Goal: Task Accomplishment & Management: Manage account settings

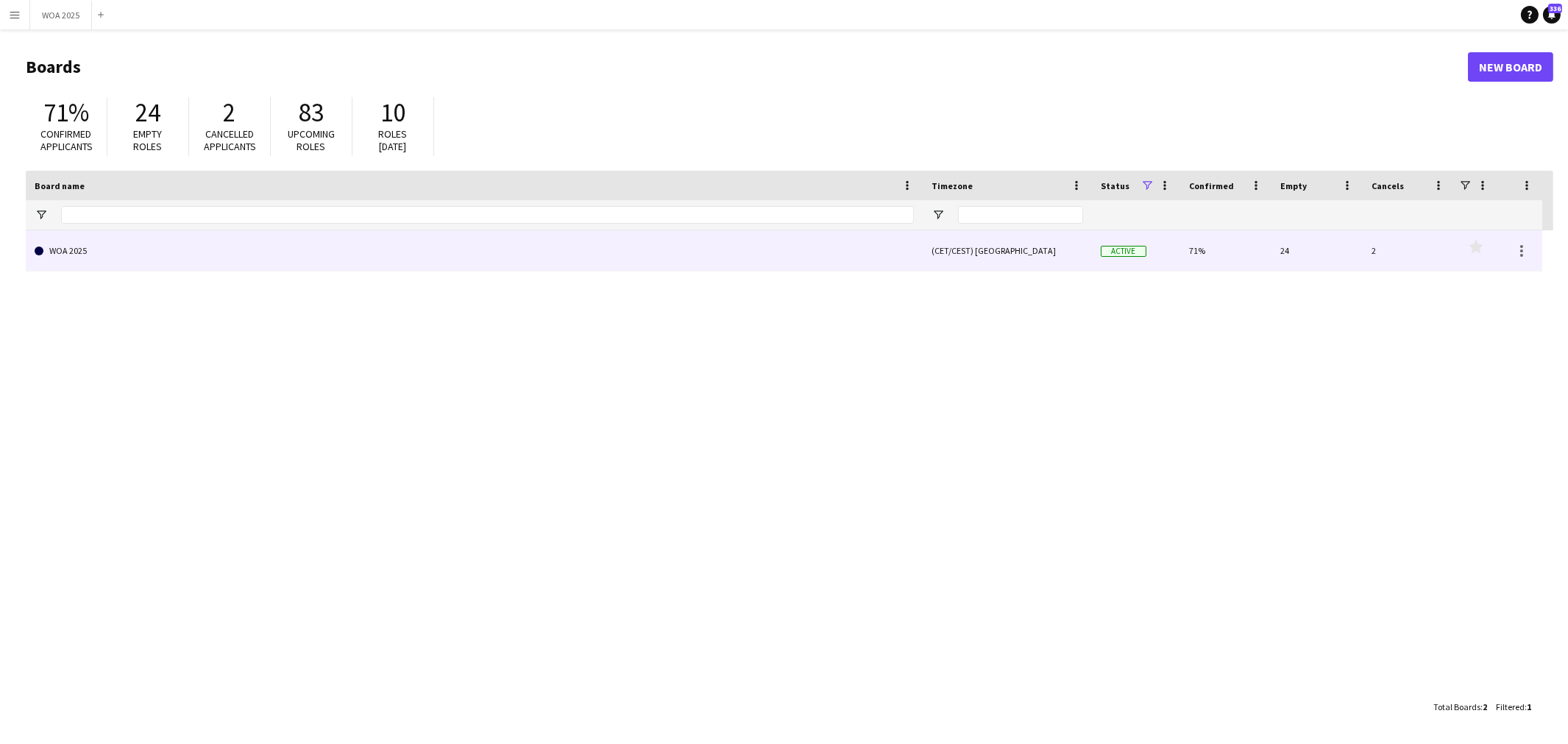
drag, startPoint x: 354, startPoint y: 248, endPoint x: 586, endPoint y: 6, distance: 335.2
click at [354, 248] on link "WOA 2025" at bounding box center [474, 251] width 880 height 41
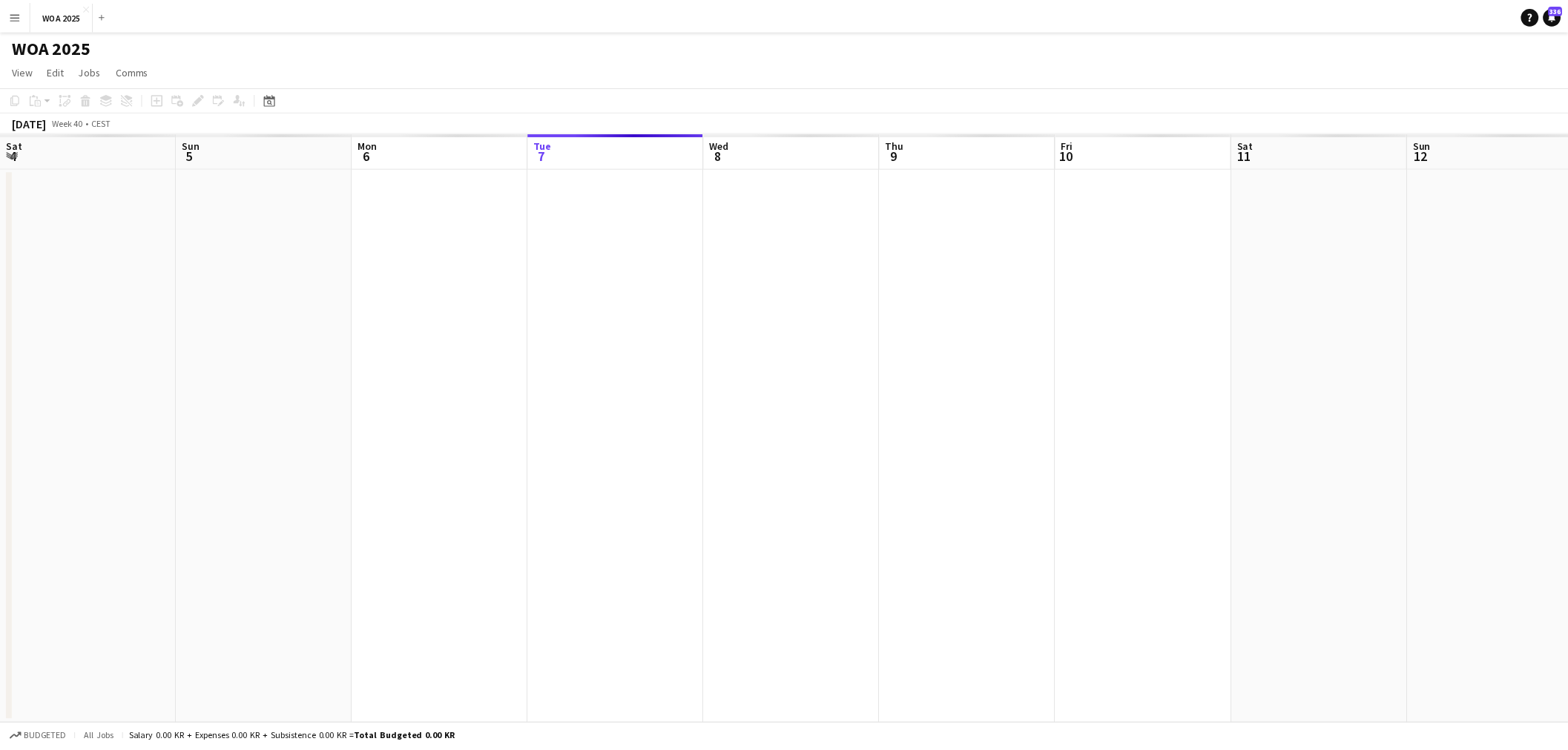
scroll to position [0, 354]
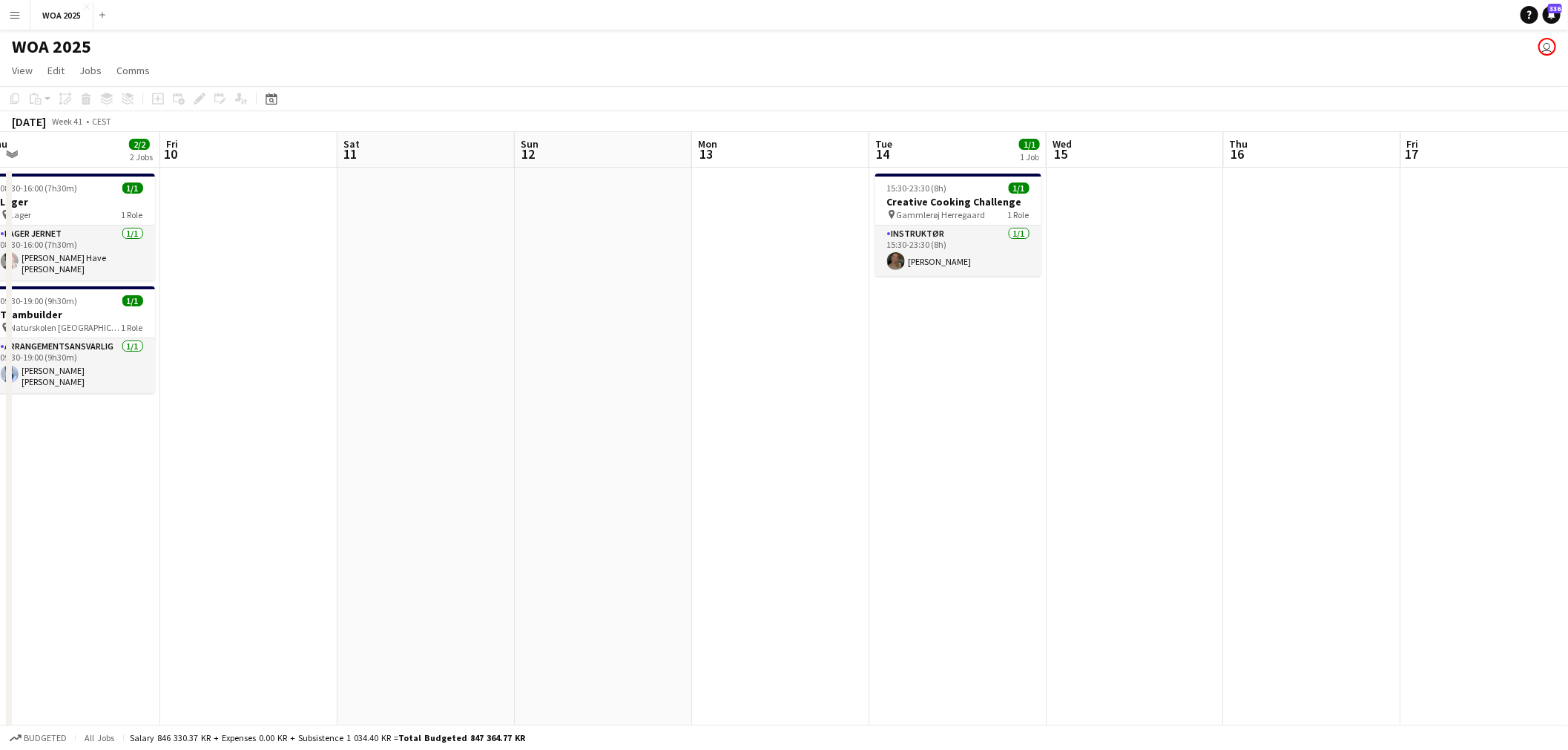
drag, startPoint x: 1114, startPoint y: 371, endPoint x: 552, endPoint y: 369, distance: 562.0
click at [555, 368] on app-calendar-viewport "Mon 6 2/2 2 Jobs Tue 7 10/10 6 Jobs Wed 8 4/4 3 Jobs Thu 9 2/2 2 Jobs Fri 10 Sa…" at bounding box center [784, 611] width 1568 height 960
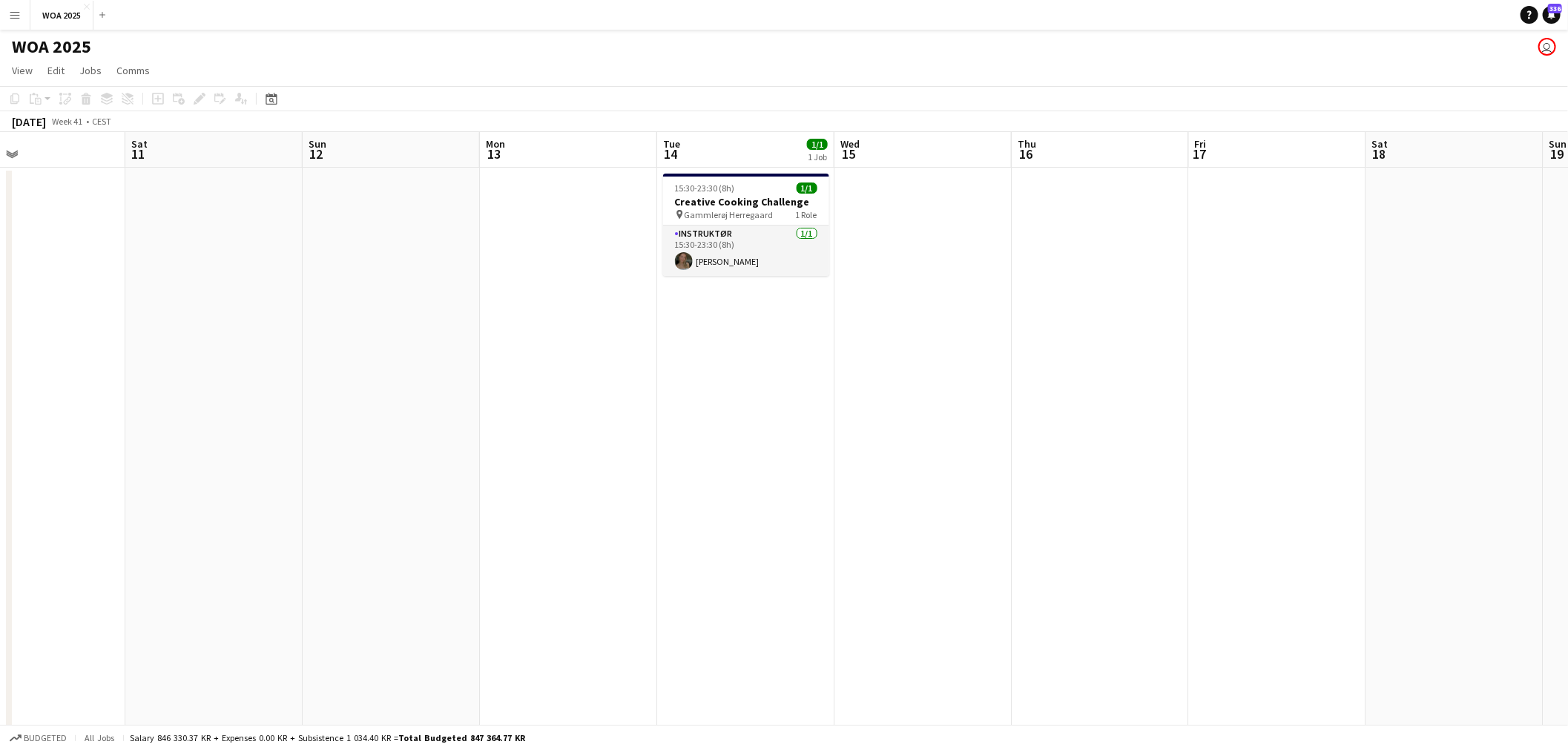
drag, startPoint x: 650, startPoint y: 357, endPoint x: 642, endPoint y: 402, distance: 45.7
click at [486, 366] on app-calendar-viewport "Tue 7 10/10 6 Jobs Wed 8 4/4 3 Jobs Thu 9 2/2 2 Jobs Fri 10 Sat 11 Sun 12 Mon 1…" at bounding box center [784, 611] width 1568 height 960
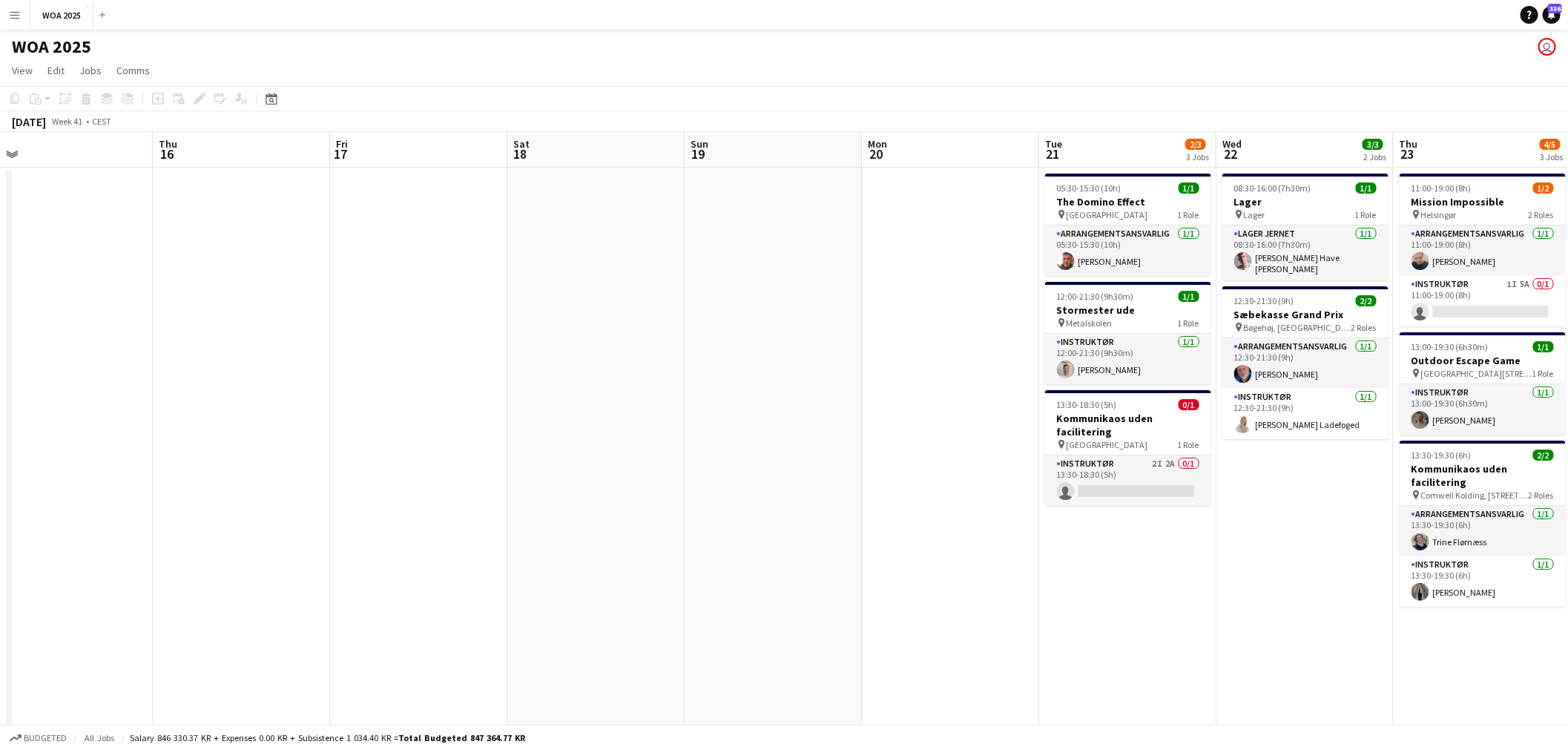
drag, startPoint x: 980, startPoint y: 389, endPoint x: 614, endPoint y: 378, distance: 366.2
click at [614, 378] on app-calendar-viewport "Mon 13 Tue 14 1/1 1 Job Wed 15 Thu 16 Fri 17 Sat 18 Sun 19 Mon 20 Tue 21 2/3 3 …" at bounding box center [784, 611] width 1568 height 960
click at [1132, 482] on app-card-role "Instruktør 2I 2A 0/1 13:30-18:30 (5h) single-neutral-actions" at bounding box center [1126, 480] width 166 height 51
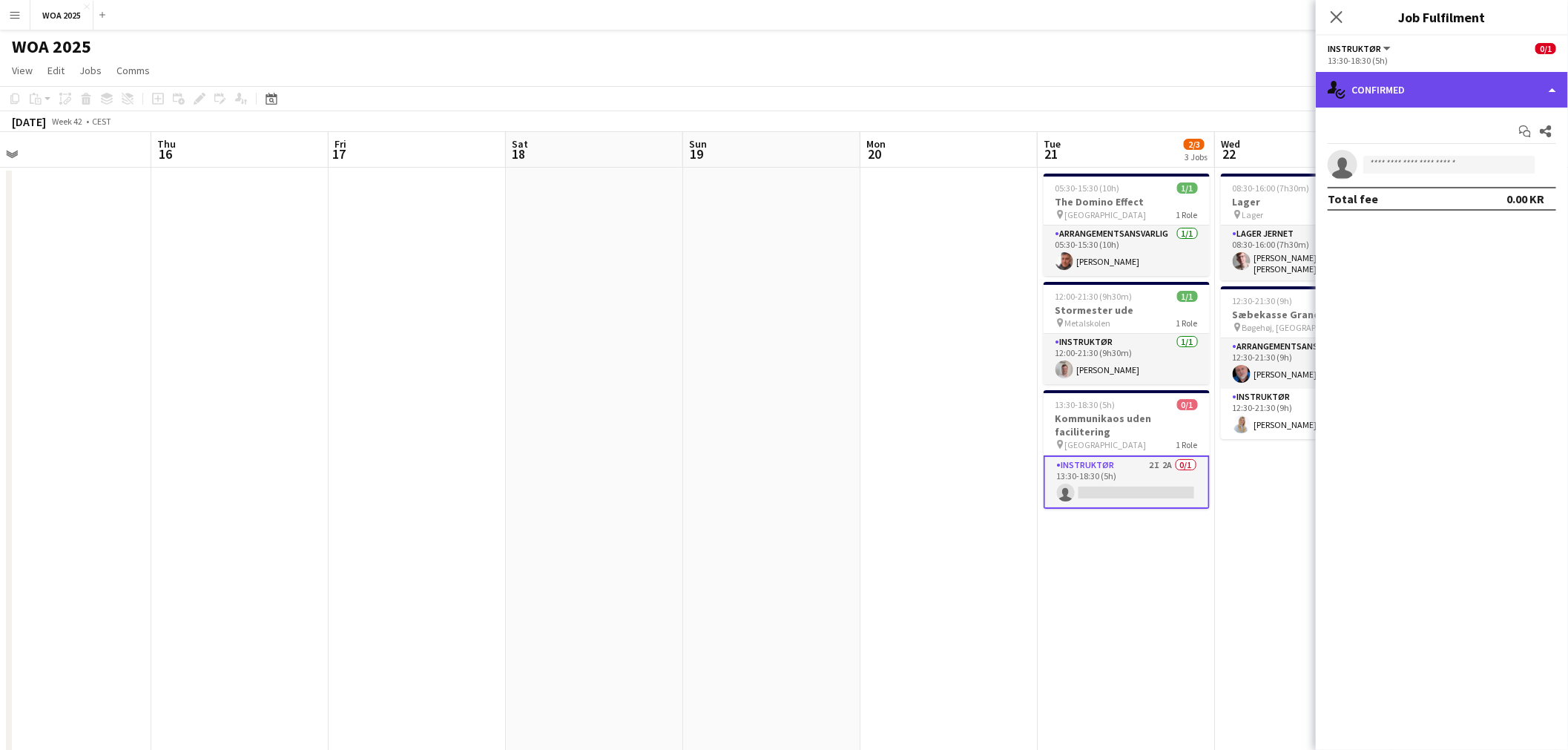
click at [1442, 94] on div "single-neutral-actions-check-2 Confirmed" at bounding box center [1441, 90] width 252 height 36
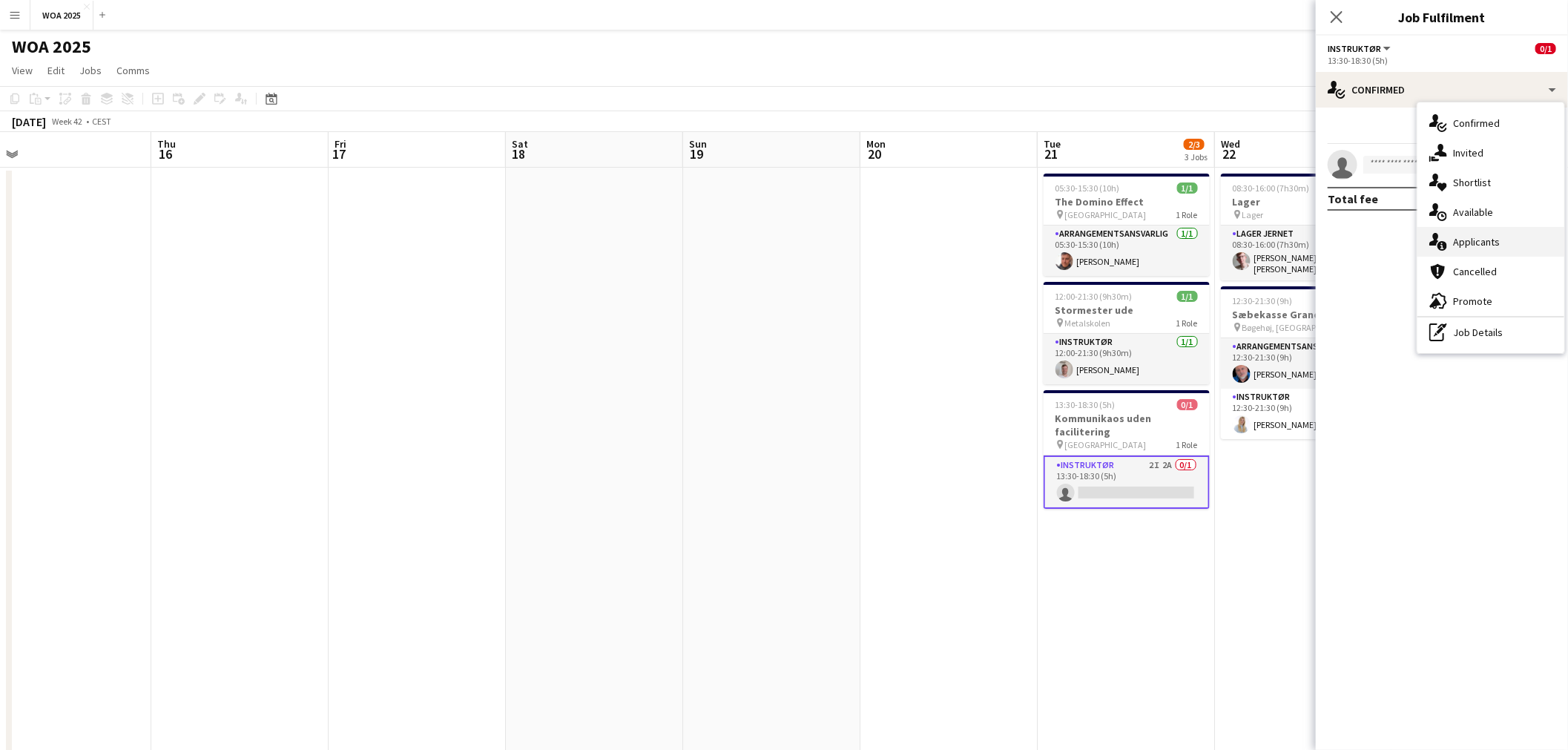
click at [1488, 241] on span "Applicants" at bounding box center [1476, 242] width 47 height 14
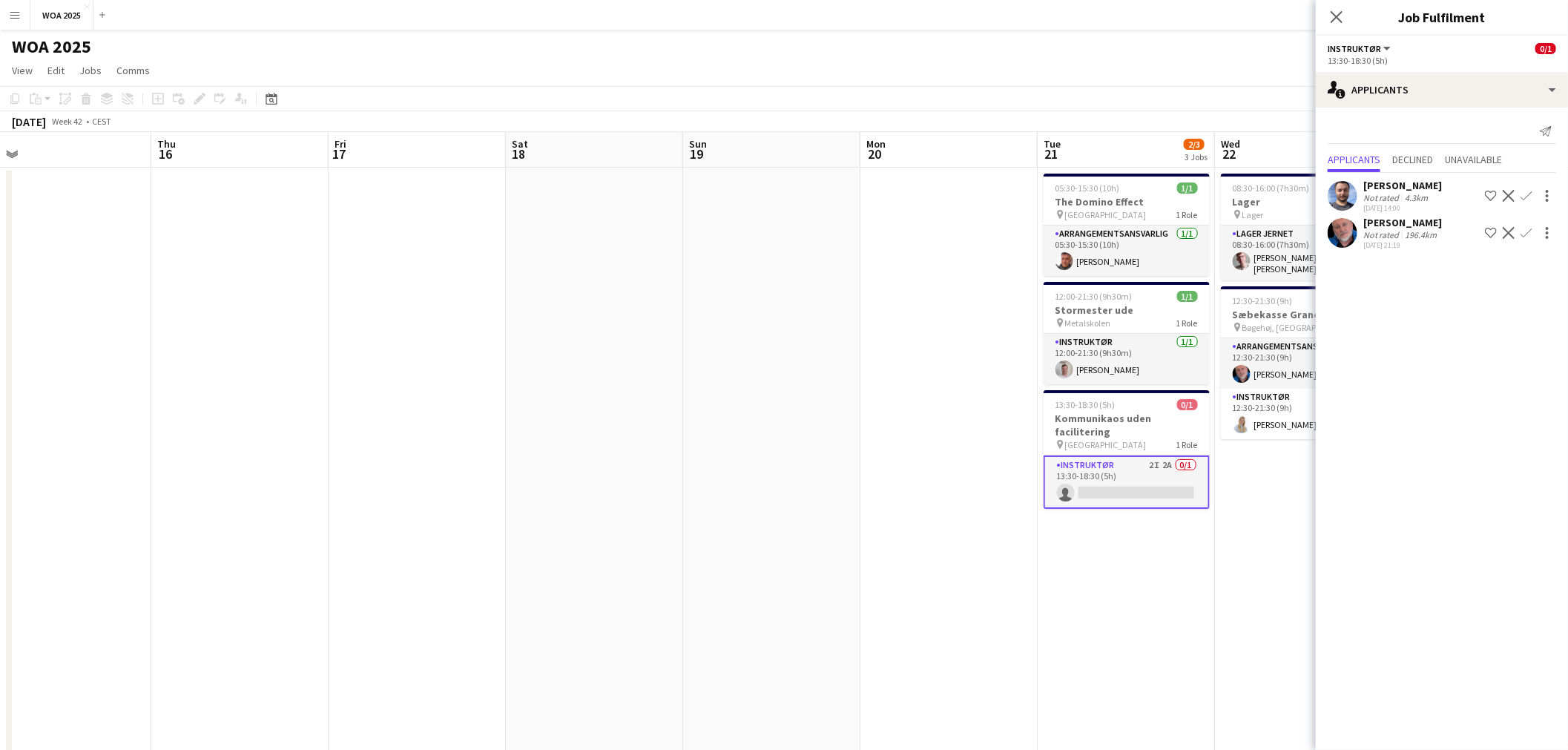
click at [934, 342] on app-date-cell at bounding box center [949, 630] width 177 height 925
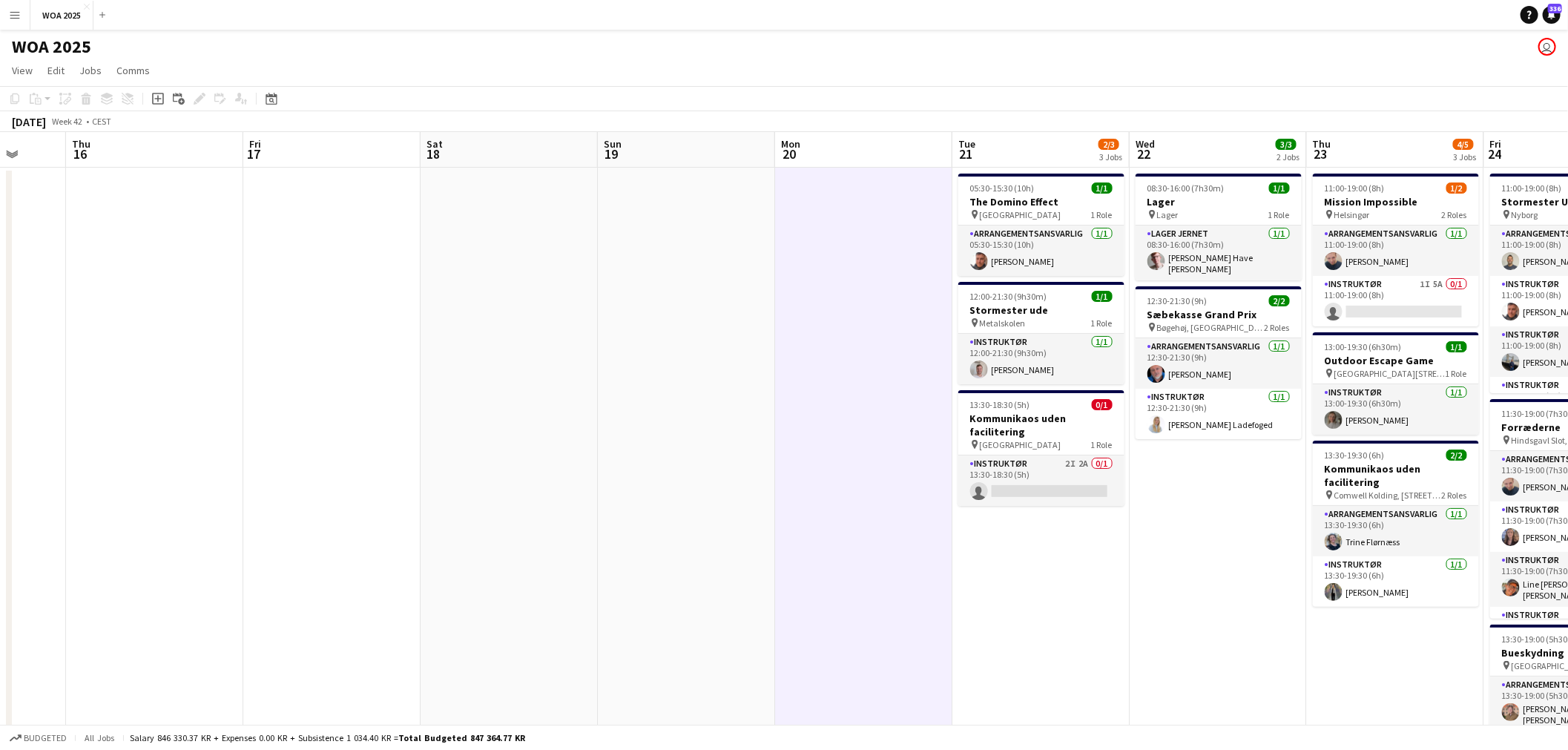
scroll to position [0, 539]
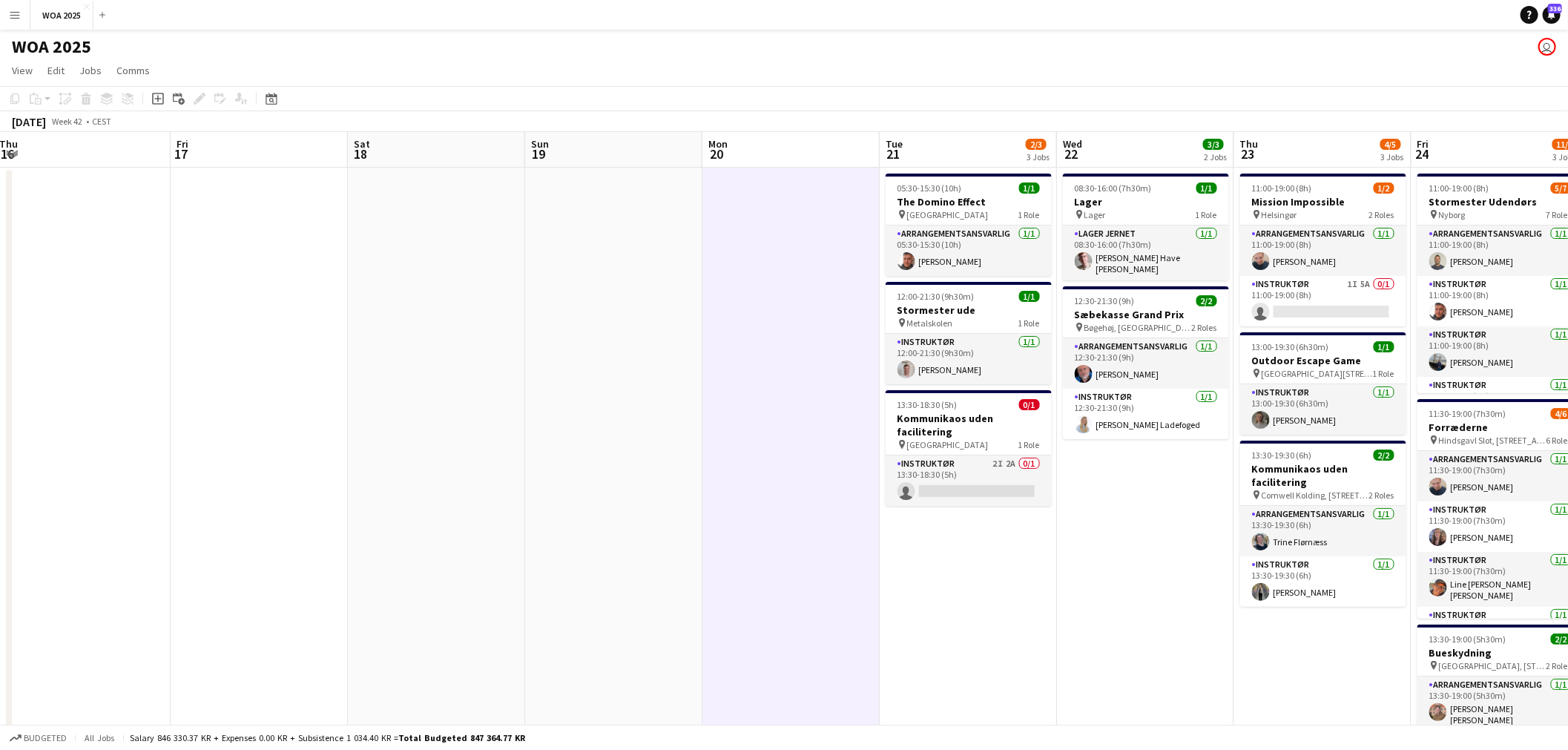
drag, startPoint x: 1306, startPoint y: 604, endPoint x: 1160, endPoint y: 598, distance: 146.1
click at [1160, 598] on app-calendar-viewport "Mon 13 Tue 14 1/1 1 Job Wed 15 Thu 16 Fri 17 Sat 18 Sun 19 Mon 20 Tue 21 2/3 3 …" at bounding box center [784, 611] width 1568 height 960
click at [923, 630] on app-date-cell "05:30-15:30 (10h) 1/1 The Domino Effect pin København 1 Role Arrangementsansvar…" at bounding box center [968, 630] width 177 height 925
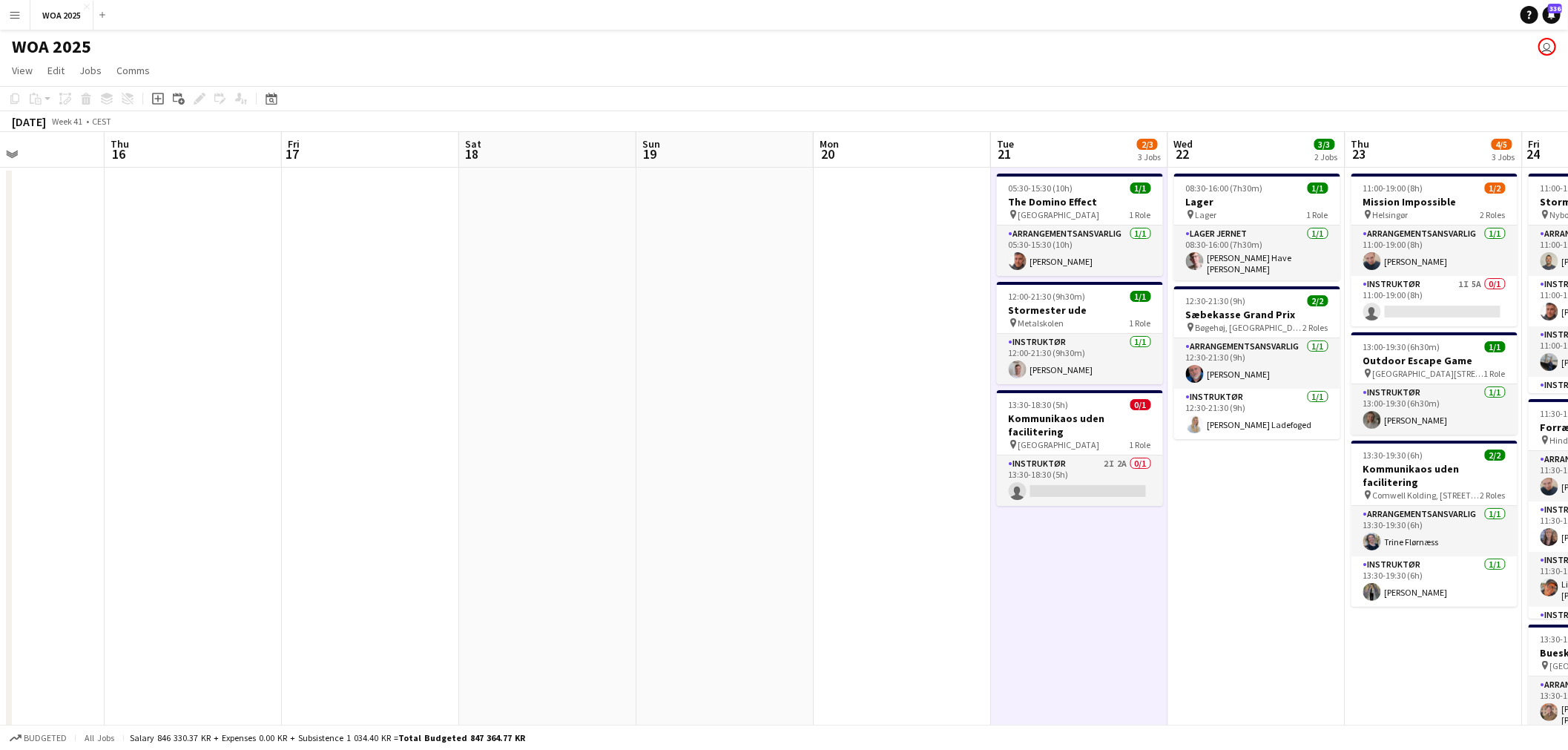
scroll to position [0, 611]
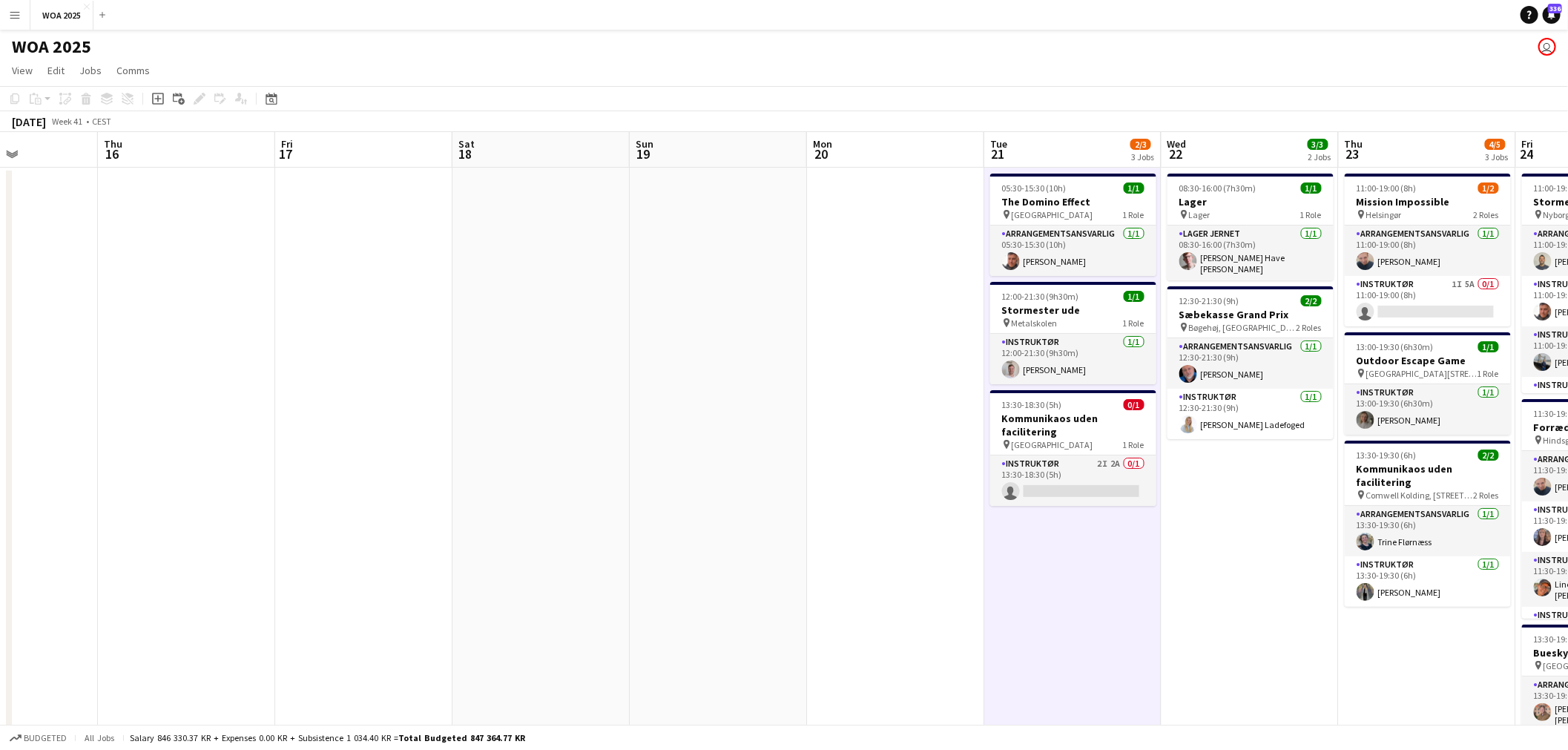
drag, startPoint x: 241, startPoint y: 359, endPoint x: 346, endPoint y: 420, distance: 121.4
click at [346, 420] on app-calendar-viewport "Sun 12 Mon 13 Tue 14 1/1 1 Job Wed 15 Thu 16 Fri 17 Sat 18 Sun 19 Mon 20 Tue 21…" at bounding box center [784, 611] width 1568 height 960
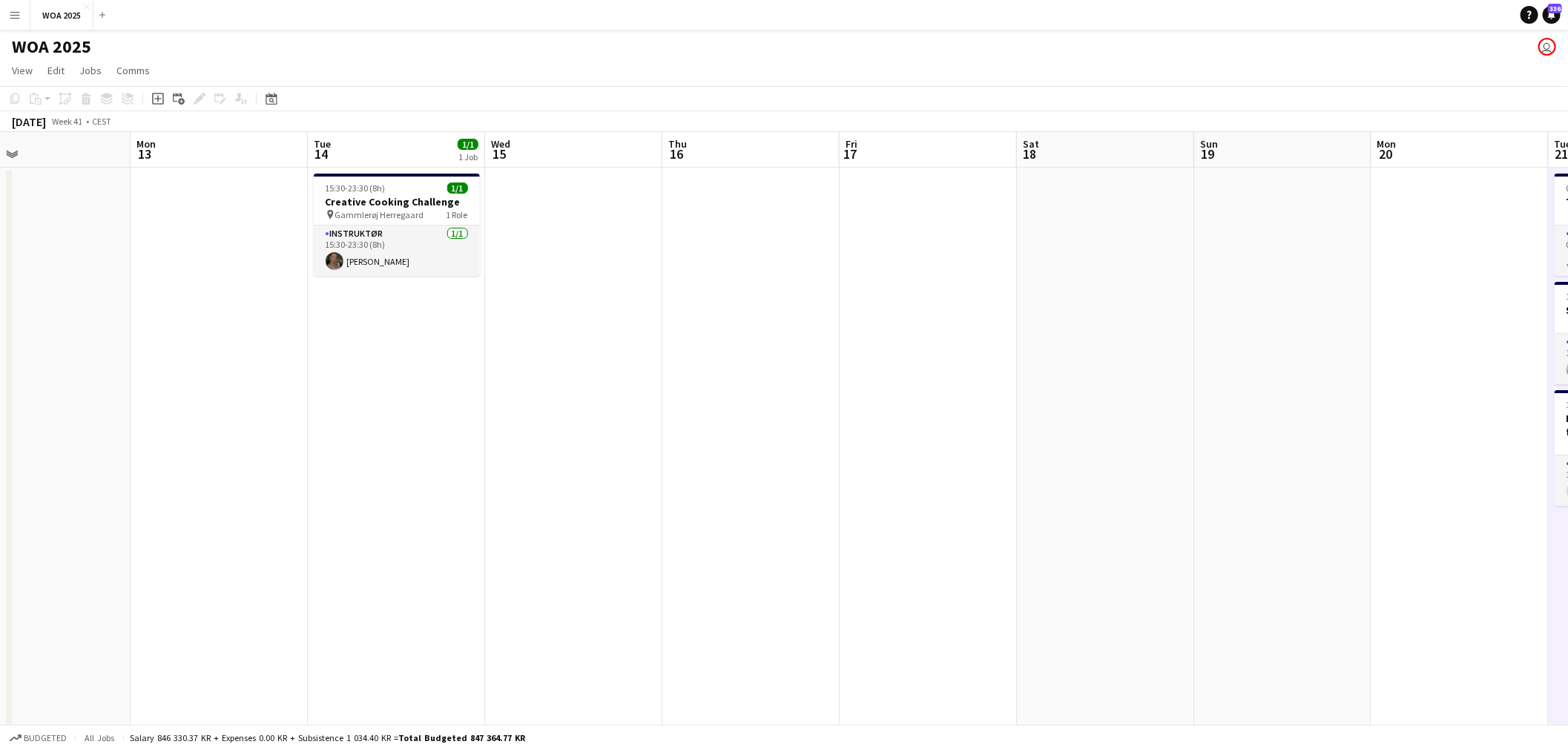
drag, startPoint x: 534, startPoint y: 324, endPoint x: 1096, endPoint y: 342, distance: 562.3
click at [1165, 342] on app-calendar-viewport "Fri 10 Sat 11 Sun 12 Mon 13 Tue 14 1/1 1 Job Wed 15 Thu 16 Fri 17 Sat 18 Sun 19…" at bounding box center [784, 611] width 1568 height 960
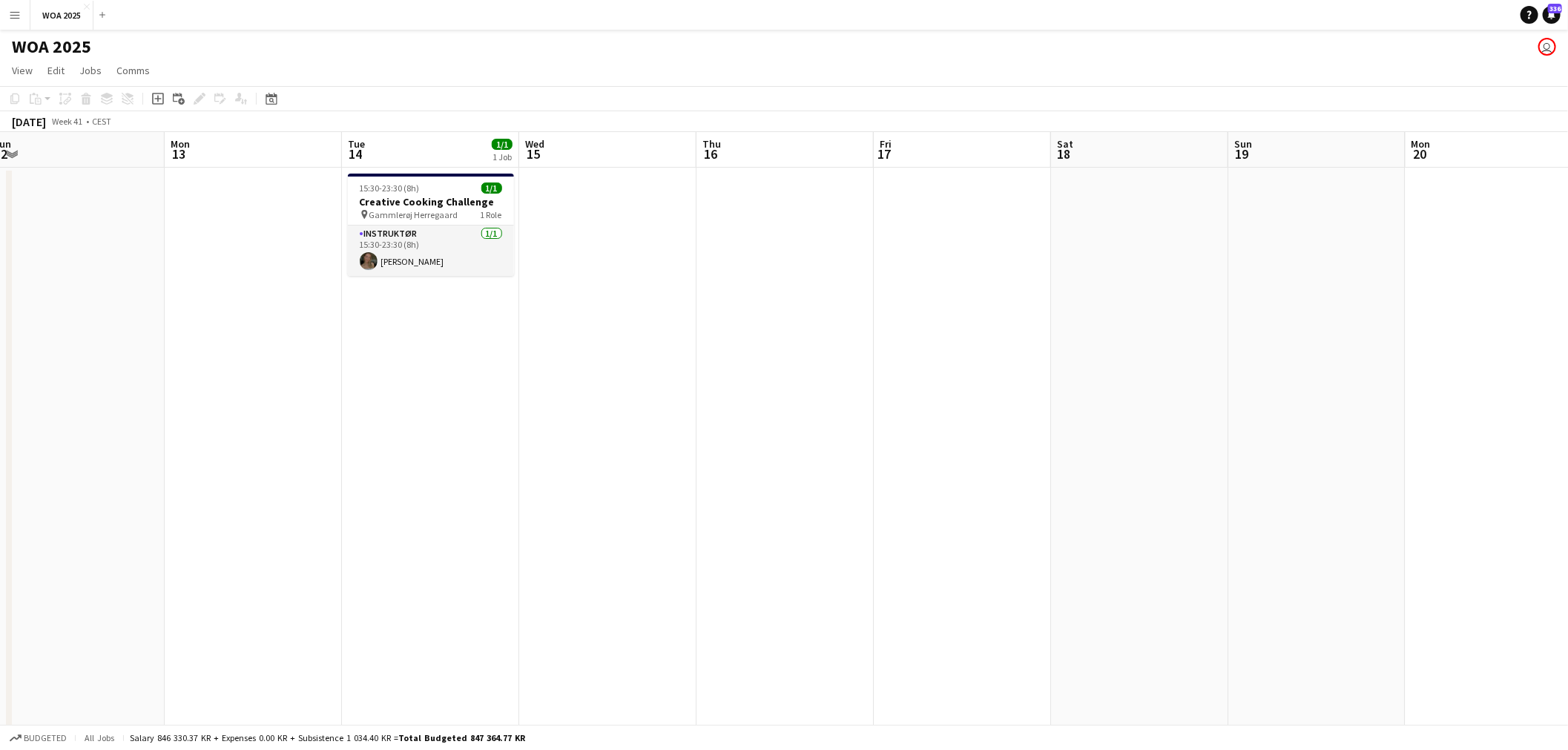
drag, startPoint x: 528, startPoint y: 334, endPoint x: 1011, endPoint y: 320, distance: 483.2
click at [1011, 320] on app-calendar-viewport "Fri 10 Sat 11 Sun 12 Mon 13 Tue 14 1/1 1 Job Wed 15 Thu 16 Fri 17 Sat 18 Sun 19…" at bounding box center [784, 611] width 1568 height 960
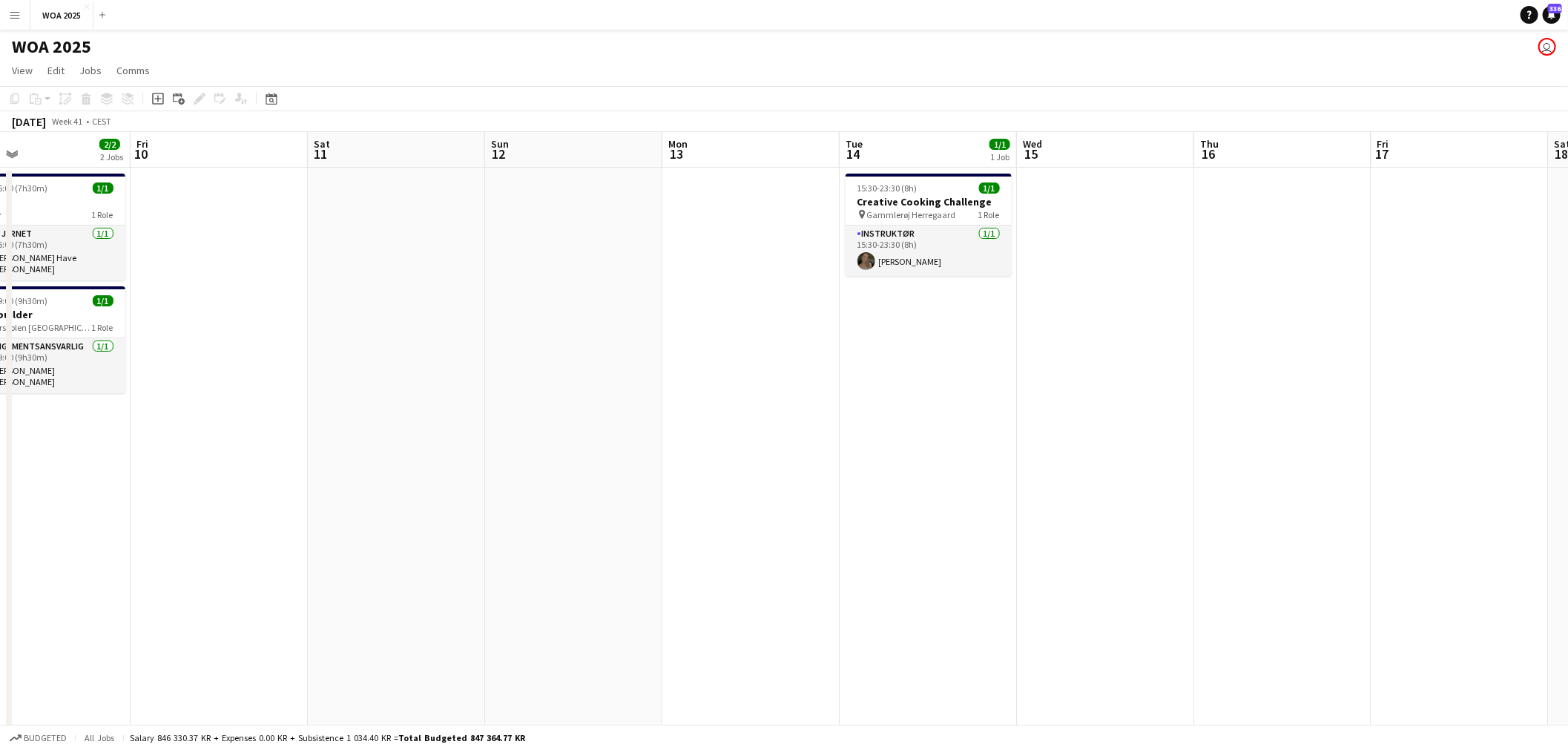
scroll to position [0, 428]
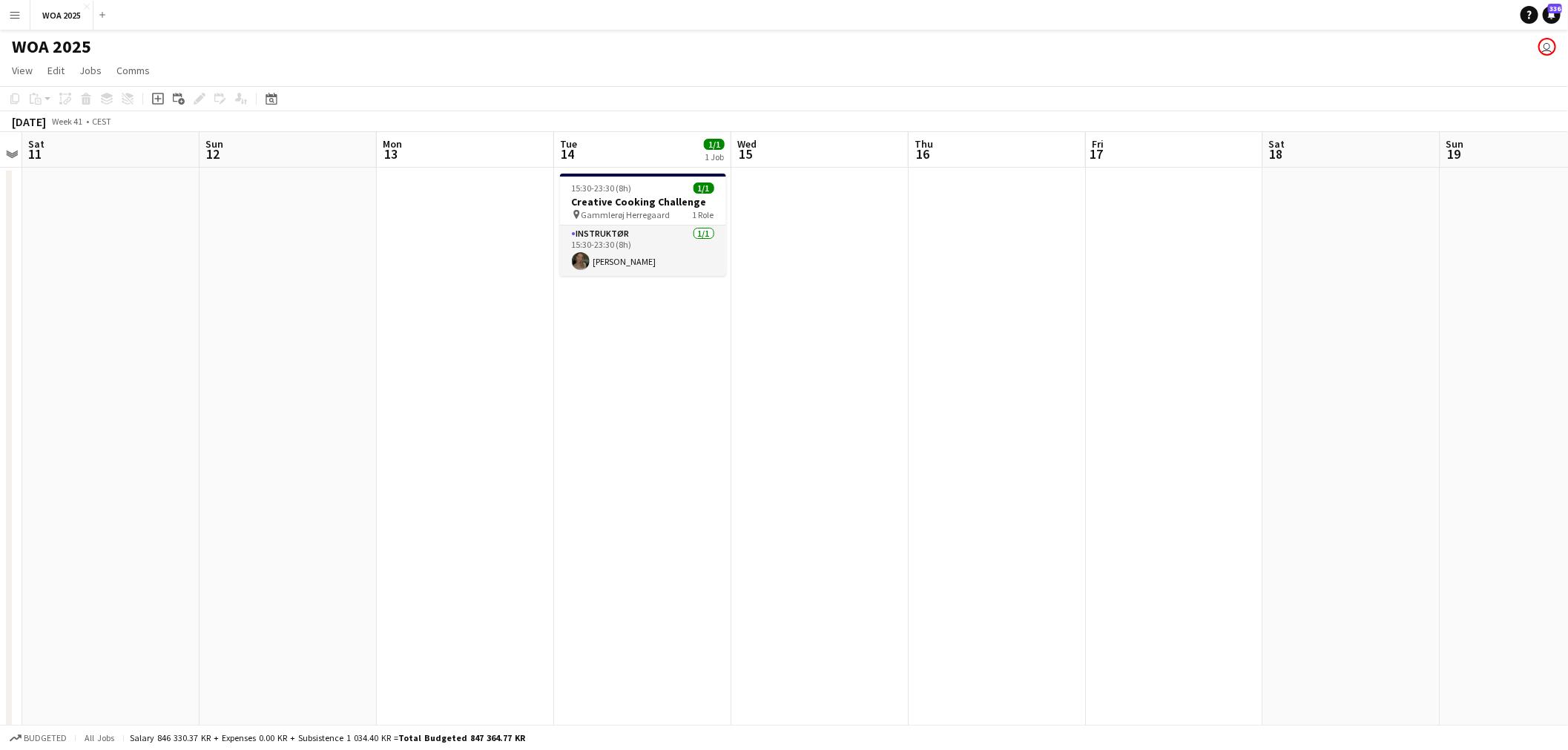
drag, startPoint x: 1076, startPoint y: 373, endPoint x: 398, endPoint y: 322, distance: 679.9
click at [393, 314] on app-calendar-viewport "Wed 8 4/4 3 Jobs Thu 9 2/2 2 Jobs Fri 10 Sat 11 Sun 12 Mon 13 Tue 14 1/1 1 Job …" at bounding box center [784, 611] width 1568 height 960
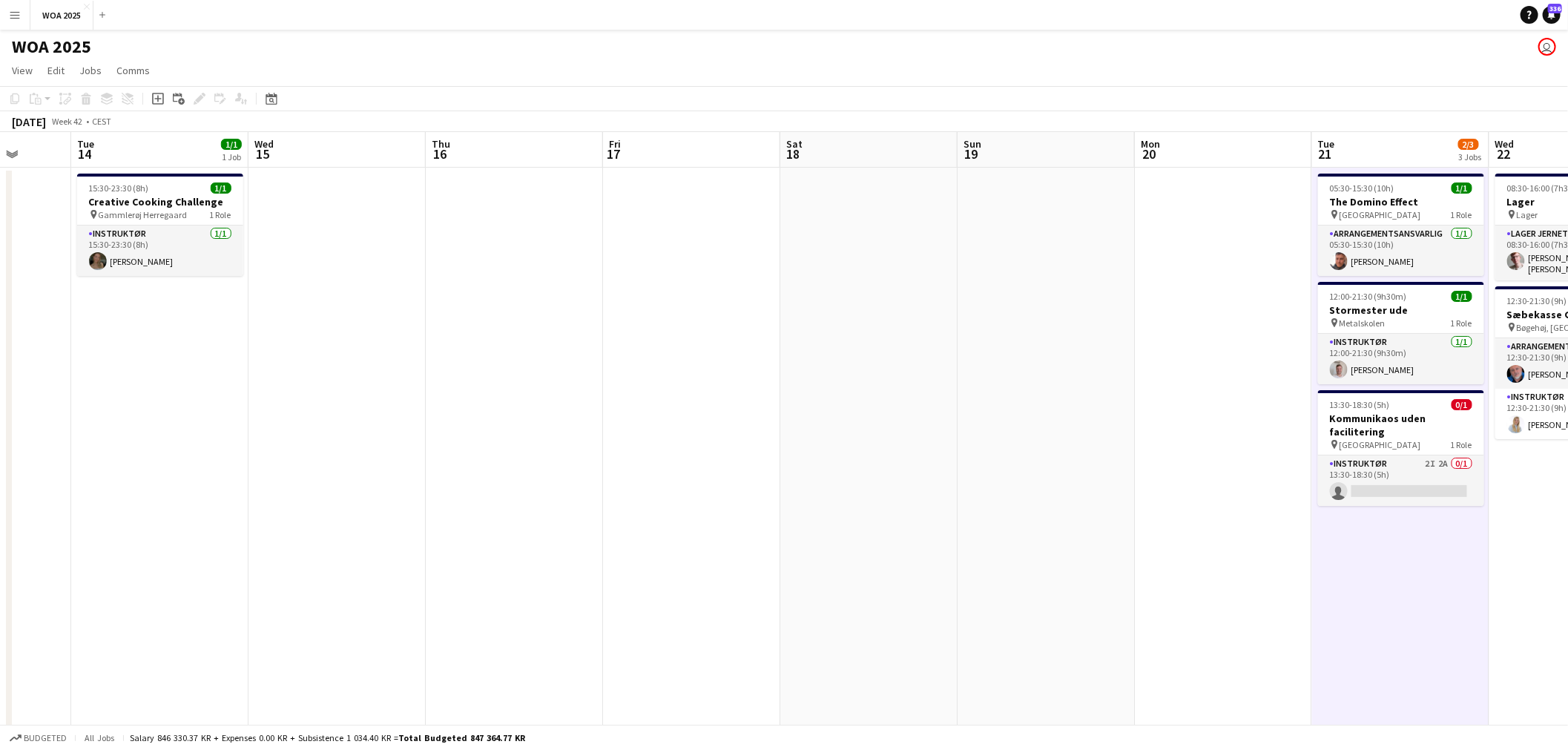
drag, startPoint x: 1029, startPoint y: 320, endPoint x: 439, endPoint y: 261, distance: 592.9
click at [478, 260] on app-calendar-viewport "Sat 11 Sun 12 Mon 13 Tue 14 1/1 1 Job Wed 15 Thu 16 Fri 17 Sat 18 Sun 19 Mon 20…" at bounding box center [784, 611] width 1568 height 960
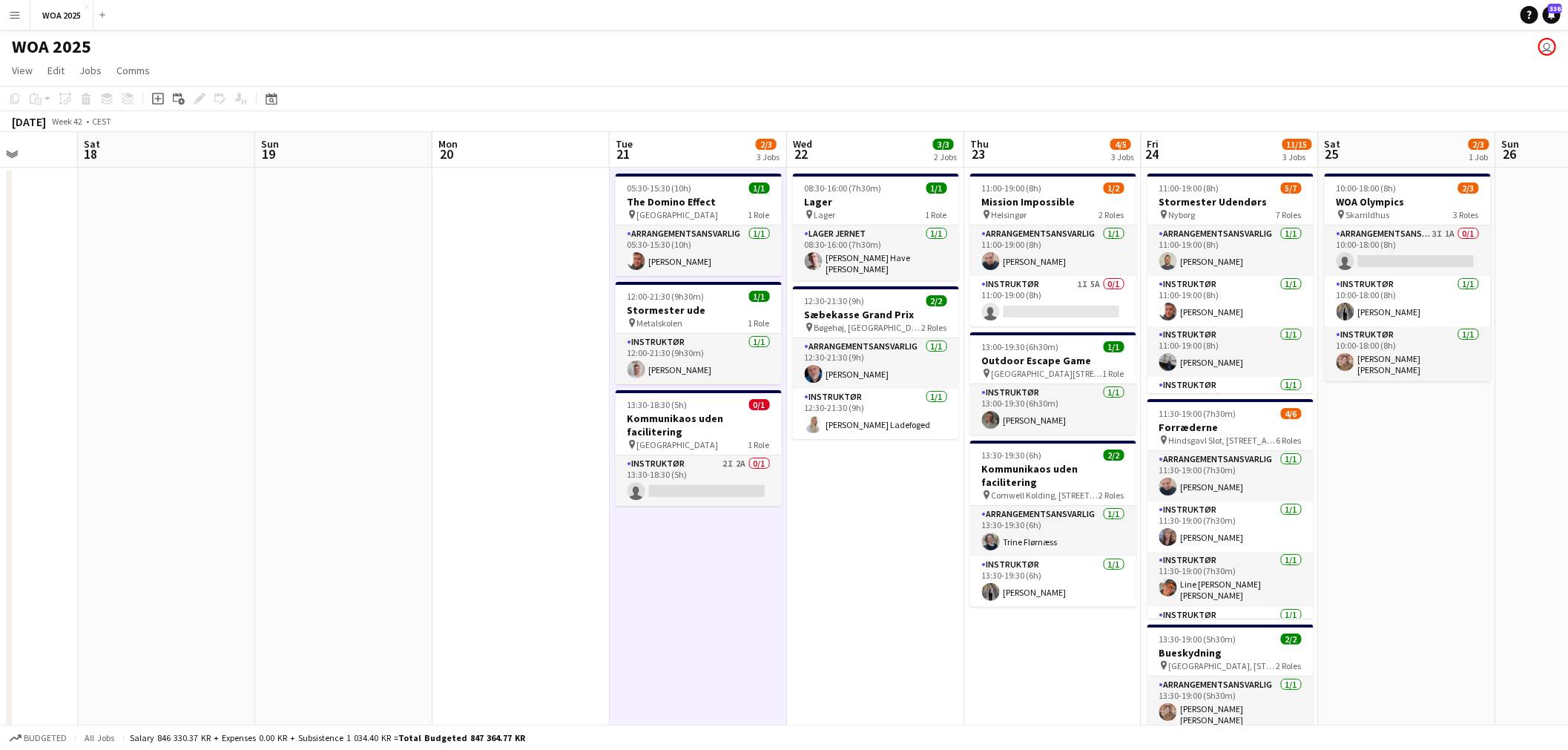
drag, startPoint x: 672, startPoint y: 287, endPoint x: 366, endPoint y: 282, distance: 306.0
click at [302, 271] on app-calendar-viewport "Tue 14 1/1 1 Job Wed 15 Thu 16 Fri 17 Sat 18 Sun 19 Mon 20 Tue 21 2/3 3 Jobs We…" at bounding box center [784, 611] width 1568 height 960
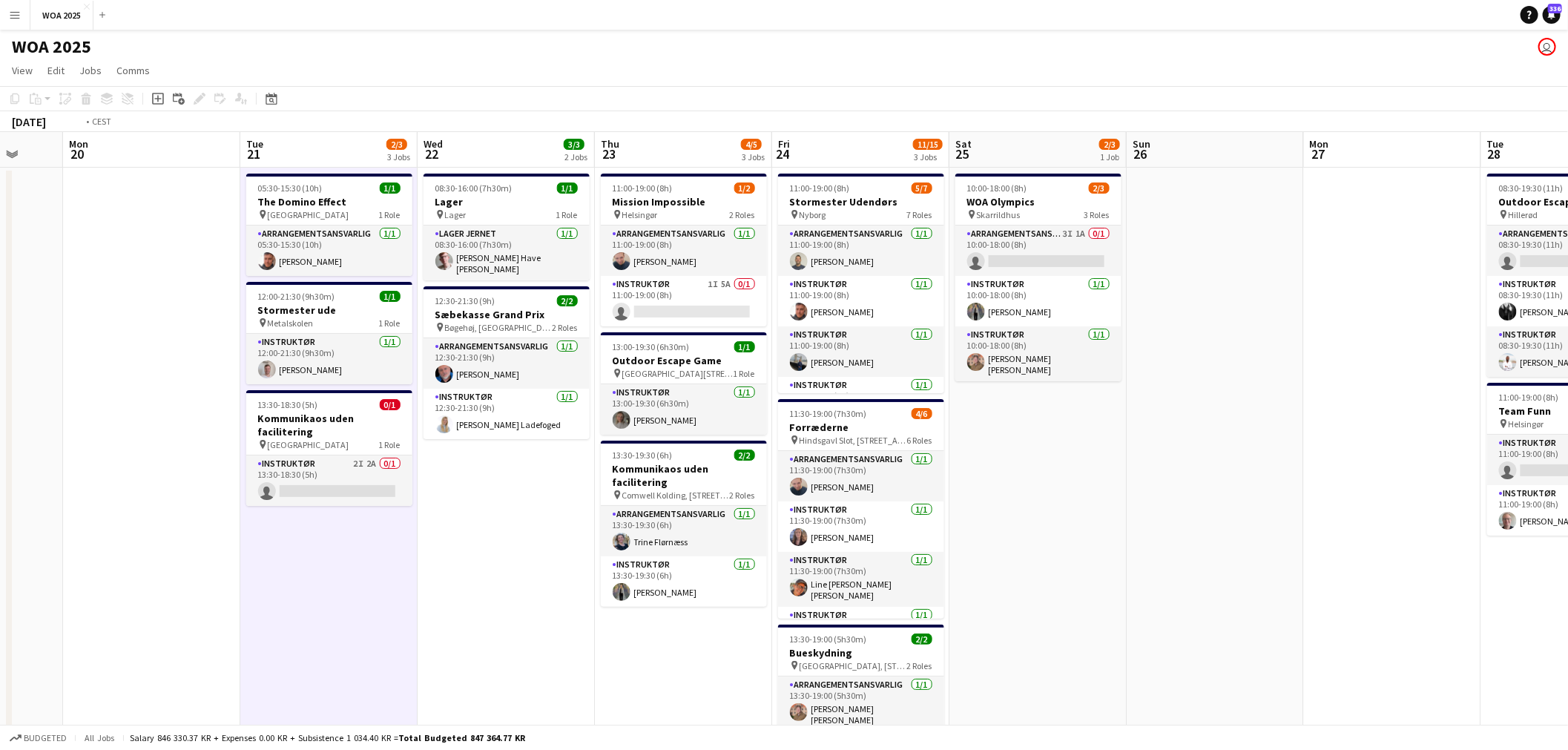
drag, startPoint x: 846, startPoint y: 279, endPoint x: 872, endPoint y: 255, distance: 35.4
click at [521, 277] on app-calendar-viewport "Fri 17 Sat 18 Sun 19 Mon 20 Tue 21 2/3 3 Jobs Wed 22 3/3 2 Jobs Thu 23 4/5 3 Jo…" at bounding box center [784, 611] width 1568 height 960
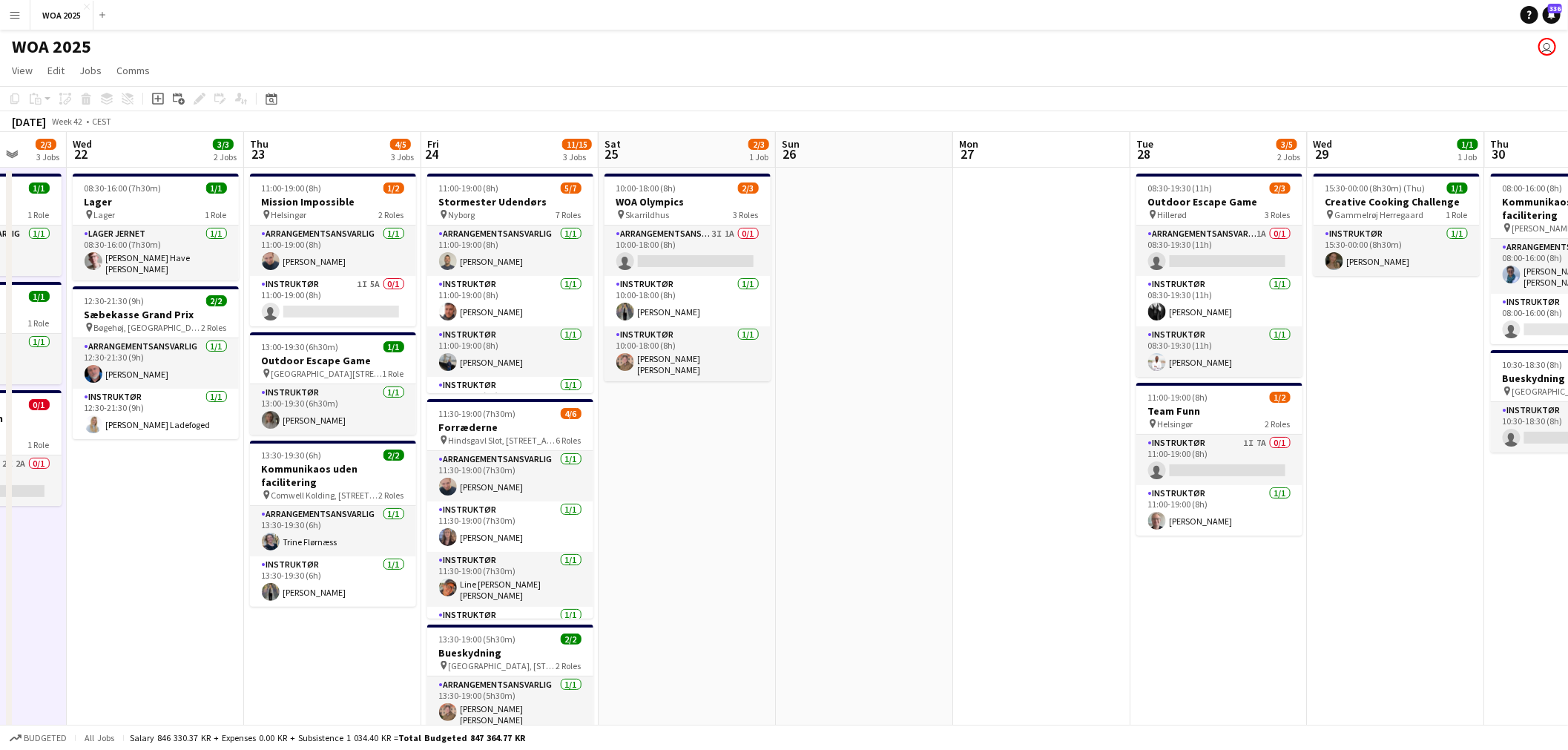
drag, startPoint x: 618, startPoint y: 252, endPoint x: 600, endPoint y: 268, distance: 24.1
click at [581, 255] on app-calendar-viewport "Sun 19 Mon 20 Tue 21 2/3 3 Jobs Wed 22 3/3 2 Jobs Thu 23 4/5 3 Jobs Fri 24 11/1…" at bounding box center [784, 611] width 1568 height 960
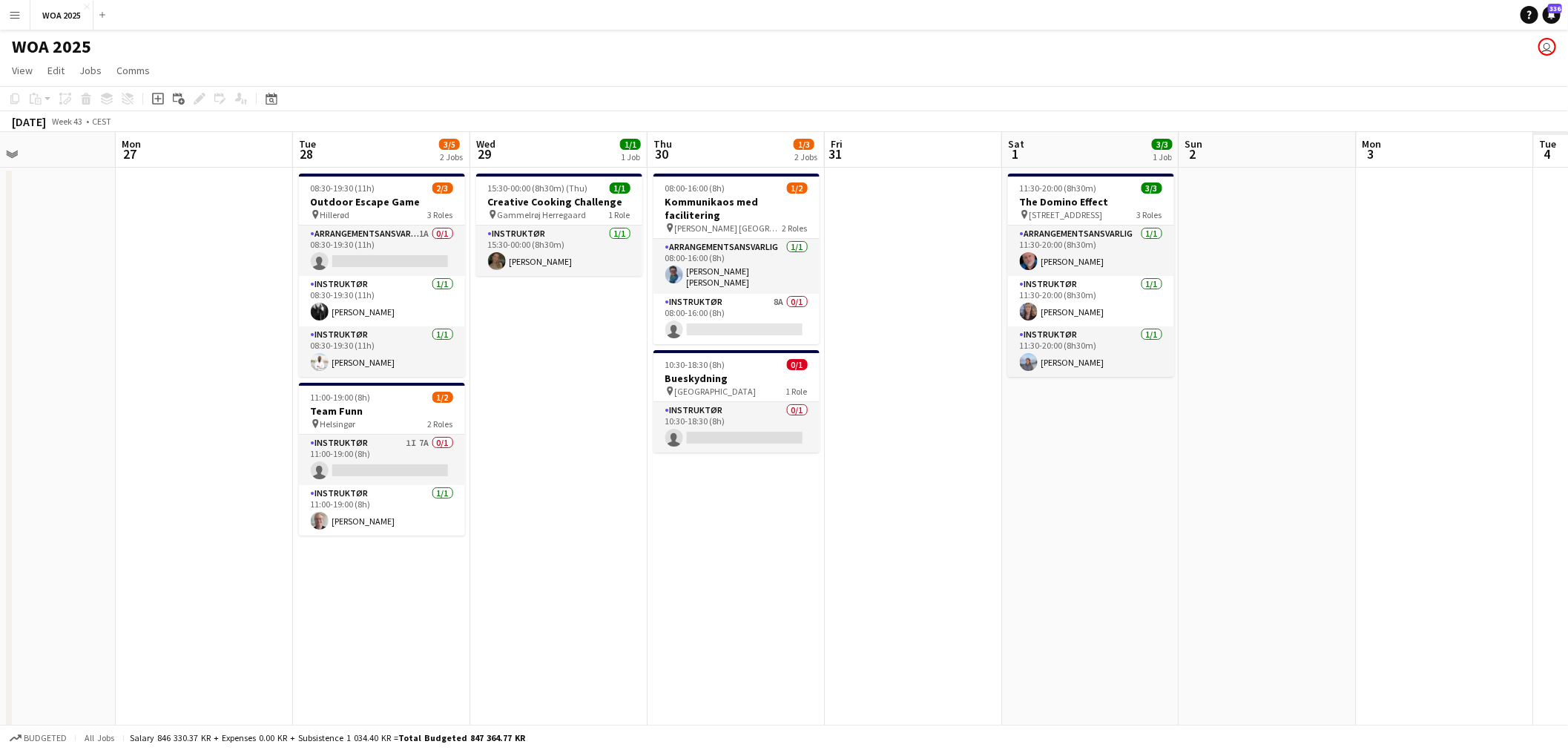
drag, startPoint x: 552, startPoint y: 265, endPoint x: 778, endPoint y: 292, distance: 227.6
click at [510, 264] on app-calendar-viewport "Thu 23 4/5 3 Jobs Fri 24 11/15 3 Jobs Sat 25 2/3 1 Job Sun 26 Mon 27 Tue 28 3/5…" at bounding box center [784, 611] width 1568 height 960
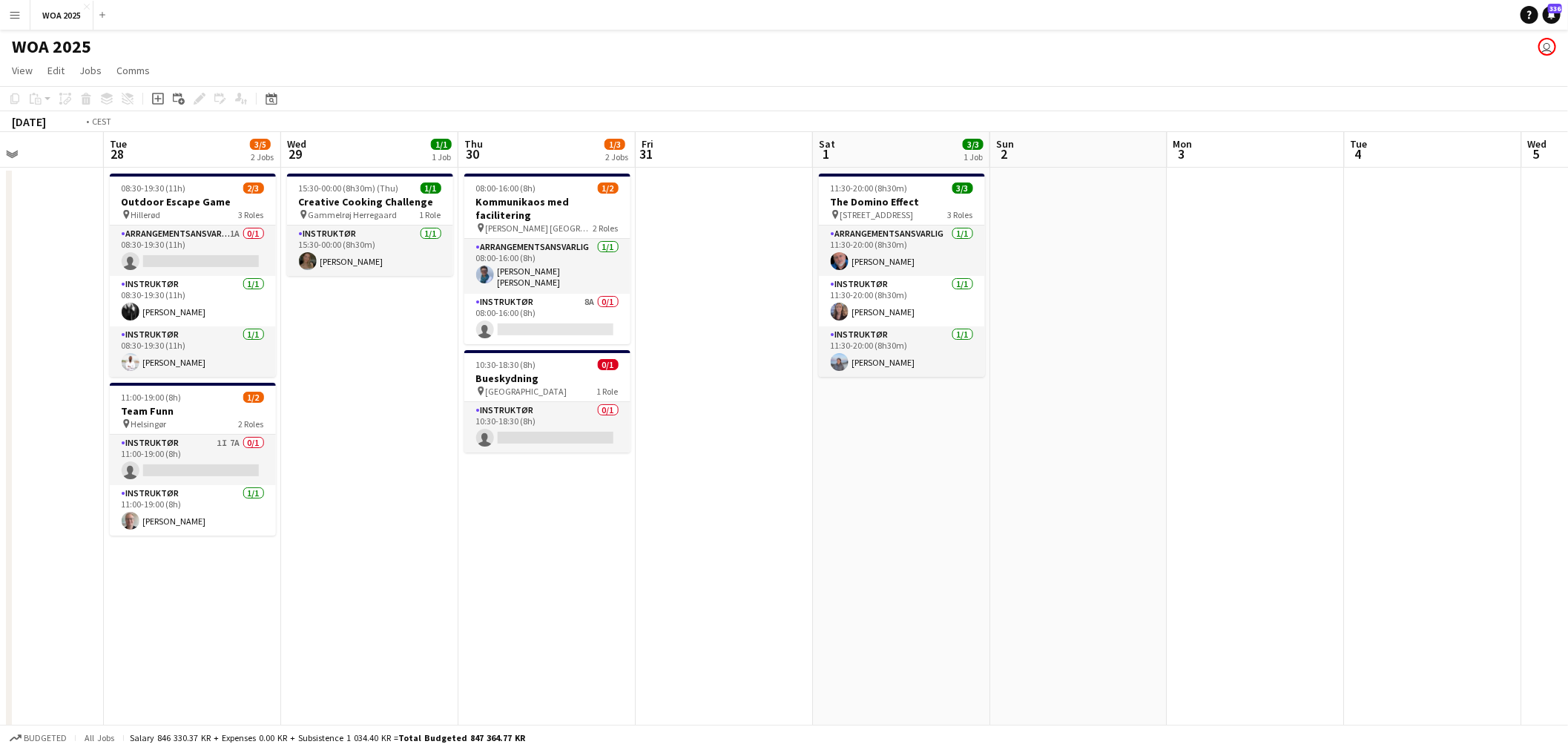
drag, startPoint x: 977, startPoint y: 295, endPoint x: 672, endPoint y: 293, distance: 305.0
click at [523, 272] on app-calendar-viewport "Fri 24 11/15 3 Jobs Sat 25 2/3 1 Job Sun 26 Mon 27 Tue 28 3/5 2 Jobs Wed 29 1/1…" at bounding box center [784, 611] width 1568 height 960
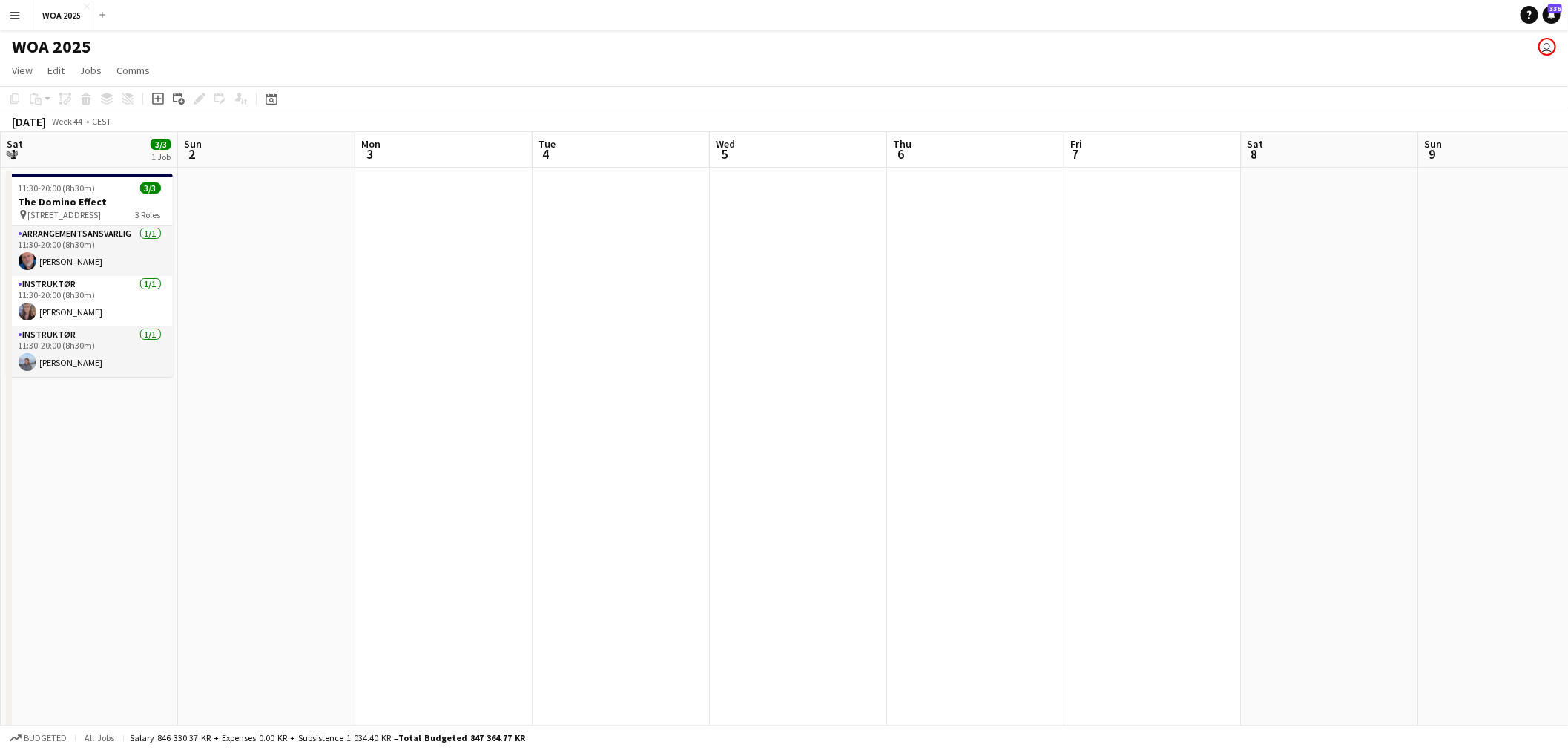
drag, startPoint x: 1090, startPoint y: 298, endPoint x: 733, endPoint y: 297, distance: 357.0
click at [683, 289] on app-calendar-viewport "Wed 29 1/1 1 Job Thu 30 1/3 2 Jobs Fri 31 Sat 1 3/3 1 Job Sun 2 Mon 3 Tue 4 Wed…" at bounding box center [784, 611] width 1568 height 960
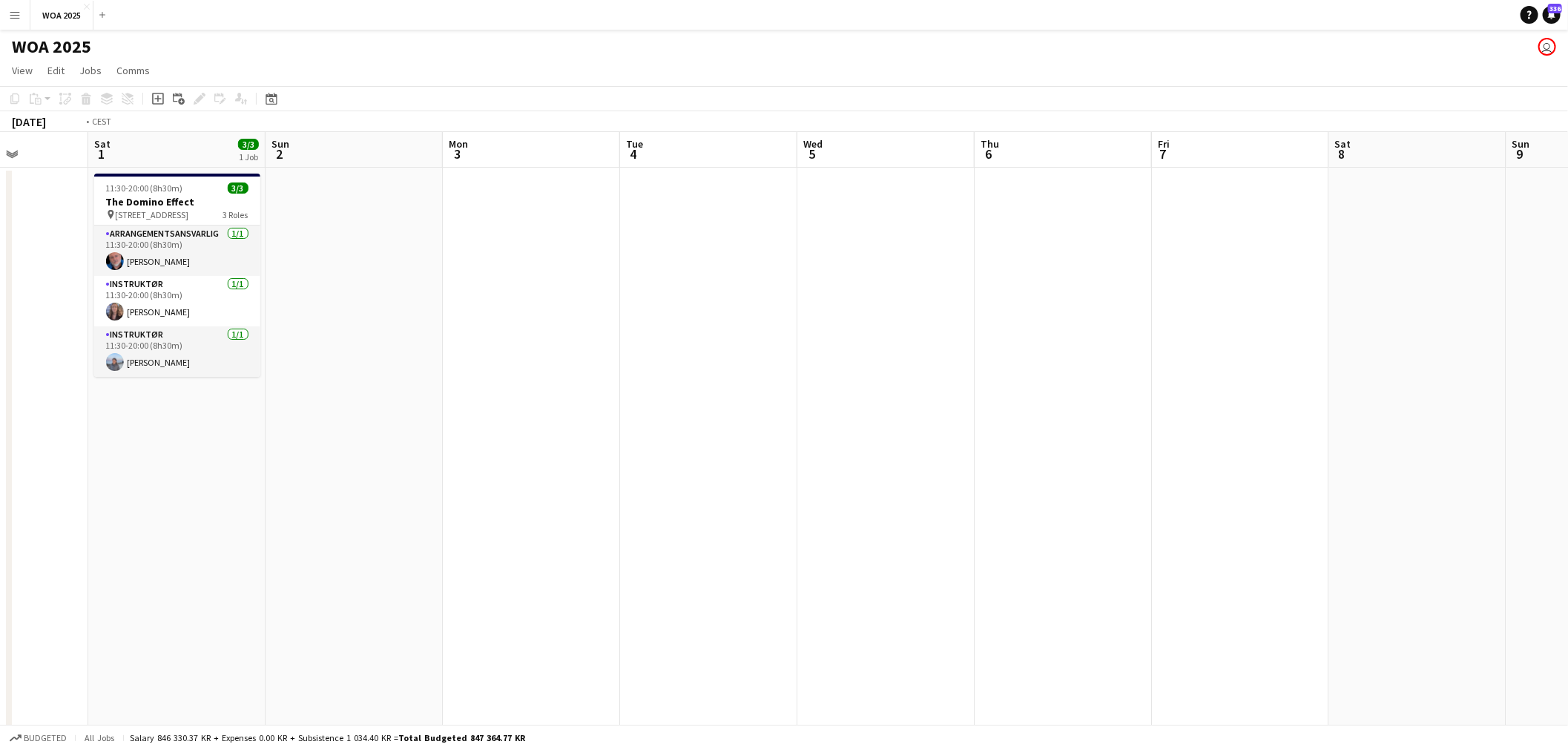
drag, startPoint x: 1136, startPoint y: 307, endPoint x: 624, endPoint y: 282, distance: 512.6
click at [617, 279] on app-calendar-viewport "Wed 29 1/1 1 Job Thu 30 1/3 2 Jobs Fri 31 Sat 1 3/3 1 Job Sun 2 Mon 3 Tue 4 Wed…" at bounding box center [784, 611] width 1568 height 960
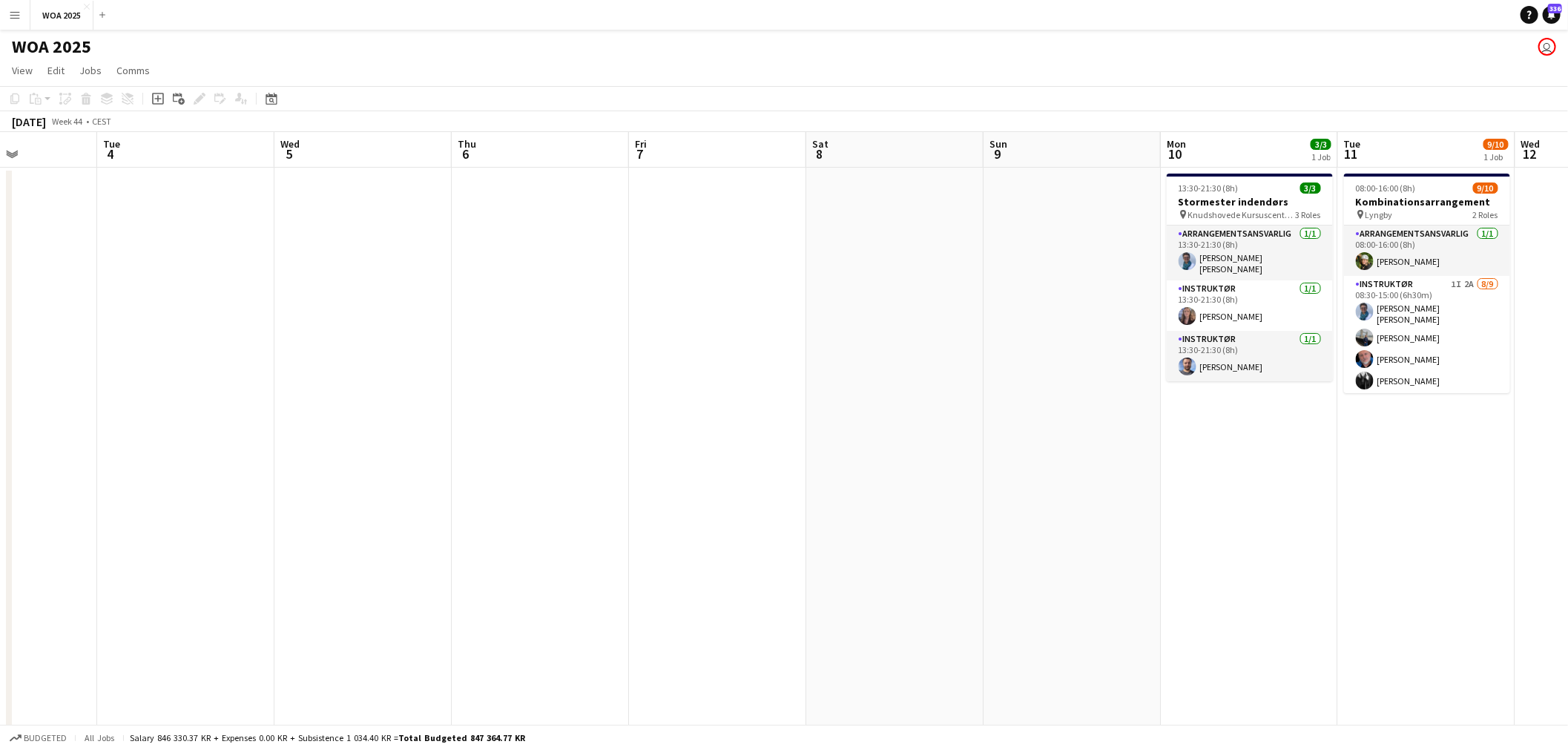
drag, startPoint x: 1176, startPoint y: 323, endPoint x: 835, endPoint y: 307, distance: 341.4
click at [835, 307] on app-calendar-viewport "Sat 1 3/3 1 Job Sun 2 Mon 3 Tue 4 Wed 5 Thu 6 Fri 7 Sat 8 Sun 9 Mon 10 3/3 1 Jo…" at bounding box center [784, 611] width 1568 height 960
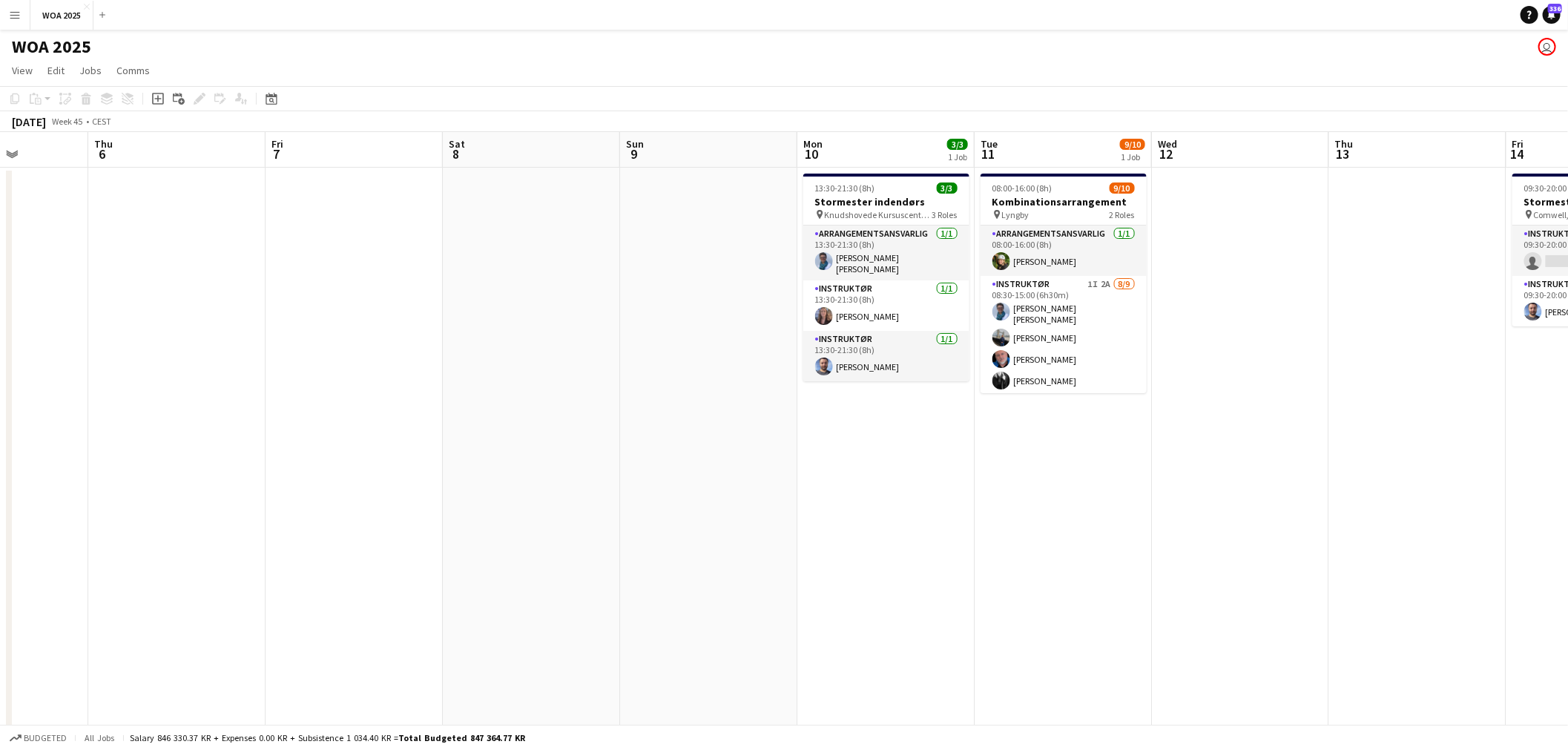
click at [736, 296] on app-calendar-viewport "Mon 3 Tue 4 Wed 5 Thu 6 Fri 7 Sat 8 Sun 9 Mon 10 3/3 1 Job Tue 11 9/10 1 Job We…" at bounding box center [784, 611] width 1568 height 960
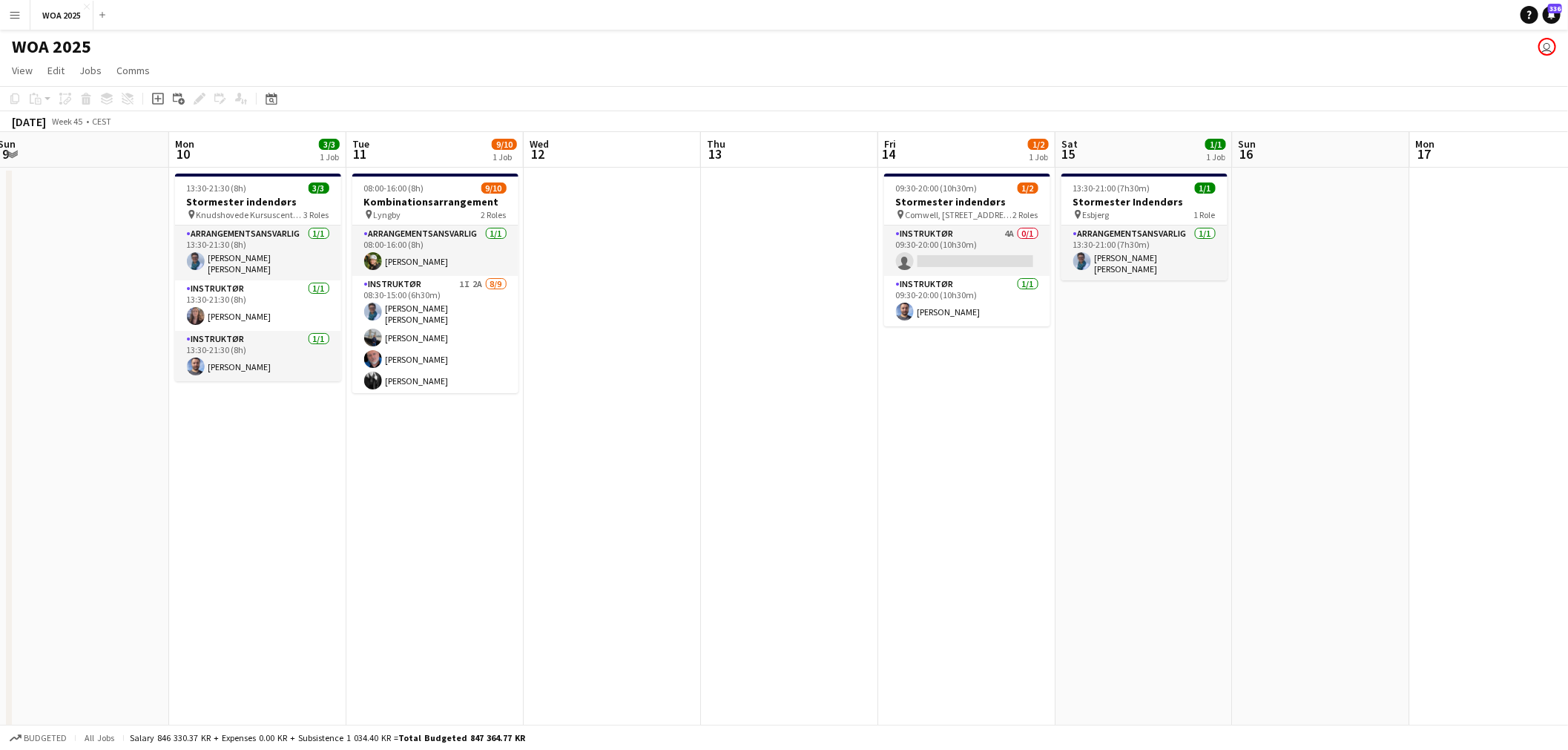
drag, startPoint x: 1405, startPoint y: 341, endPoint x: 827, endPoint y: 288, distance: 580.4
click at [828, 288] on app-calendar-viewport "Thu 6 Fri 7 Sat 8 Sun 9 Mon 10 3/3 1 Job Tue 11 9/10 1 Job Wed 12 Thu 13 Fri 14…" at bounding box center [784, 611] width 1568 height 960
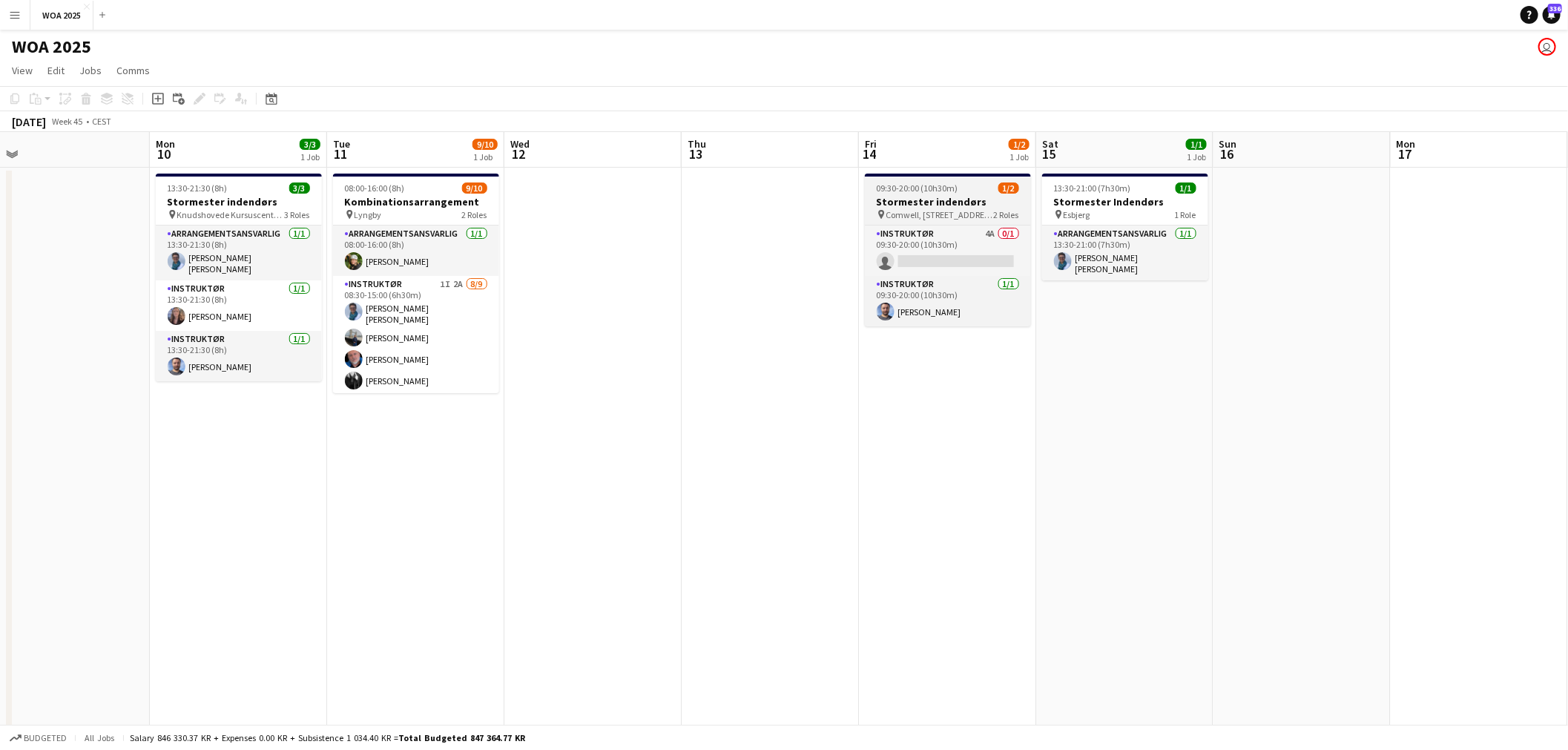
click at [940, 209] on span "Comwell, [STREET_ADDRESS]" at bounding box center [940, 214] width 108 height 11
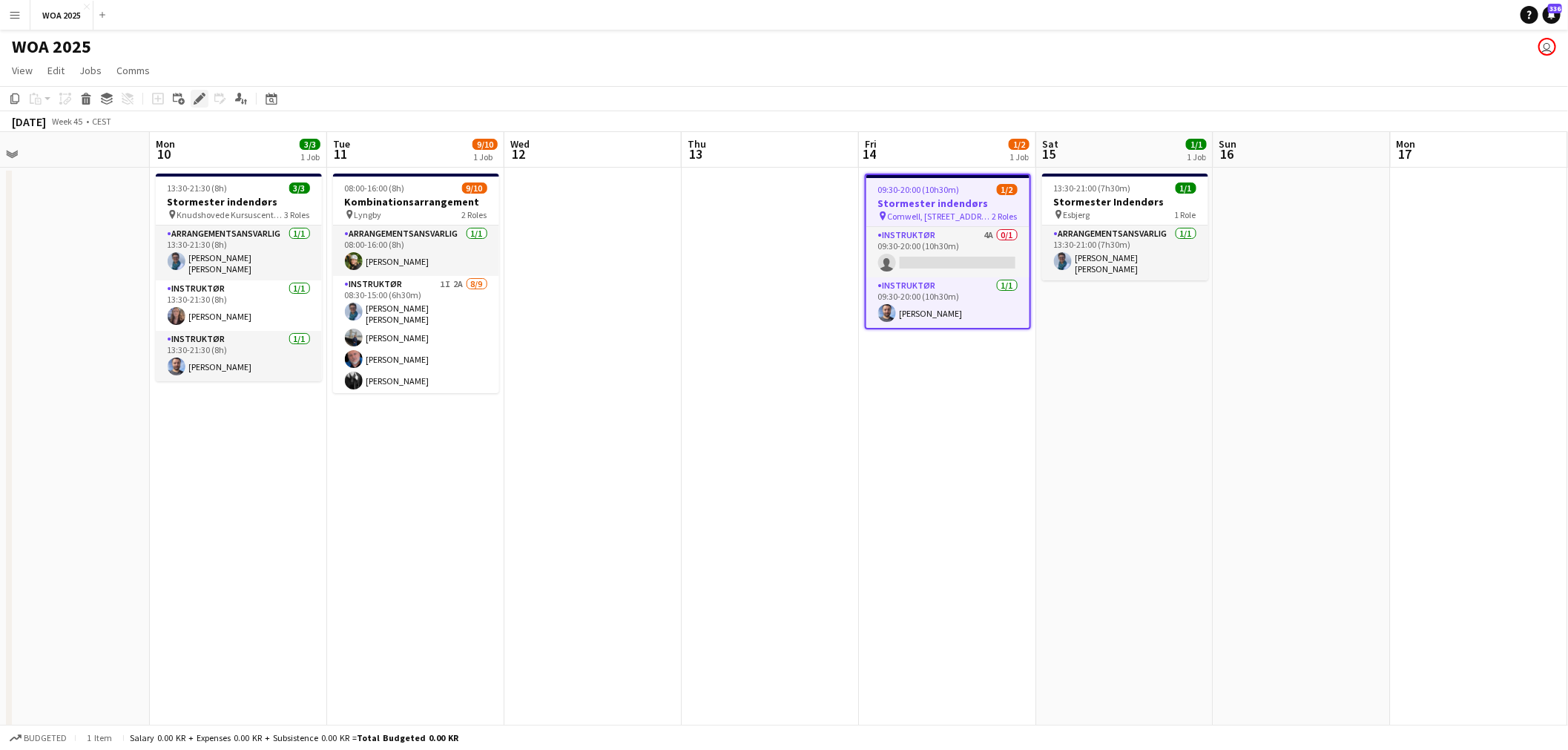
click at [194, 97] on icon "Edit" at bounding box center [200, 98] width 12 height 12
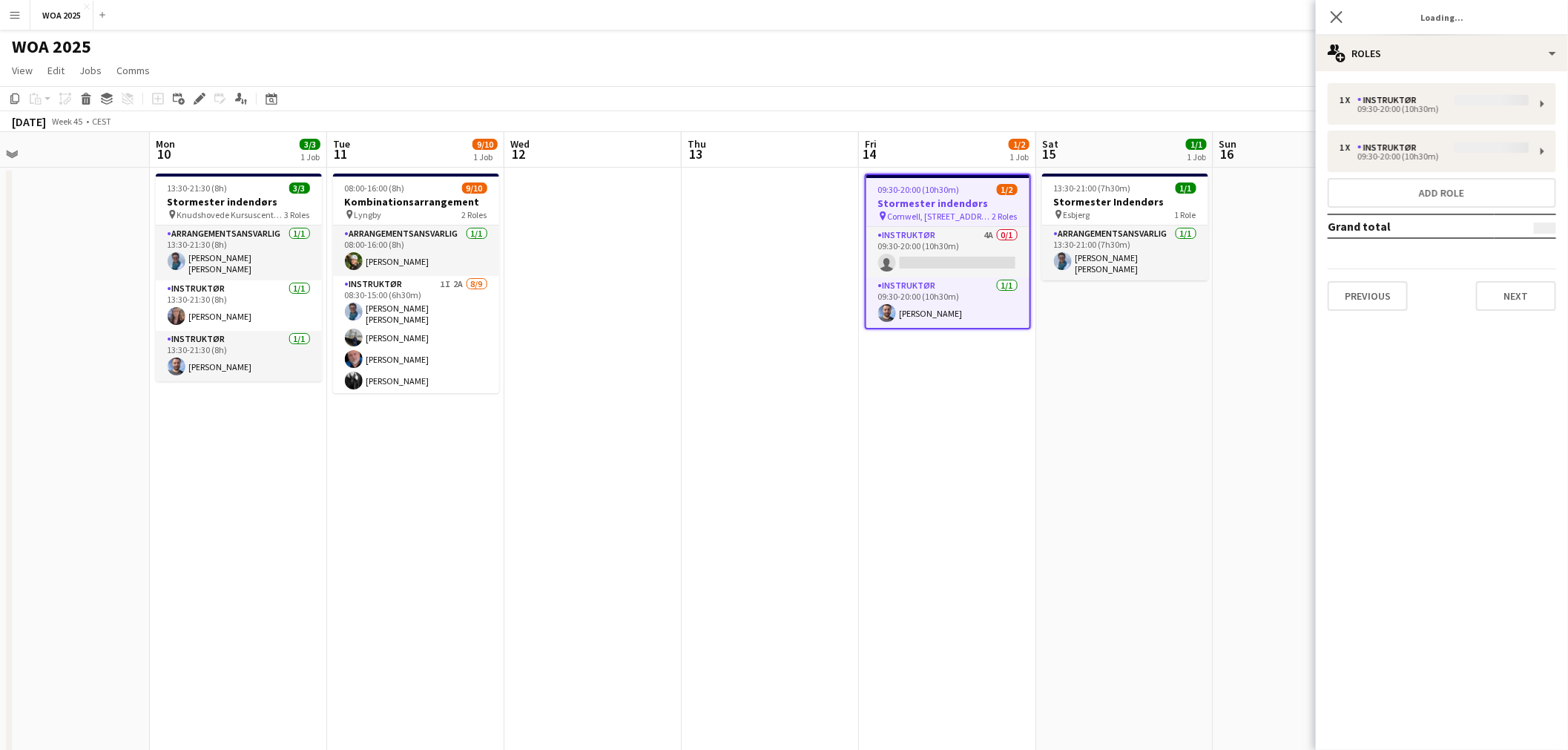
type input "**********"
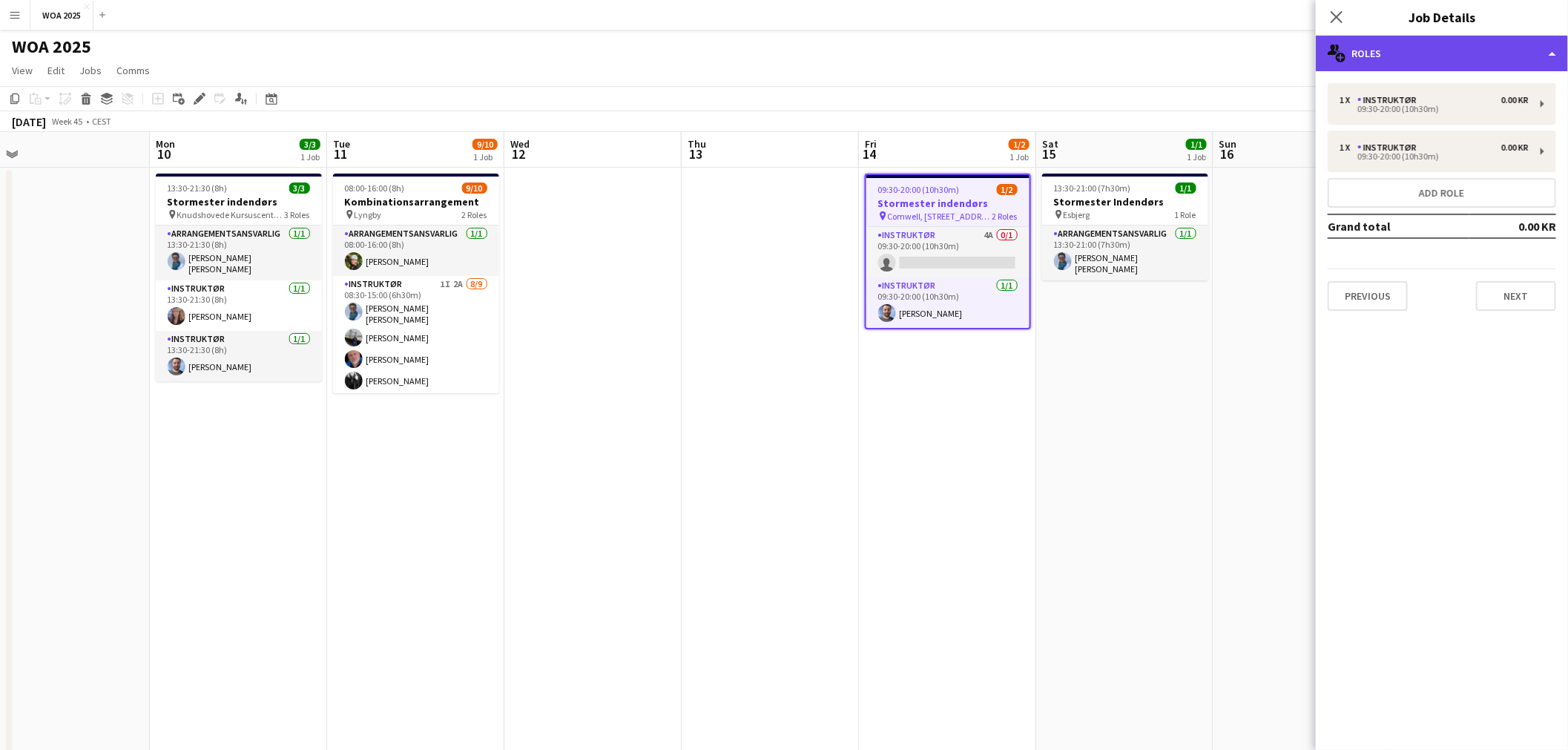
click at [1411, 53] on div "multiple-users-add Roles" at bounding box center [1441, 54] width 252 height 36
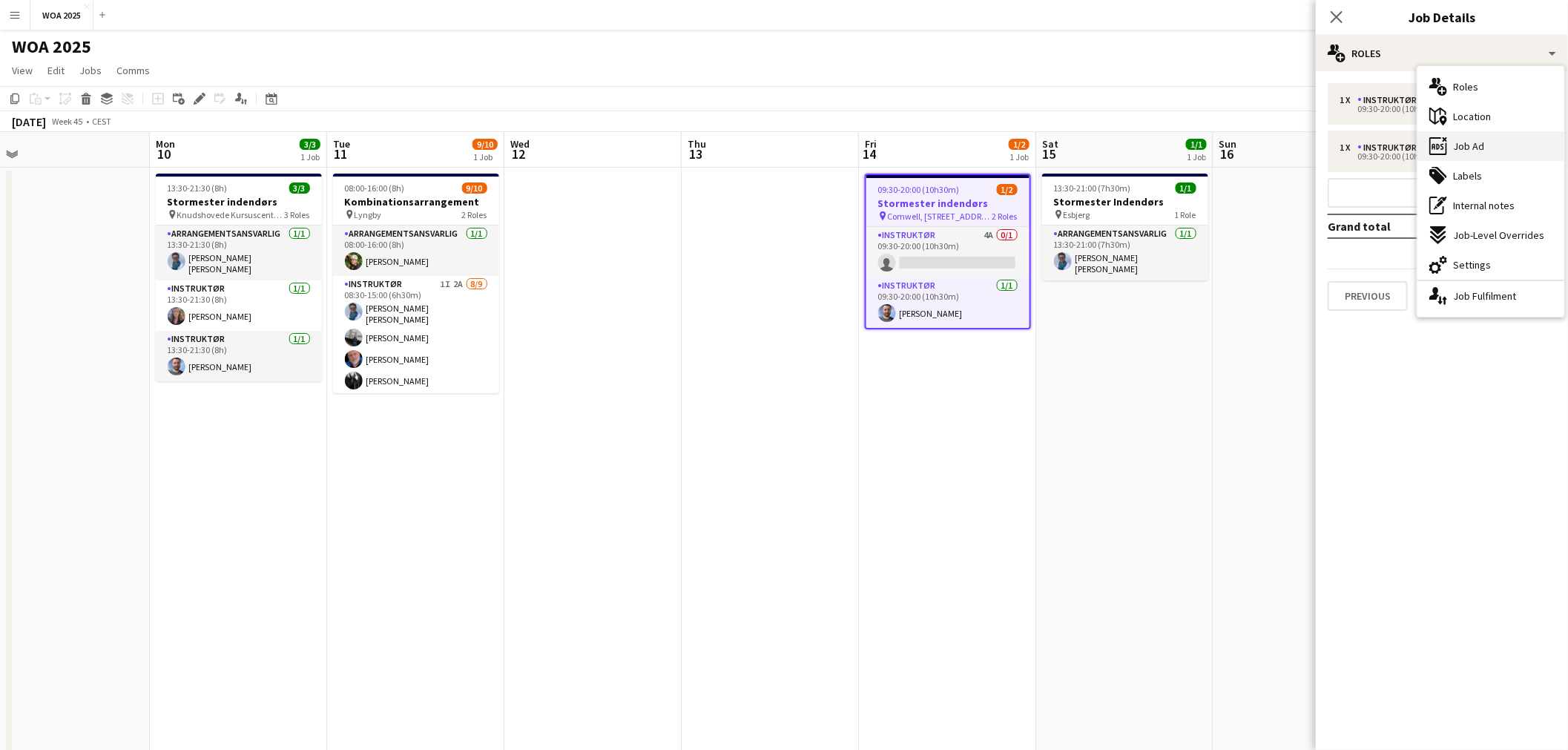
click at [1482, 152] on span "Job Ad" at bounding box center [1468, 146] width 31 height 14
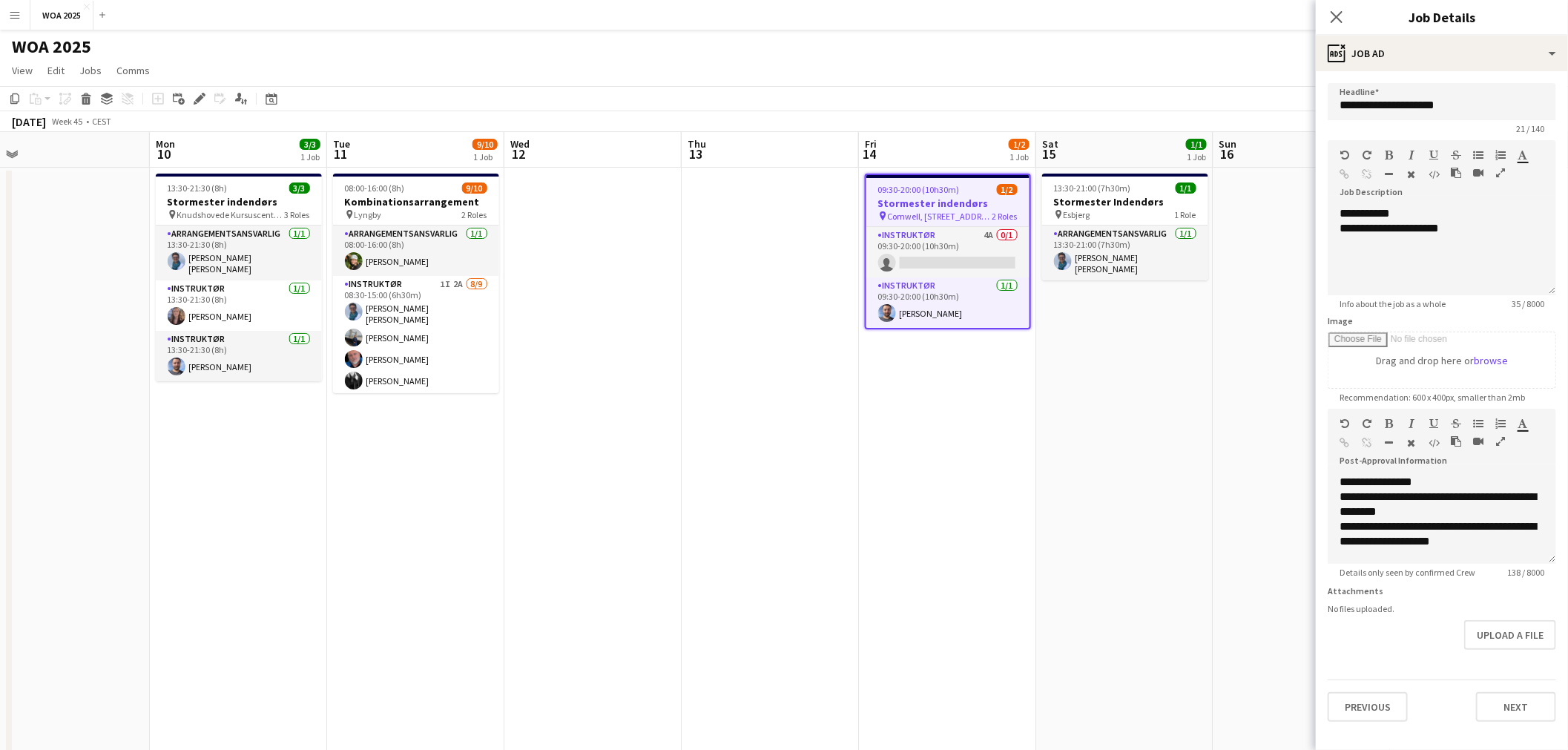
click at [987, 475] on app-date-cell "09:30-20:00 (10h30m) 1/2 Stormester indendørs pin Comwell, [STREET_ADDRESS] 2 R…" at bounding box center [947, 630] width 177 height 925
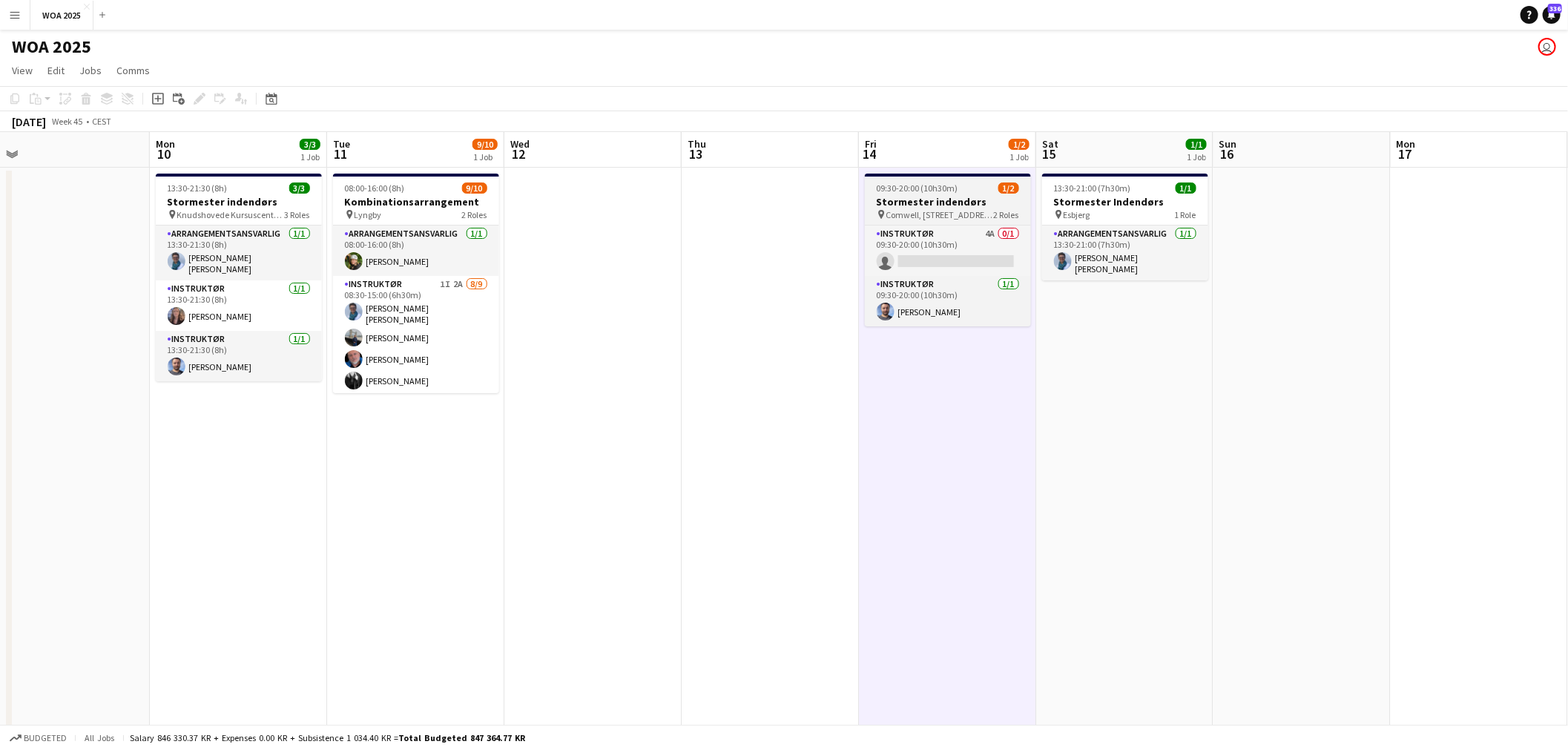
click at [944, 187] on span "09:30-20:00 (10h30m)" at bounding box center [917, 188] width 81 height 11
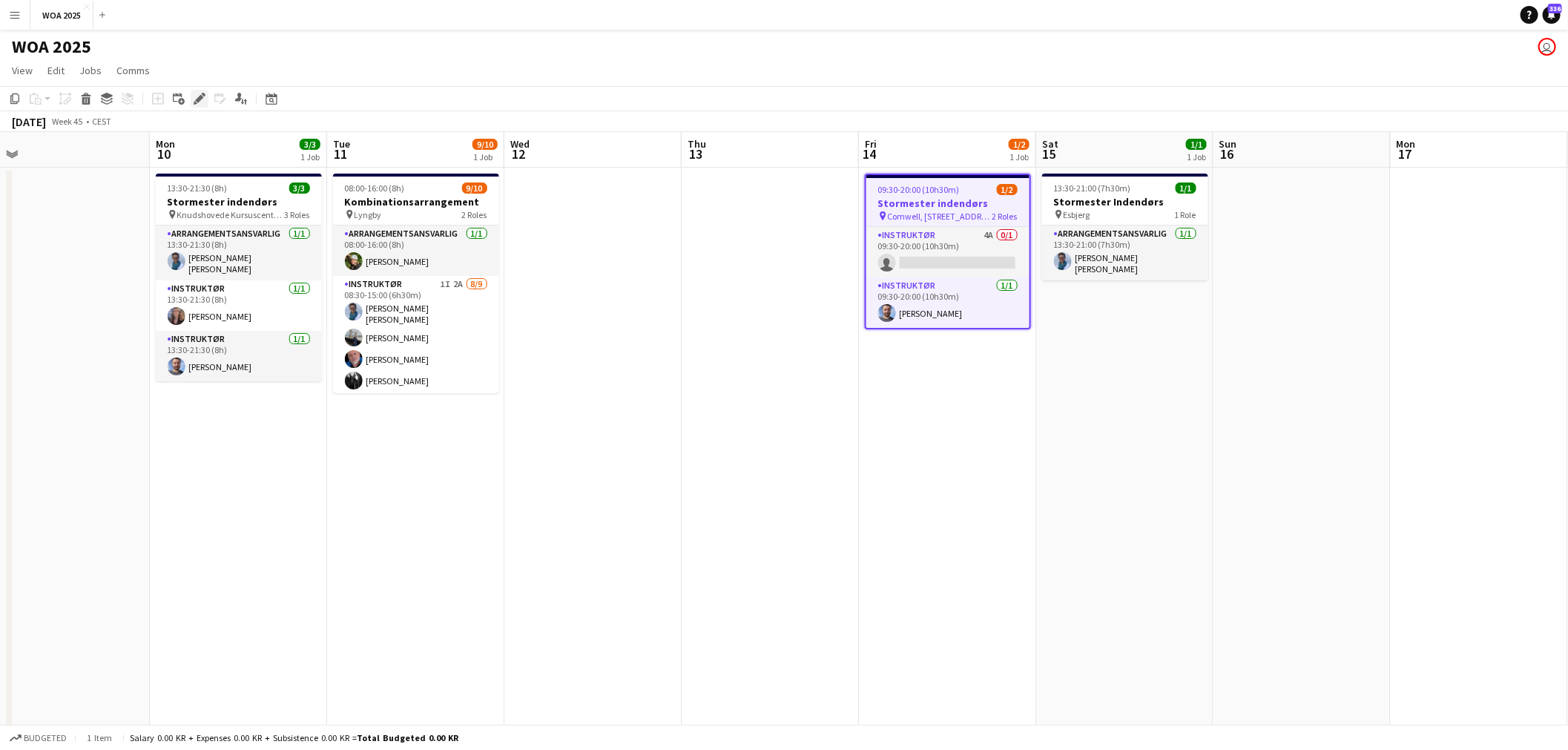
click at [191, 97] on div "Edit" at bounding box center [200, 98] width 18 height 18
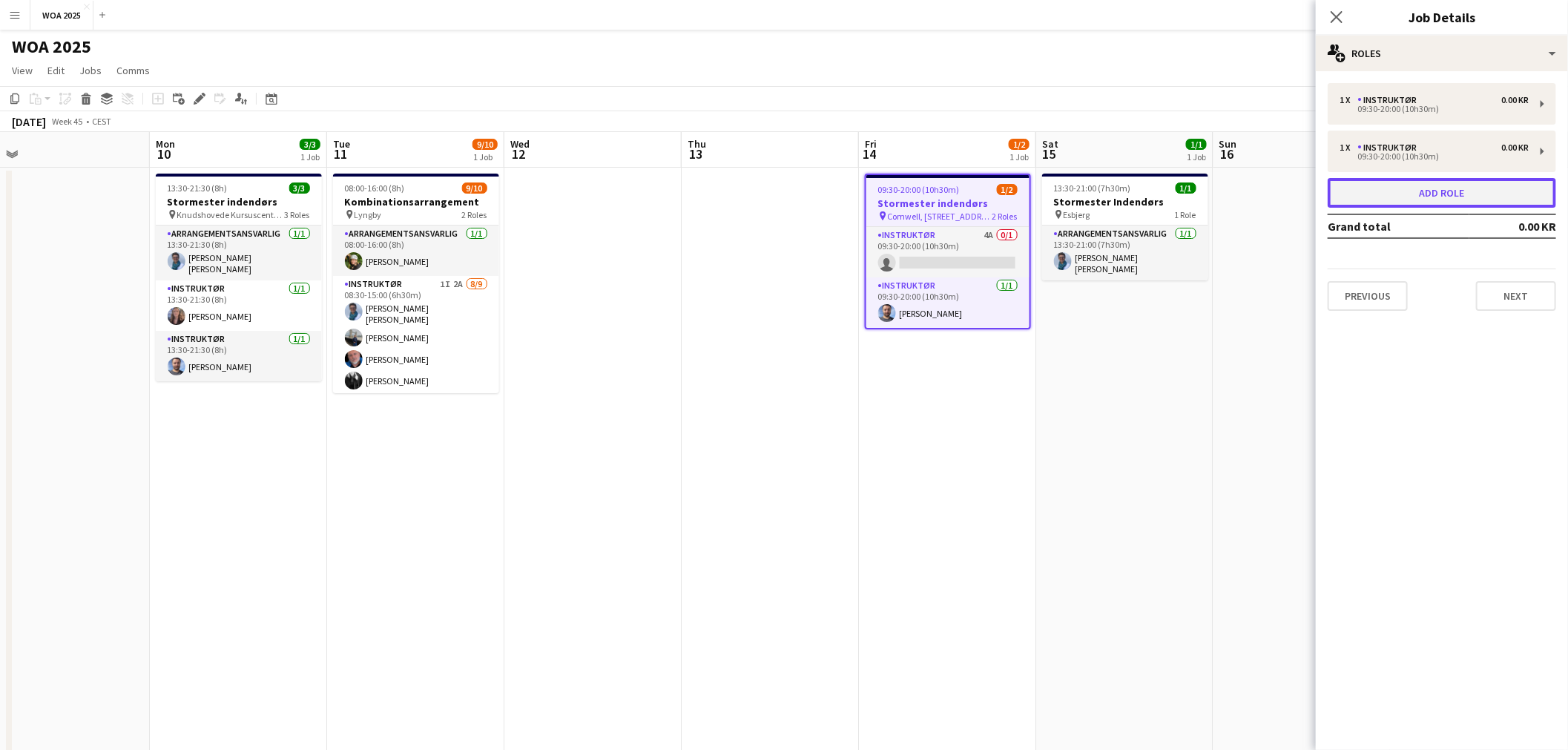
click at [1434, 203] on button "Add role" at bounding box center [1441, 193] width 229 height 30
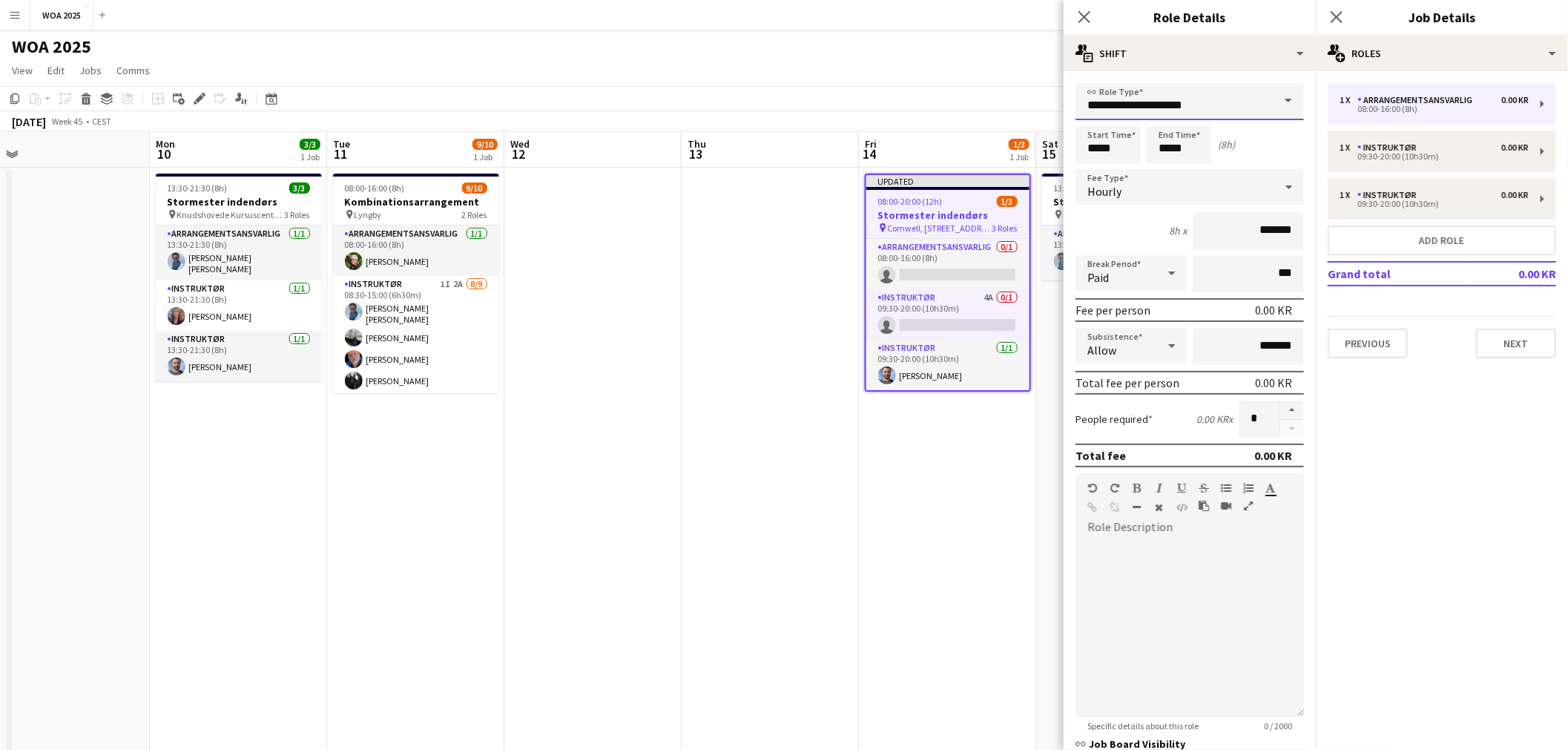
click at [1238, 97] on input "**********" at bounding box center [1189, 101] width 229 height 37
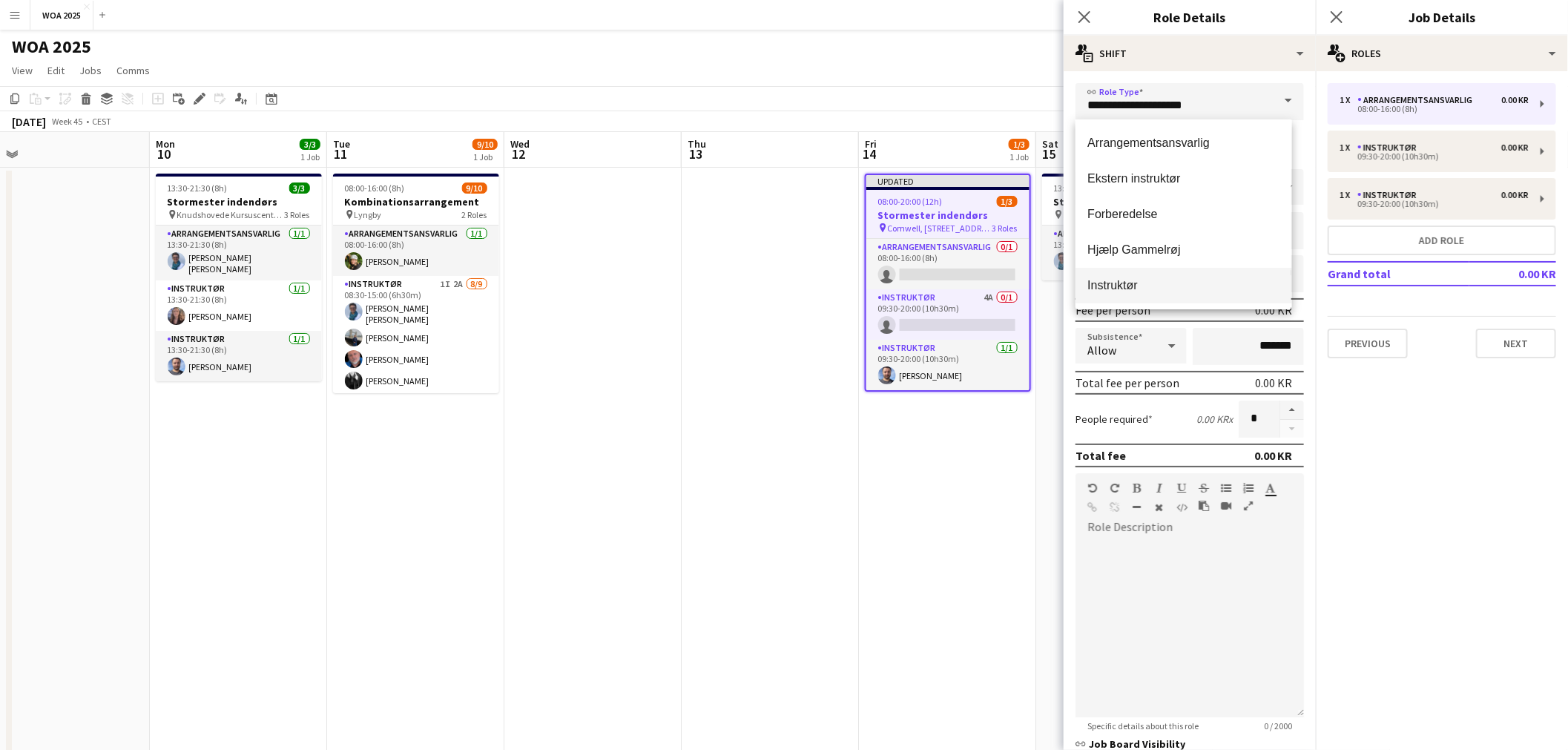
click at [1140, 276] on mat-option "Instruktør" at bounding box center [1183, 286] width 216 height 36
type input "**********"
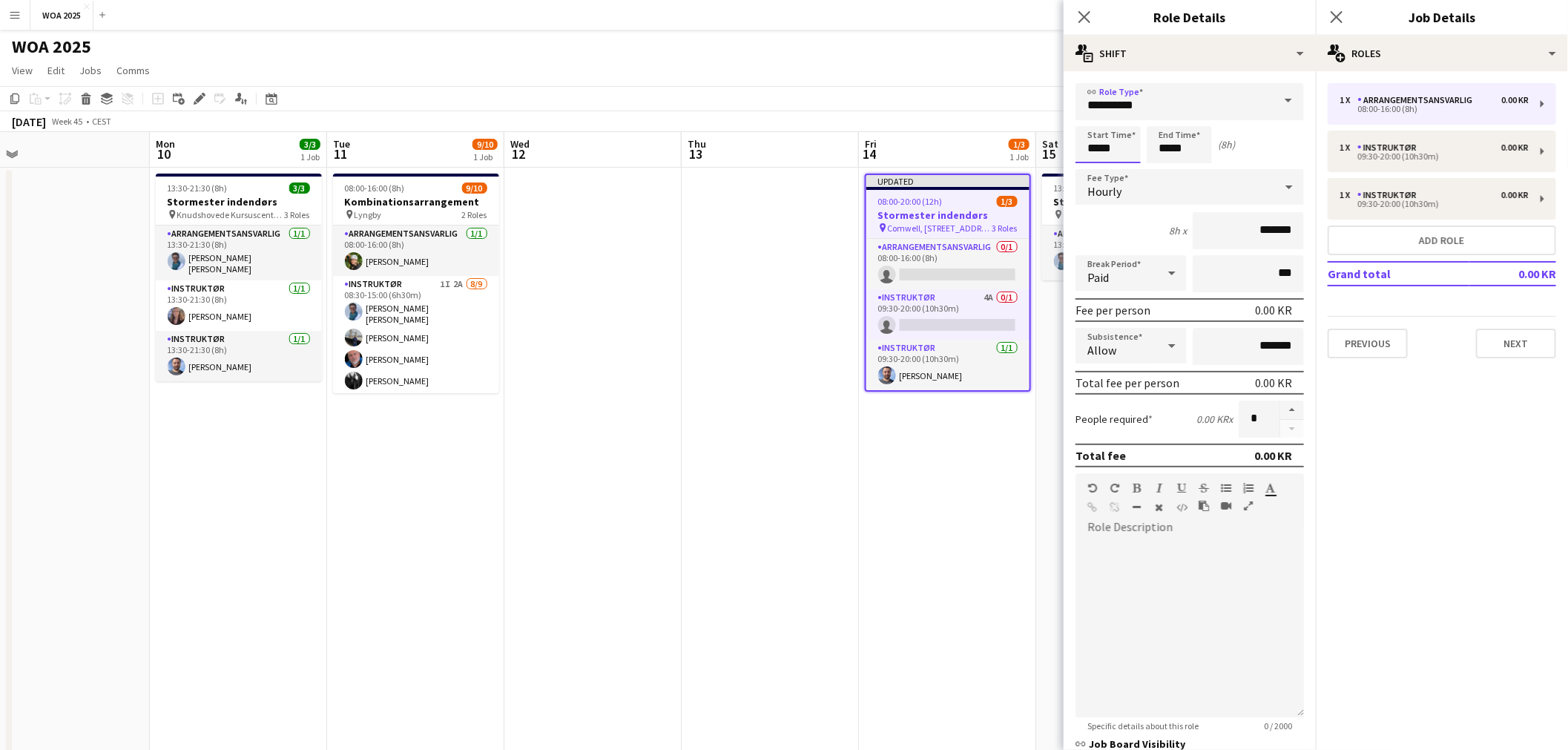
drag, startPoint x: 1117, startPoint y: 141, endPoint x: 1088, endPoint y: 145, distance: 29.3
click at [1088, 145] on input "*****" at bounding box center [1108, 144] width 65 height 37
type input "*****"
click at [910, 497] on app-date-cell "Updated 08:00-20:00 (12h) 1/3 Stormester indendørs pin Comwell, [STREET_ADDRESS…" at bounding box center [947, 630] width 177 height 925
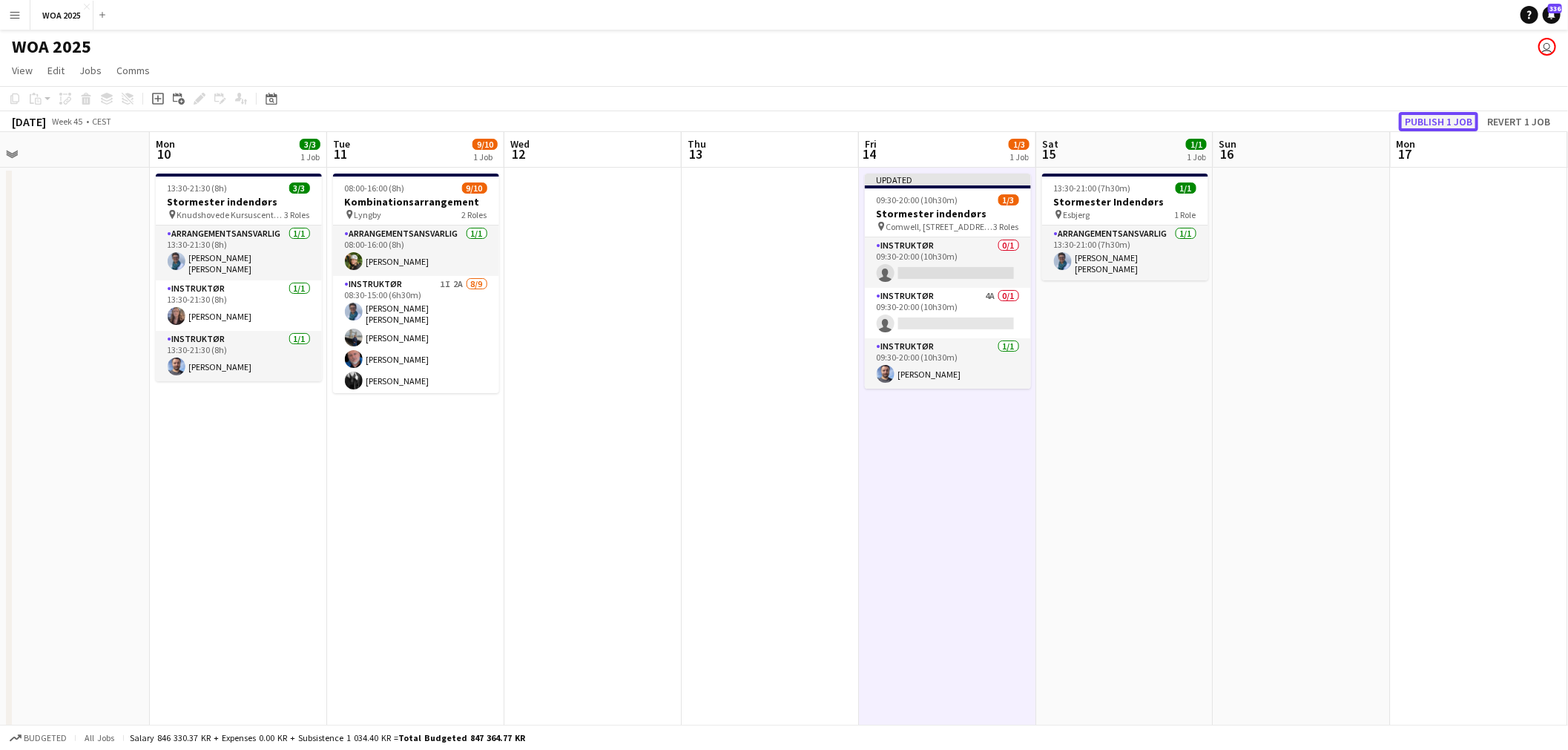
click at [1441, 127] on button "Publish 1 job" at bounding box center [1438, 122] width 80 height 20
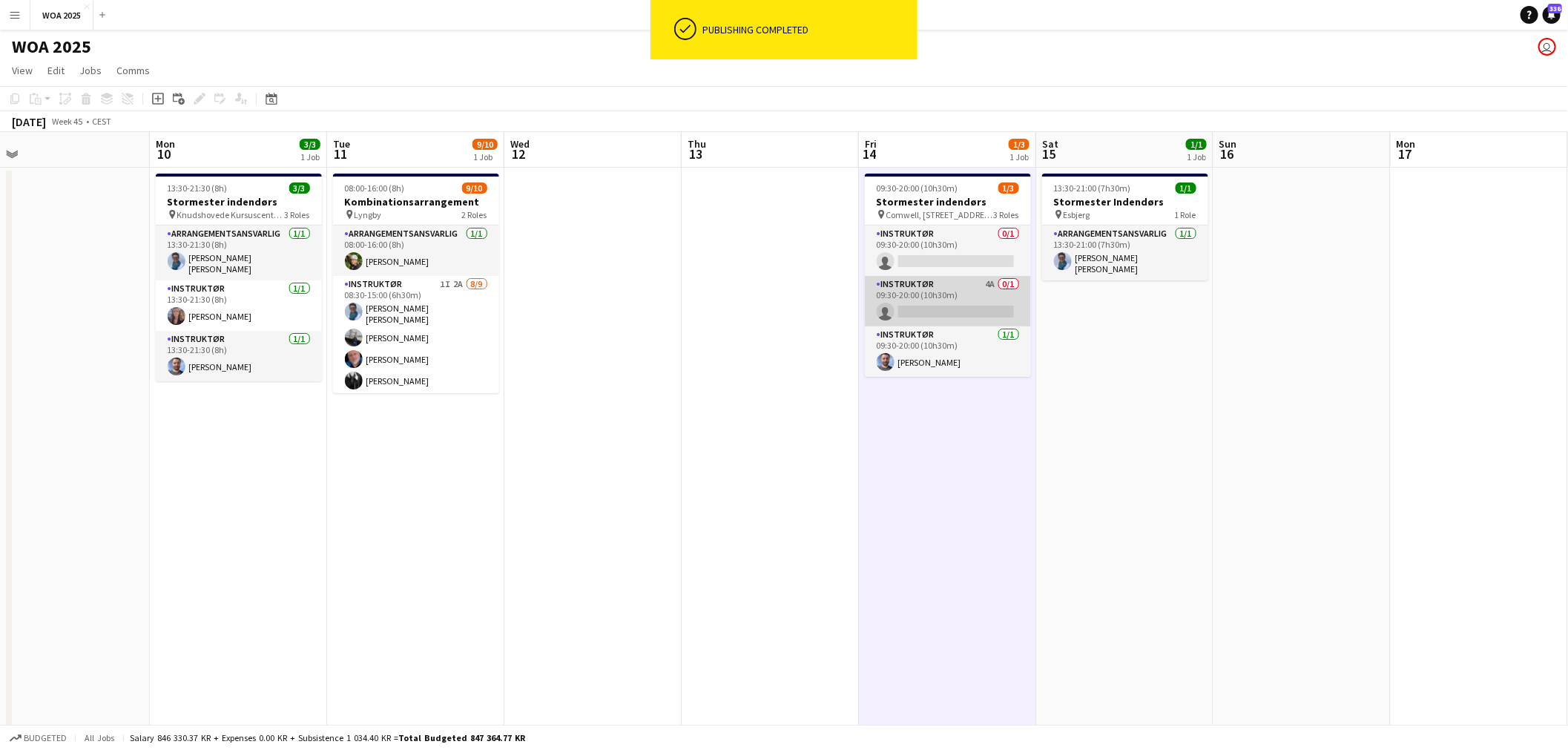
click at [943, 297] on app-card-role "Instruktør 4A 0/1 09:30-20:00 (10h30m) single-neutral-actions" at bounding box center [948, 301] width 166 height 51
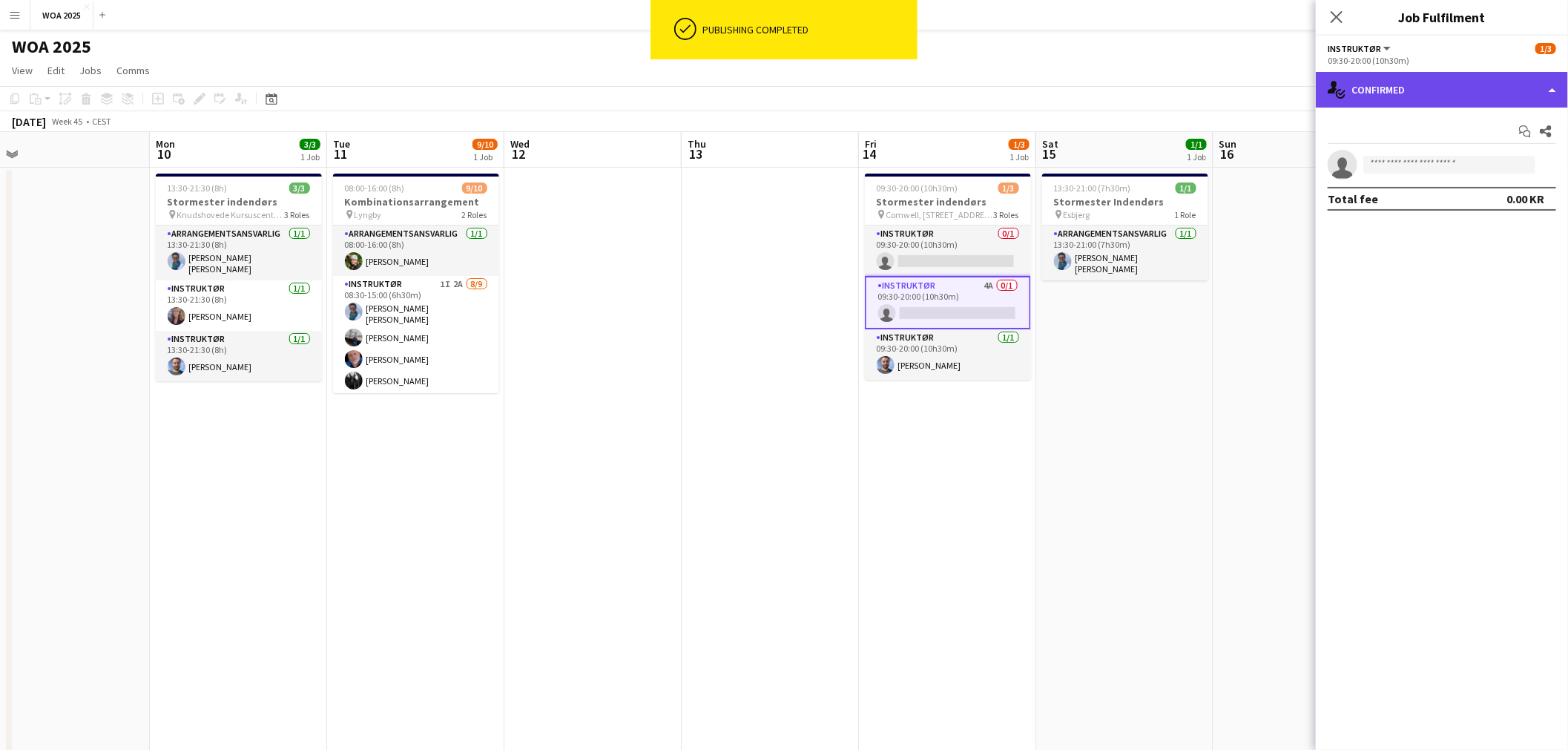
click at [1430, 84] on div "single-neutral-actions-check-2 Confirmed" at bounding box center [1441, 90] width 252 height 36
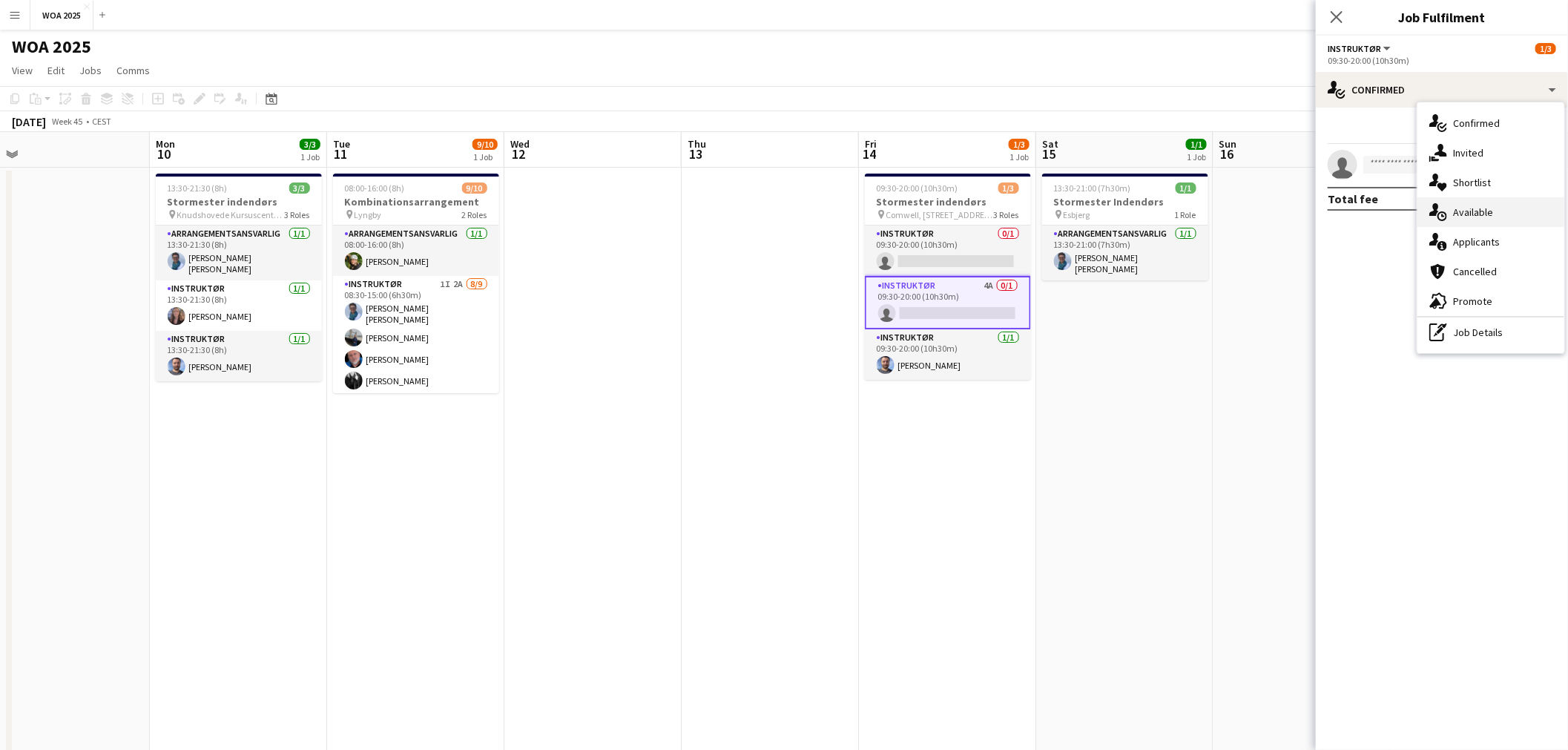
click at [1491, 217] on span "Available" at bounding box center [1472, 212] width 40 height 14
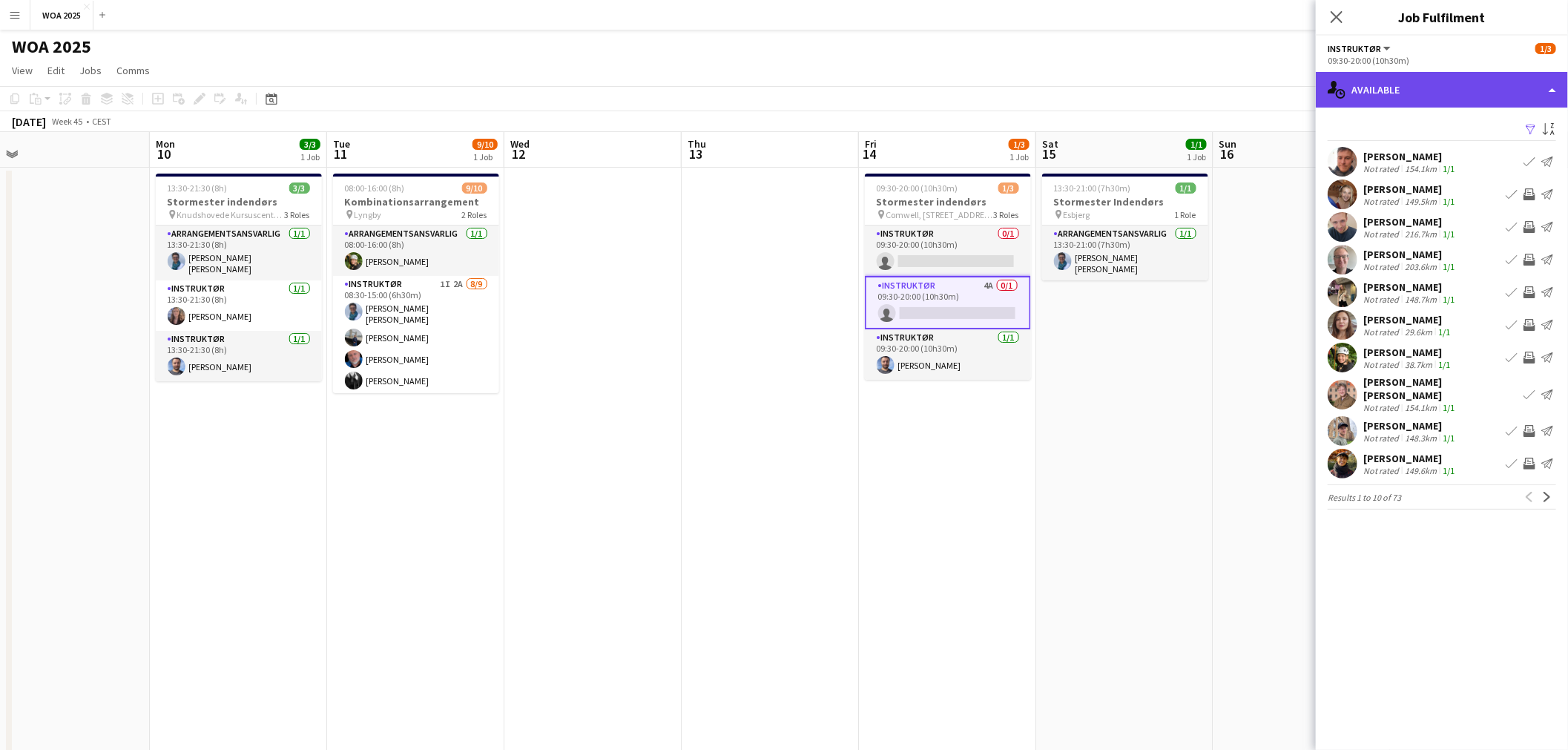
click at [1464, 103] on div "single-neutral-actions-upload Available" at bounding box center [1441, 90] width 252 height 36
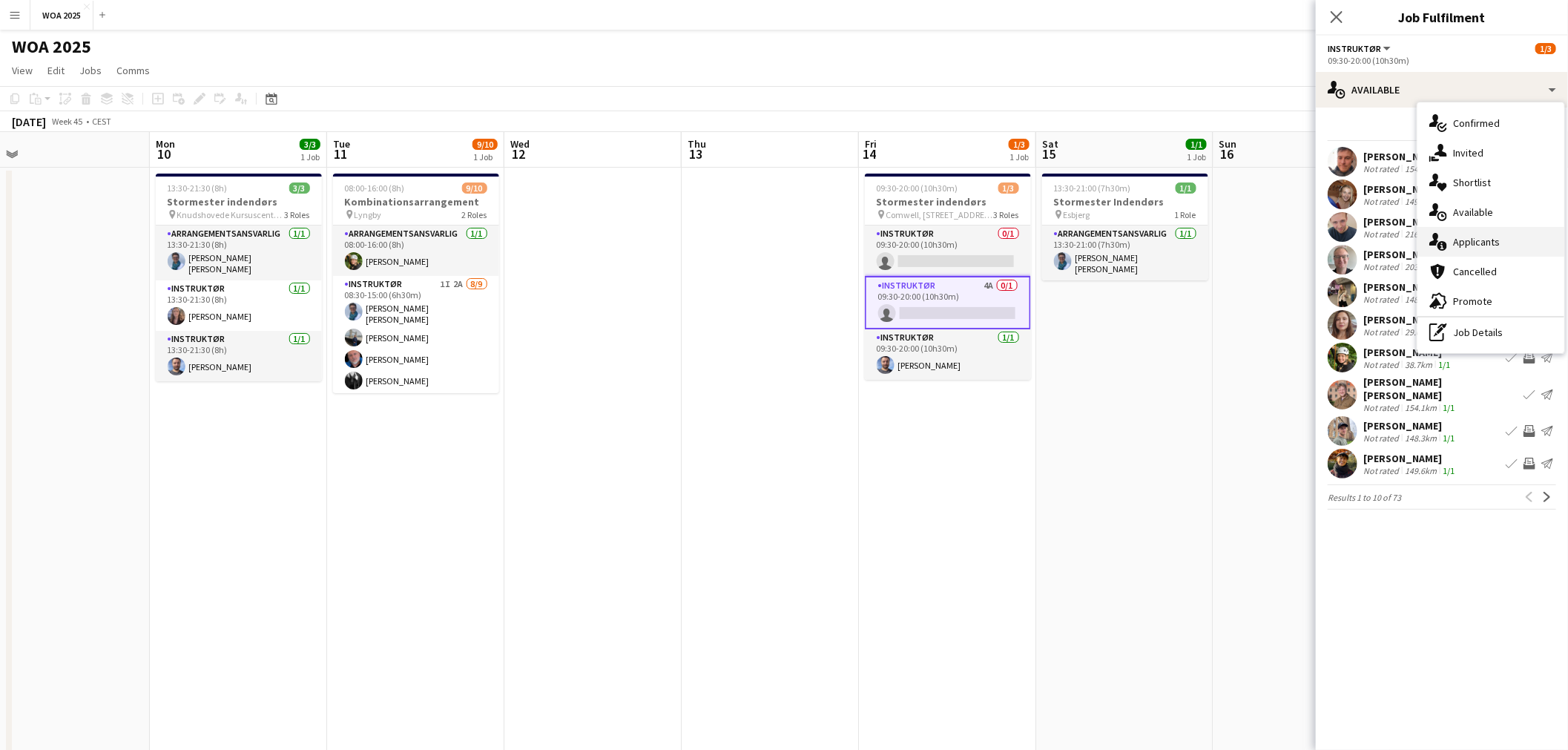
click at [1487, 240] on span "Applicants" at bounding box center [1476, 242] width 47 height 14
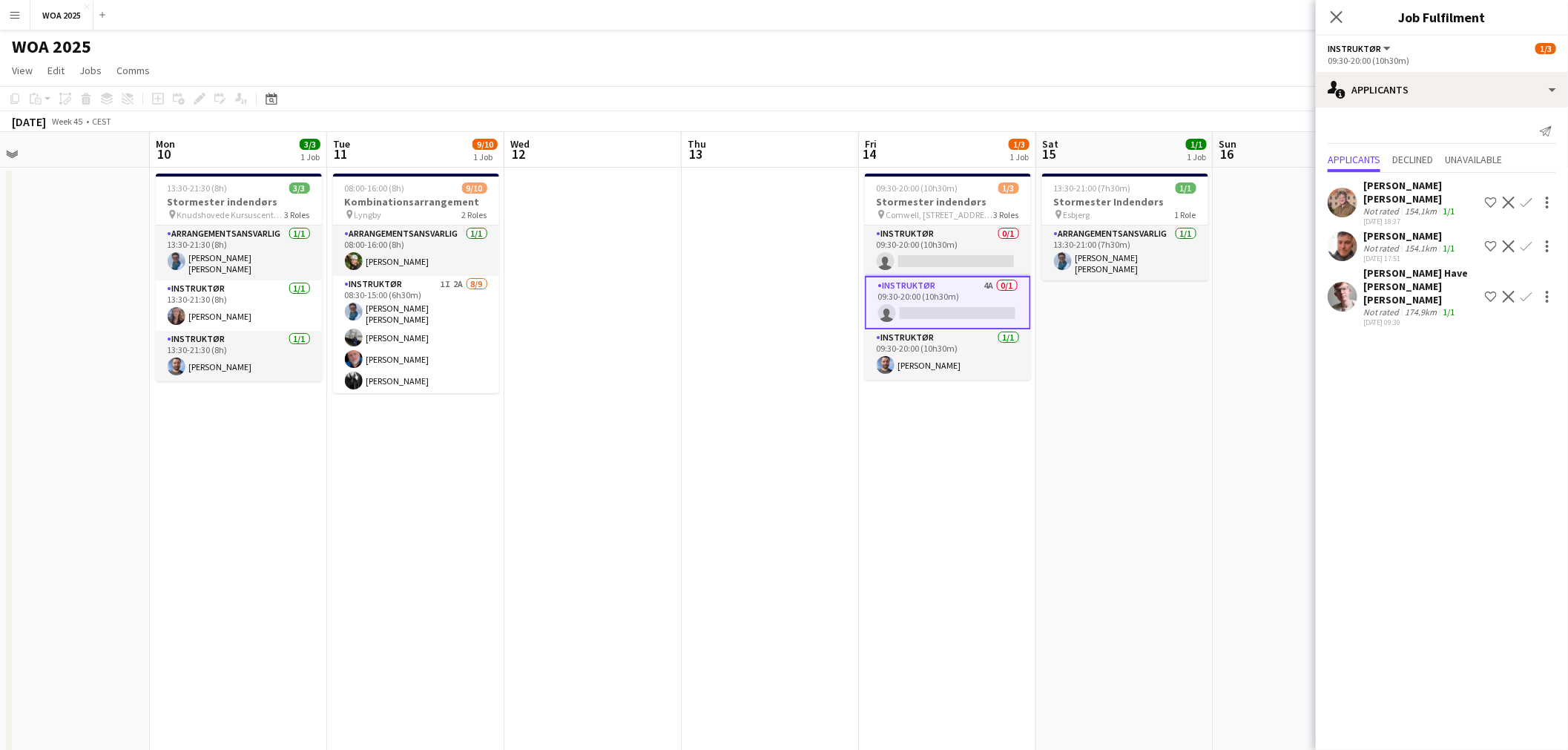
click at [656, 467] on app-date-cell at bounding box center [593, 630] width 177 height 925
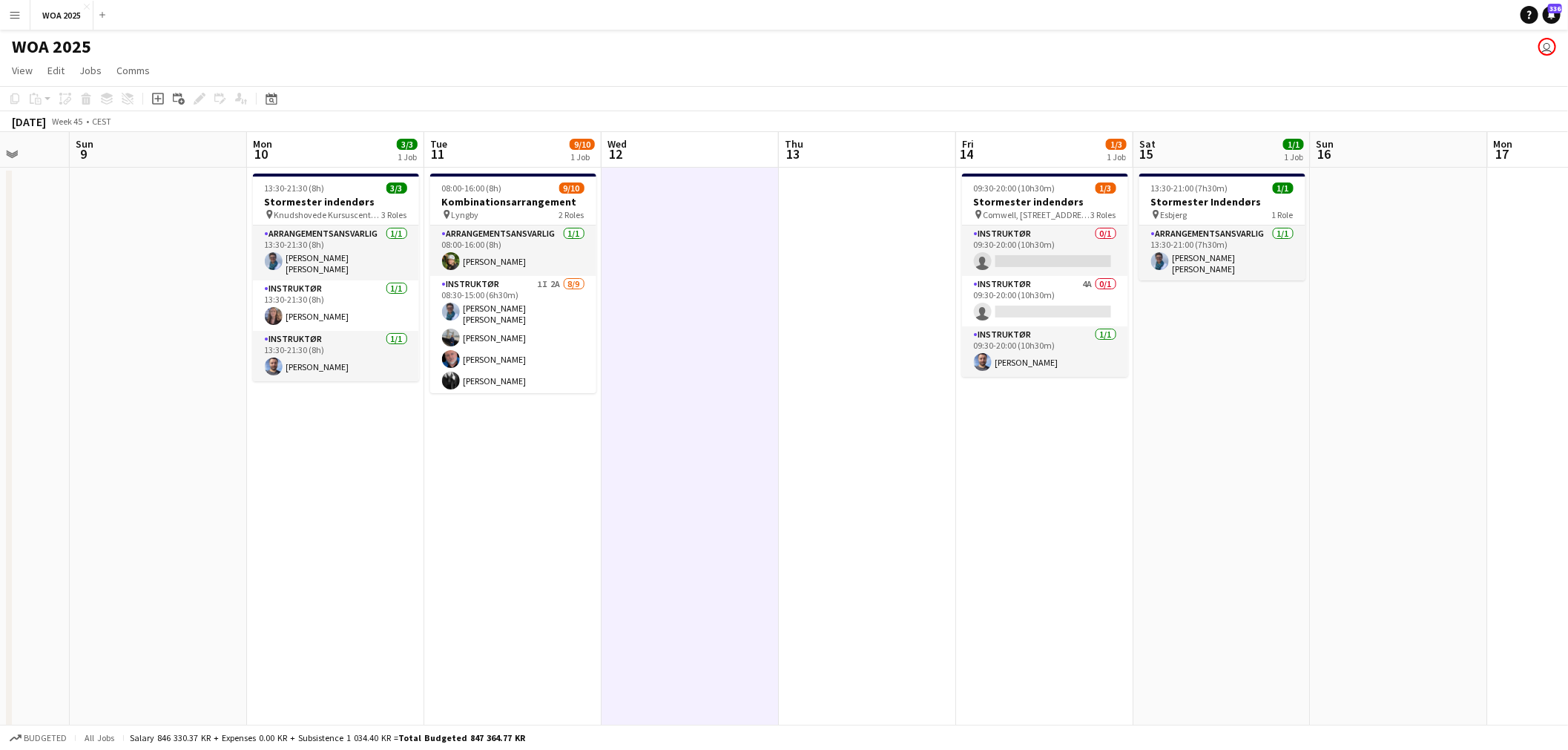
drag, startPoint x: 499, startPoint y: 396, endPoint x: 1280, endPoint y: 346, distance: 782.6
click at [1251, 346] on app-calendar-viewport "Thu 6 Fri 7 Sat 8 Sun 9 Mon 10 3/3 1 Job Tue 11 9/10 1 Job Wed 12 Thu 13 Fri 14…" at bounding box center [784, 611] width 1568 height 960
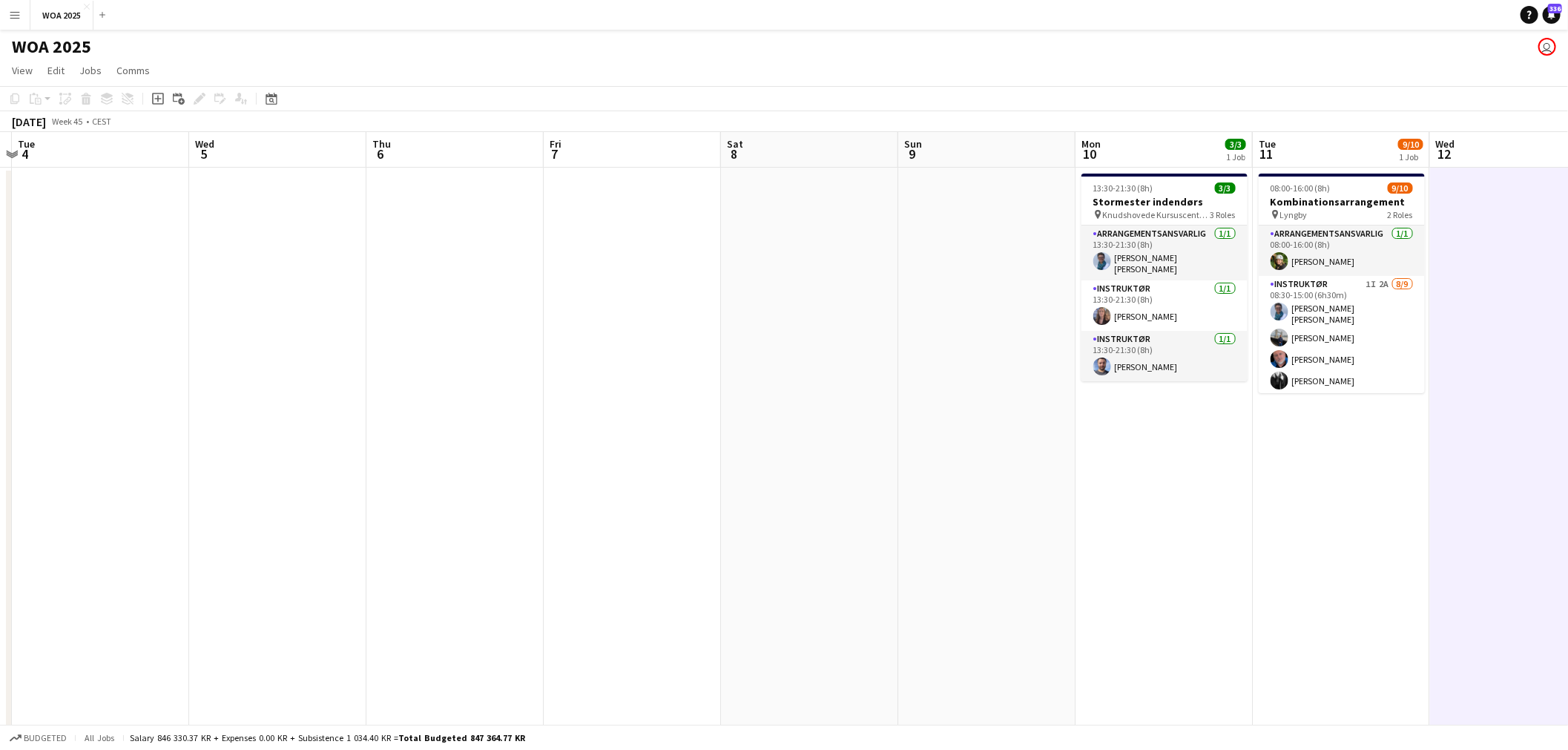
drag, startPoint x: 658, startPoint y: 460, endPoint x: 1239, endPoint y: 402, distance: 583.9
click at [1174, 402] on app-calendar-viewport "Sun 2 Mon 3 Tue 4 Wed 5 Thu 6 Fri 7 Sat 8 Sun 9 Mon 10 3/3 1 Job Tue 11 9/10 1 …" at bounding box center [784, 611] width 1568 height 960
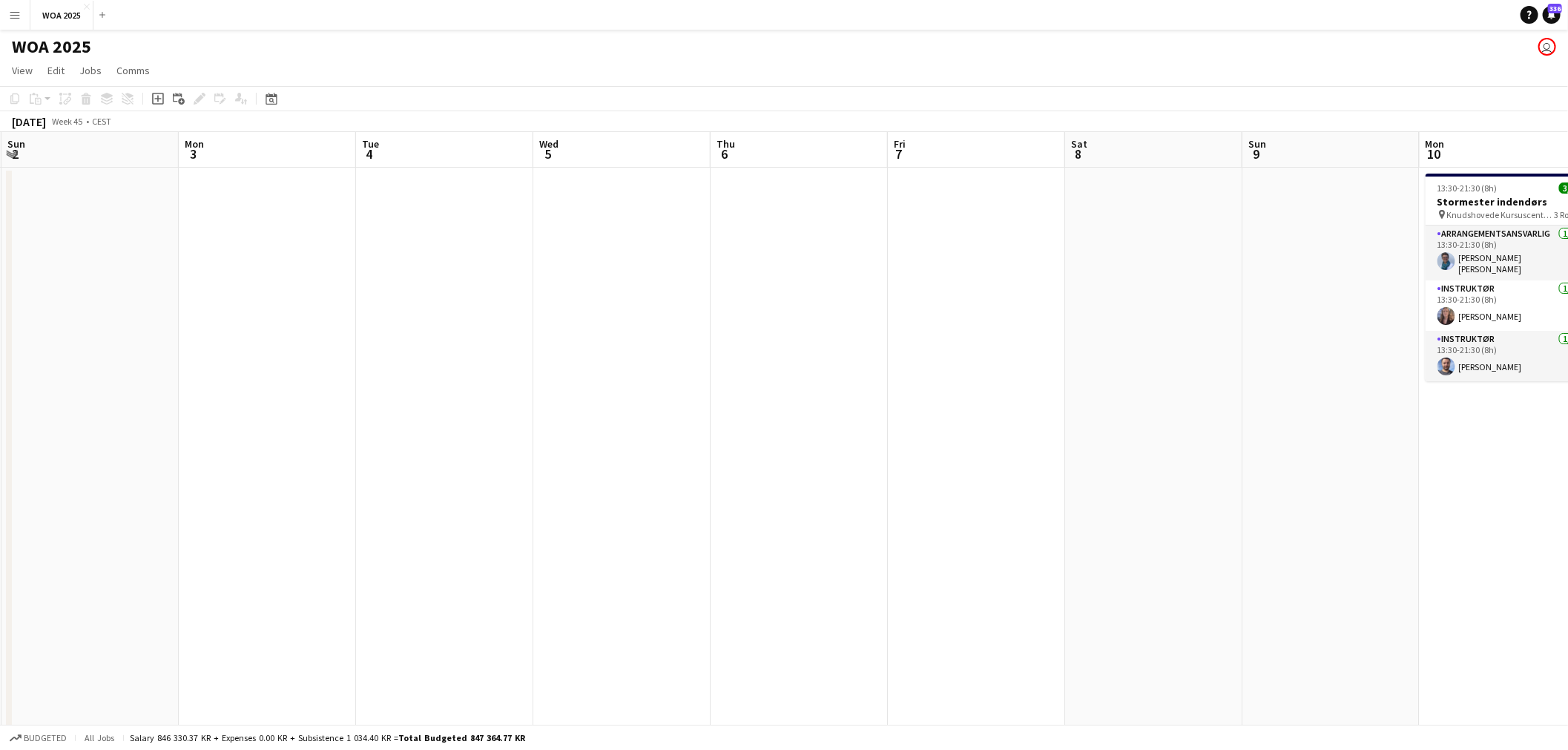
drag, startPoint x: 536, startPoint y: 457, endPoint x: 1238, endPoint y: 404, distance: 704.0
click at [1221, 404] on app-calendar-viewport "Fri 31 Sat 1 3/3 1 Job Sun 2 Mon 3 Tue 4 Wed 5 Thu 6 Fri 7 Sat 8 Sun 9 Mon 10 3…" at bounding box center [784, 611] width 1568 height 960
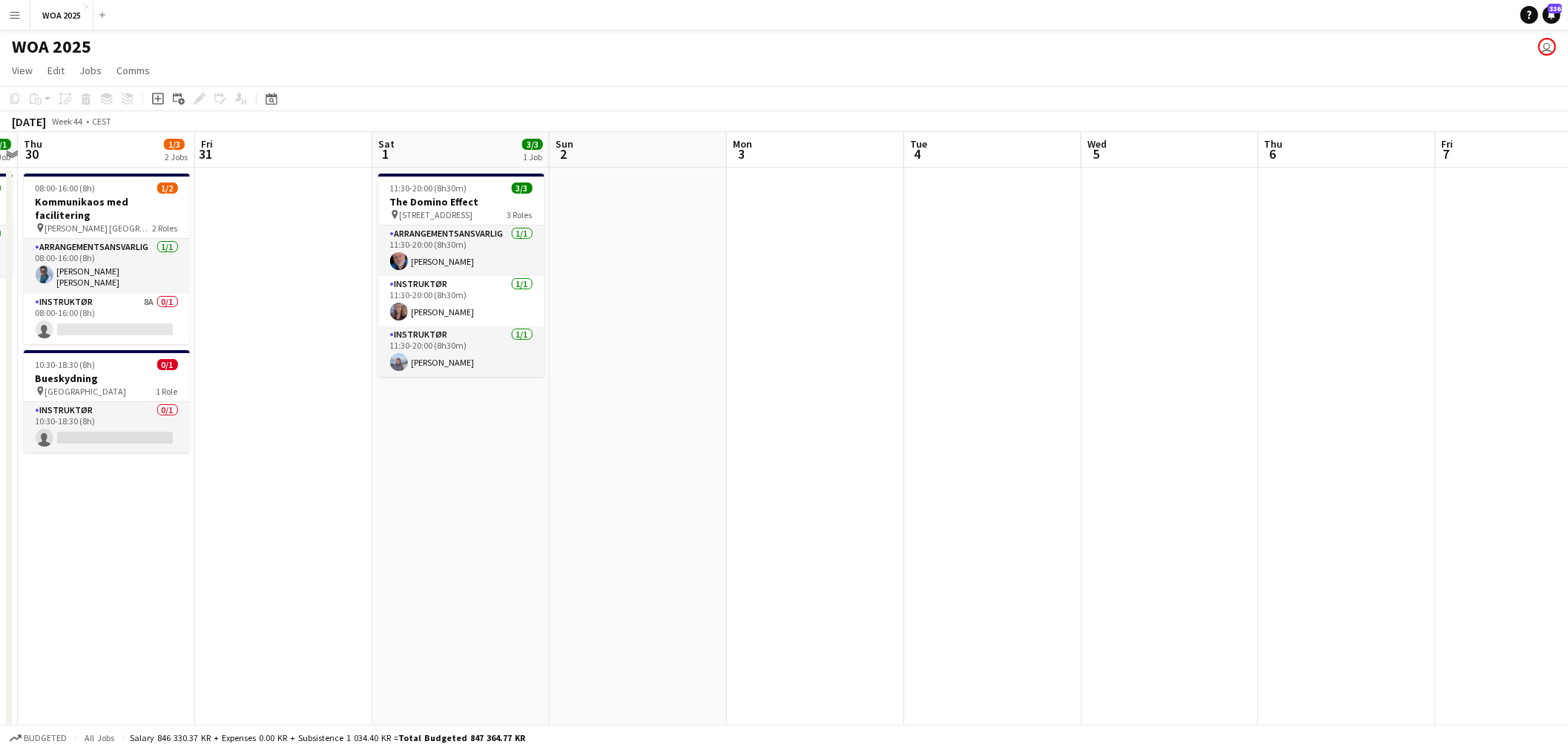
drag, startPoint x: 457, startPoint y: 423, endPoint x: 1005, endPoint y: 404, distance: 548.3
click at [995, 403] on app-calendar-viewport "Mon 27 Tue 28 3/5 2 Jobs Wed 29 1/1 1 Job Thu 30 1/3 2 Jobs Fri 31 Sat 1 3/3 1 …" at bounding box center [784, 611] width 1568 height 960
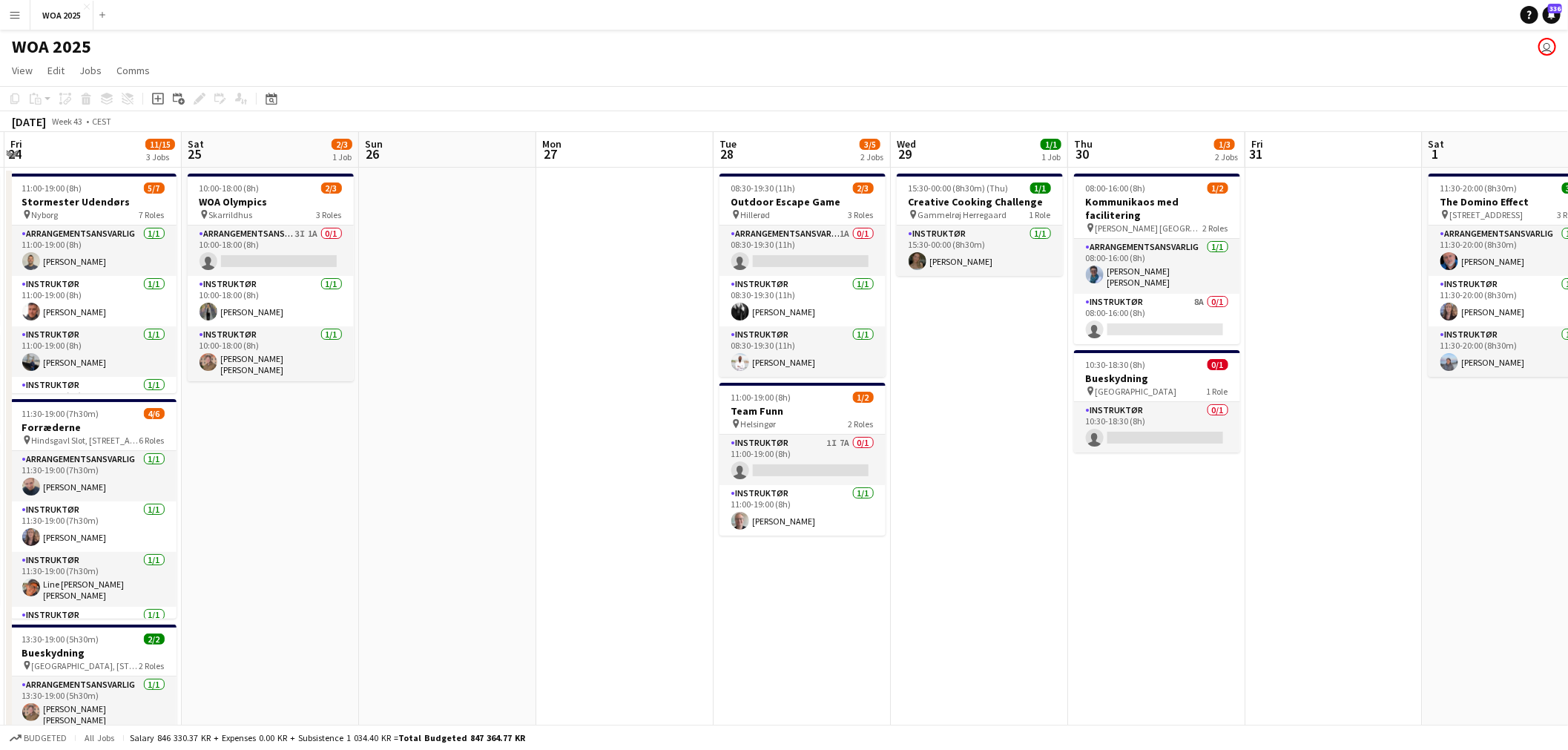
drag, startPoint x: 879, startPoint y: 464, endPoint x: 1058, endPoint y: 457, distance: 179.1
click at [1058, 457] on app-calendar-viewport "Wed 22 3/3 2 Jobs Thu 23 4/5 3 Jobs Fri 24 11/15 3 Jobs Sat 25 2/3 1 Job Sun 26…" at bounding box center [784, 611] width 1568 height 960
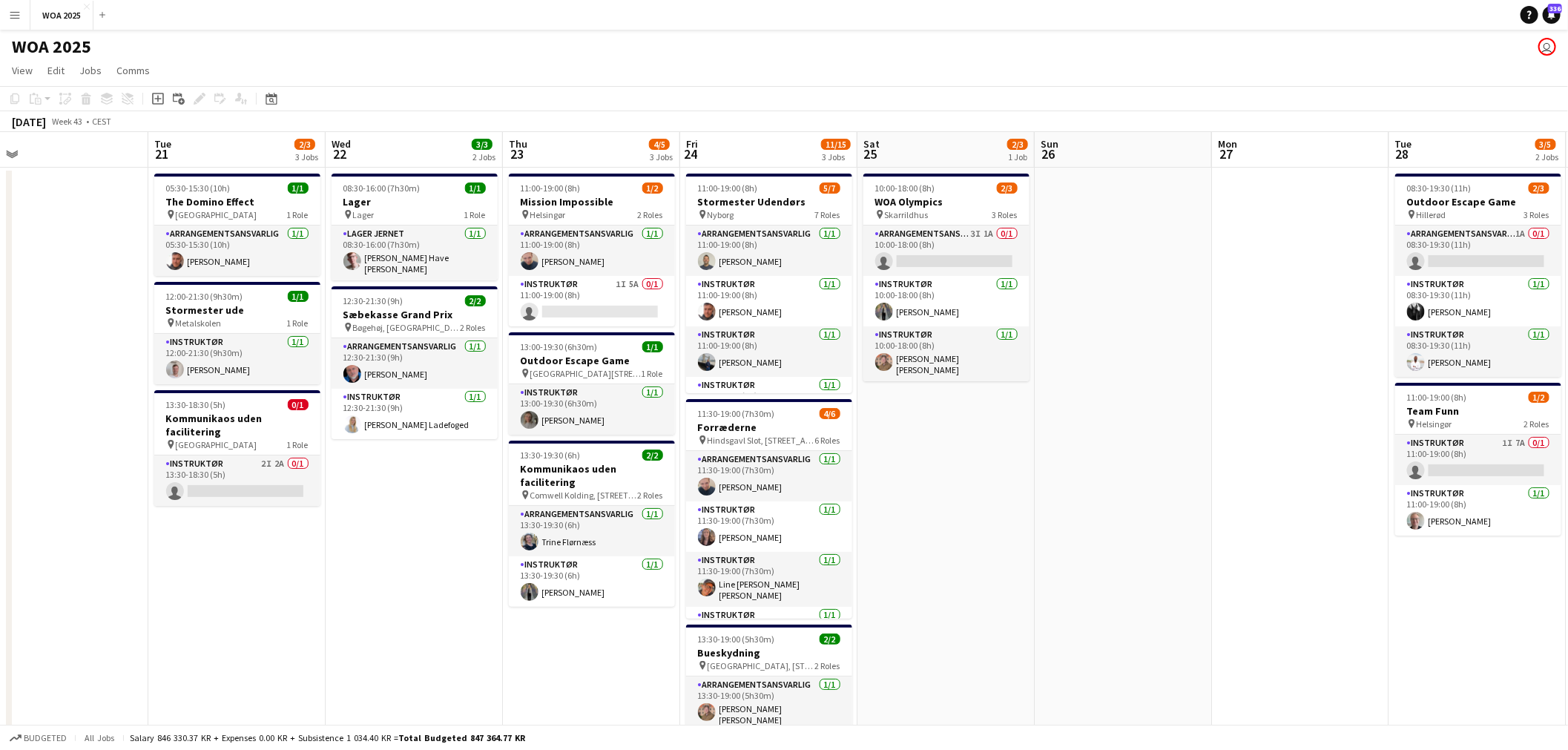
scroll to position [0, 426]
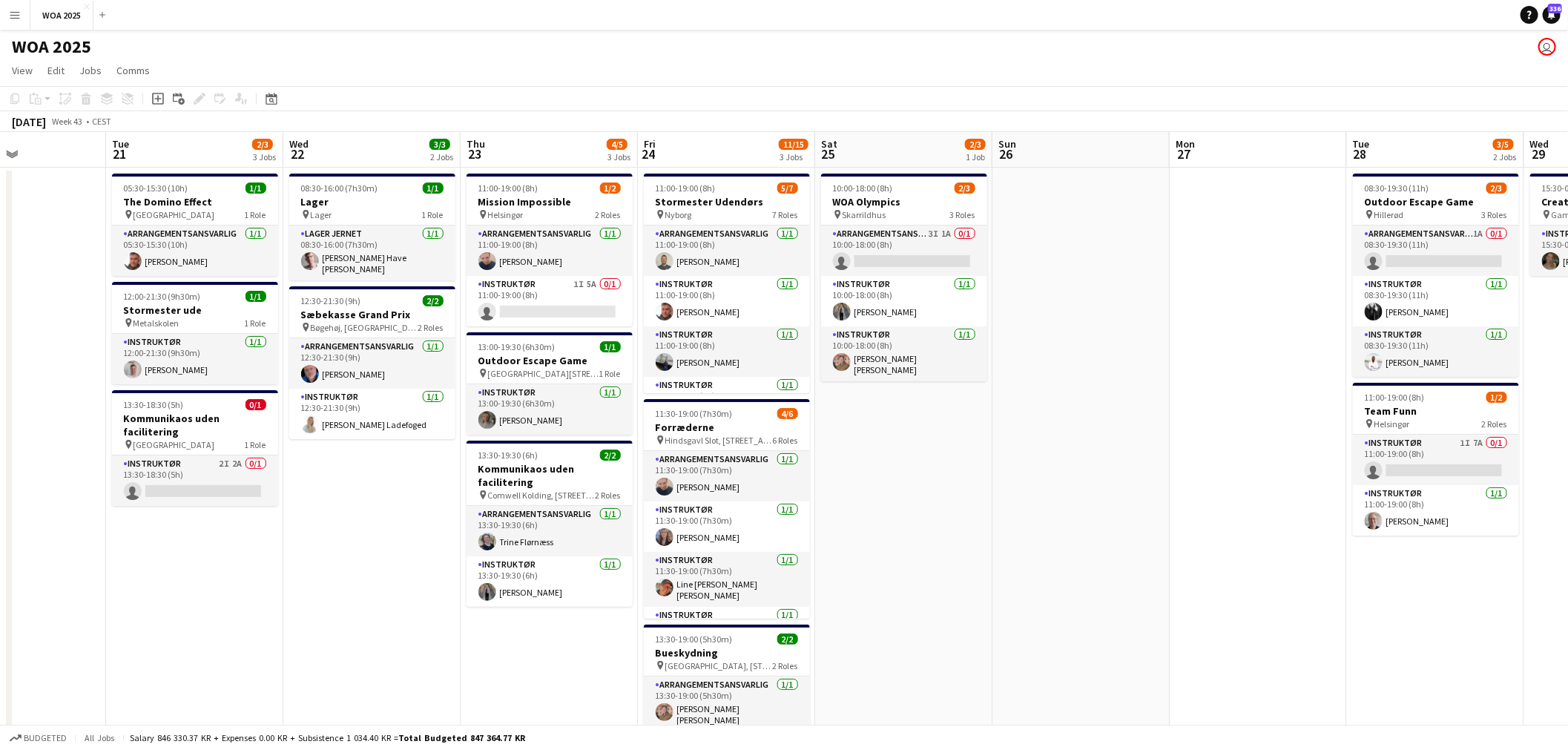
drag, startPoint x: 626, startPoint y: 501, endPoint x: 1127, endPoint y: 466, distance: 502.2
click at [1127, 466] on app-calendar-viewport "Sat 18 Sun 19 Mon 20 Tue 21 2/3 3 Jobs Wed 22 3/3 2 Jobs Thu 23 4/5 3 Jobs Fri …" at bounding box center [784, 611] width 1568 height 960
click at [530, 420] on app-card-role "Instruktør [DATE] 13:00-19:30 (6h30m) [PERSON_NAME]" at bounding box center [550, 409] width 166 height 51
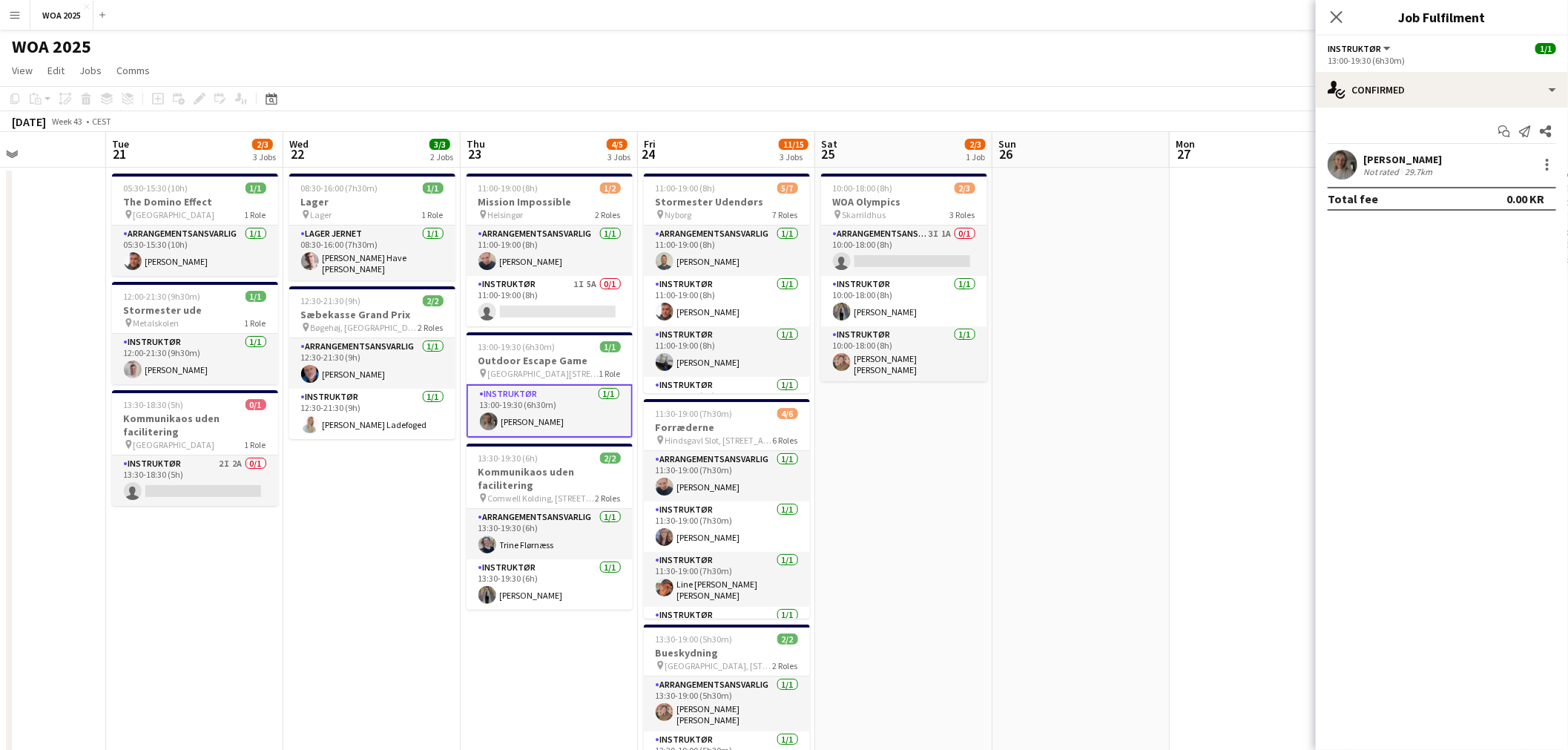
click at [1431, 156] on div "[PERSON_NAME]" at bounding box center [1403, 159] width 79 height 14
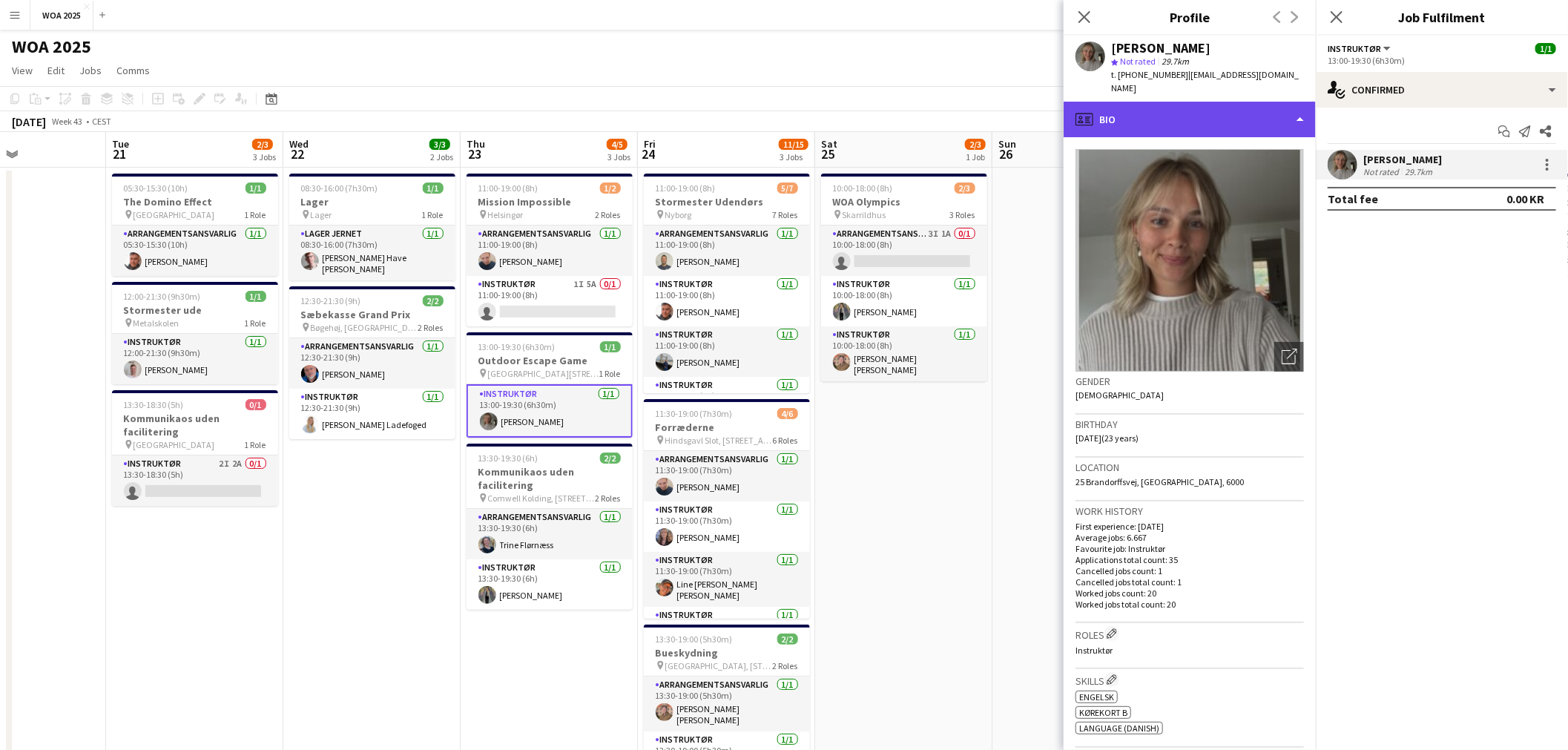
click at [1238, 102] on div "profile Bio" at bounding box center [1189, 120] width 252 height 36
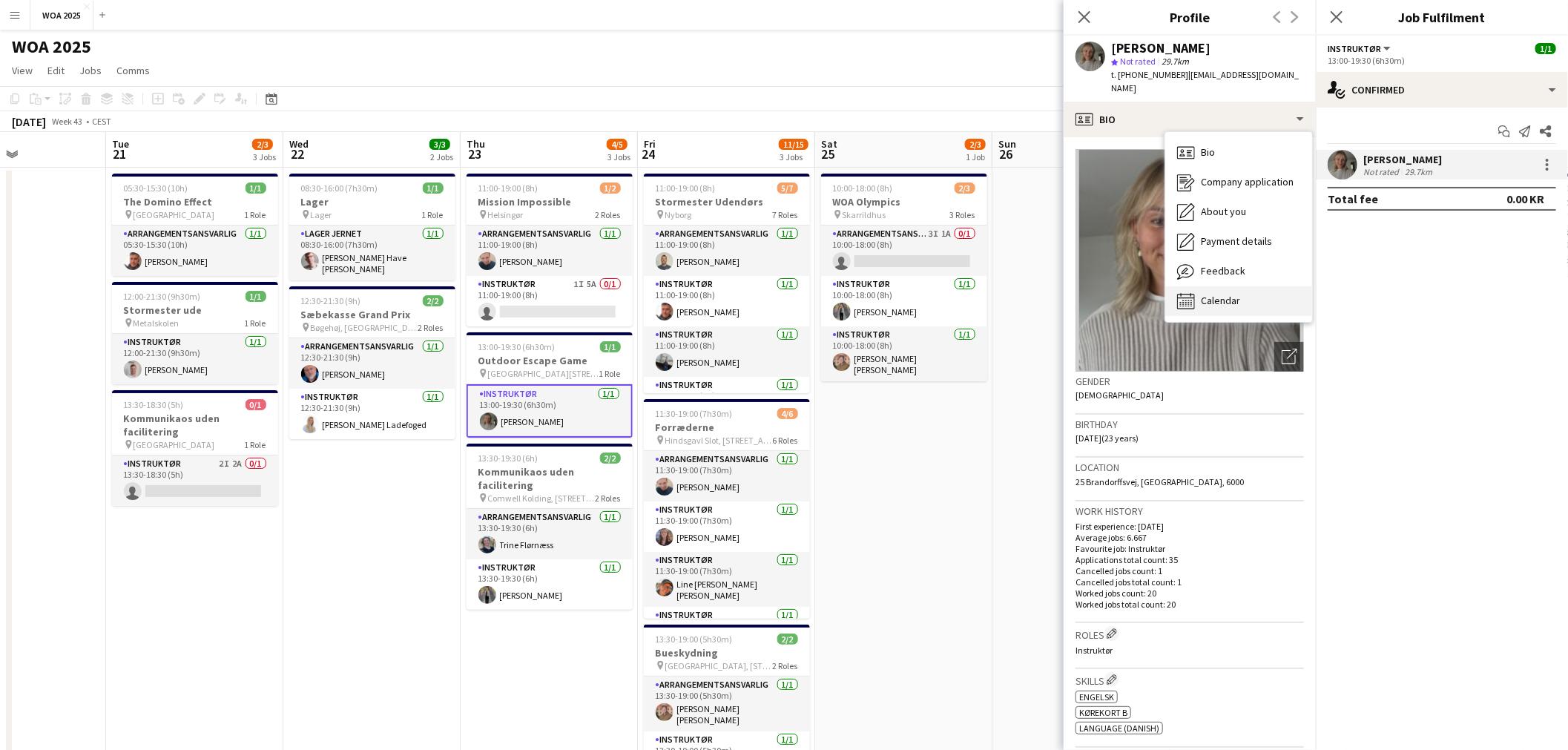
click at [1219, 294] on span "Calendar" at bounding box center [1220, 301] width 39 height 14
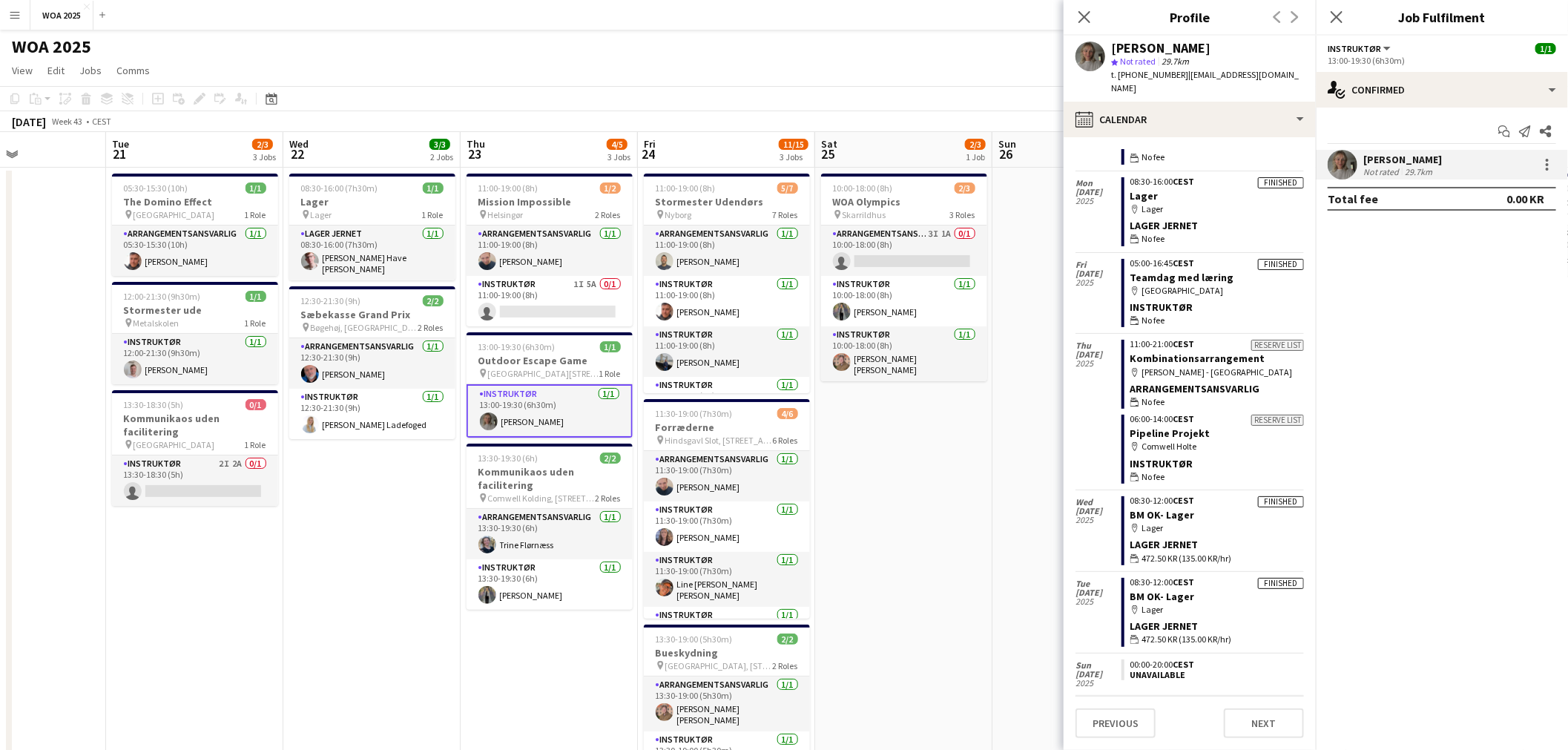
scroll to position [1604, 0]
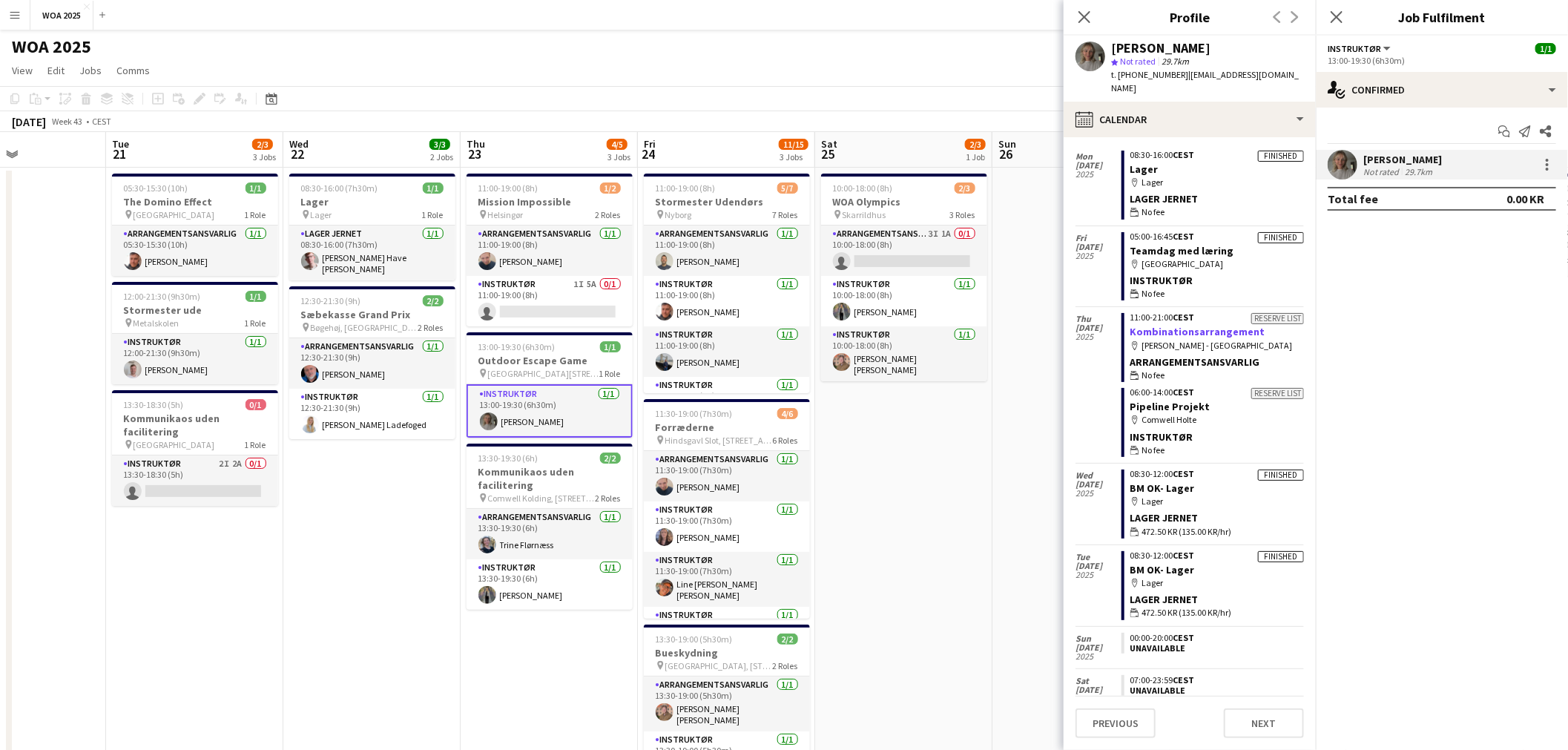
click at [1187, 324] on link "Kombinationsarrangement" at bounding box center [1198, 331] width 135 height 14
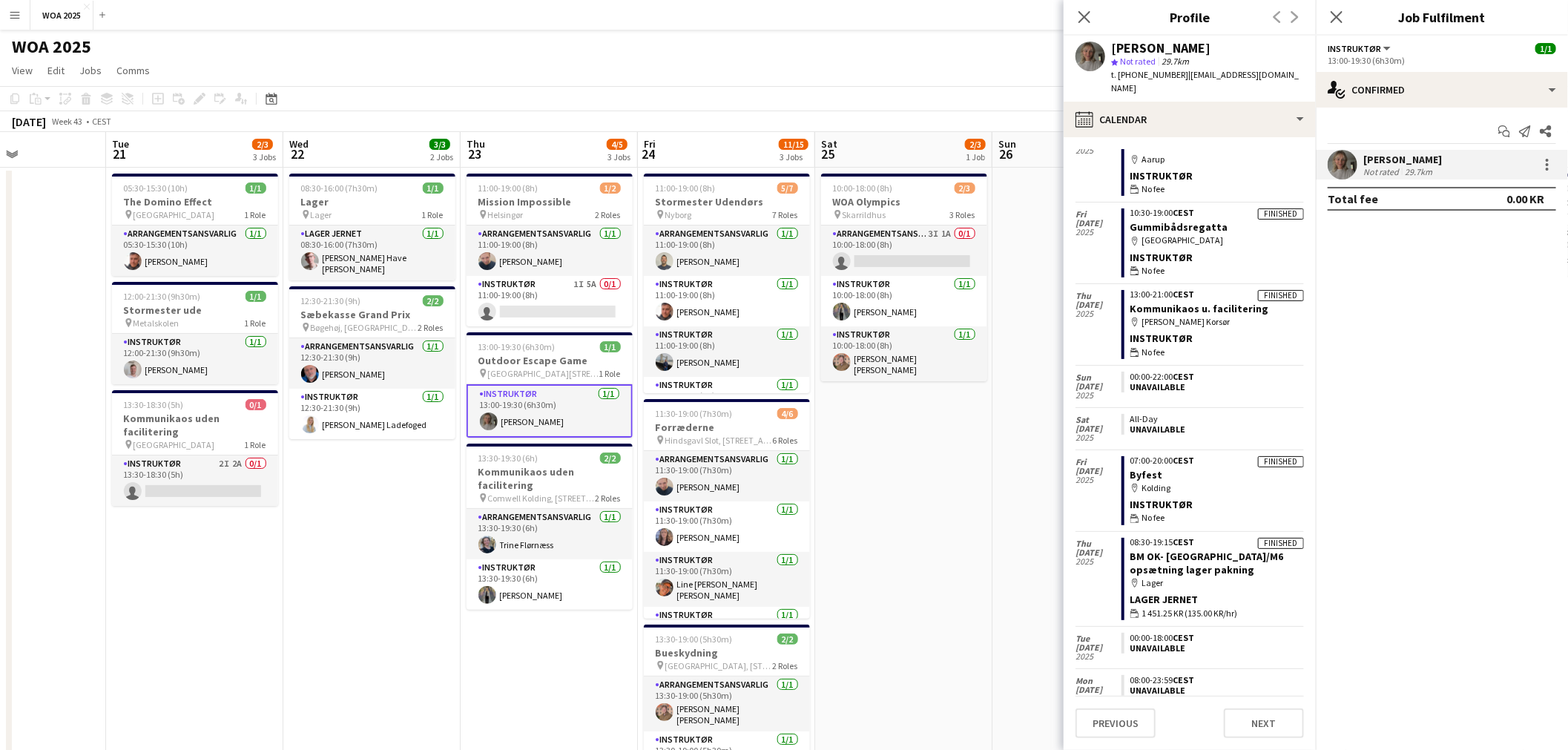
scroll to position [2853, 0]
click at [1078, 17] on icon "Close pop-in" at bounding box center [1083, 16] width 14 height 14
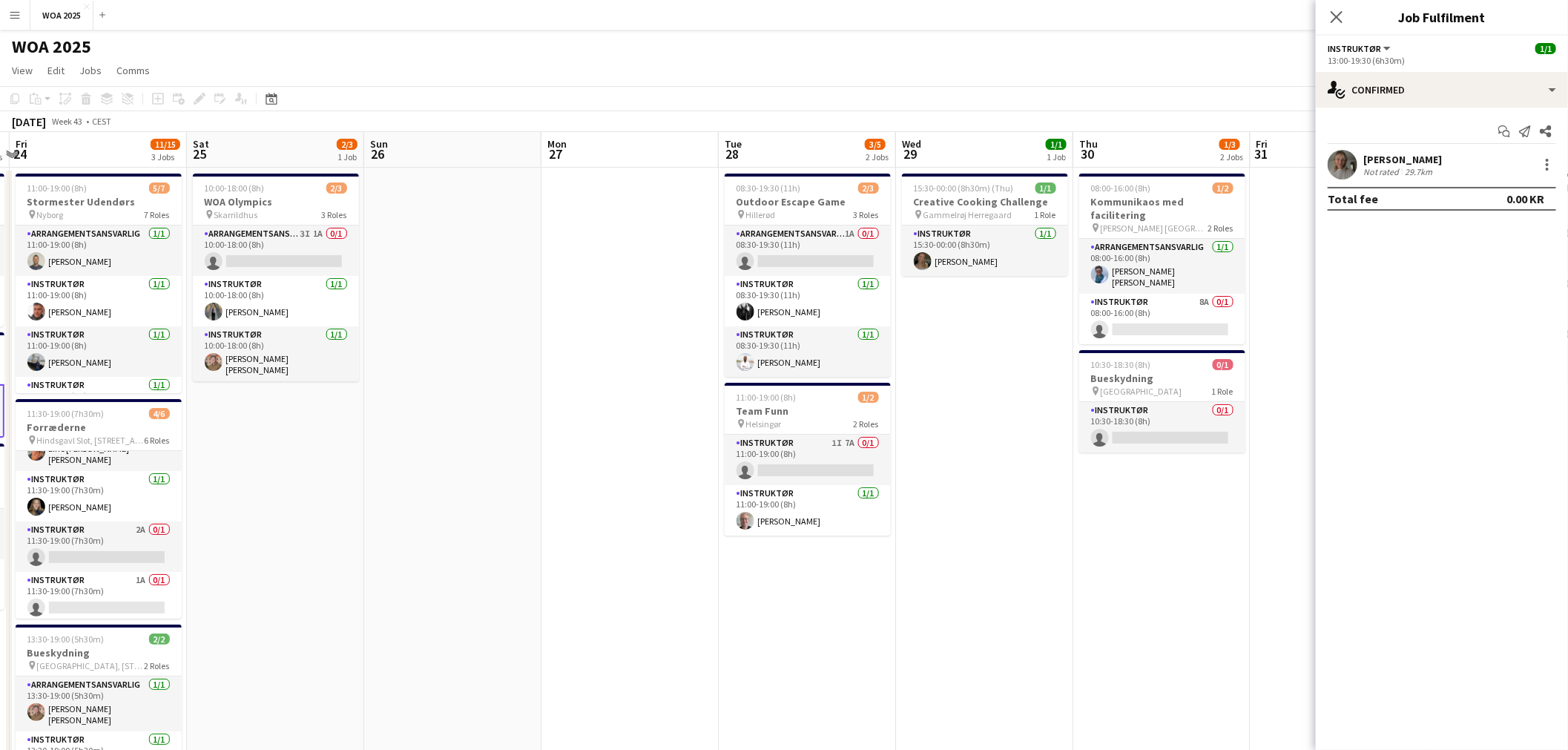
scroll to position [0, 528]
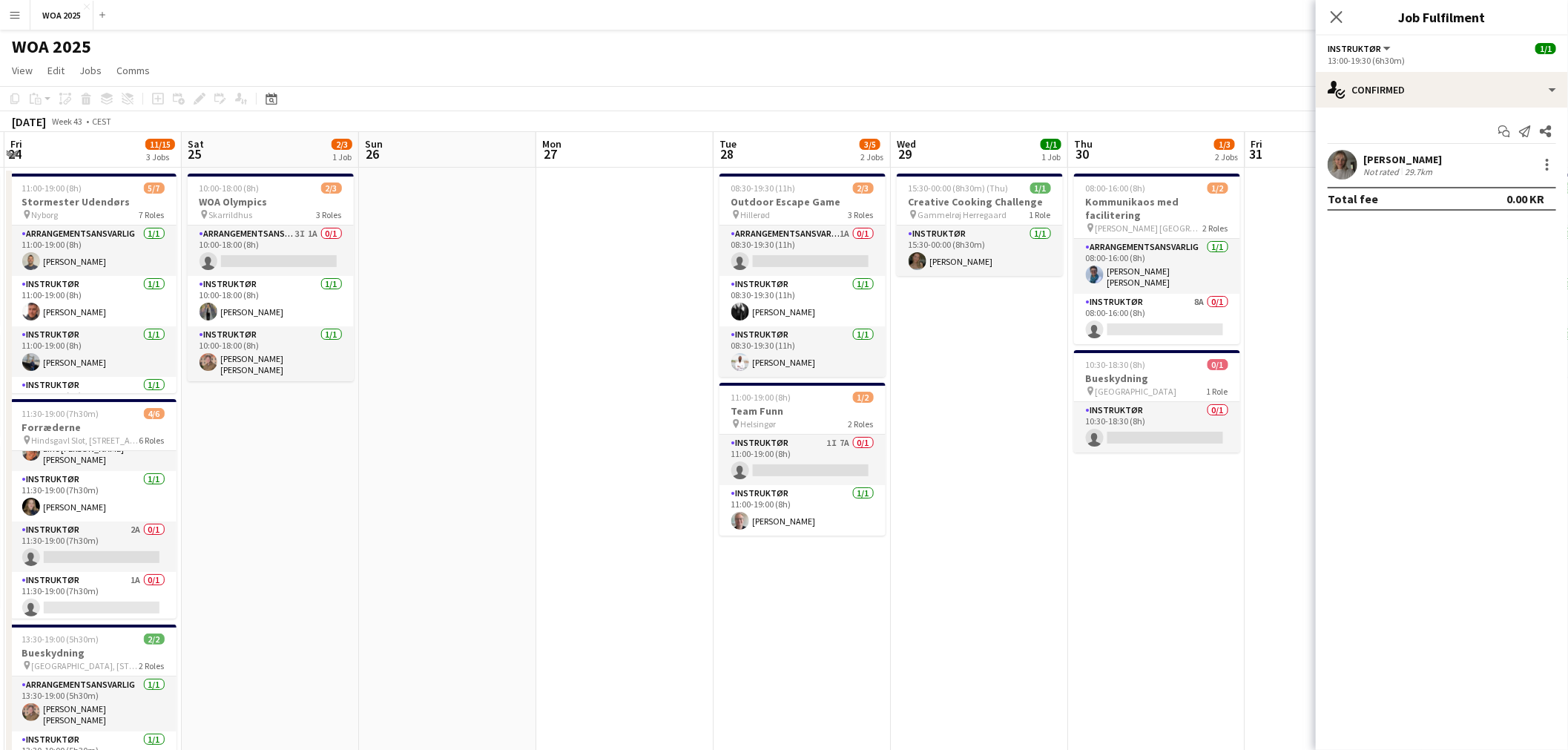
drag, startPoint x: 1161, startPoint y: 335, endPoint x: 575, endPoint y: 316, distance: 586.3
click at [575, 316] on app-calendar-viewport "Tue 21 2/3 3 Jobs Wed 22 3/3 2 Jobs Thu 23 4/5 3 Jobs Fri 24 11/15 3 Jobs Sat 2…" at bounding box center [784, 611] width 1568 height 960
click at [812, 340] on app-card-role "Instruktør [DATE] 08:30-19:30 (11h) [PERSON_NAME]" at bounding box center [802, 351] width 166 height 51
click at [1389, 151] on div "[PERSON_NAME] Not rated 32.3km" at bounding box center [1441, 164] width 252 height 30
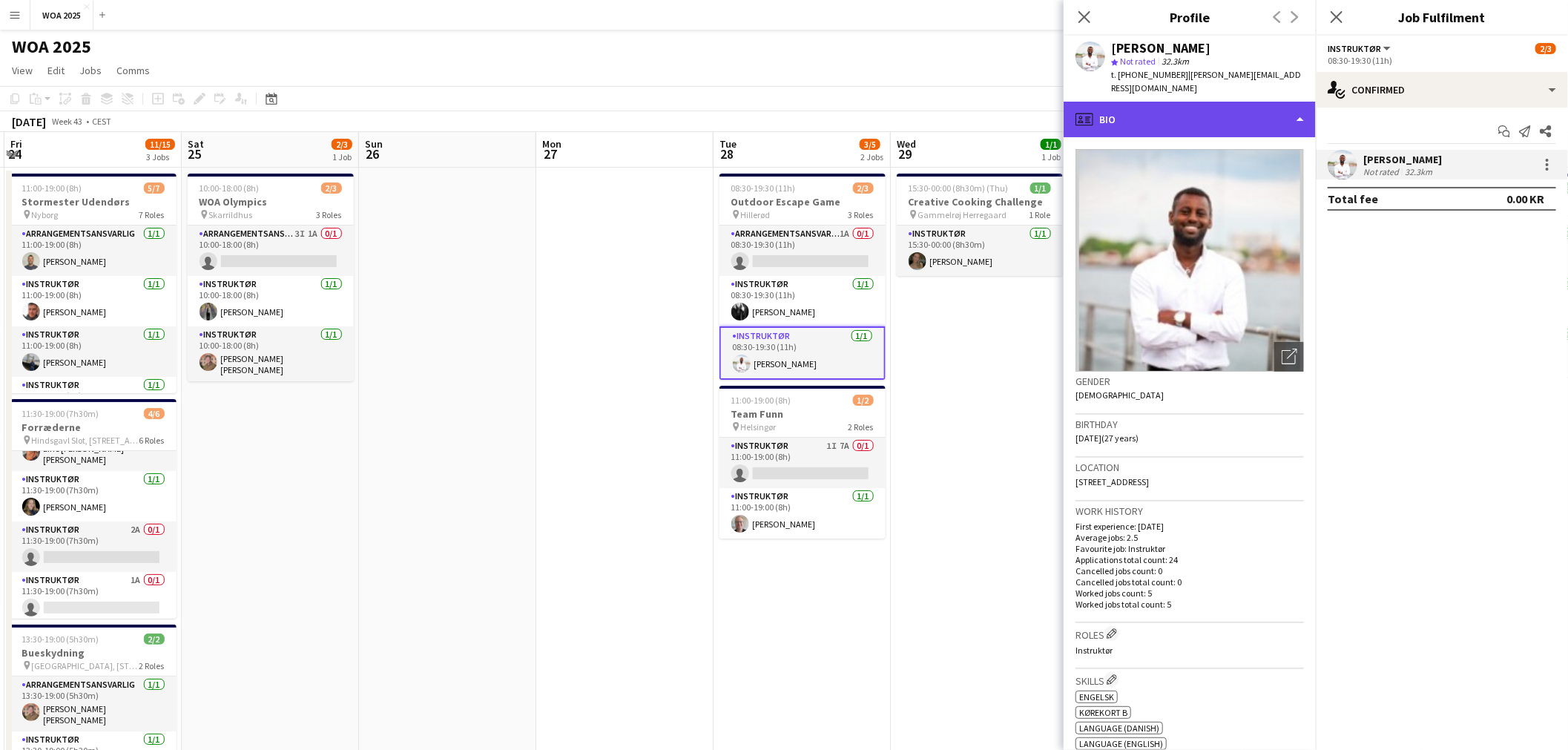
click at [1230, 102] on div "profile Bio" at bounding box center [1189, 120] width 252 height 36
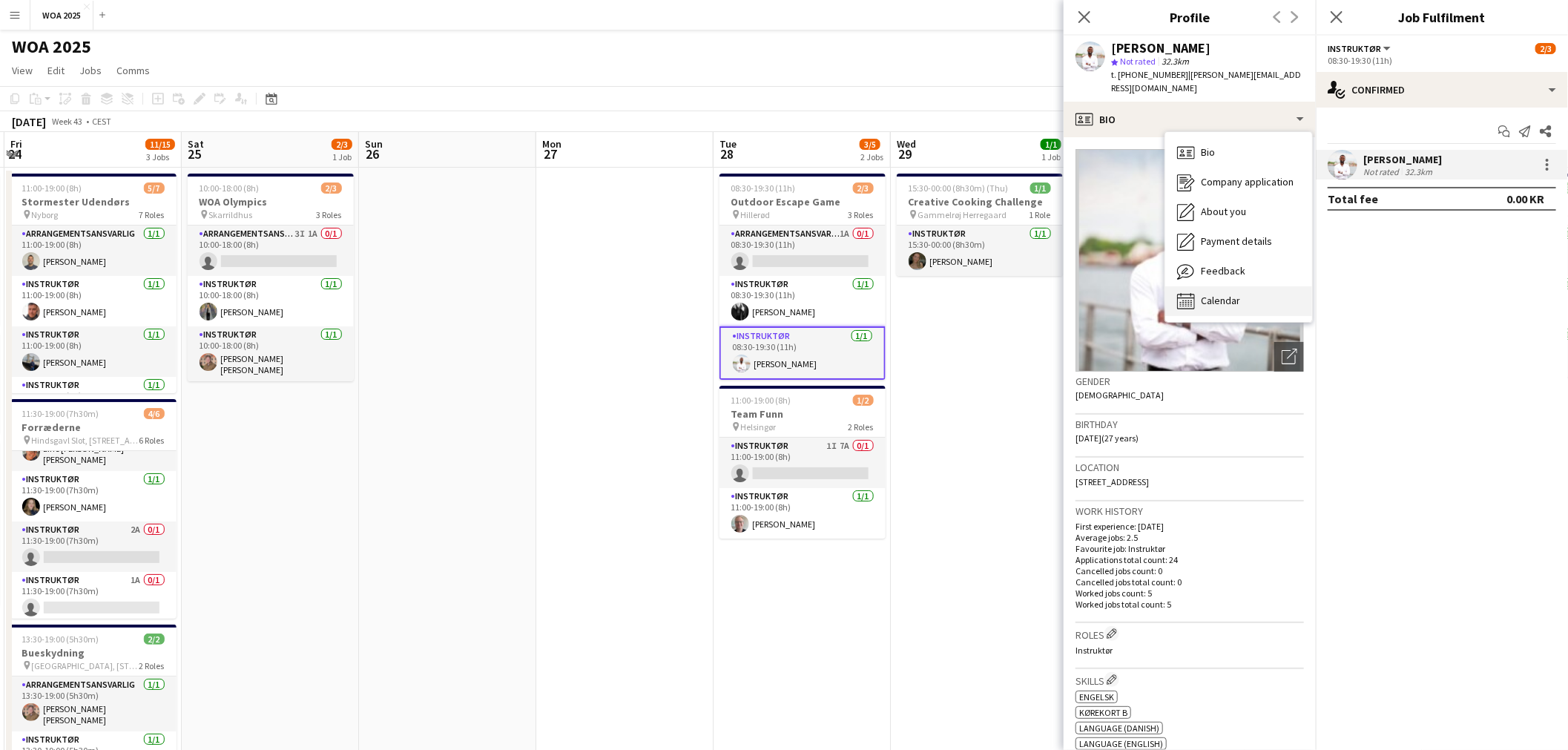
click at [1214, 286] on div "Calendar Calendar" at bounding box center [1237, 301] width 146 height 30
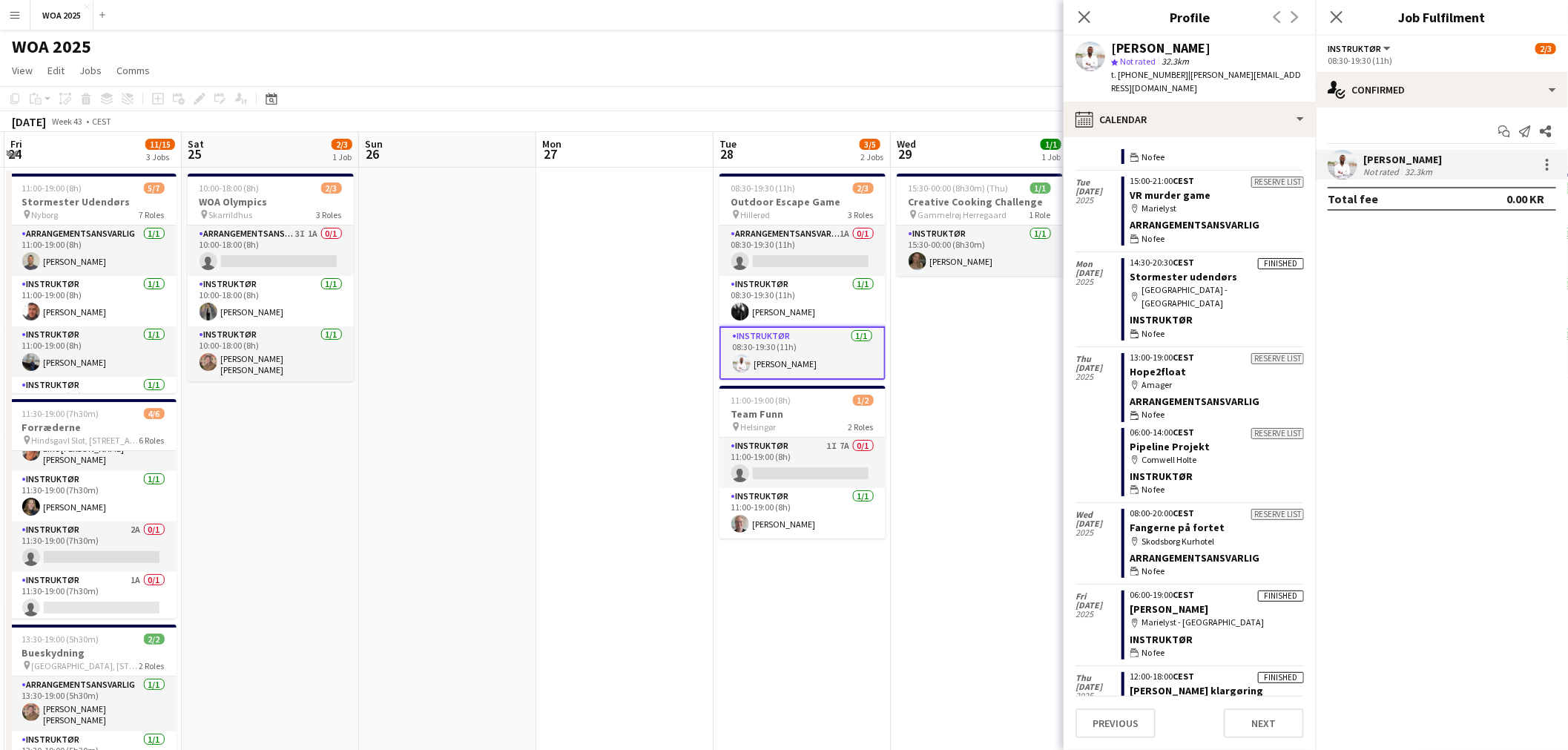
scroll to position [1153, 0]
click at [981, 397] on app-date-cell "15:30-00:00 (8h30m) (Thu) 1/1 Creative Cooking Challenge pin Gammelrøj Herregaa…" at bounding box center [979, 630] width 177 height 925
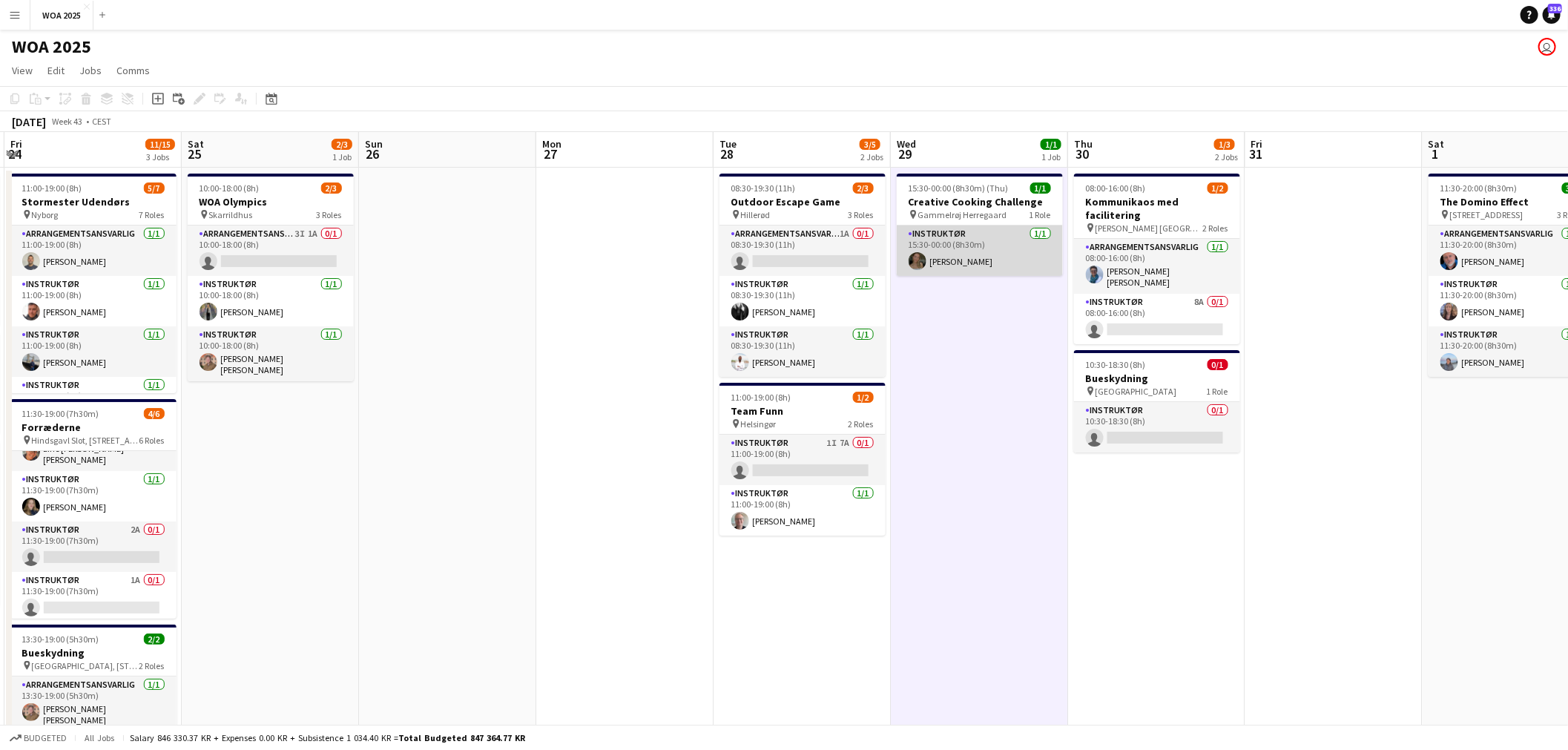
click at [979, 238] on app-card-role "Instruktør [DATE] 15:30-00:00 (8h30m) [PERSON_NAME]" at bounding box center [980, 250] width 166 height 51
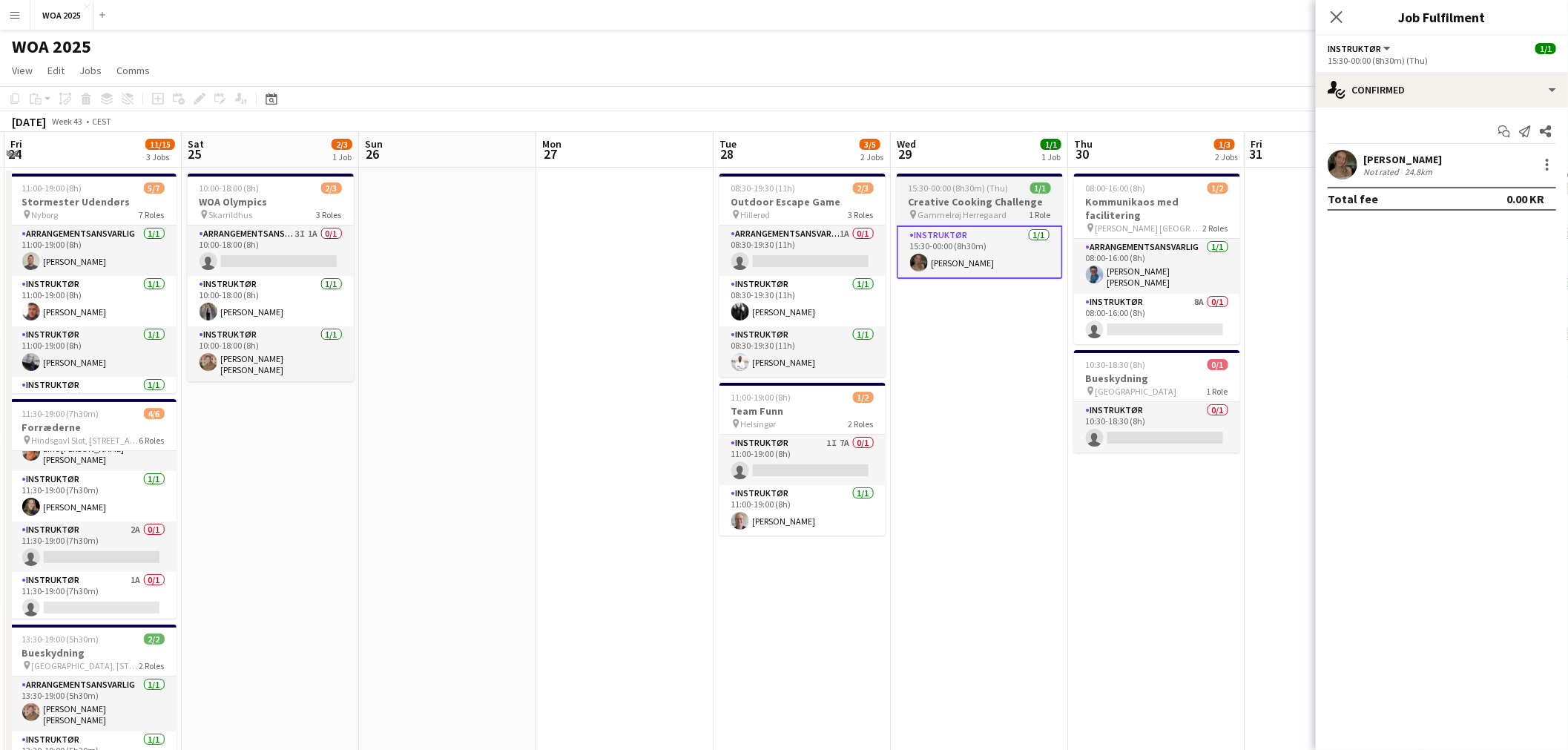
click at [1010, 196] on h3 "Creative Cooking Challenge" at bounding box center [980, 202] width 166 height 14
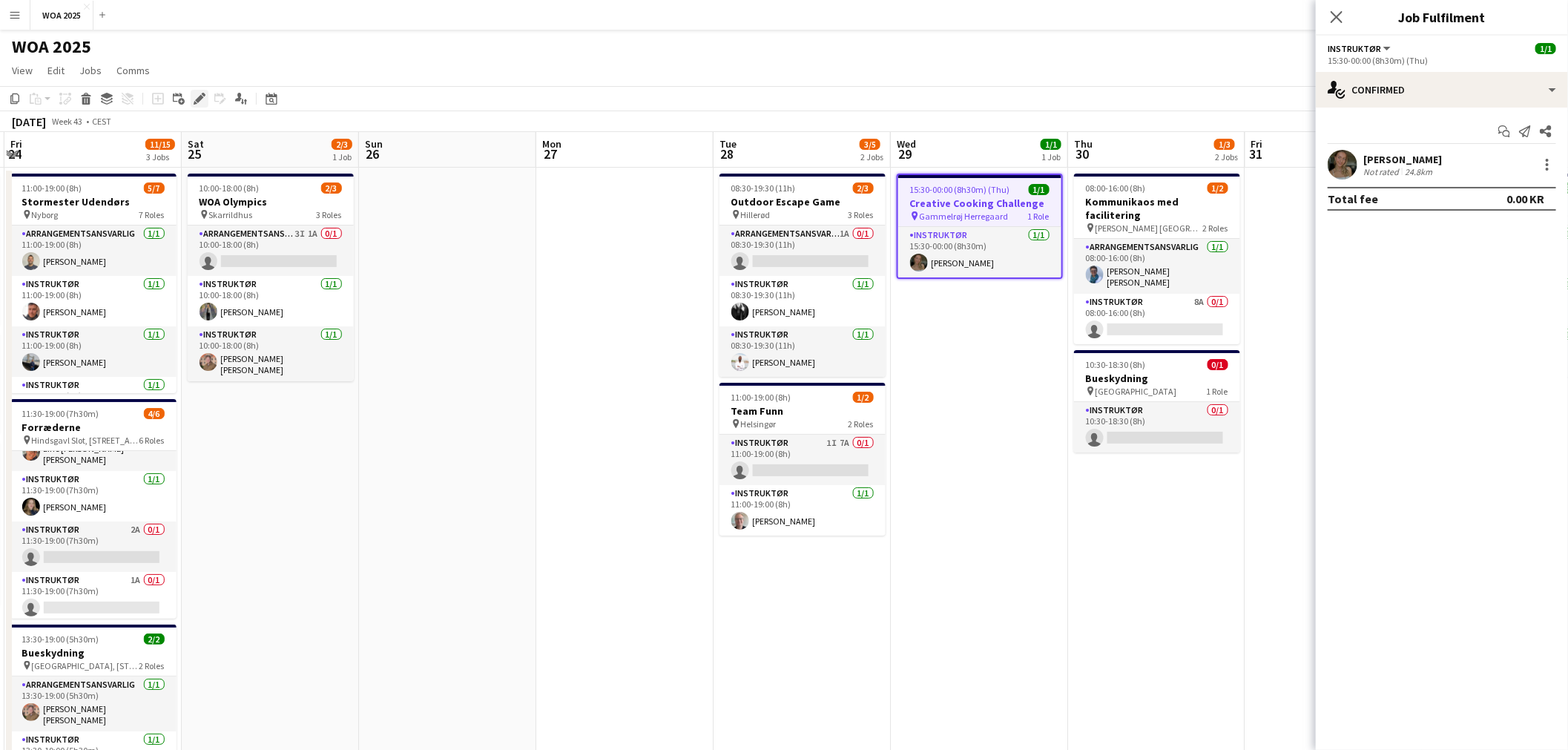
click at [202, 95] on icon at bounding box center [204, 94] width 3 height 3
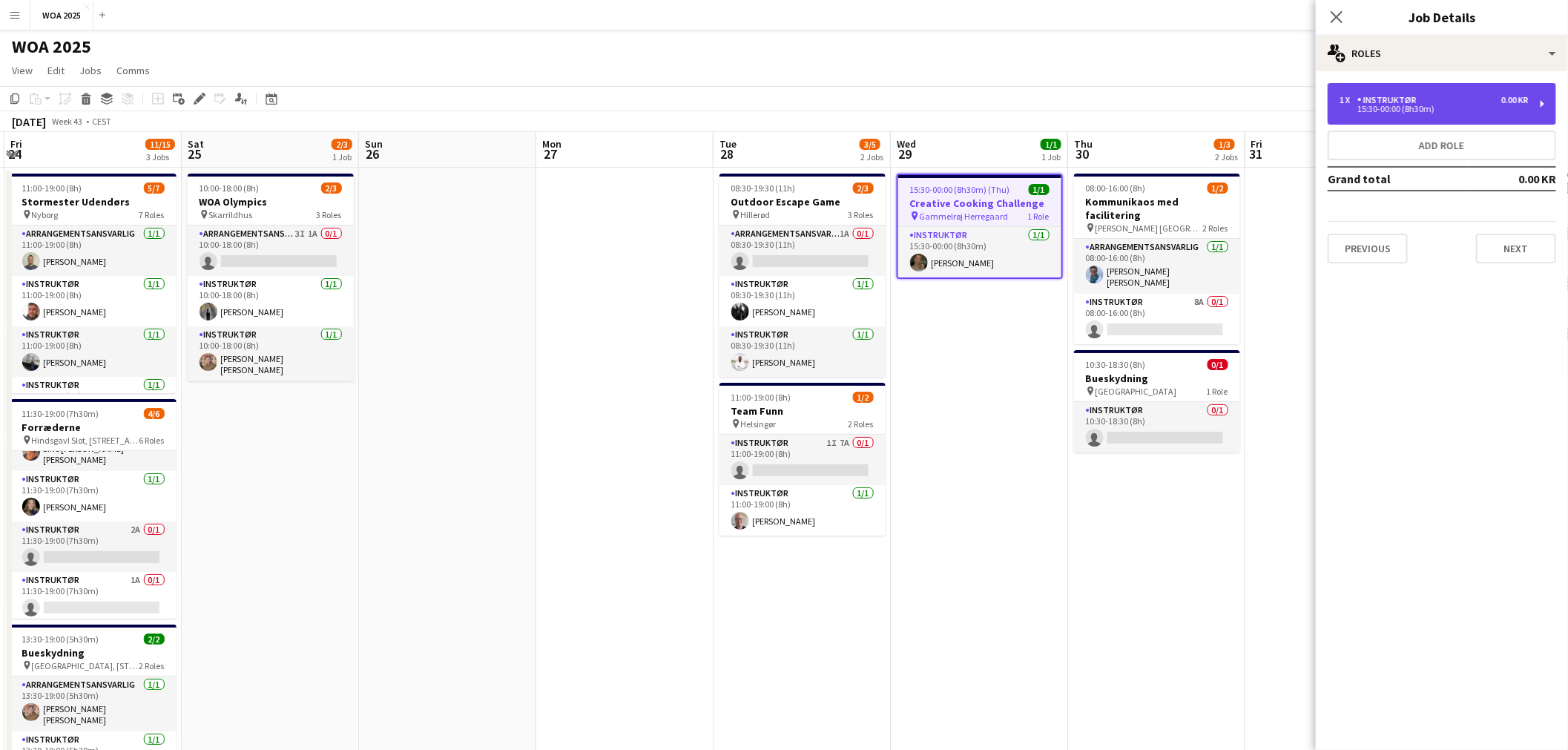
click at [1489, 105] on div "15:30-00:00 (8h30m)" at bounding box center [1434, 109] width 189 height 8
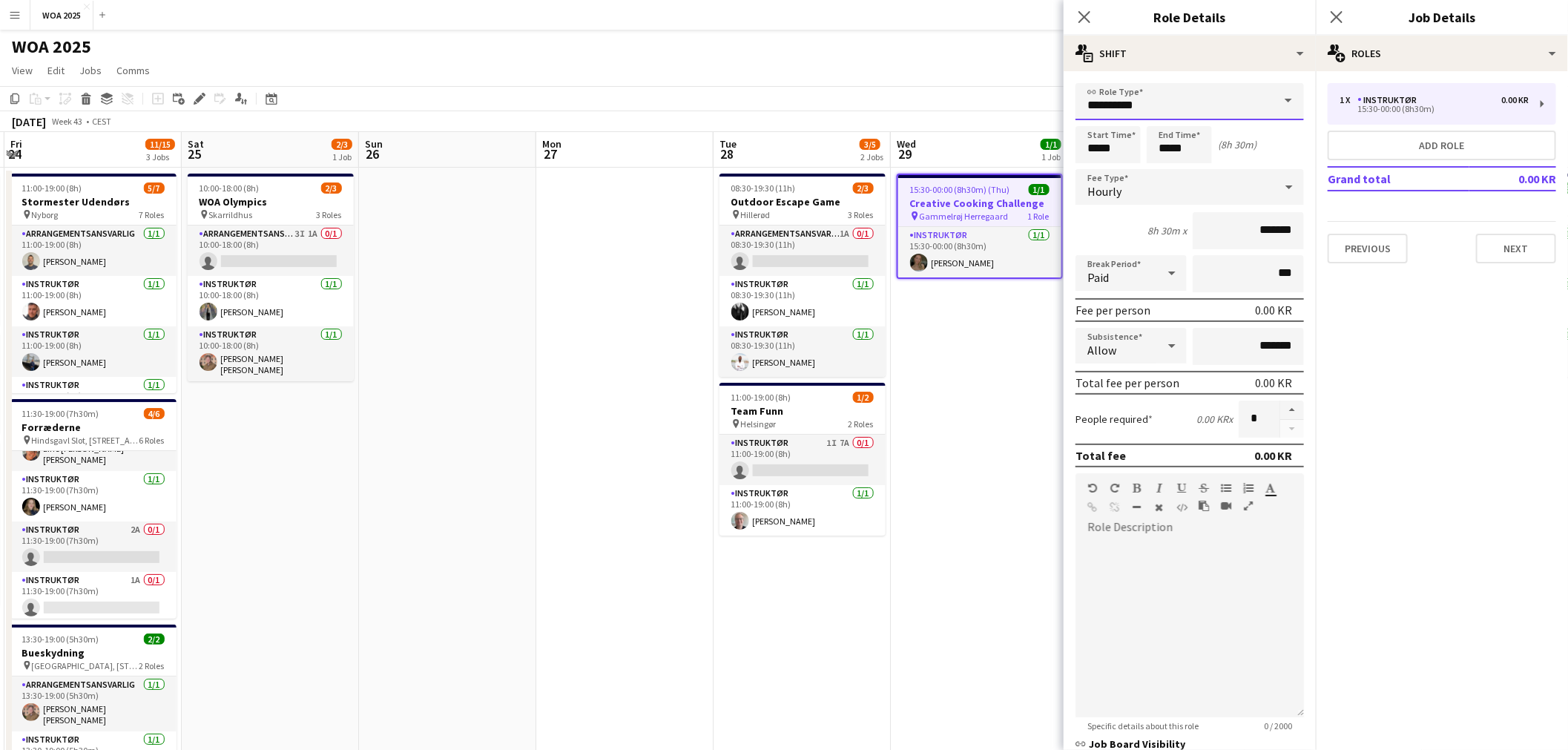
click at [1244, 97] on input "**********" at bounding box center [1189, 101] width 229 height 37
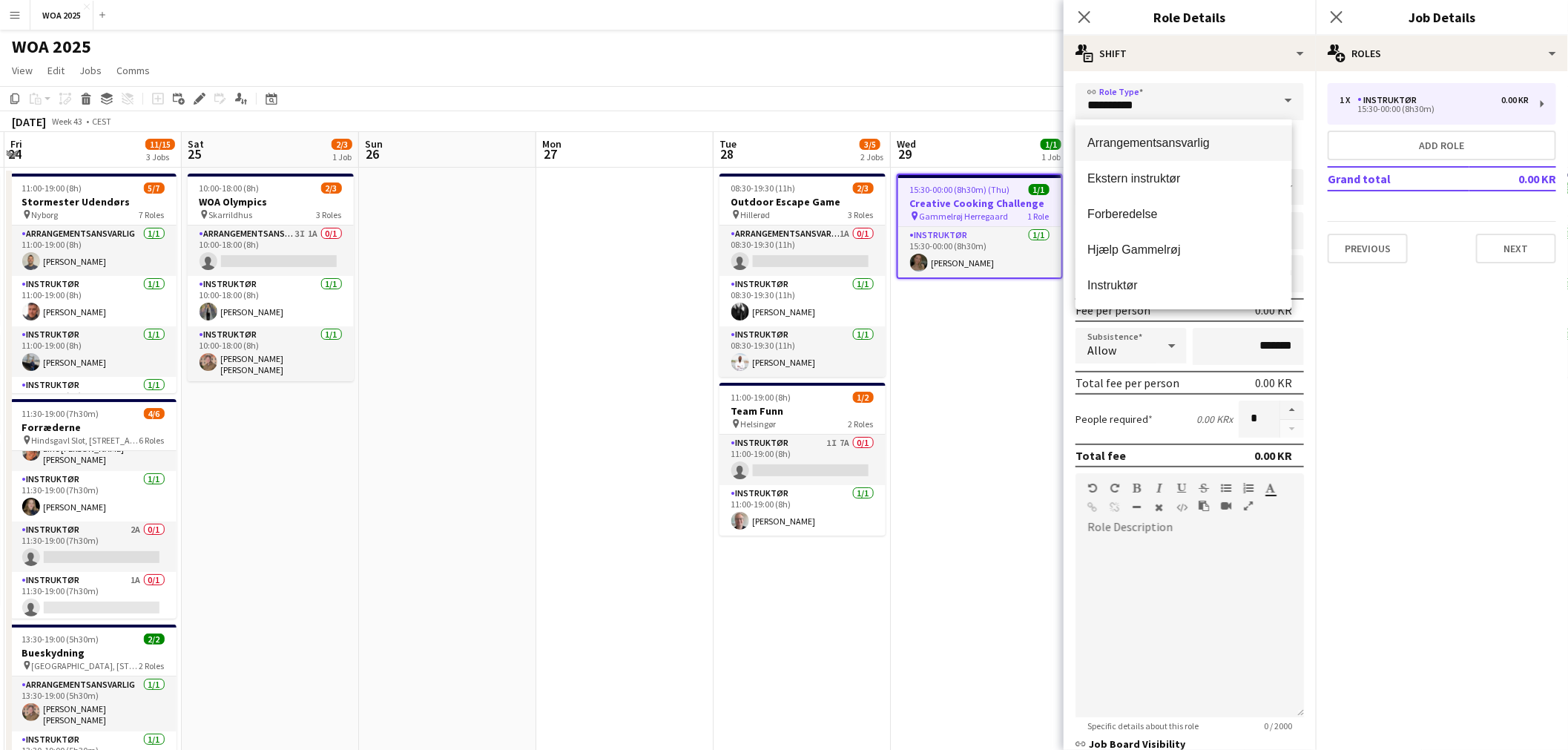
click at [1197, 138] on span "Arrangementsansvarlig" at bounding box center [1183, 142] width 192 height 14
type input "**********"
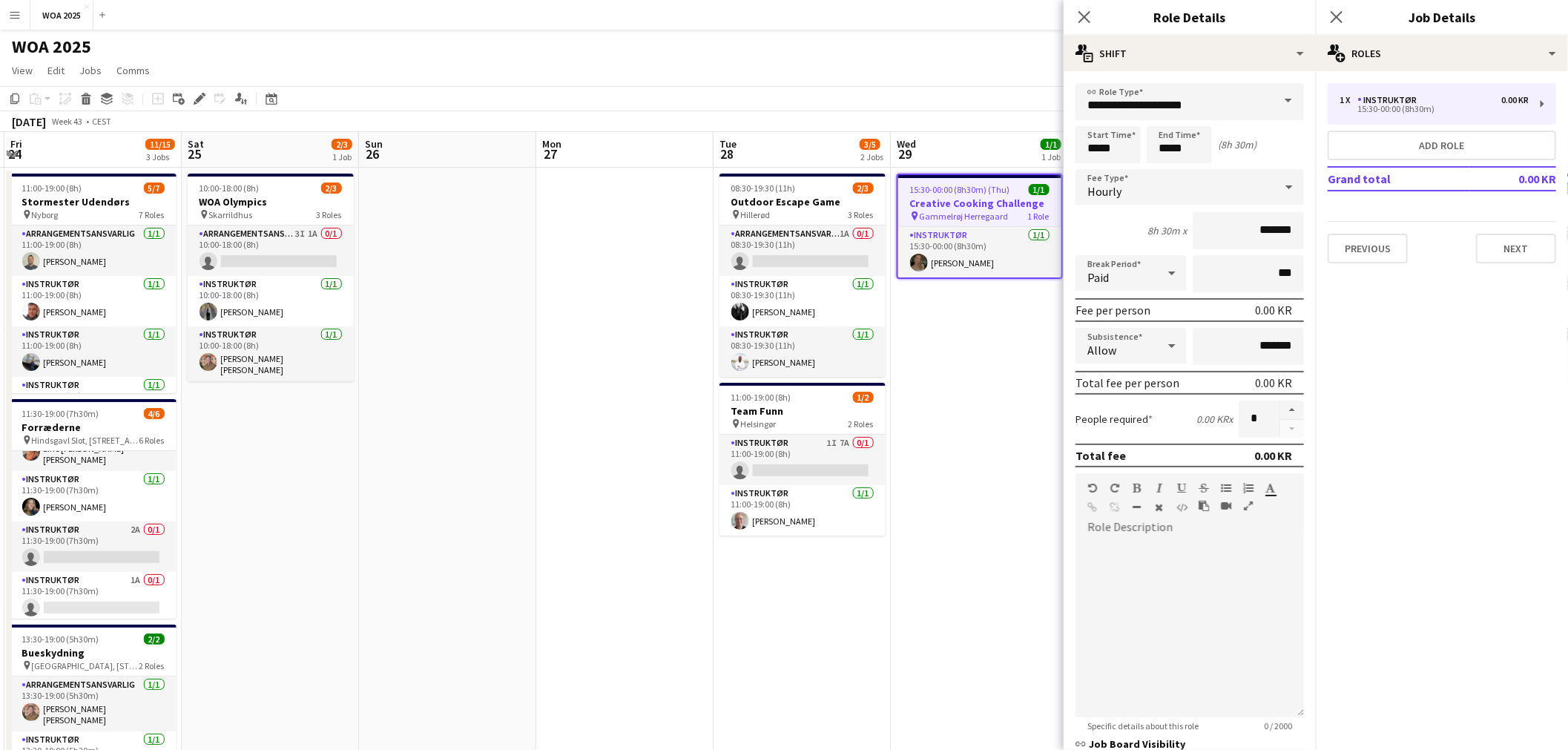
click at [971, 89] on app-toolbar "Copy Paste Paste Ctrl+V Paste with crew Ctrl+Shift+V Paste linked Job [GEOGRAPH…" at bounding box center [784, 98] width 1568 height 25
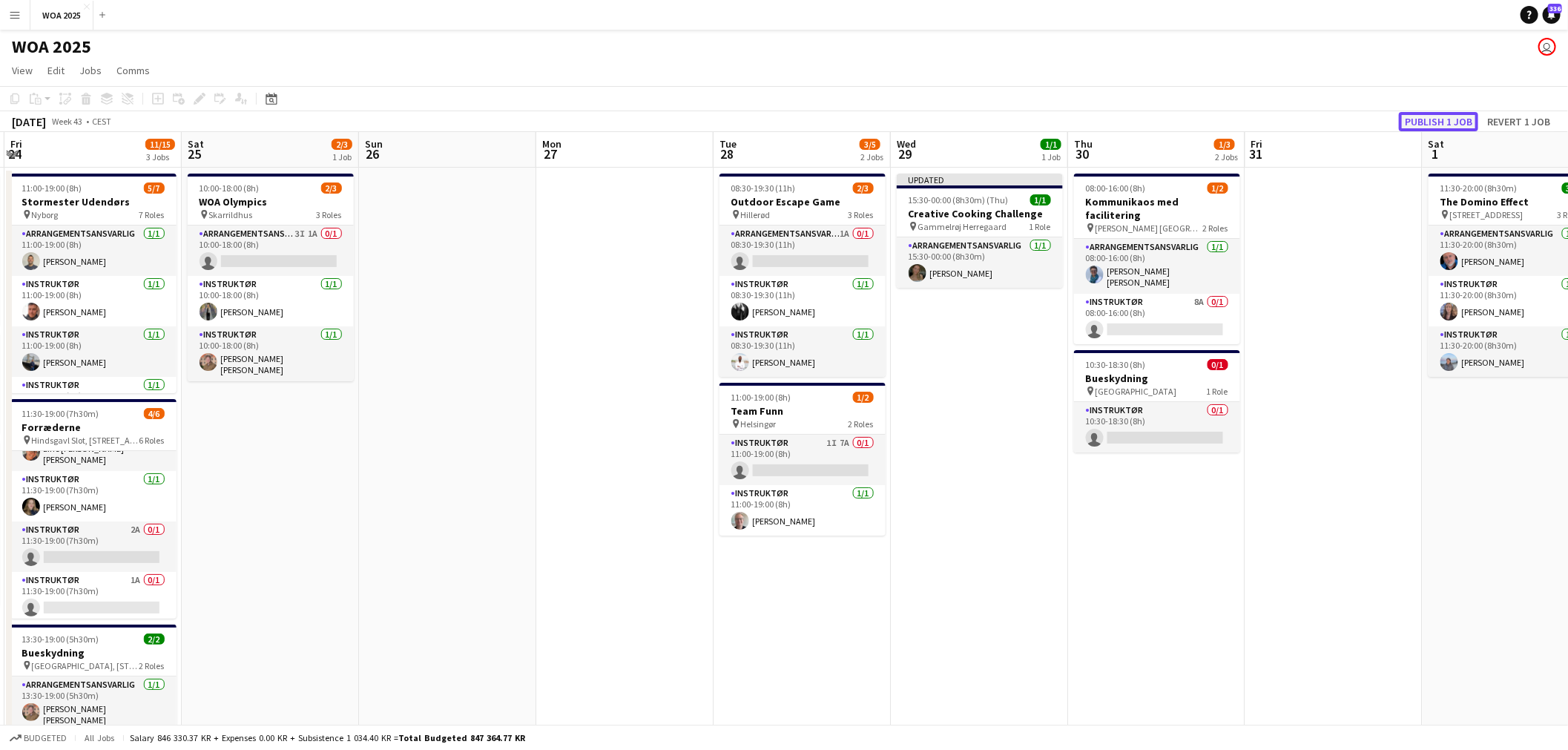
click at [1418, 116] on button "Publish 1 job" at bounding box center [1438, 122] width 80 height 20
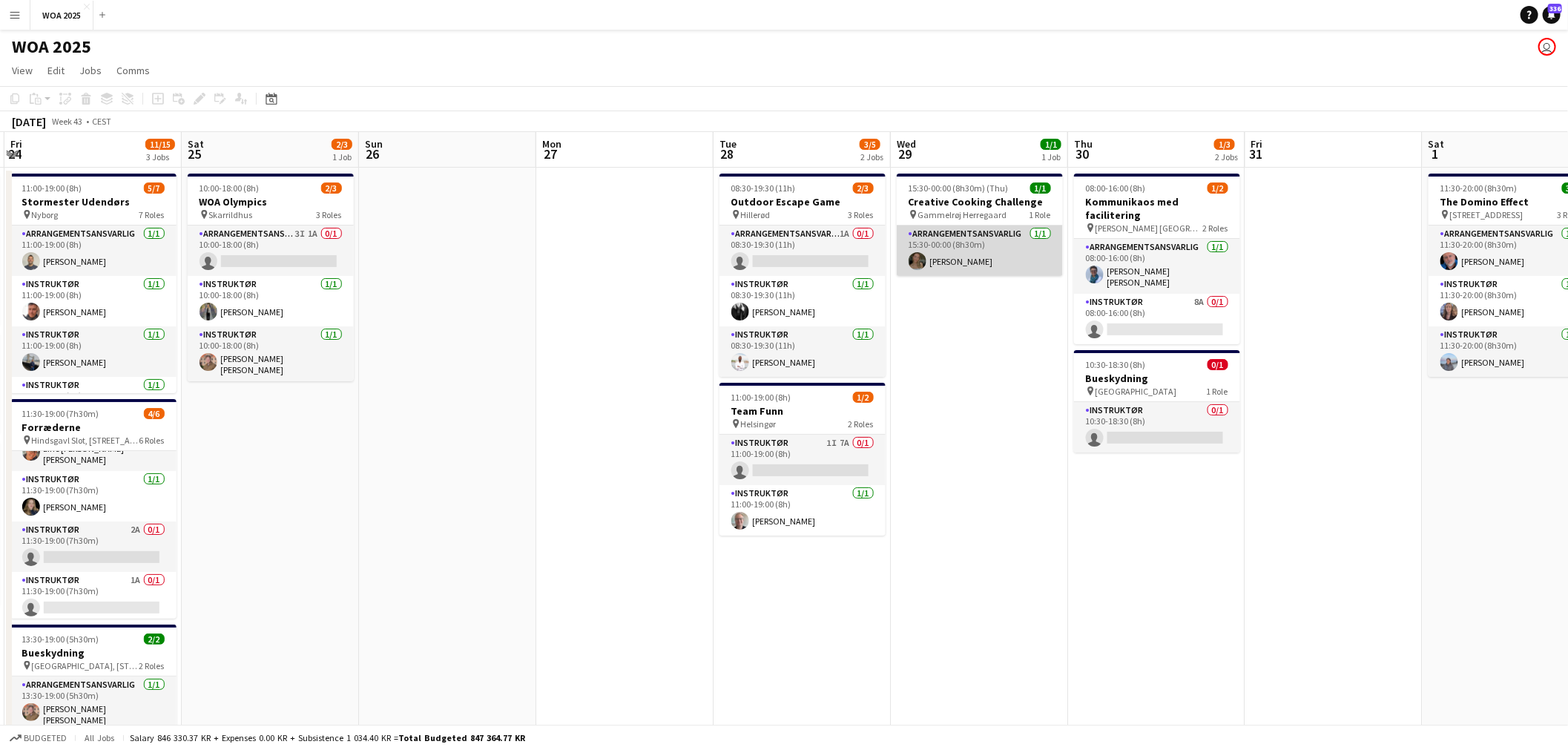
click at [944, 257] on app-card-role "Arrangementsansvarlig [DATE] 15:30-00:00 (8h30m) [PERSON_NAME]" at bounding box center [980, 250] width 166 height 51
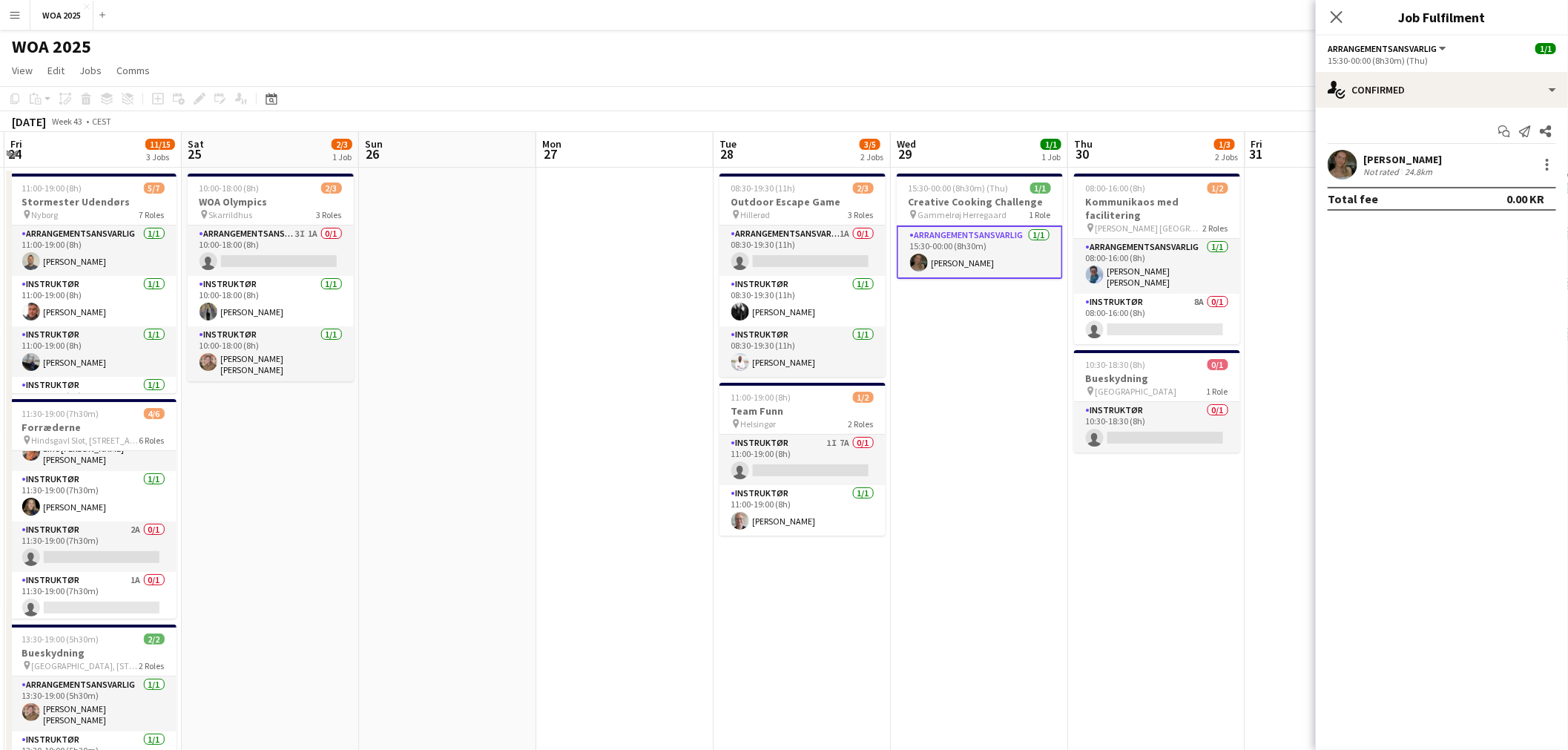
click at [1392, 162] on div "[PERSON_NAME]" at bounding box center [1403, 159] width 79 height 14
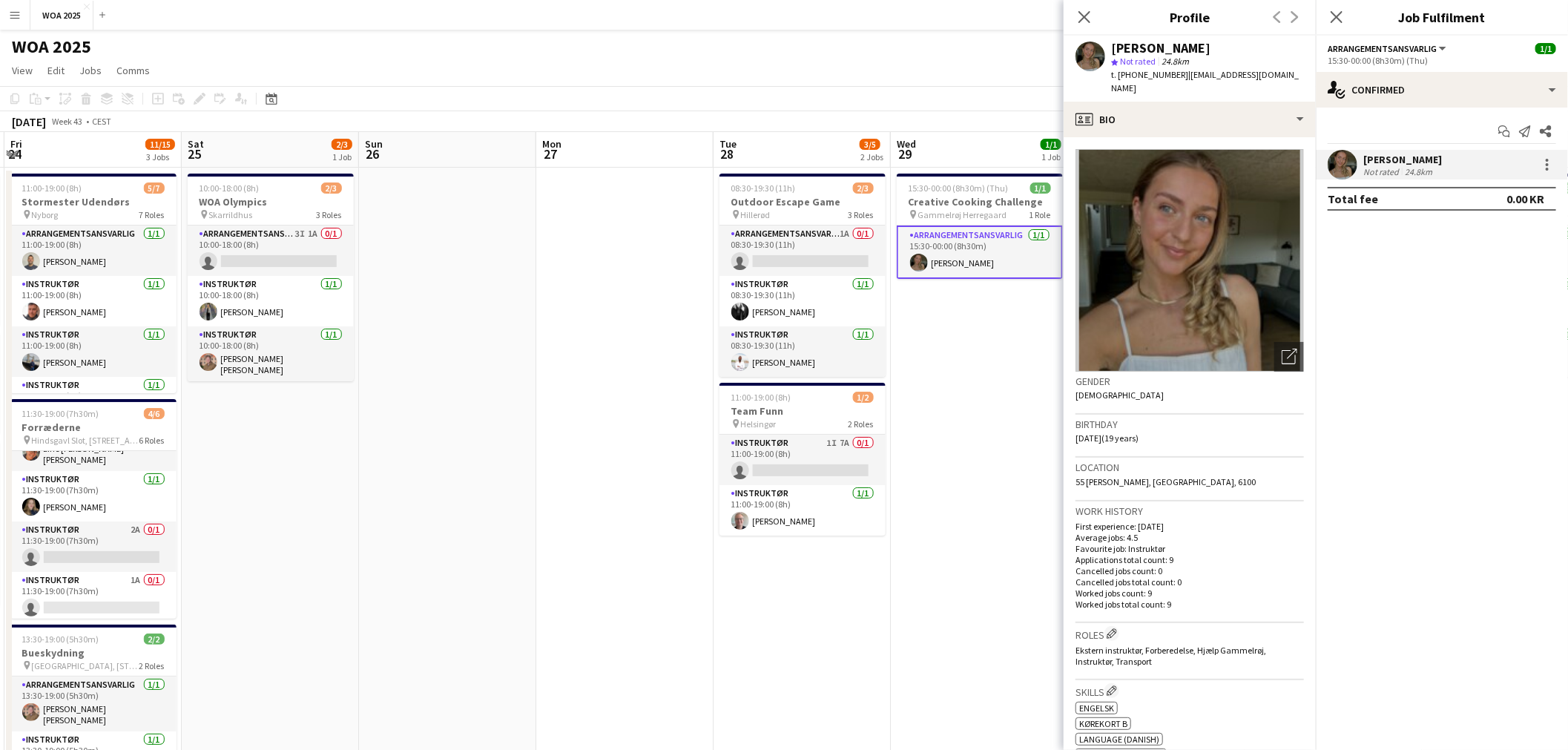
click at [648, 318] on app-date-cell at bounding box center [624, 630] width 177 height 925
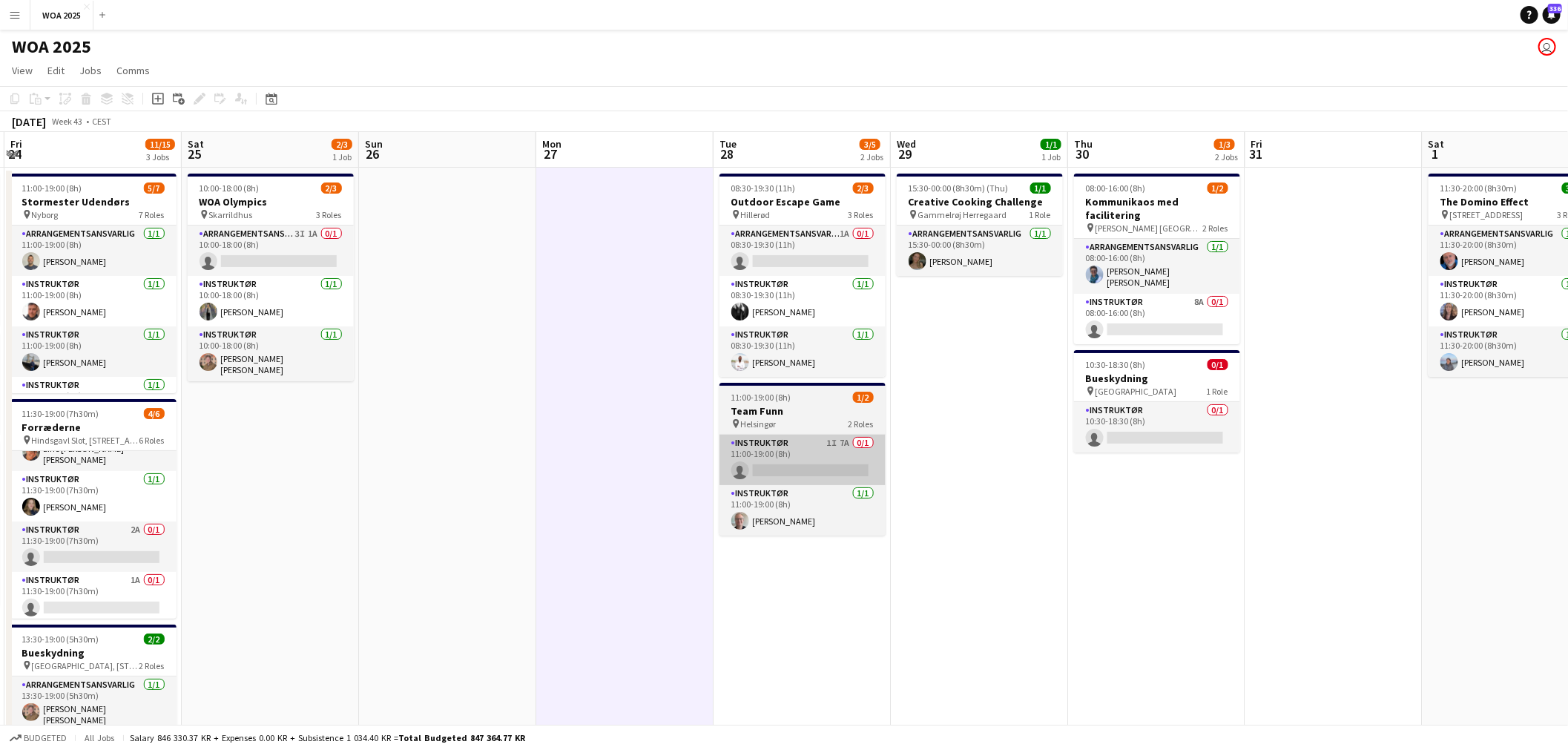
click at [787, 463] on app-card-role "Instruktør 1I 7A 0/1 11:00-19:00 (8h) single-neutral-actions" at bounding box center [802, 459] width 166 height 51
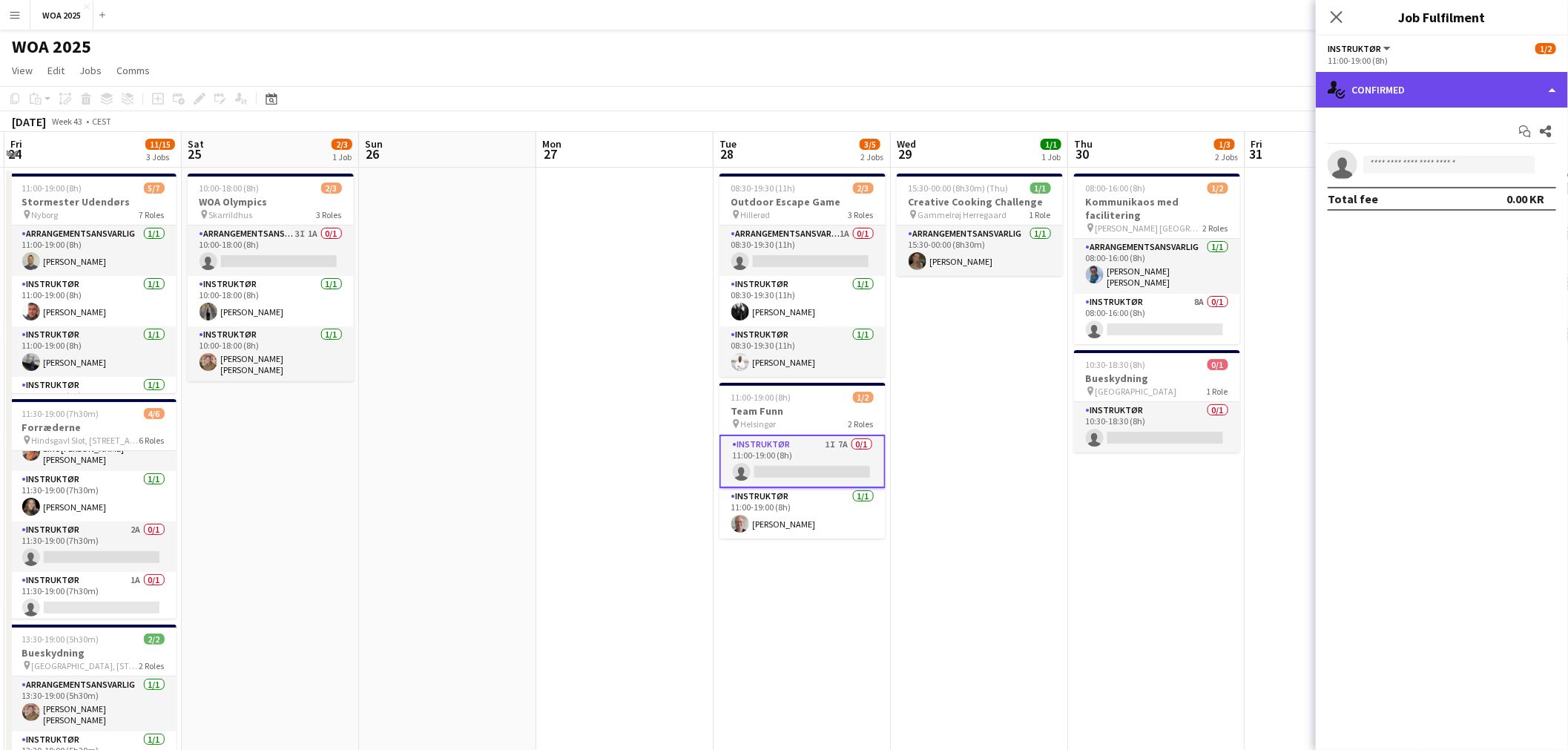
click at [1434, 93] on div "single-neutral-actions-check-2 Confirmed" at bounding box center [1441, 90] width 252 height 36
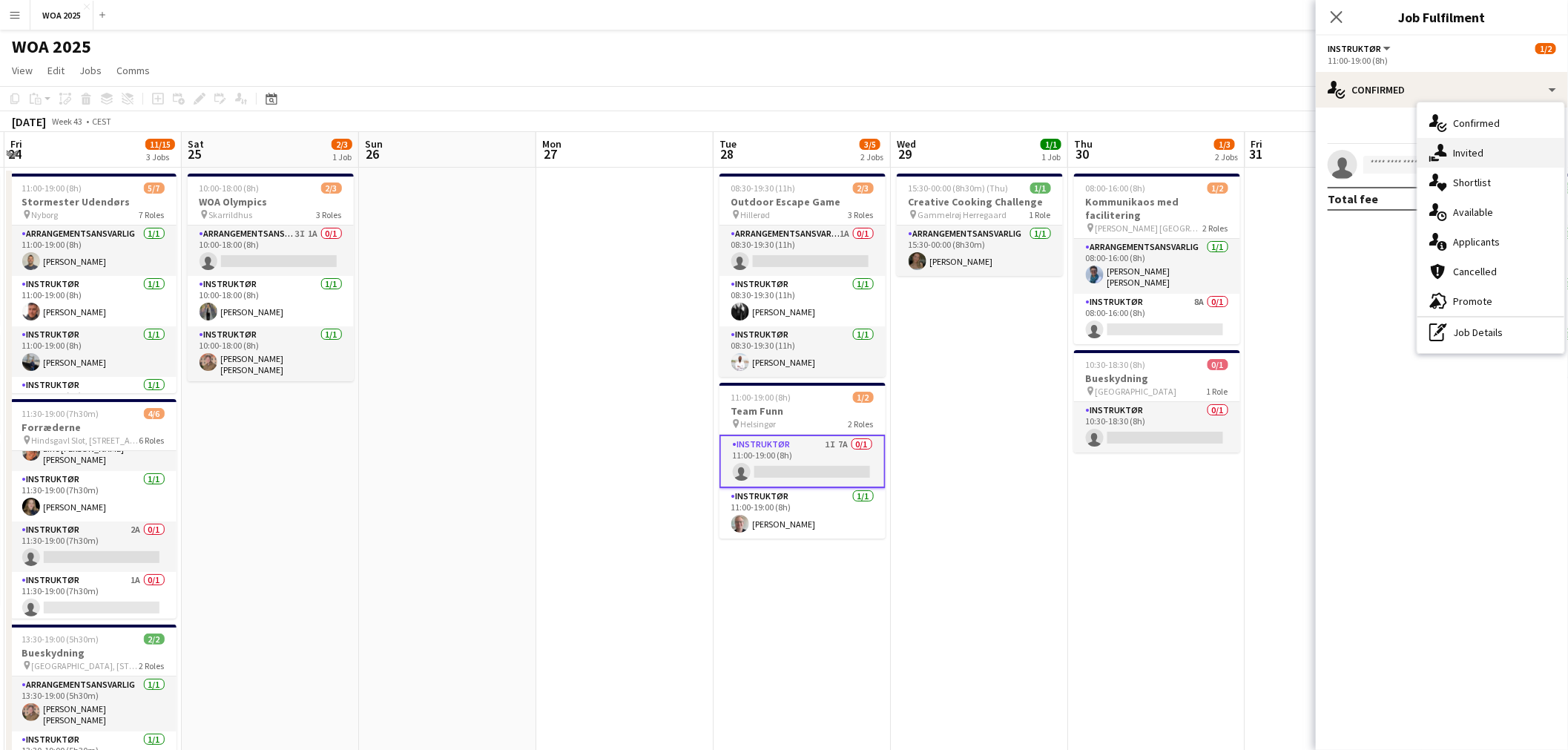
click at [1494, 150] on div "single-neutral-actions-share-1 Invited" at bounding box center [1490, 152] width 146 height 30
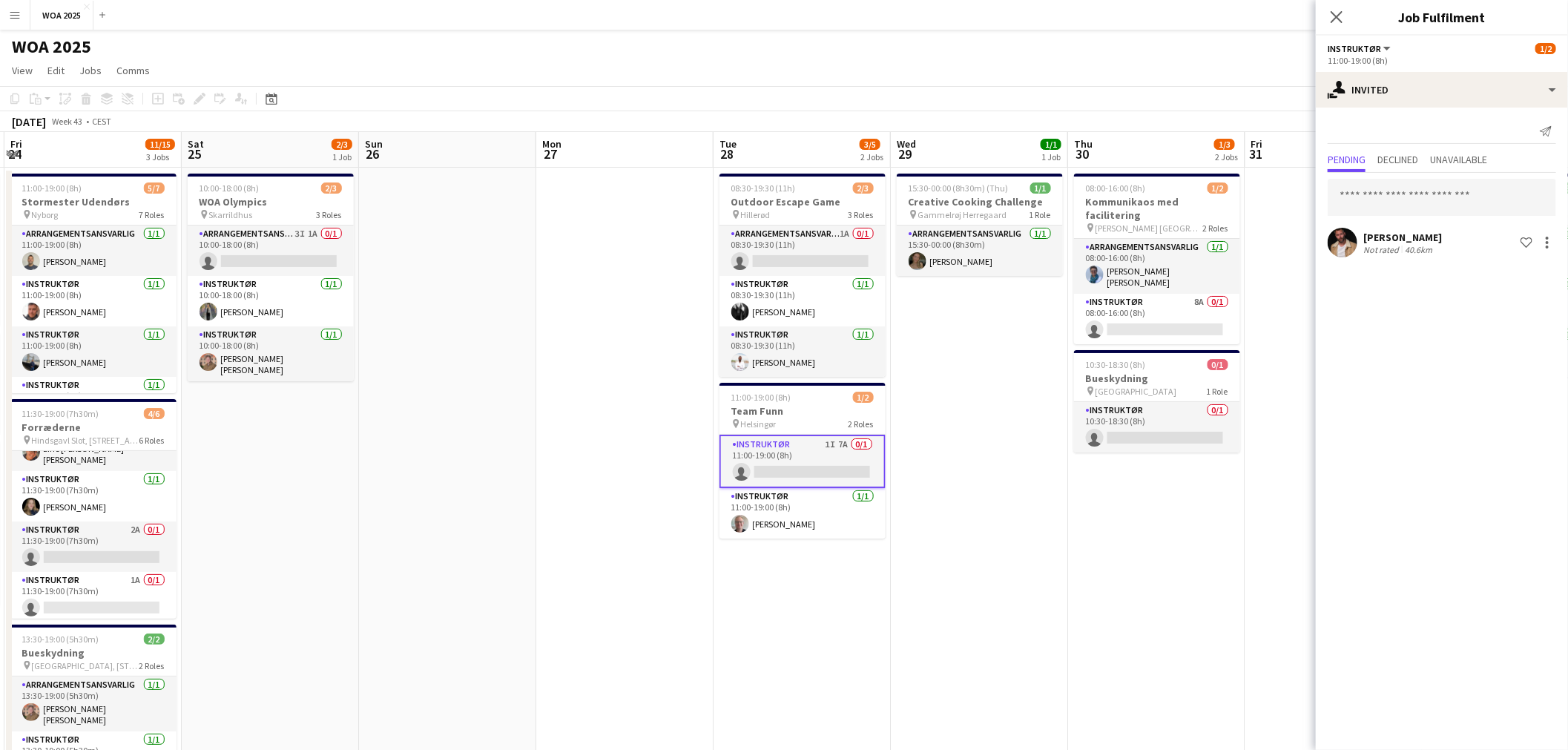
click at [1011, 451] on app-date-cell "15:30-00:00 (8h30m) (Thu) 1/1 Creative Cooking Challenge pin Gammelrøj Herregaa…" at bounding box center [979, 630] width 177 height 925
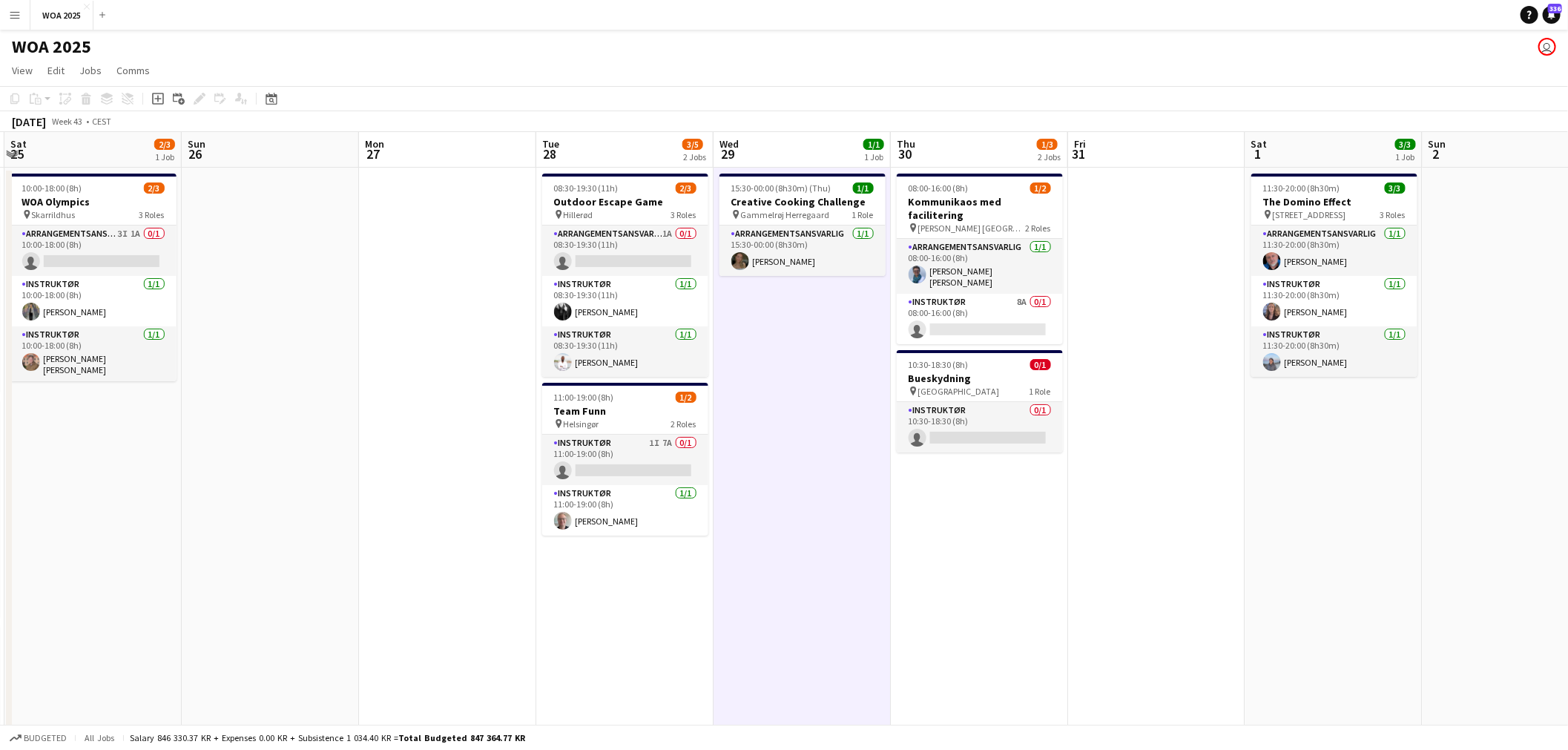
scroll to position [0, 535]
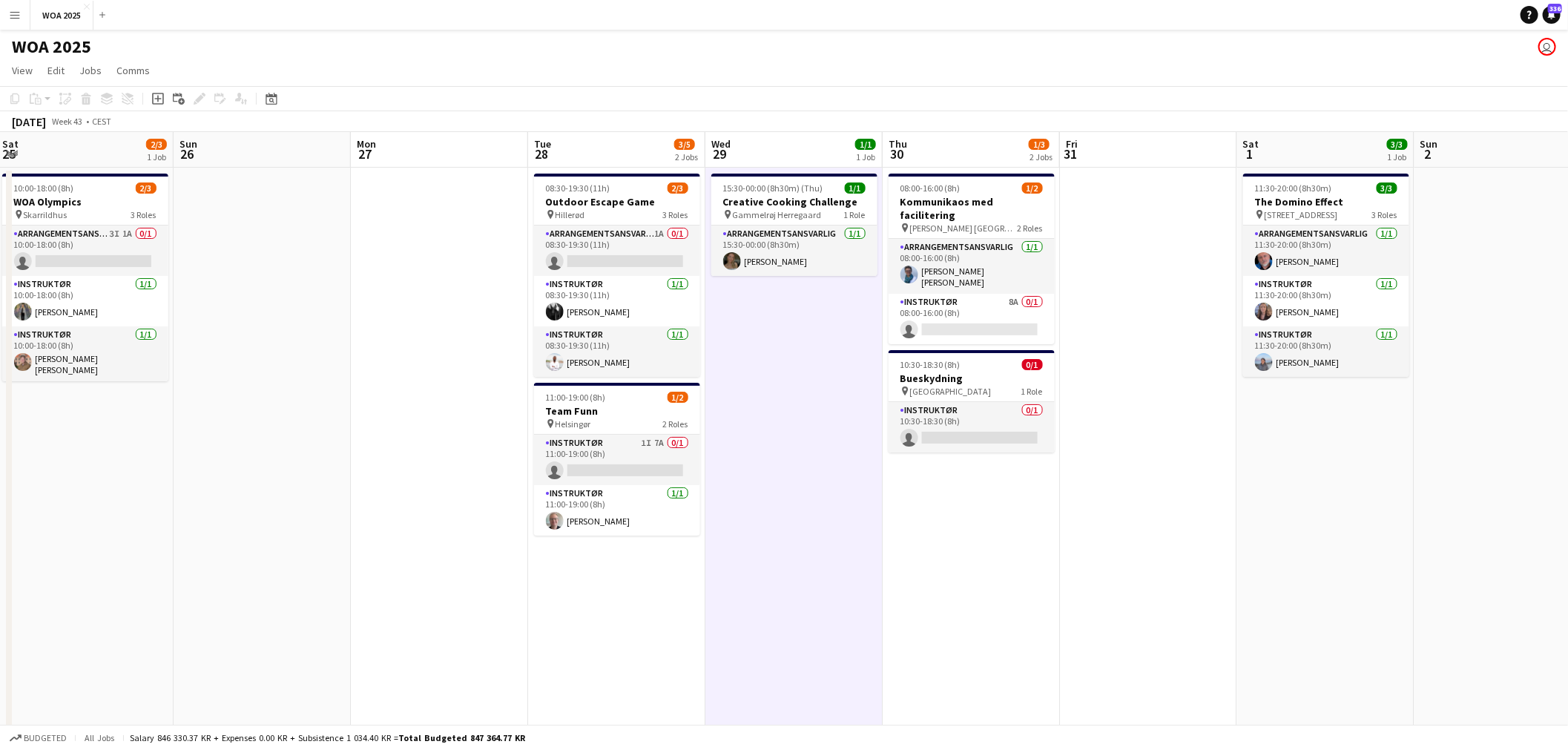
drag, startPoint x: 999, startPoint y: 394, endPoint x: 814, endPoint y: 398, distance: 185.0
click at [814, 398] on app-calendar-viewport "Wed 22 3/3 2 Jobs Thu 23 4/5 3 Jobs Fri 24 11/15 3 Jobs Sat 25 2/3 1 Job Sun 26…" at bounding box center [784, 611] width 1568 height 960
click at [981, 372] on h3 "Bueskydning" at bounding box center [971, 378] width 166 height 14
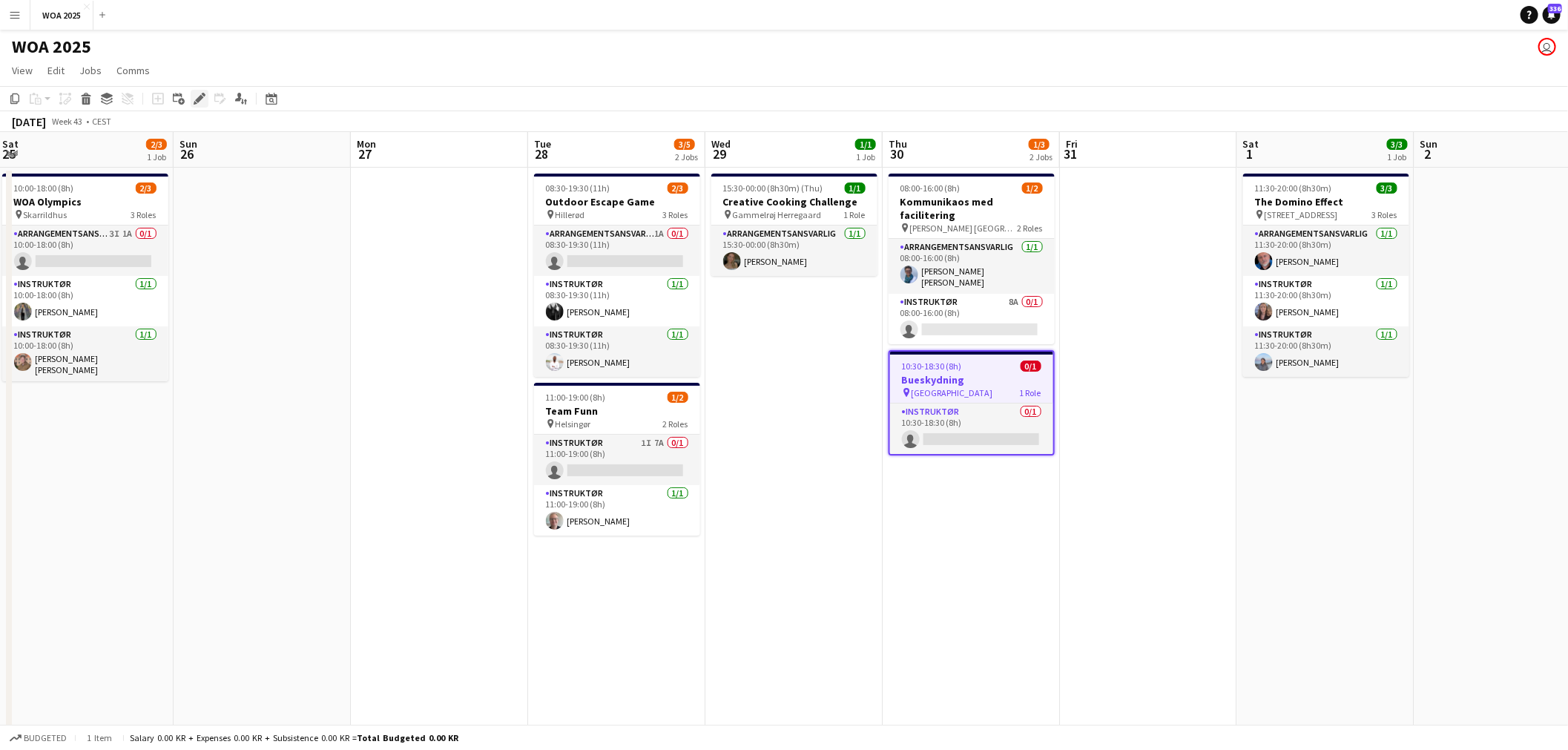
click at [196, 104] on icon "Edit" at bounding box center [200, 98] width 12 height 12
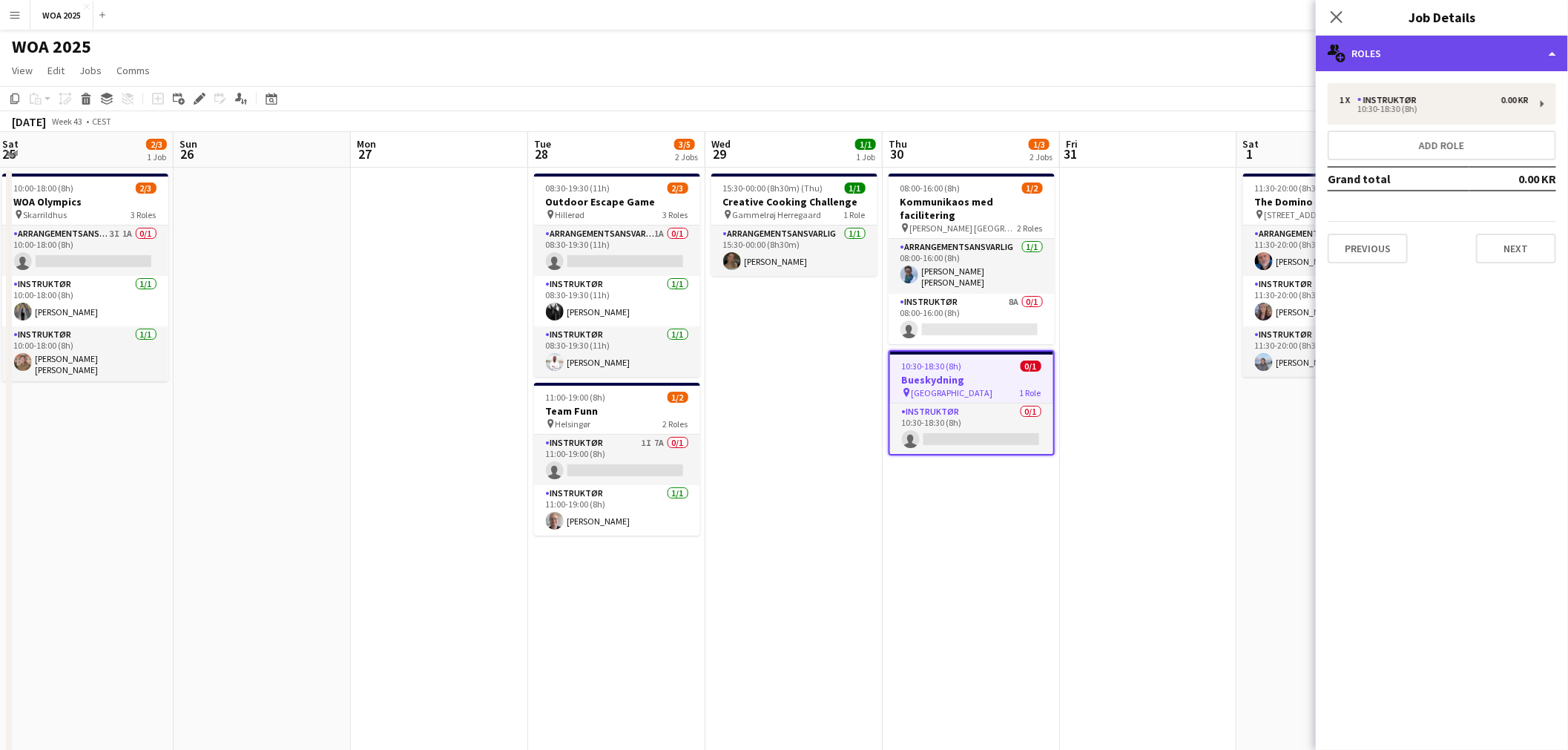
click at [1469, 64] on div "multiple-users-add Roles" at bounding box center [1441, 54] width 252 height 36
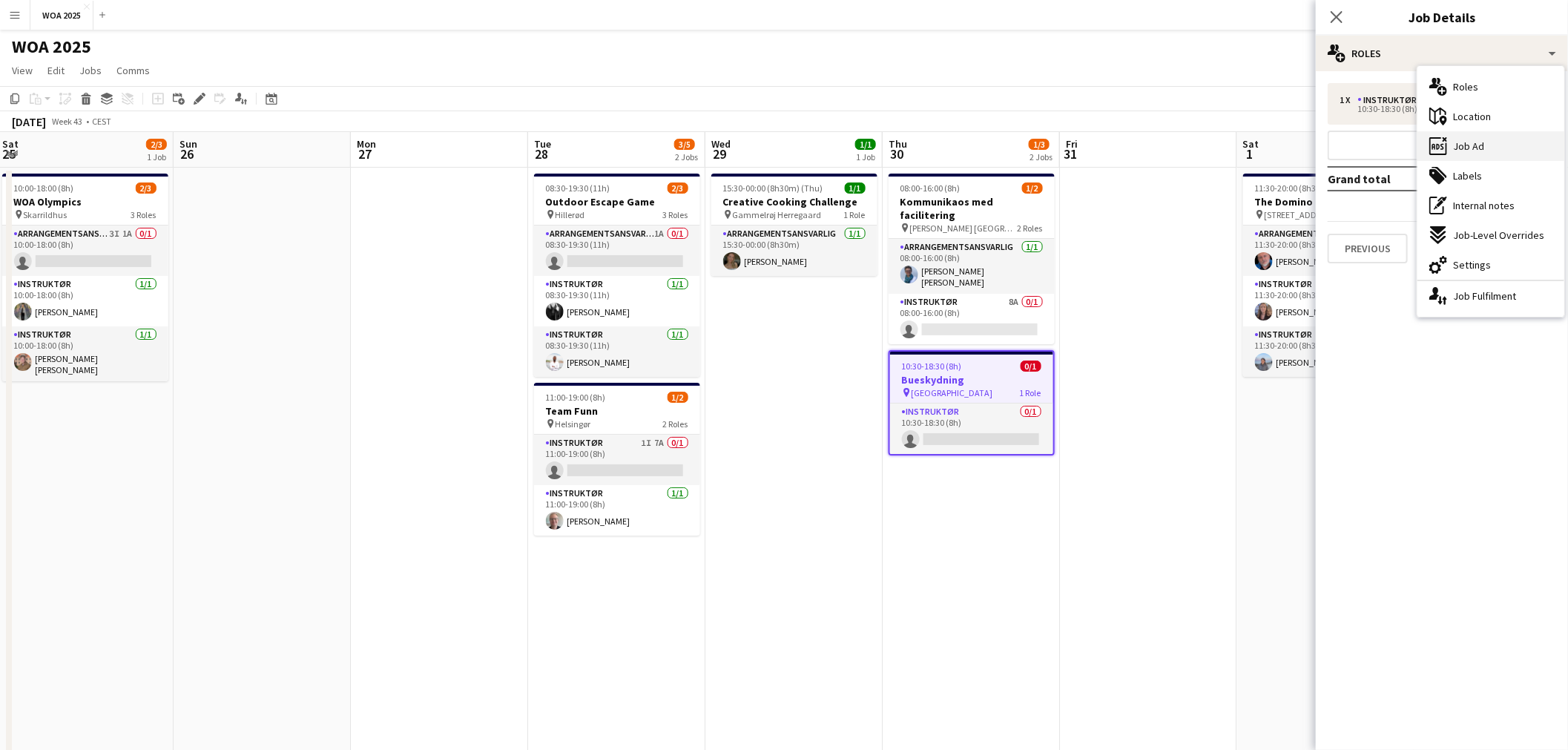
click at [1466, 134] on div "ads-window Job Ad" at bounding box center [1490, 146] width 146 height 30
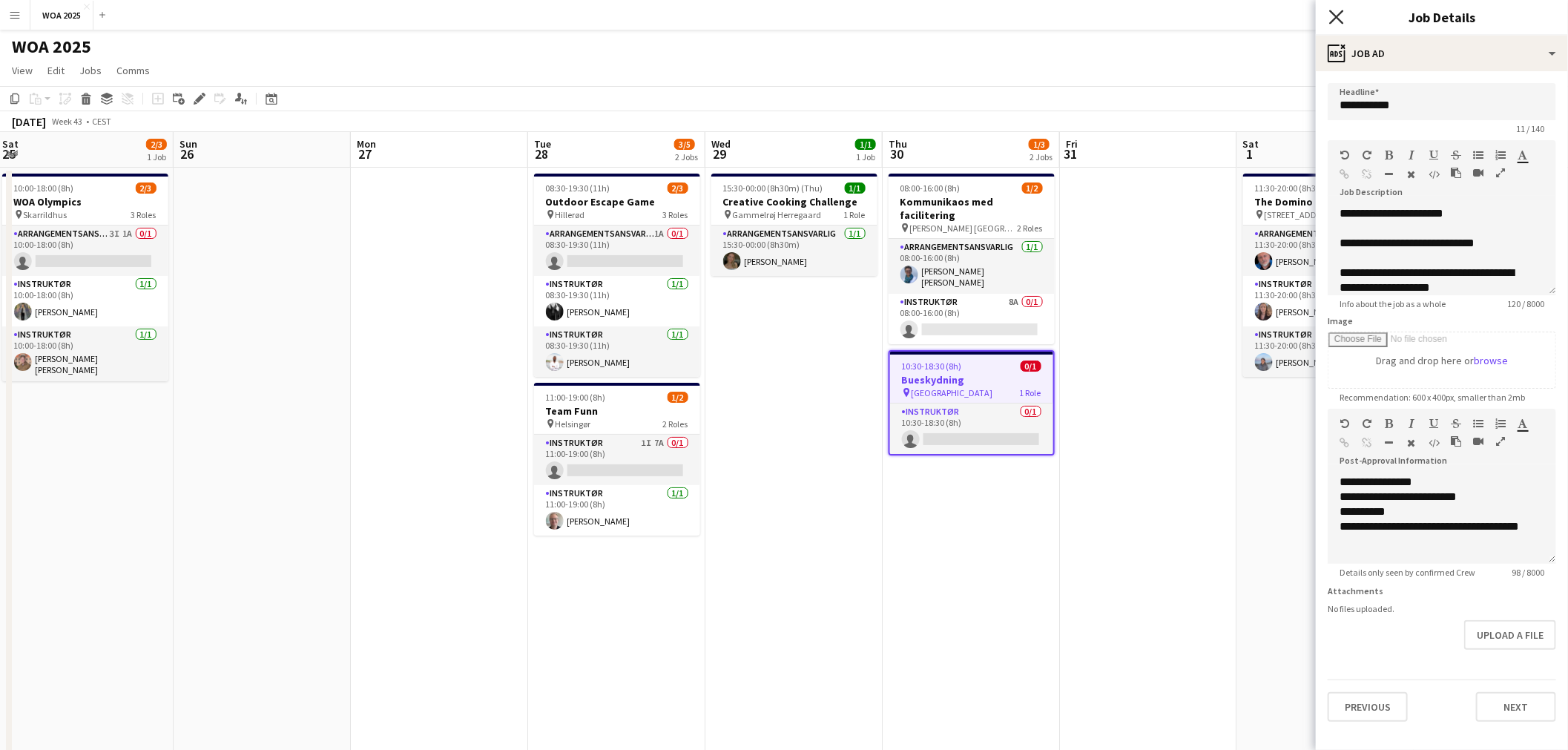
click at [1336, 19] on icon at bounding box center [1336, 16] width 14 height 14
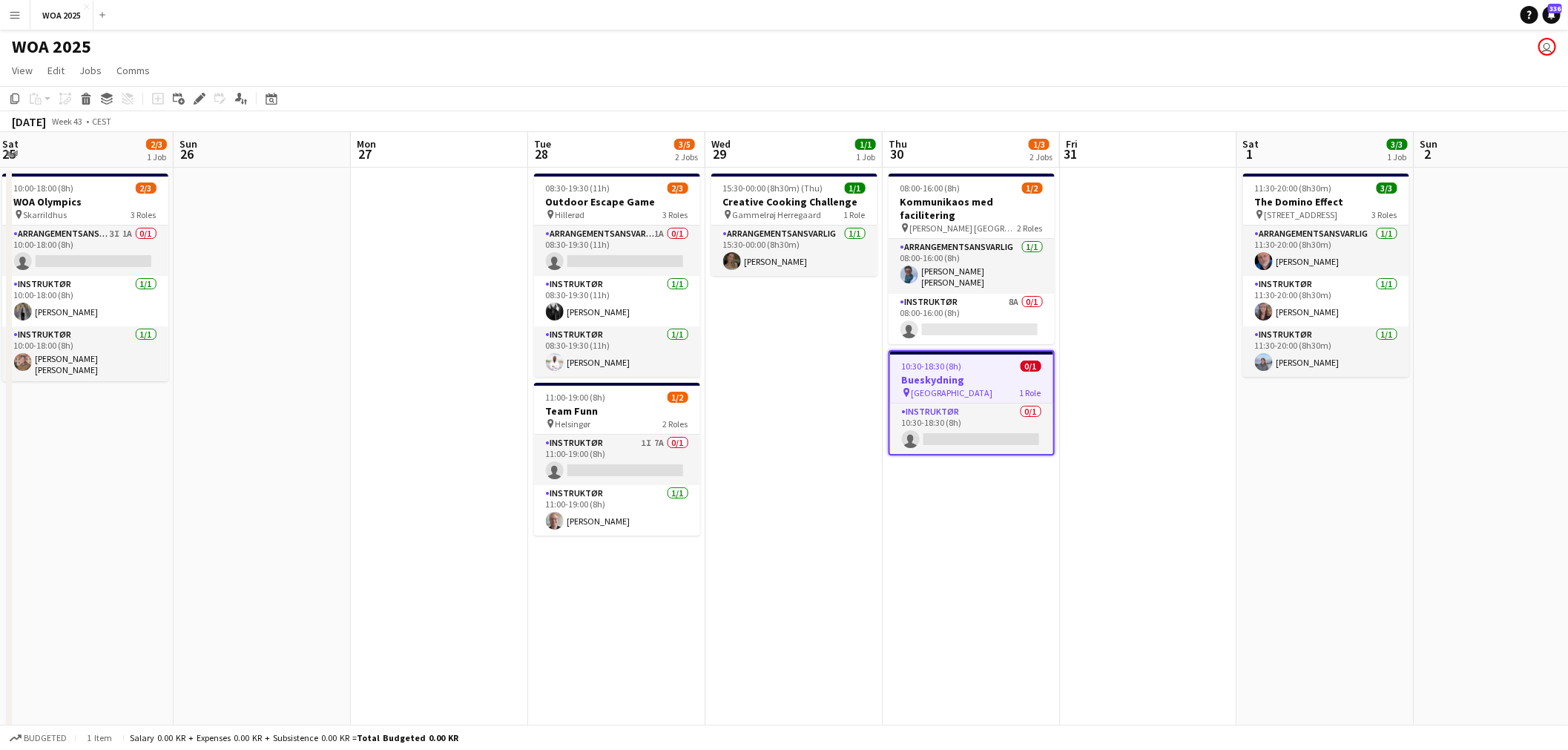
click at [1142, 463] on app-date-cell at bounding box center [1148, 630] width 177 height 925
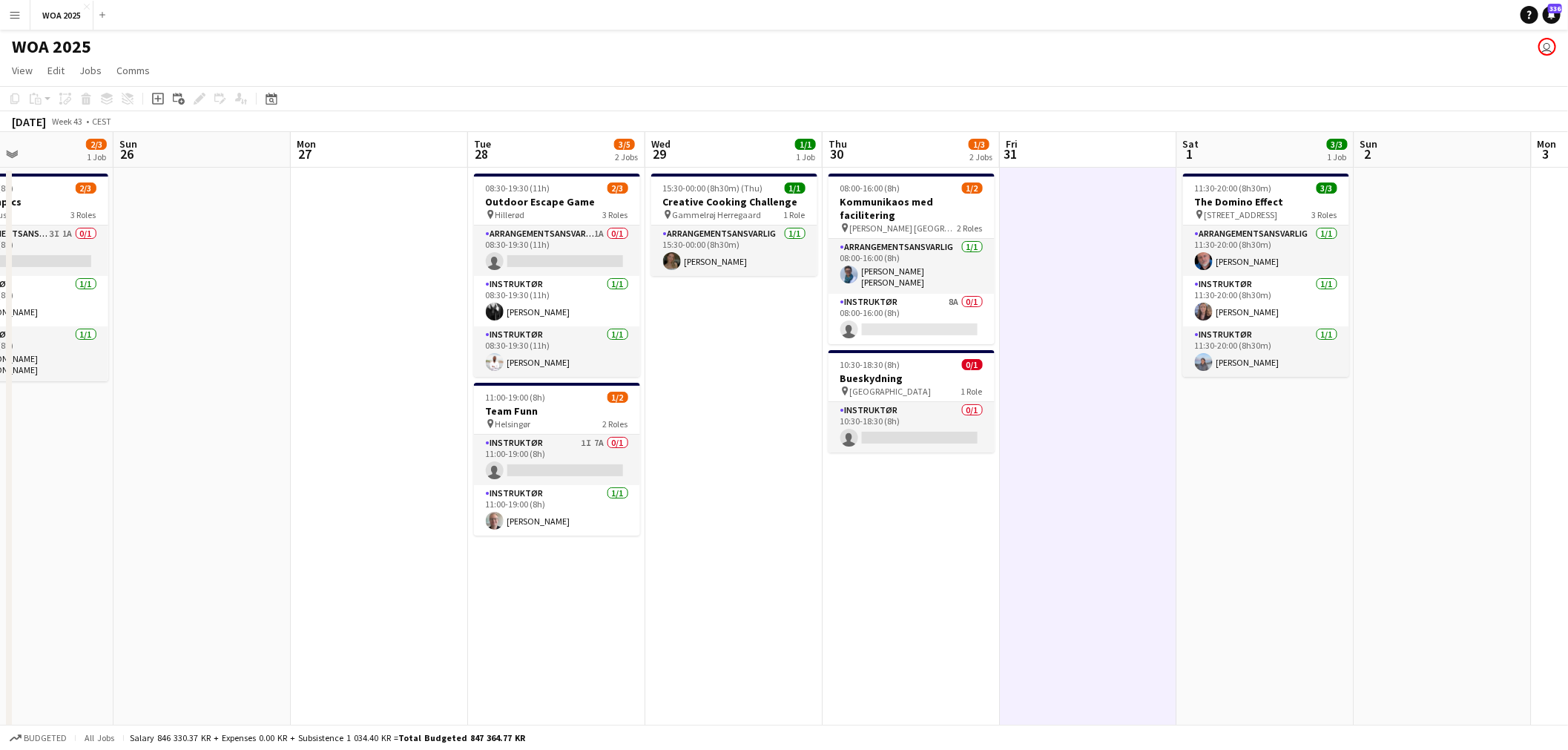
scroll to position [0, 611]
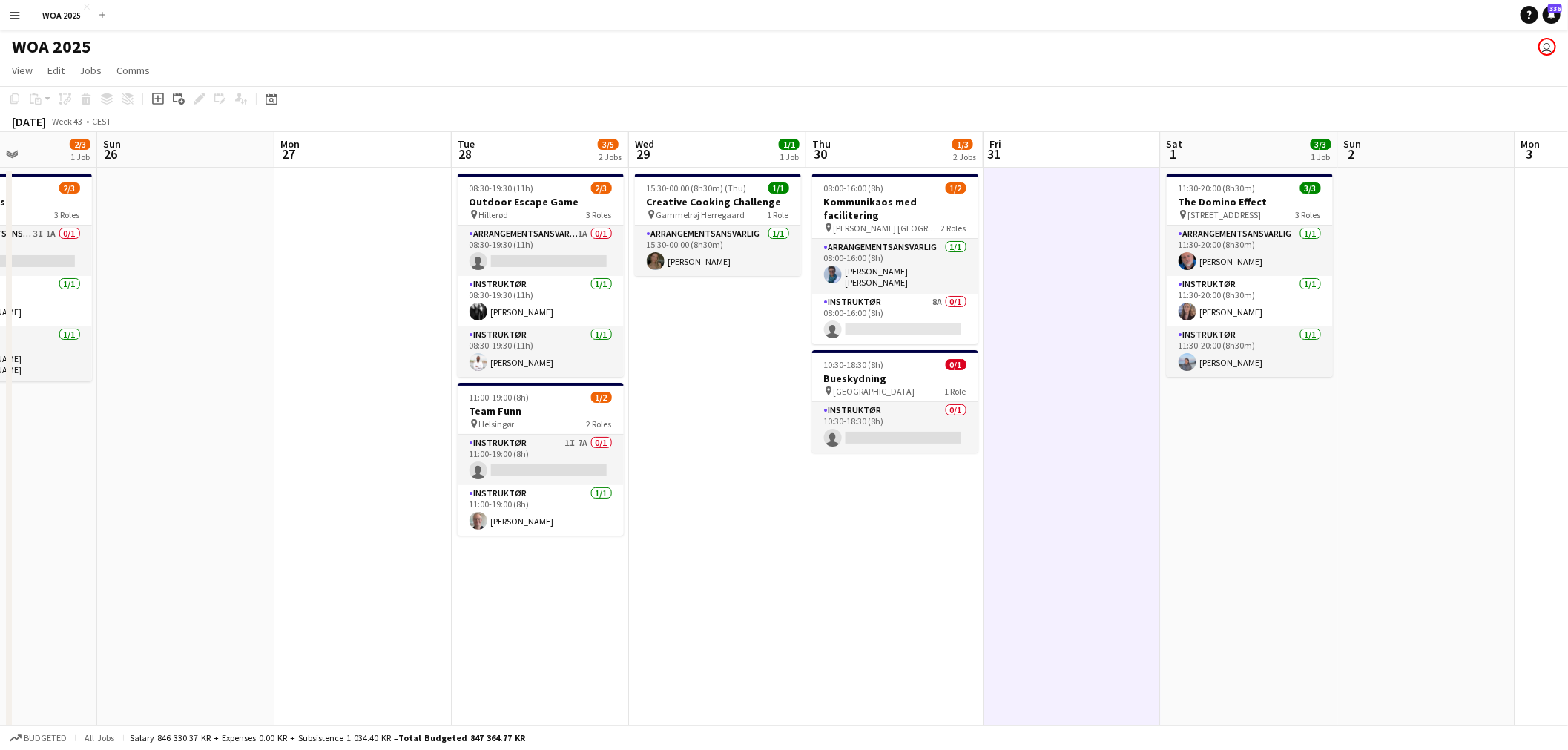
drag, startPoint x: 1273, startPoint y: 527, endPoint x: 1197, endPoint y: 550, distance: 79.4
click at [1197, 550] on app-calendar-viewport "Wed 22 3/3 2 Jobs Thu 23 4/5 3 Jobs Fri 24 11/15 3 Jobs Sat 25 2/3 1 Job Sun 26…" at bounding box center [784, 611] width 1568 height 960
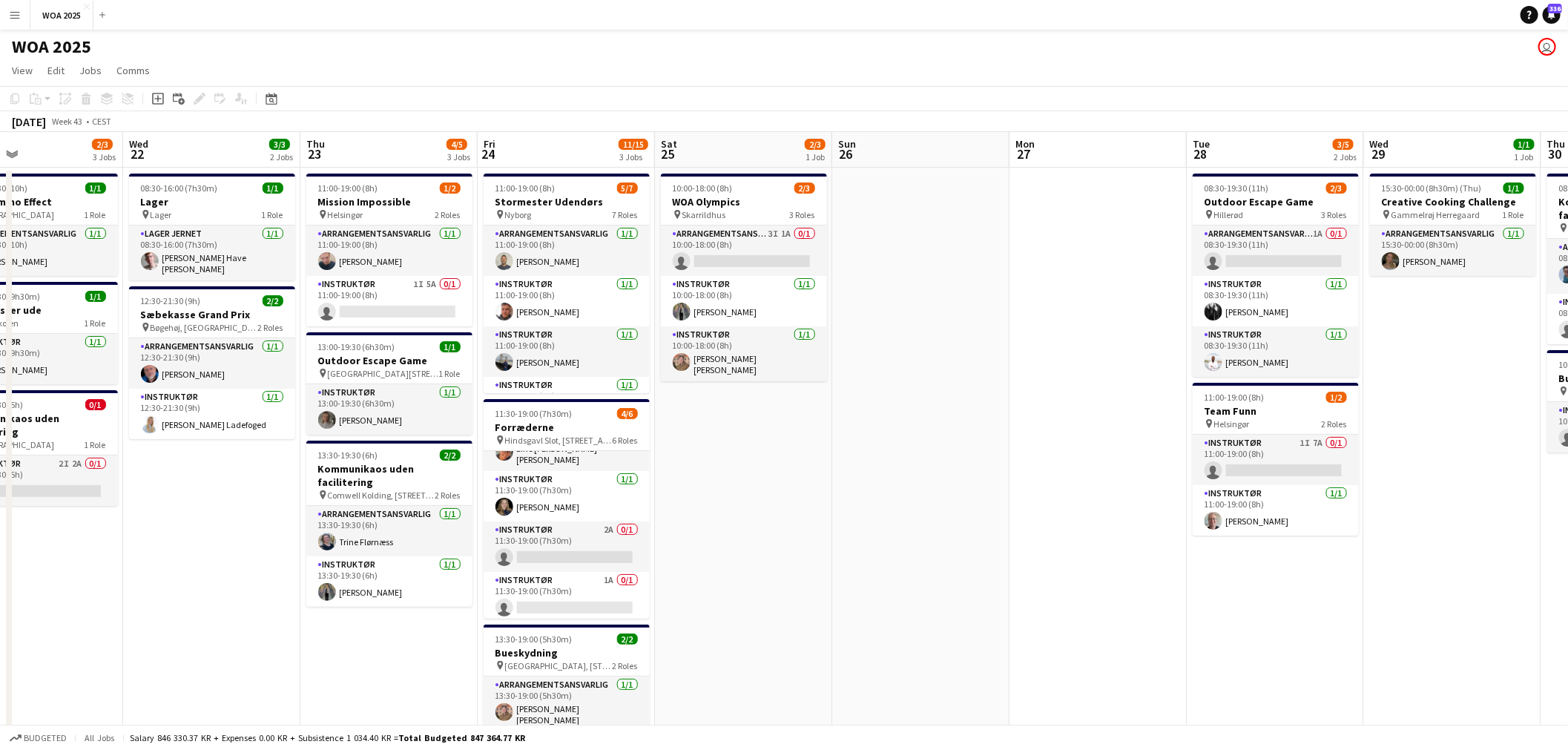
scroll to position [0, 415]
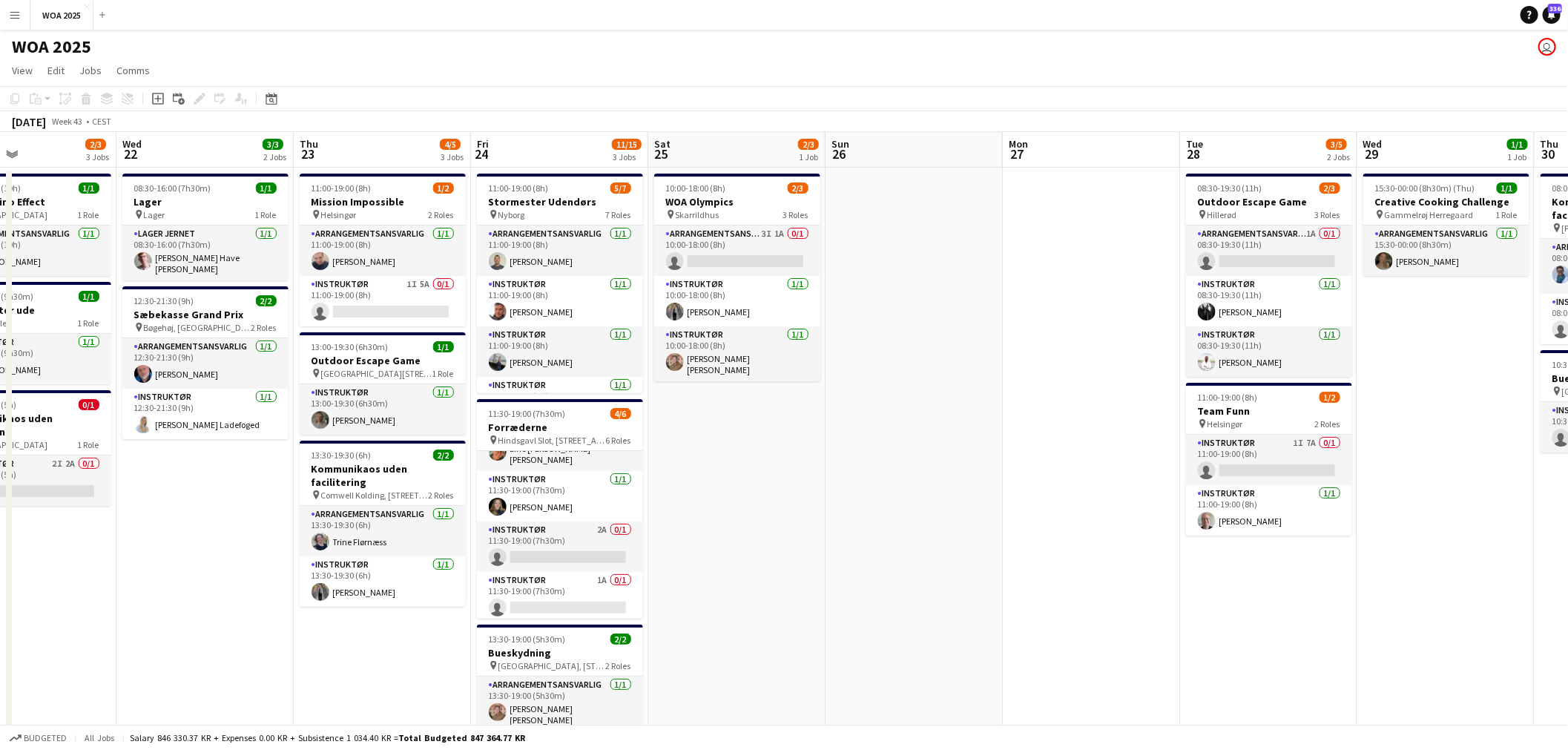
drag, startPoint x: 500, startPoint y: 305, endPoint x: 1128, endPoint y: 301, distance: 628.0
click at [1128, 301] on app-calendar-viewport "Sun 19 Mon 20 Tue 21 2/3 3 Jobs Wed 22 3/3 2 Jobs Thu 23 4/5 3 Jobs Fri 24 11/1…" at bounding box center [784, 611] width 1568 height 960
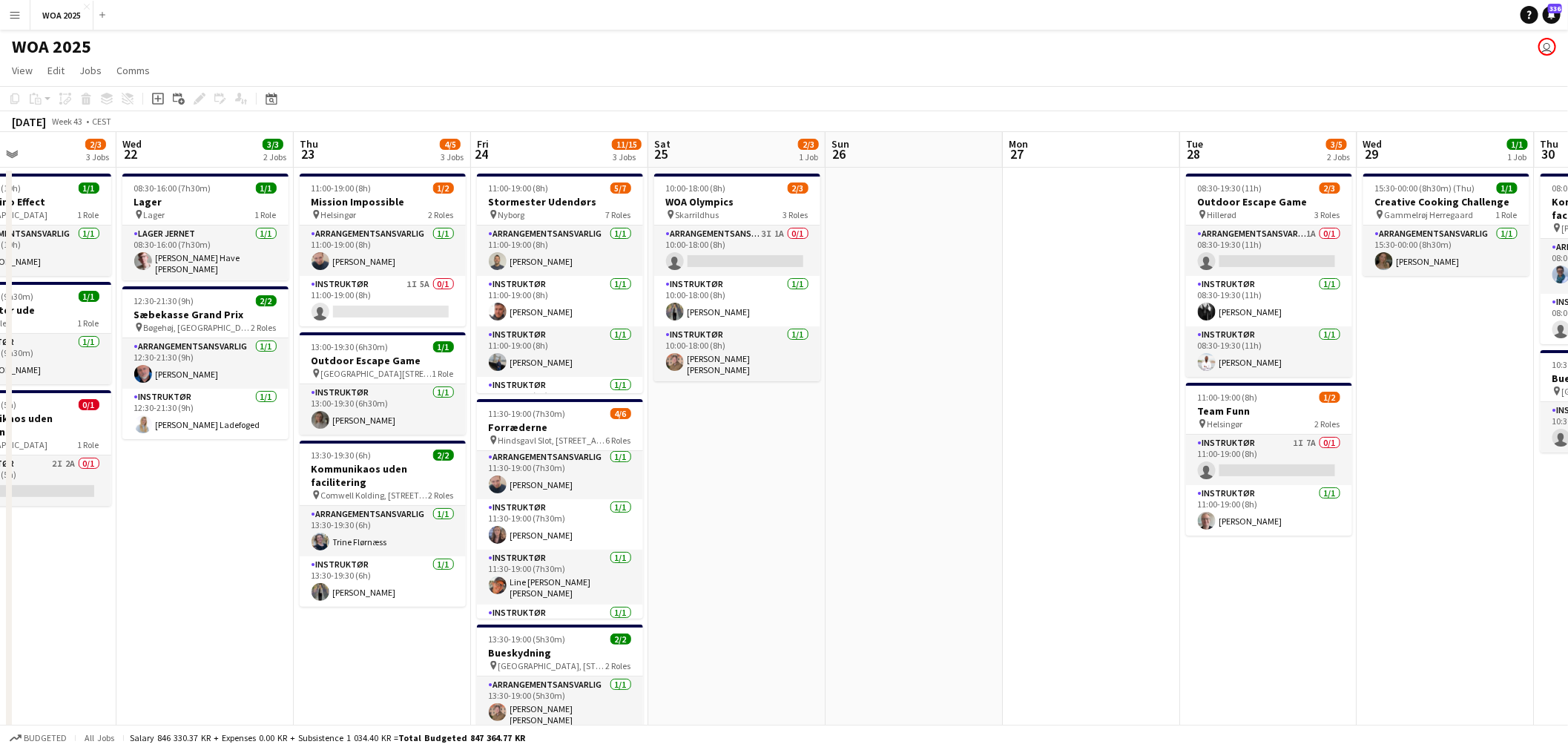
scroll to position [0, 0]
click at [755, 254] on app-card-role "Arrangementsansvarlig 3I 1A 0/1 10:00-18:00 (8h) single-neutral-actions" at bounding box center [737, 250] width 166 height 51
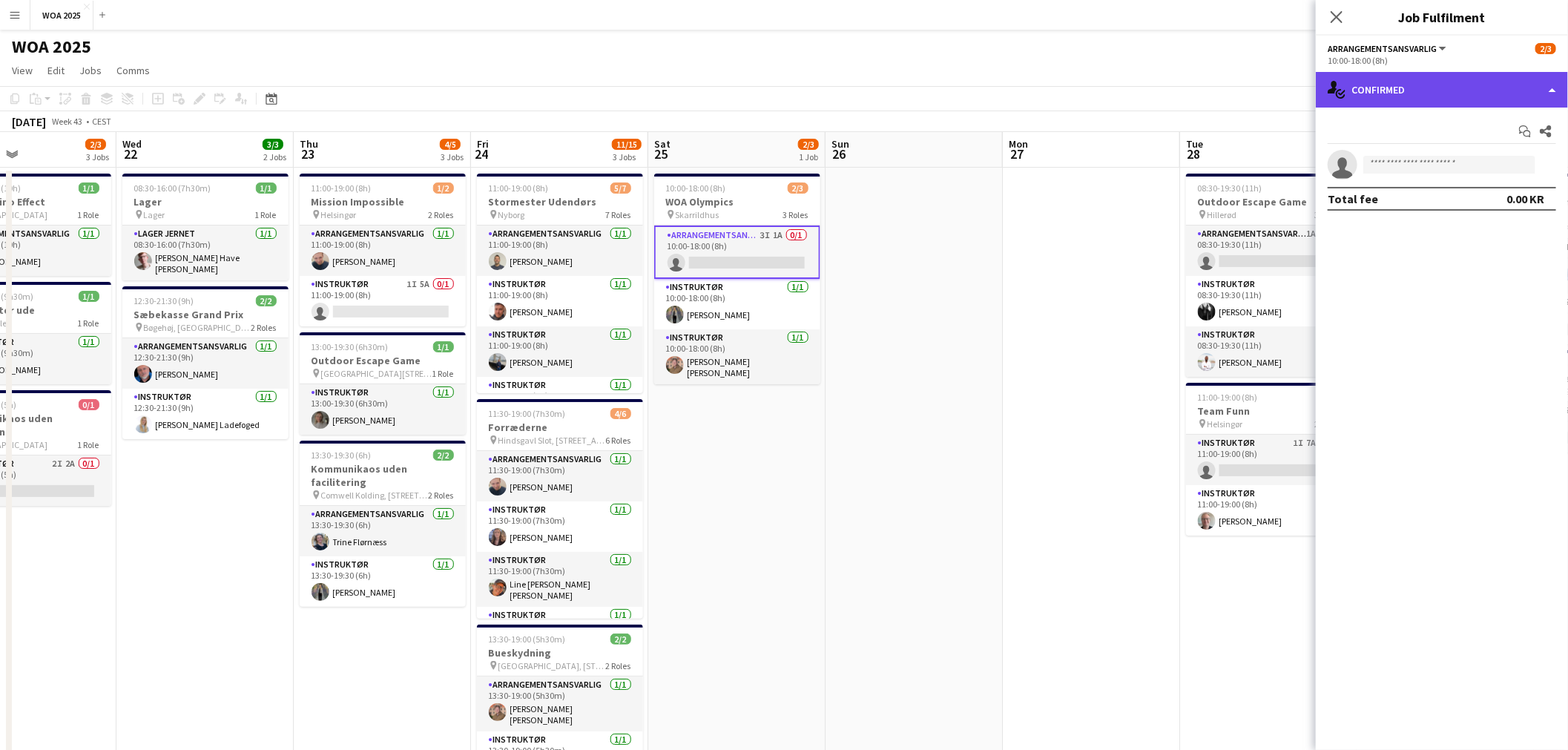
click at [1426, 84] on div "single-neutral-actions-check-2 Confirmed" at bounding box center [1441, 90] width 252 height 36
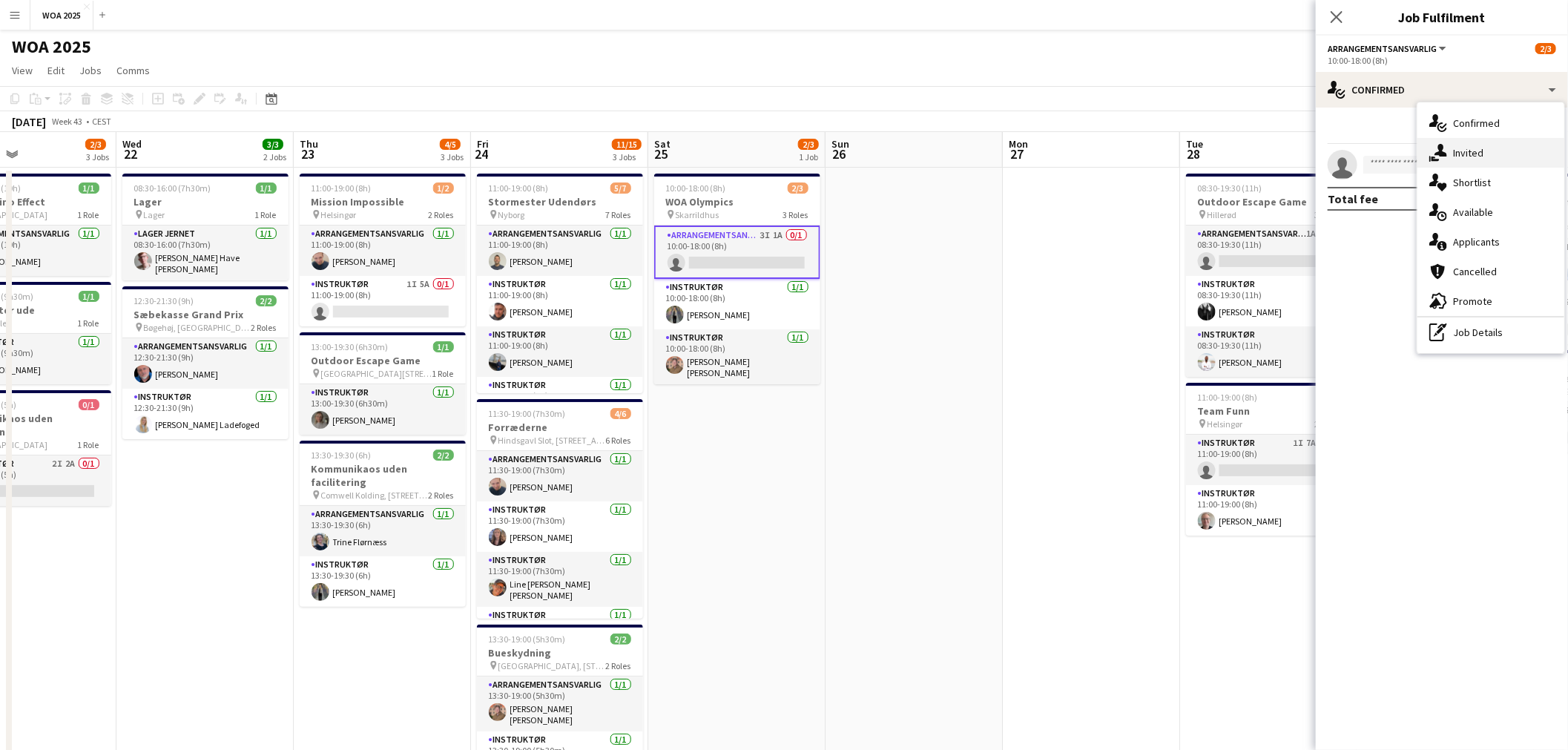
click at [1488, 162] on div "single-neutral-actions-share-1 Invited" at bounding box center [1490, 152] width 146 height 30
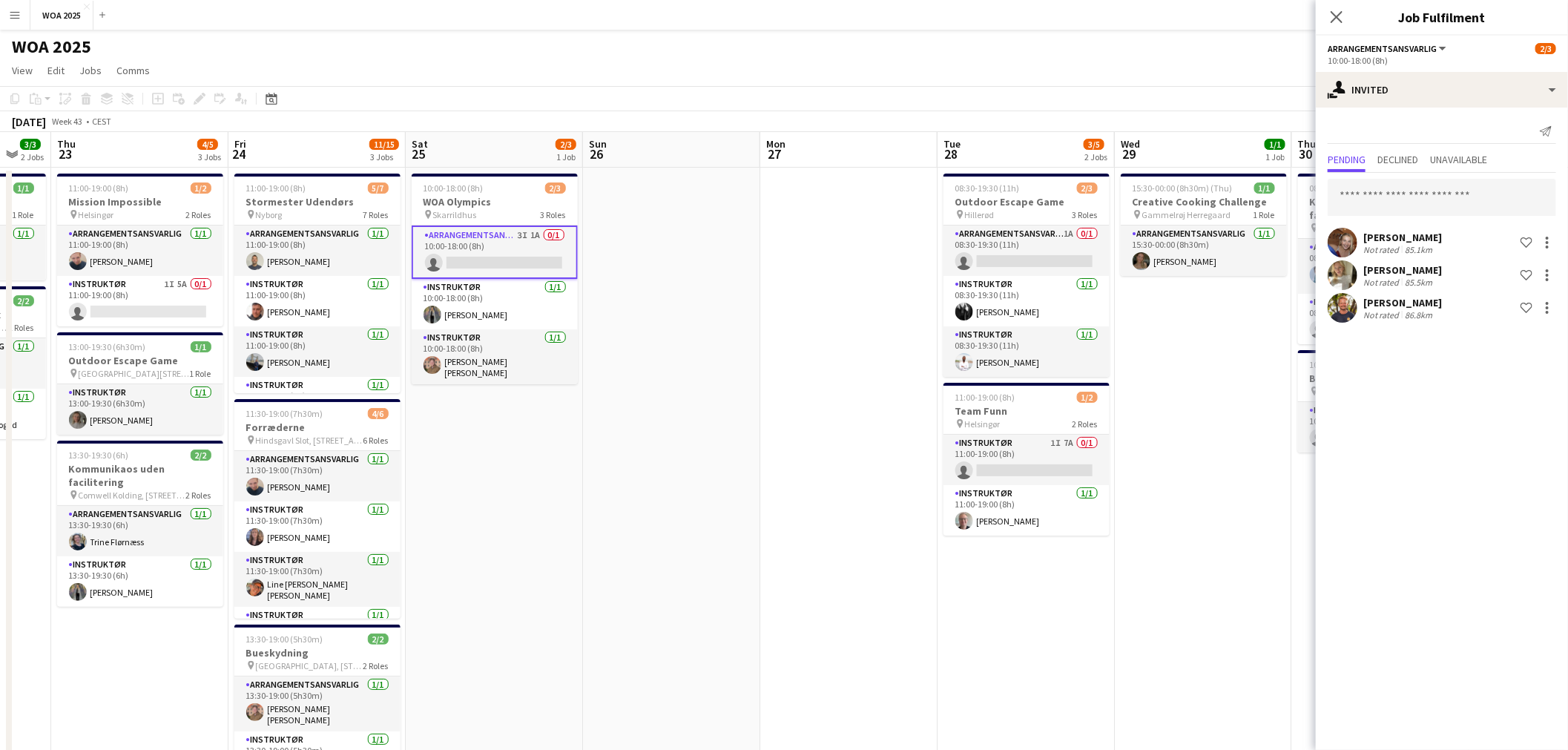
drag, startPoint x: 1056, startPoint y: 324, endPoint x: 747, endPoint y: 313, distance: 309.2
click at [767, 312] on app-calendar-viewport "Mon 20 Tue 21 2/3 3 Jobs Wed 22 3/3 2 Jobs Thu 23 4/5 3 Jobs Fri 24 11/15 3 Job…" at bounding box center [784, 611] width 1568 height 960
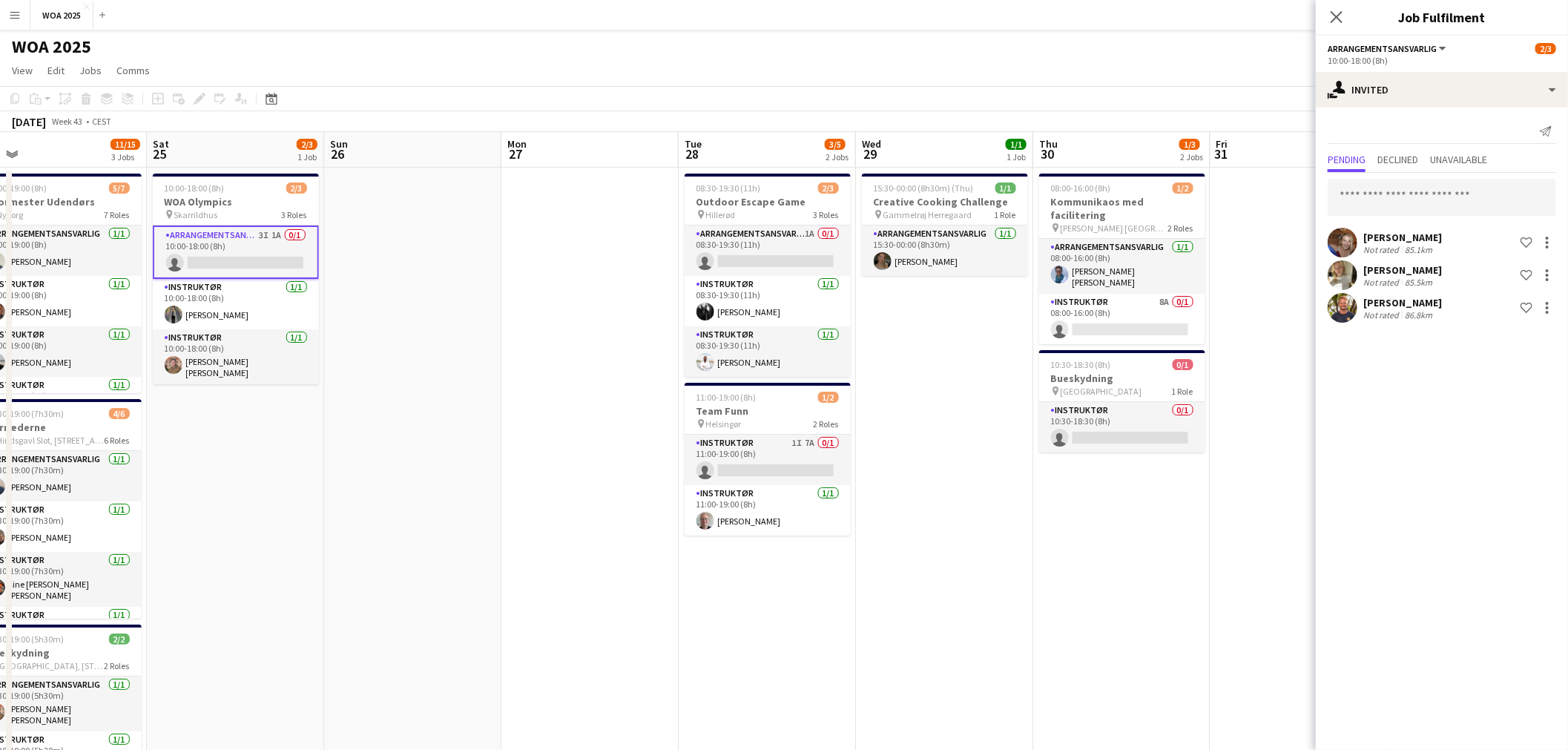
drag, startPoint x: 1136, startPoint y: 398, endPoint x: 837, endPoint y: 342, distance: 304.2
click at [856, 356] on app-calendar-viewport "Tue 21 2/3 3 Jobs Wed 22 3/3 2 Jobs Thu 23 4/5 3 Jobs Fri 24 11/15 3 Jobs Sat 2…" at bounding box center [784, 611] width 1568 height 960
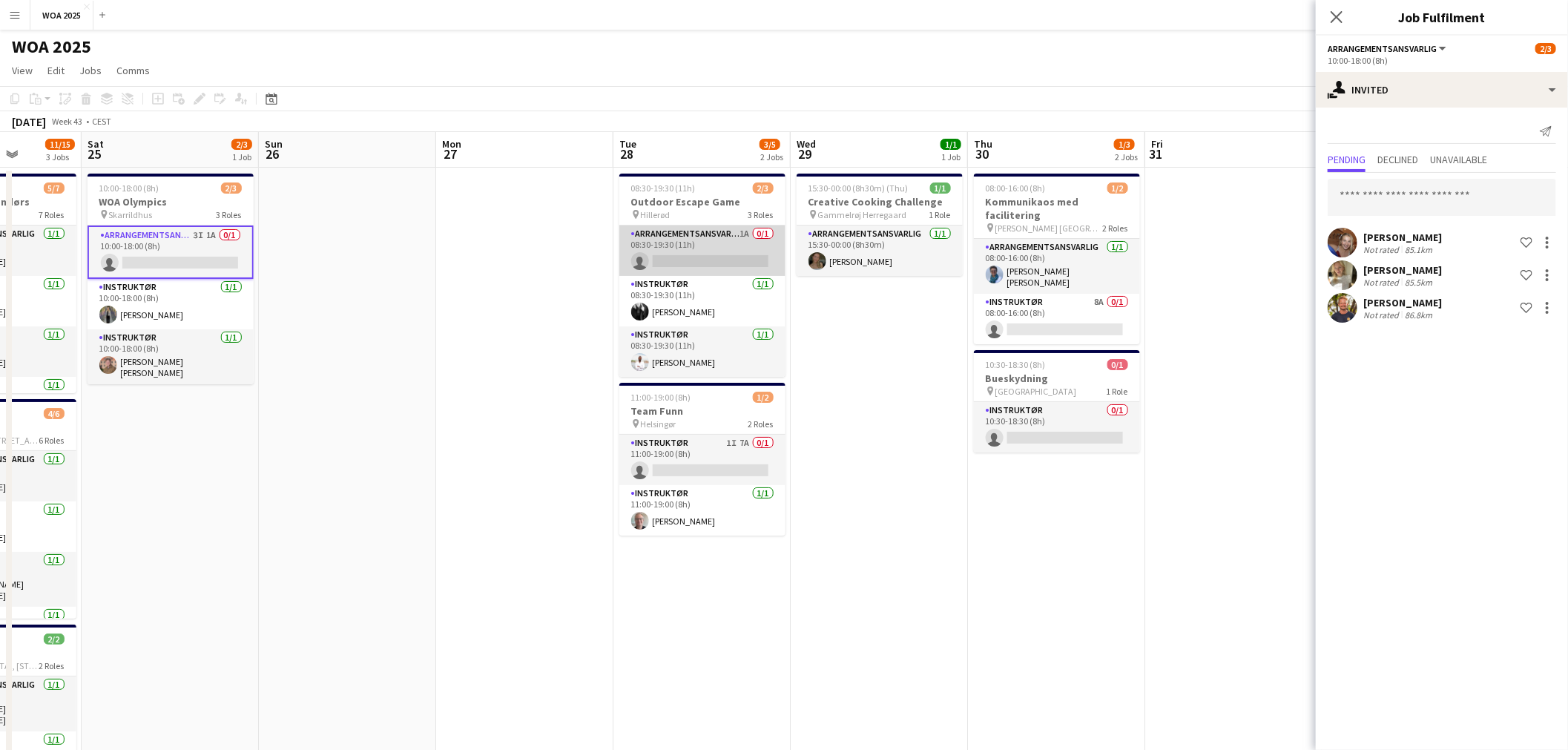
click at [695, 237] on app-card-role "Arrangementsansvarlig 1A 0/1 08:30-19:30 (11h) single-neutral-actions" at bounding box center [702, 250] width 166 height 51
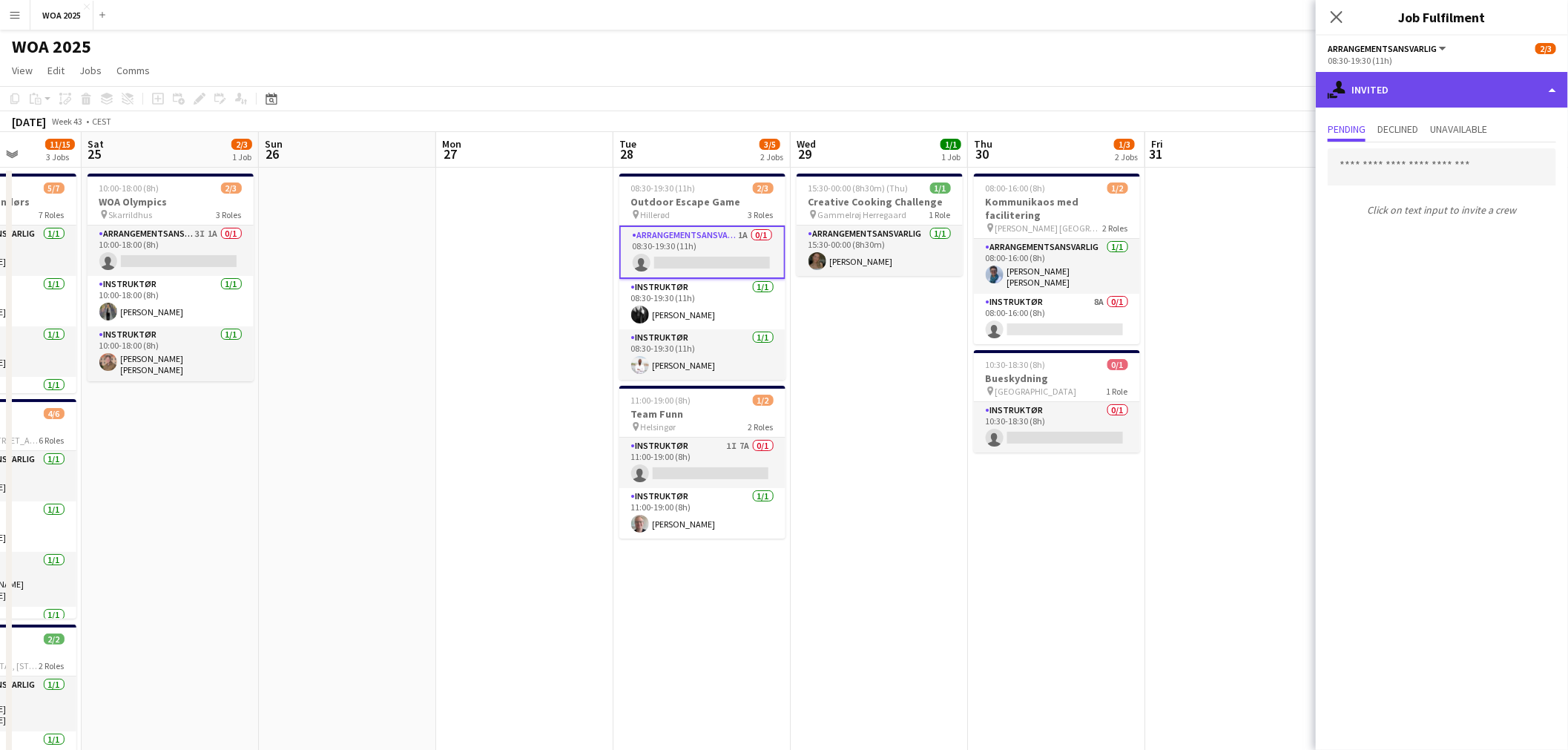
click at [1447, 100] on div "single-neutral-actions-share-1 Invited" at bounding box center [1441, 90] width 252 height 36
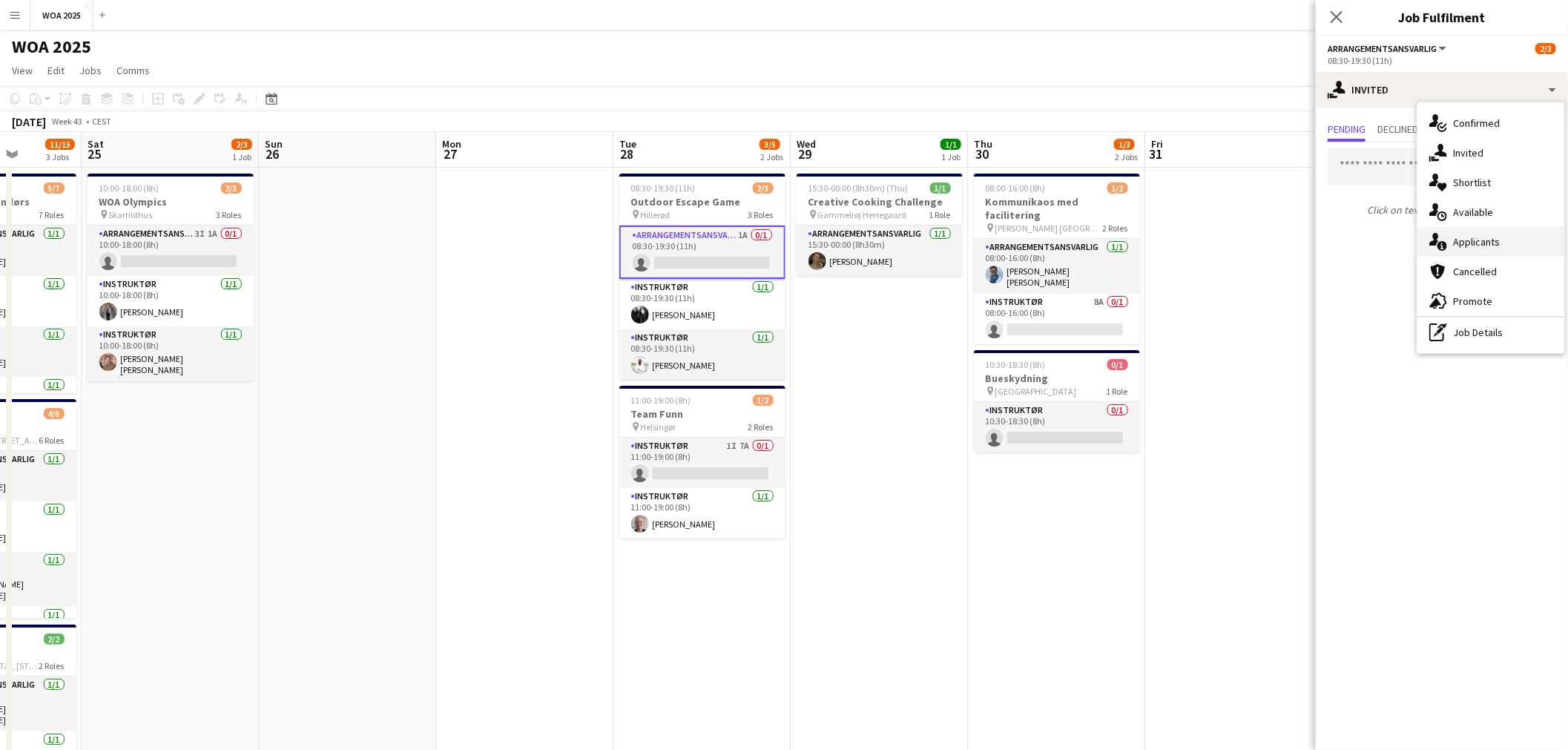
click at [1488, 238] on span "Applicants" at bounding box center [1476, 242] width 47 height 14
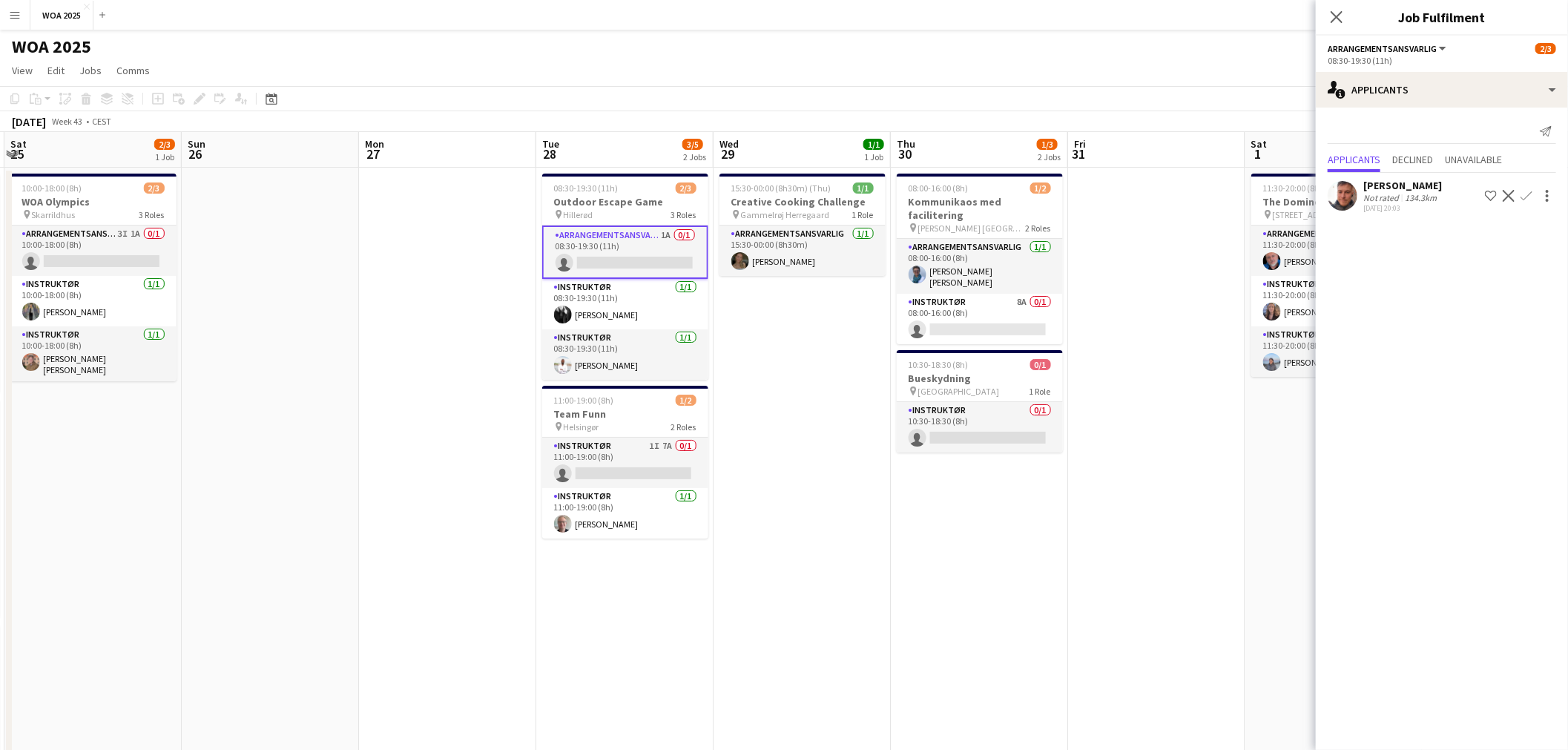
scroll to position [0, 529]
drag, startPoint x: 856, startPoint y: 411, endPoint x: 801, endPoint y: 412, distance: 55.0
click at [801, 412] on app-calendar-viewport "Wed 22 3/3 2 Jobs Thu 23 4/5 3 Jobs Fri 24 11/15 3 Jobs Sat 25 2/3 1 Job Sun 26…" at bounding box center [784, 611] width 1568 height 960
click at [804, 410] on app-date-cell "15:30-00:00 (8h30m) (Thu) 1/1 Creative Cooking Challenge pin Gammelrøj Herregaa…" at bounding box center [799, 630] width 177 height 925
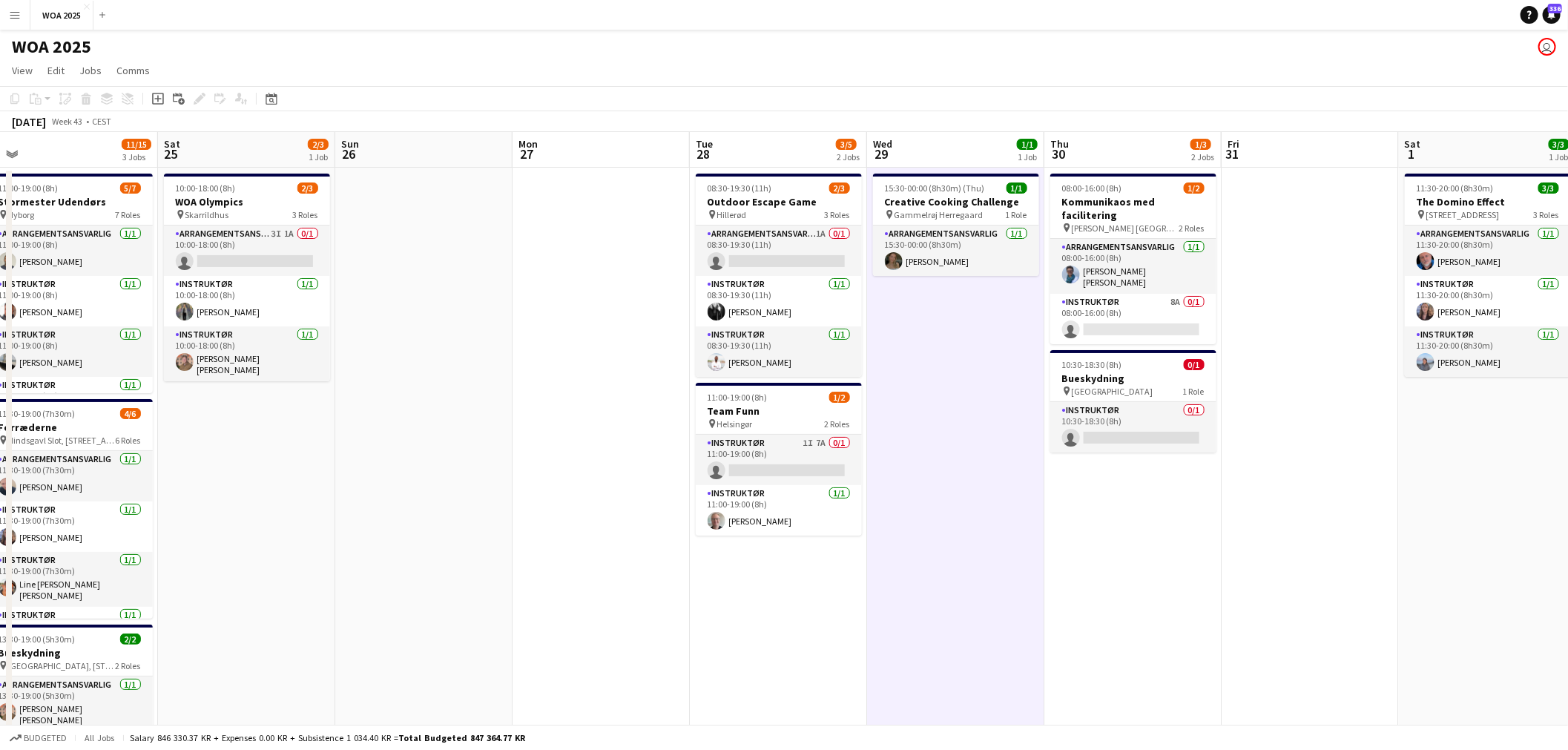
drag, startPoint x: 391, startPoint y: 371, endPoint x: 980, endPoint y: 372, distance: 589.0
click at [975, 372] on app-calendar-viewport "Wed 22 3/3 2 Jobs Thu 23 4/5 3 Jobs Fri 24 11/15 3 Jobs Sat 25 2/3 1 Job Sun 26…" at bounding box center [784, 611] width 1568 height 960
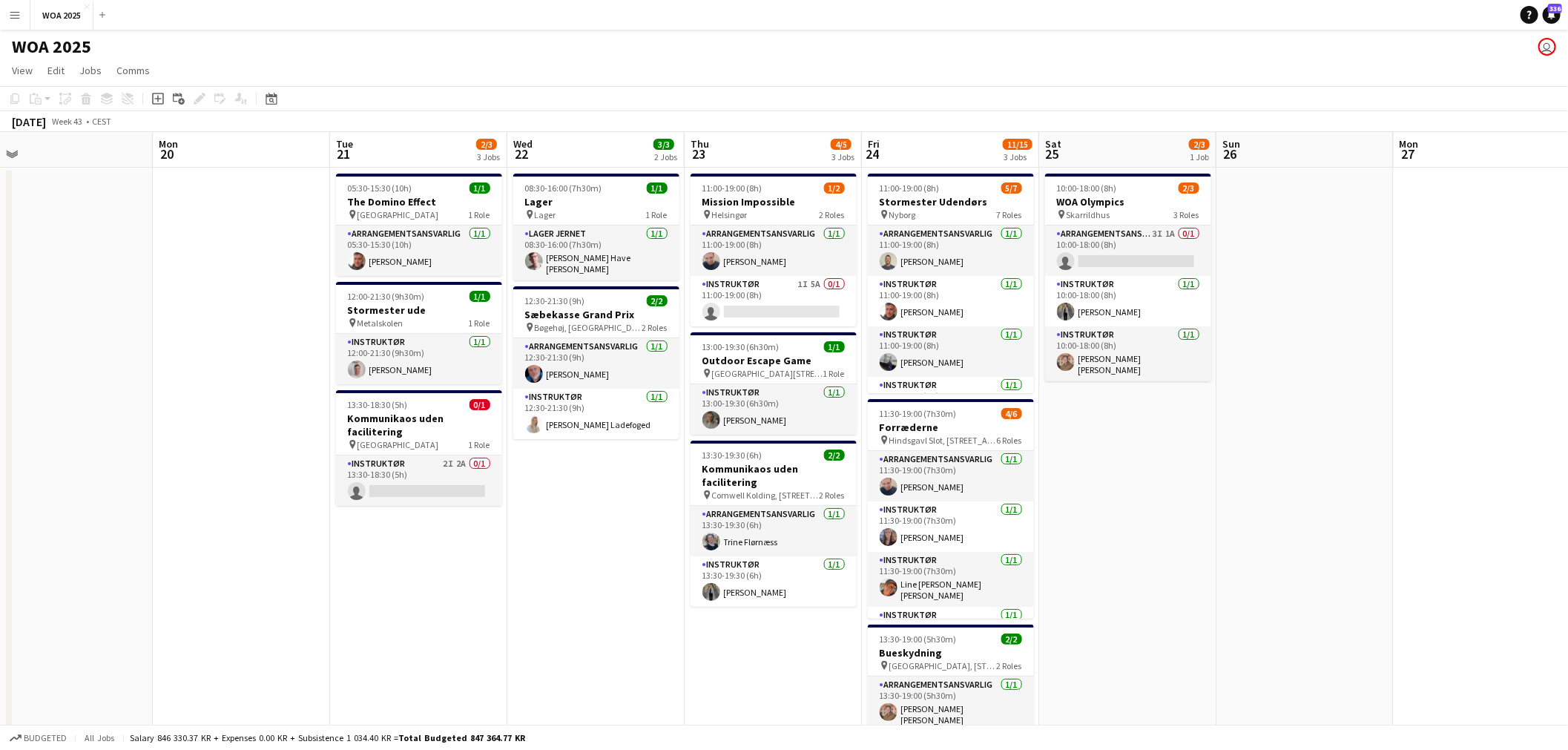
drag, startPoint x: 708, startPoint y: 373, endPoint x: 1091, endPoint y: 380, distance: 383.1
click at [1099, 379] on app-calendar-viewport "Fri 17 Sat 18 Sun 19 Mon 20 Tue 21 2/3 3 Jobs Wed 22 3/3 2 Jobs Thu 23 4/5 3 Jo…" at bounding box center [784, 611] width 1568 height 960
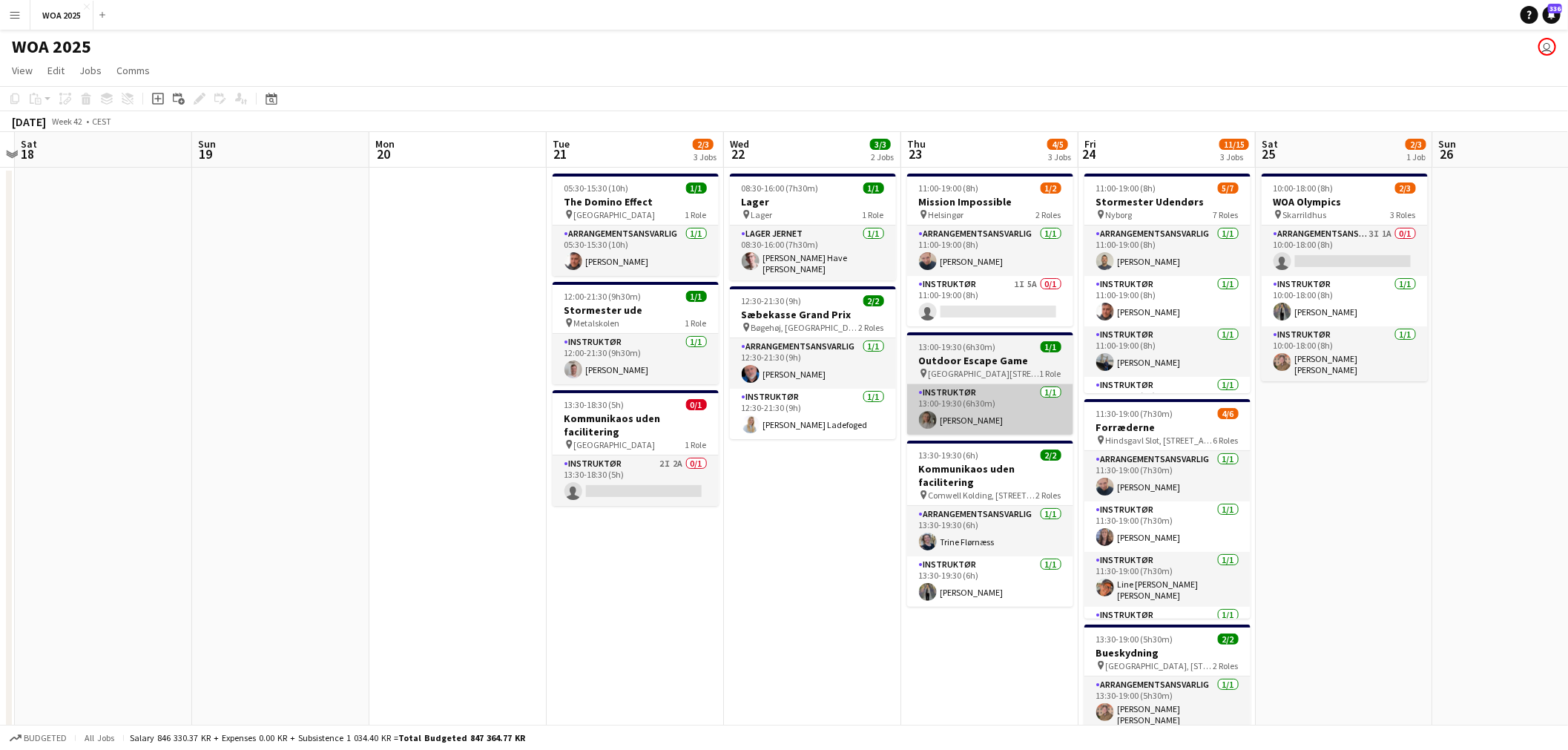
drag, startPoint x: 848, startPoint y: 388, endPoint x: 1233, endPoint y: 395, distance: 385.1
click at [1339, 396] on app-calendar-viewport "Thu 16 Fri 17 Sat 18 Sun 19 Mon 20 Tue 21 2/3 3 Jobs Wed 22 3/3 2 Jobs Thu 23 4…" at bounding box center [784, 611] width 1568 height 960
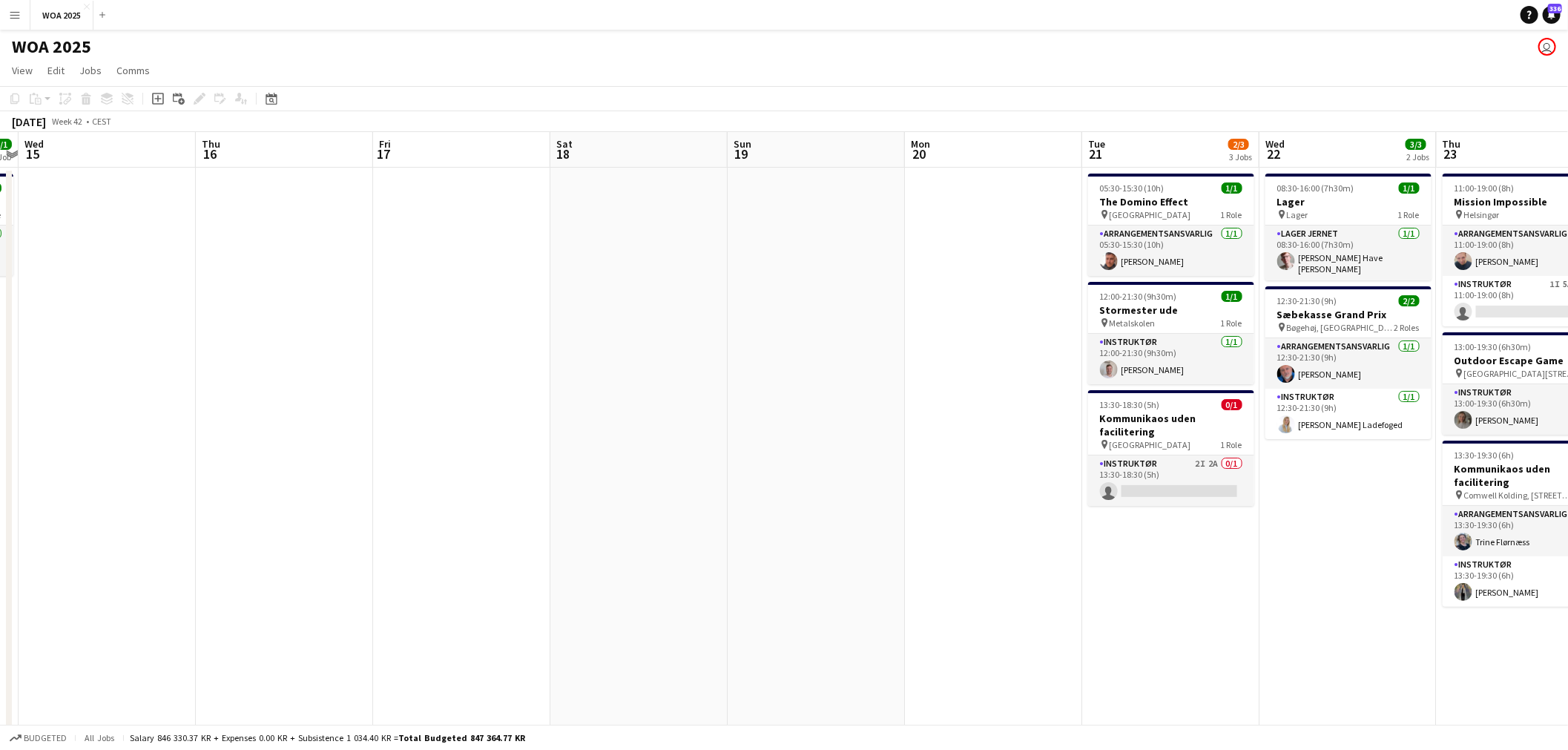
drag, startPoint x: 574, startPoint y: 352, endPoint x: 1168, endPoint y: 352, distance: 594.0
click at [1168, 352] on app-calendar-viewport "Mon 13 Tue 14 1/1 1 Job Wed 15 Thu 16 Fri 17 Sat 18 Sun 19 Mon 20 Tue 21 2/3 3 …" at bounding box center [784, 611] width 1568 height 960
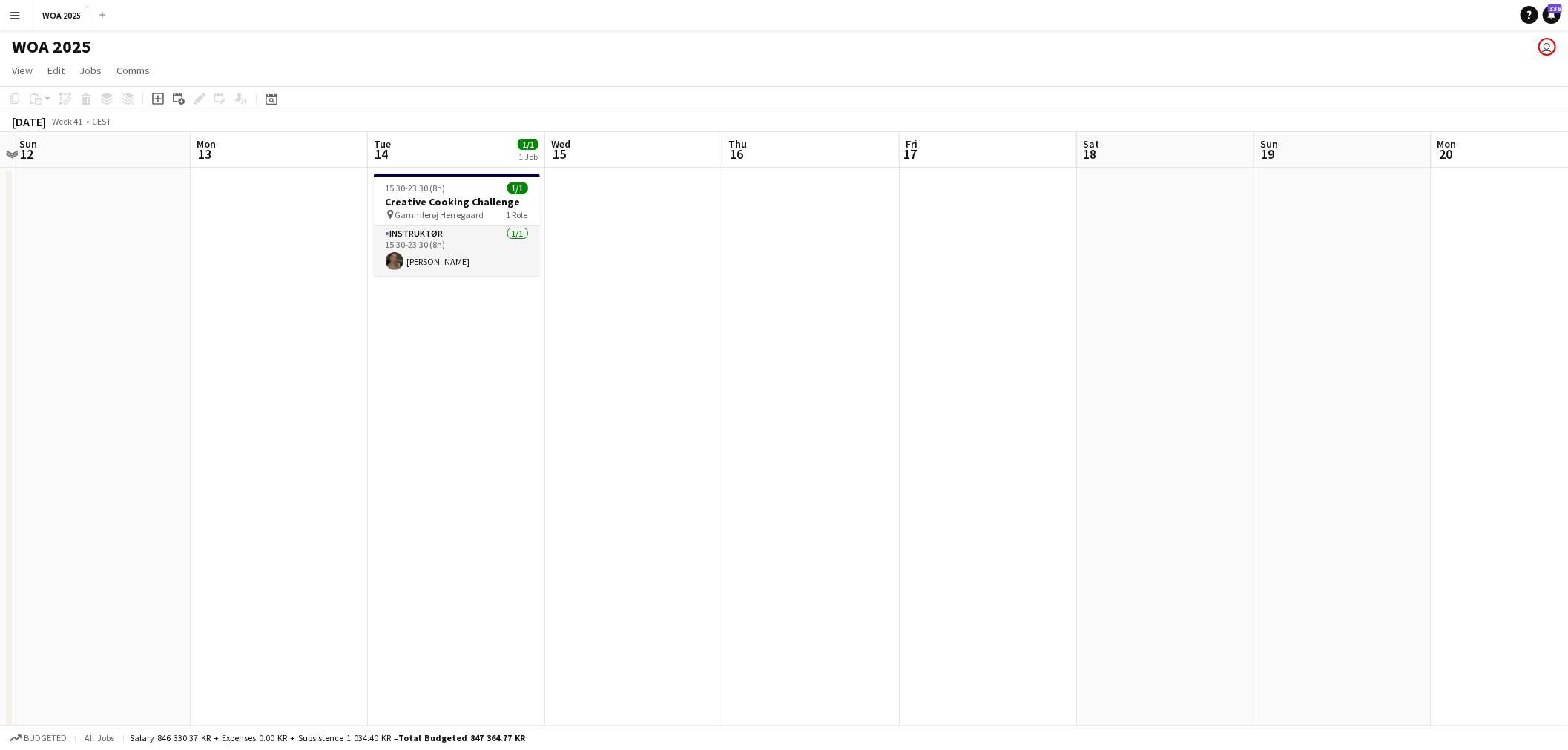
drag, startPoint x: 899, startPoint y: 364, endPoint x: 1106, endPoint y: 364, distance: 207.0
click at [1106, 364] on app-calendar-viewport "Fri 10 Sat 11 Sun 12 Mon 13 Tue 14 1/1 1 Job Wed 15 Thu 16 Fri 17 Sat 18 Sun 19…" at bounding box center [784, 611] width 1568 height 960
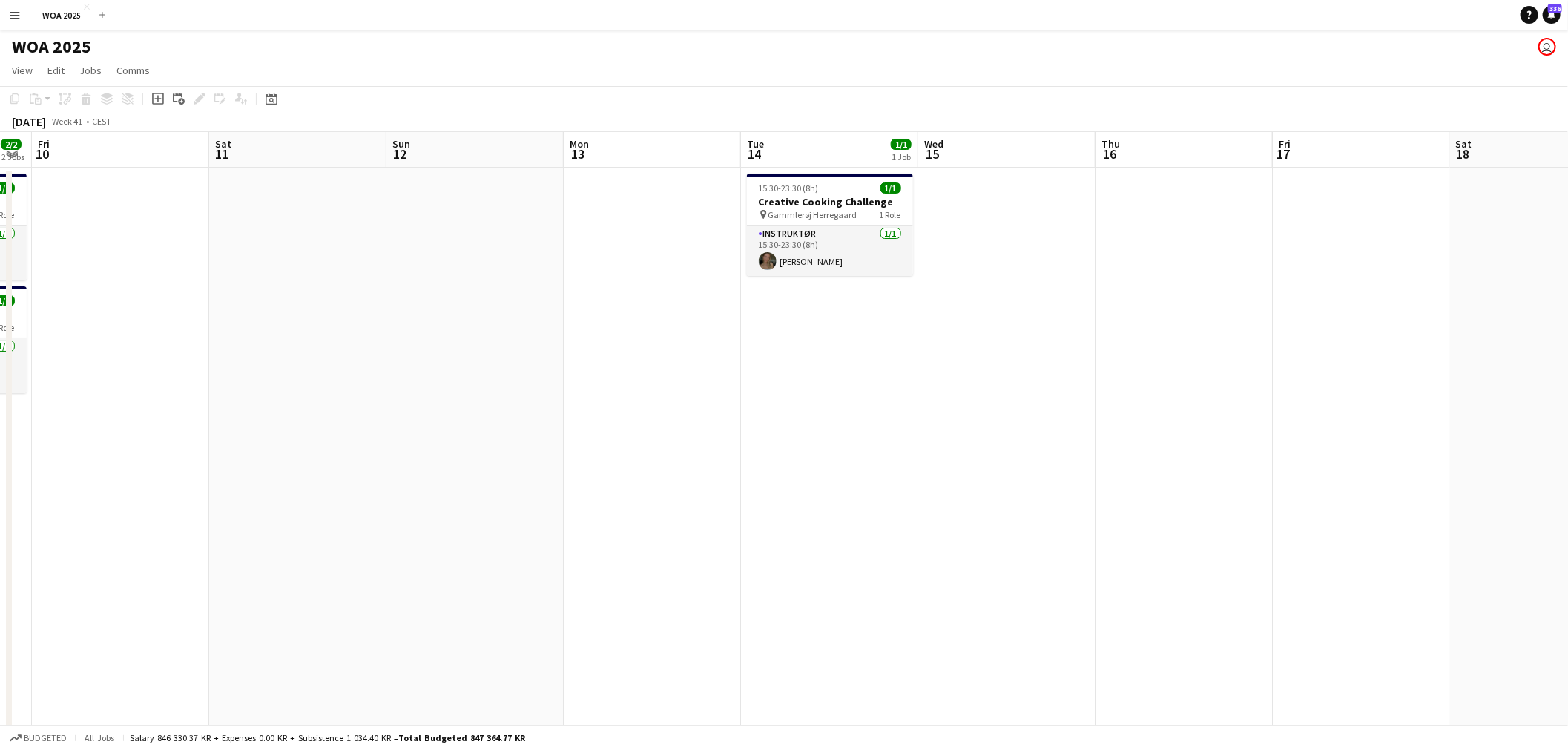
drag, startPoint x: 639, startPoint y: 359, endPoint x: 1123, endPoint y: 372, distance: 484.2
click at [1115, 368] on app-calendar-viewport "Wed 8 4/4 3 Jobs Thu 9 2/2 2 Jobs Fri 10 Sat 11 Sun 12 Mon 13 Tue 14 1/1 1 Job …" at bounding box center [784, 611] width 1568 height 960
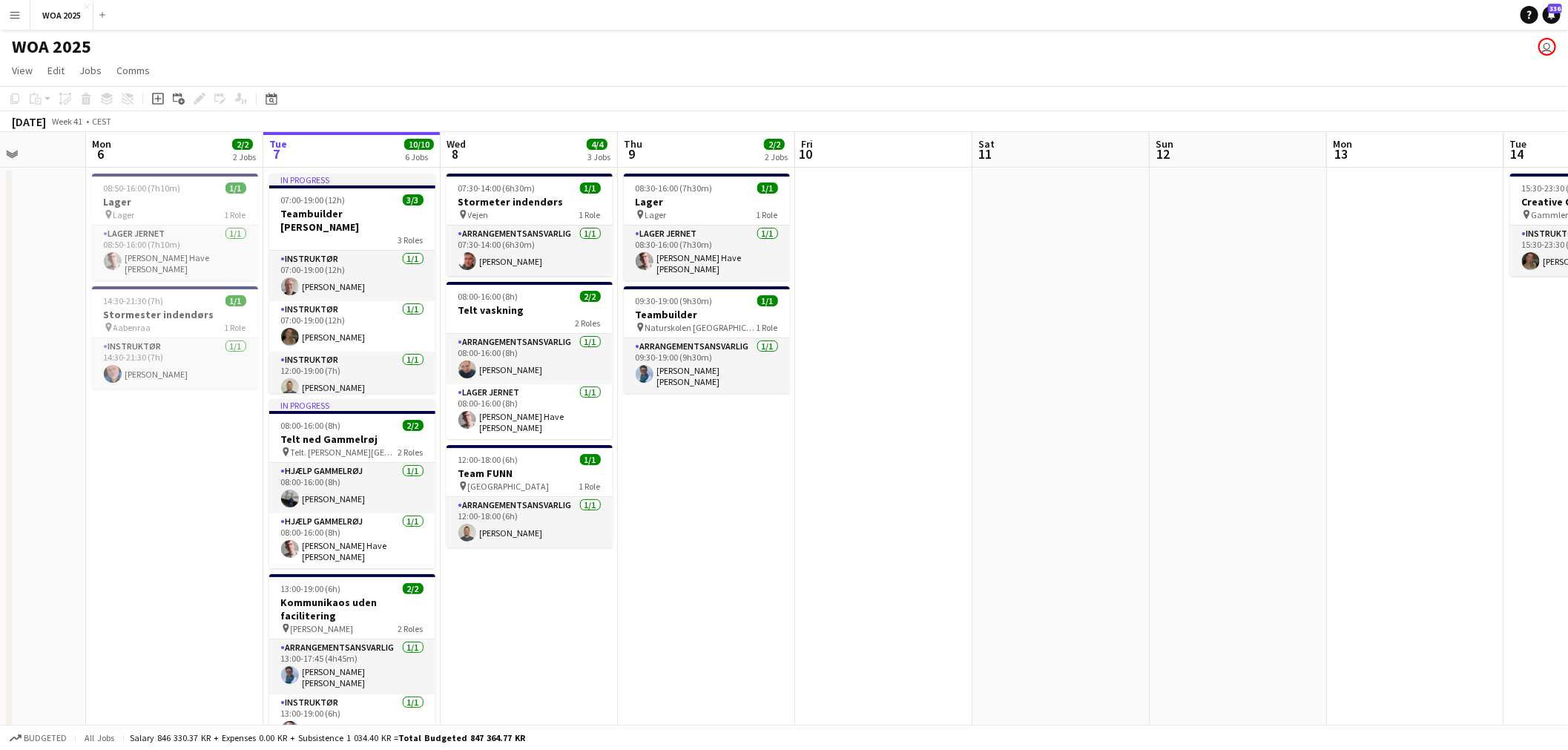
drag, startPoint x: 966, startPoint y: 376, endPoint x: 1126, endPoint y: 382, distance: 160.1
click at [1127, 381] on app-calendar-viewport "Sat 4 2/2 2 Jobs Sun 5 Mon 6 2/2 2 Jobs Tue 7 10/10 6 Jobs Wed 8 4/4 3 Jobs Thu…" at bounding box center [784, 611] width 1568 height 960
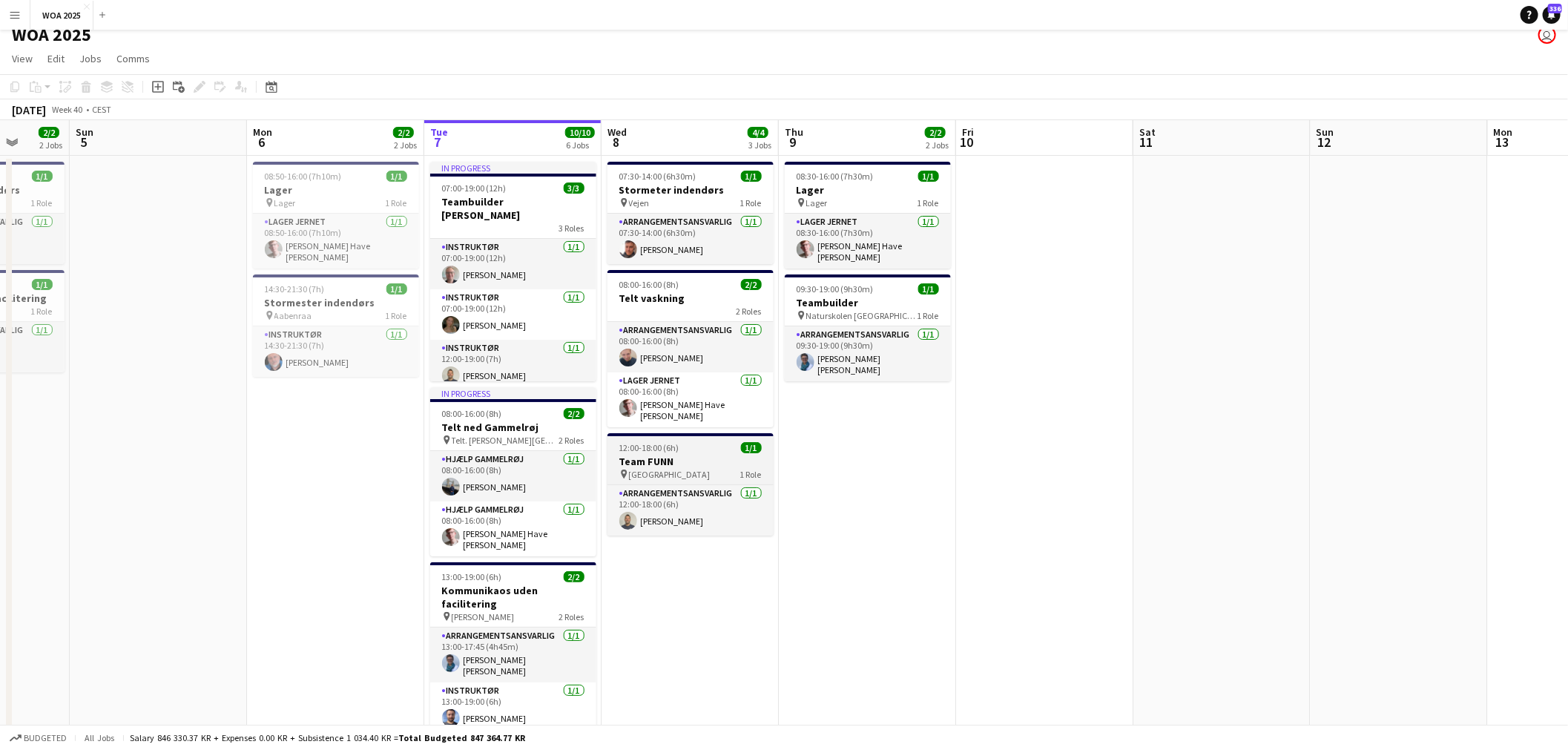
scroll to position [0, 0]
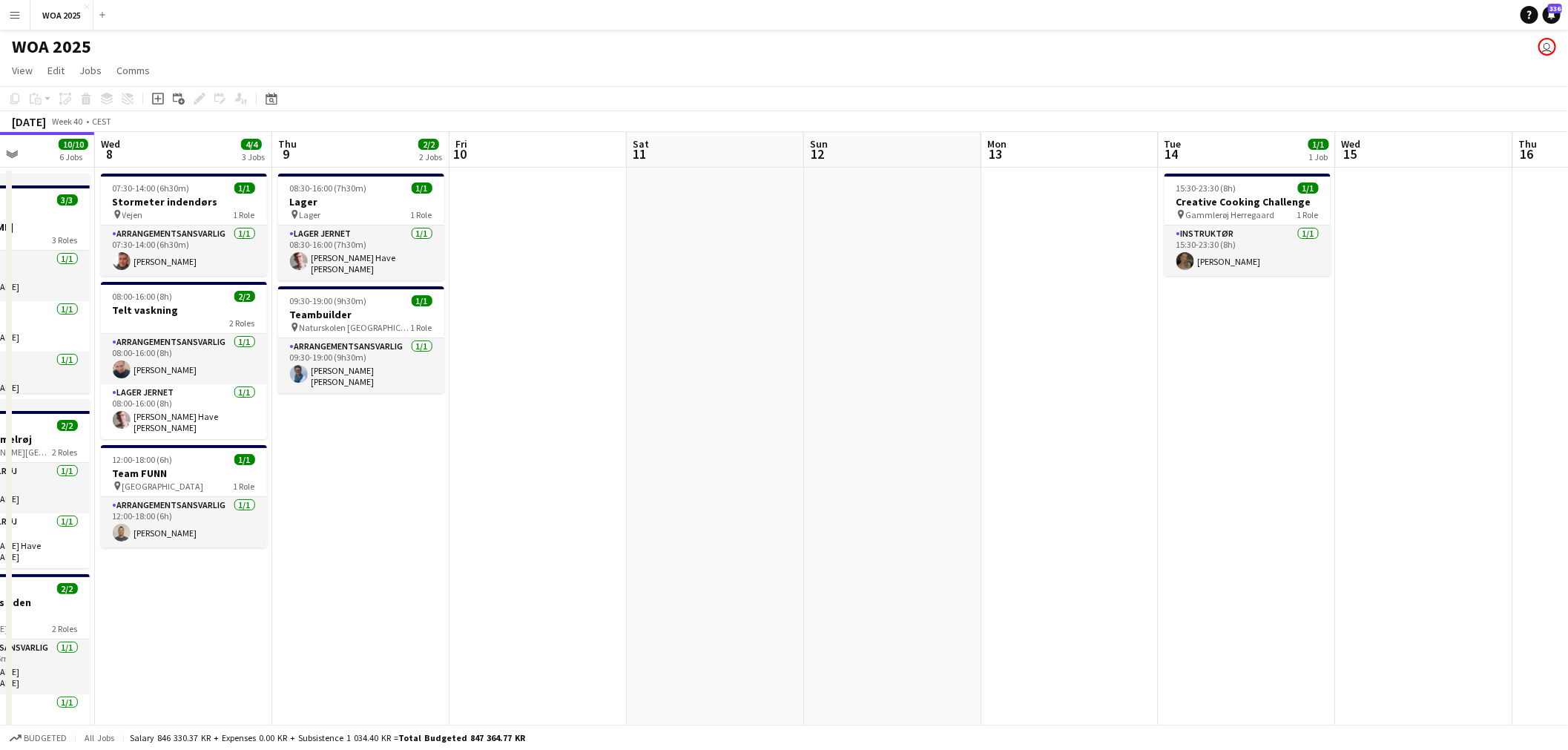
drag, startPoint x: 1078, startPoint y: 429, endPoint x: 499, endPoint y: 398, distance: 579.8
click at [520, 396] on app-calendar-viewport "Sat 4 2/2 2 Jobs Sun 5 Mon 6 2/2 2 Jobs Tue 7 10/10 6 Jobs Wed 8 4/4 3 Jobs Thu…" at bounding box center [784, 611] width 1568 height 960
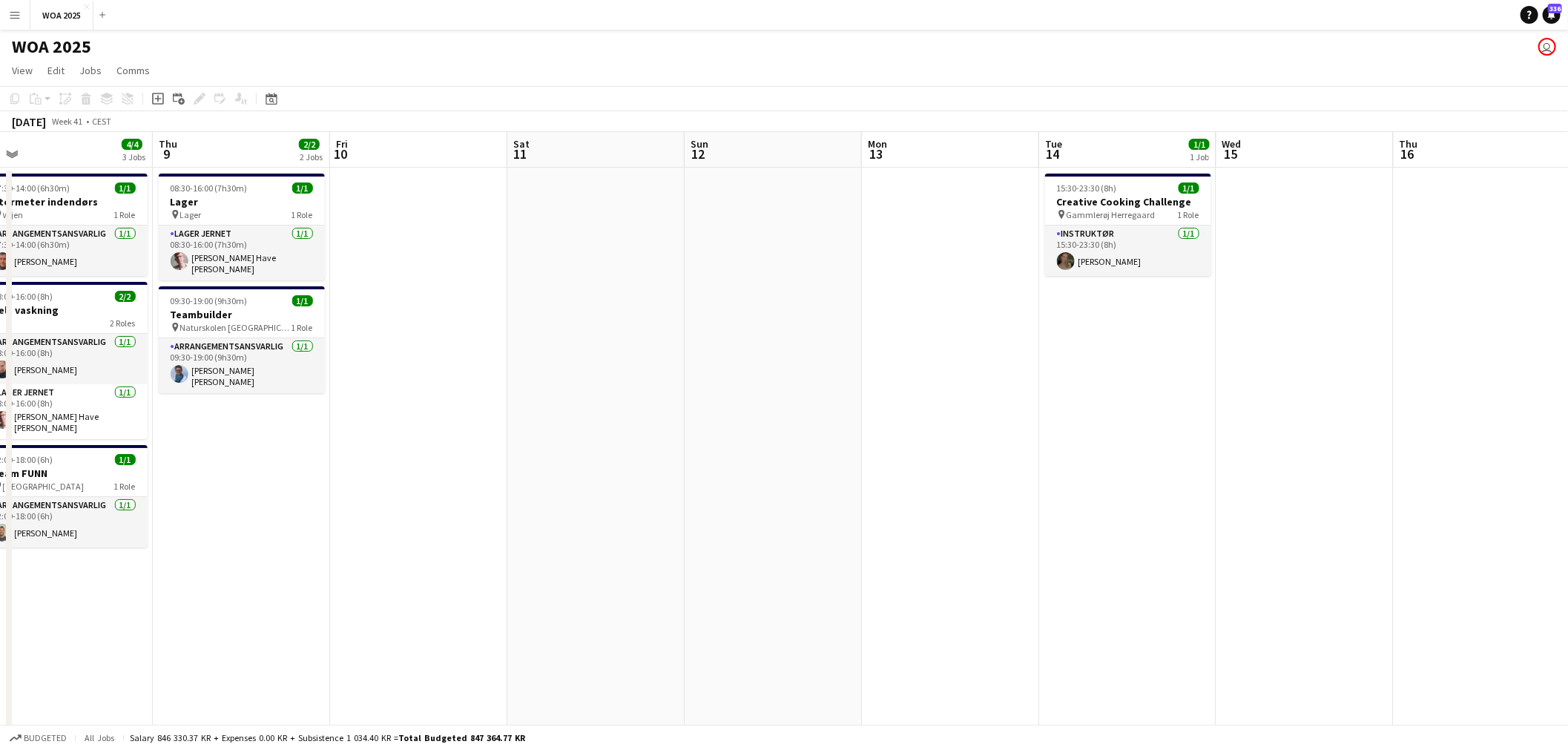
drag, startPoint x: 1029, startPoint y: 404, endPoint x: 468, endPoint y: 402, distance: 561.0
click at [470, 402] on app-calendar-viewport "Sun 5 Mon 6 2/2 2 Jobs Tue 7 10/10 6 Jobs Wed 8 4/4 3 Jobs Thu 9 2/2 2 Jobs Fri…" at bounding box center [784, 611] width 1568 height 960
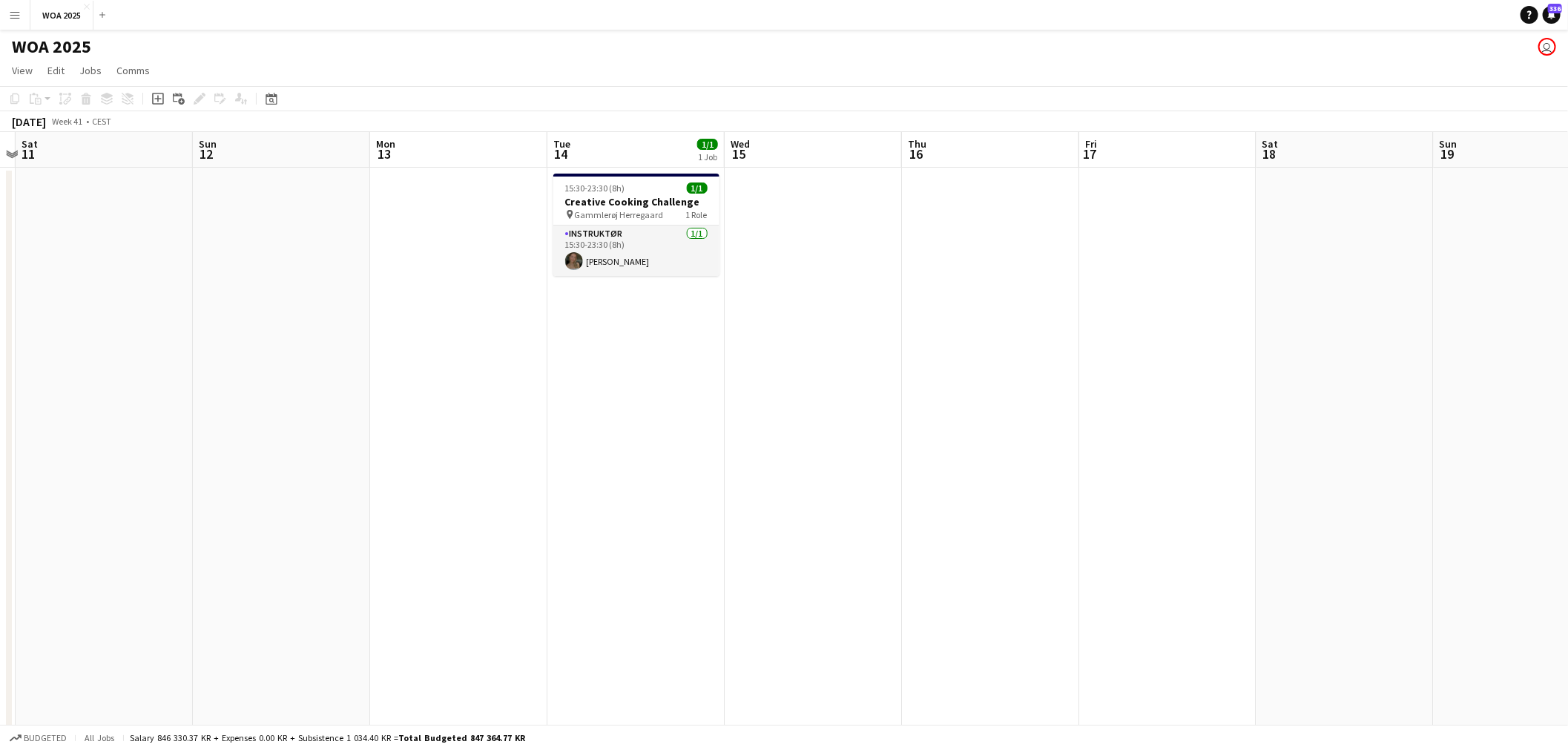
drag, startPoint x: 1006, startPoint y: 409, endPoint x: 421, endPoint y: 413, distance: 585.0
click at [421, 413] on app-calendar-viewport "Wed 8 4/4 3 Jobs Thu 9 2/2 2 Jobs Fri 10 Sat 11 Sun 12 Mon 13 Tue 14 1/1 1 Job …" at bounding box center [784, 611] width 1568 height 960
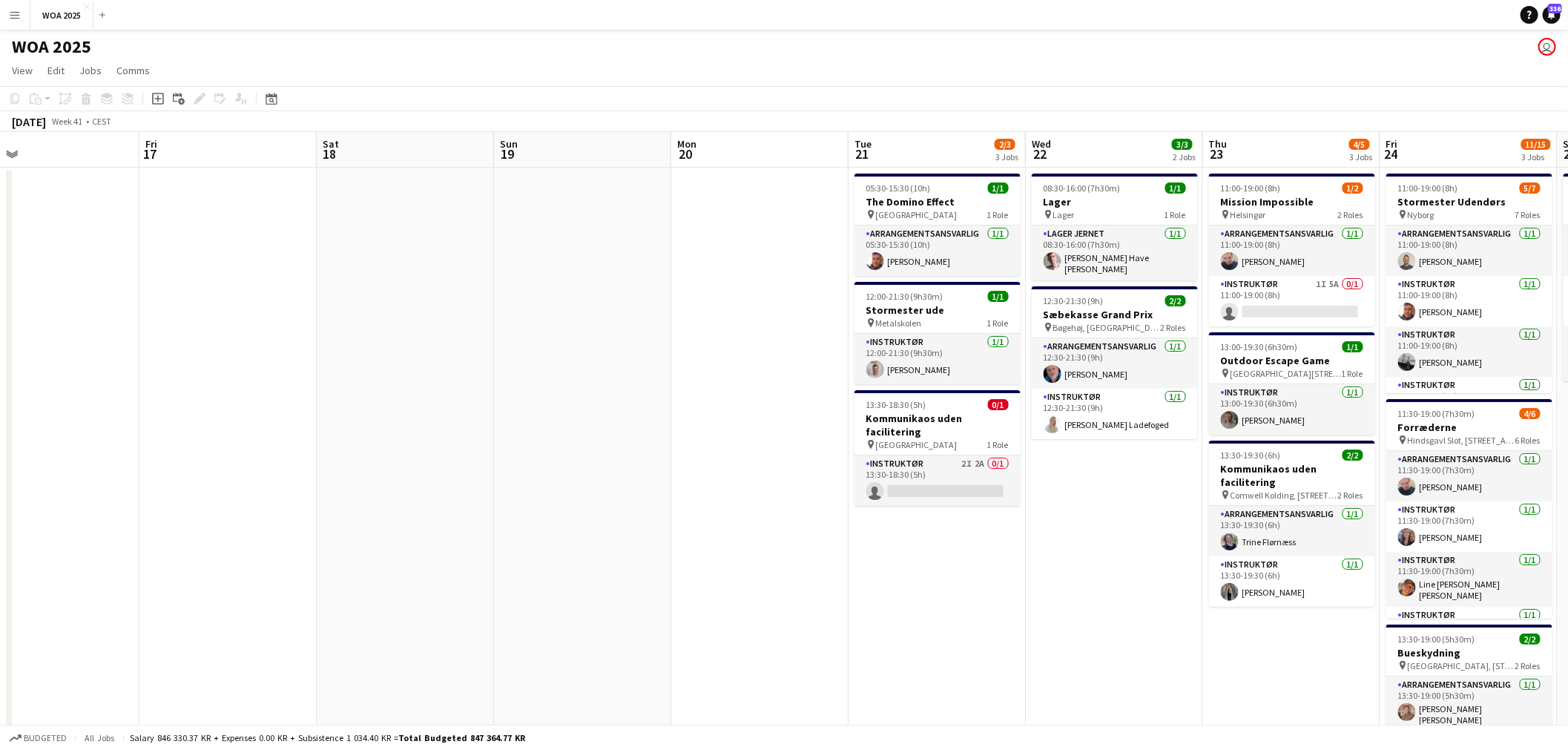
drag, startPoint x: 1080, startPoint y: 438, endPoint x: 488, endPoint y: 450, distance: 592.1
click at [495, 450] on app-calendar-viewport "Mon 13 Tue 14 1/1 1 Job Wed 15 Thu 16 Fri 17 Sat 18 Sun 19 Mon 20 Tue 21 2/3 3 …" at bounding box center [784, 611] width 1568 height 960
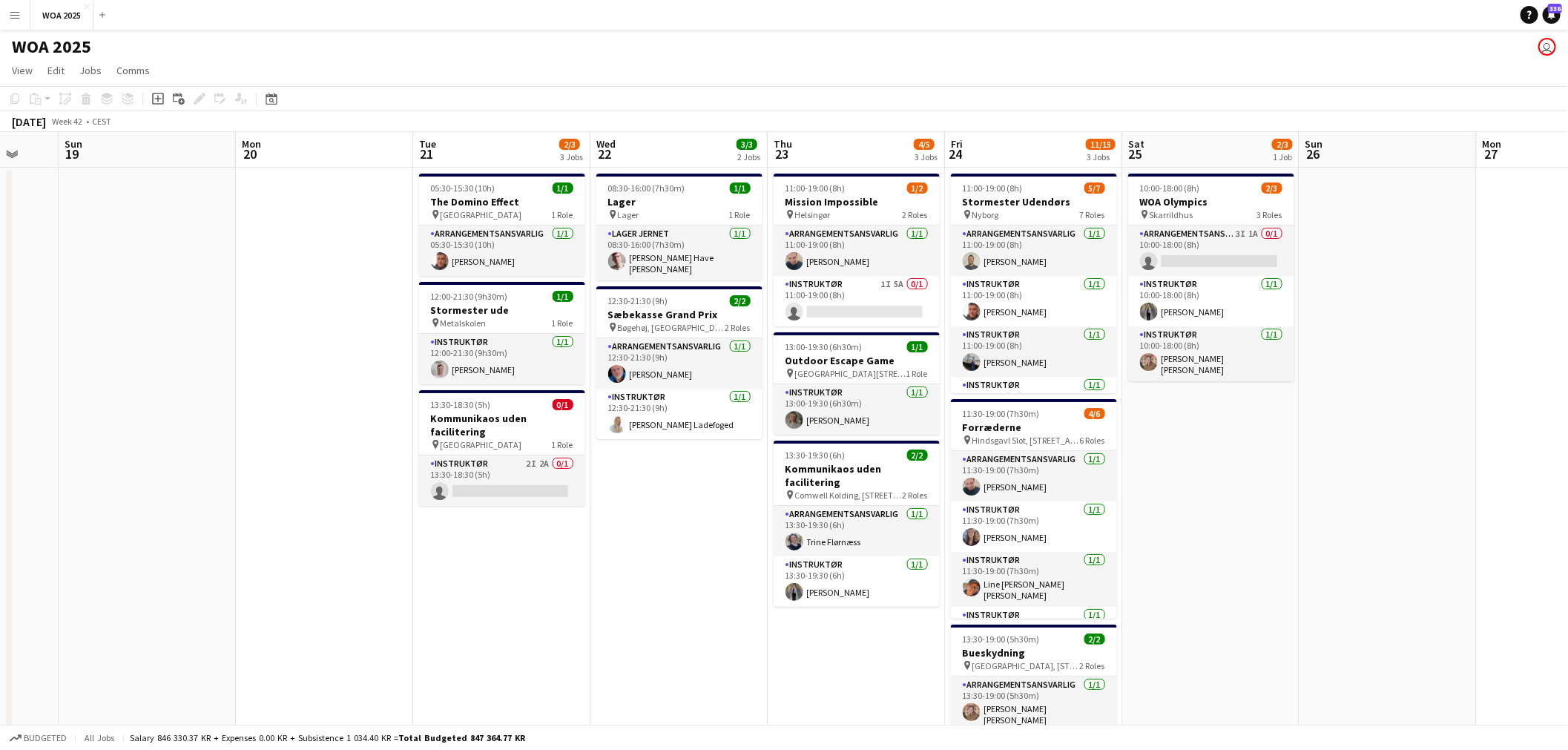
drag, startPoint x: 717, startPoint y: 497, endPoint x: 522, endPoint y: 501, distance: 195.0
click at [522, 501] on app-calendar-viewport "Thu 16 Fri 17 Sat 18 Sun 19 Mon 20 Tue 21 2/3 3 Jobs Wed 22 3/3 2 Jobs Thu 23 4…" at bounding box center [784, 611] width 1568 height 960
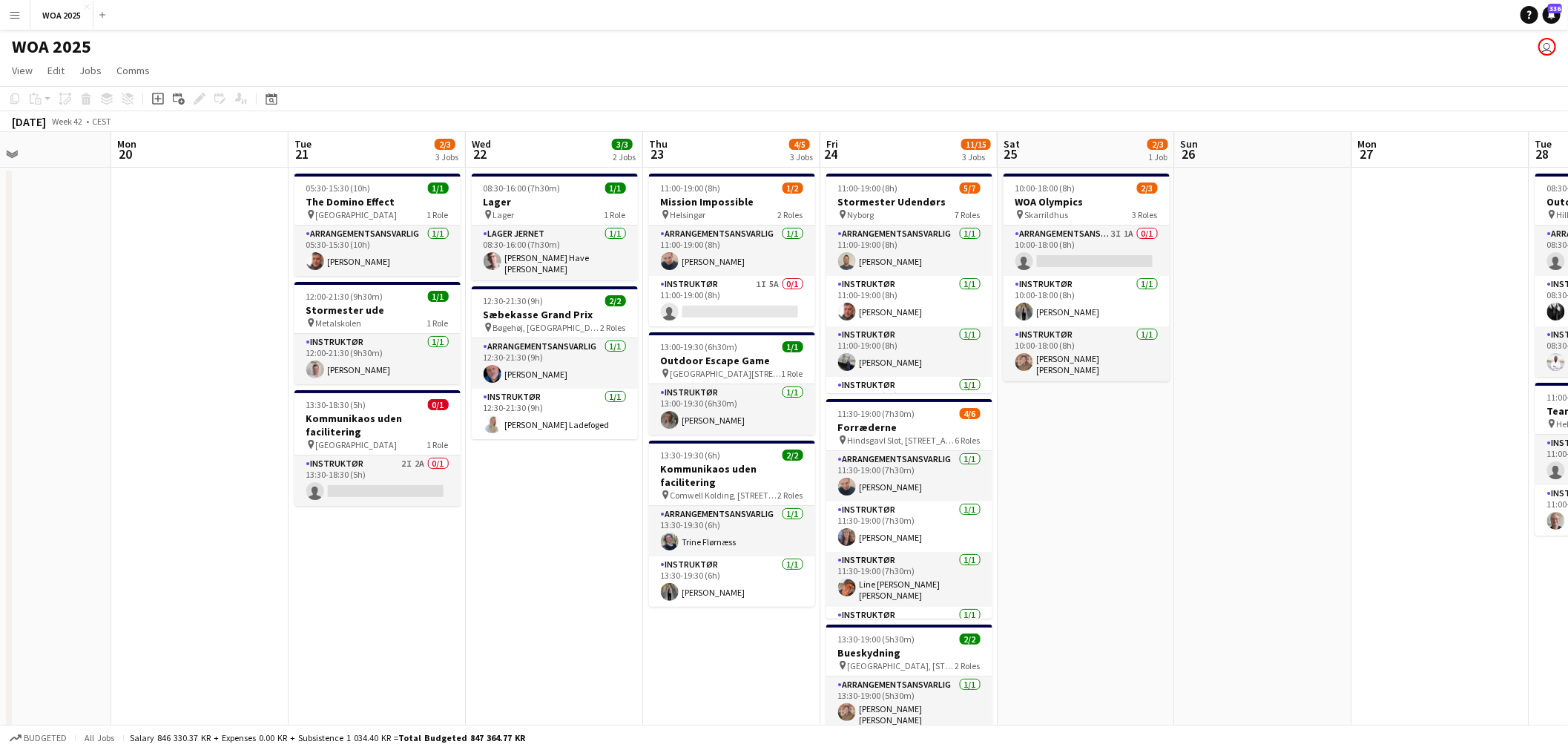
drag, startPoint x: 1228, startPoint y: 495, endPoint x: 735, endPoint y: 474, distance: 493.4
click at [735, 474] on app-calendar-viewport "Thu 16 Fri 17 Sat 18 Sun 19 Mon 20 Tue 21 2/3 3 Jobs Wed 22 3/3 2 Jobs Thu 23 4…" at bounding box center [784, 611] width 1568 height 960
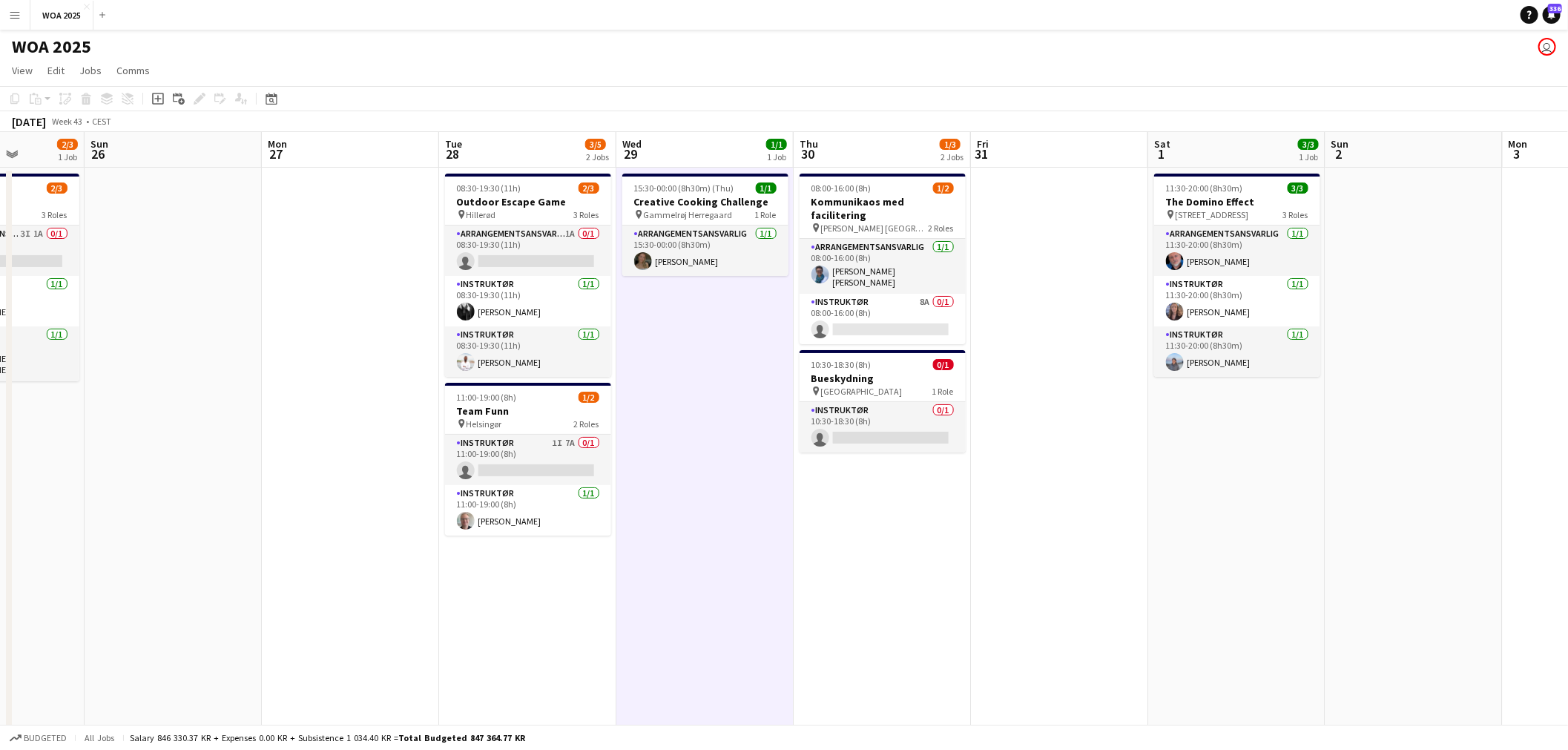
drag, startPoint x: 1092, startPoint y: 474, endPoint x: 404, endPoint y: 434, distance: 689.2
click at [404, 434] on app-calendar-viewport "Thu 23 4/5 3 Jobs Fri 24 11/15 3 Jobs Sat 25 2/3 1 Job Sun 26 Mon 27 Tue 28 3/5…" at bounding box center [784, 611] width 1568 height 960
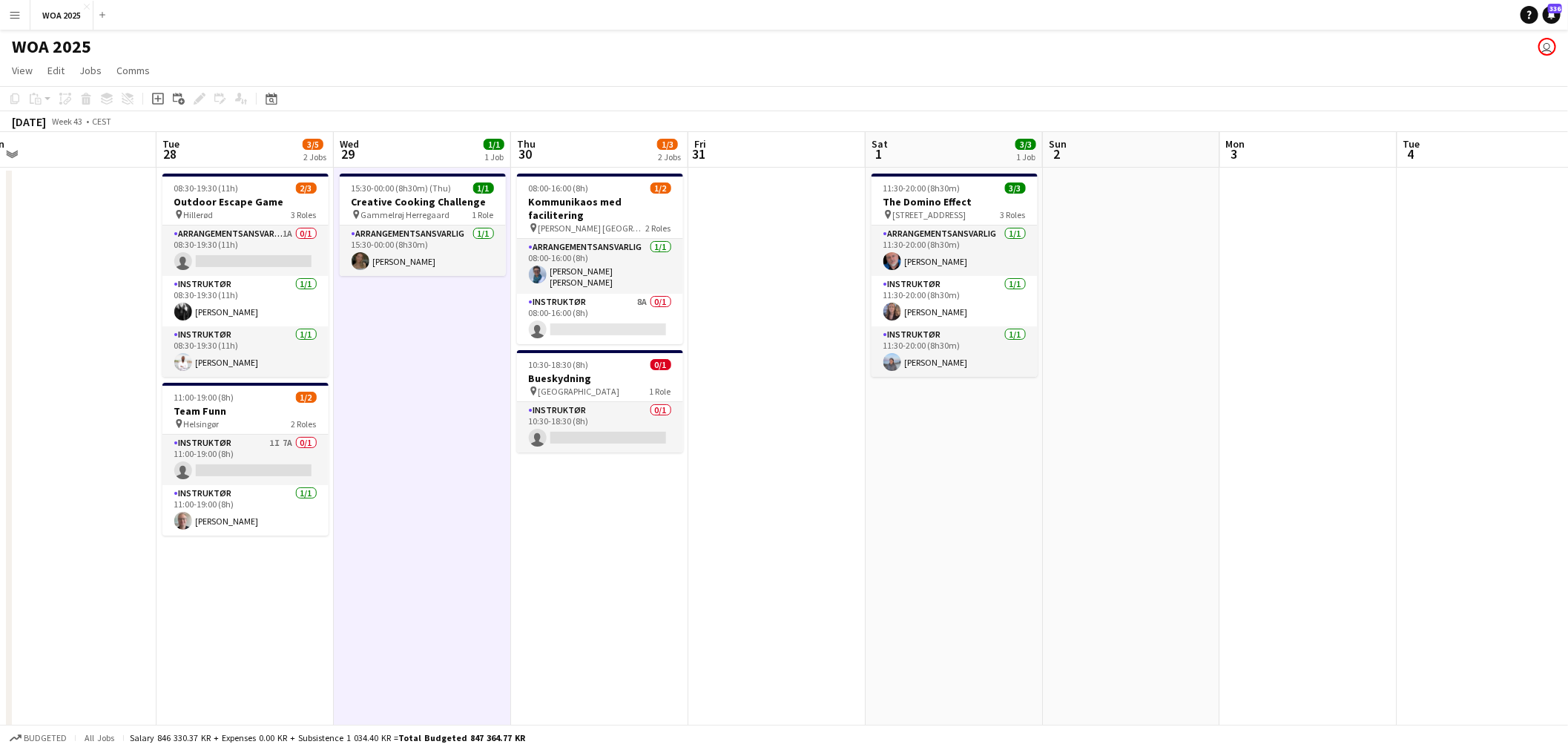
drag, startPoint x: 1140, startPoint y: 501, endPoint x: 861, endPoint y: 475, distance: 280.2
click at [861, 475] on app-calendar-viewport "Fri 24 11/15 3 Jobs Sat 25 2/3 1 Job Sun 26 Mon 27 Tue 28 3/5 2 Jobs Wed 29 1/1…" at bounding box center [784, 611] width 1568 height 960
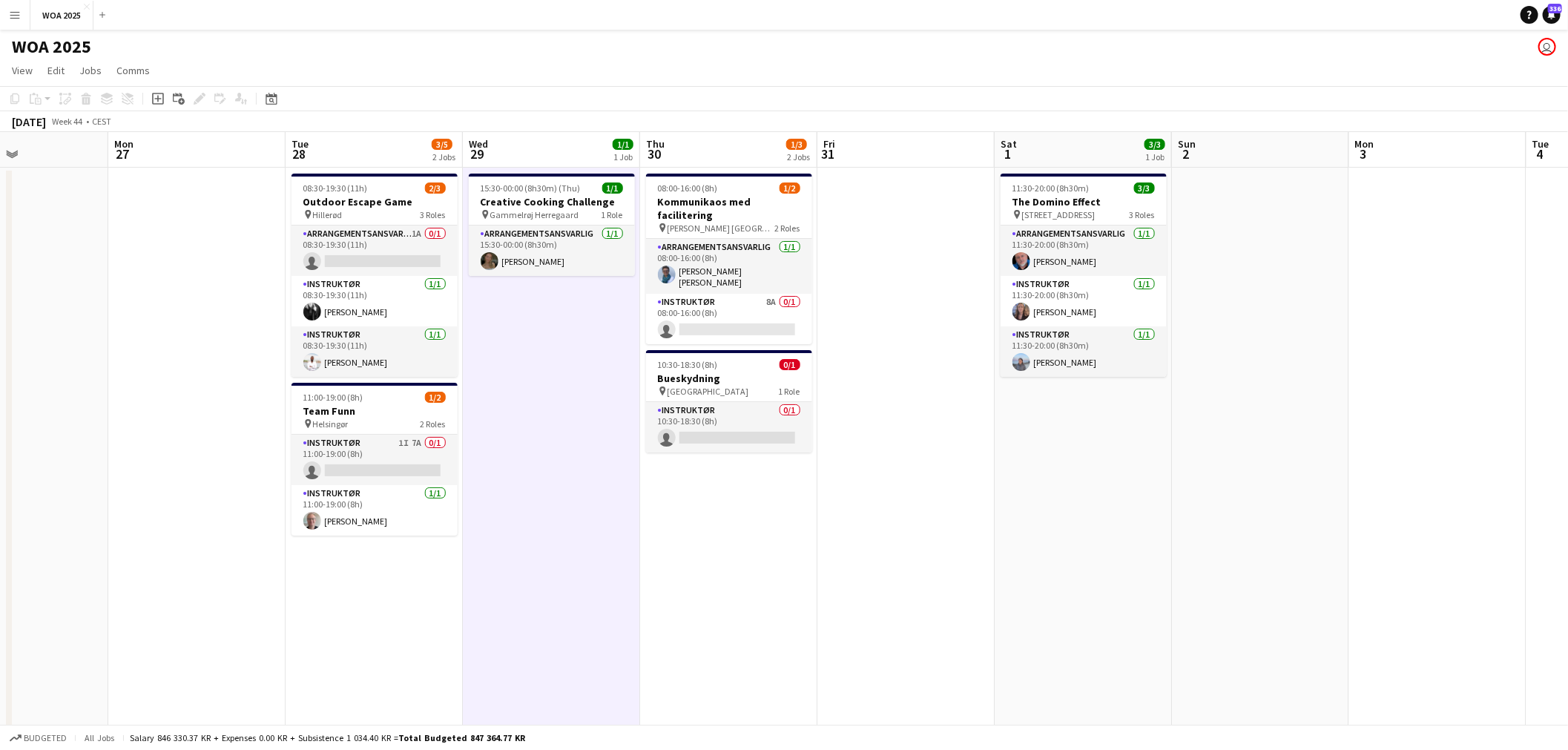
drag, startPoint x: 929, startPoint y: 475, endPoint x: 1061, endPoint y: 498, distance: 134.0
click at [1061, 498] on app-calendar-viewport "Fri 24 11/15 3 Jobs Sat 25 2/3 1 Job Sun 26 Mon 27 Tue 28 3/5 2 Jobs Wed 29 1/1…" at bounding box center [784, 611] width 1568 height 960
click at [999, 432] on app-date-cell "11:30-20:00 (8h30m) 3/3 The Domino Effect pin [STREET_ADDRESS] 3 Roles Arrangem…" at bounding box center [1086, 630] width 177 height 925
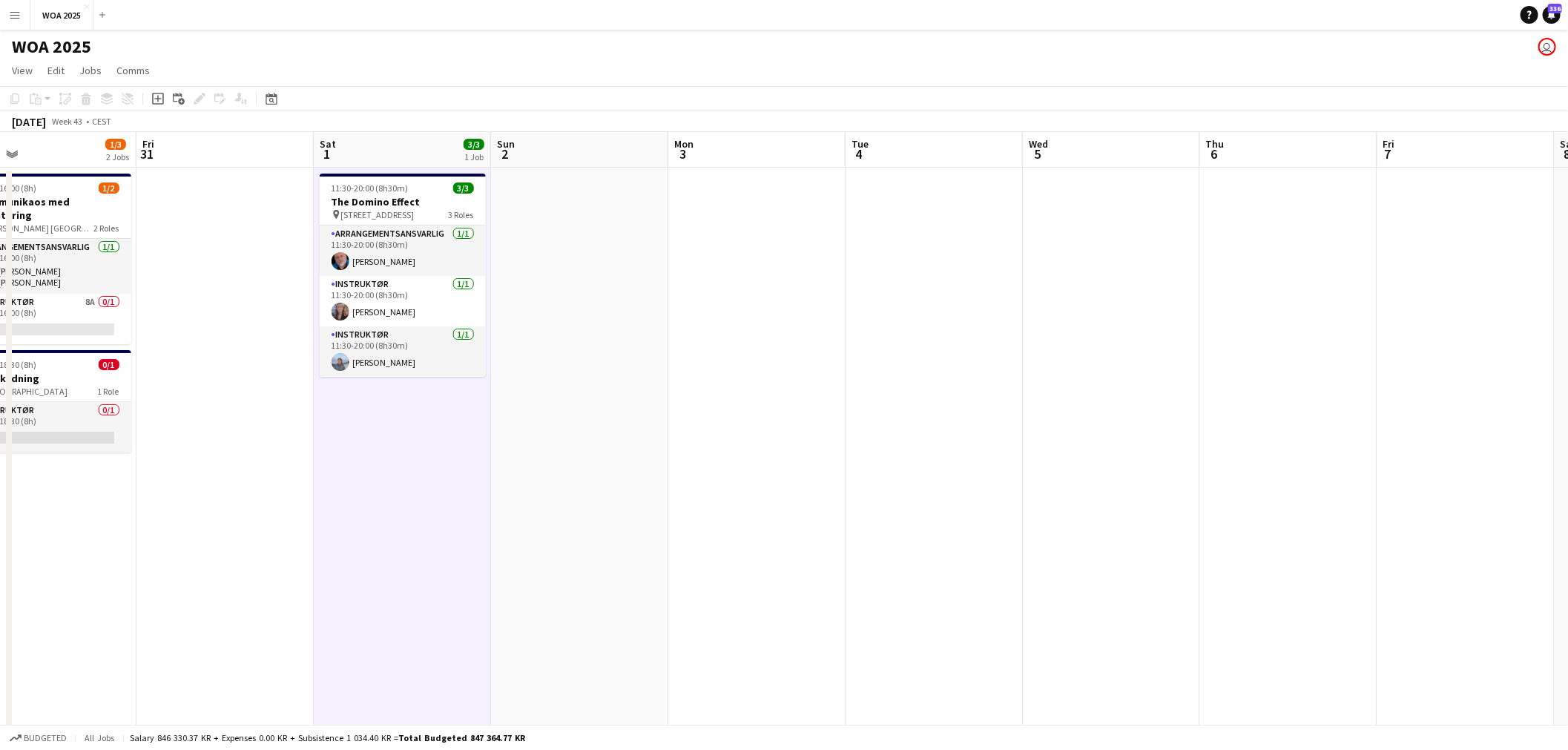
drag, startPoint x: 1220, startPoint y: 476, endPoint x: 539, endPoint y: 475, distance: 681.0
click at [540, 475] on app-calendar-viewport "Mon 27 Tue 28 3/5 2 Jobs Wed 29 1/1 1 Job Thu 30 1/3 2 Jobs Fri 31 Sat 1 3/3 1 …" at bounding box center [784, 611] width 1568 height 960
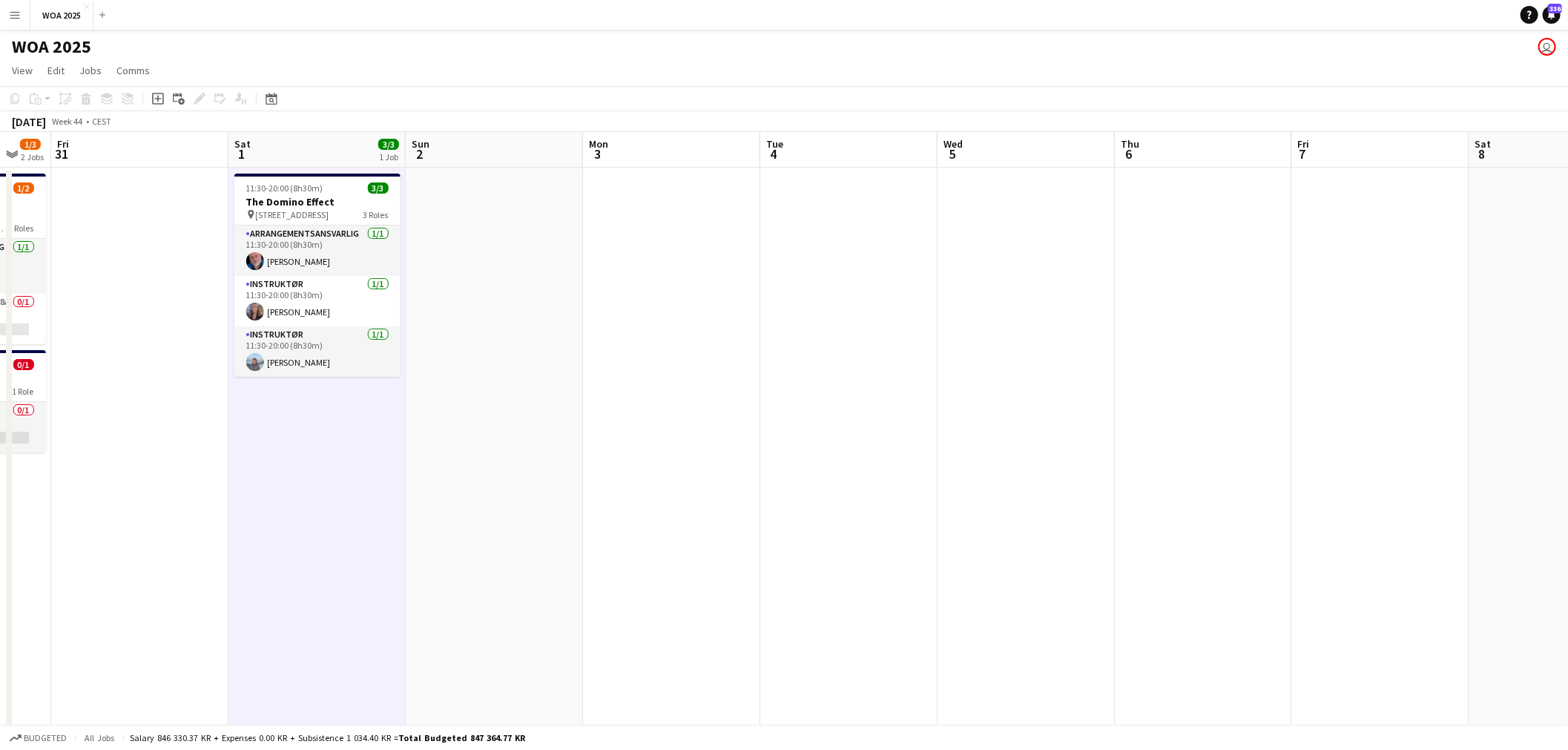
drag, startPoint x: 1168, startPoint y: 418, endPoint x: 994, endPoint y: 445, distance: 176.1
click at [994, 445] on app-calendar-viewport "Tue 28 3/5 2 Jobs Wed 29 1/1 1 Job Thu 30 1/3 2 Jobs Fri 31 Sat 1 3/3 1 Job Sun…" at bounding box center [784, 611] width 1568 height 960
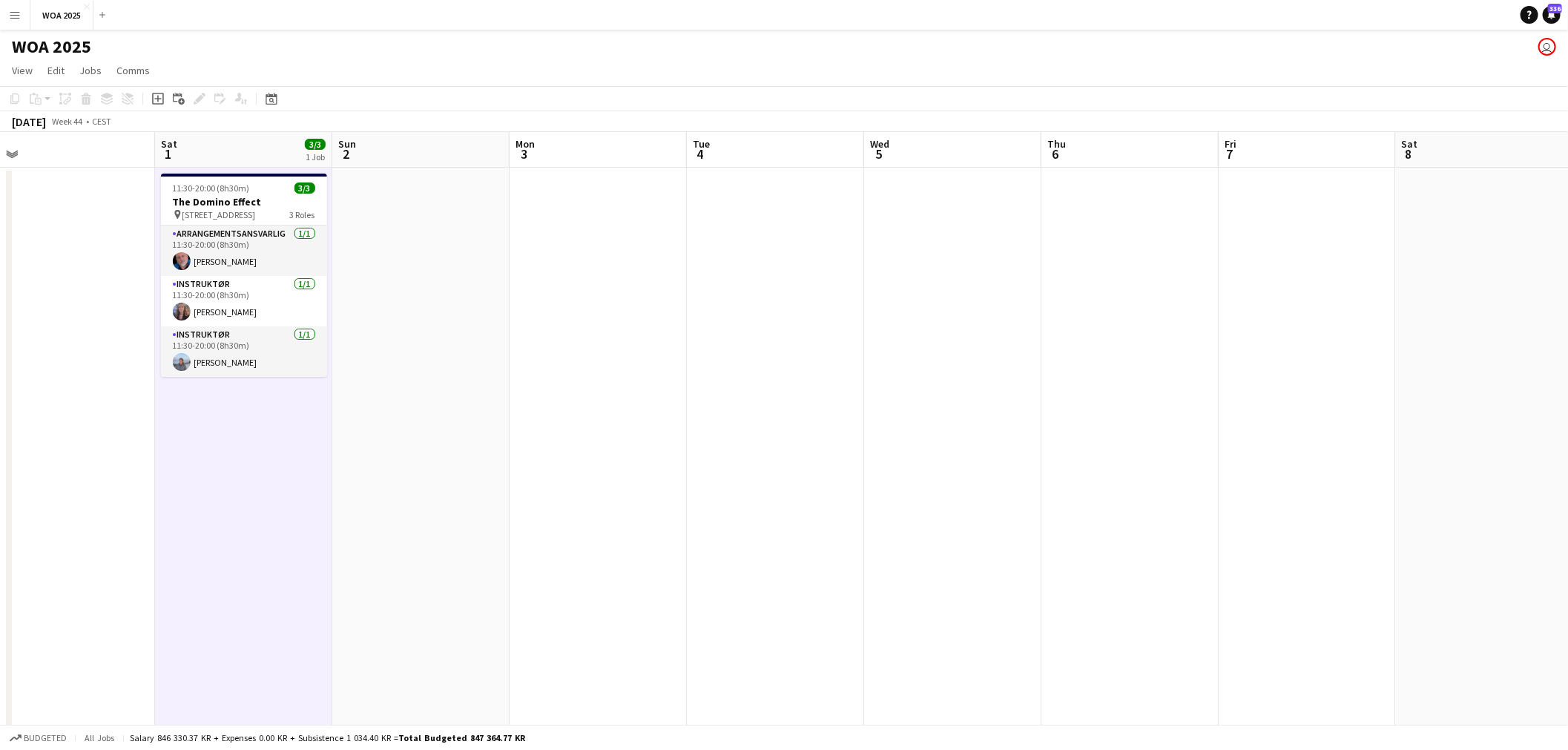
scroll to position [0, 351]
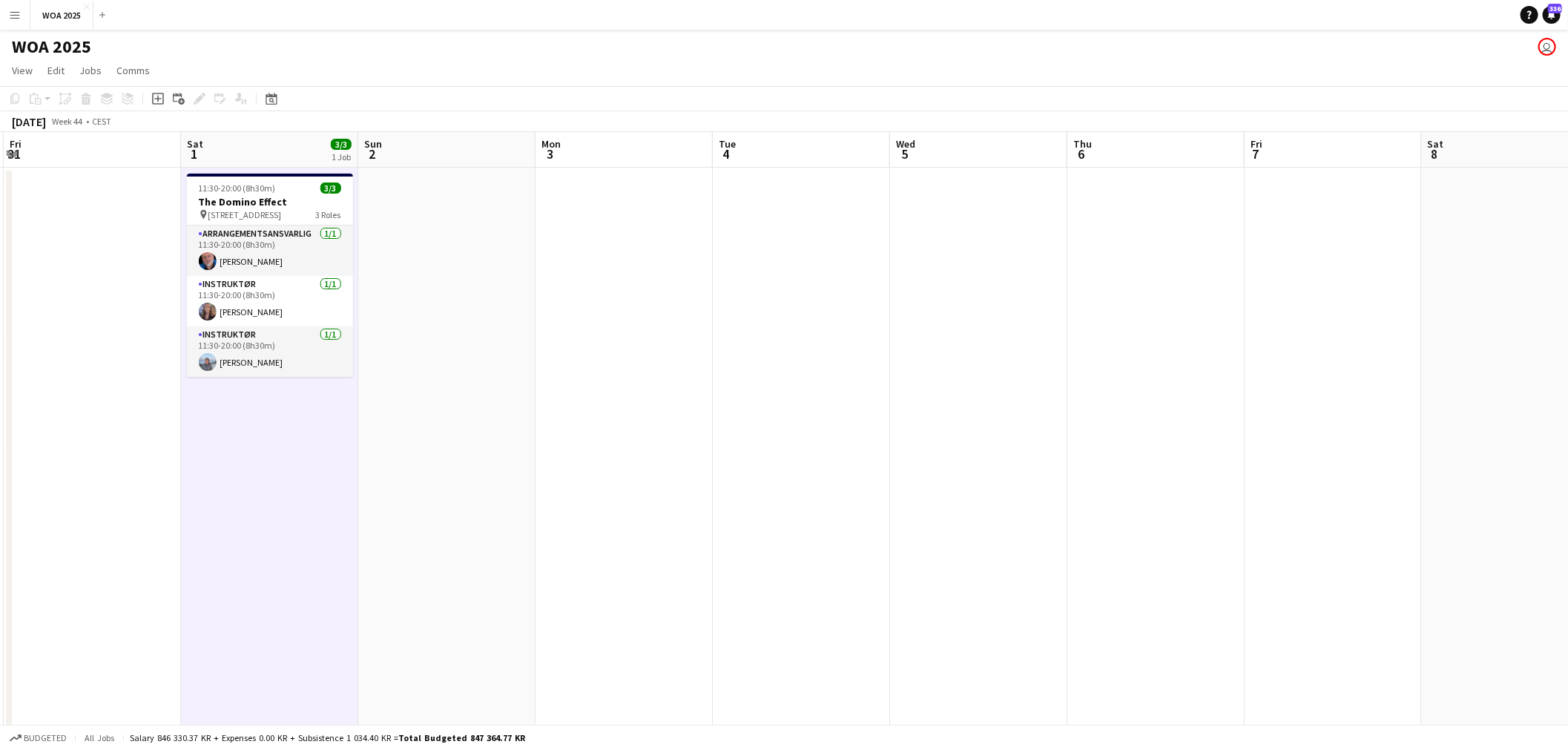
drag, startPoint x: 856, startPoint y: 456, endPoint x: 997, endPoint y: 462, distance: 141.1
click at [997, 462] on app-calendar-viewport "Wed 29 1/1 1 Job Thu 30 1/3 2 Jobs Fri 31 Sat 1 3/3 1 Job Sun 2 Mon 3 Tue 4 Wed…" at bounding box center [784, 611] width 1568 height 960
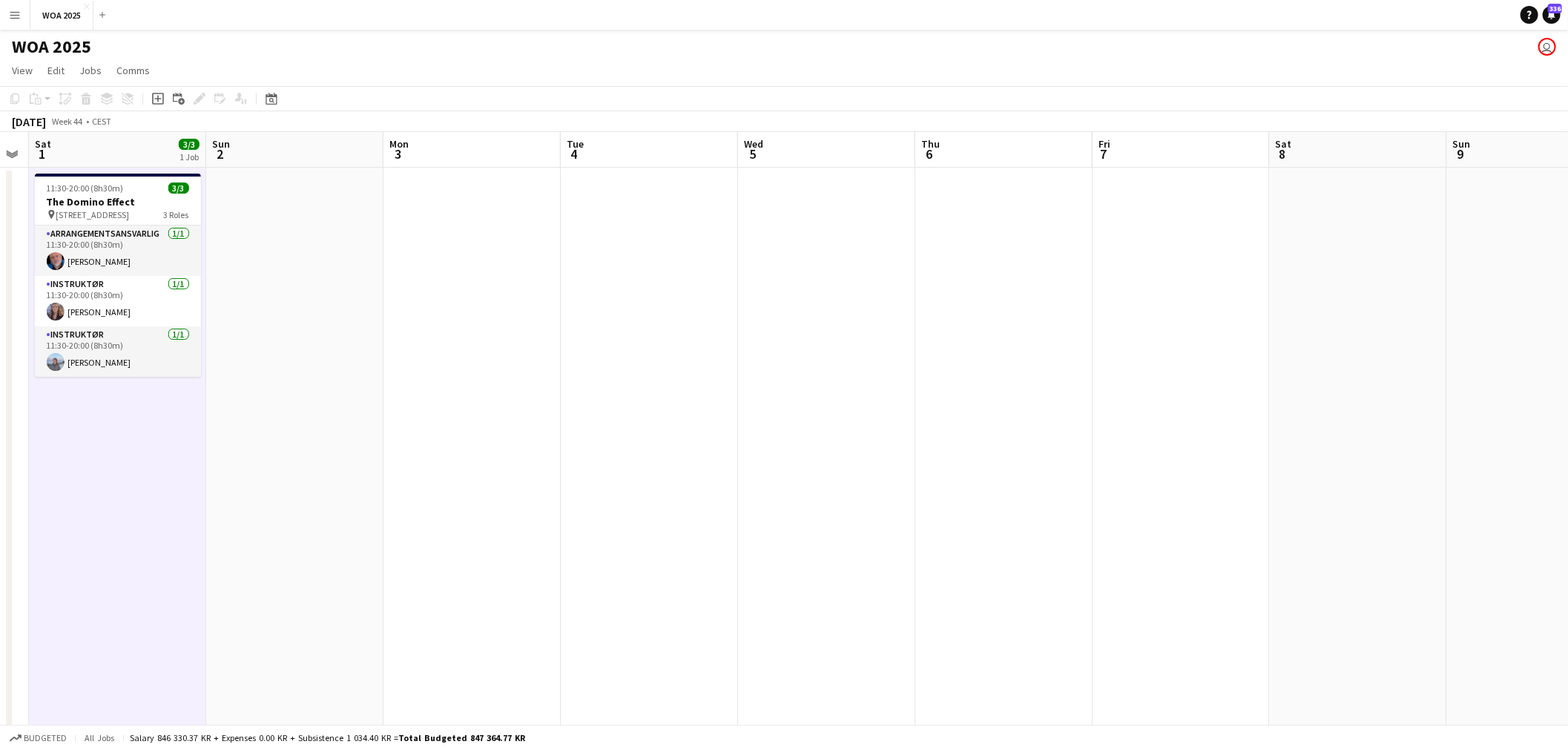
drag, startPoint x: 1207, startPoint y: 318, endPoint x: 811, endPoint y: 312, distance: 396.0
click at [822, 312] on app-calendar-viewport "Wed 29 1/1 1 Job Thu 30 1/3 2 Jobs Fri 31 Sat 1 3/3 1 Job Sun 2 Mon 3 Tue 4 Wed…" at bounding box center [784, 611] width 1568 height 960
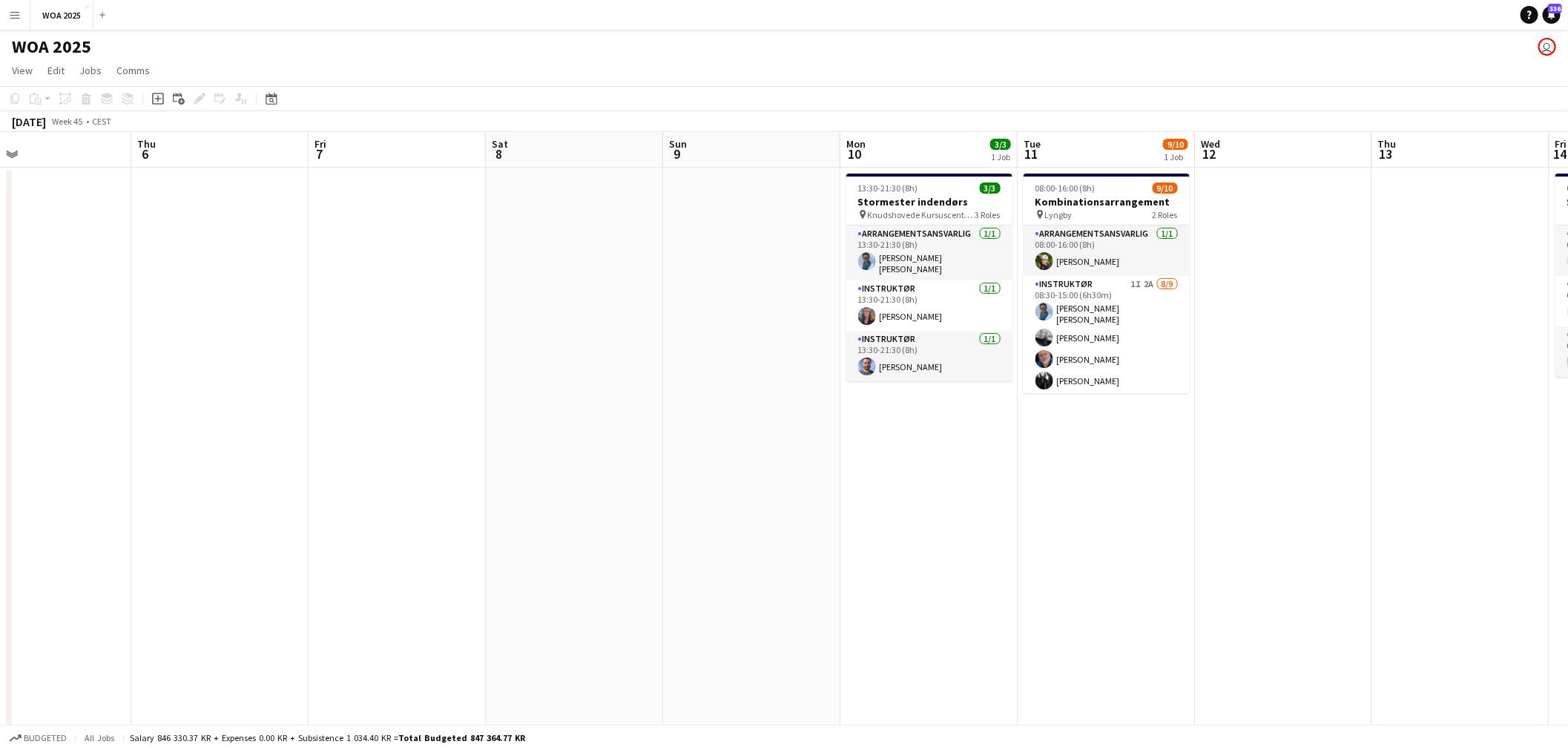
scroll to position [0, 396]
drag, startPoint x: 1121, startPoint y: 348, endPoint x: 573, endPoint y: 364, distance: 548.2
click at [573, 364] on app-calendar-viewport "Mon 3 Tue 4 Wed 5 Thu 6 Fri 7 Sat 8 Sun 9 Mon 10 3/3 1 Job Tue 11 9/10 1 Job We…" at bounding box center [784, 611] width 1568 height 960
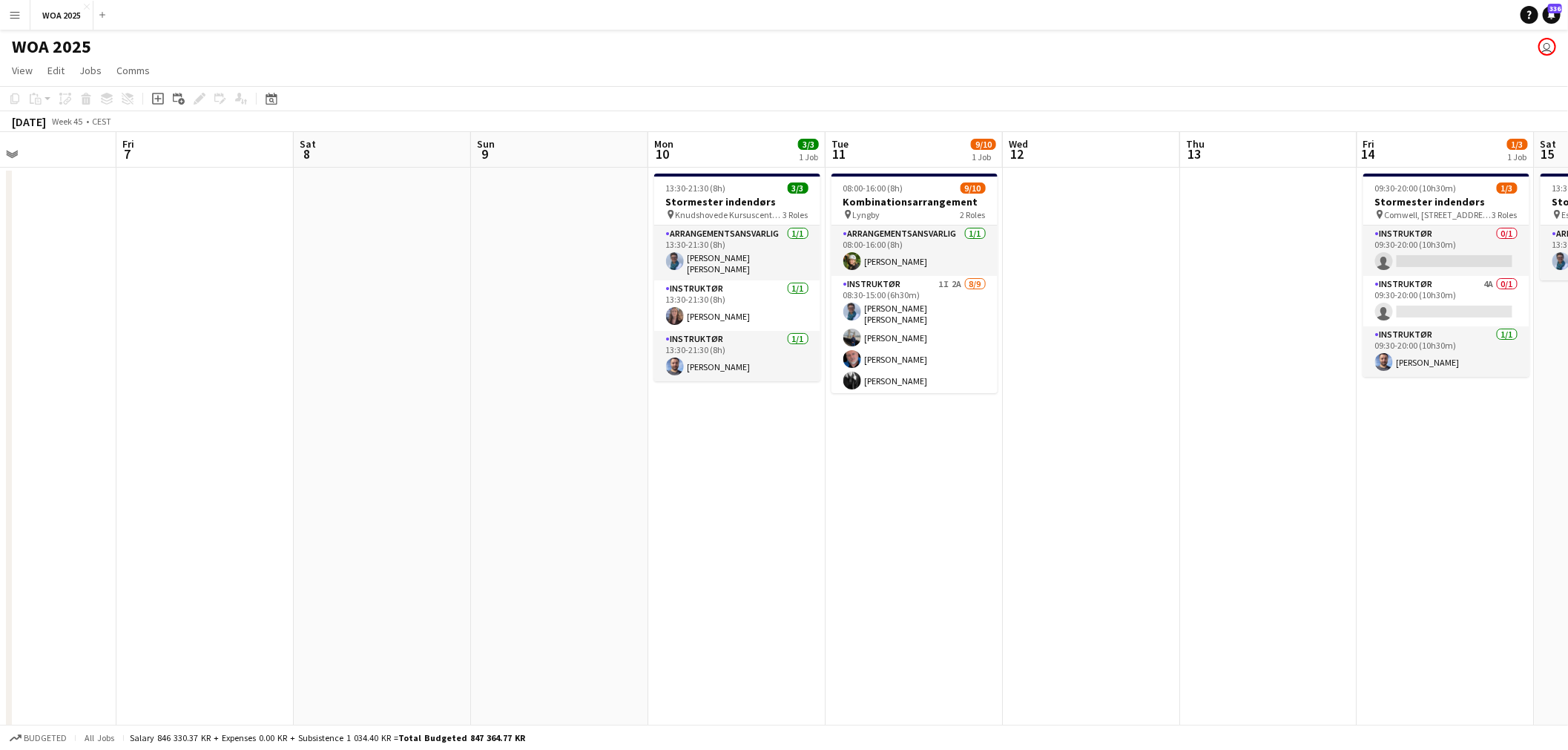
scroll to position [0, 405]
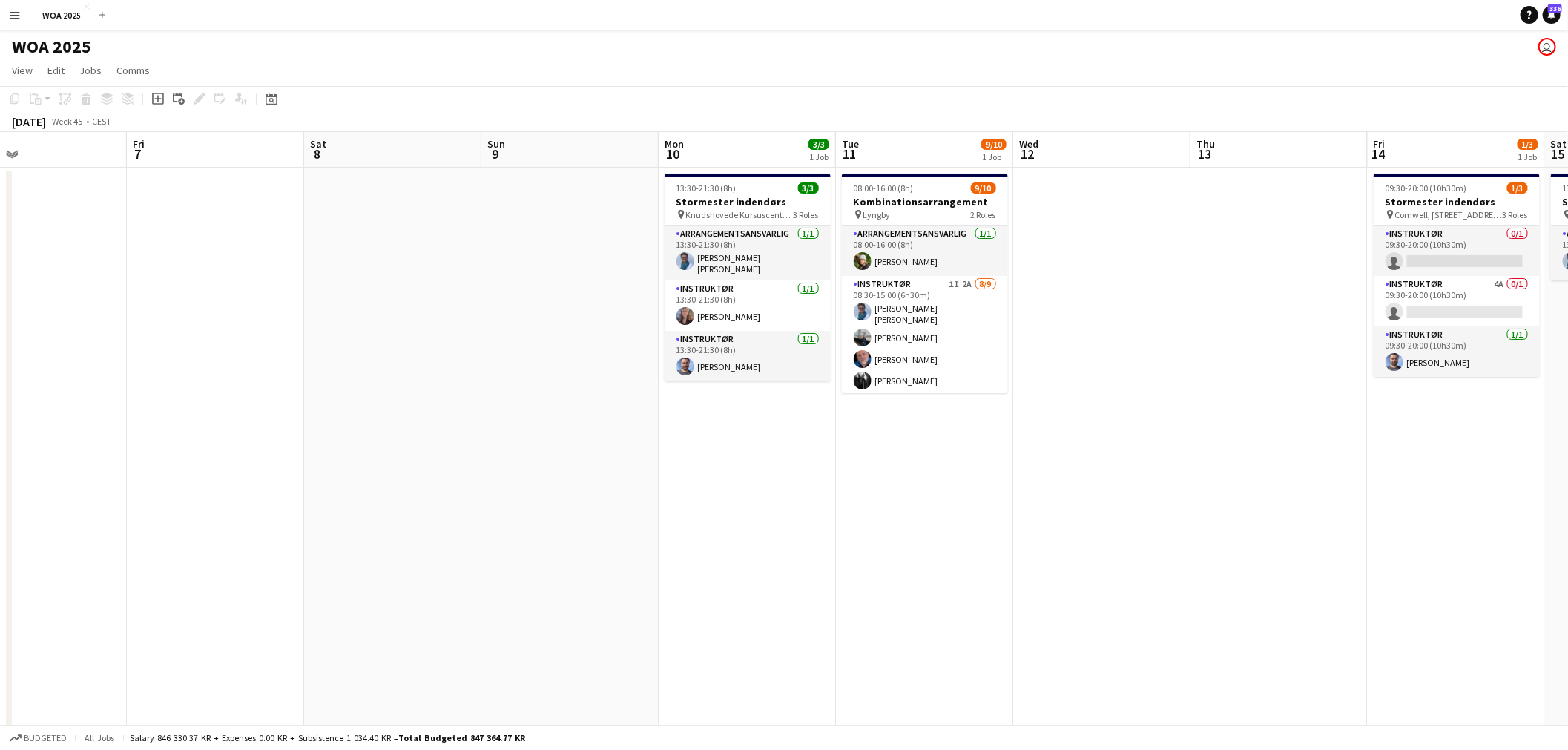
drag, startPoint x: 1207, startPoint y: 470, endPoint x: 1021, endPoint y: 472, distance: 186.0
click at [1021, 472] on app-calendar-viewport "Tue 4 Wed 5 Thu 6 Fri 7 Sat 8 Sun 9 Mon 10 3/3 1 Job Tue 11 9/10 1 Job Wed 12 T…" at bounding box center [784, 611] width 1568 height 960
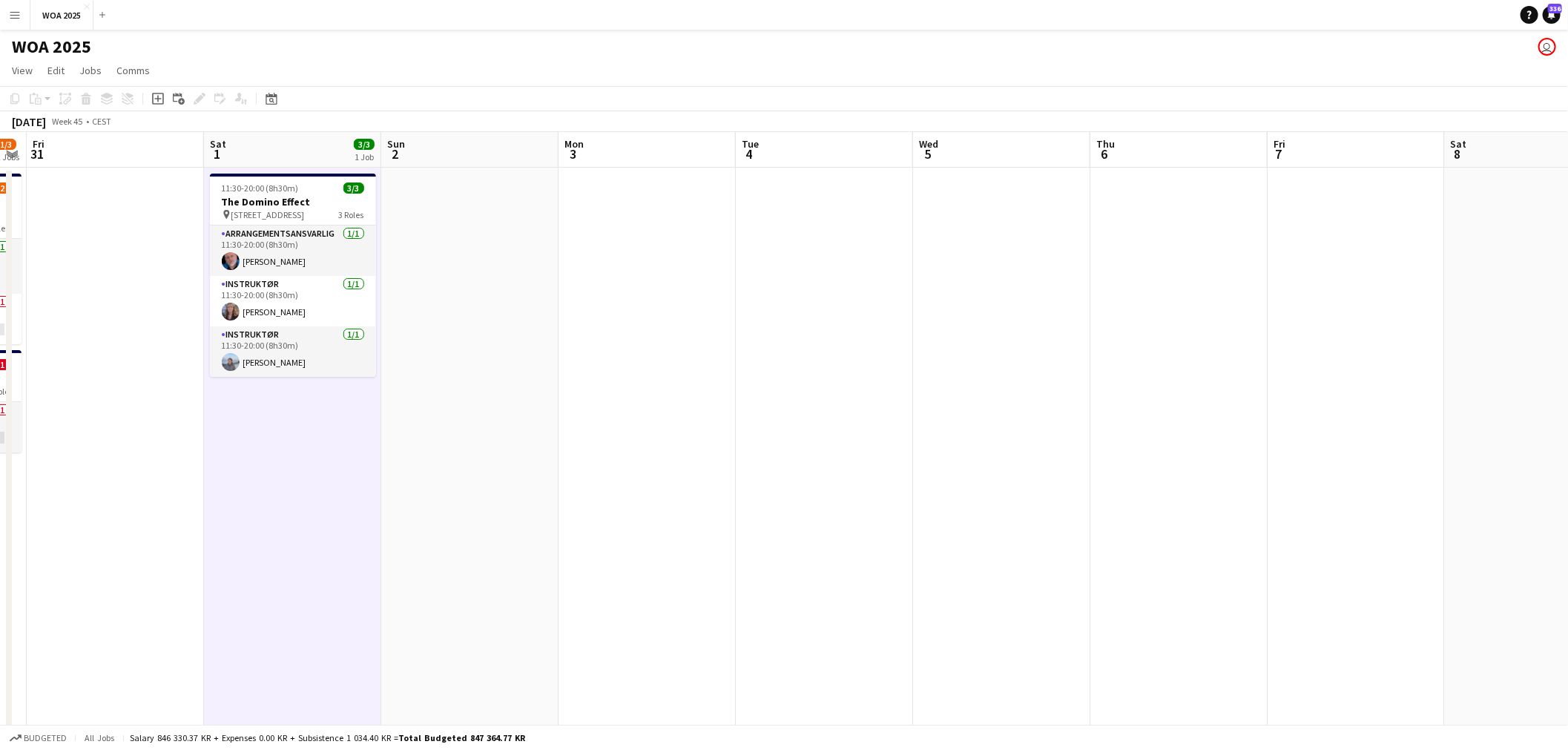
scroll to position [0, 460]
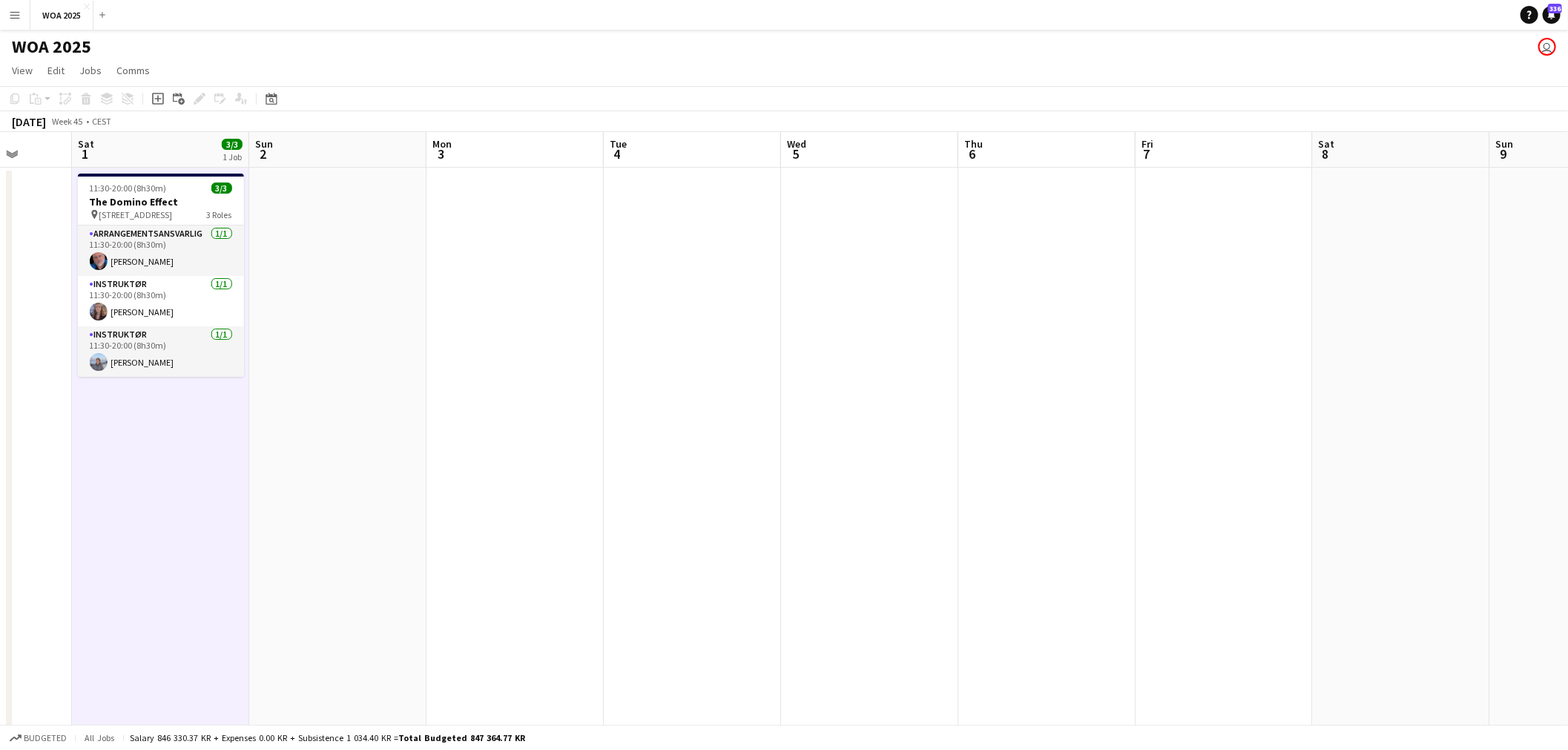
drag, startPoint x: 504, startPoint y: 393, endPoint x: 1511, endPoint y: 420, distance: 1007.4
click at [1511, 420] on app-calendar-viewport "Wed 29 1/1 1 Job Thu 30 1/3 2 Jobs Fri 31 Sat 1 3/3 1 Job Sun 2 Mon 3 Tue 4 Wed…" at bounding box center [784, 611] width 1568 height 960
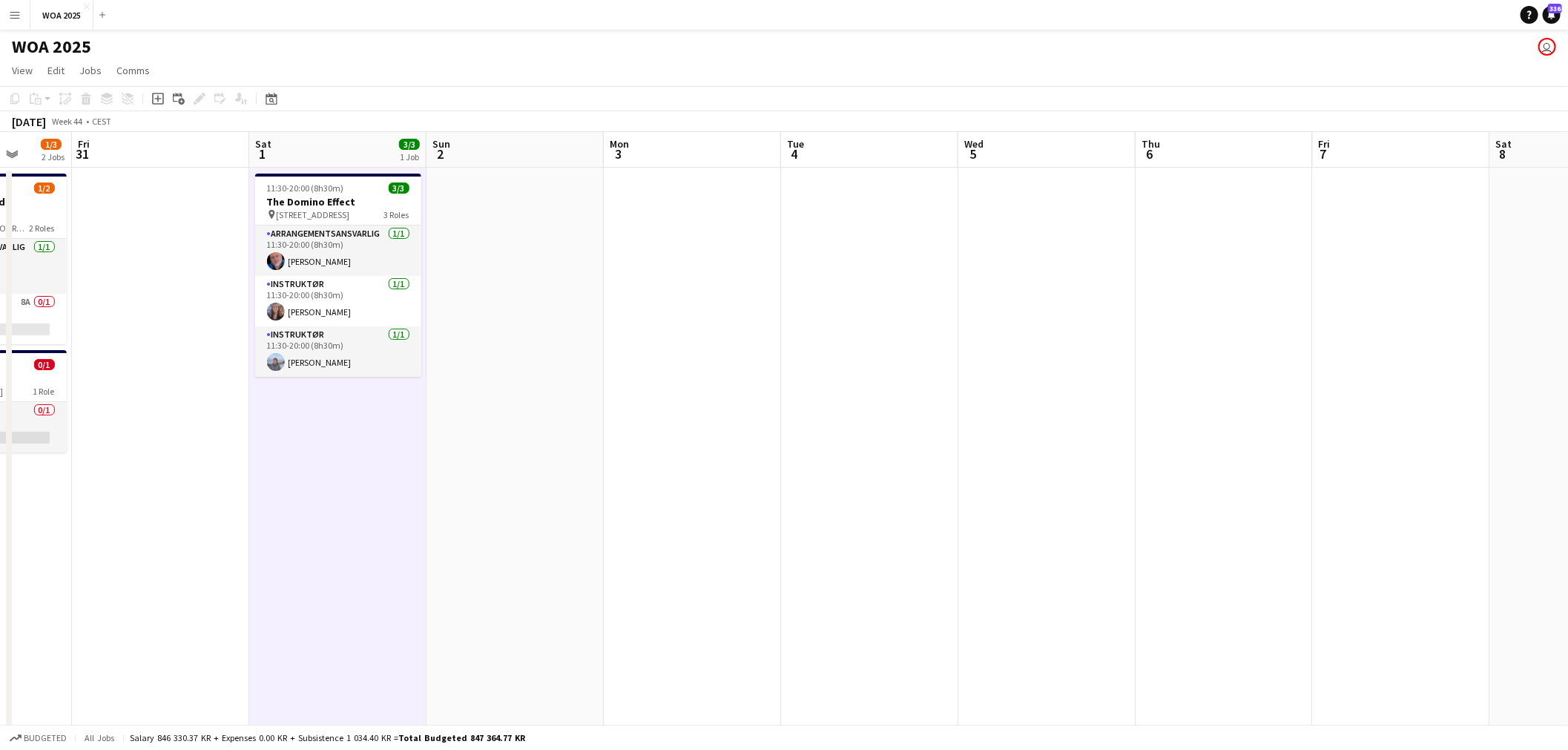
scroll to position [0, 0]
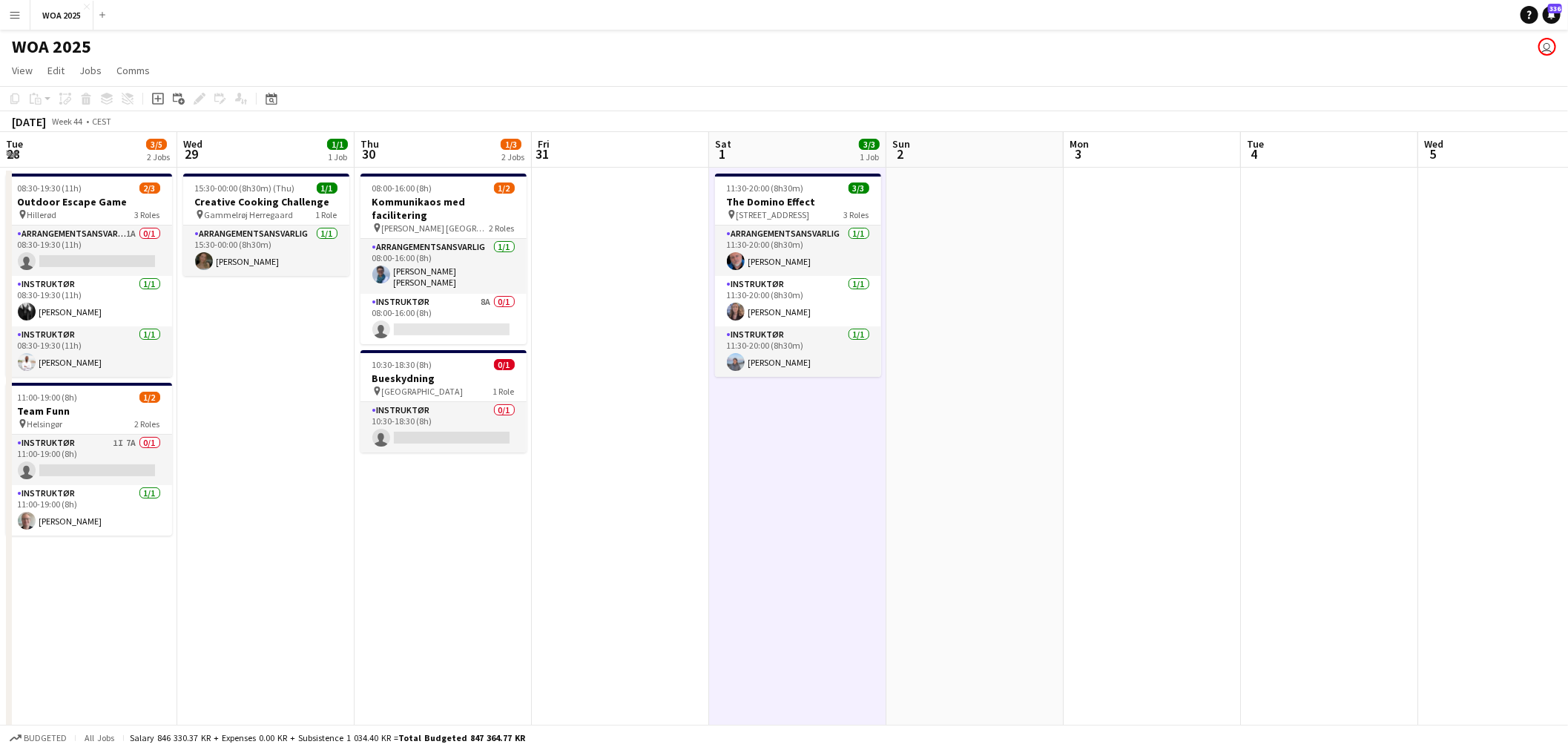
drag, startPoint x: 373, startPoint y: 320, endPoint x: 1106, endPoint y: 342, distance: 733.3
click at [1106, 342] on app-calendar-viewport "Tue 28 3/5 2 Jobs Wed 29 1/1 1 Job Thu 30 1/3 2 Jobs Fri 31 Sat 1 3/3 1 Job Sun…" at bounding box center [784, 611] width 1568 height 960
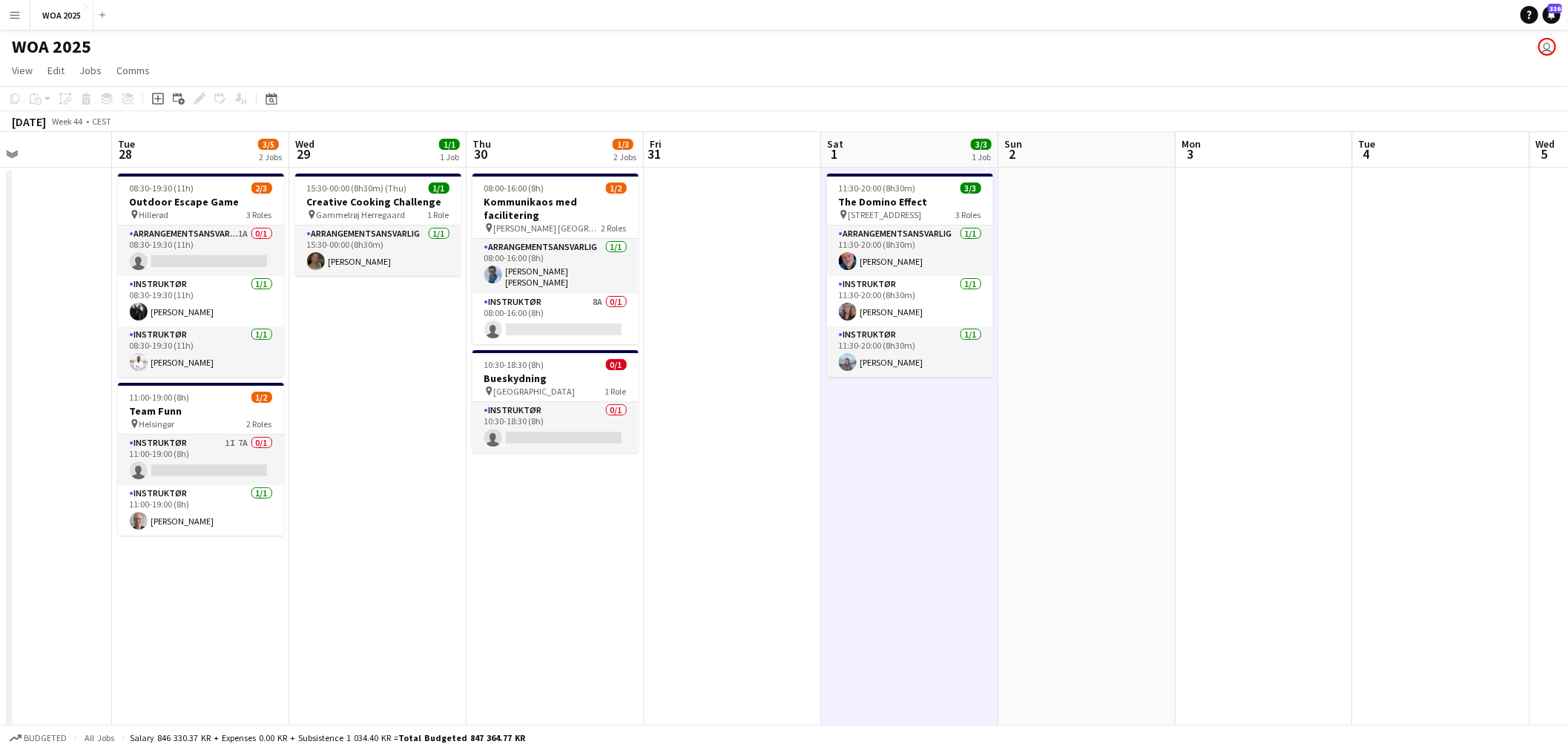
scroll to position [0, 439]
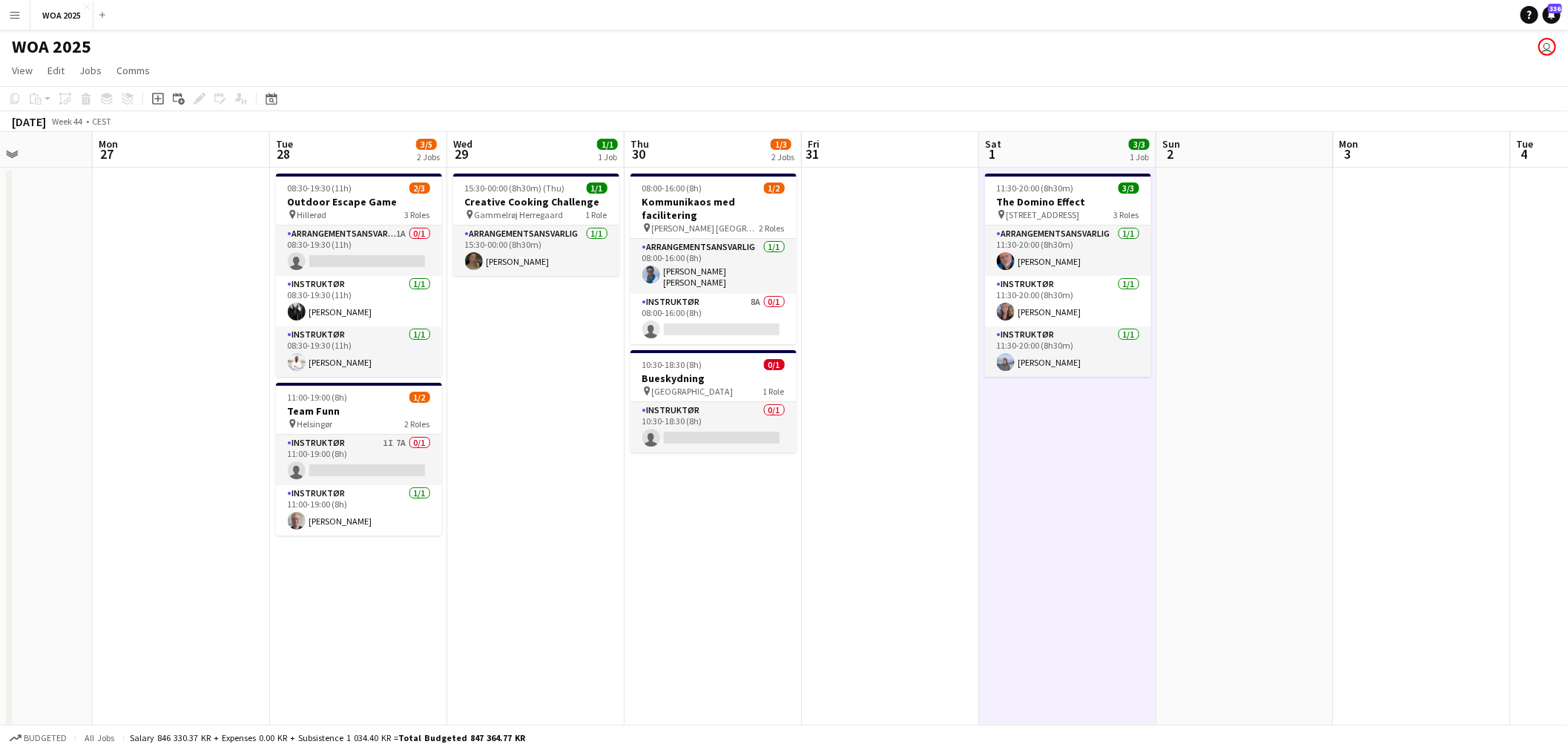
drag, startPoint x: 863, startPoint y: 416, endPoint x: 989, endPoint y: 412, distance: 126.1
click at [989, 412] on app-calendar-viewport "Fri 24 11/15 3 Jobs Sat 25 2/3 1 Job Sun 26 Mon 27 Tue 28 3/5 2 Jobs Wed 29 1/1…" at bounding box center [784, 611] width 1568 height 960
click at [680, 487] on app-date-cell "08:00-16:00 (8h) 1/2 Kommunikaos med facilitering pin [PERSON_NAME] [GEOGRAPHIC…" at bounding box center [712, 630] width 177 height 925
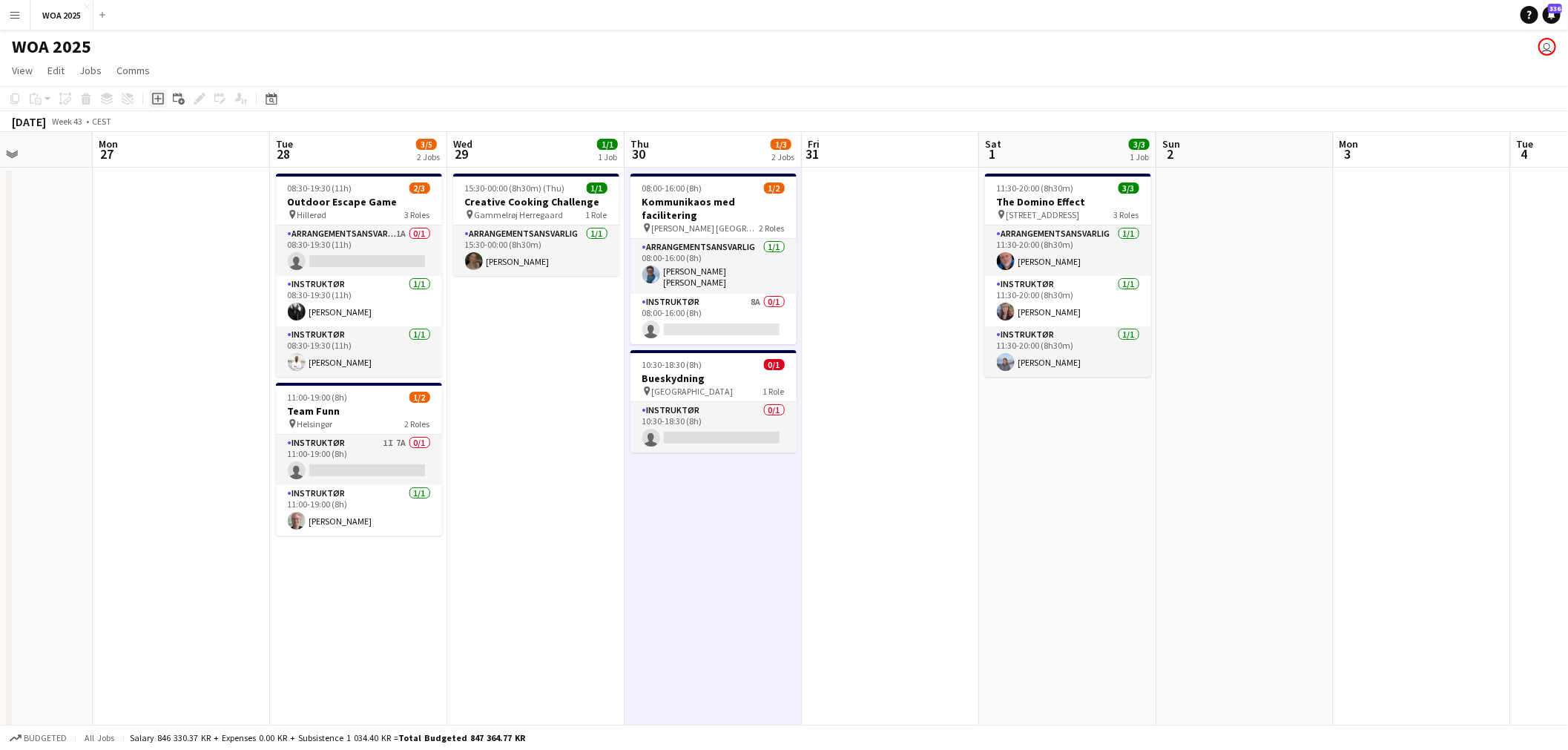
click at [159, 102] on icon "Add job" at bounding box center [158, 98] width 12 height 12
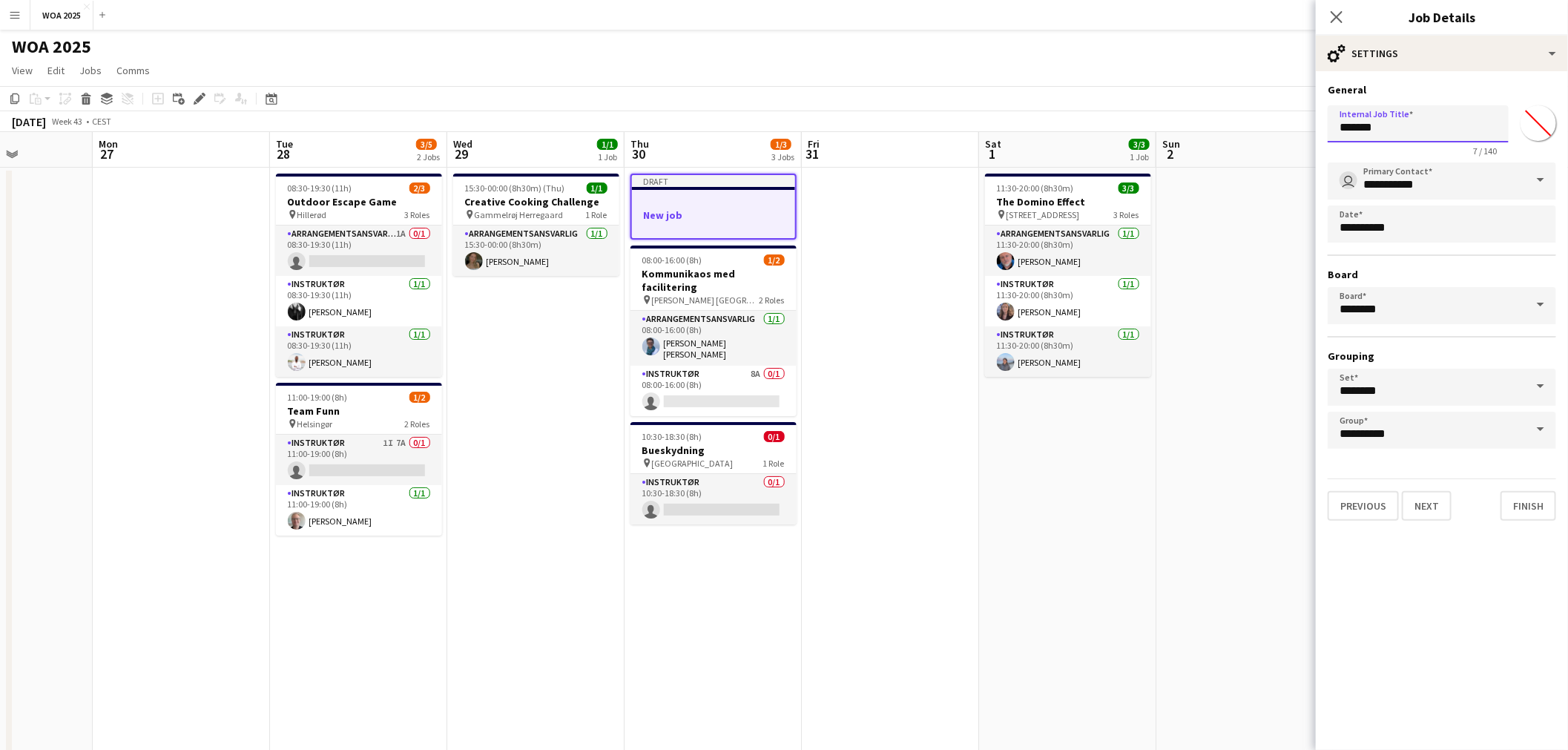
drag, startPoint x: 1408, startPoint y: 124, endPoint x: 1266, endPoint y: 129, distance: 142.1
click at [1266, 129] on body "Menu Boards Boards Boards All jobs Status Workforce Workforce My Workforce Recr…" at bounding box center [784, 558] width 1568 height 1117
type input "**********"
click at [1416, 502] on button "Next" at bounding box center [1427, 505] width 50 height 30
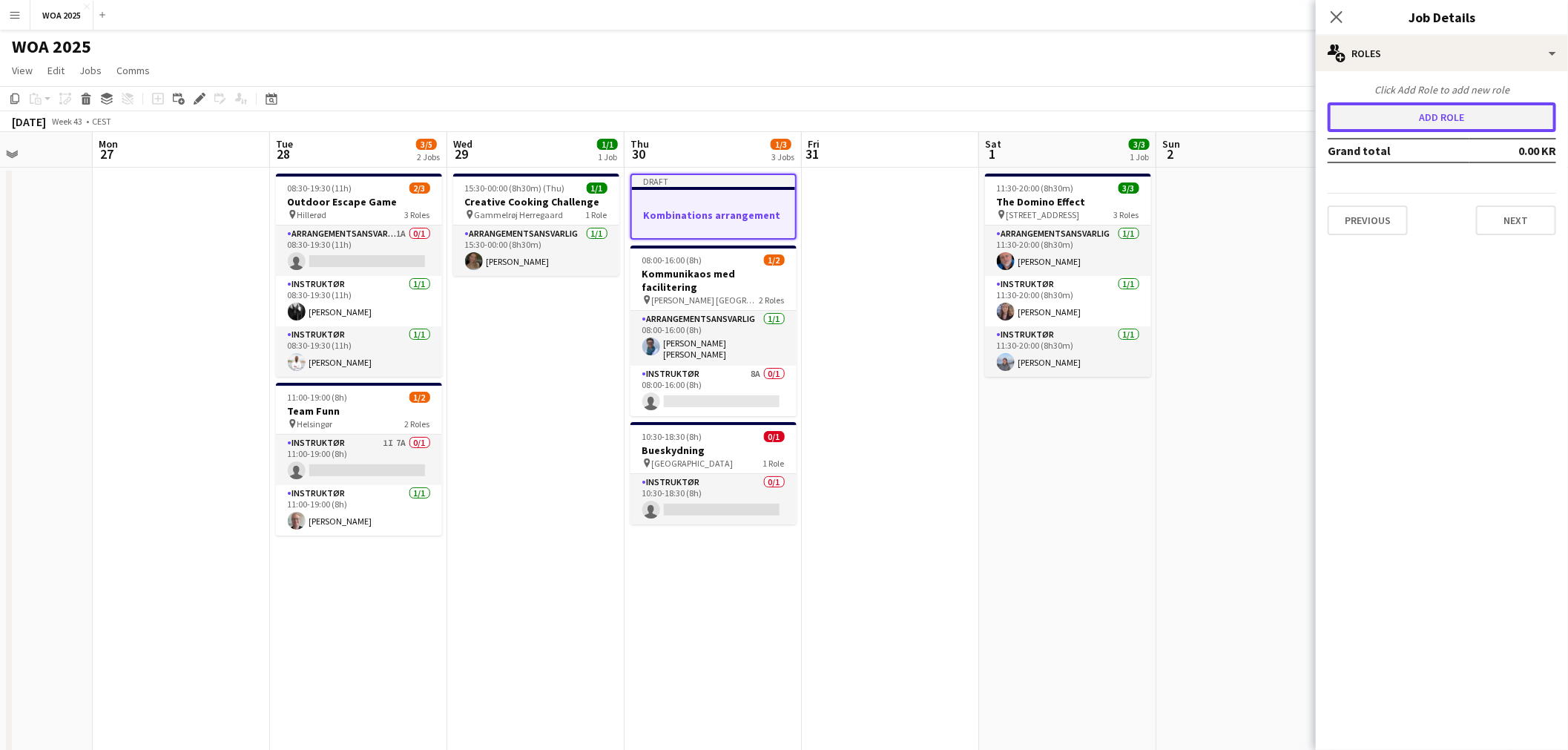
click at [1408, 110] on button "Add role" at bounding box center [1441, 117] width 229 height 30
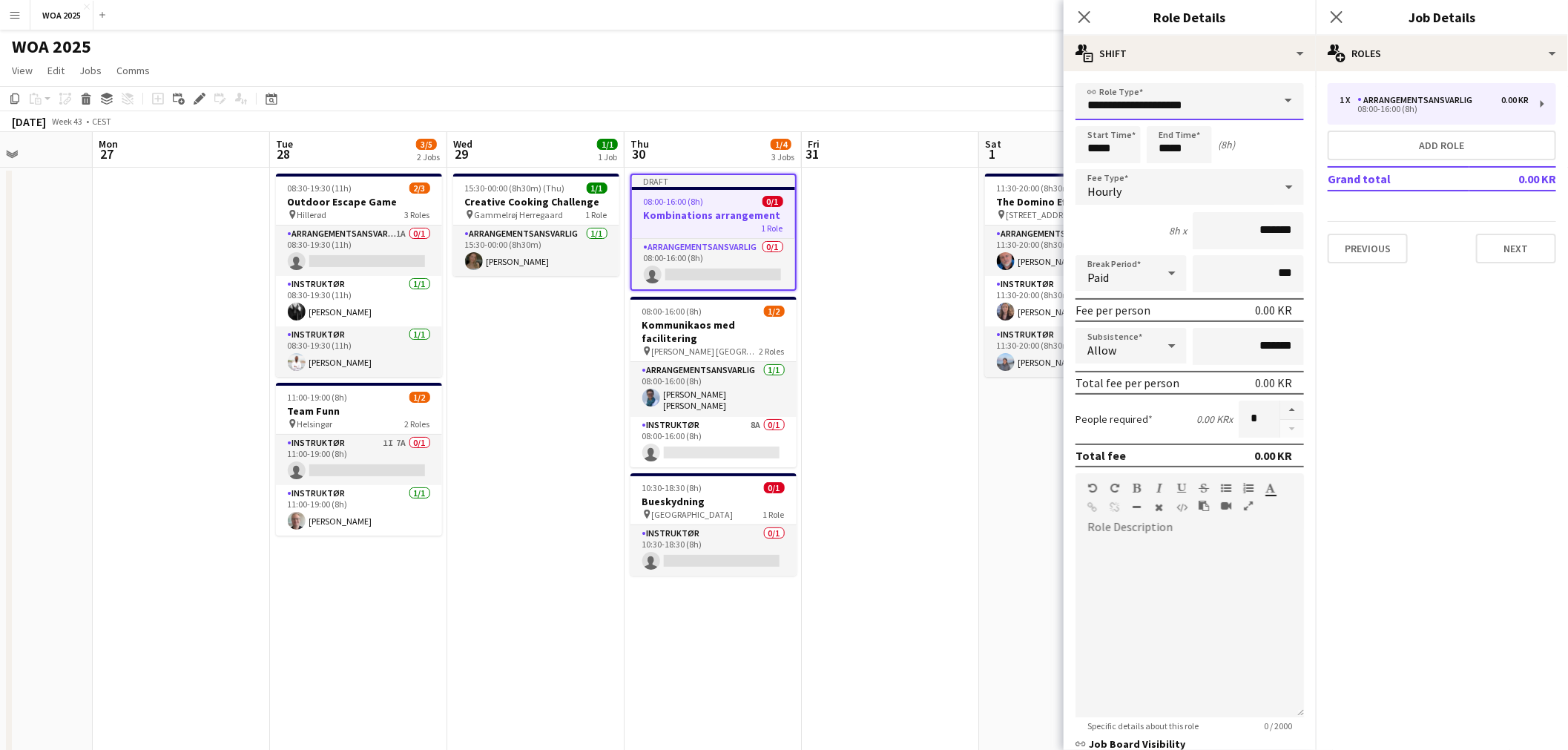
click at [1236, 108] on input "**********" at bounding box center [1189, 101] width 229 height 37
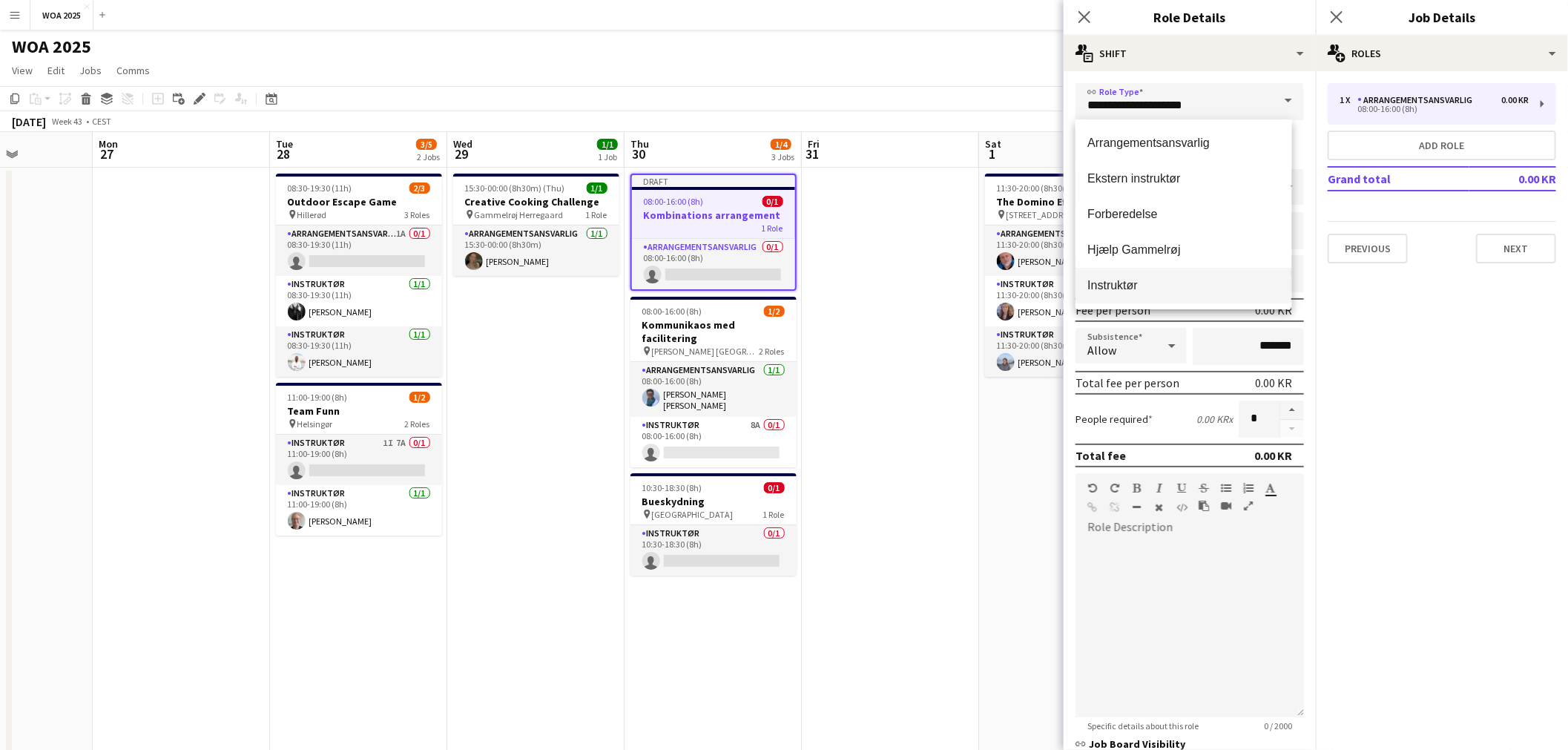
click at [1100, 284] on span "Instruktør" at bounding box center [1183, 285] width 192 height 14
type input "**********"
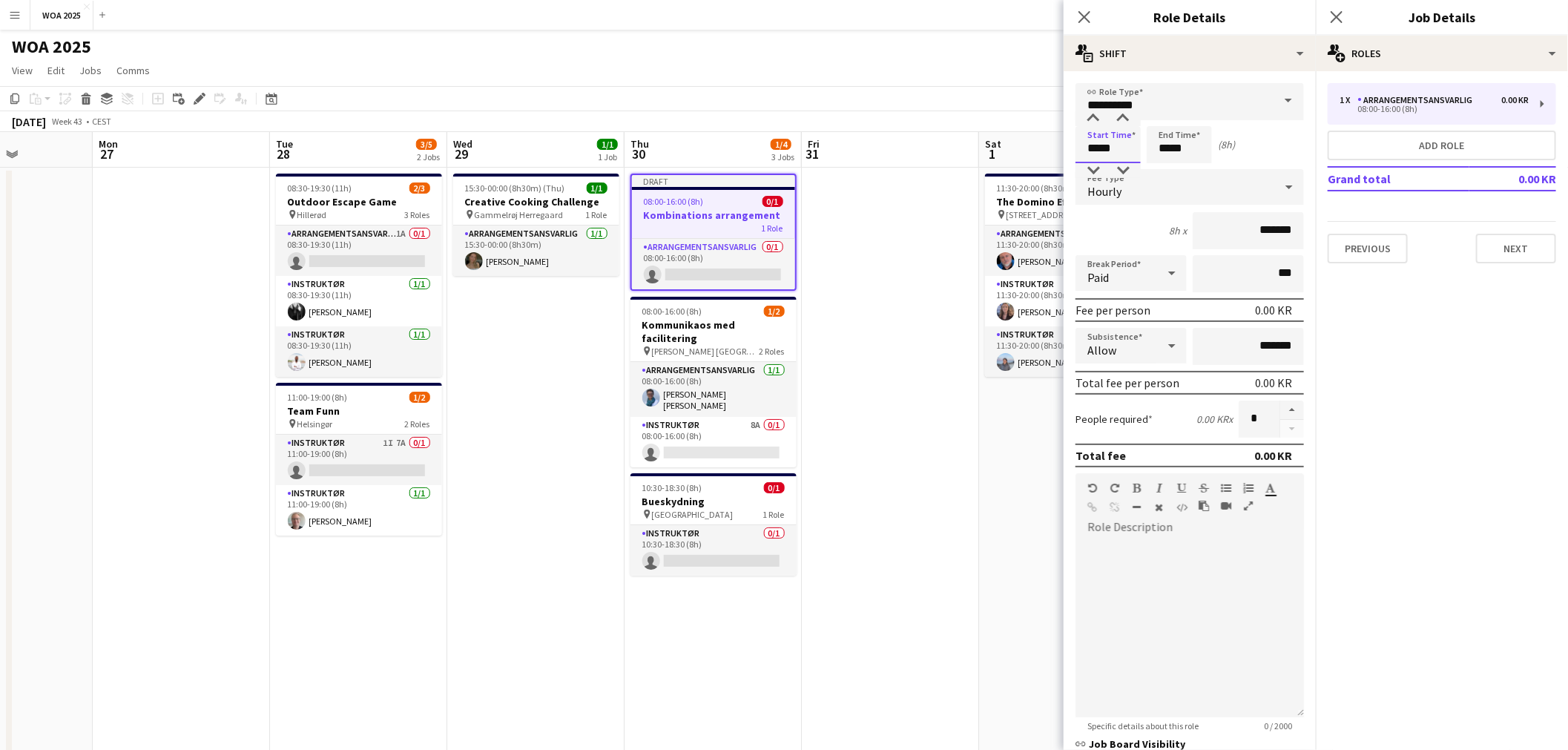
drag, startPoint x: 1071, startPoint y: 141, endPoint x: 1043, endPoint y: 142, distance: 28.0
click at [1043, 142] on body "Menu Boards Boards Boards All jobs Status Workforce Workforce My Workforce Recr…" at bounding box center [784, 558] width 1568 height 1117
type input "*****"
drag, startPoint x: 1198, startPoint y: 146, endPoint x: 1130, endPoint y: 152, distance: 68.3
click at [1130, 152] on div "Start Time ***** End Time ***** (8h 30m)" at bounding box center [1189, 144] width 229 height 37
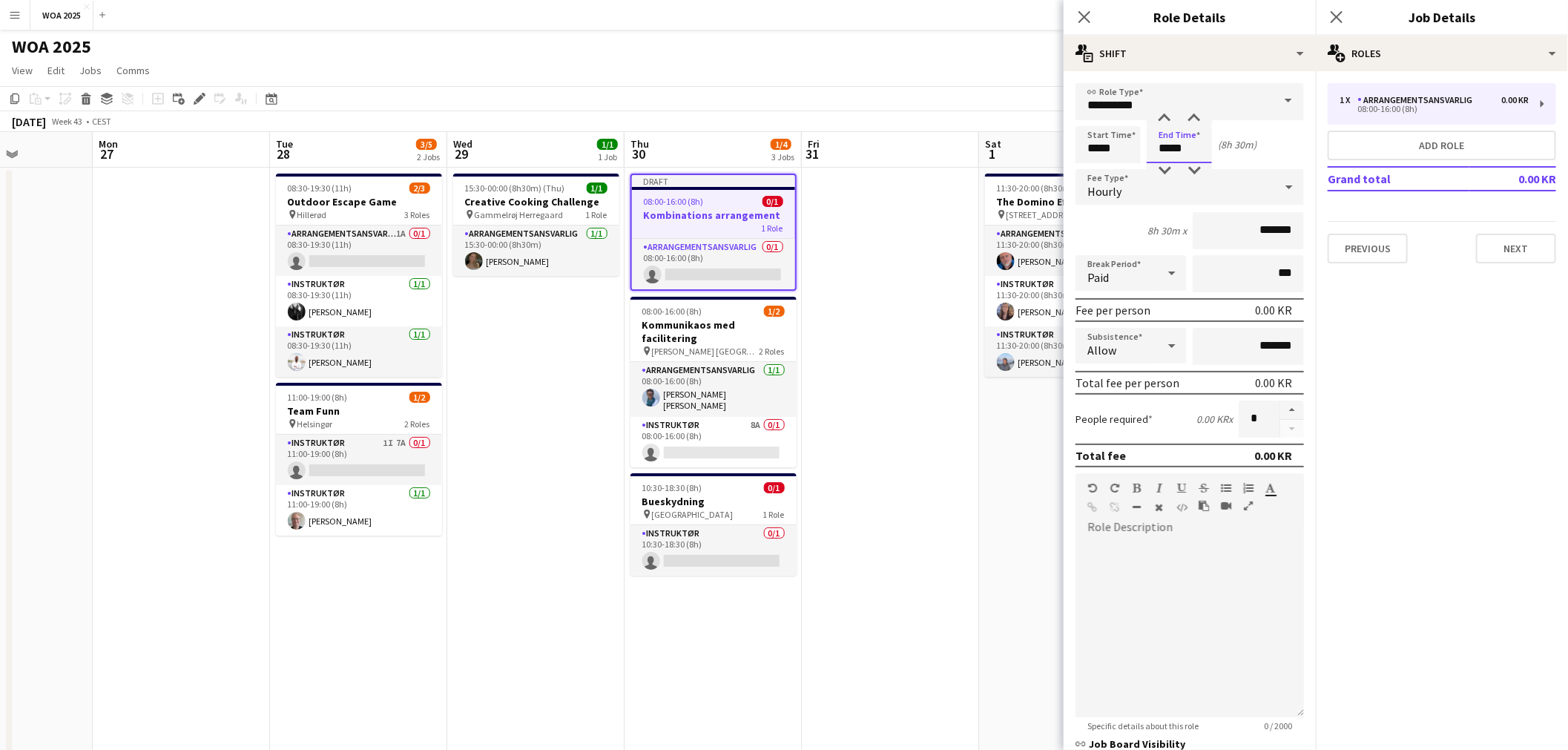
type input "*****"
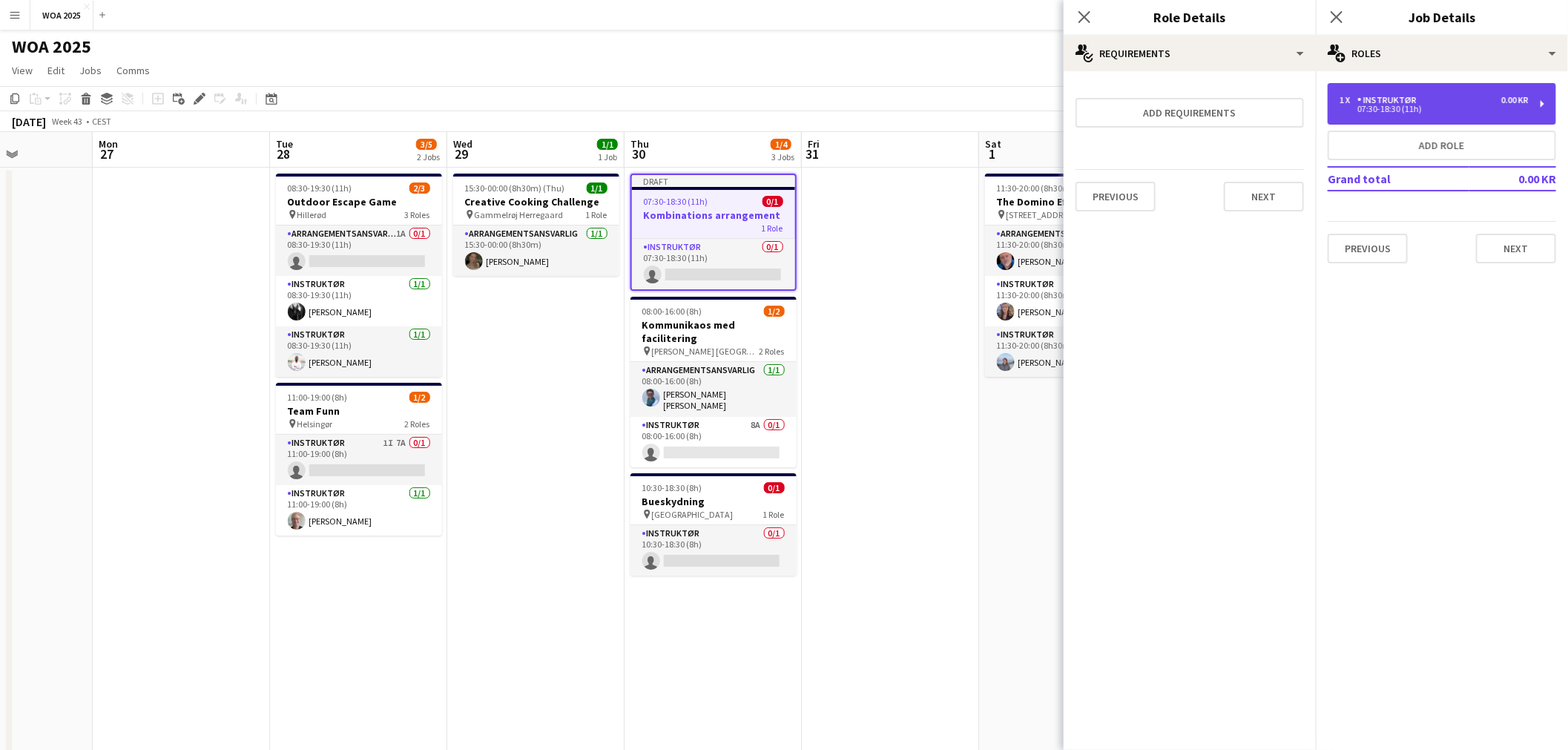
click at [1391, 100] on div "Instruktør" at bounding box center [1390, 100] width 65 height 10
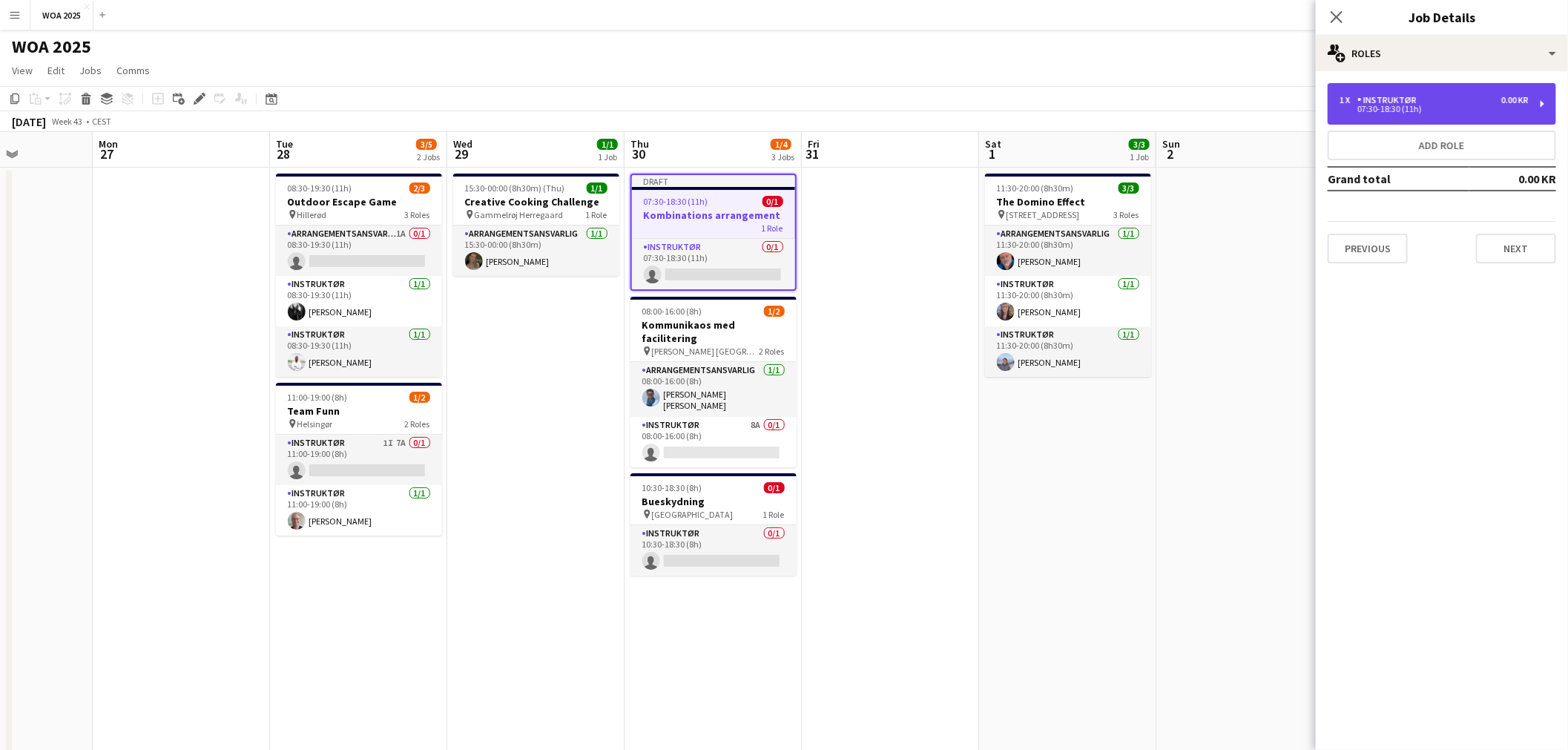
click at [1457, 95] on div "1 x Instruktør 0.00 KR" at bounding box center [1434, 100] width 189 height 10
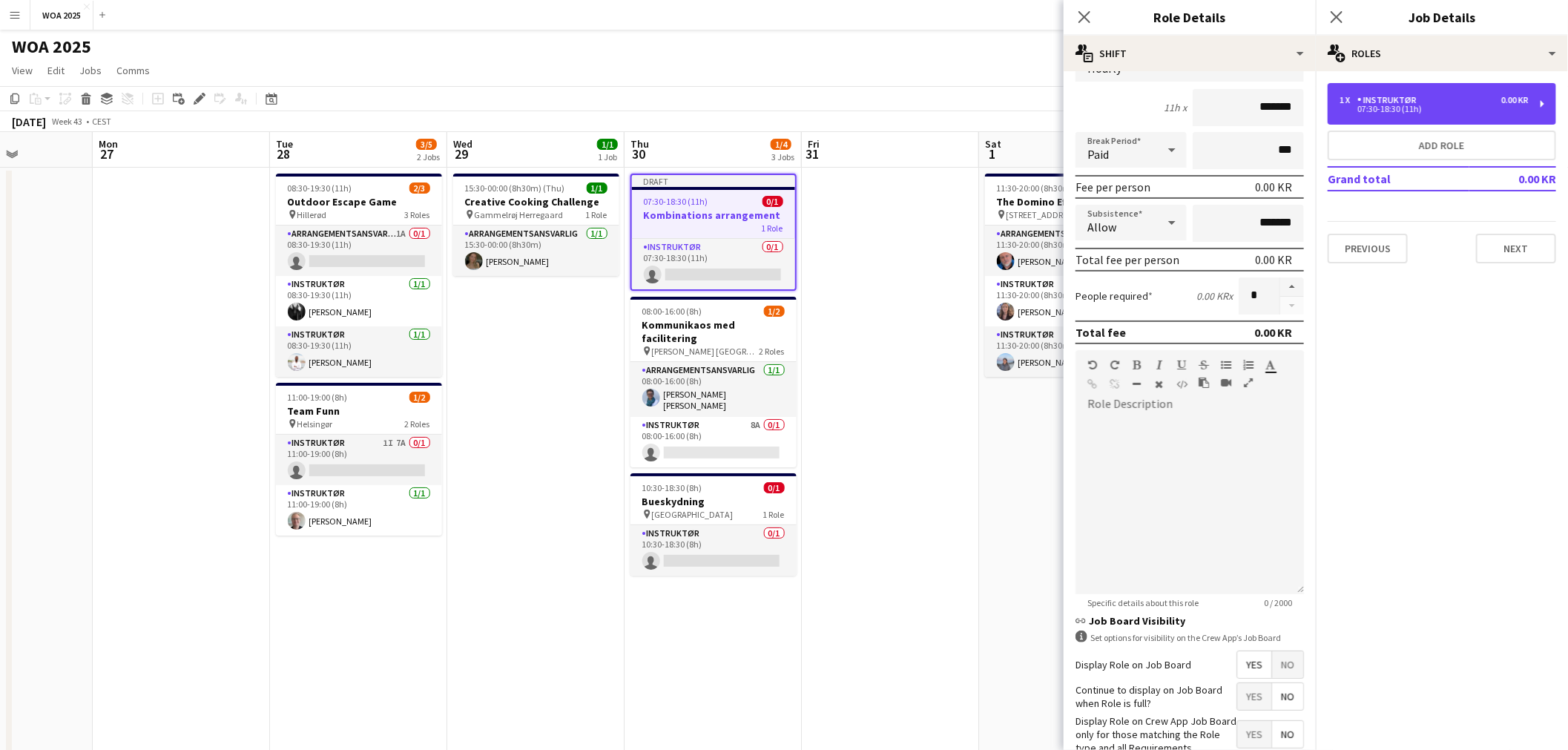
scroll to position [205, 0]
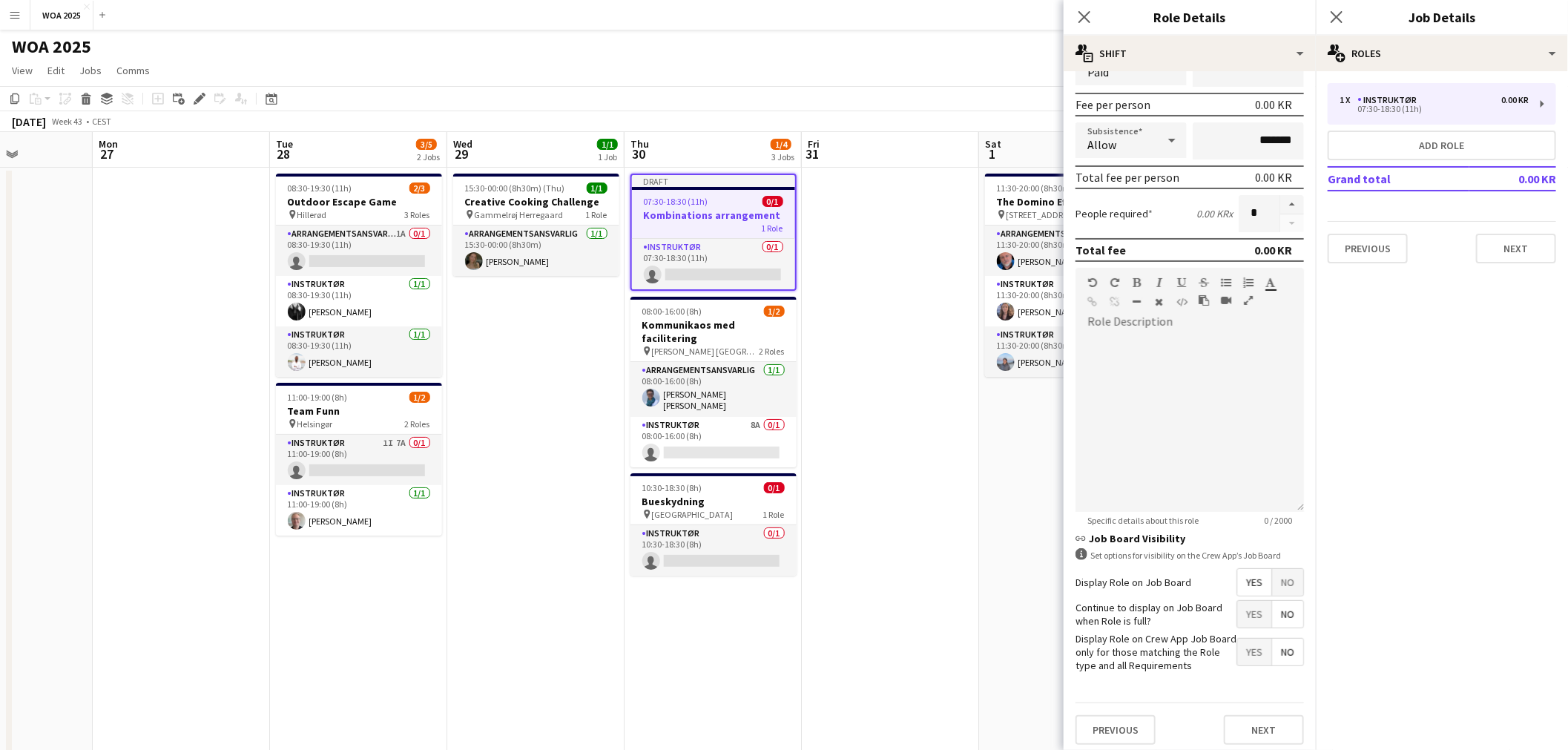
click at [1237, 614] on span "Yes" at bounding box center [1254, 613] width 34 height 27
click at [1261, 728] on button "Next" at bounding box center [1264, 729] width 80 height 30
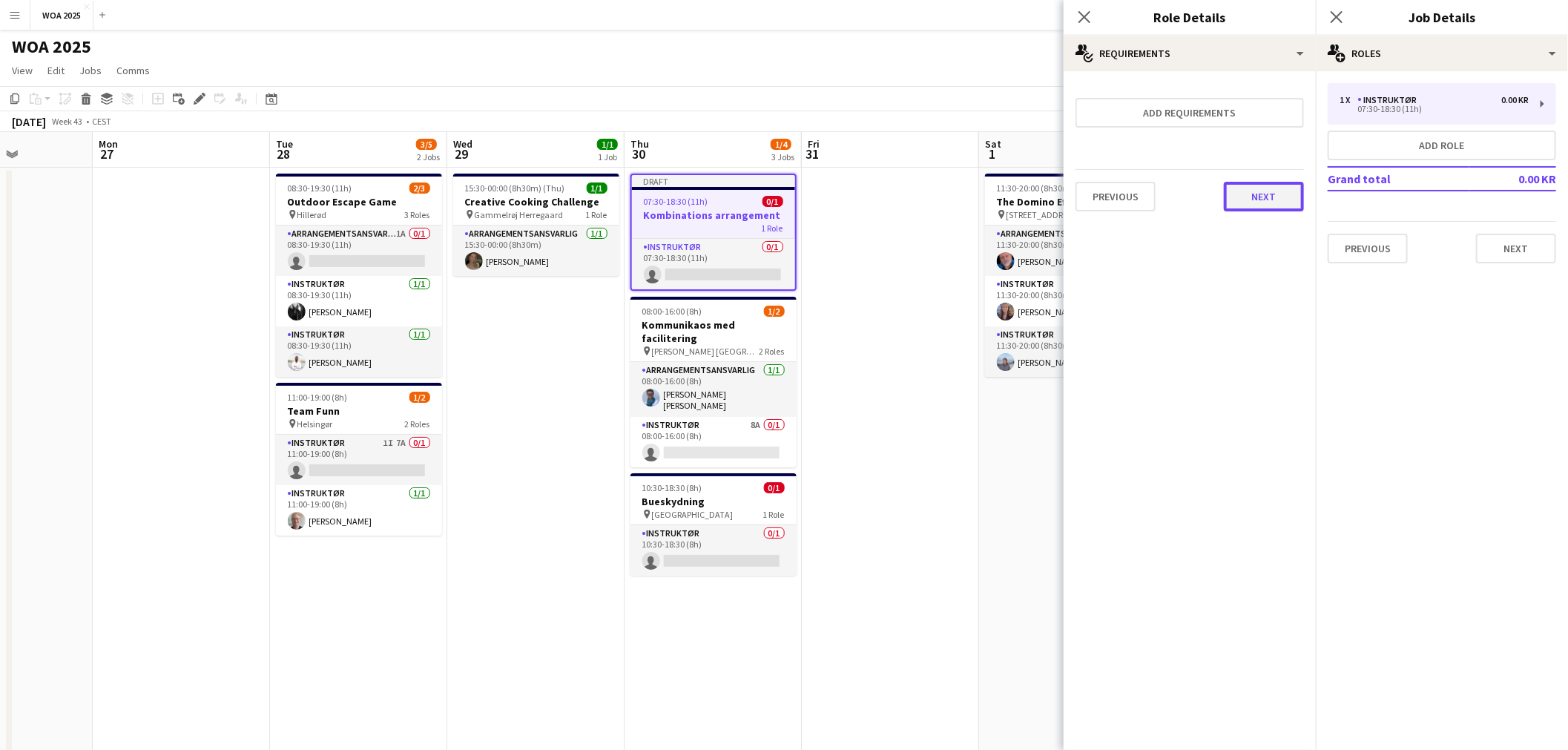
click at [1259, 200] on button "Next" at bounding box center [1264, 196] width 80 height 30
click at [1279, 193] on button "Finish" at bounding box center [1275, 199] width 56 height 30
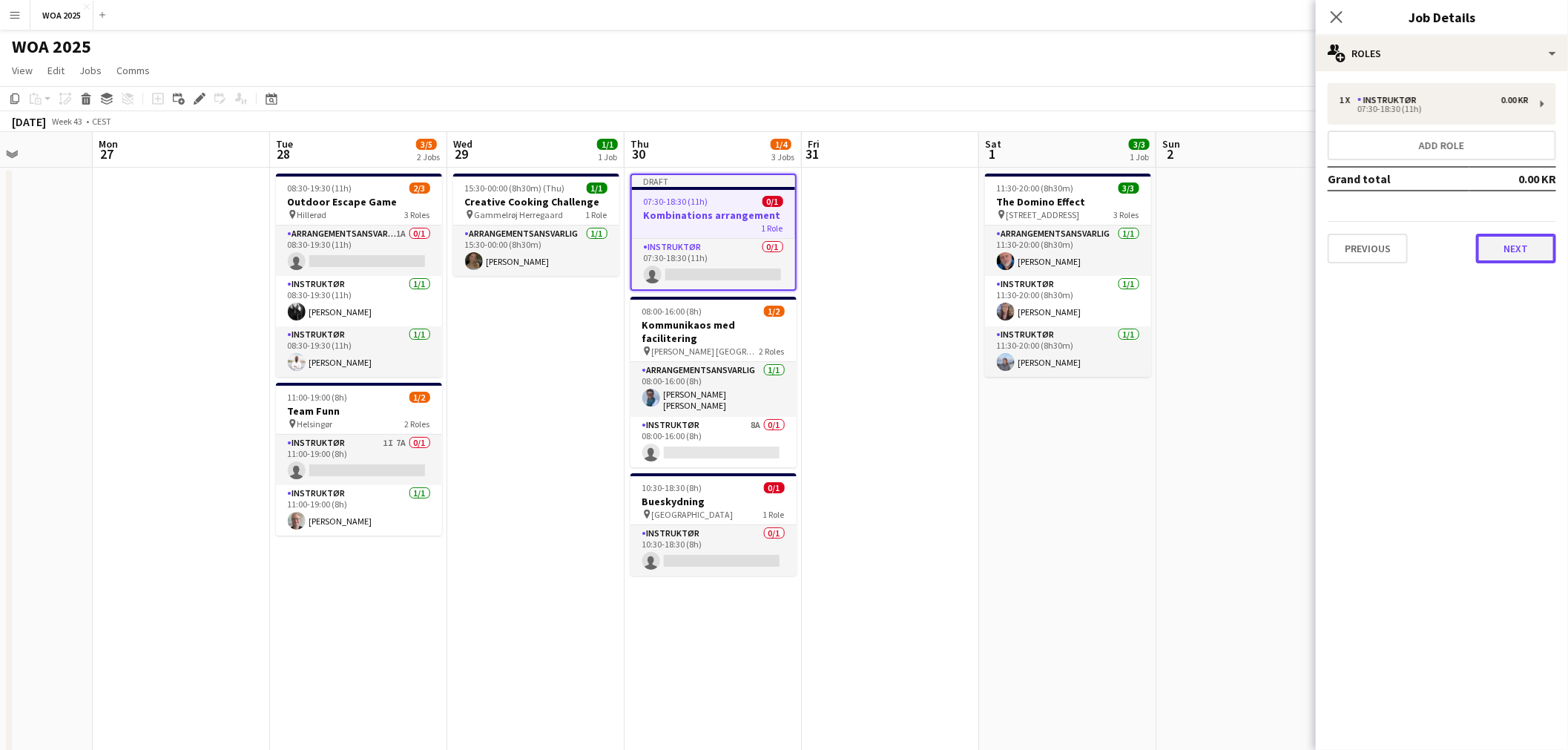
click at [1522, 246] on button "Next" at bounding box center [1516, 248] width 80 height 30
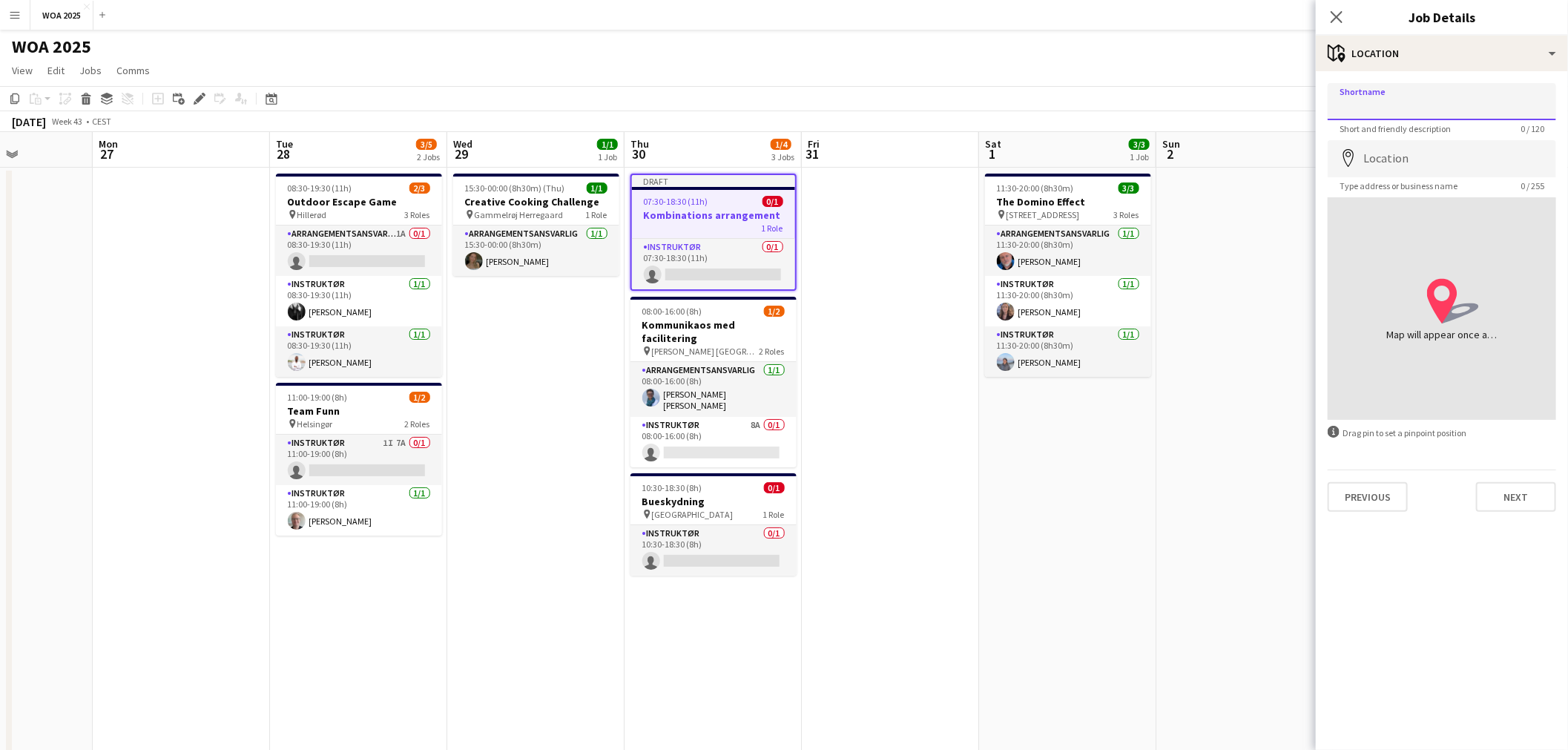
click at [1436, 108] on input "Shortname" at bounding box center [1441, 101] width 229 height 37
type input "**********"
click at [1426, 149] on input "Location" at bounding box center [1441, 158] width 229 height 37
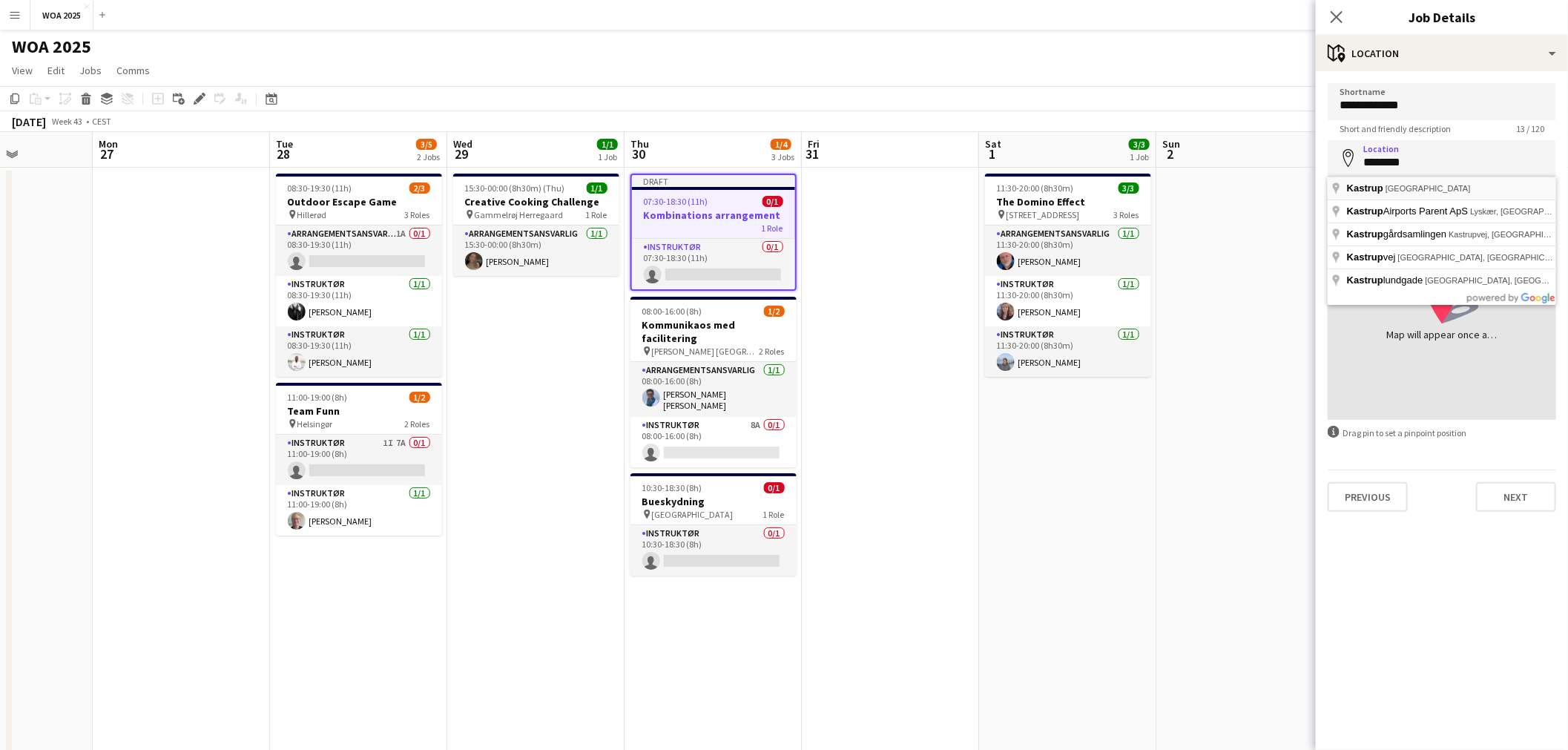
type input "**********"
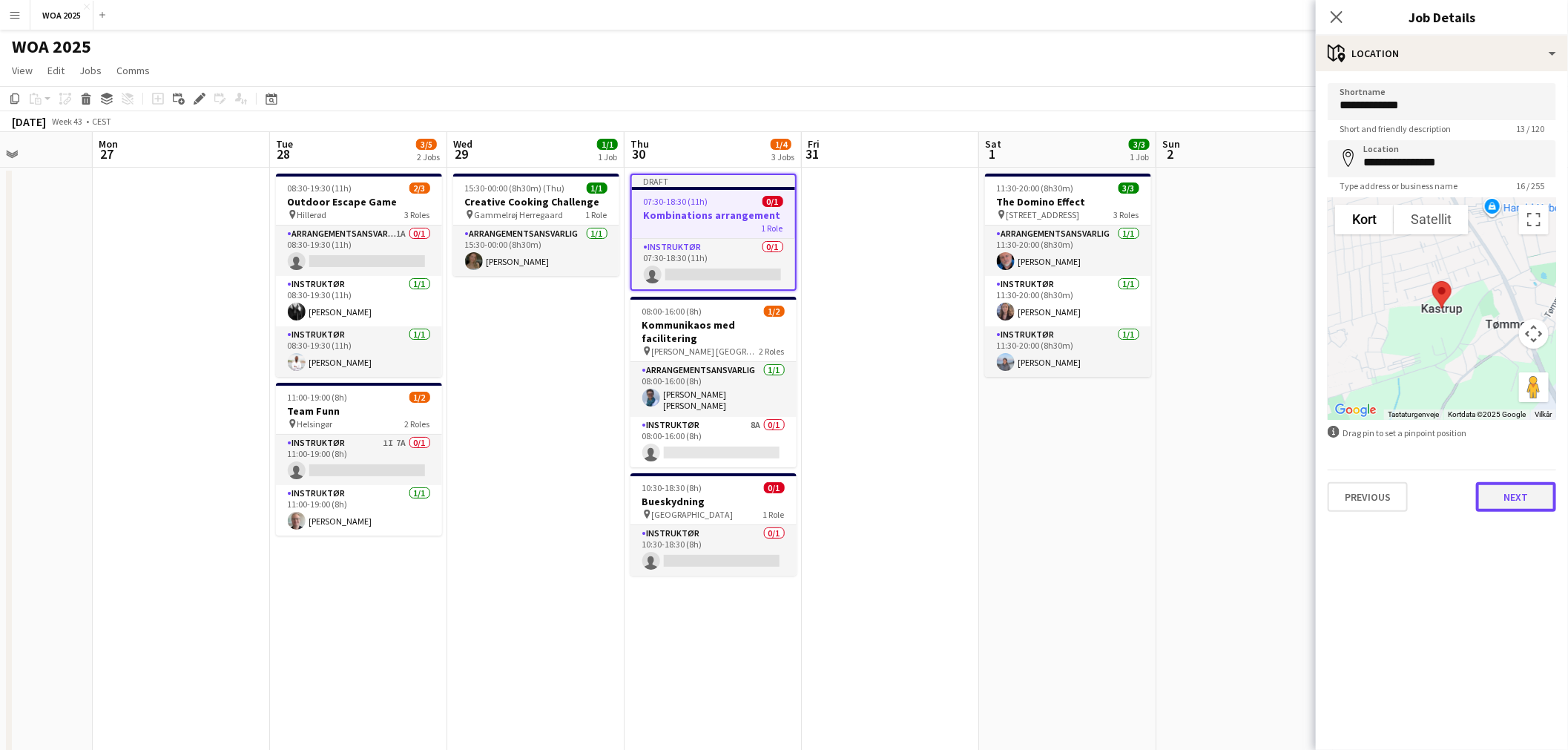
click at [1519, 498] on button "Next" at bounding box center [1516, 497] width 80 height 30
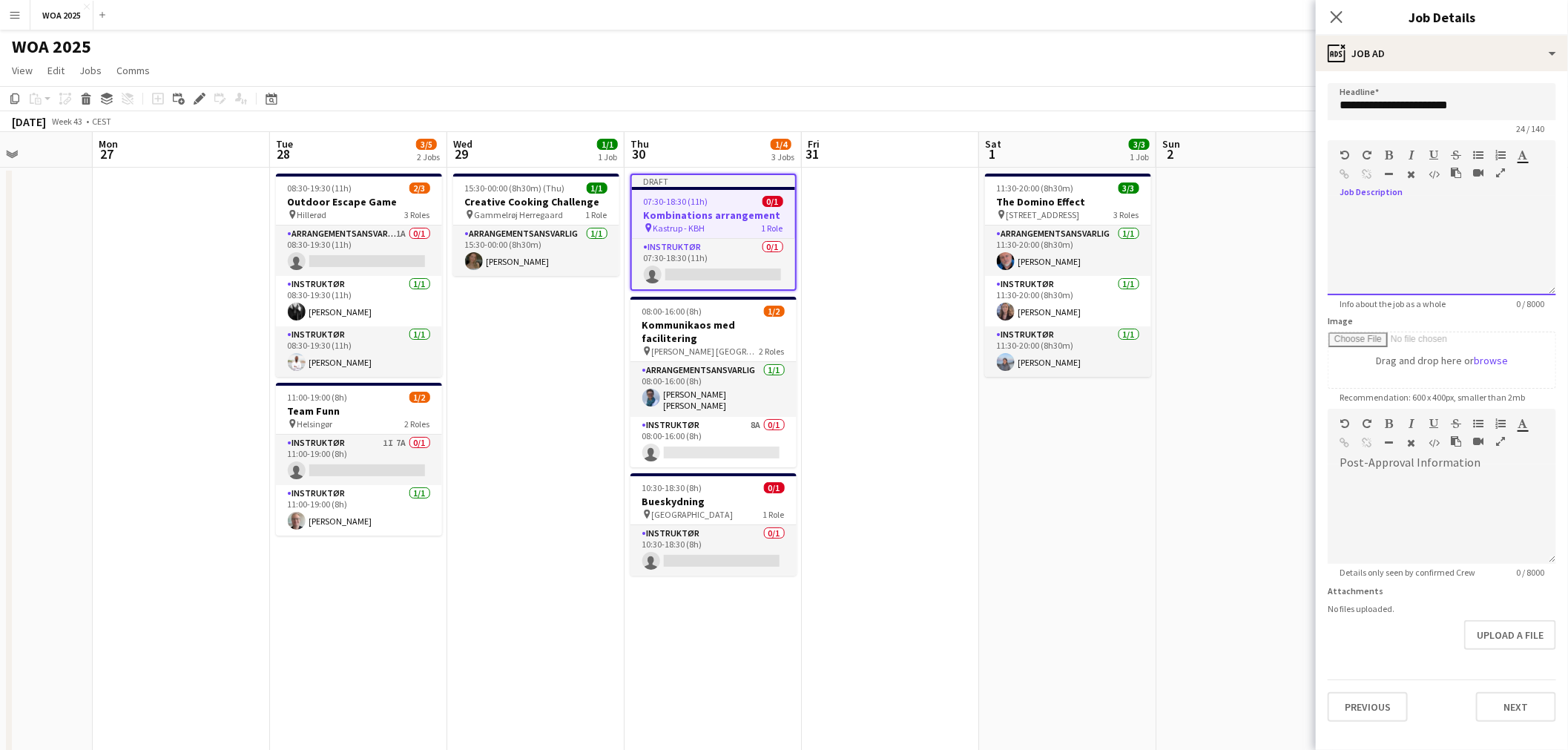
click at [1465, 235] on div at bounding box center [1441, 251] width 229 height 89
click at [1340, 213] on div "**********" at bounding box center [1441, 251] width 229 height 89
click at [1443, 265] on div "**********" at bounding box center [1441, 258] width 205 height 15
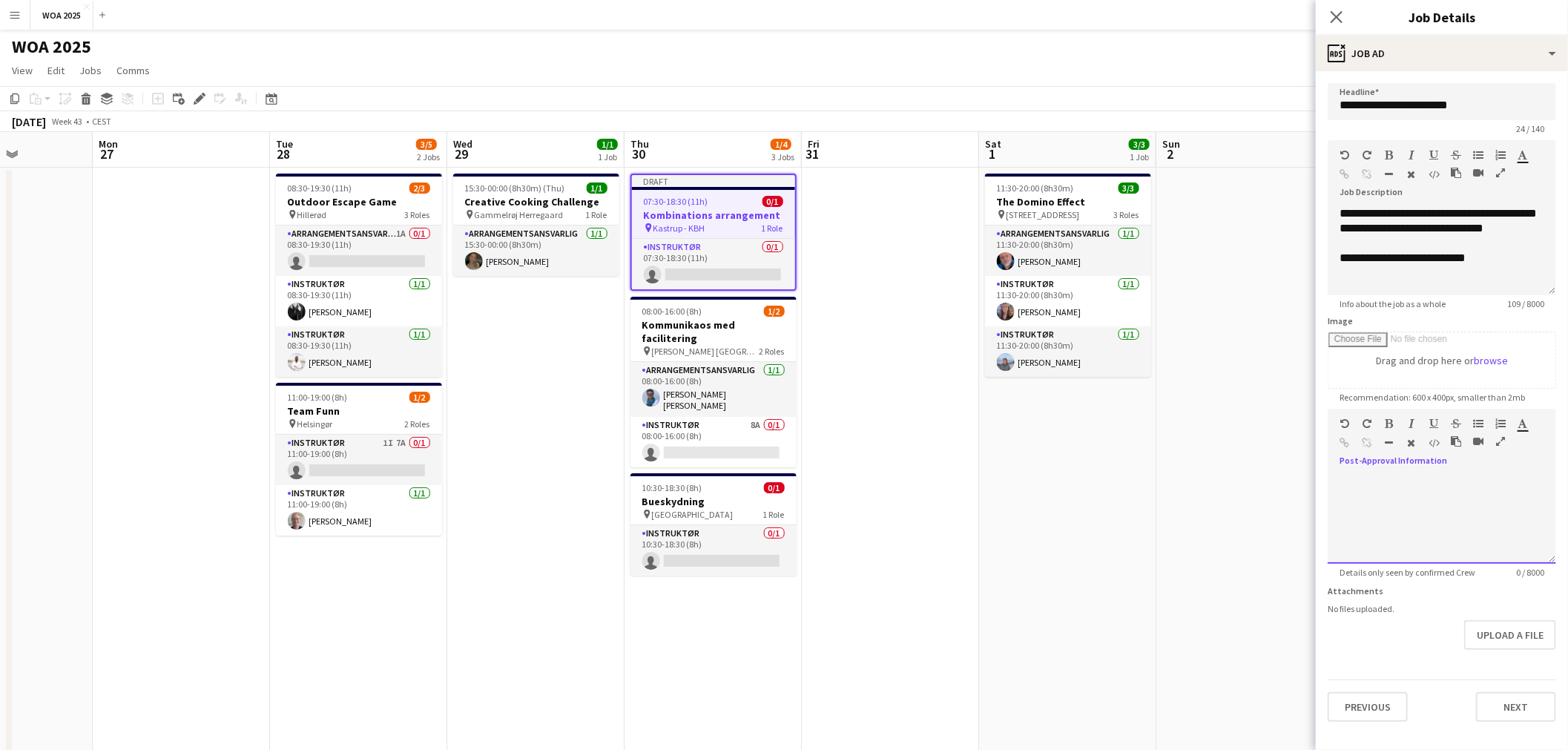
click at [1441, 470] on div at bounding box center [1441, 514] width 229 height 99
click at [1407, 477] on div at bounding box center [1441, 519] width 229 height 89
paste div
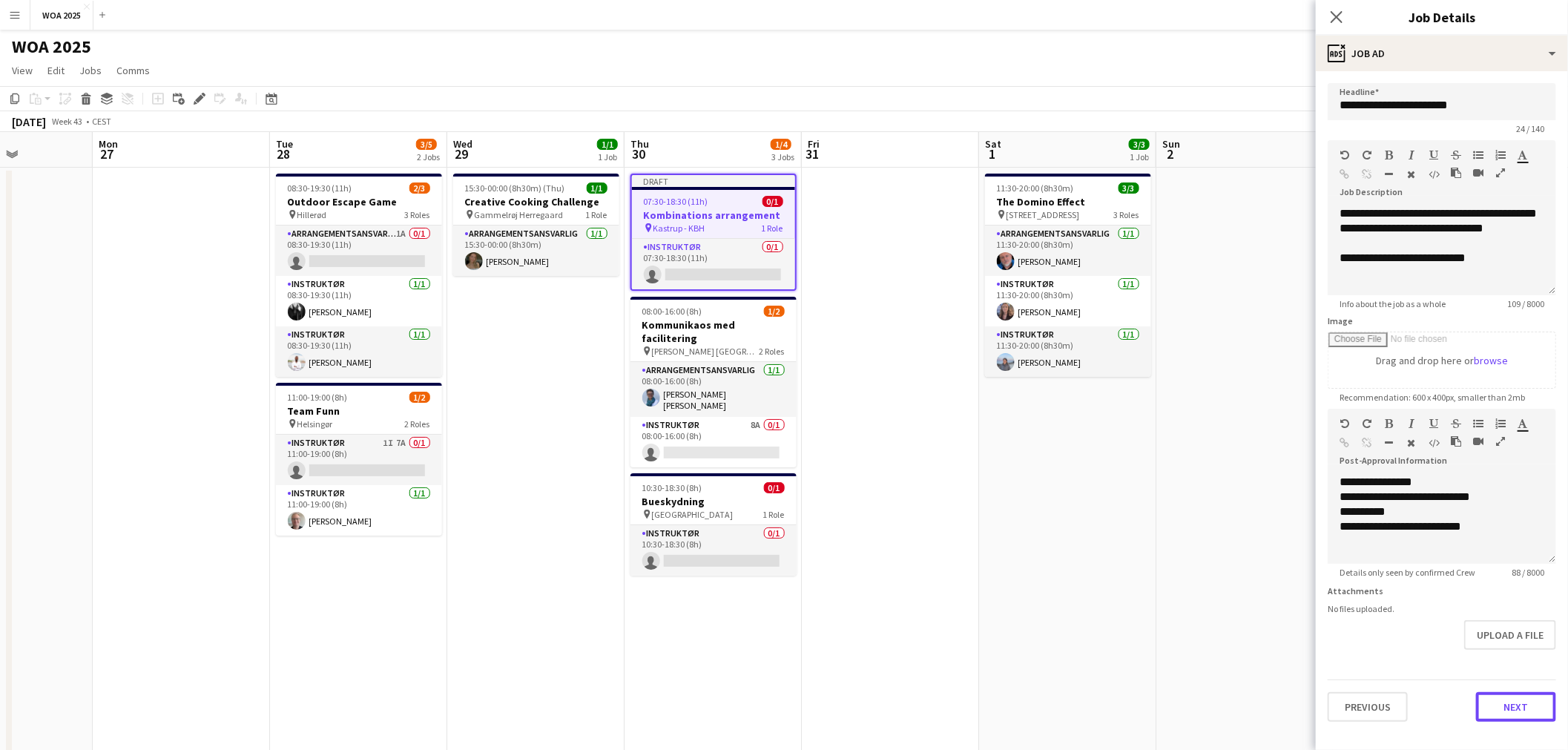
click at [1517, 699] on button "Next" at bounding box center [1516, 706] width 80 height 30
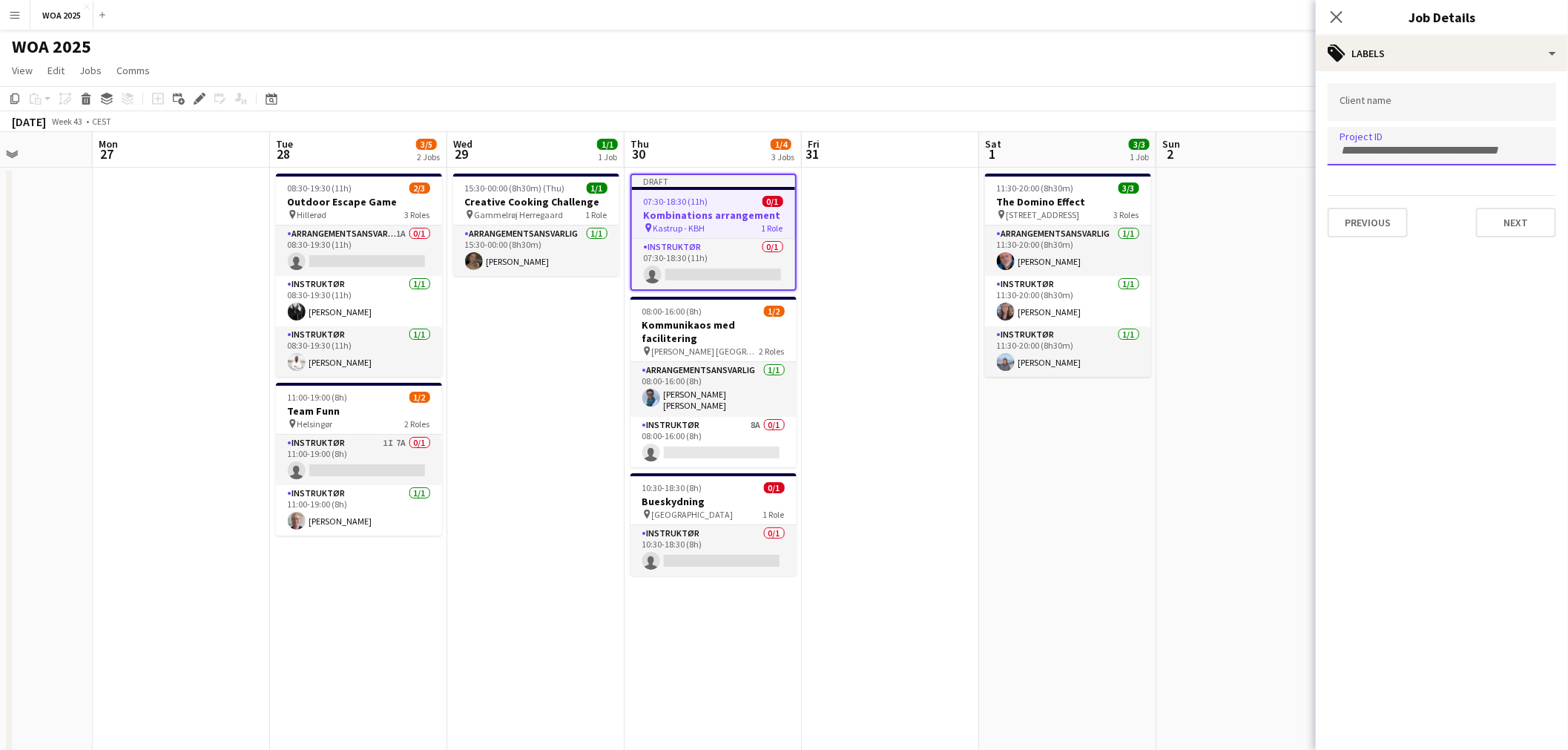
click at [1414, 152] on input "Type to search project ID labels..." at bounding box center [1441, 151] width 205 height 14
click at [1383, 139] on div at bounding box center [1441, 146] width 229 height 38
type input "****"
click at [1499, 219] on button "Next" at bounding box center [1516, 222] width 80 height 30
type input "*******"
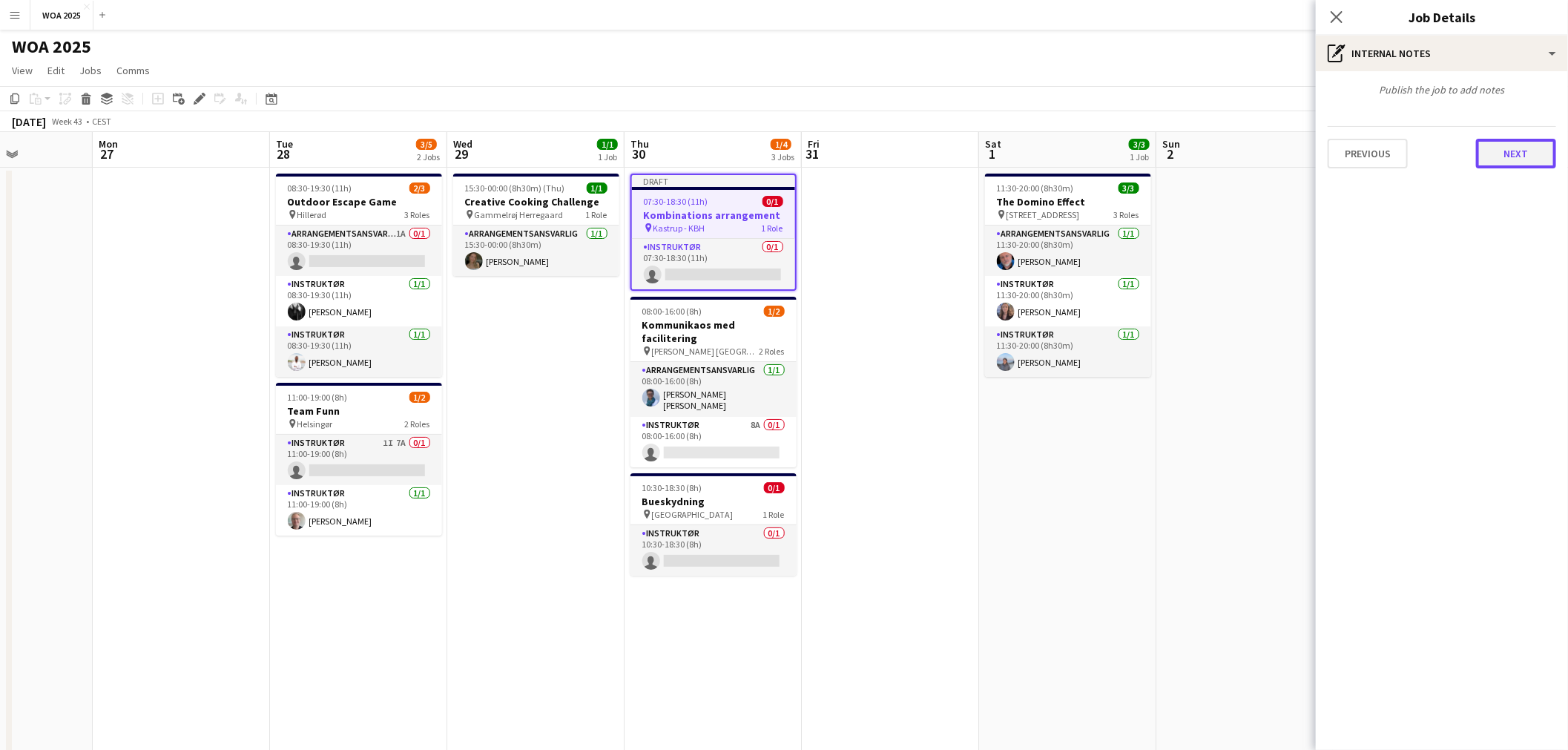
click at [1524, 148] on button "Next" at bounding box center [1516, 153] width 80 height 30
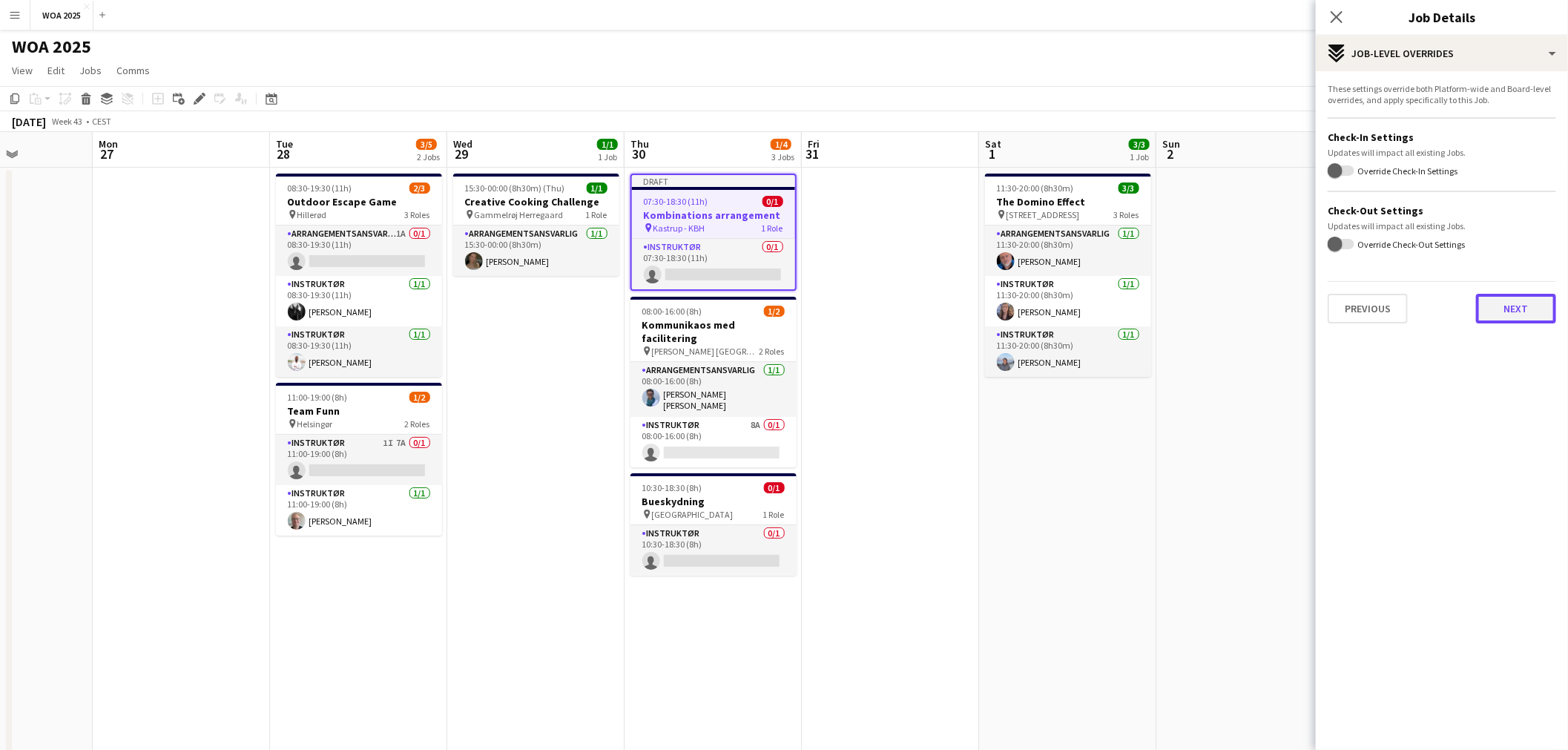
click at [1523, 304] on button "Next" at bounding box center [1516, 308] width 80 height 30
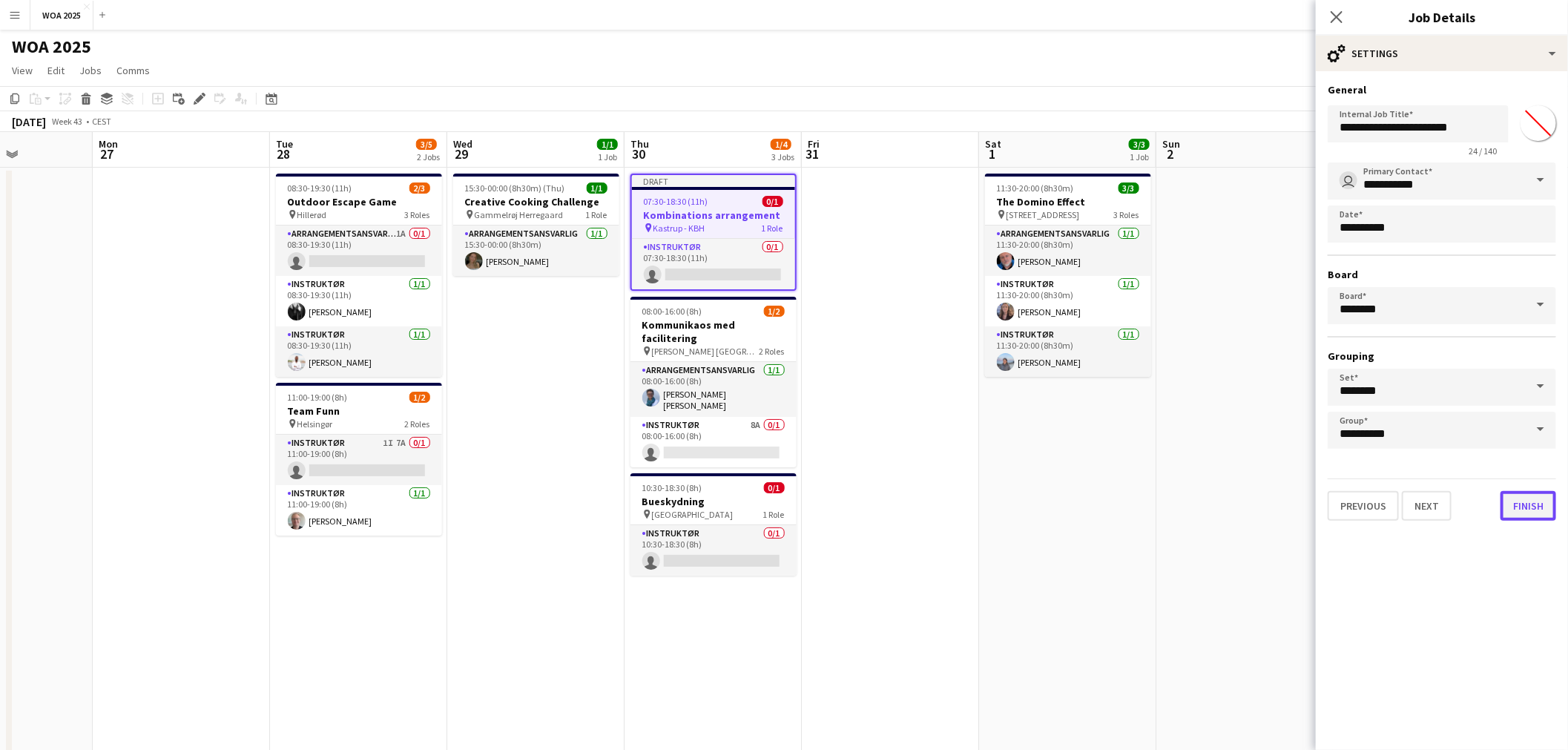
click at [1516, 495] on button "Finish" at bounding box center [1528, 505] width 56 height 30
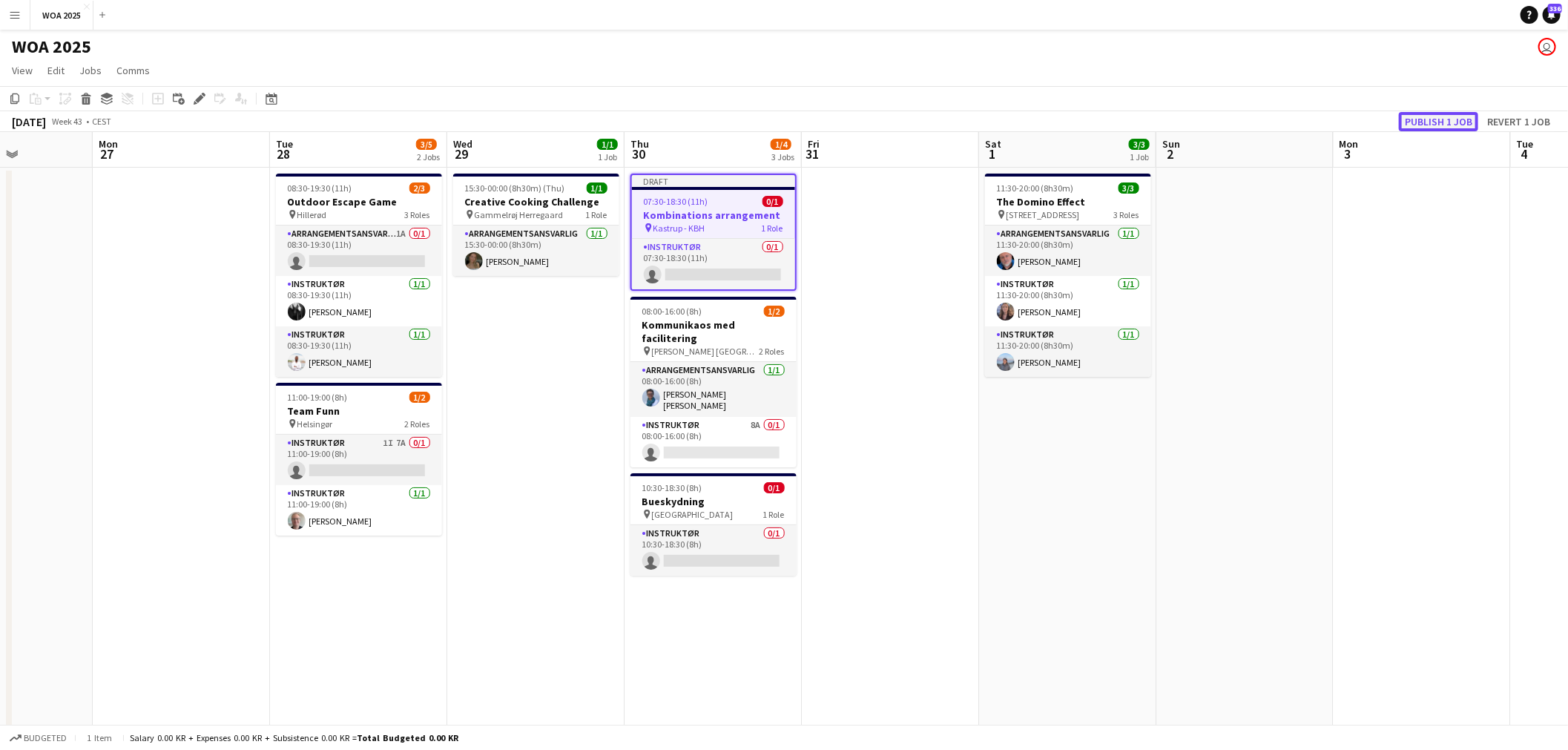
click at [1429, 122] on button "Publish 1 job" at bounding box center [1438, 122] width 80 height 20
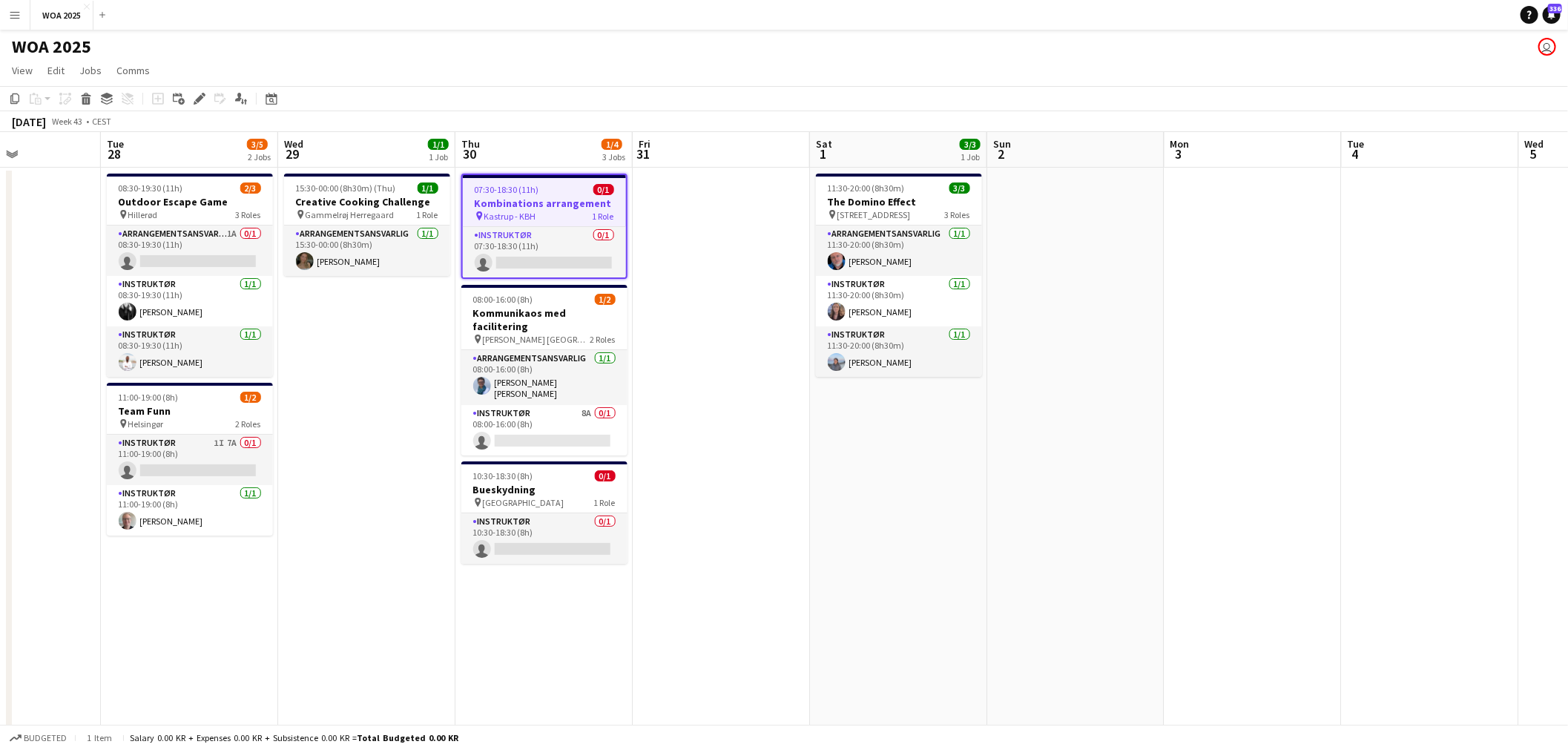
drag, startPoint x: 1335, startPoint y: 479, endPoint x: 735, endPoint y: 390, distance: 606.6
click at [732, 391] on app-calendar-viewport "Fri 24 11/15 3 Jobs Sat 25 2/3 1 Job Sun 26 Mon 27 Tue 28 3/5 2 Jobs Wed 29 1/1…" at bounding box center [784, 611] width 1568 height 960
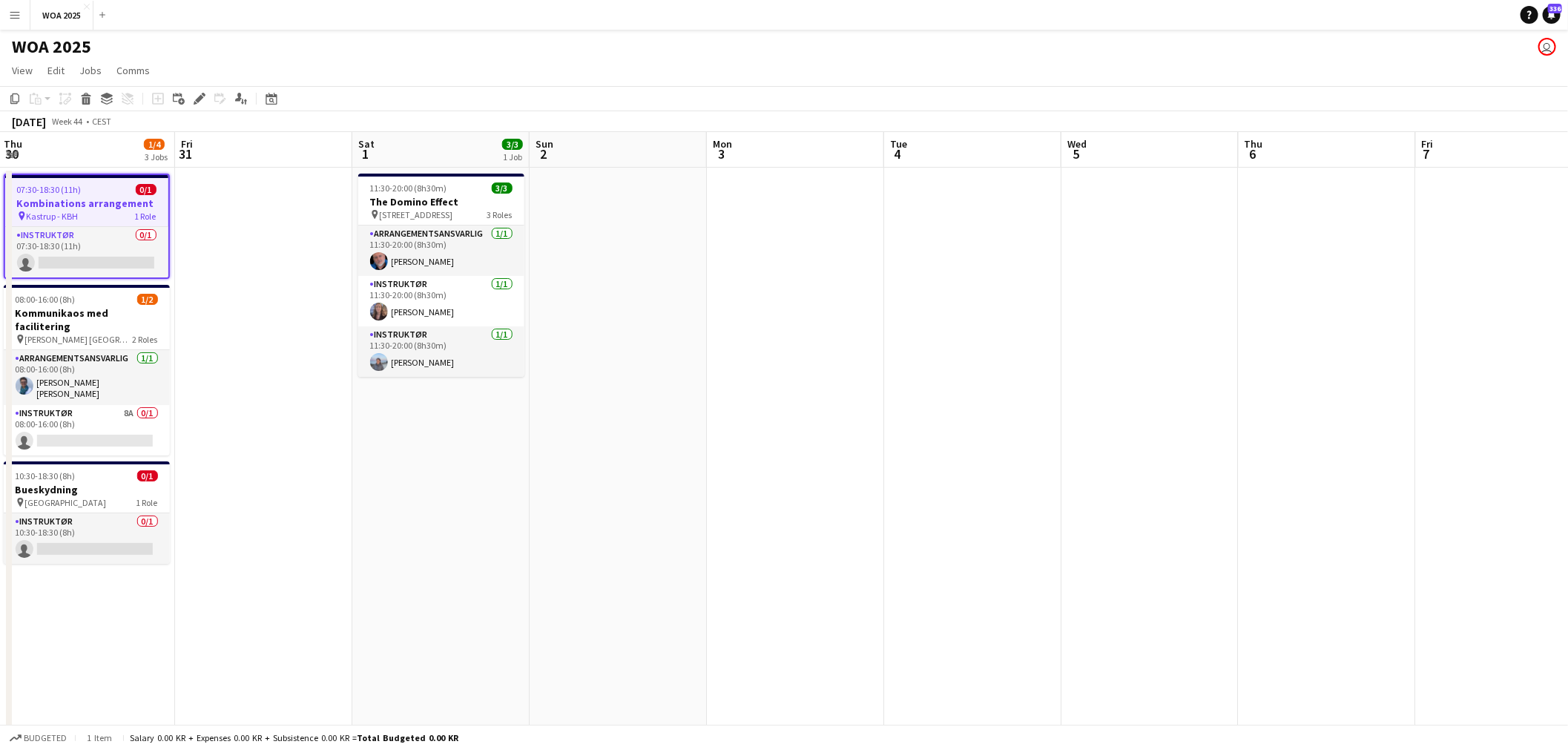
drag, startPoint x: 1063, startPoint y: 358, endPoint x: 937, endPoint y: 351, distance: 126.2
click at [856, 362] on app-calendar-viewport "Mon 27 Tue 28 3/5 2 Jobs Wed 29 1/1 1 Job Thu 30 1/4 3 Jobs Fri 31 Sat 1 3/3 1 …" at bounding box center [784, 611] width 1568 height 960
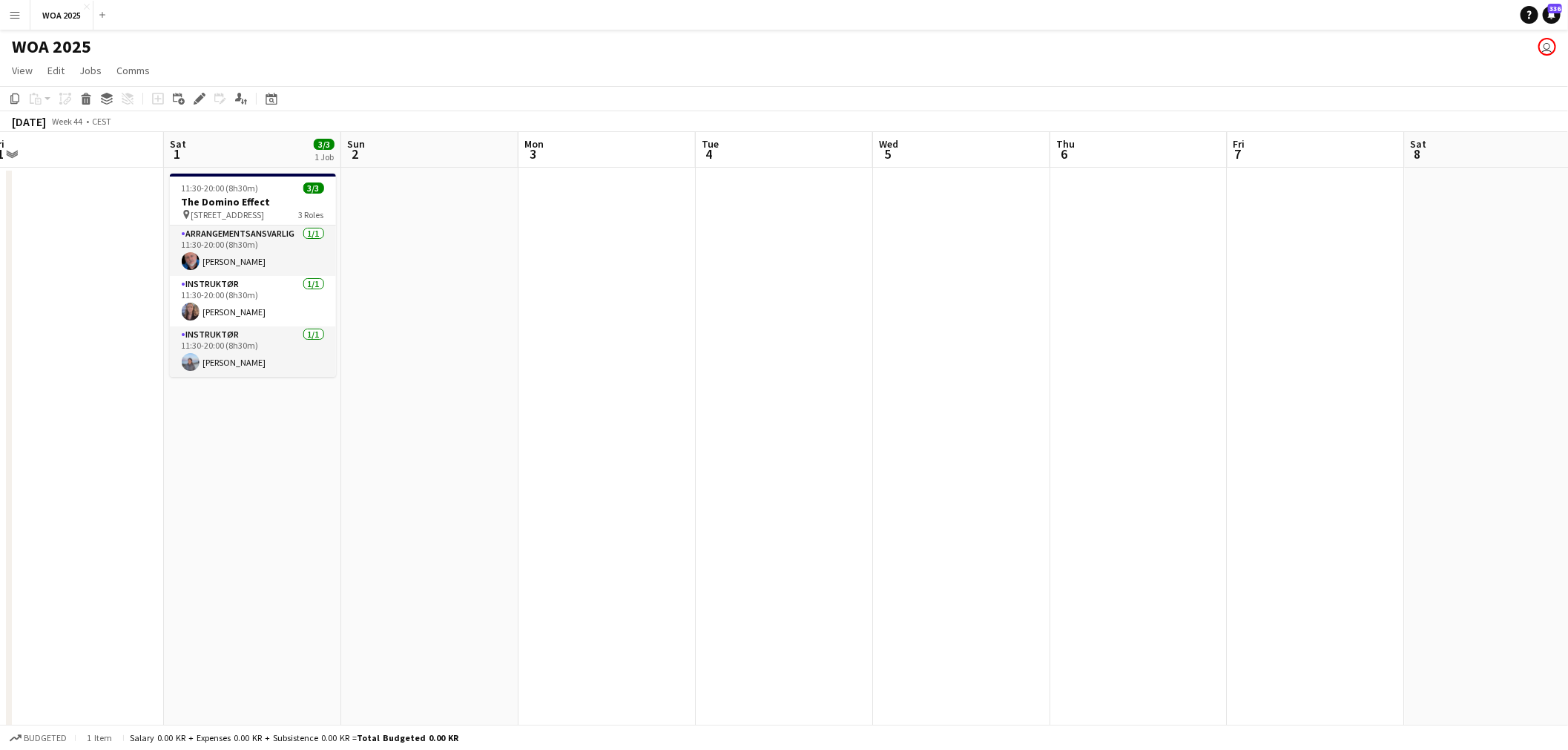
click at [1314, 283] on app-date-cell at bounding box center [1315, 630] width 177 height 925
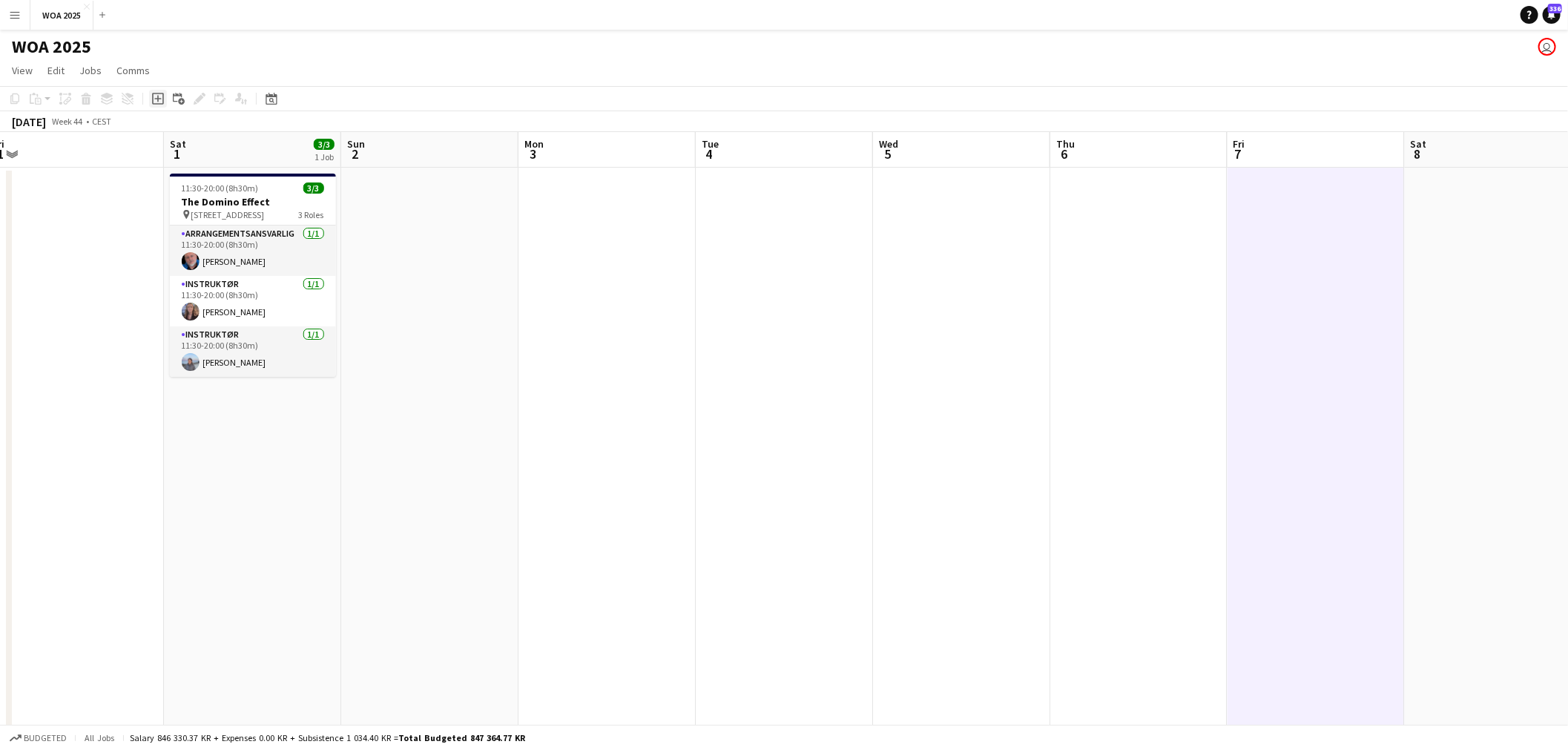
click at [153, 95] on icon "Add job" at bounding box center [158, 98] width 12 height 12
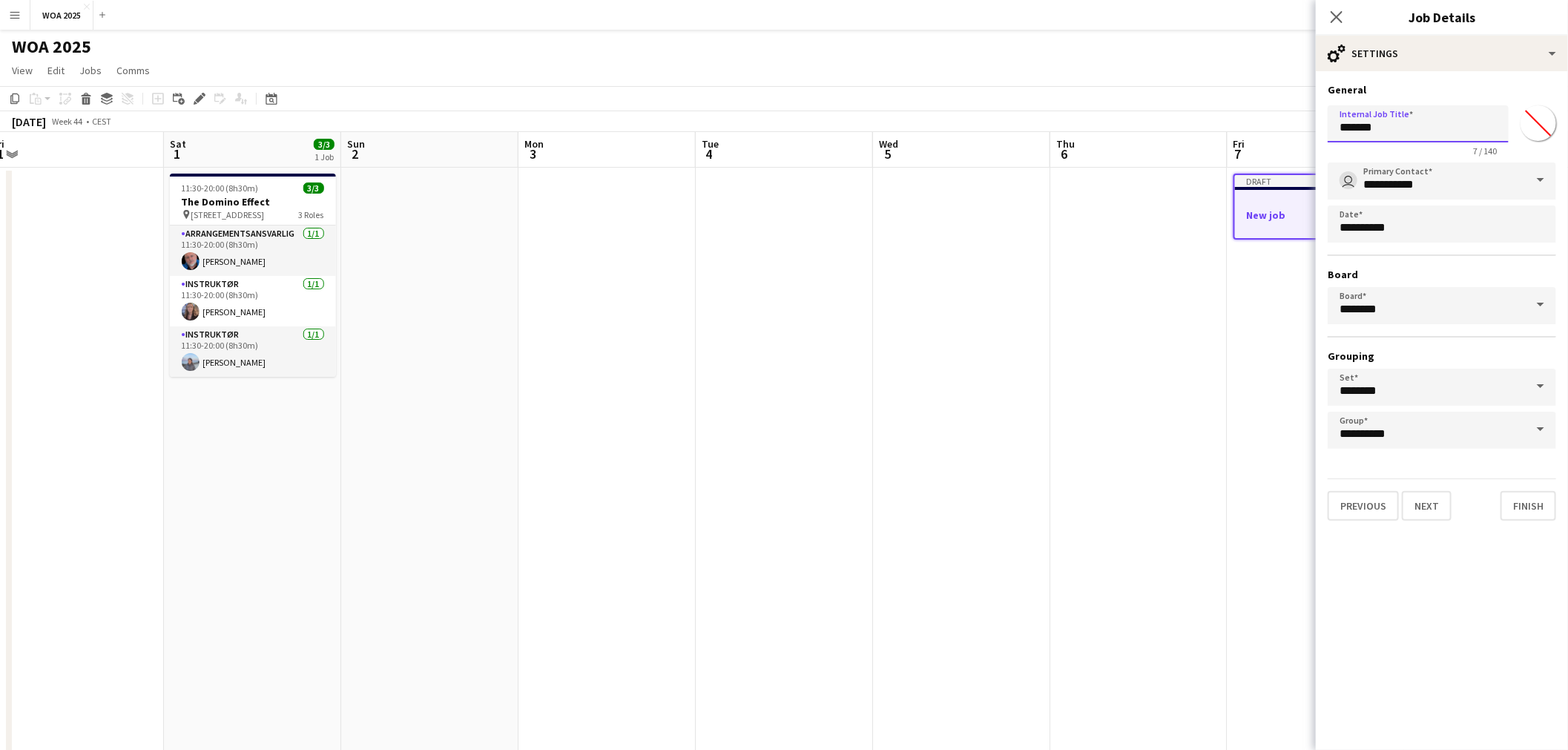
drag, startPoint x: 1405, startPoint y: 134, endPoint x: 1273, endPoint y: 132, distance: 132.0
click at [1273, 132] on body "Menu Boards Boards Boards All jobs Status Workforce Workforce My Workforce Recr…" at bounding box center [784, 558] width 1568 height 1117
type input "**********"
click at [1432, 503] on button "Next" at bounding box center [1427, 505] width 50 height 30
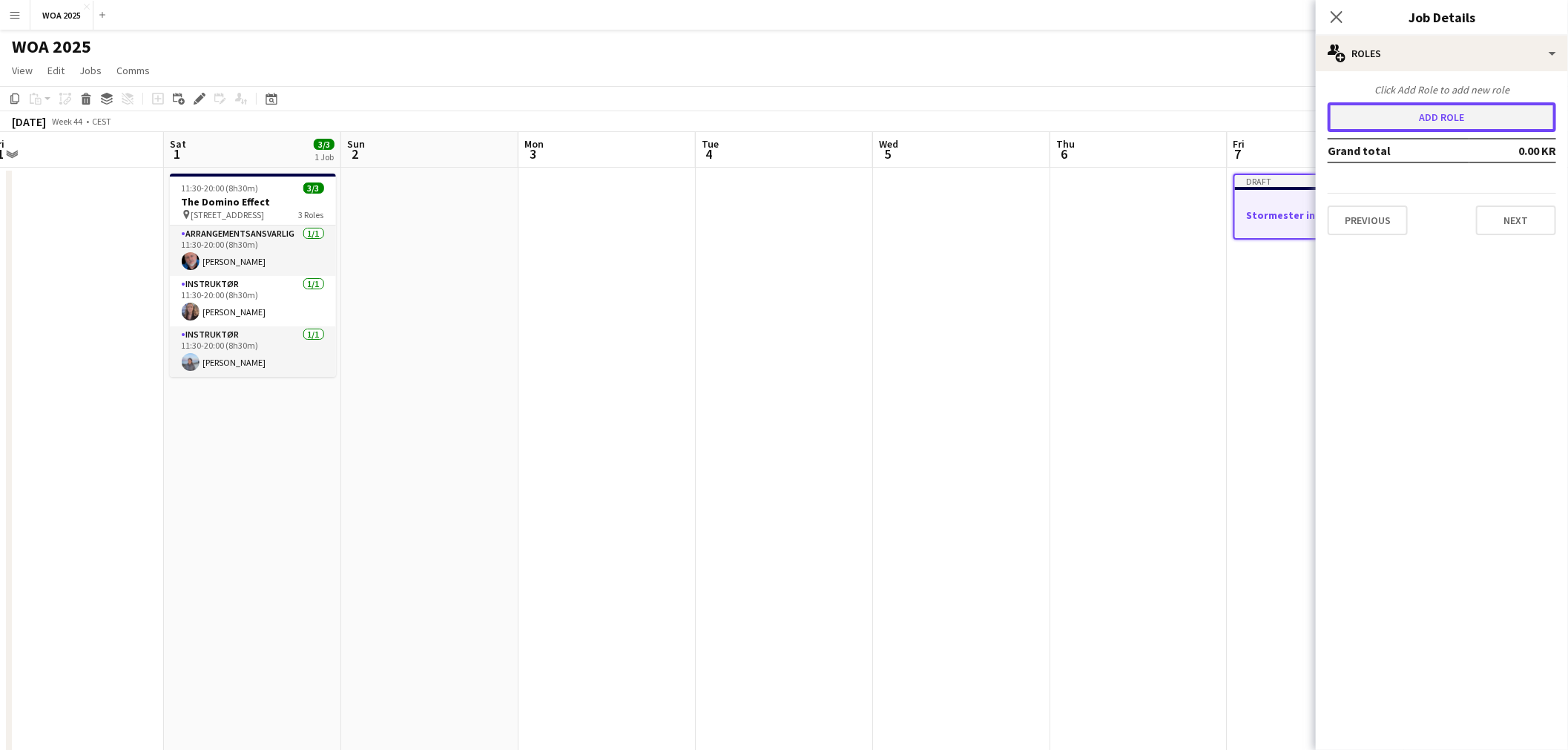
click at [1447, 123] on button "Add role" at bounding box center [1441, 117] width 229 height 30
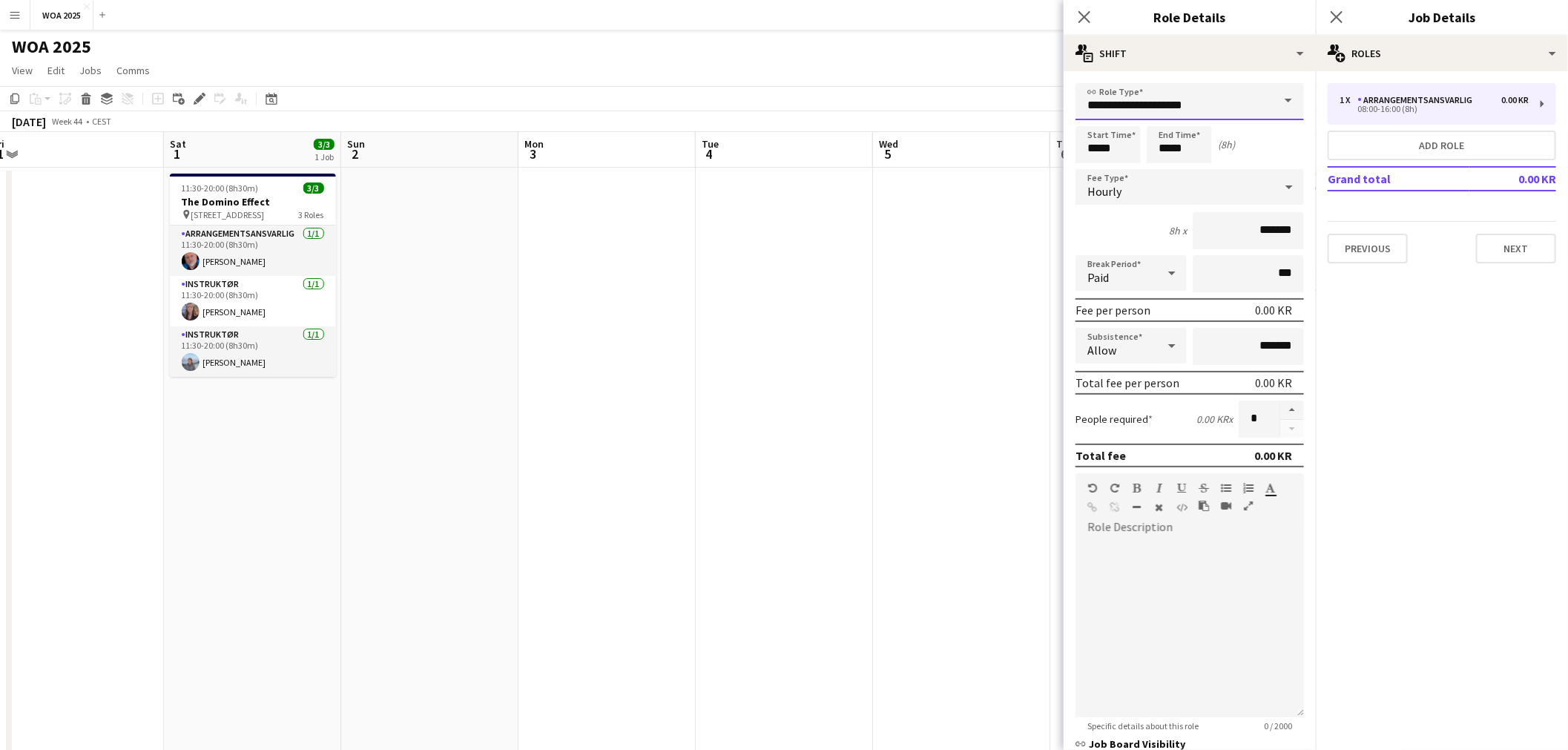
click at [1231, 106] on input "**********" at bounding box center [1189, 101] width 229 height 37
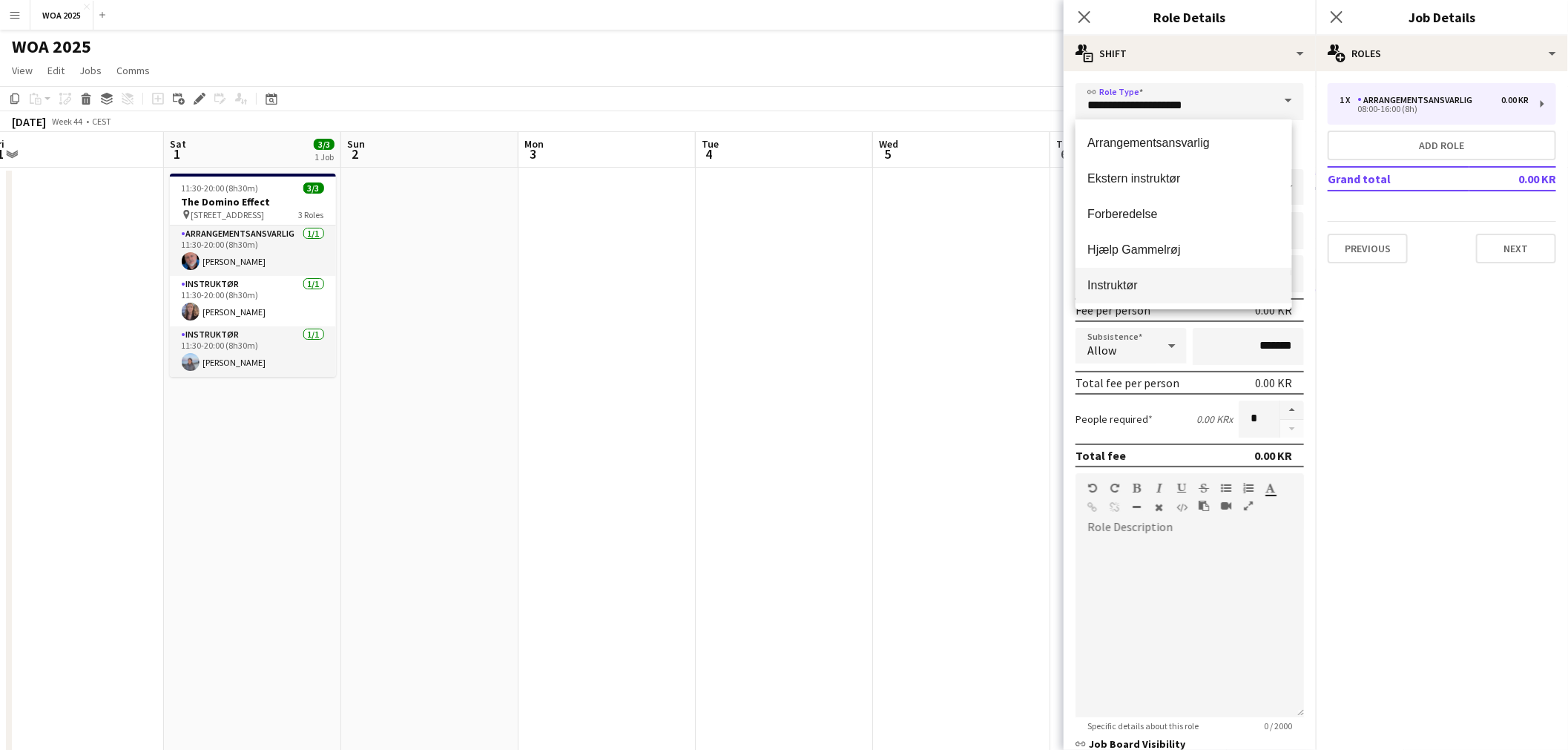
click at [1121, 278] on span "Instruktør" at bounding box center [1183, 285] width 192 height 14
type input "**********"
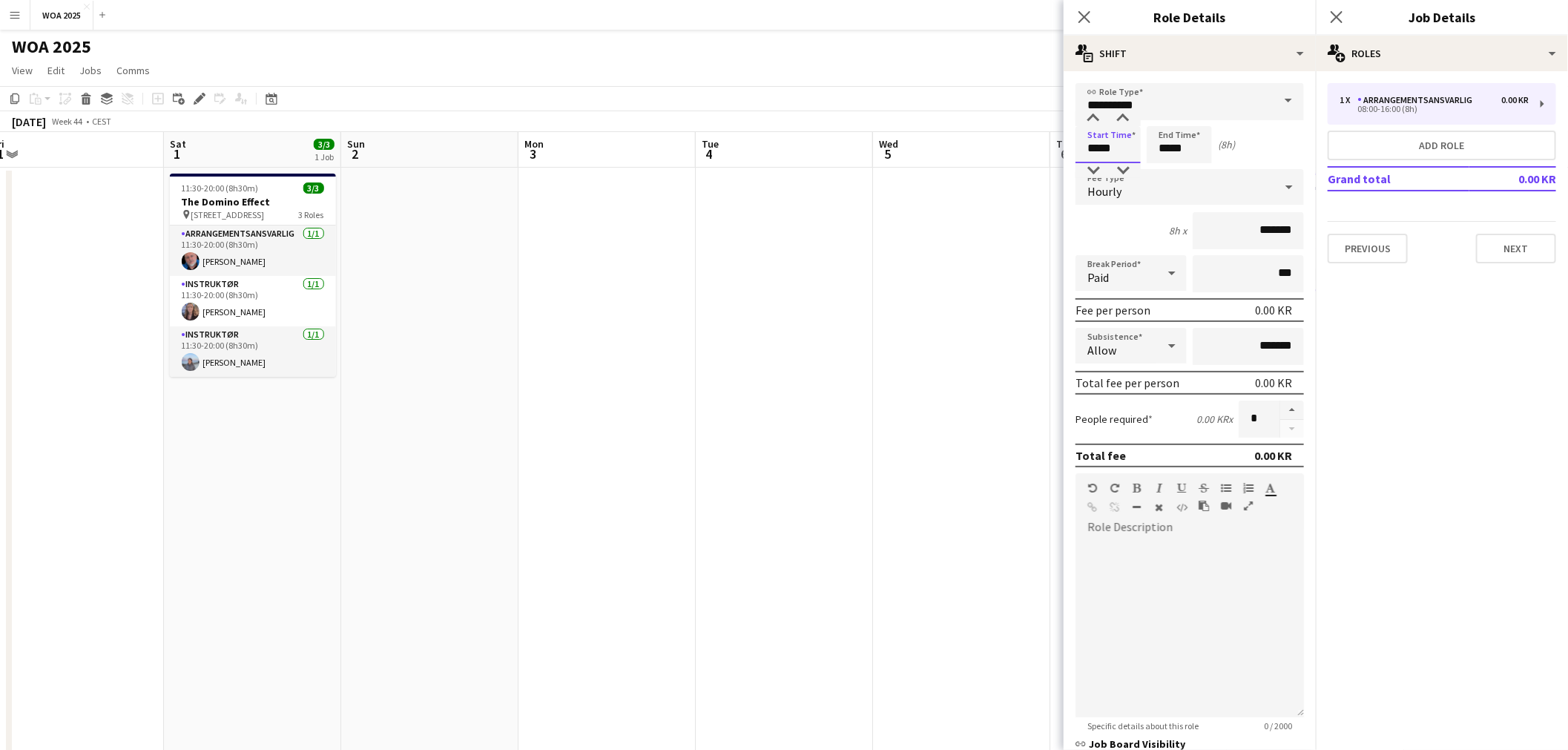
drag, startPoint x: 1124, startPoint y: 148, endPoint x: 1055, endPoint y: 143, distance: 69.2
click at [1055, 143] on body "Menu Boards Boards Boards All jobs Status Workforce Workforce My Workforce Recr…" at bounding box center [784, 558] width 1568 height 1117
type input "*****"
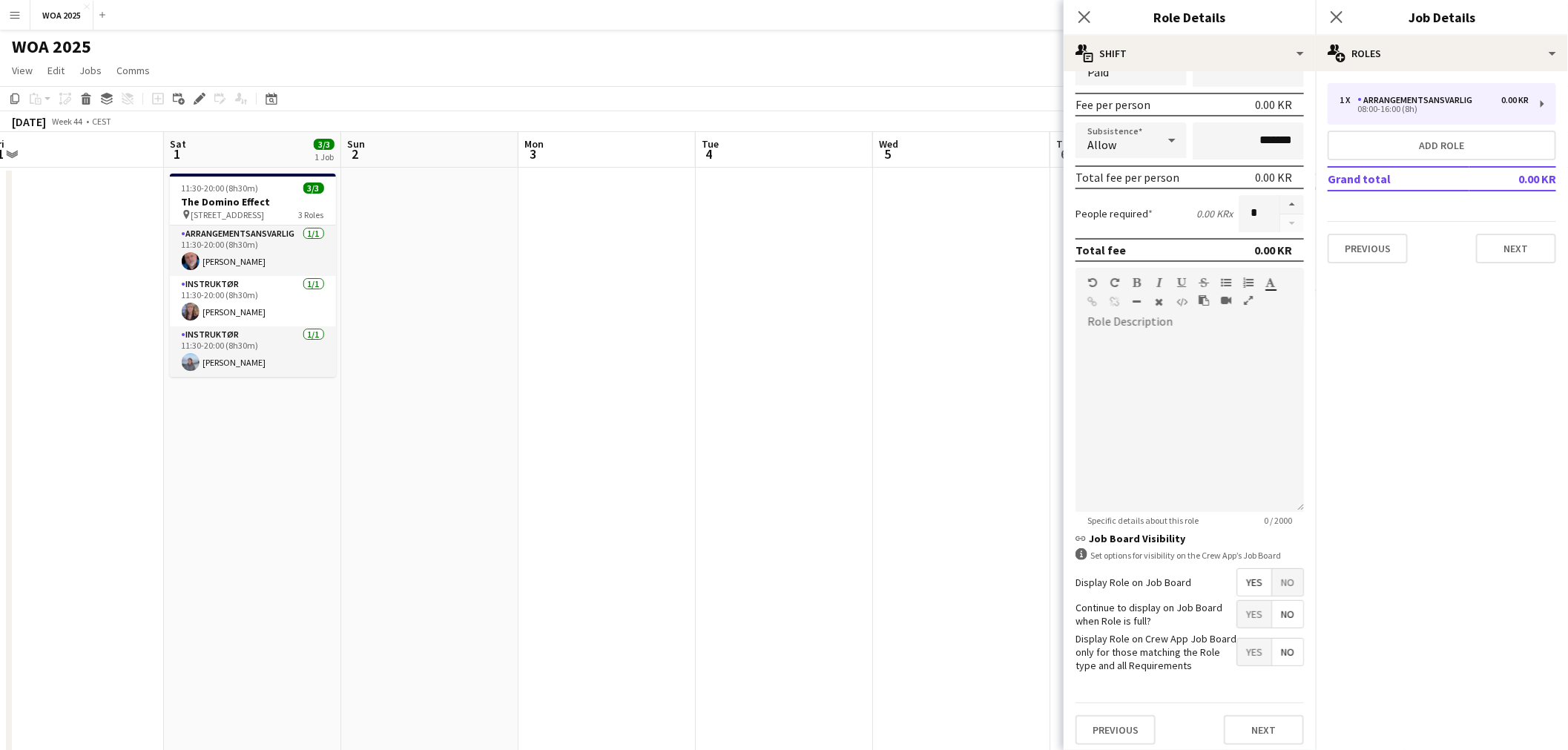
type input "*****"
click at [1237, 602] on span "Yes" at bounding box center [1254, 613] width 34 height 27
click at [1265, 734] on button "Next" at bounding box center [1264, 729] width 80 height 30
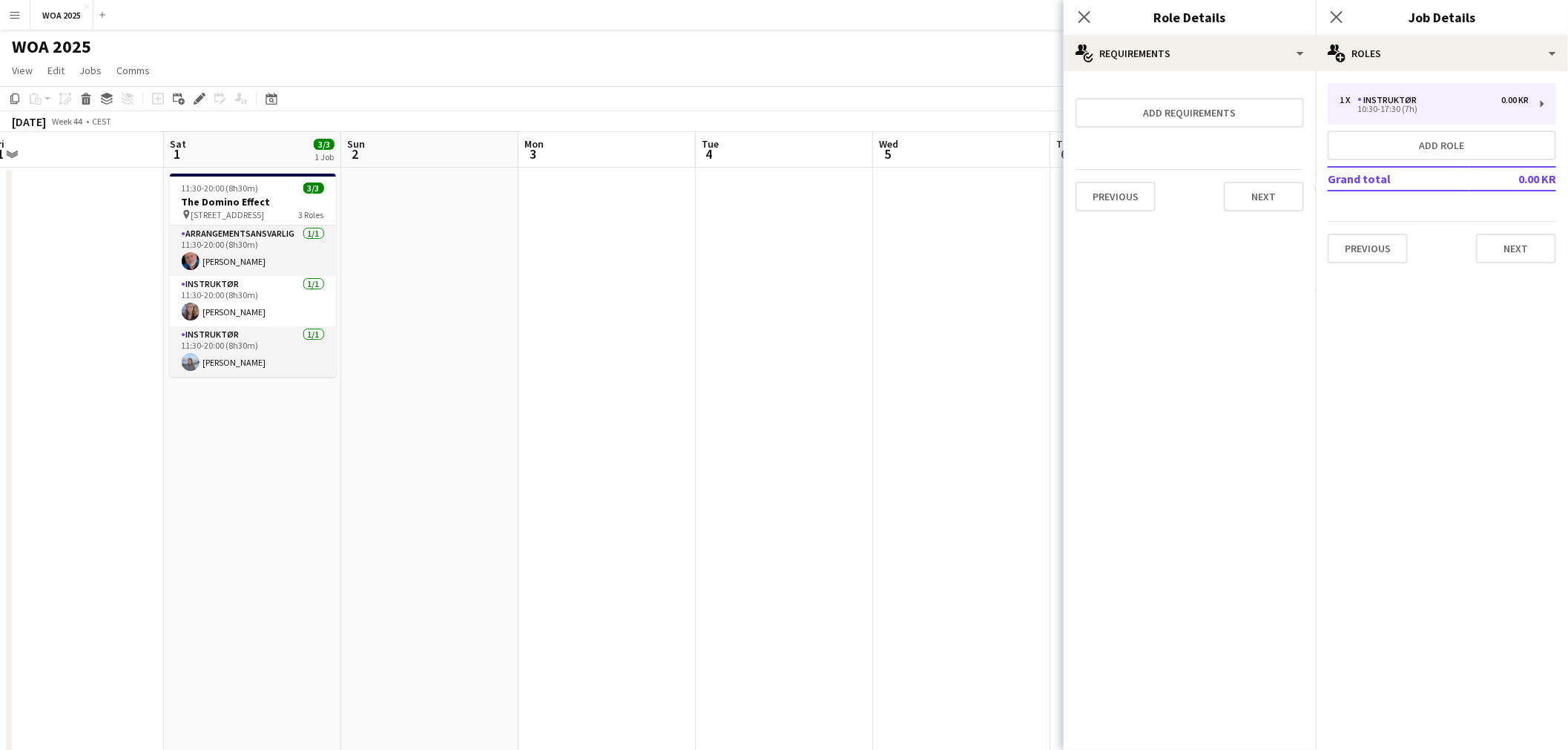
scroll to position [0, 0]
click at [1274, 190] on button "Next" at bounding box center [1264, 196] width 80 height 30
click at [1274, 190] on button "Finish" at bounding box center [1275, 199] width 56 height 30
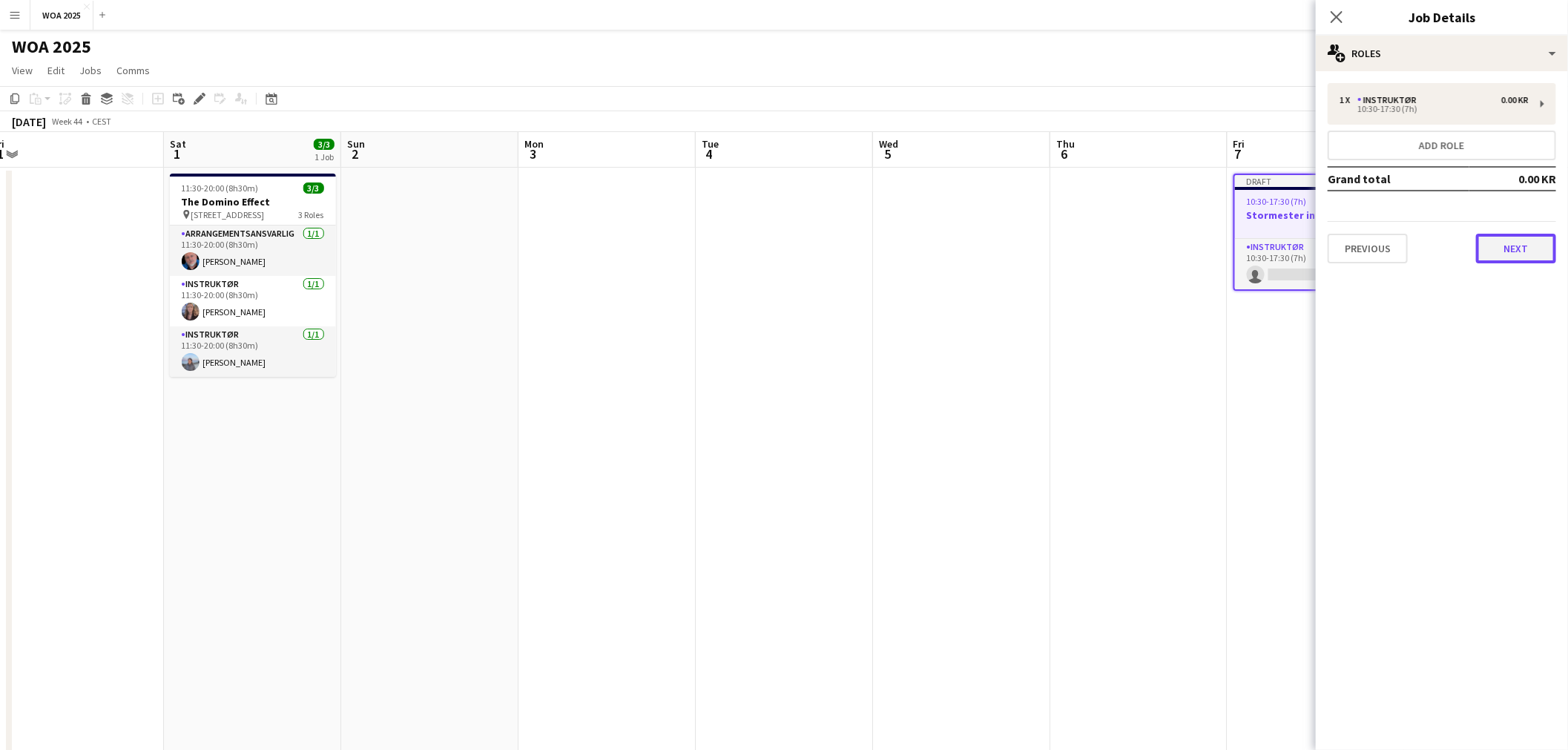
click at [1521, 249] on button "Next" at bounding box center [1516, 248] width 80 height 30
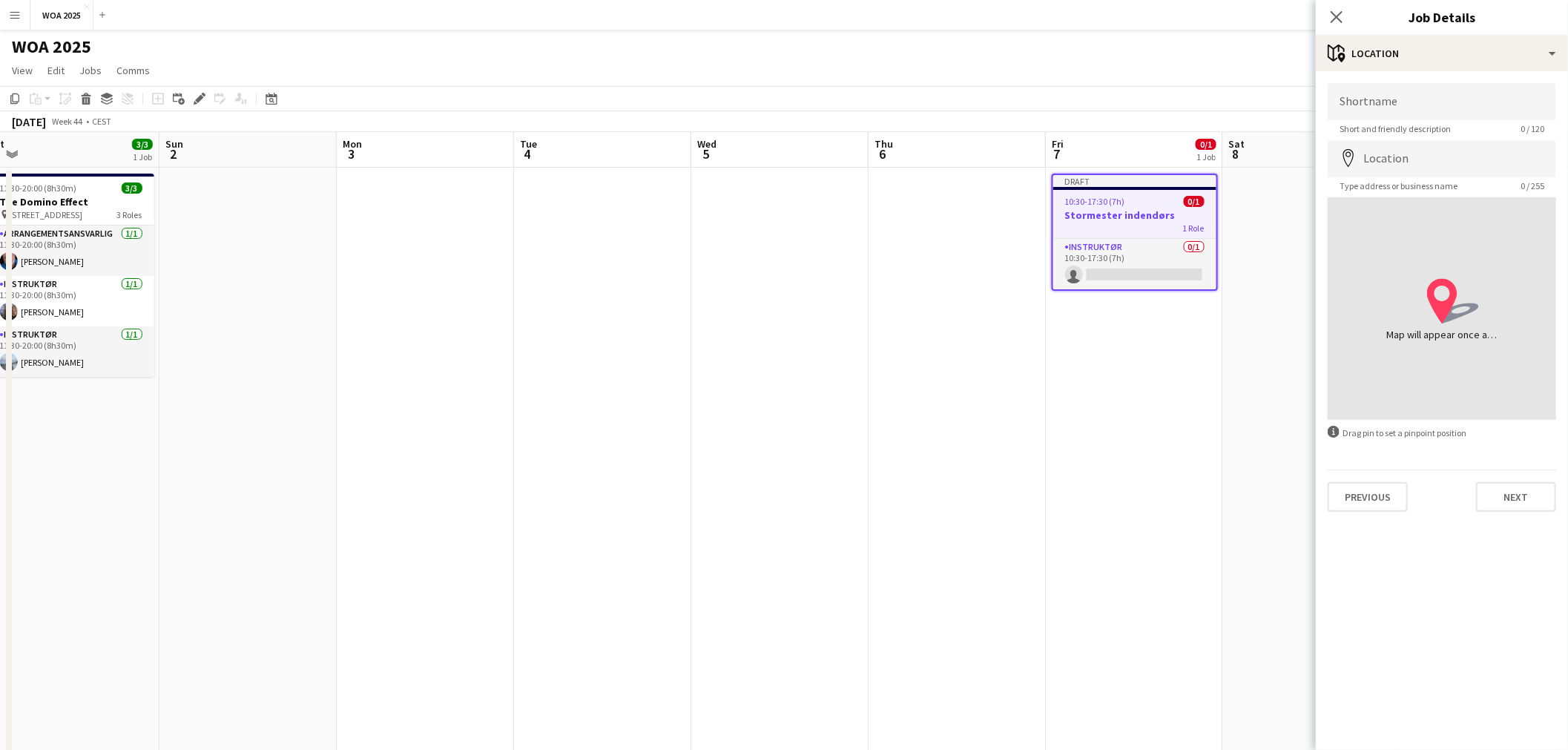
scroll to position [0, 580]
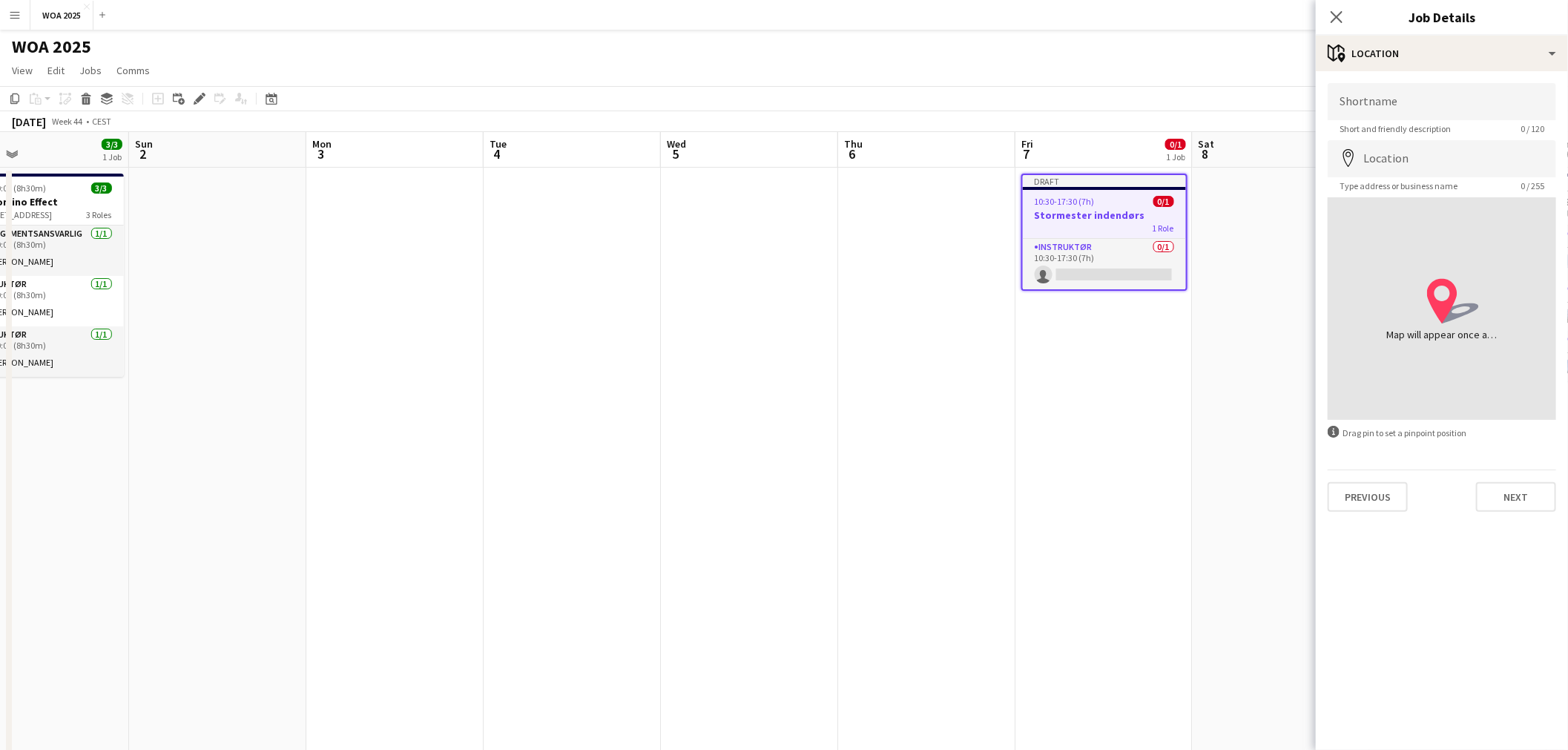
drag, startPoint x: 1060, startPoint y: 351, endPoint x: 883, endPoint y: 354, distance: 177.0
click at [883, 354] on app-calendar-viewport "Wed 29 1/1 1 Job Thu 30 1/4 3 Jobs Fri 31 Sat 1 3/3 1 Job Sun 2 Mon 3 Tue 4 Wed…" at bounding box center [784, 611] width 1568 height 960
click at [1450, 103] on input "Shortname" at bounding box center [1441, 101] width 229 height 37
type input "**********"
click at [1414, 159] on input "Location" at bounding box center [1441, 158] width 229 height 37
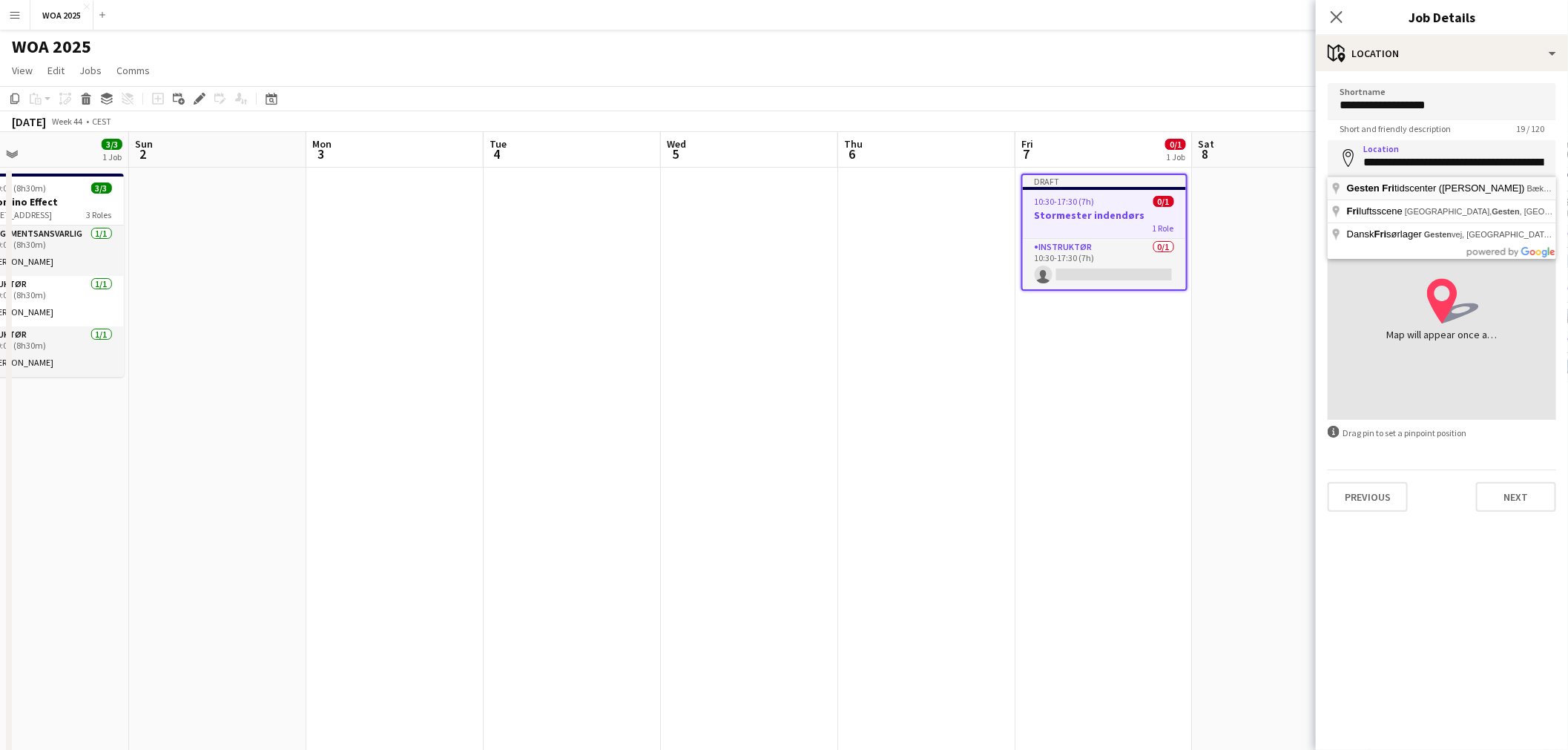
type input "**********"
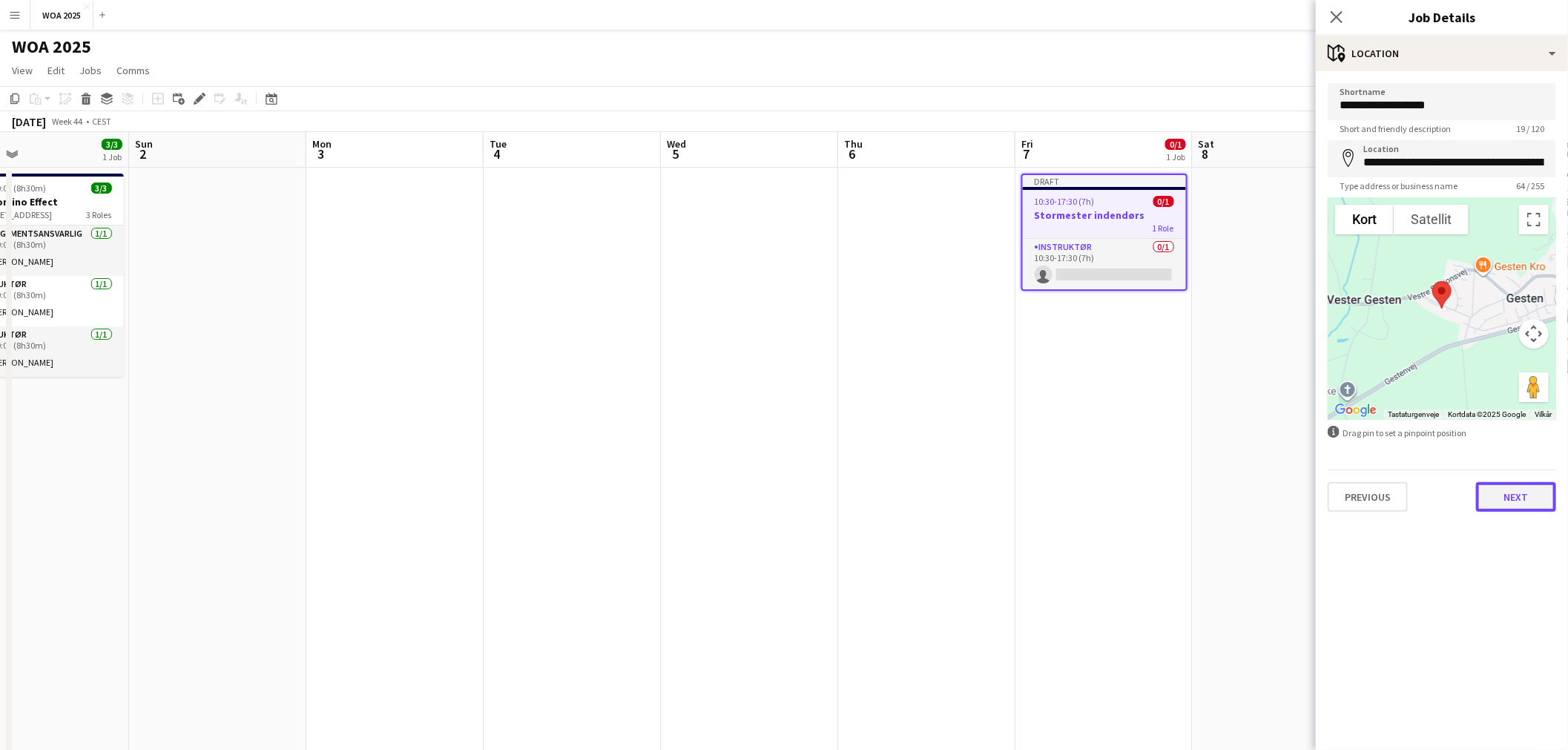
click at [1499, 494] on button "Next" at bounding box center [1516, 497] width 80 height 30
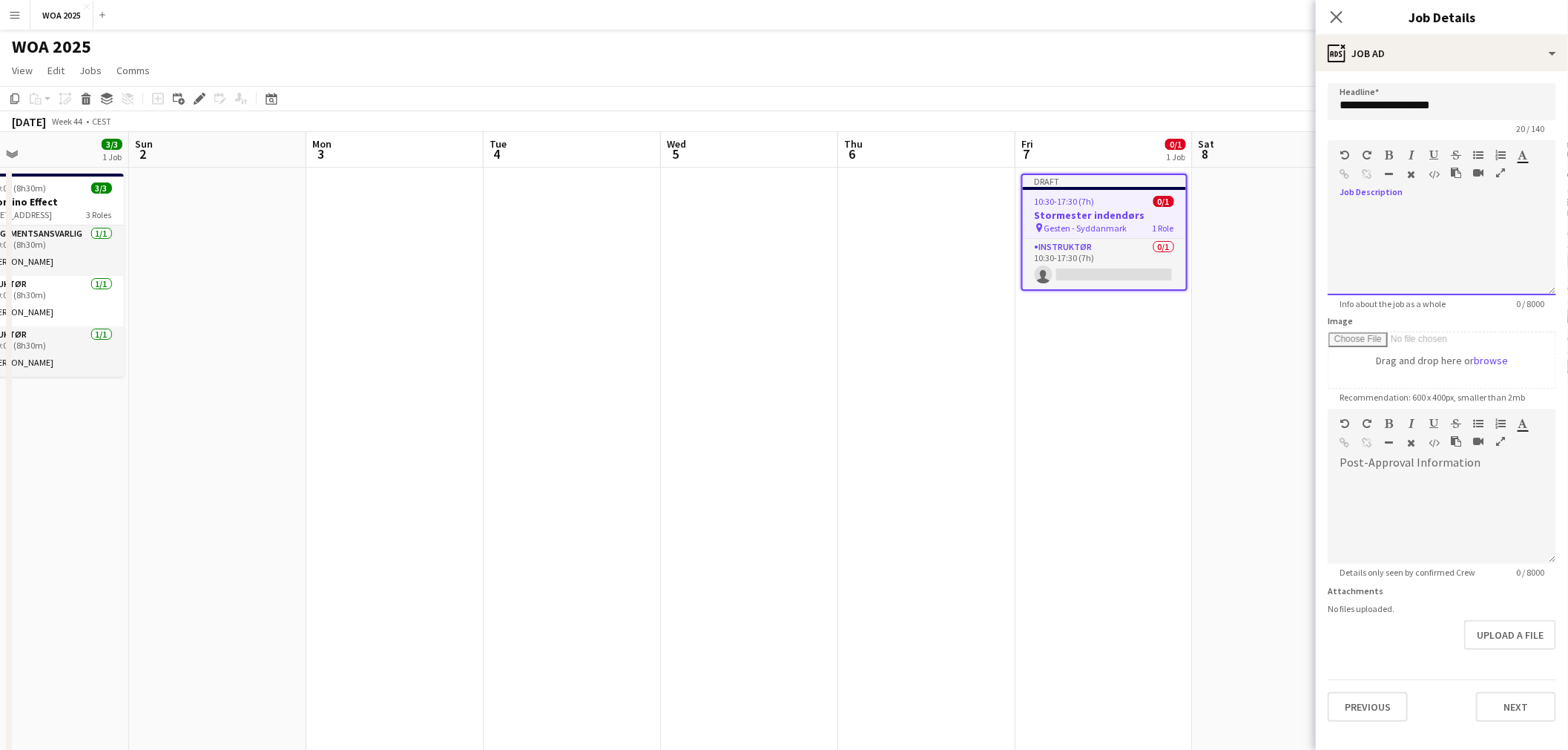
click at [1430, 225] on div at bounding box center [1441, 251] width 229 height 89
click at [1362, 510] on div at bounding box center [1441, 519] width 229 height 89
click at [1458, 482] on div at bounding box center [1441, 519] width 229 height 89
paste div
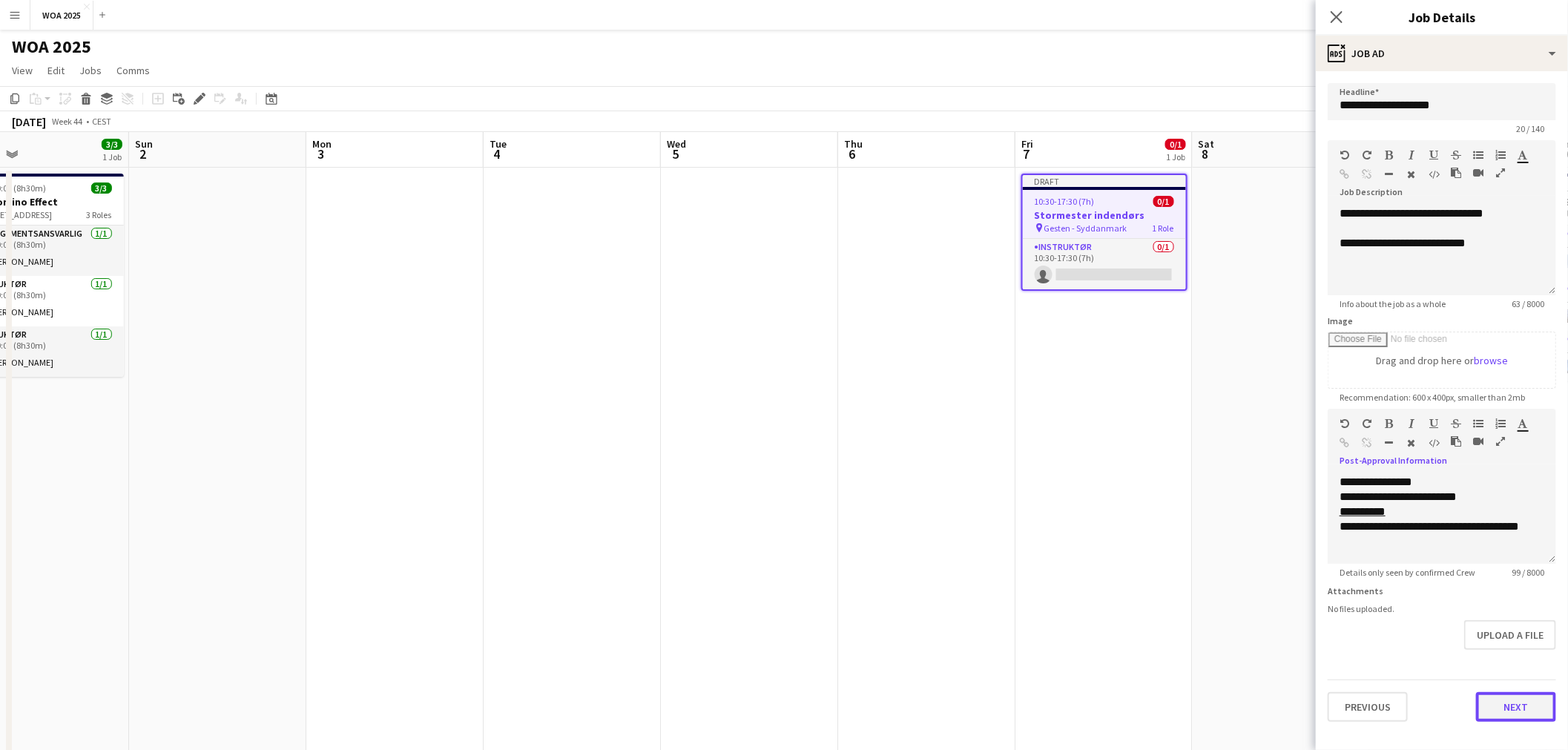
click at [1518, 705] on button "Next" at bounding box center [1516, 706] width 80 height 30
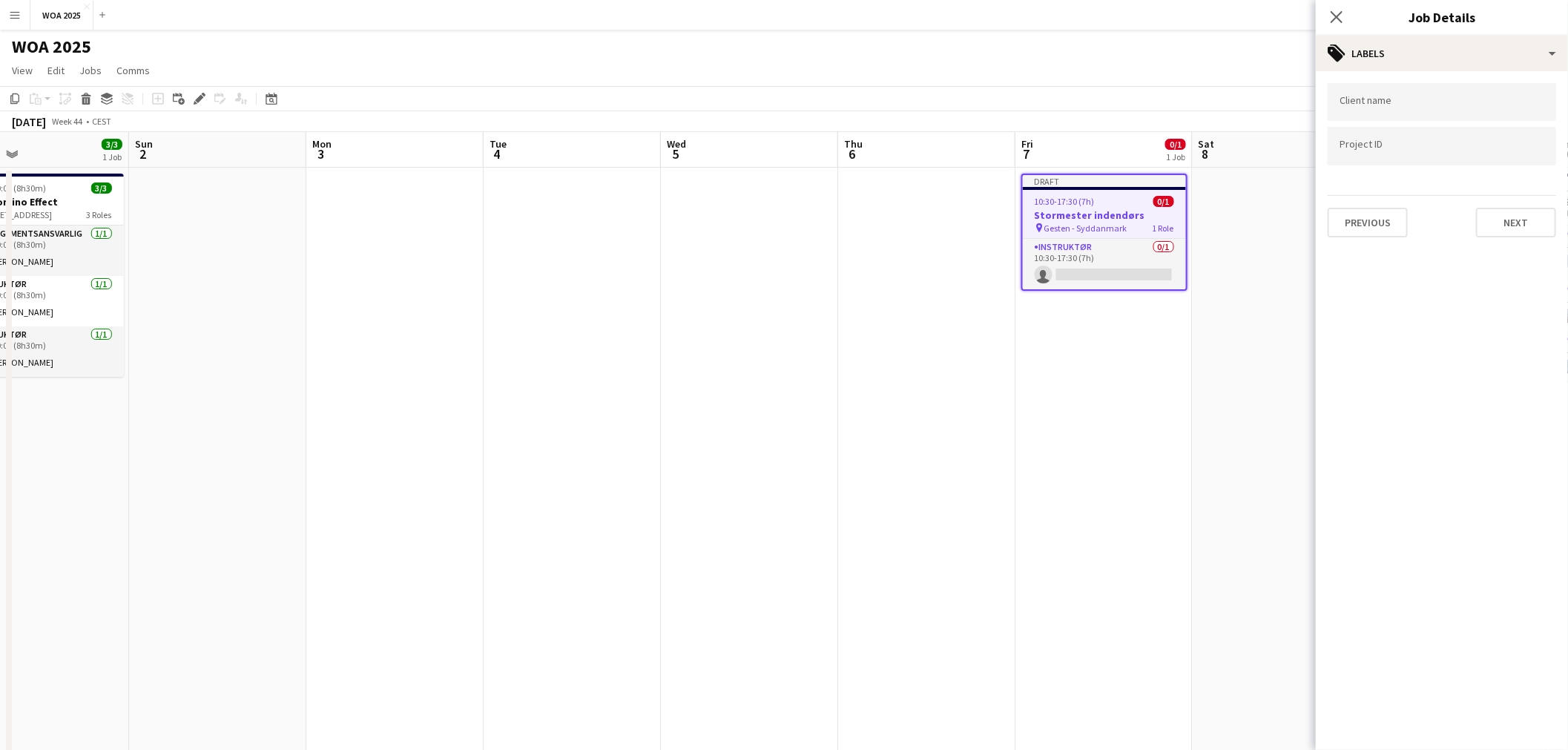
click at [1422, 151] on input "Type to search project ID labels..." at bounding box center [1441, 146] width 205 height 14
click at [1404, 152] on input "Type to search project ID labels..." at bounding box center [1441, 151] width 205 height 14
type input "****"
click at [1482, 219] on button "Next" at bounding box center [1516, 222] width 80 height 30
click at [1511, 152] on button "Next" at bounding box center [1516, 153] width 80 height 30
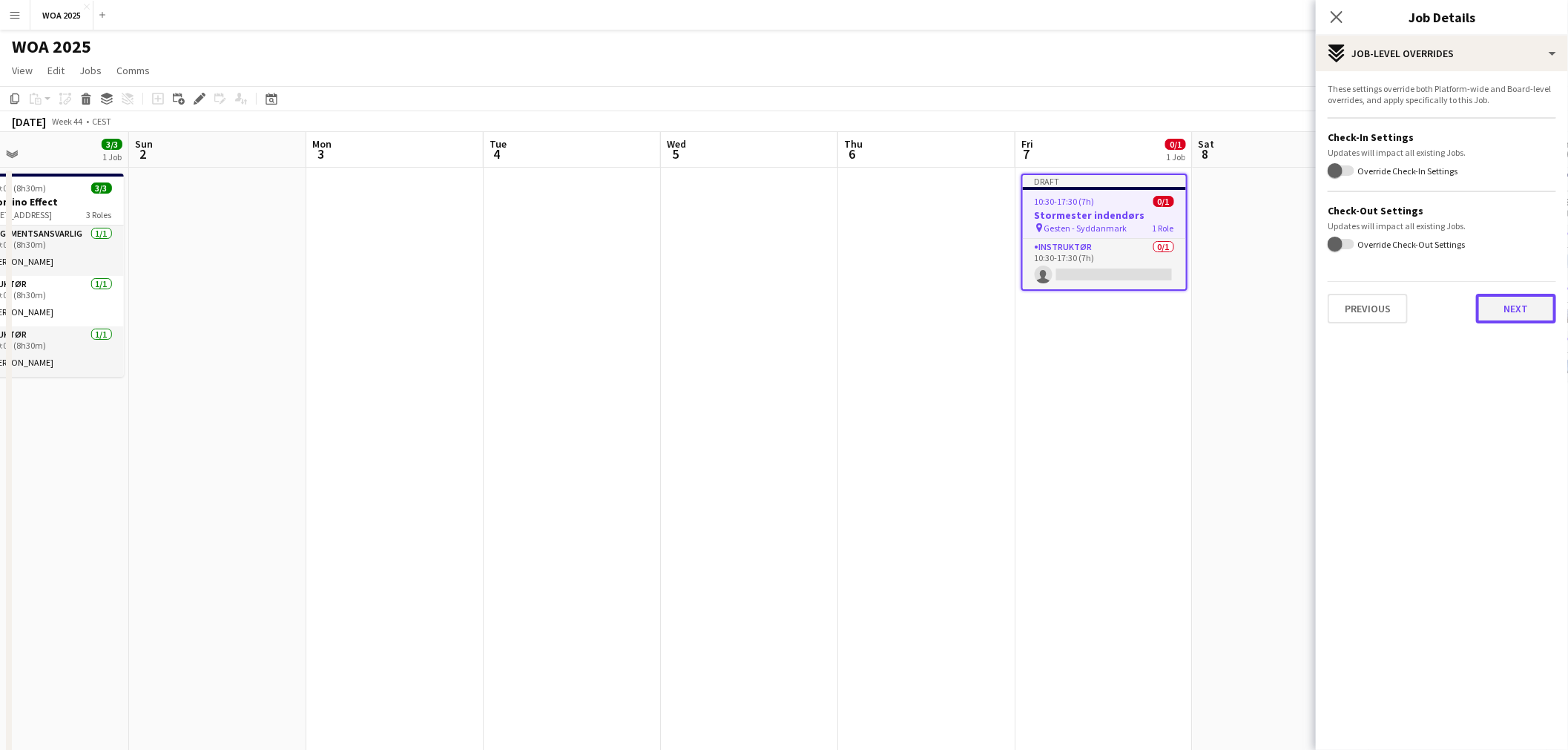
click at [1517, 309] on button "Next" at bounding box center [1516, 308] width 80 height 30
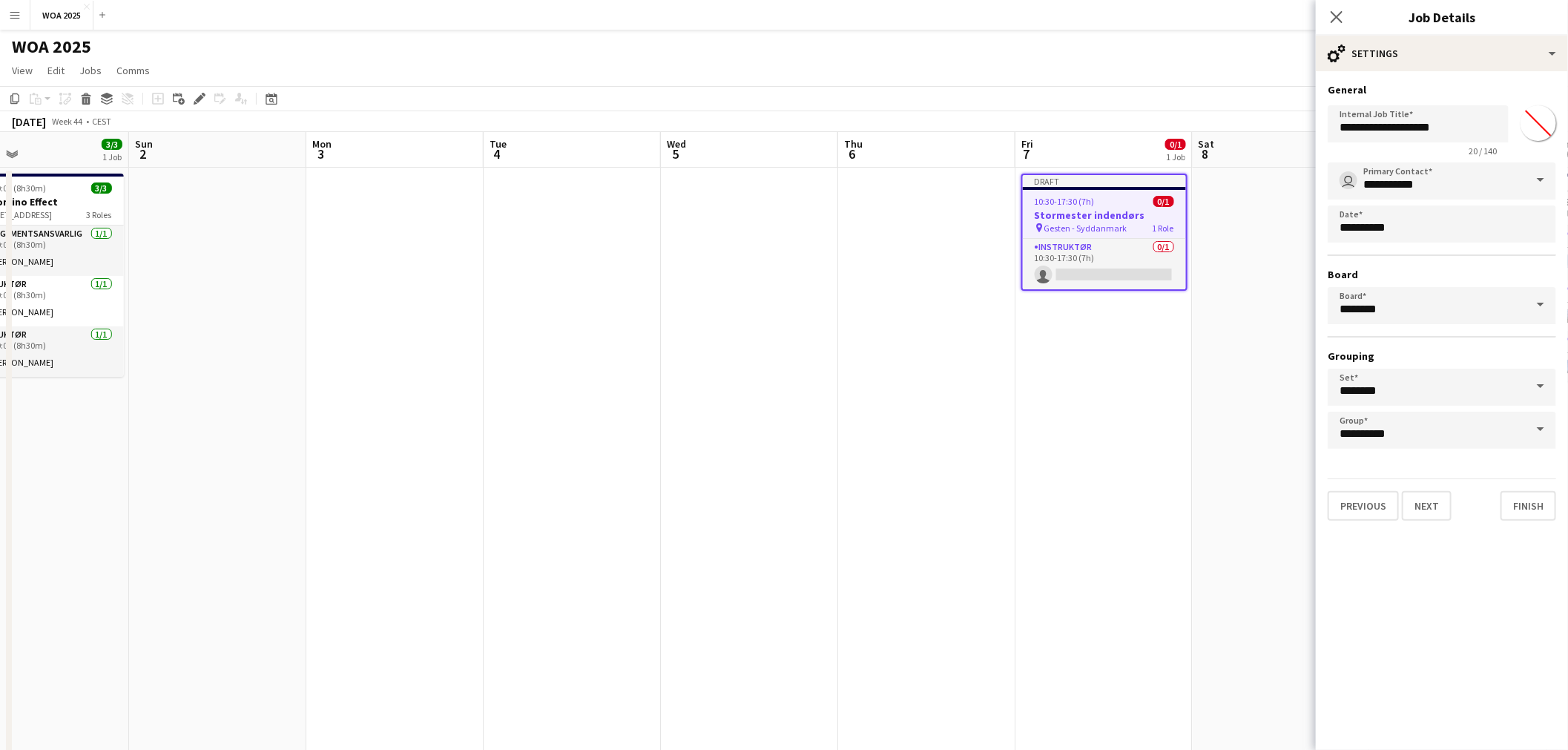
click at [1170, 442] on app-date-cell "Draft 10:30-17:30 (7h) 0/1 Stormester indendørs pin Gesten - Syddanmark 1 Role …" at bounding box center [1104, 630] width 177 height 925
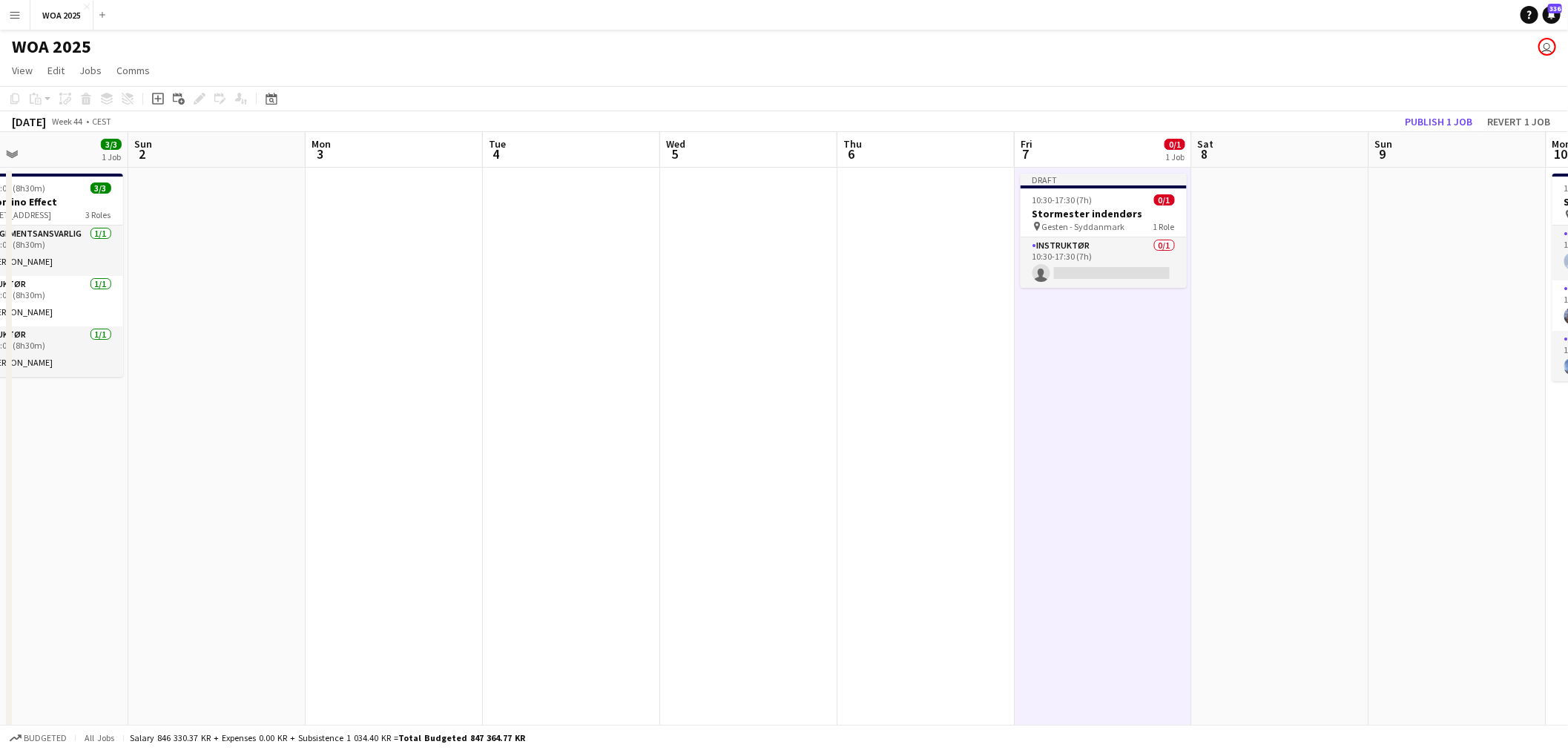
click at [1420, 134] on app-board-header-date "Sun 9" at bounding box center [1458, 150] width 177 height 36
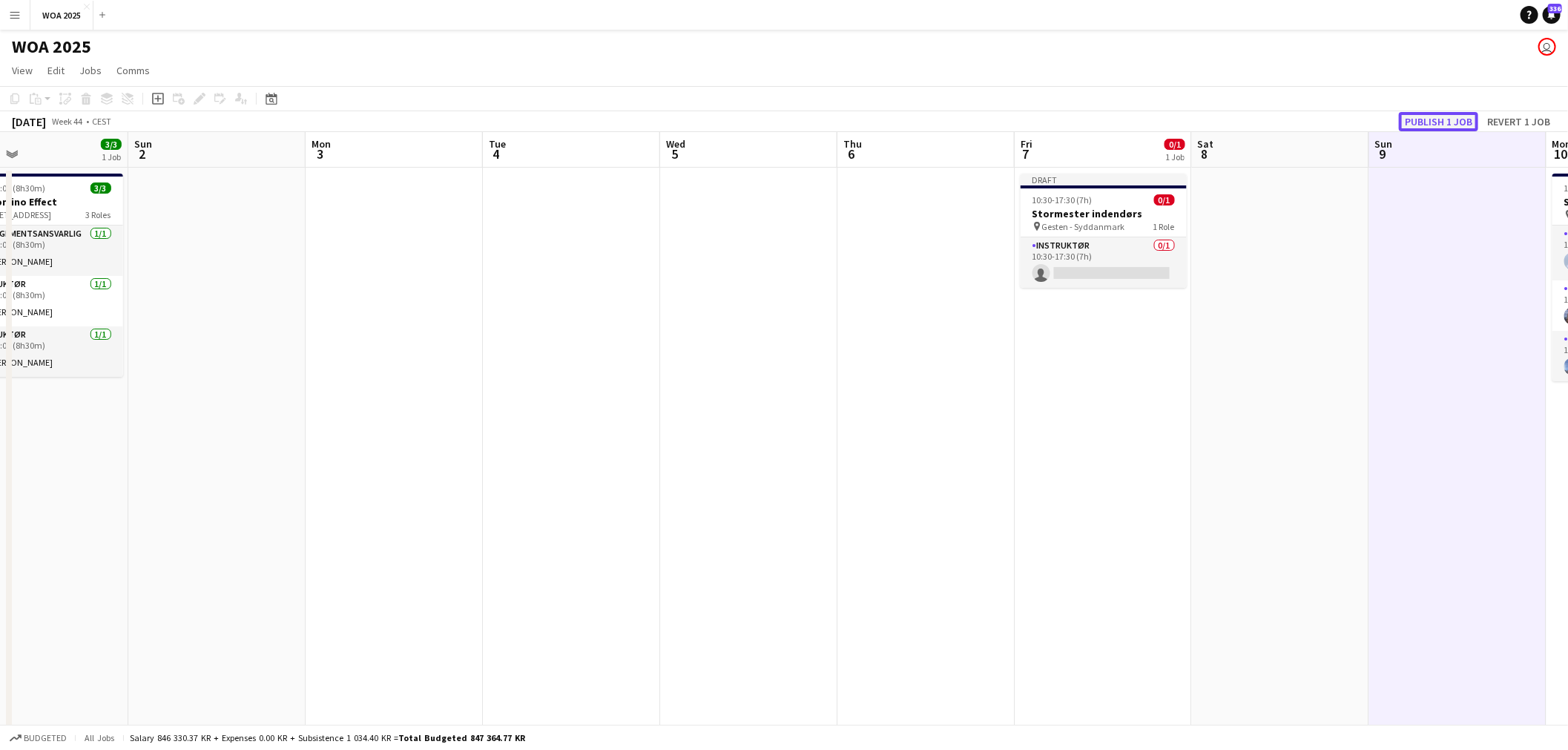
click at [1429, 123] on button "Publish 1 job" at bounding box center [1438, 122] width 80 height 20
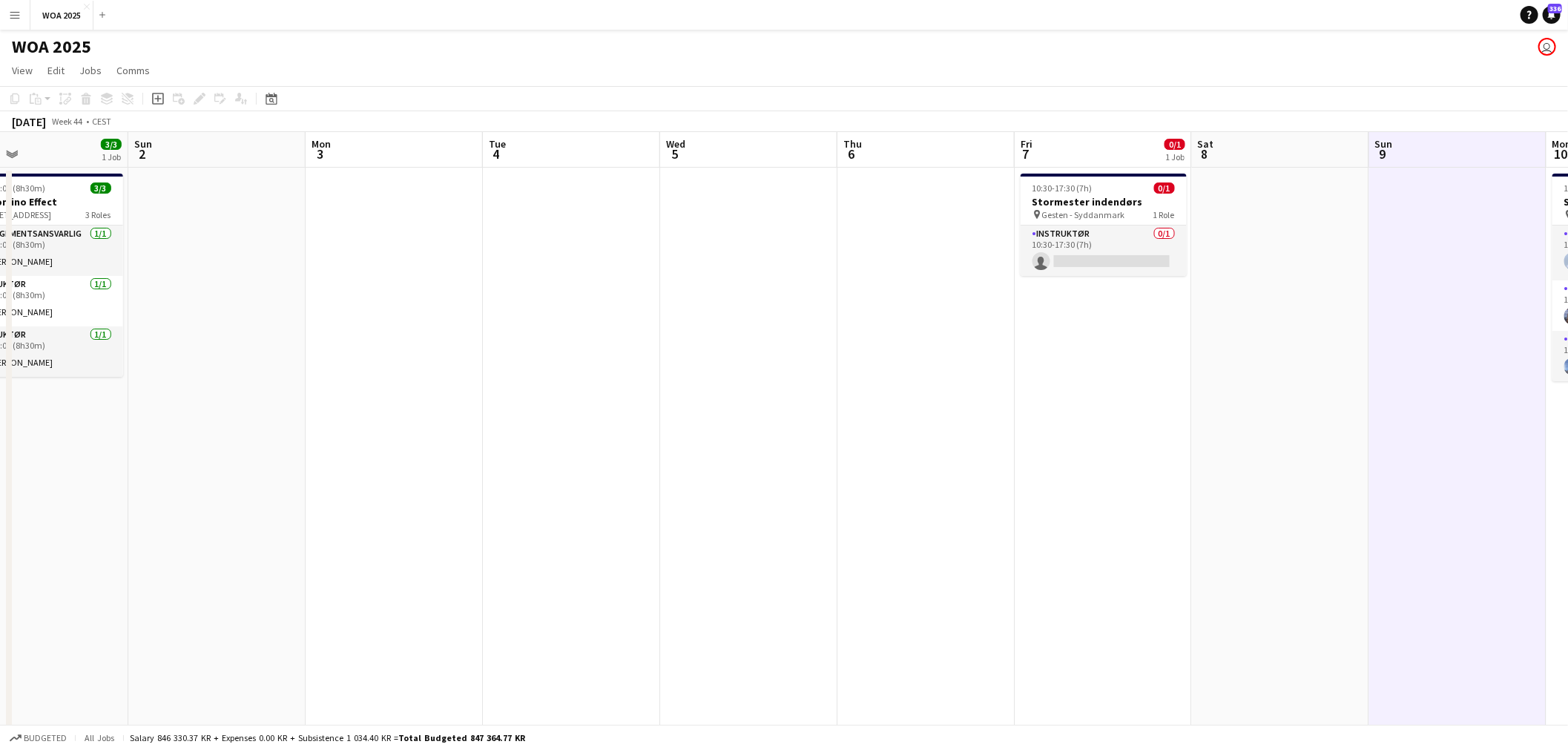
click at [1064, 418] on app-date-cell "10:30-17:30 (7h) 0/1 Stormester indendørs pin Gesten - Syddanmark 1 Role Instru…" at bounding box center [1103, 630] width 177 height 925
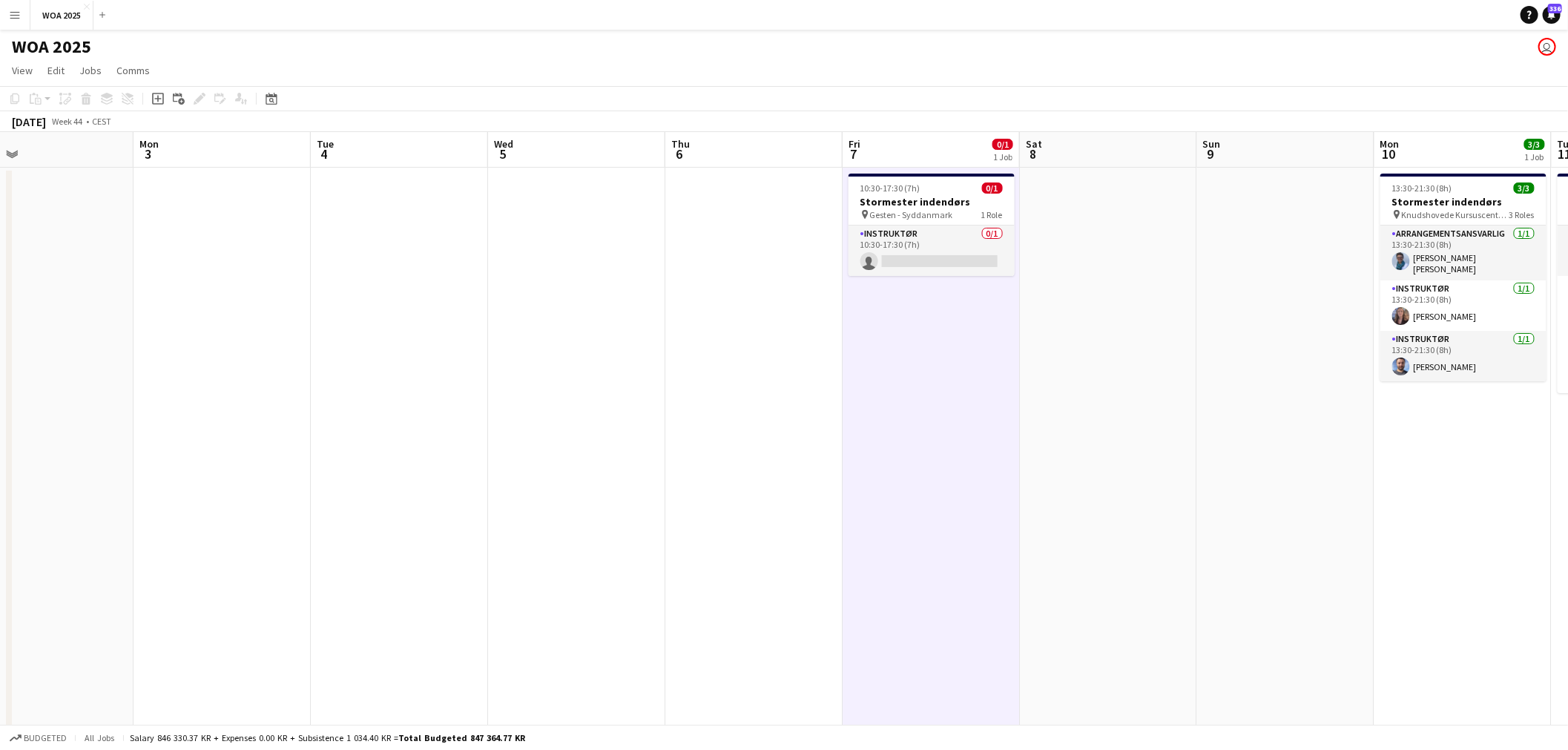
drag, startPoint x: 1043, startPoint y: 372, endPoint x: 724, endPoint y: 371, distance: 319.0
click at [724, 371] on app-calendar-viewport "Thu 30 1/4 3 Jobs Fri 31 Sat 1 3/3 1 Job Sun 2 Mon 3 Tue 4 Wed 5 Thu 6 Fri 7 0/…" at bounding box center [784, 611] width 1568 height 960
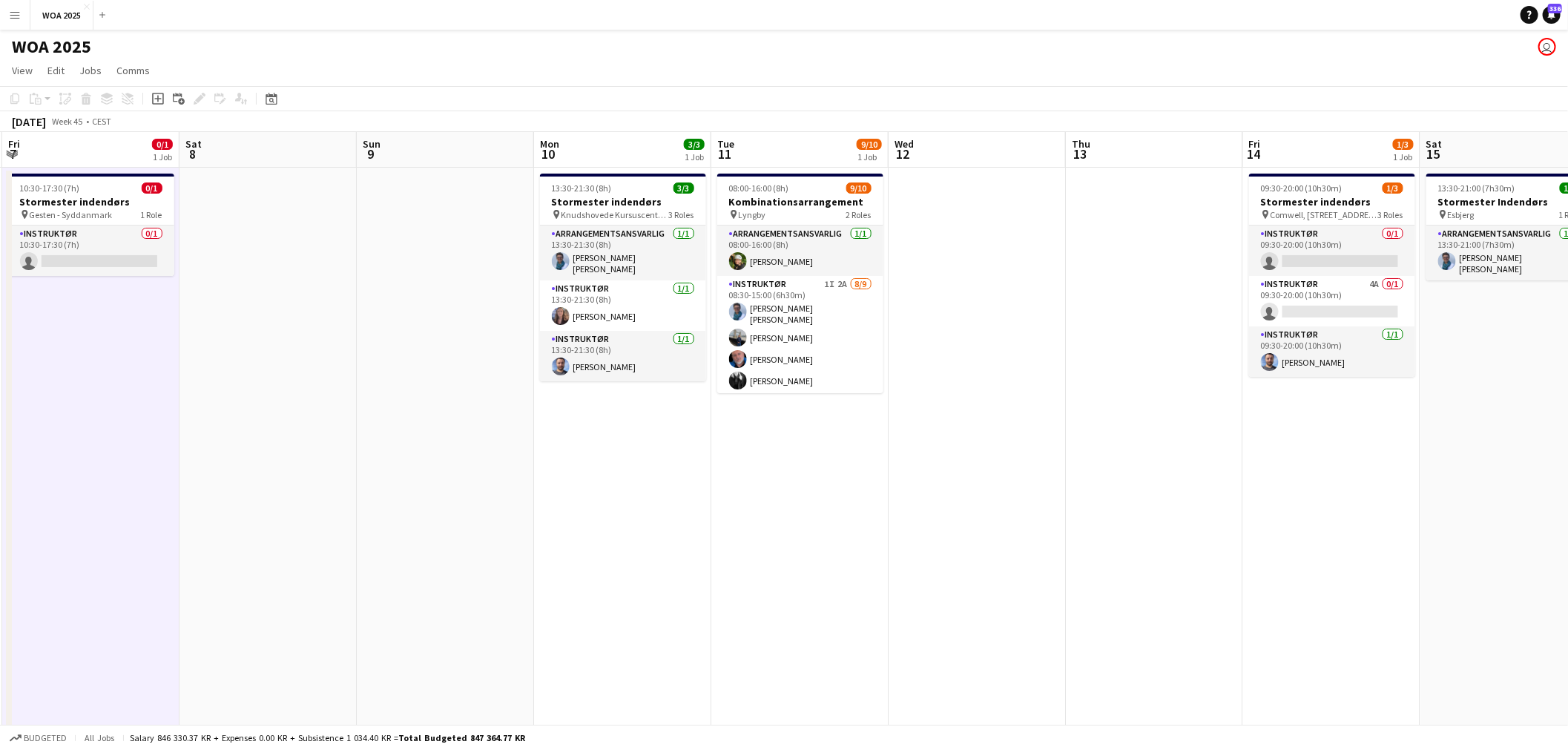
drag, startPoint x: 1137, startPoint y: 414, endPoint x: 678, endPoint y: 408, distance: 459.0
click at [678, 408] on app-calendar-viewport "Tue 4 Wed 5 Thu 6 Fri 7 0/1 1 Job Sat 8 Sun 9 Mon 10 3/3 1 Job Tue 11 9/10 1 Jo…" at bounding box center [784, 611] width 1568 height 960
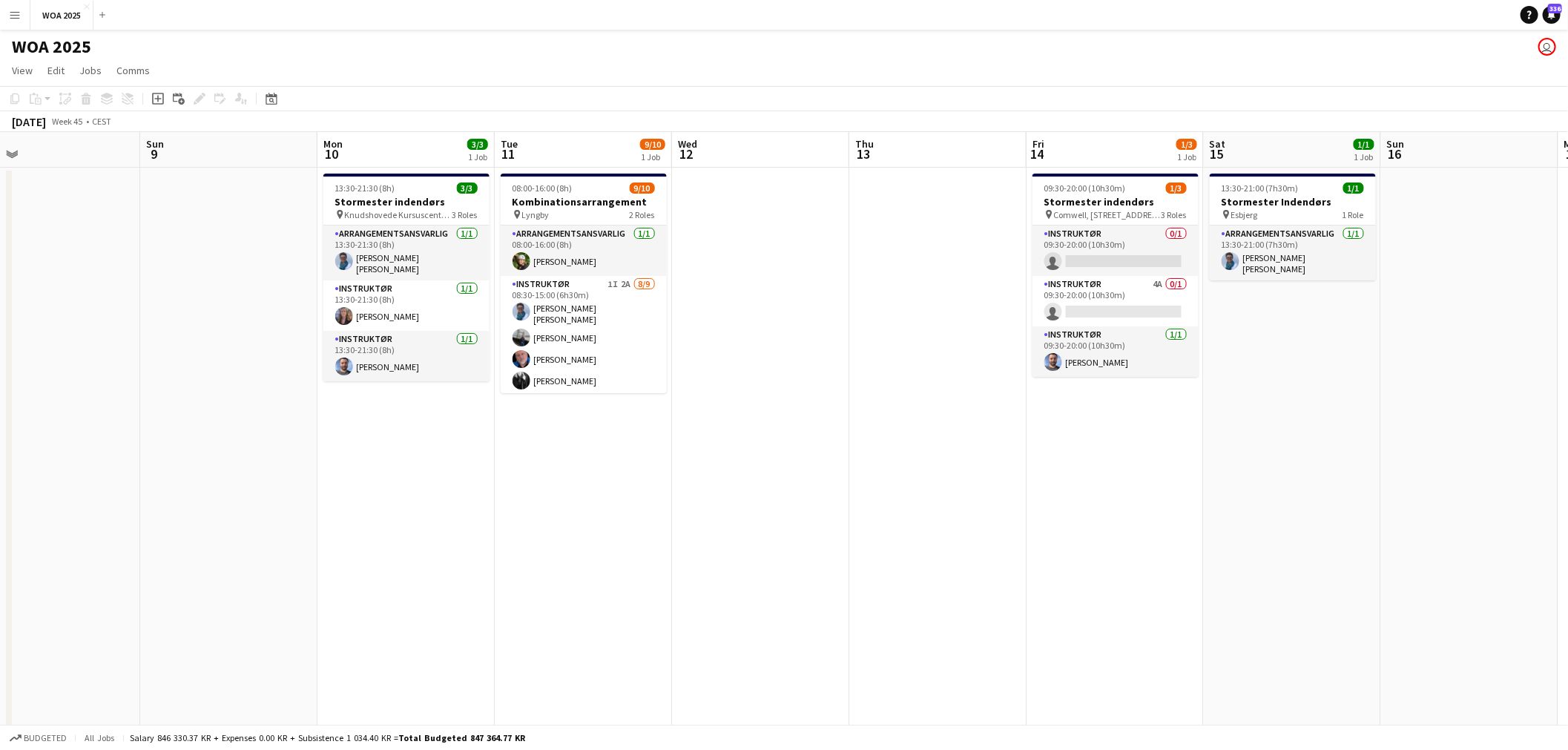
drag, startPoint x: 1064, startPoint y: 453, endPoint x: 706, endPoint y: 440, distance: 358.2
click at [706, 440] on app-calendar-viewport "Wed 5 Thu 6 Fri 7 0/1 1 Job Sat 8 Sun 9 Mon 10 3/3 1 Job Tue 11 9/10 1 Job Wed …" at bounding box center [784, 611] width 1568 height 960
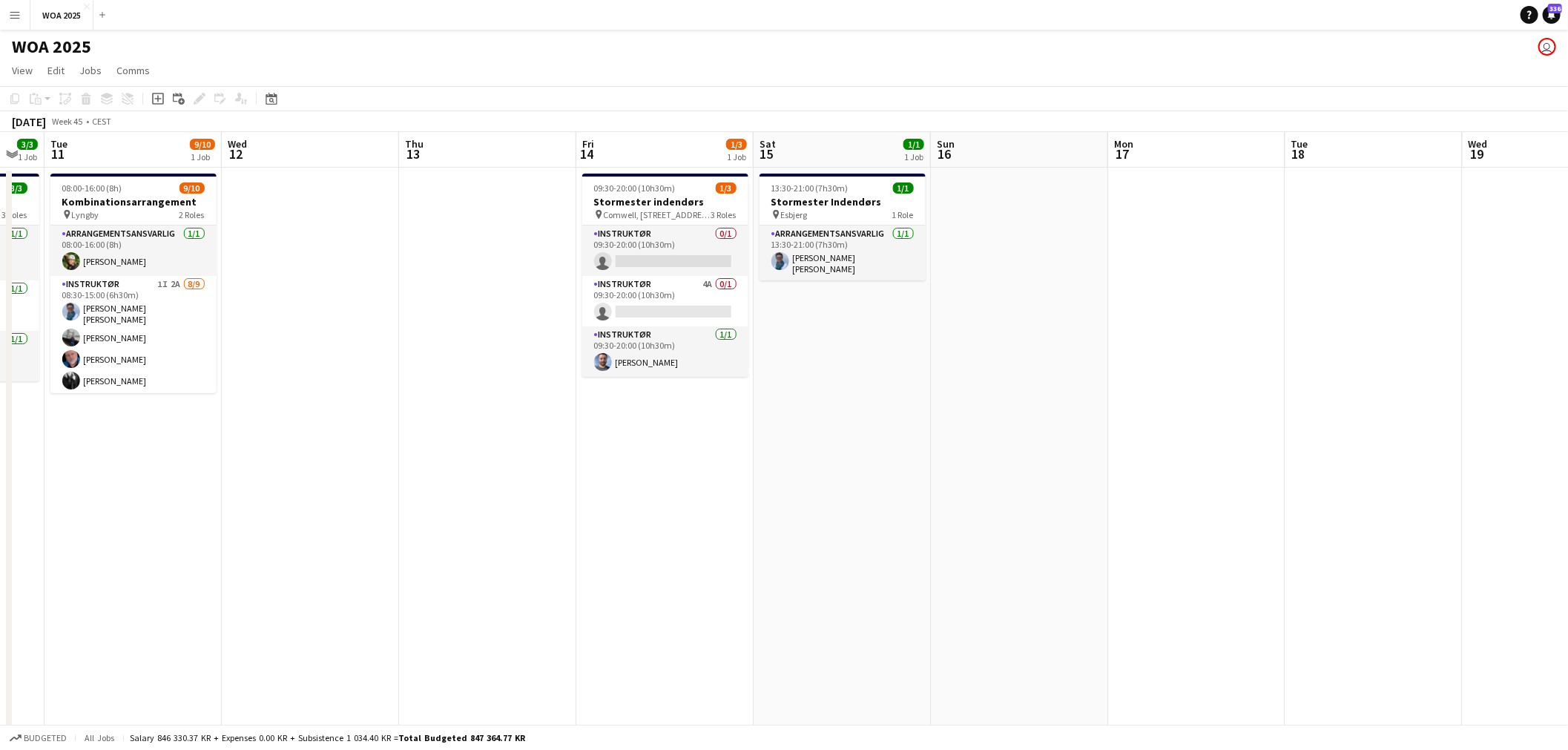
scroll to position [0, 560]
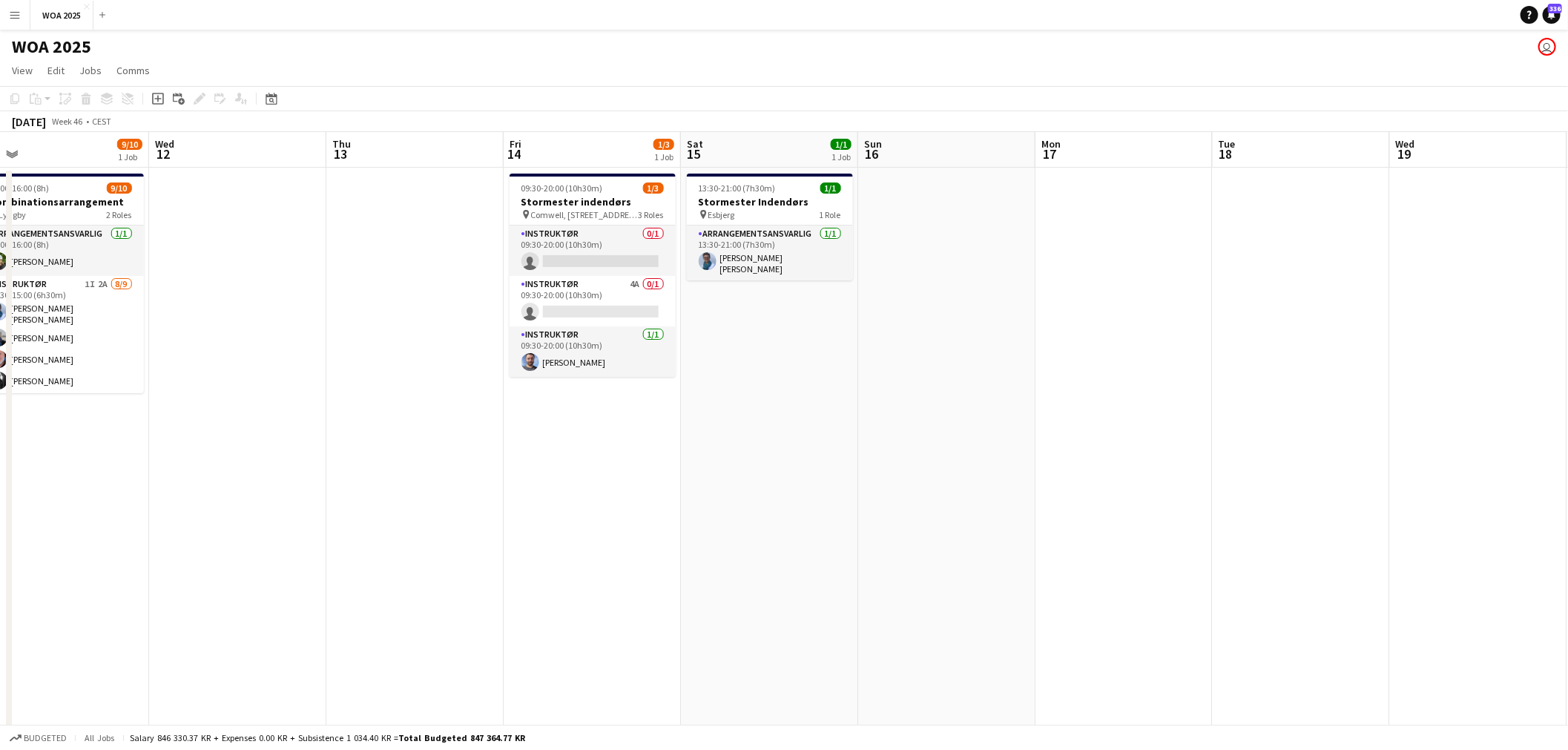
drag, startPoint x: 1135, startPoint y: 460, endPoint x: 837, endPoint y: 454, distance: 298.1
click at [837, 454] on app-calendar-viewport "Sat 8 Sun 9 Mon 10 3/3 1 Job Tue 11 9/10 1 Job Wed 12 Thu 13 Fri 14 1/3 1 Job S…" at bounding box center [784, 611] width 1568 height 960
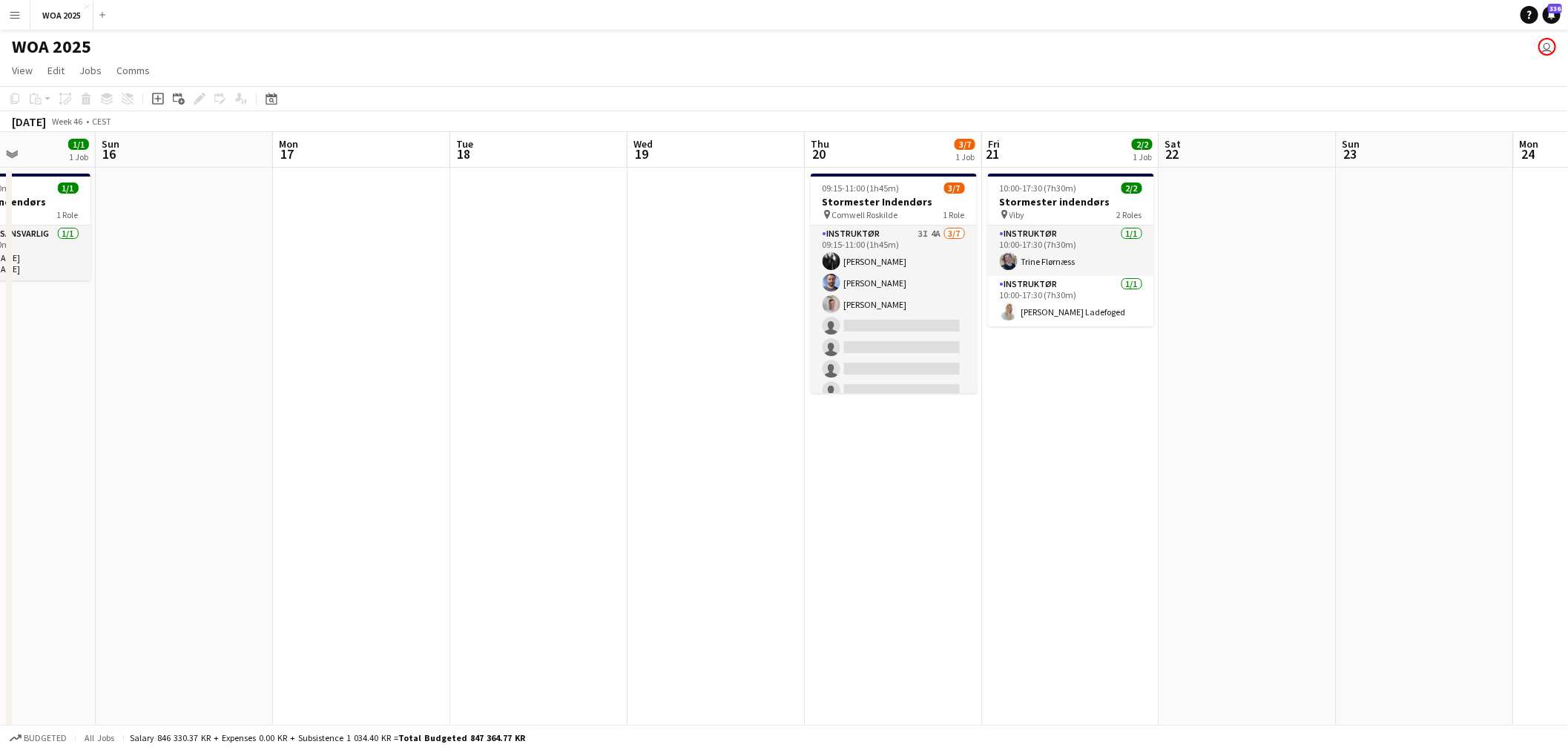
scroll to position [0, 505]
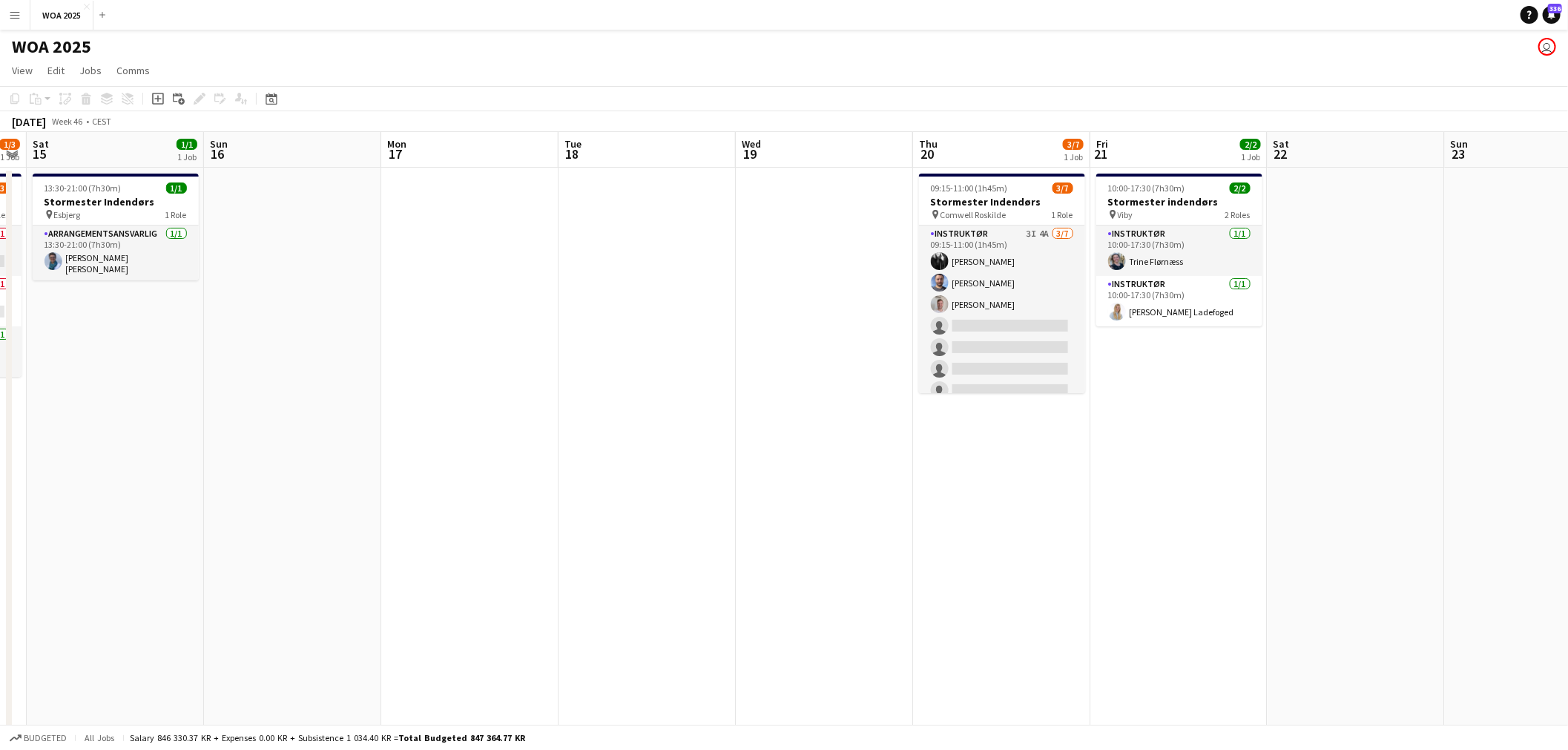
drag, startPoint x: 1358, startPoint y: 449, endPoint x: 527, endPoint y: 432, distance: 831.2
click at [527, 432] on app-calendar-viewport "Wed 12 Thu 13 Fri 14 1/3 1 Job Sat 15 1/1 1 Job Sun 16 Mon 17 Tue 18 Wed 19 Thu…" at bounding box center [784, 611] width 1568 height 960
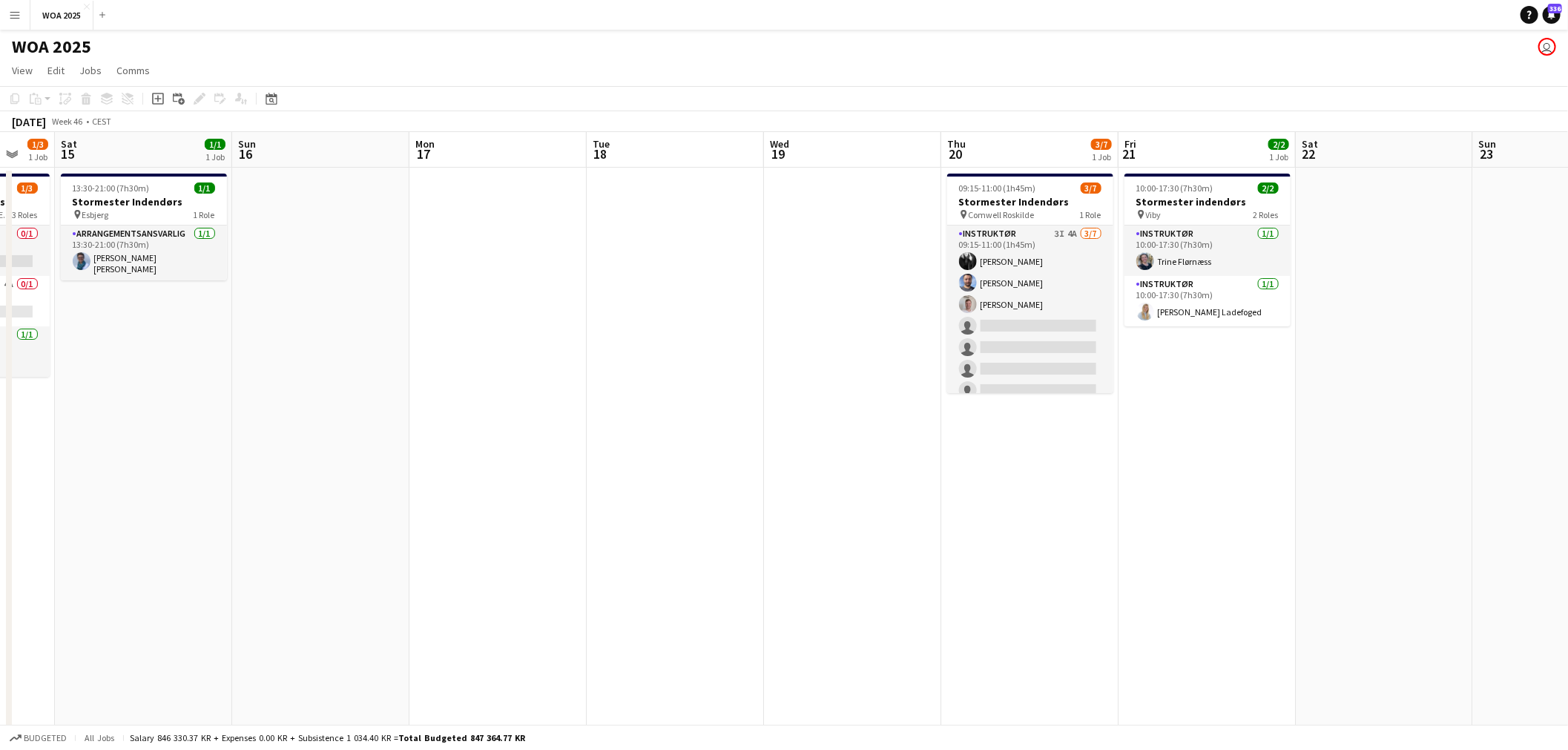
drag, startPoint x: 740, startPoint y: 452, endPoint x: 1310, endPoint y: 465, distance: 570.1
click at [1295, 466] on app-calendar-viewport "Thu 13 Fri 14 1/3 1 Job Sat 15 1/1 1 Job Sun 16 Mon 17 Tue 18 Wed 19 Thu 20 3/7…" at bounding box center [784, 611] width 1568 height 960
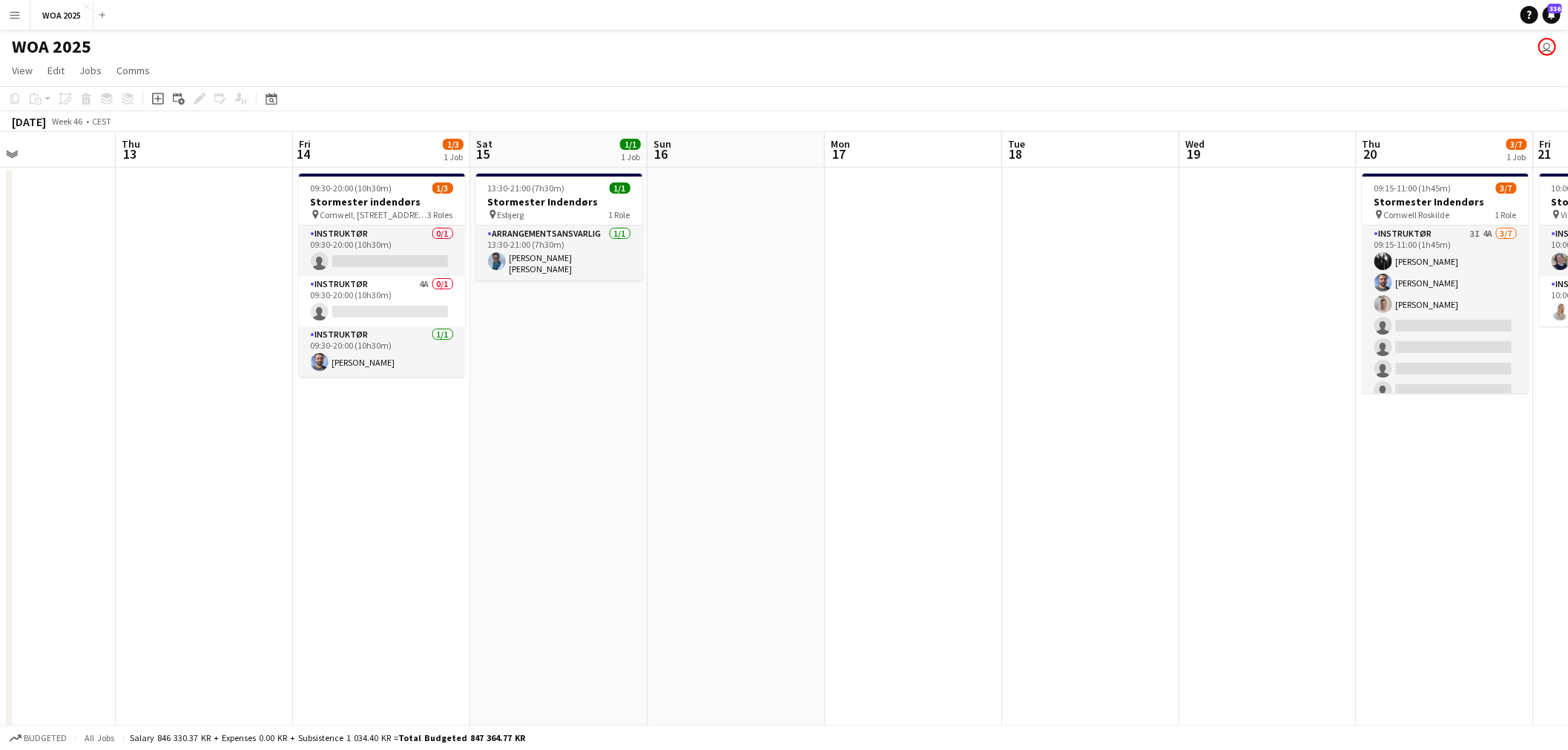
drag, startPoint x: 784, startPoint y: 431, endPoint x: 1187, endPoint y: 440, distance: 403.1
click at [1189, 439] on app-calendar-viewport "Mon 10 3/3 1 Job Tue 11 9/10 1 Job Wed 12 Thu 13 Fri 14 1/3 1 Job Sat 15 1/1 1 …" at bounding box center [784, 611] width 1568 height 960
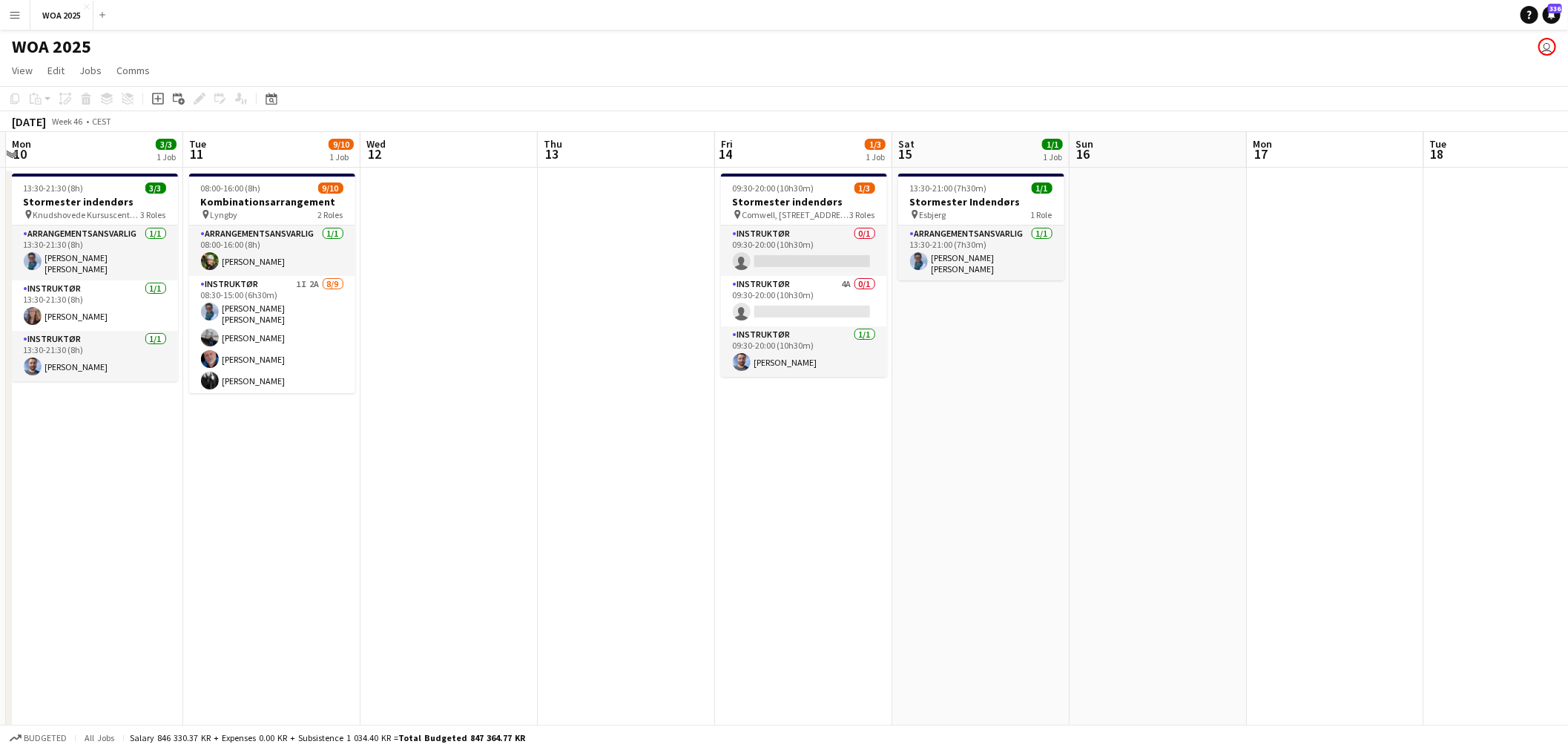
drag, startPoint x: 827, startPoint y: 456, endPoint x: 1297, endPoint y: 471, distance: 470.2
click at [1270, 467] on app-calendar-viewport "Sat 8 Sun 9 Mon 10 3/3 1 Job Tue 11 9/10 1 Job Wed 12 Thu 13 Fri 14 1/3 1 Job S…" at bounding box center [784, 611] width 1568 height 960
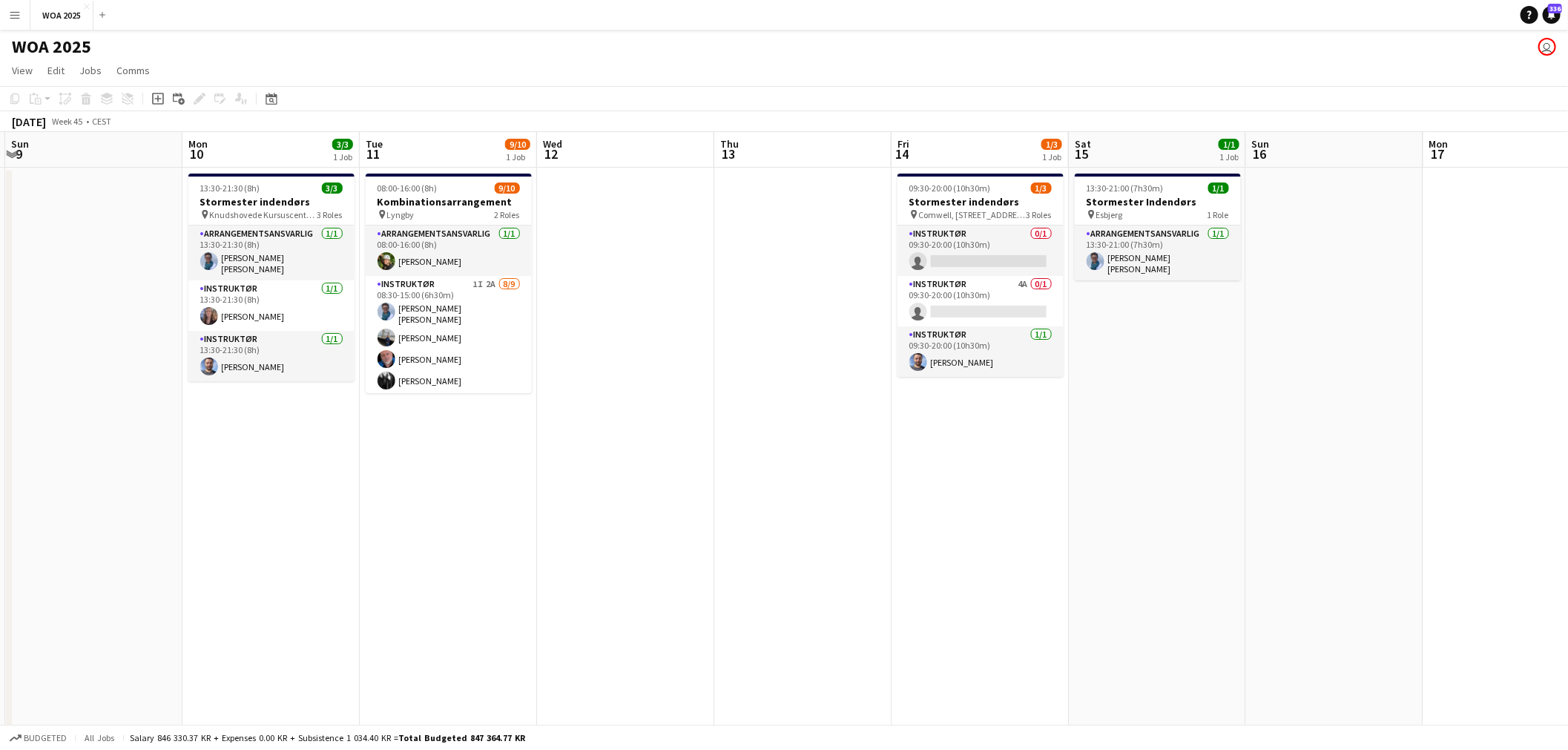
drag, startPoint x: 611, startPoint y: 453, endPoint x: 1277, endPoint y: 479, distance: 666.5
click at [1219, 477] on app-calendar-viewport "Thu 6 Fri 7 0/1 1 Job Sat 8 Sun 9 Mon 10 3/3 1 Job Tue 11 9/10 1 Job Wed 12 Thu…" at bounding box center [784, 611] width 1568 height 960
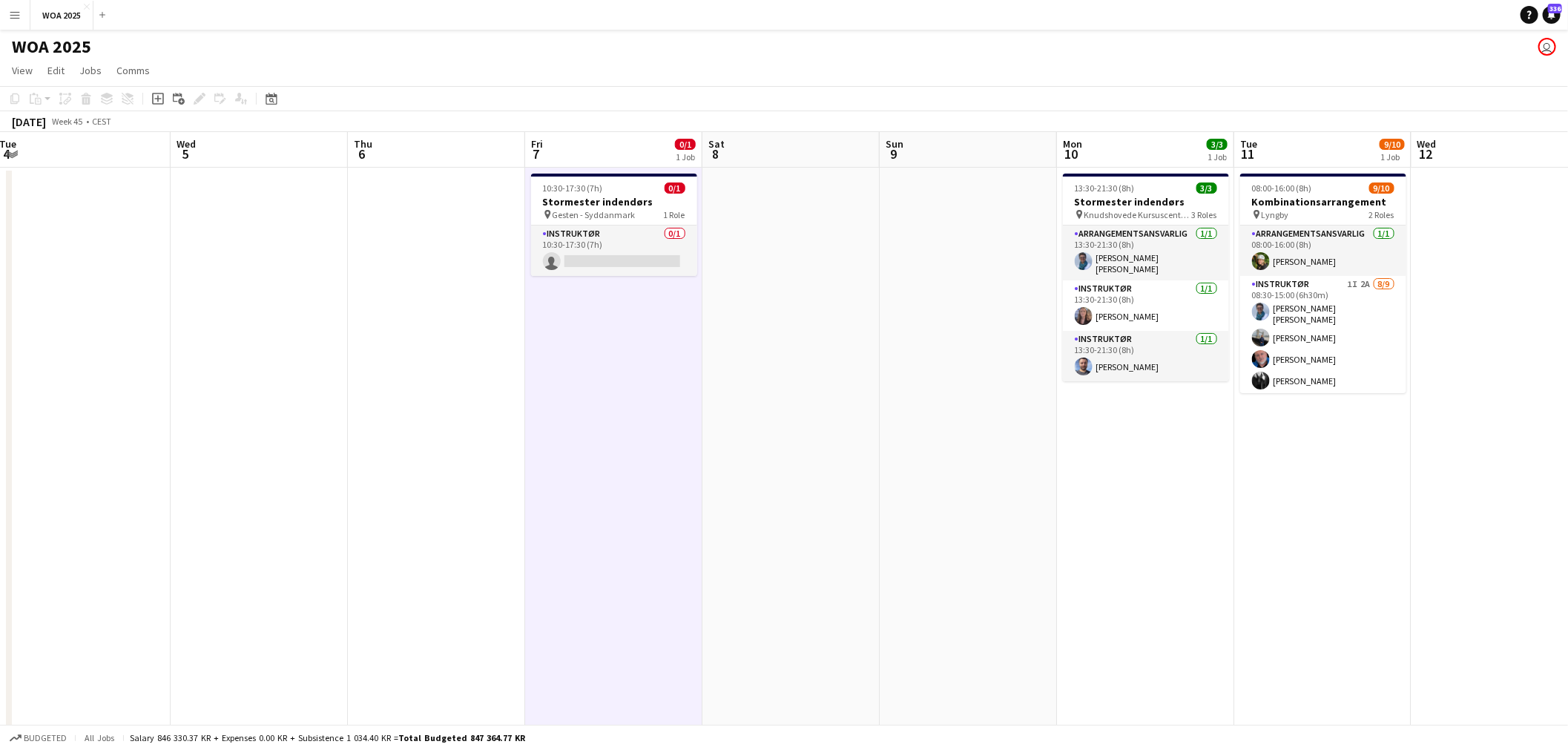
drag, startPoint x: 820, startPoint y: 484, endPoint x: 1280, endPoint y: 498, distance: 460.2
click at [1261, 495] on app-calendar-viewport "Sun 2 Mon 3 Tue 4 Wed 5 Thu 6 Fri 7 0/1 1 Job Sat 8 Sun 9 Mon 10 3/3 1 Job Tue …" at bounding box center [784, 611] width 1568 height 960
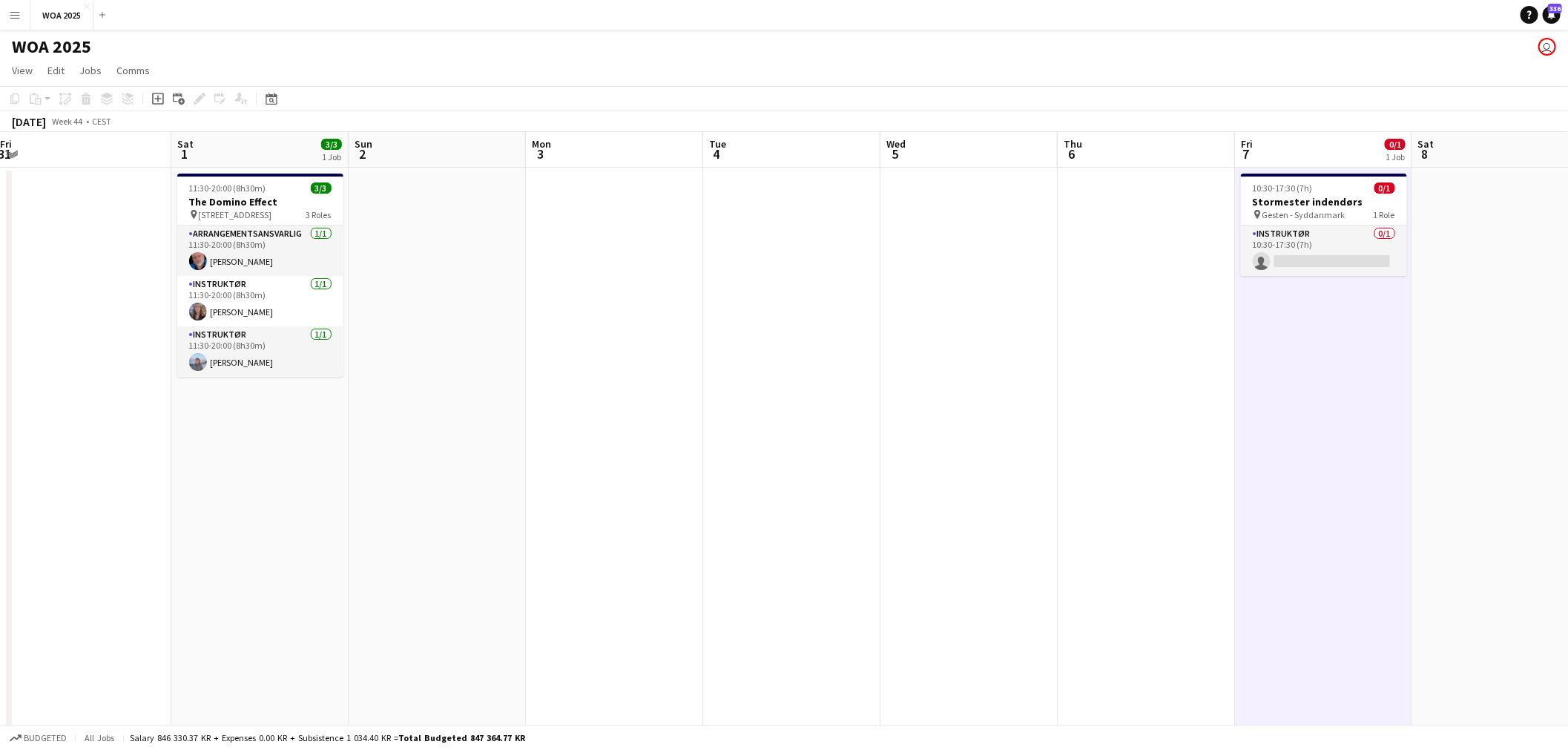
drag, startPoint x: 823, startPoint y: 475, endPoint x: 1283, endPoint y: 480, distance: 460.0
click at [1248, 479] on app-calendar-viewport "Wed 29 1/1 1 Job Thu 30 1/4 3 Jobs Fri 31 Sat 1 3/3 1 Job Sun 2 Mon 3 Tue 4 Wed…" at bounding box center [784, 611] width 1568 height 960
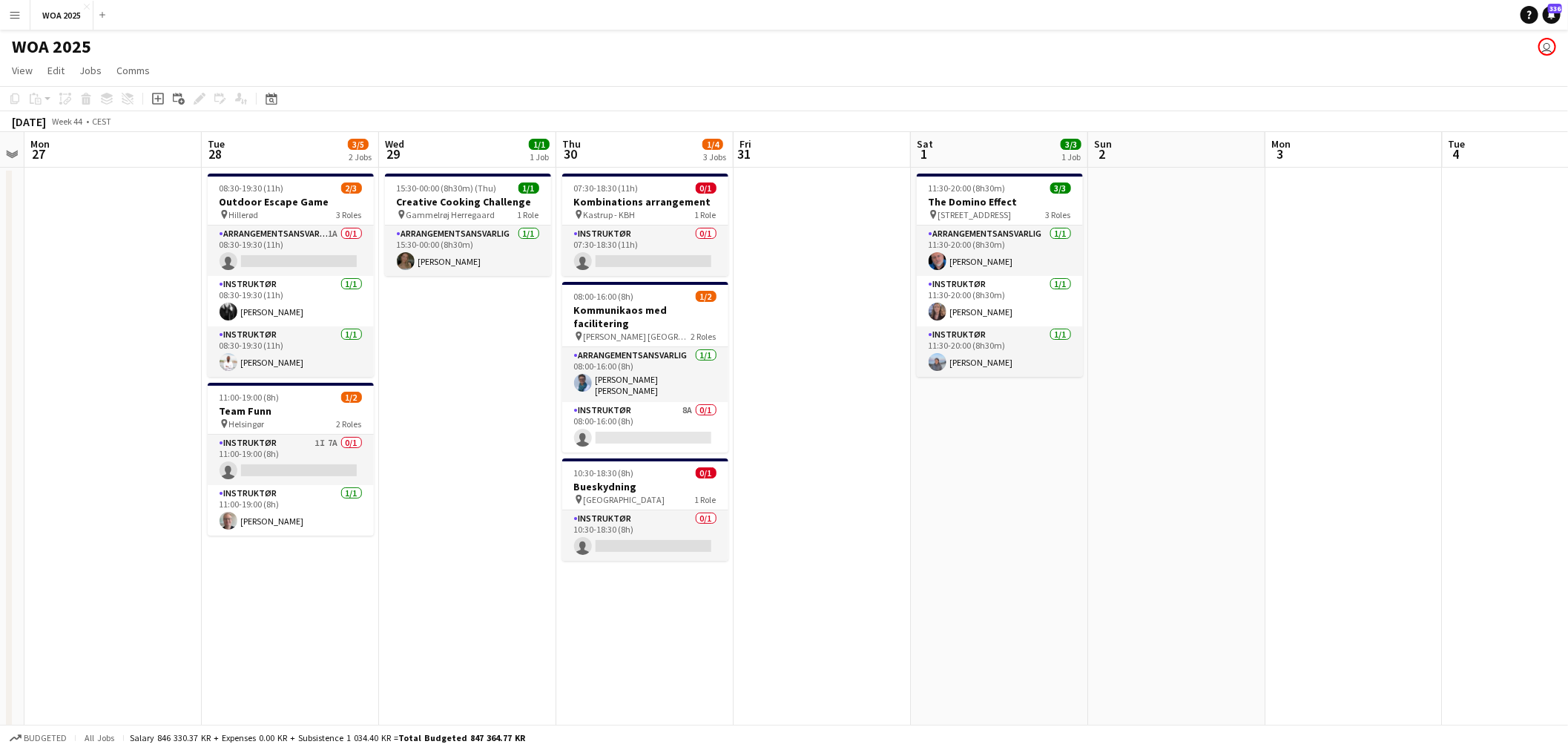
drag, startPoint x: 1088, startPoint y: 446, endPoint x: 1217, endPoint y: 454, distance: 129.2
click at [1236, 453] on app-calendar-viewport "Sat 25 2/3 1 Job Sun 26 Mon 27 Tue 28 3/5 2 Jobs Wed 29 1/1 1 Job Thu 30 1/4 3 …" at bounding box center [784, 611] width 1568 height 960
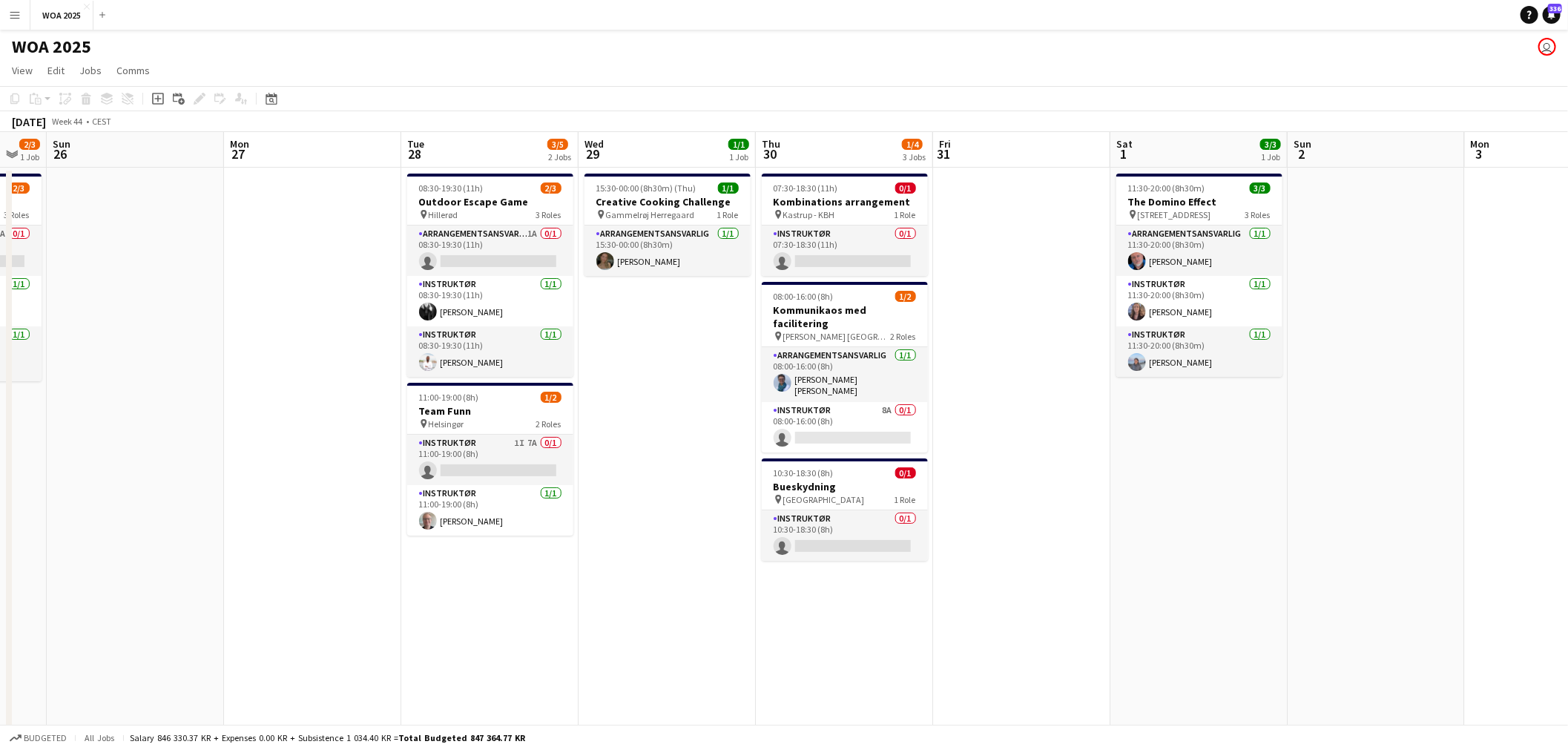
drag, startPoint x: 758, startPoint y: 464, endPoint x: 1231, endPoint y: 479, distance: 473.2
click at [1195, 475] on app-calendar-viewport "Fri 24 11/15 3 Jobs Sat 25 2/3 1 Job Sun 26 Mon 27 Tue 28 3/5 2 Jobs Wed 29 1/1…" at bounding box center [784, 611] width 1568 height 960
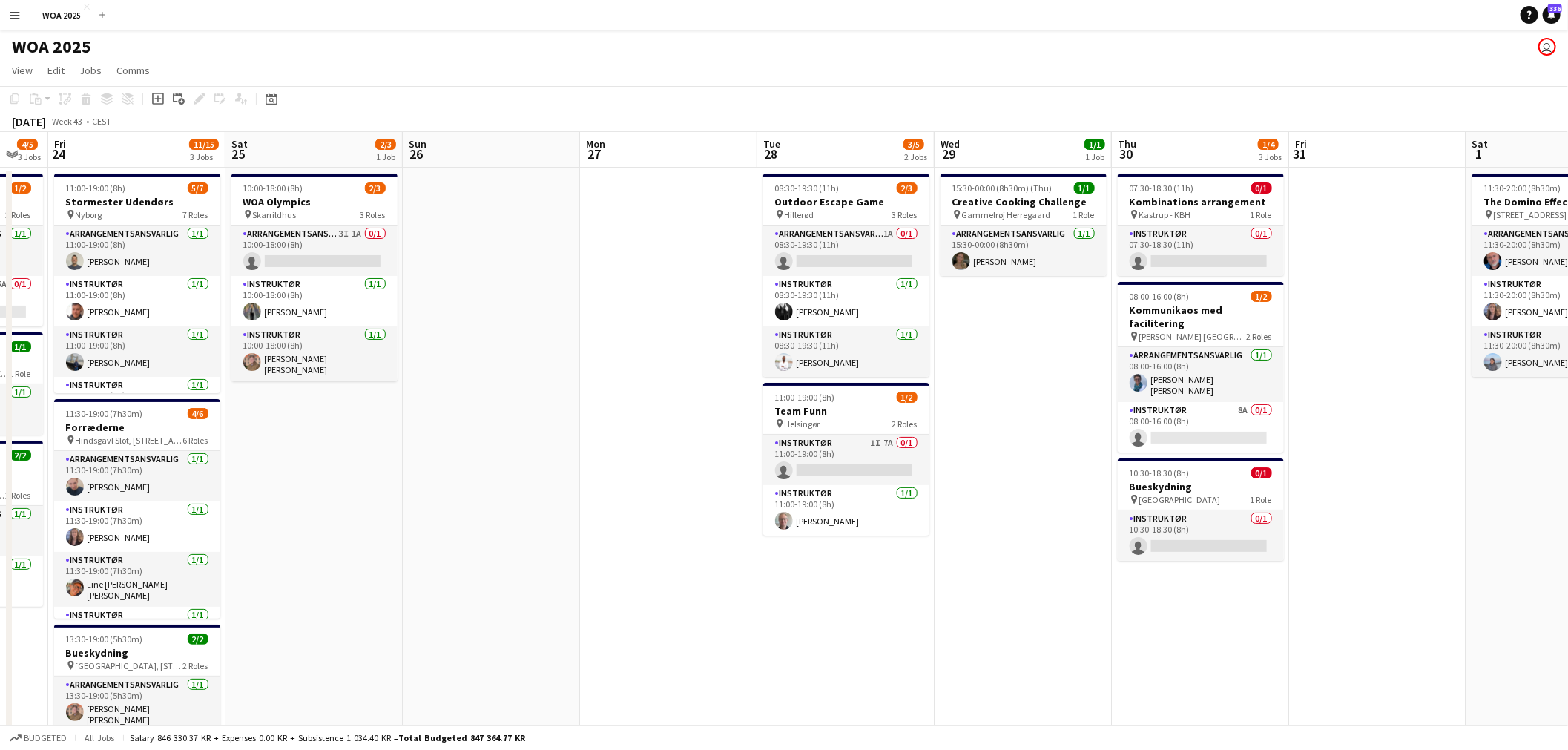
drag, startPoint x: 488, startPoint y: 468, endPoint x: 975, endPoint y: 485, distance: 487.3
click at [952, 485] on app-calendar-viewport "Wed 22 3/3 2 Jobs Thu 23 4/5 3 Jobs Fri 24 11/15 3 Jobs Sat 25 2/3 1 Job Sun 26…" at bounding box center [784, 611] width 1568 height 960
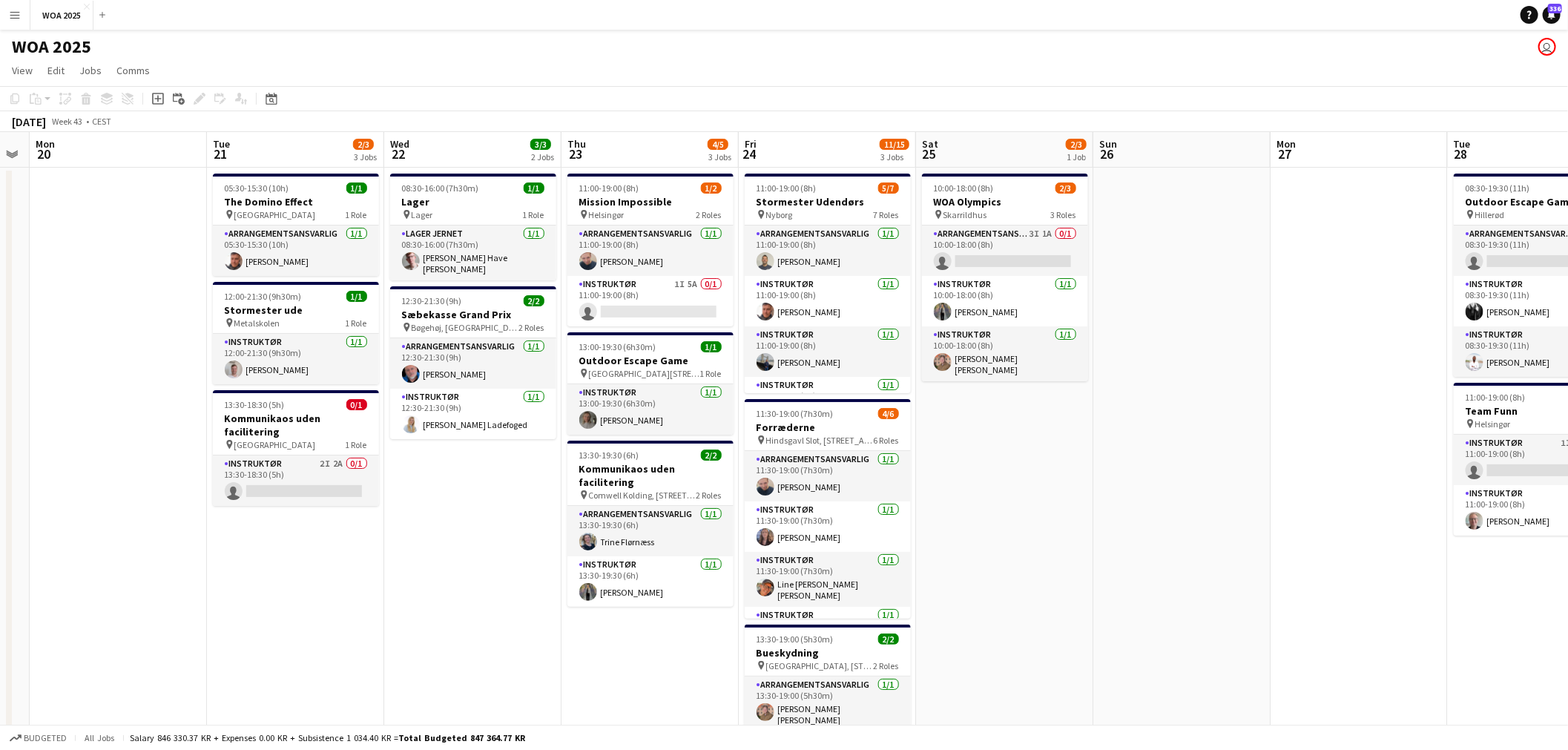
scroll to position [0, 324]
drag, startPoint x: 862, startPoint y: 494, endPoint x: 1100, endPoint y: 501, distance: 238.1
click at [1100, 501] on app-calendar-viewport "Sat 18 Sun 19 Mon 20 Tue 21 2/3 3 Jobs Wed 22 3/3 2 Jobs Thu 23 4/5 3 Jobs Fri …" at bounding box center [784, 611] width 1568 height 960
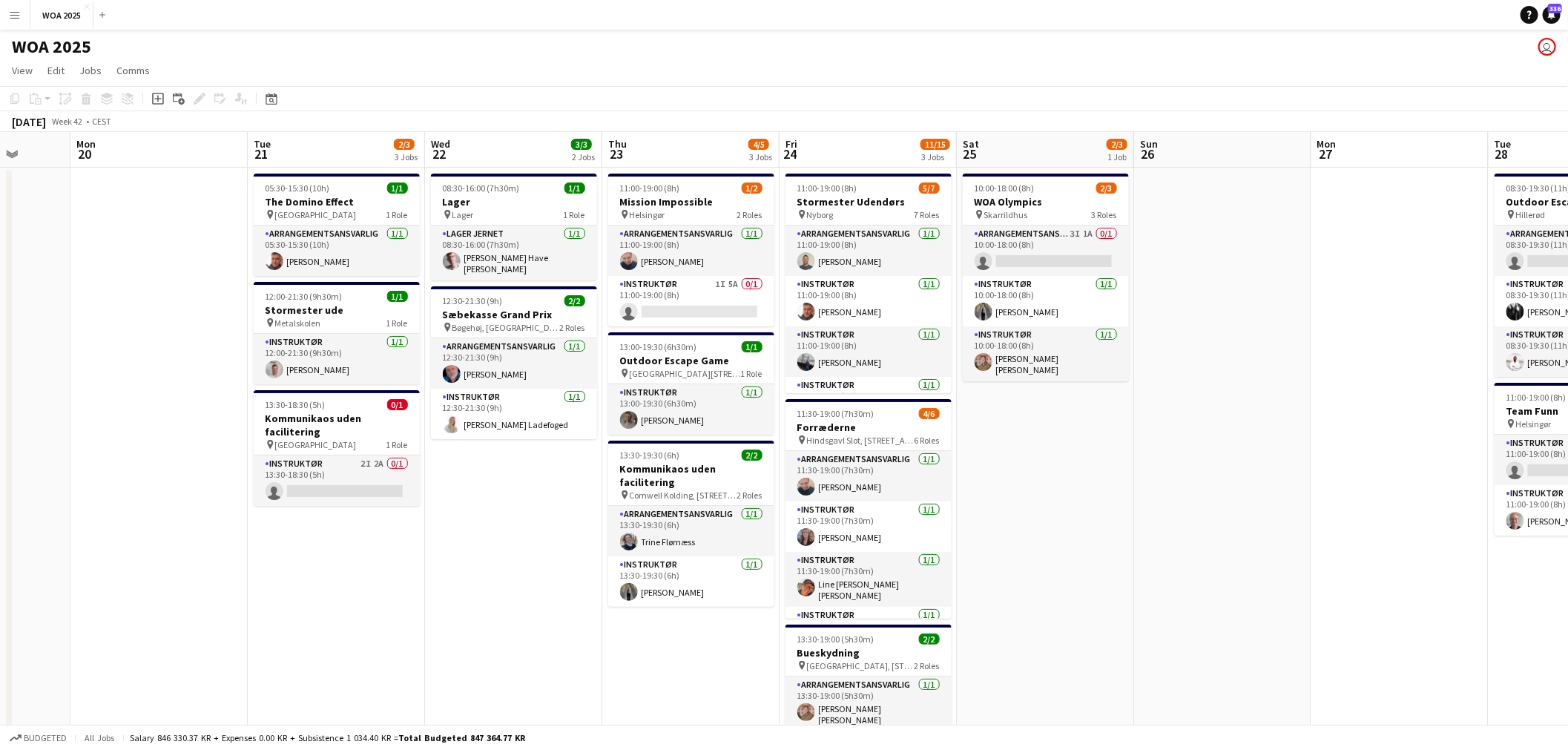
scroll to position [0, 454]
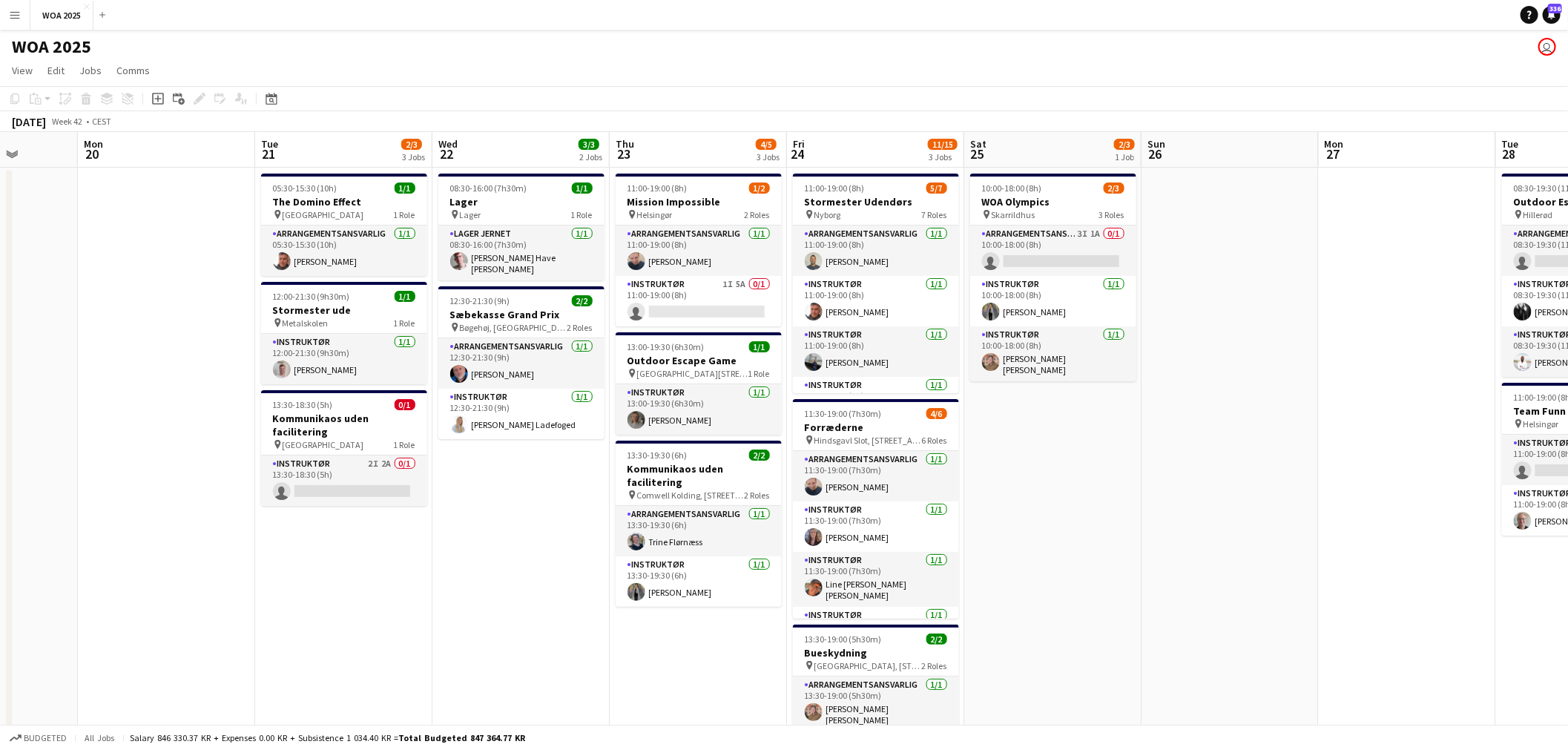
drag, startPoint x: 1076, startPoint y: 492, endPoint x: 1122, endPoint y: 493, distance: 46.0
click at [1122, 493] on app-calendar-viewport "Fri 17 Sat 18 Sun 19 Mon 20 Tue 21 2/3 3 Jobs Wed 22 3/3 2 Jobs Thu 23 4/5 3 Jo…" at bounding box center [784, 611] width 1568 height 960
click at [701, 213] on div "pin Helsingør 2 Roles" at bounding box center [699, 214] width 166 height 12
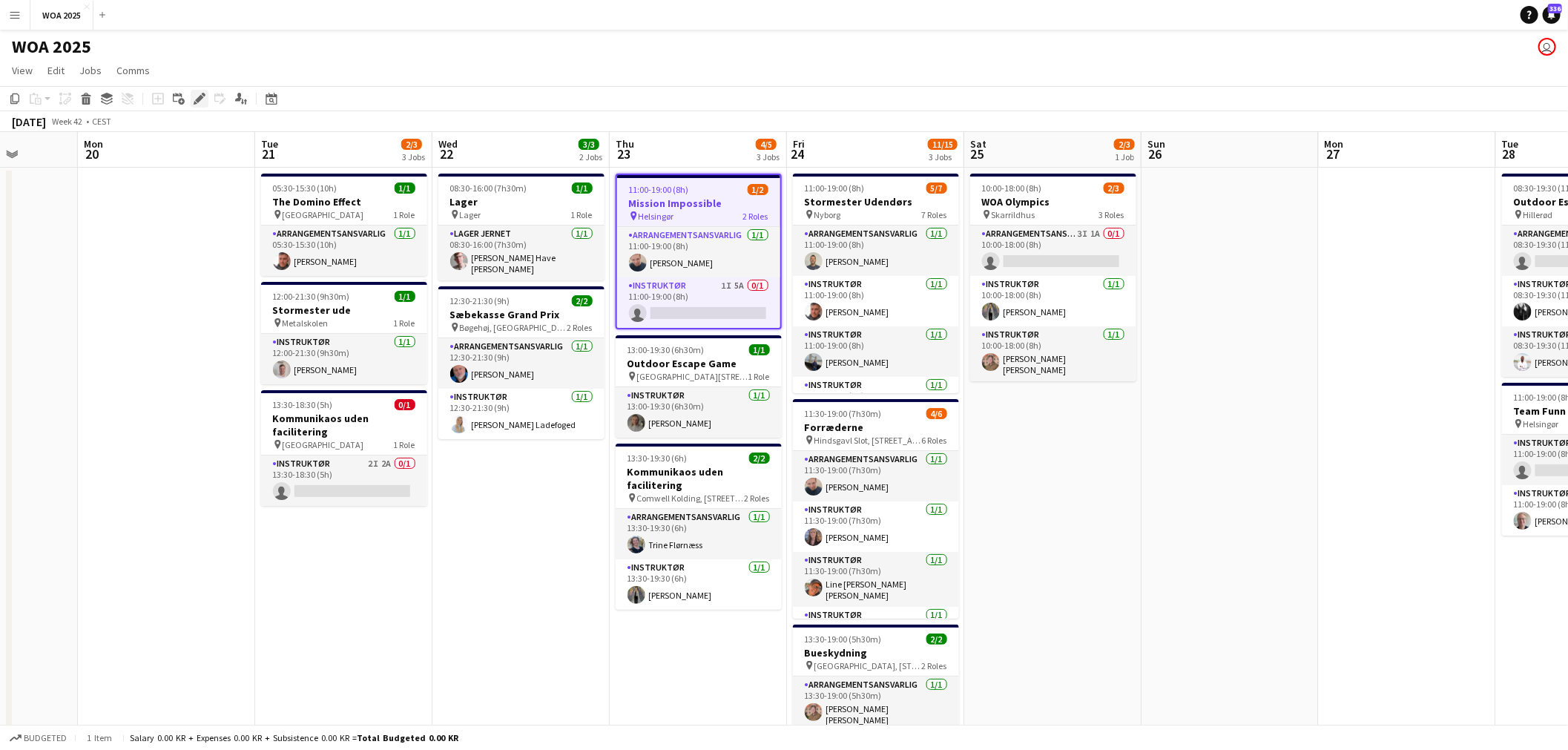
click at [199, 97] on icon at bounding box center [200, 99] width 9 height 9
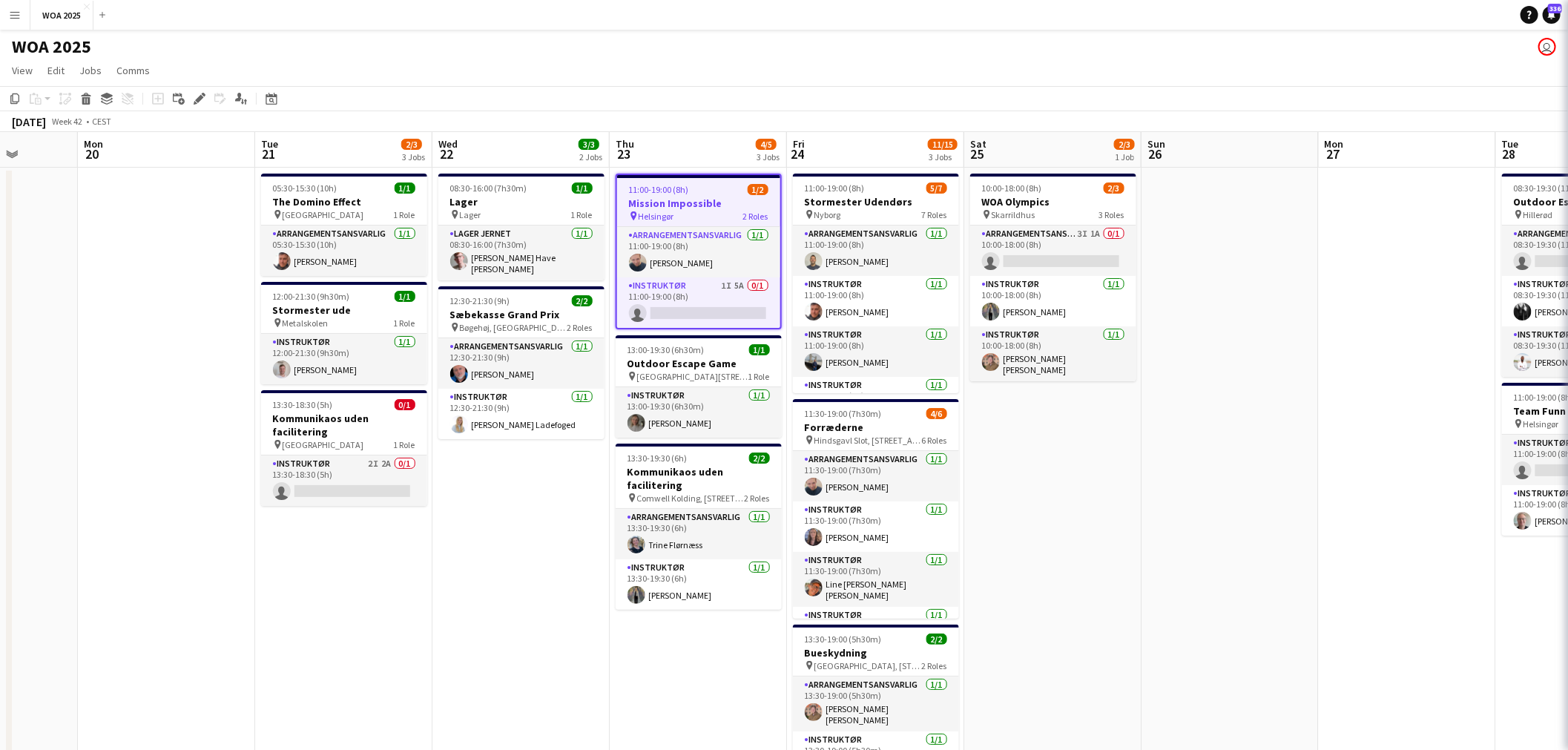
type input "**********"
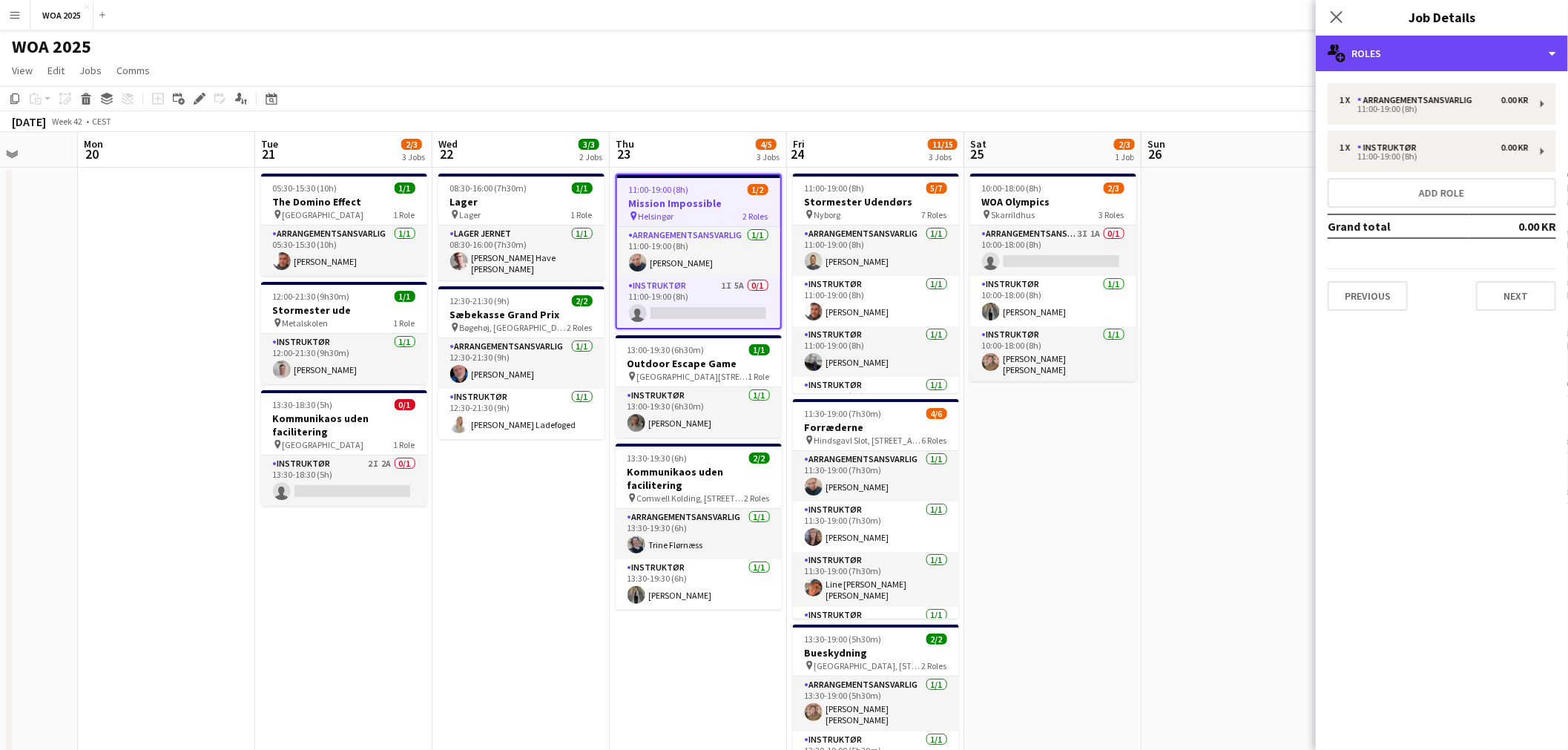
click at [1448, 70] on div "**********" at bounding box center [1441, 393] width 252 height 714
click at [1471, 62] on div "multiple-users-add Roles" at bounding box center [1441, 54] width 252 height 36
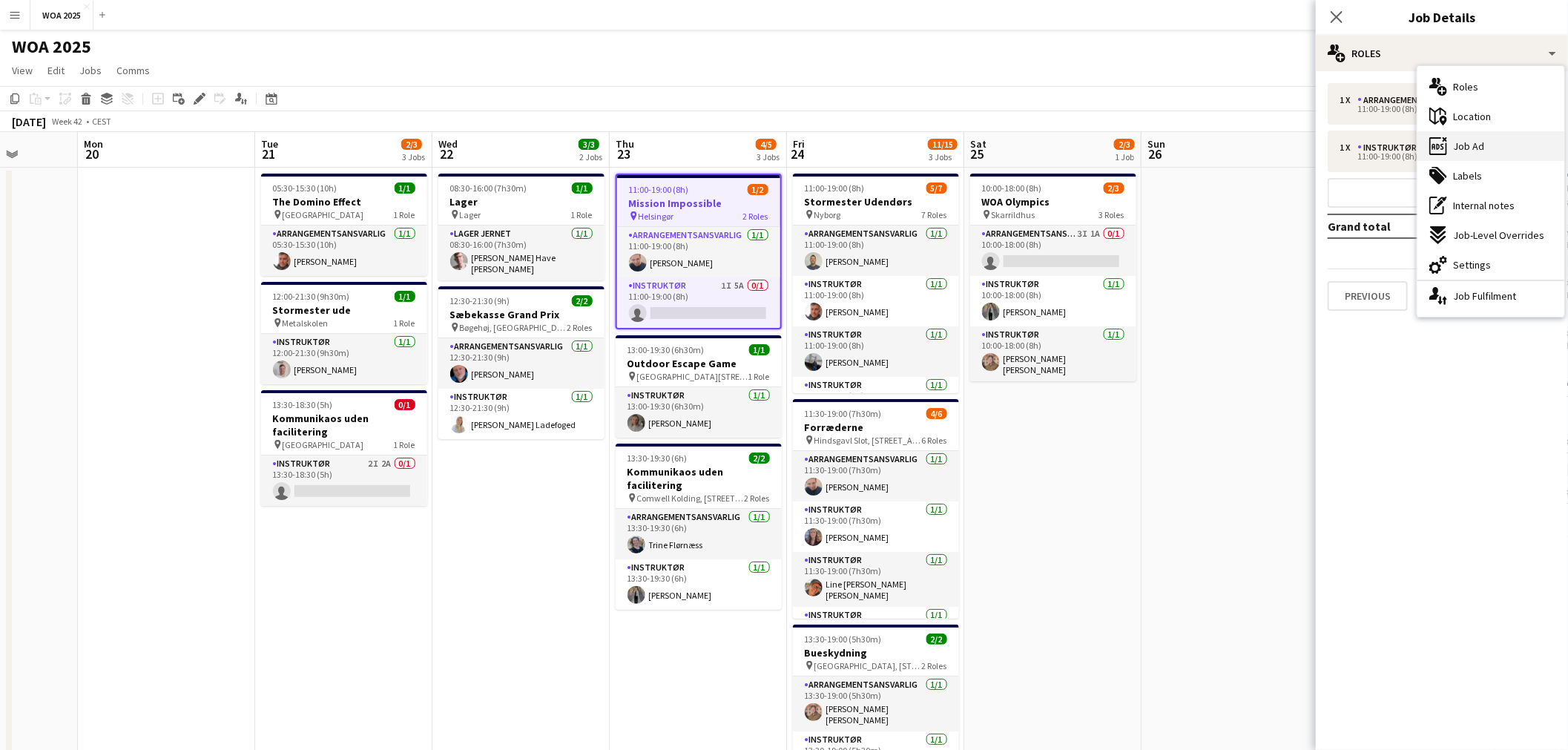
click at [1488, 144] on div "ads-window Job Ad" at bounding box center [1490, 146] width 146 height 30
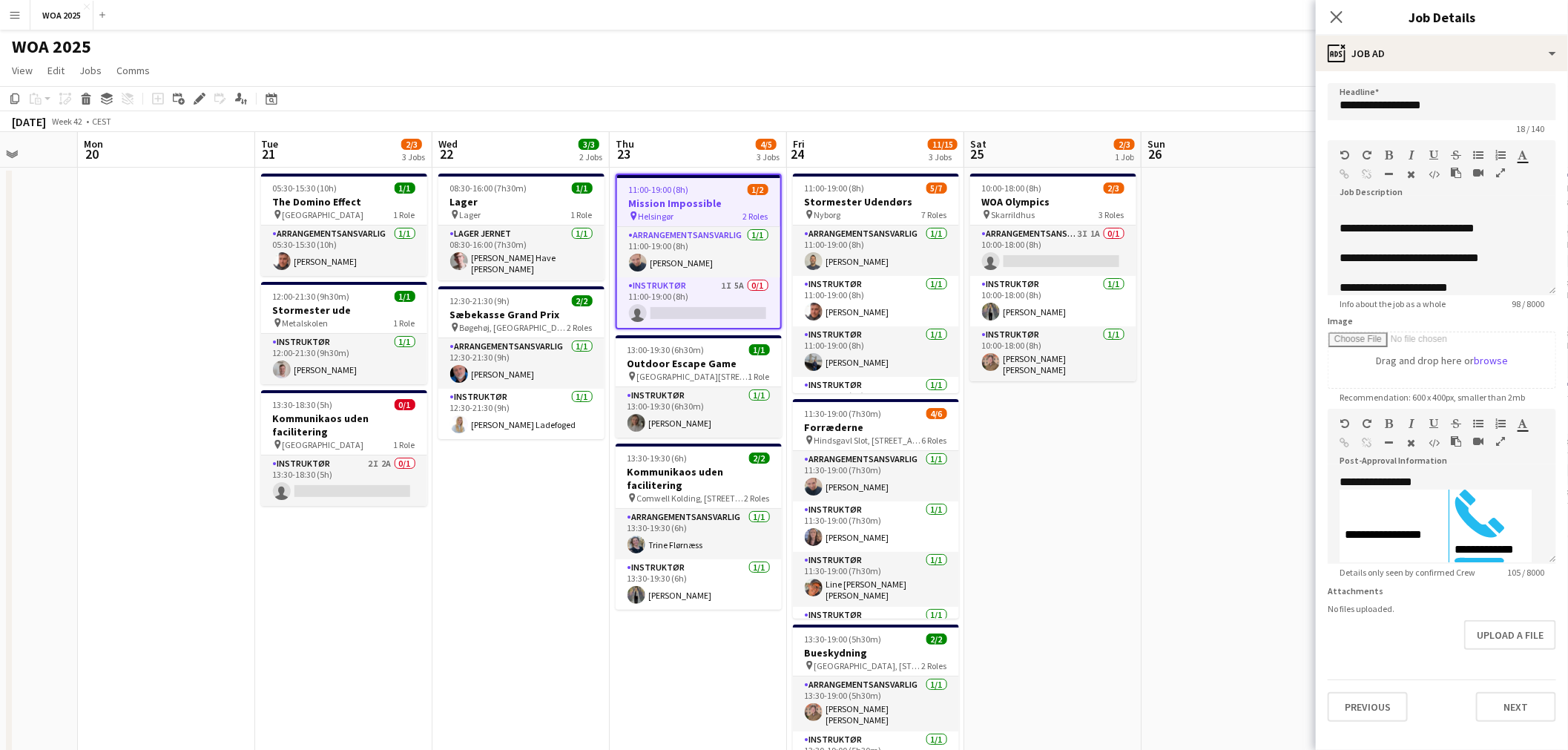
scroll to position [11, 0]
drag, startPoint x: 1473, startPoint y: 275, endPoint x: 1296, endPoint y: 285, distance: 177.3
click at [1296, 285] on body "Menu Boards Boards Boards All jobs Status Workforce Workforce My Workforce Recr…" at bounding box center [784, 558] width 1568 height 1117
click at [1262, 74] on app-page-menu "View Day view expanded Day view collapsed Month view Date picker Jump to [DATE]…" at bounding box center [784, 72] width 1568 height 28
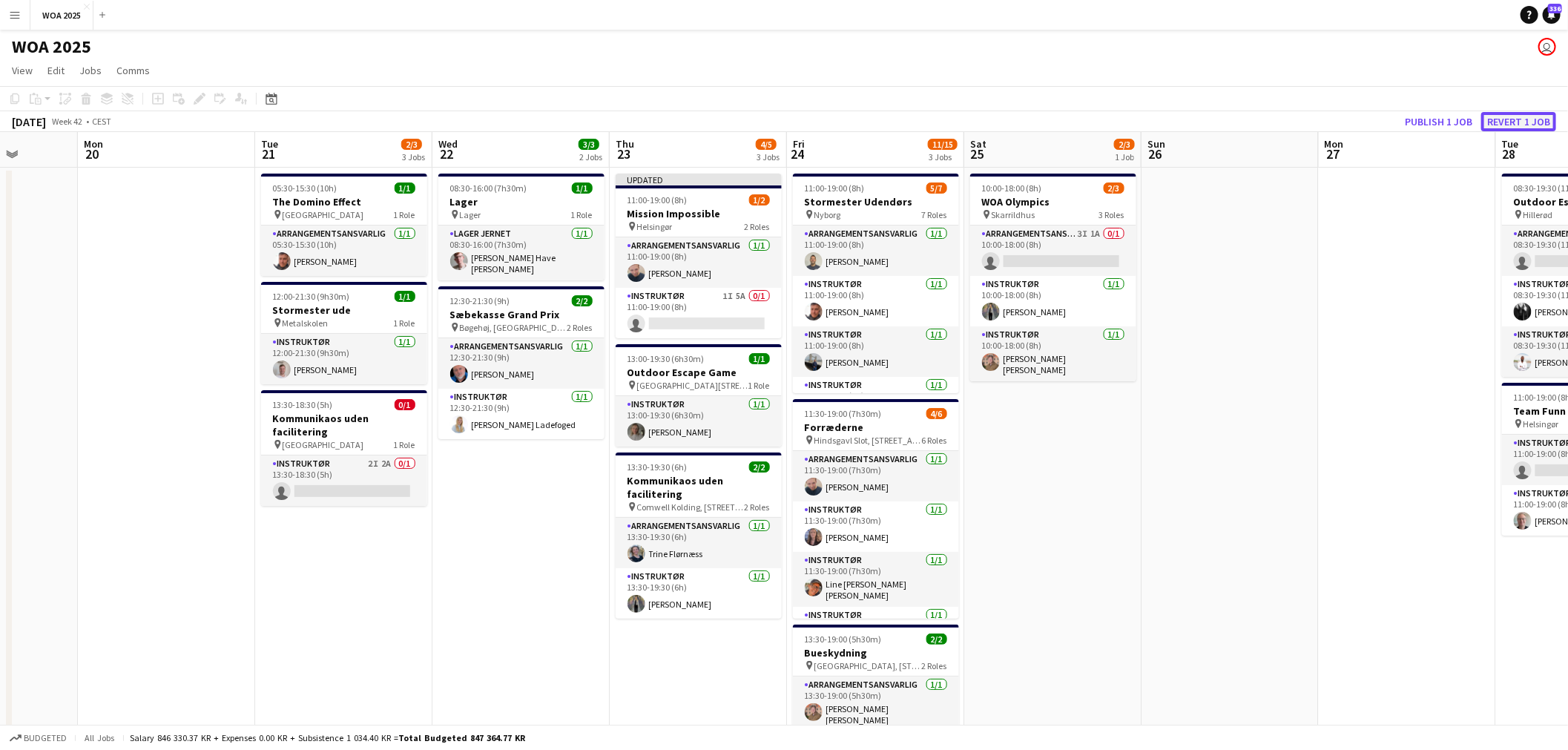
click at [1510, 119] on button "Revert 1 job" at bounding box center [1517, 122] width 75 height 20
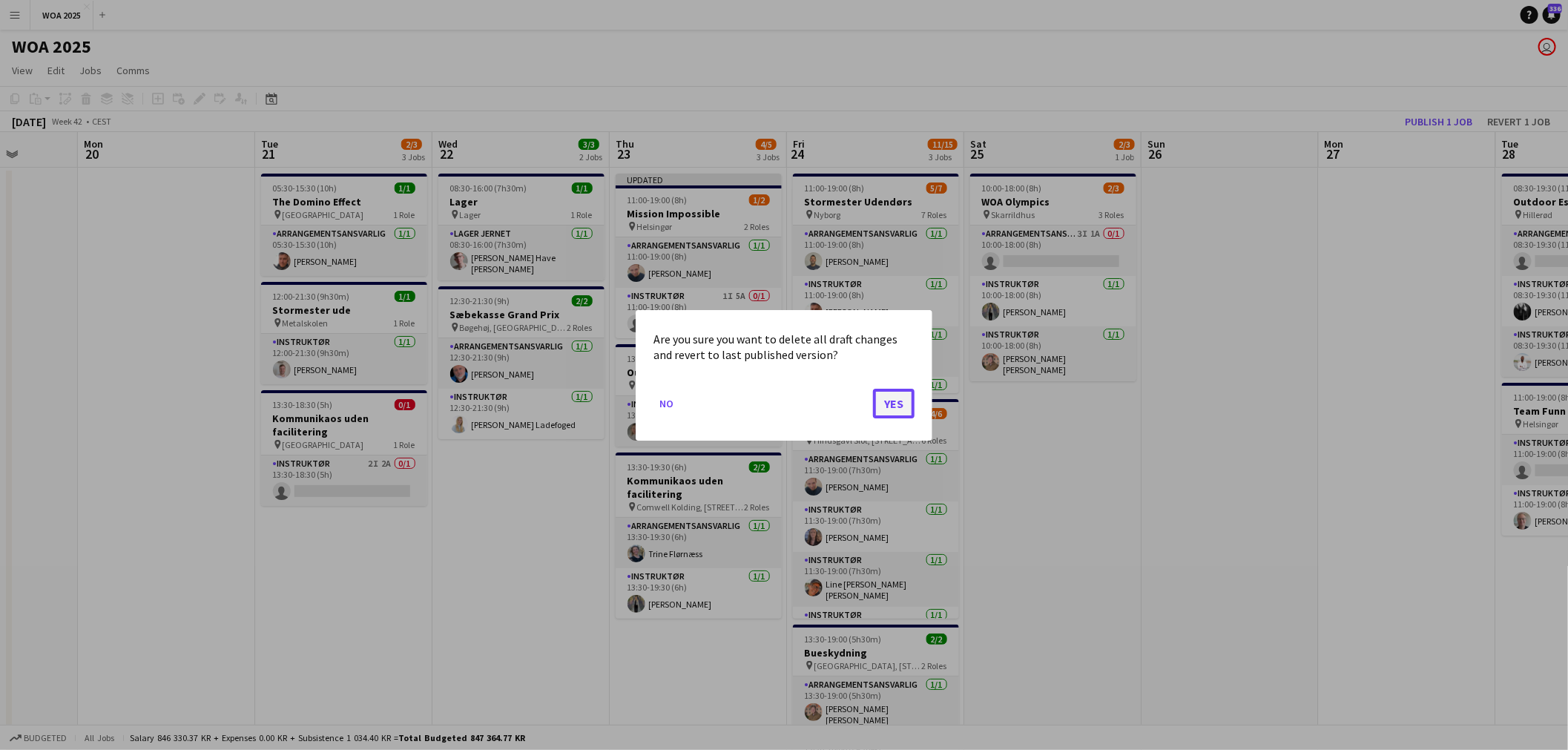
click at [899, 402] on button "Yes" at bounding box center [893, 402] width 41 height 30
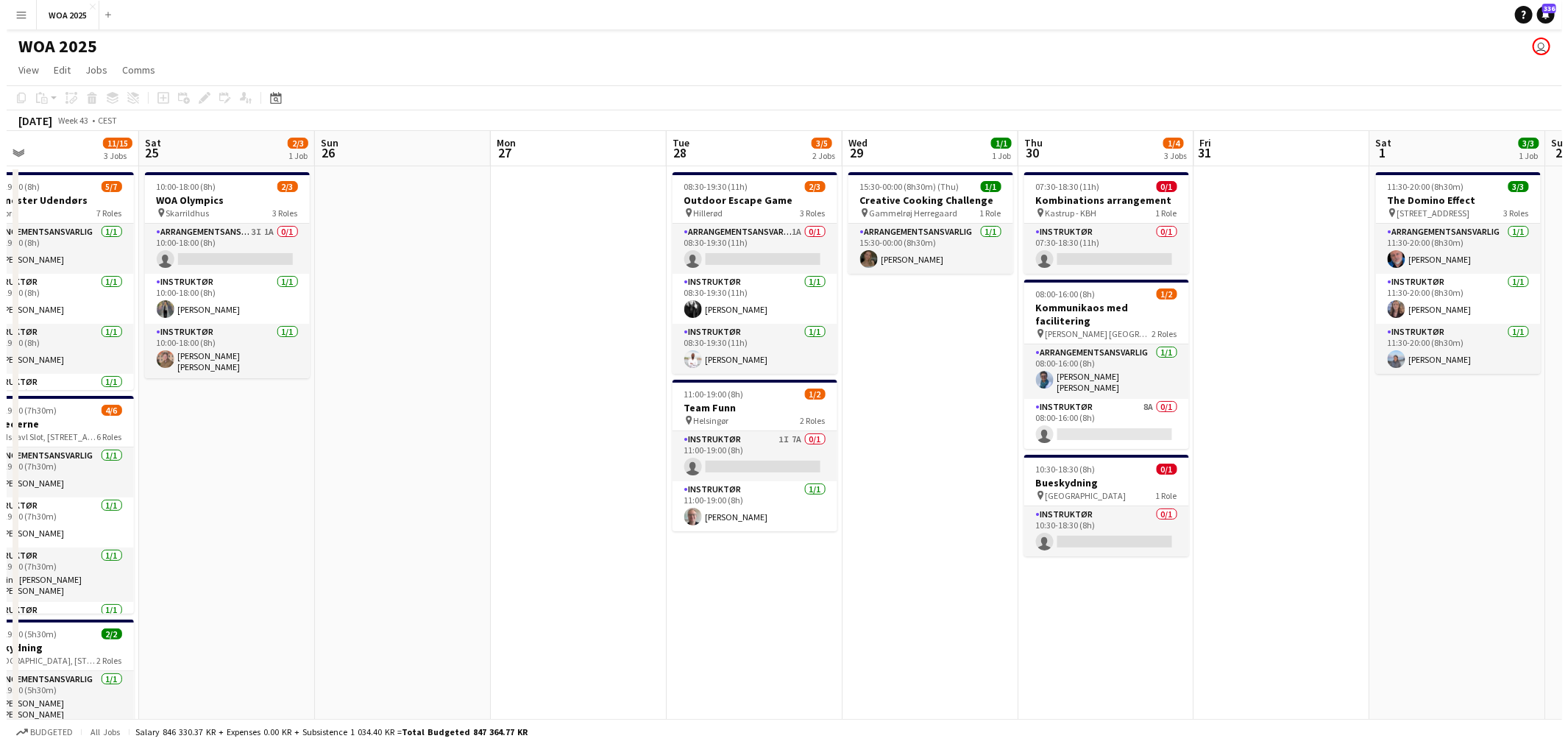
scroll to position [0, 574]
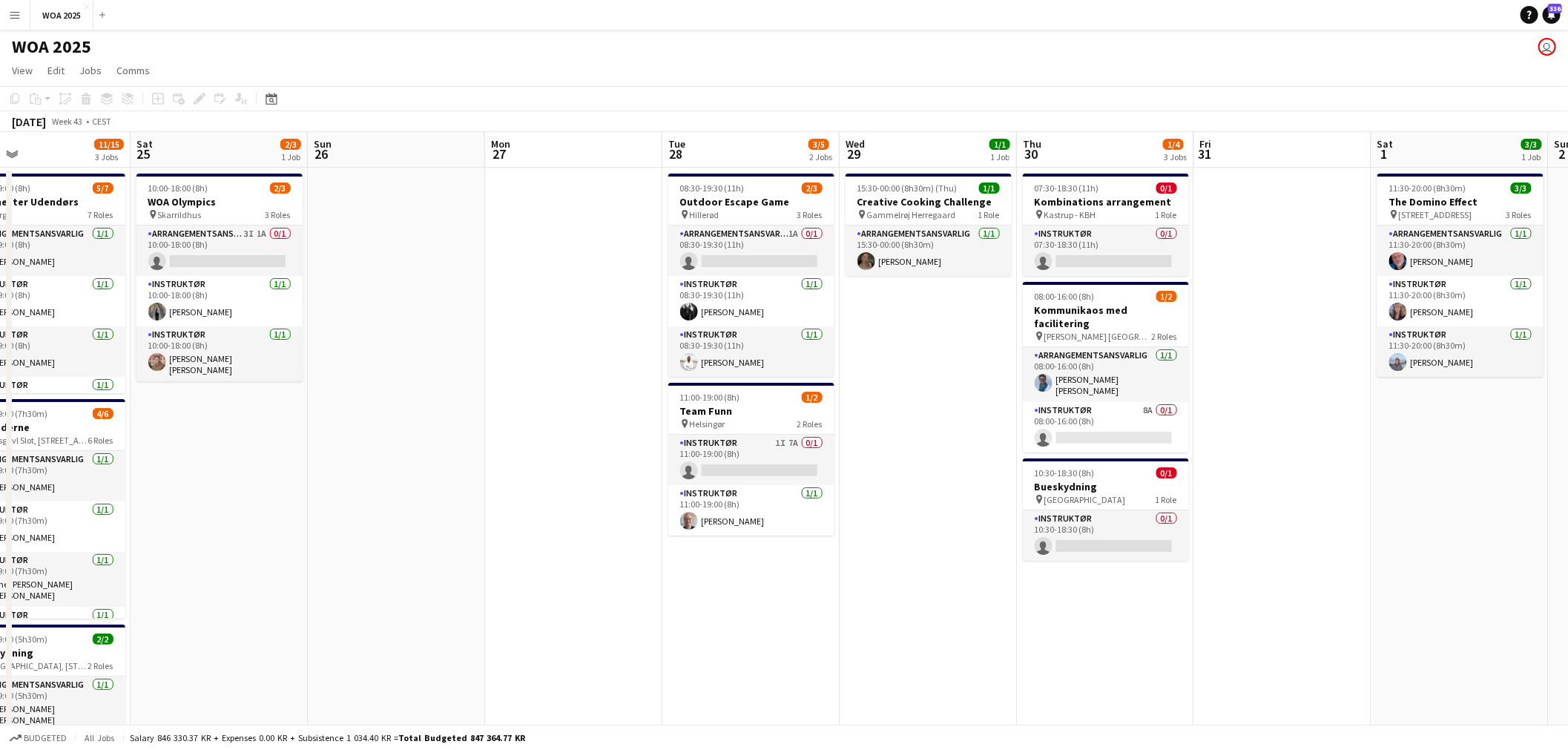
drag, startPoint x: 1190, startPoint y: 337, endPoint x: 550, endPoint y: 403, distance: 643.4
click at [550, 403] on app-calendar-viewport "Tue 21 2/3 3 Jobs Wed 22 3/3 2 Jobs Thu 23 4/5 3 Jobs Fri 24 11/15 3 Jobs Sat 2…" at bounding box center [784, 611] width 1568 height 960
click at [67, 12] on button "WOA 2025 Close" at bounding box center [63, 15] width 63 height 29
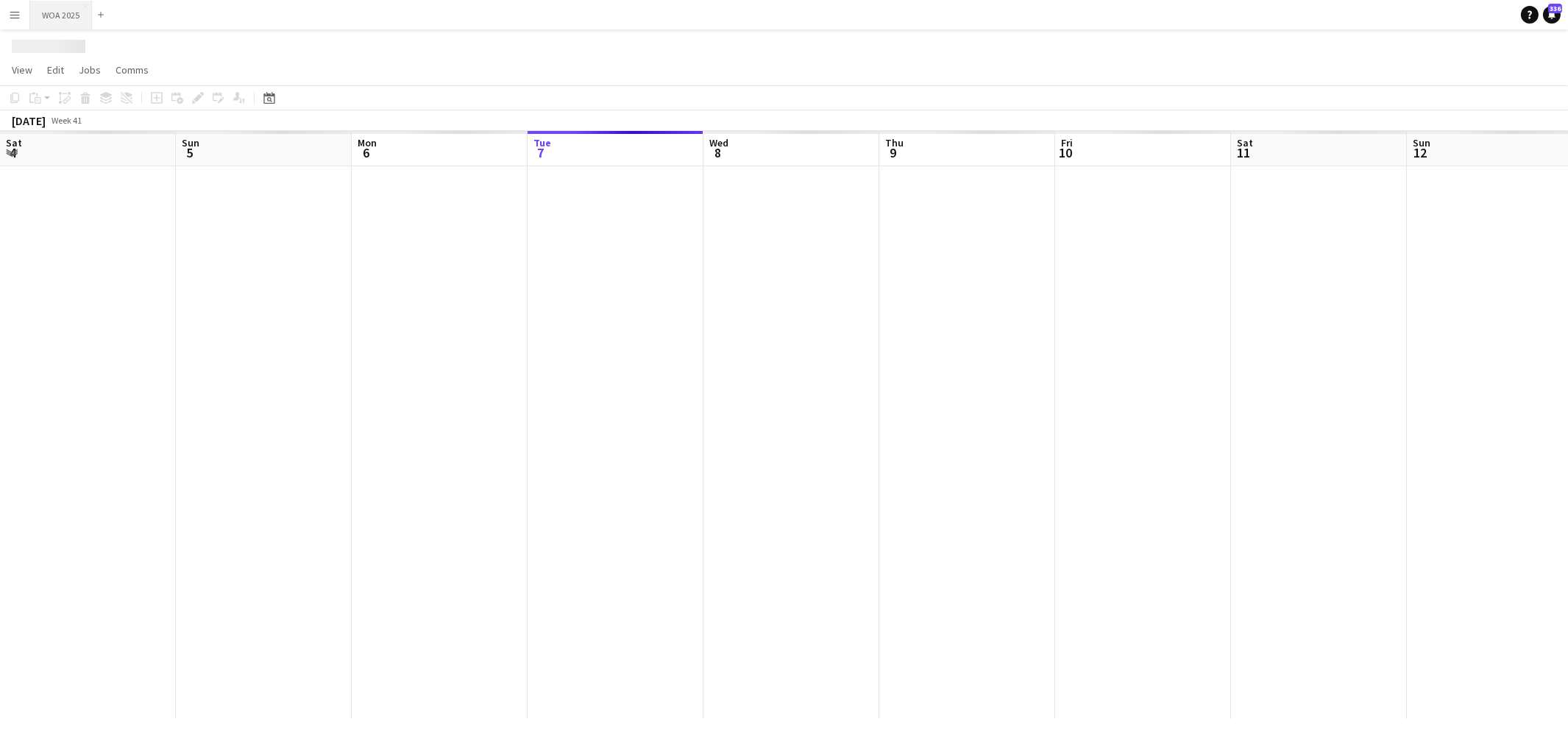
scroll to position [0, 351]
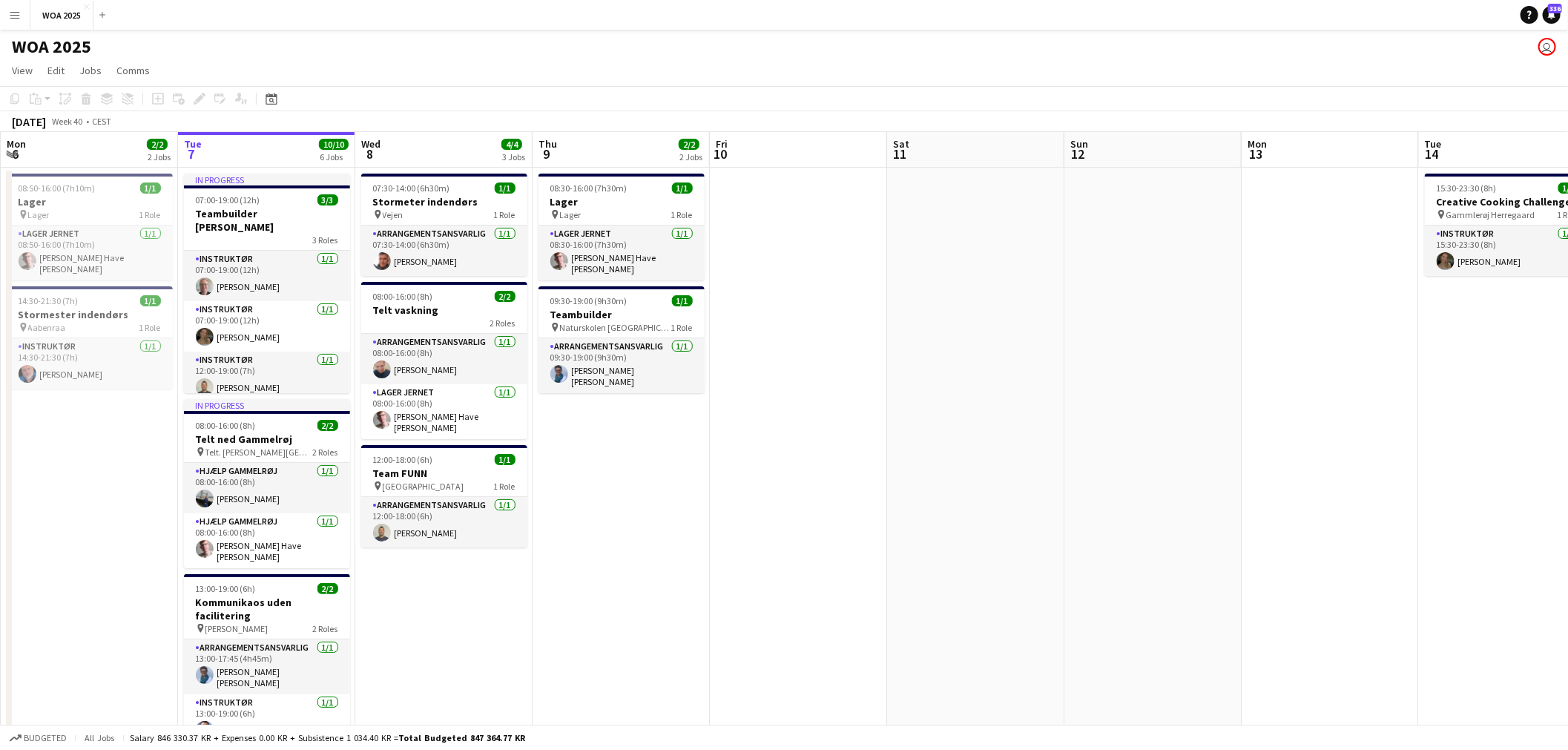
click at [15, 8] on button "Menu" at bounding box center [15, 15] width 30 height 30
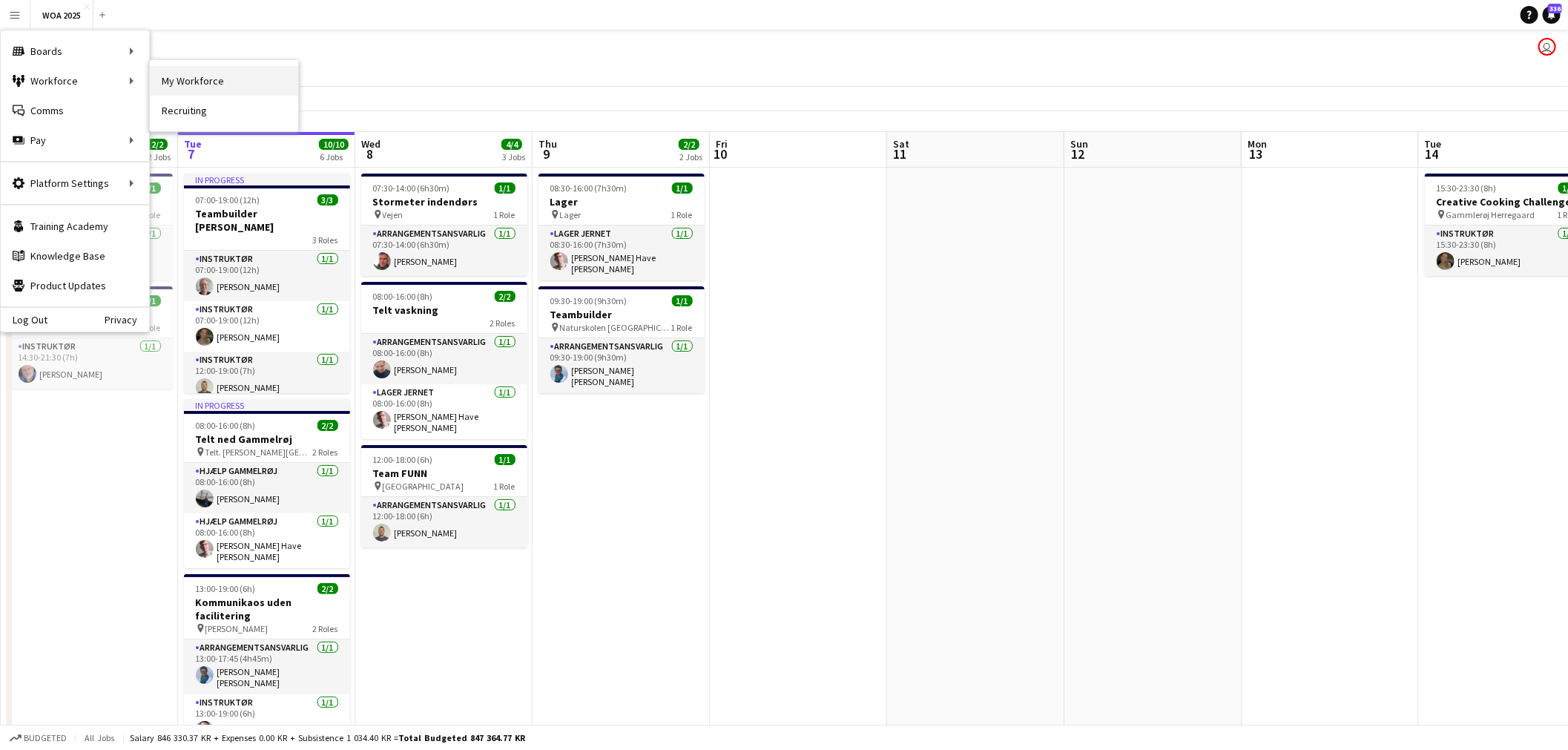
click at [207, 83] on link "My Workforce" at bounding box center [224, 80] width 148 height 30
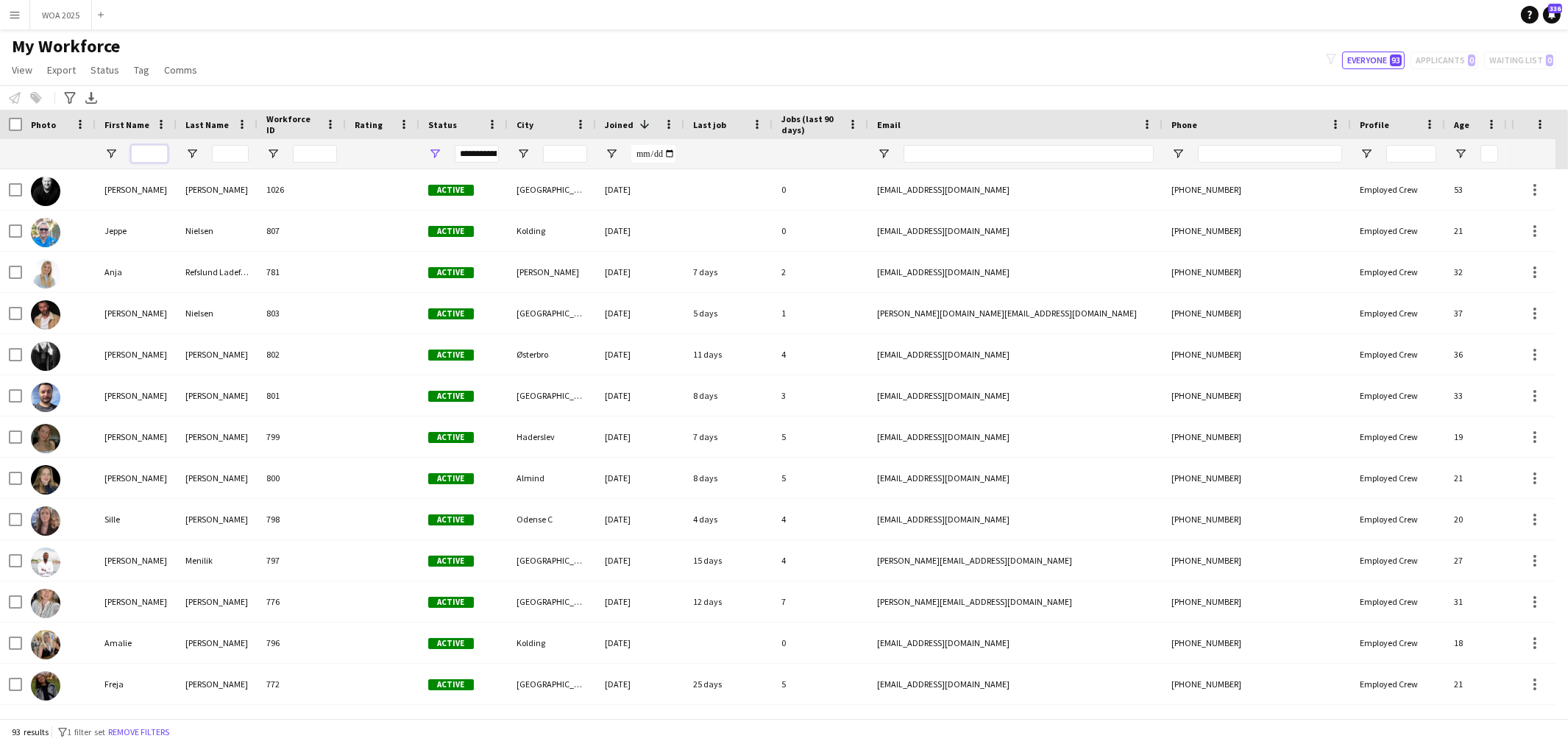
click at [157, 153] on input "First Name Filter Input" at bounding box center [149, 154] width 37 height 18
paste input "**********"
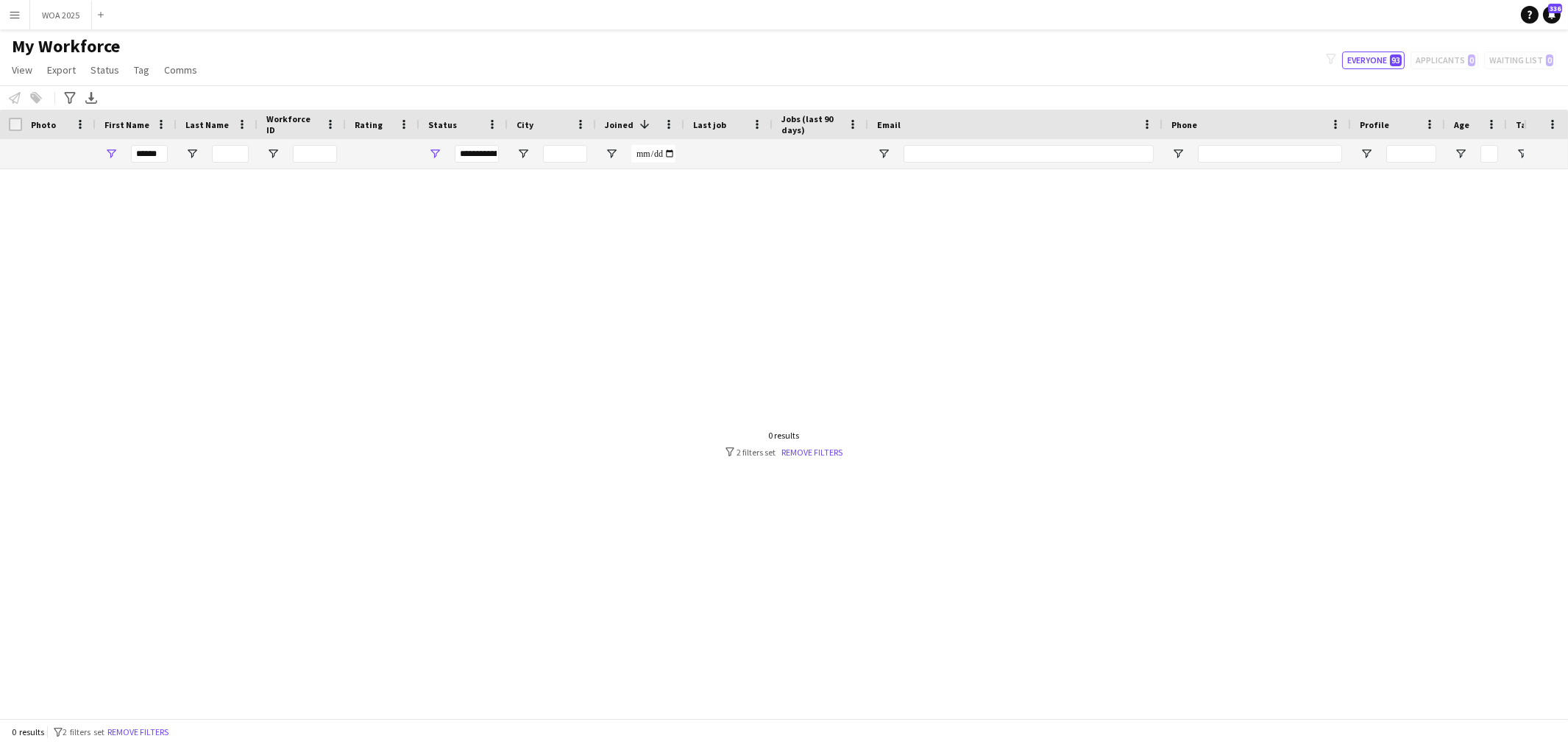
click at [468, 152] on div "**********" at bounding box center [477, 154] width 44 height 18
click at [161, 156] on input "*****" at bounding box center [149, 154] width 37 height 18
type input "*****"
click at [420, 234] on div at bounding box center [761, 437] width 1524 height 536
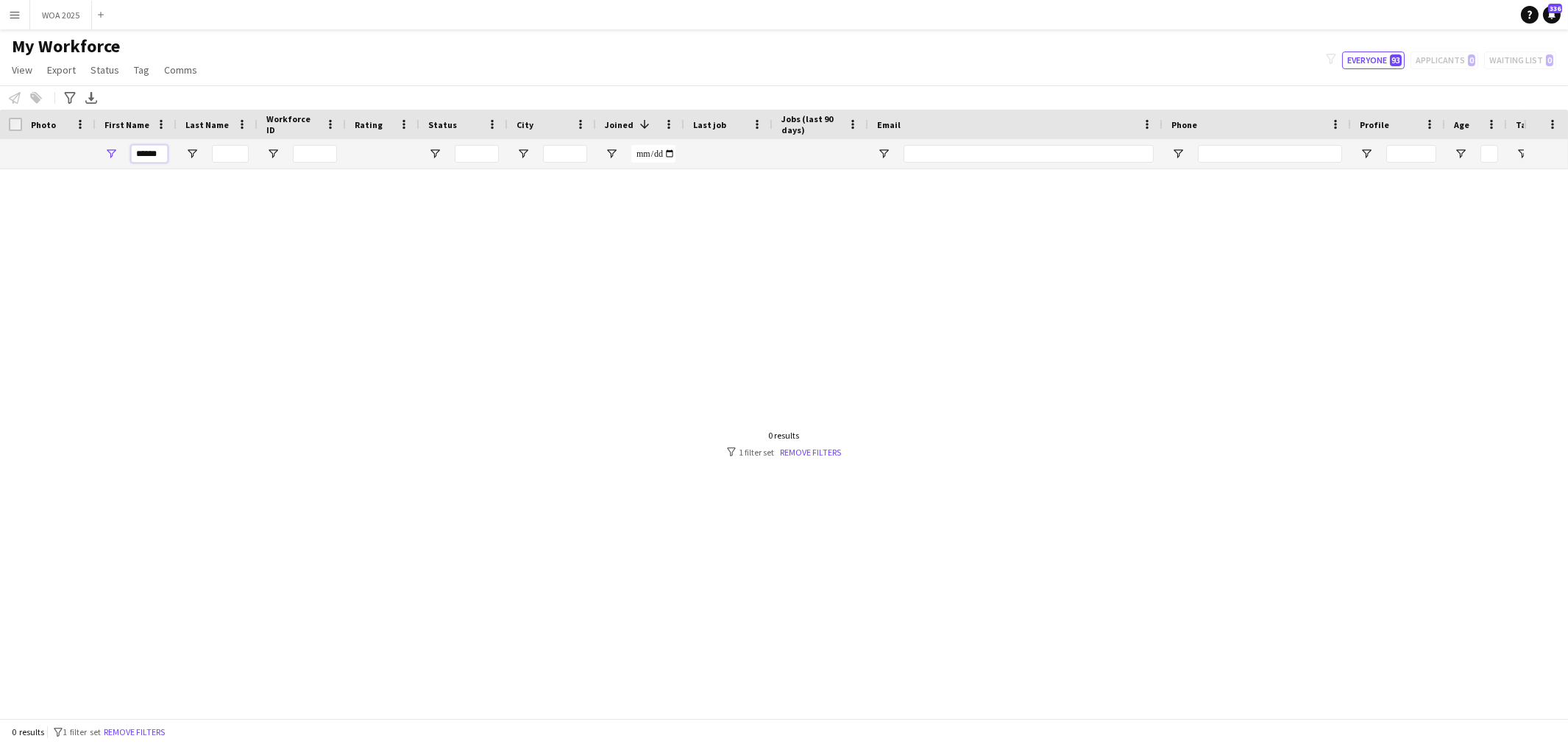
drag, startPoint x: 156, startPoint y: 151, endPoint x: 122, endPoint y: 153, distance: 34.1
click at [122, 153] on div "*****" at bounding box center [136, 154] width 81 height 30
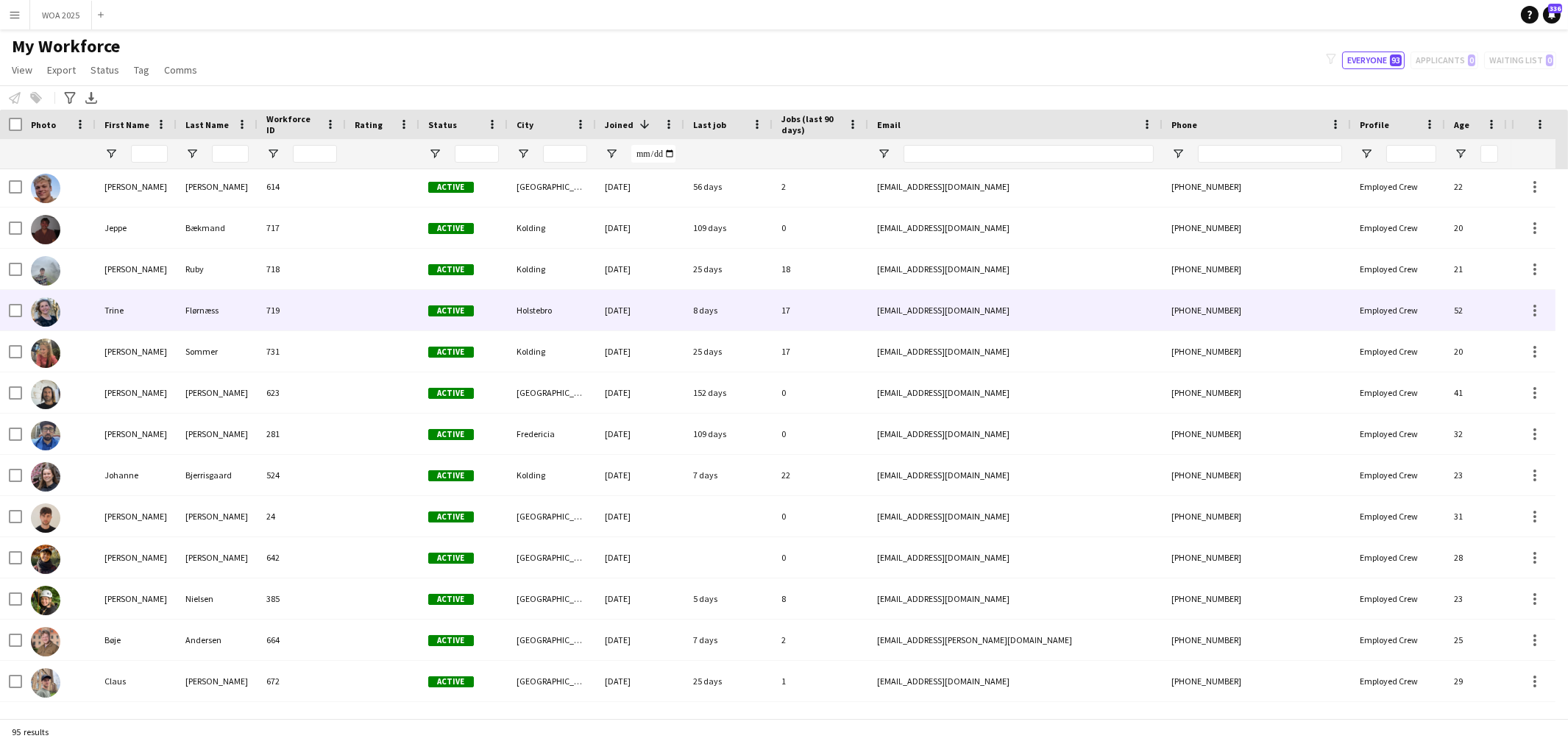
scroll to position [2624, 0]
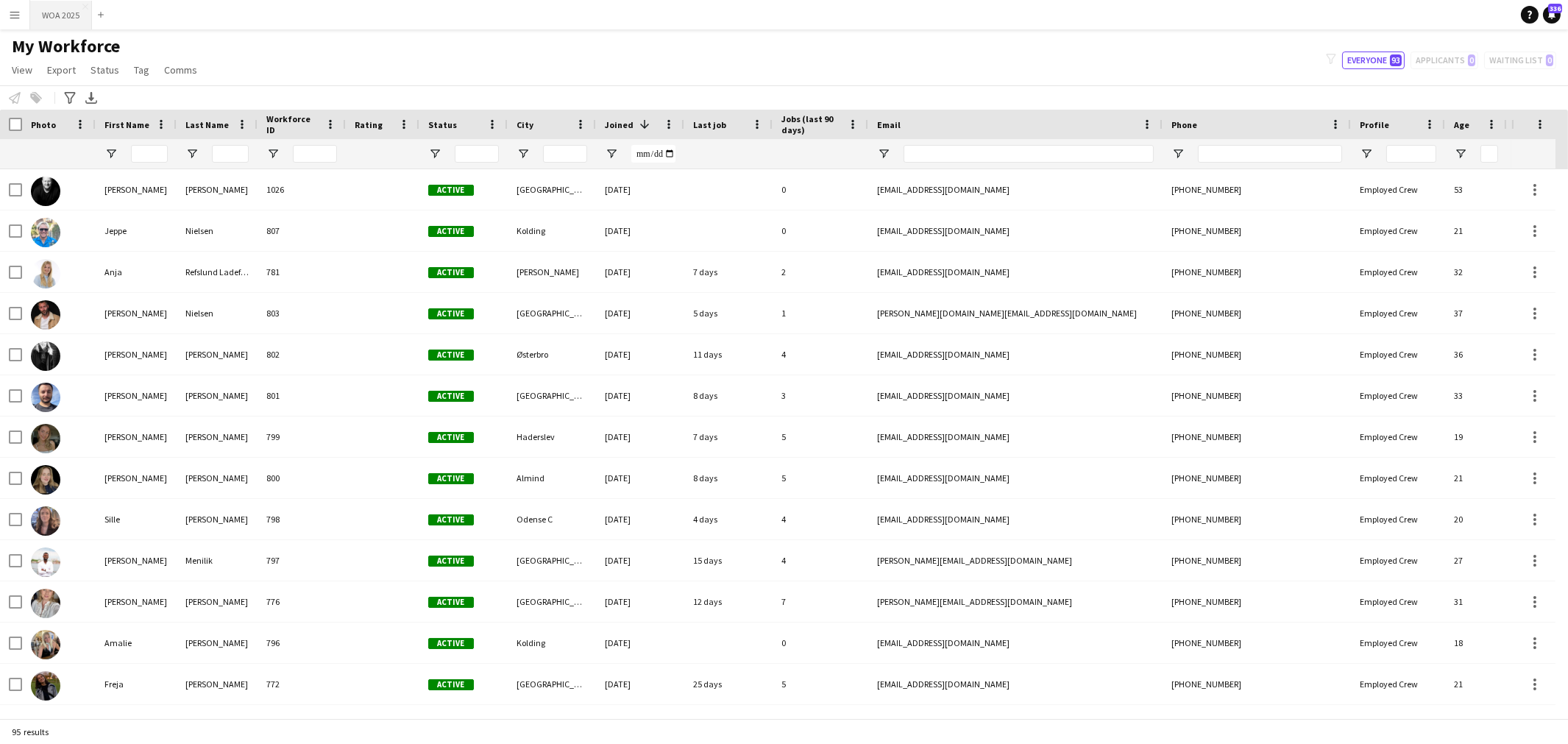
click at [64, 14] on button "WOA 2025 Close" at bounding box center [61, 15] width 62 height 29
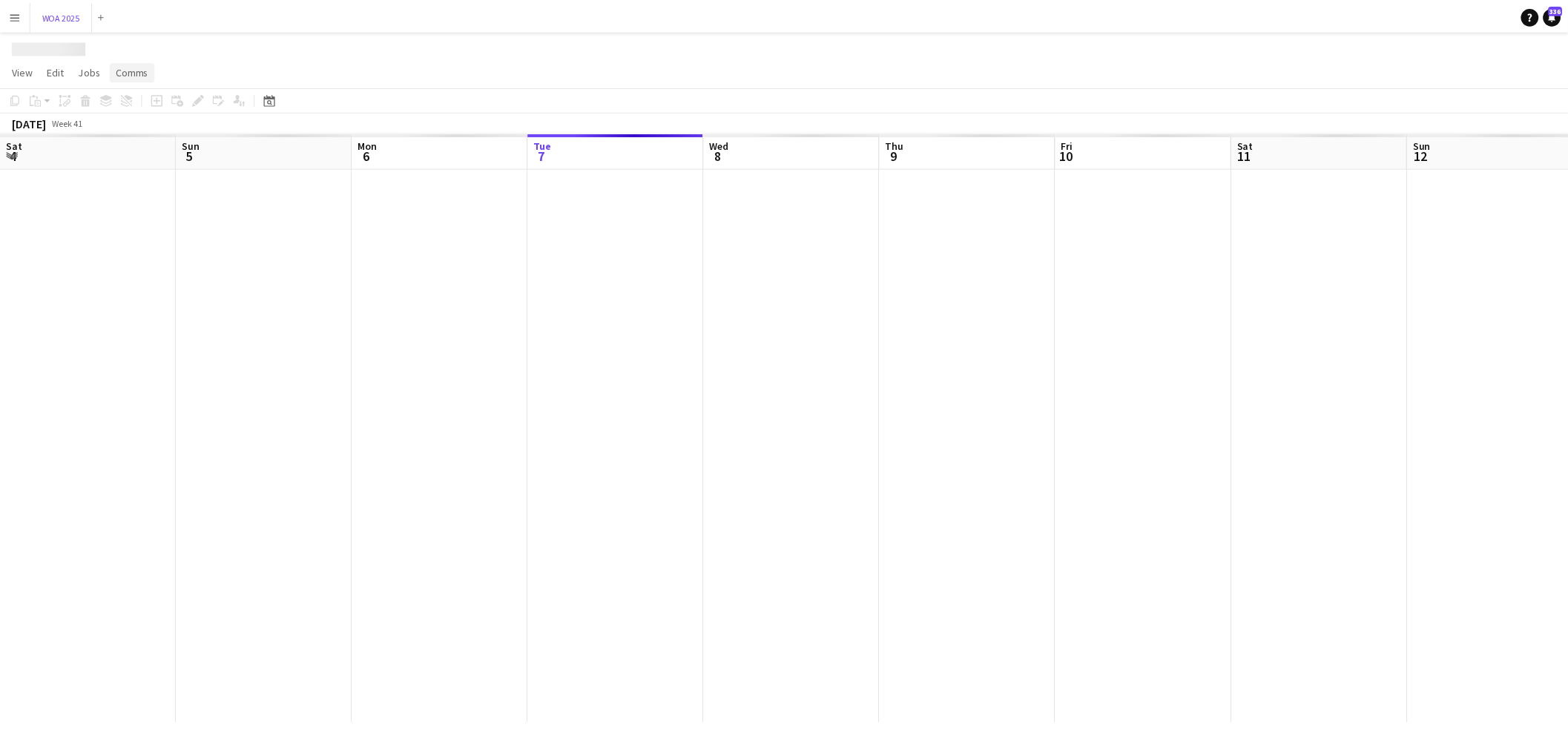
scroll to position [0, 354]
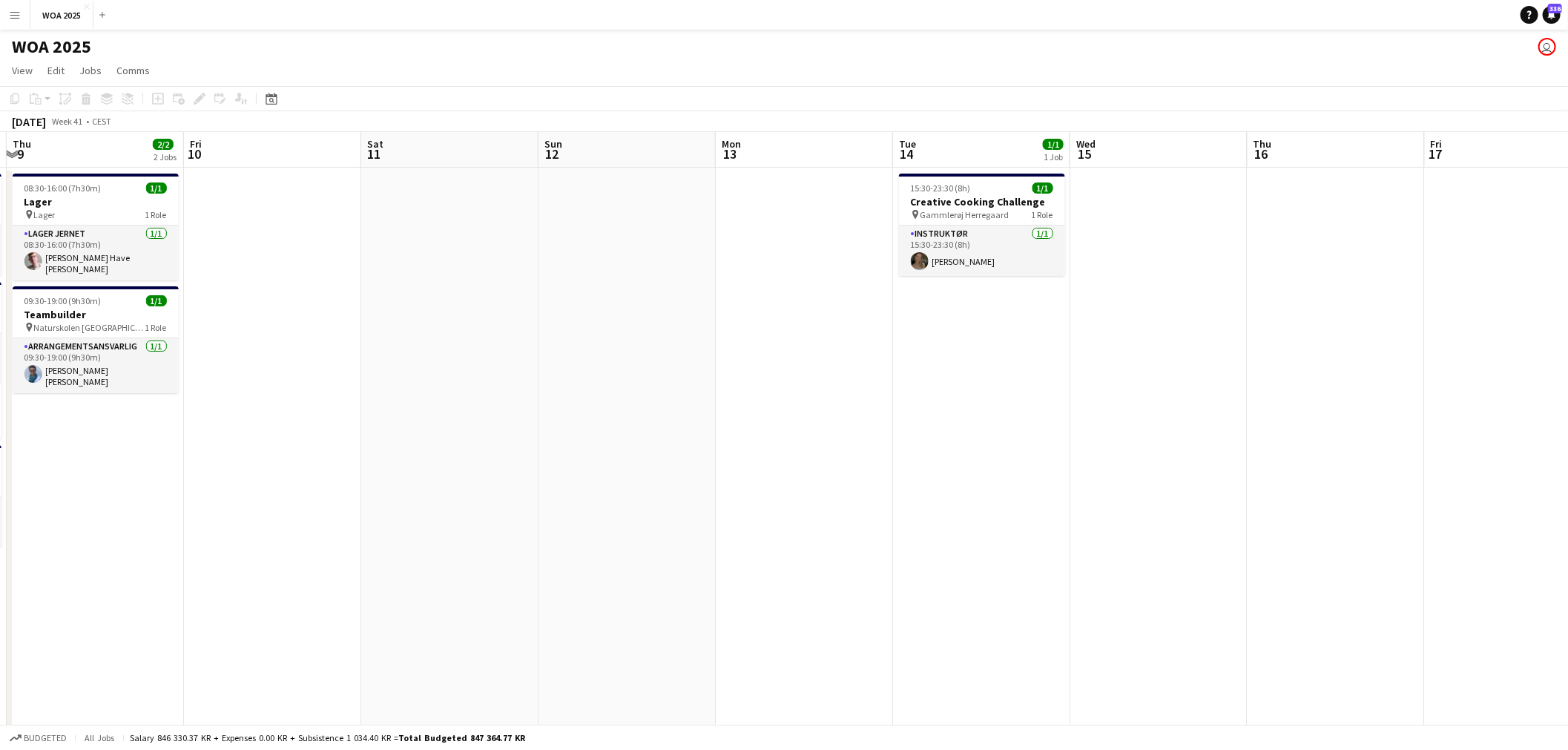
drag, startPoint x: 1099, startPoint y: 417, endPoint x: 340, endPoint y: 361, distance: 761.1
click at [340, 361] on app-calendar-viewport "Mon 6 2/2 2 Jobs Tue 7 10/10 6 Jobs Wed 8 4/4 3 Jobs Thu 9 2/2 2 Jobs Fri 10 Sa…" at bounding box center [784, 611] width 1568 height 960
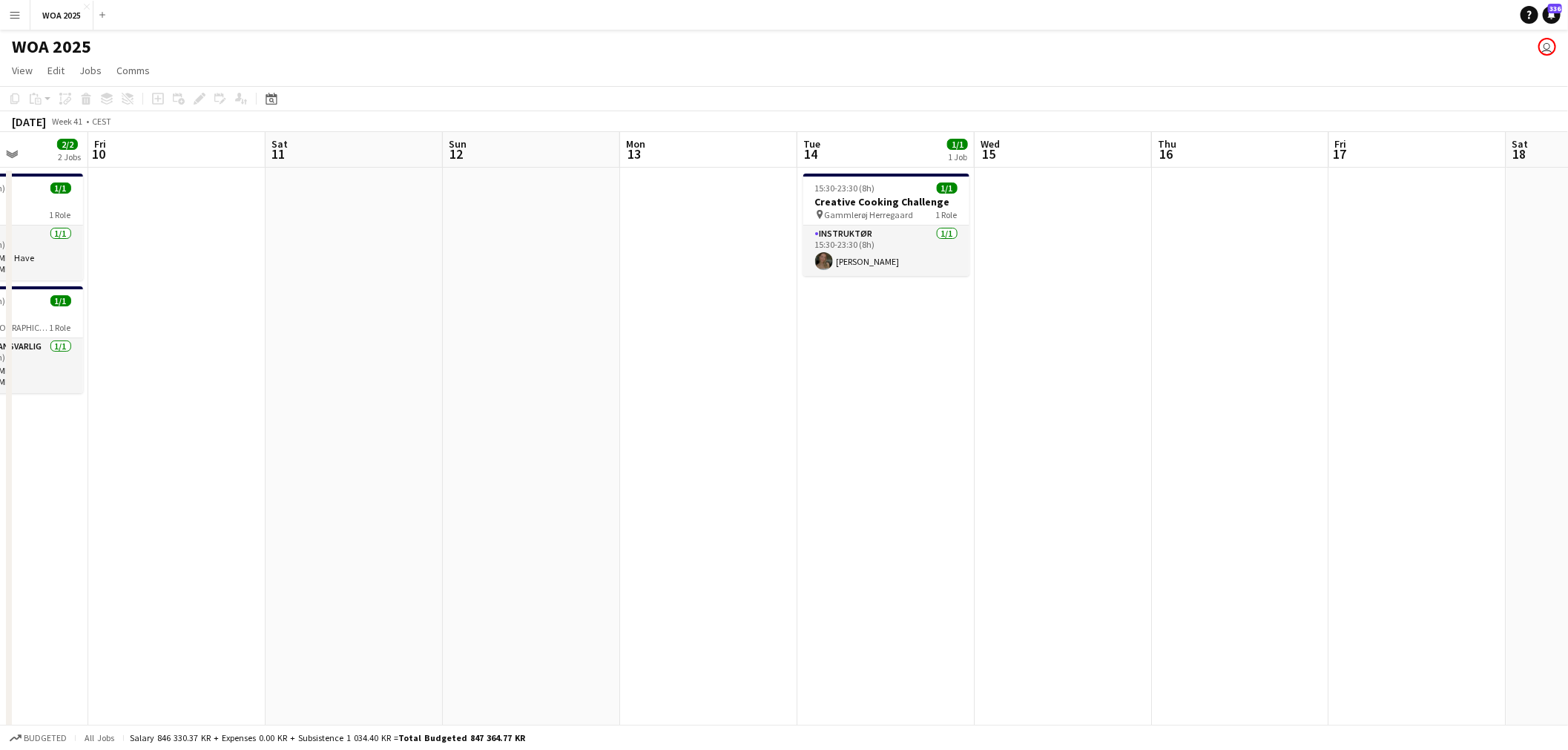
drag, startPoint x: 905, startPoint y: 396, endPoint x: 231, endPoint y: 347, distance: 675.8
click at [234, 347] on app-calendar-viewport "Tue 7 10/10 6 Jobs Wed 8 4/4 3 Jobs Thu 9 2/2 2 Jobs Fri 10 Sat 11 Sun 12 Mon 1…" at bounding box center [784, 611] width 1568 height 960
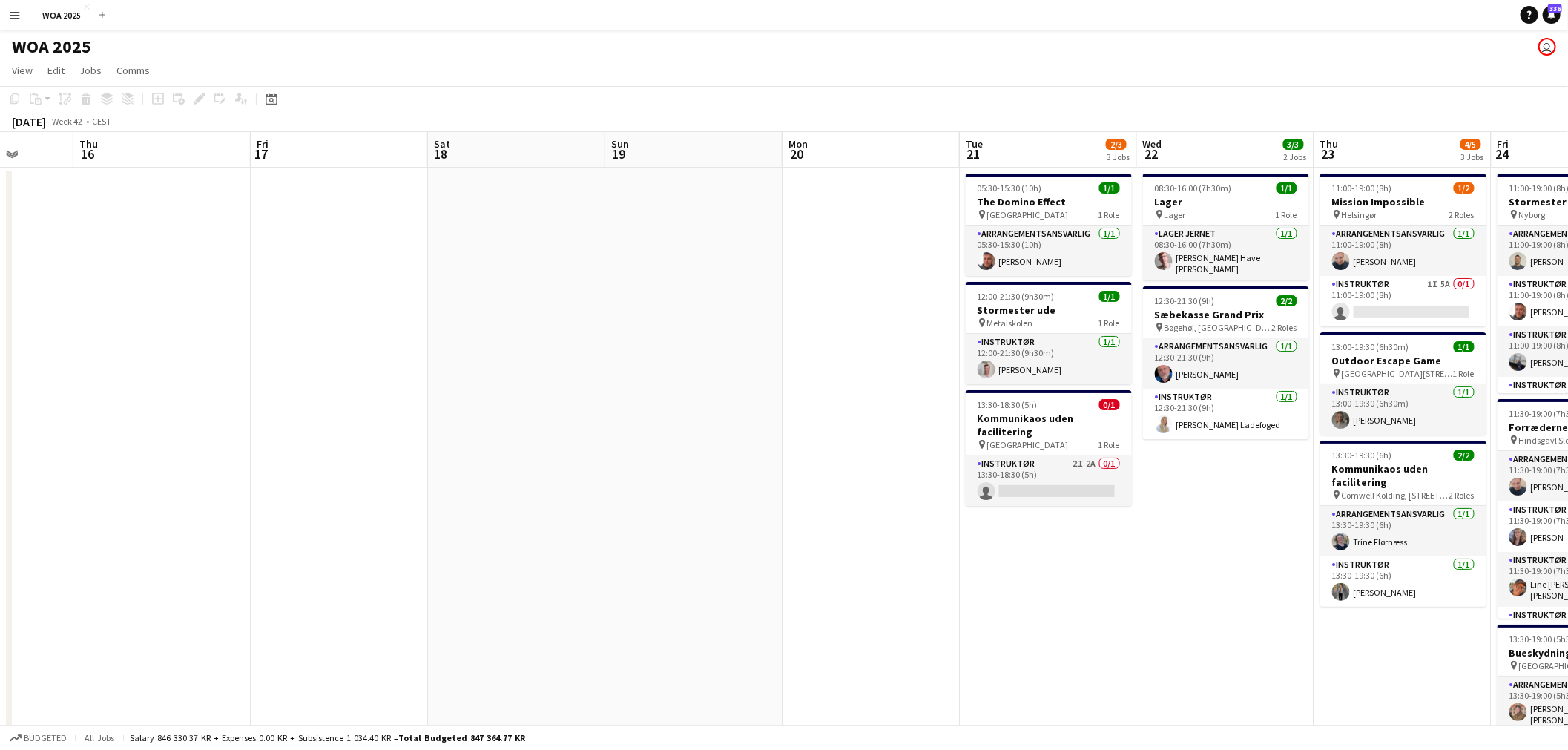
drag, startPoint x: 626, startPoint y: 388, endPoint x: 587, endPoint y: 388, distance: 39.0
click at [590, 388] on app-calendar-viewport "Sun 12 Mon 13 Tue 14 1/1 1 Job Wed 15 Thu 16 Fri 17 Sat 18 Sun 19 Mon 20 Tue 21…" at bounding box center [784, 611] width 1568 height 960
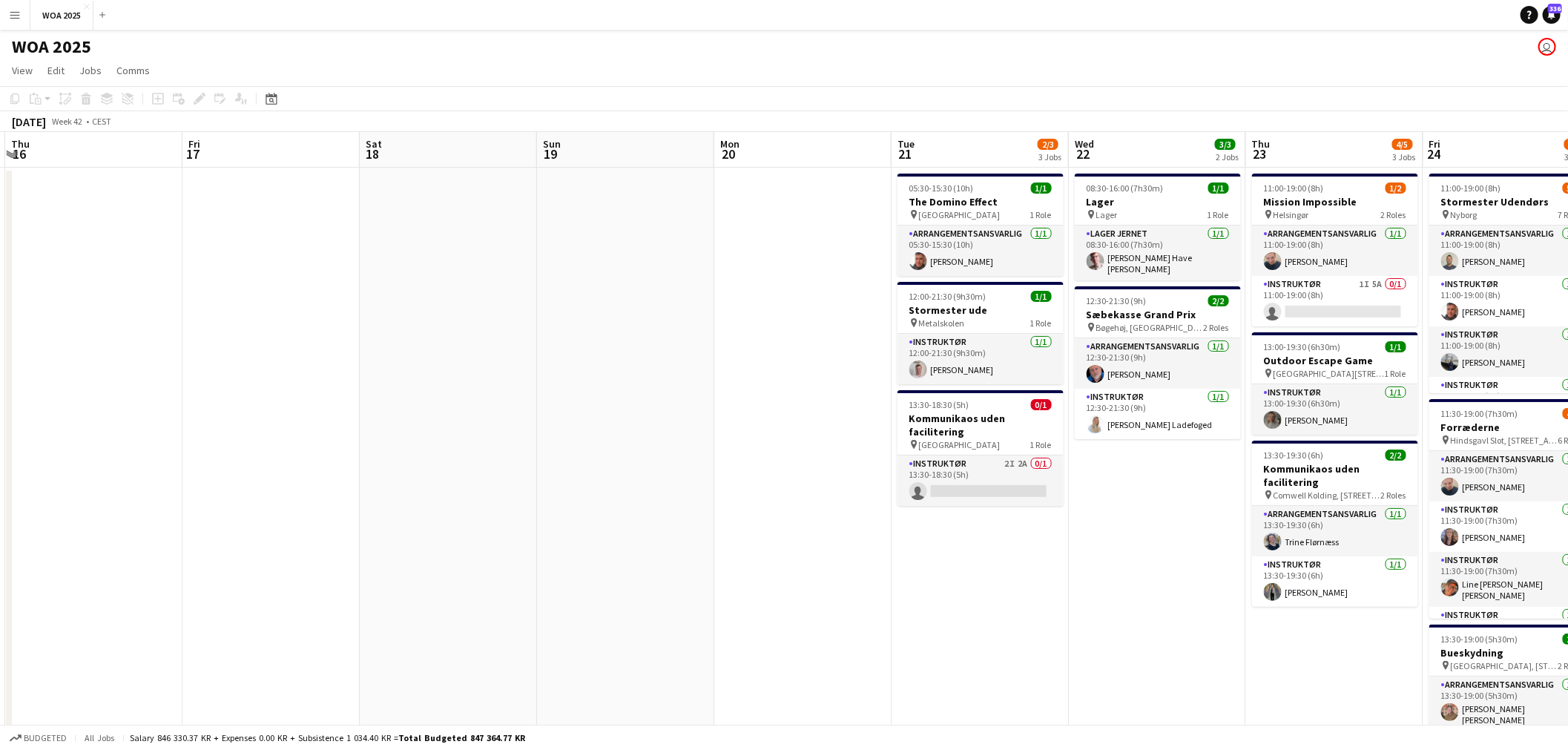
drag, startPoint x: 808, startPoint y: 407, endPoint x: 359, endPoint y: 396, distance: 449.1
click at [369, 396] on app-calendar-viewport "Mon 13 Tue 14 1/1 1 Job Wed 15 Thu 16 Fri 17 Sat 18 Sun 19 Mon 20 Tue 21 2/3 3 …" at bounding box center [784, 611] width 1568 height 960
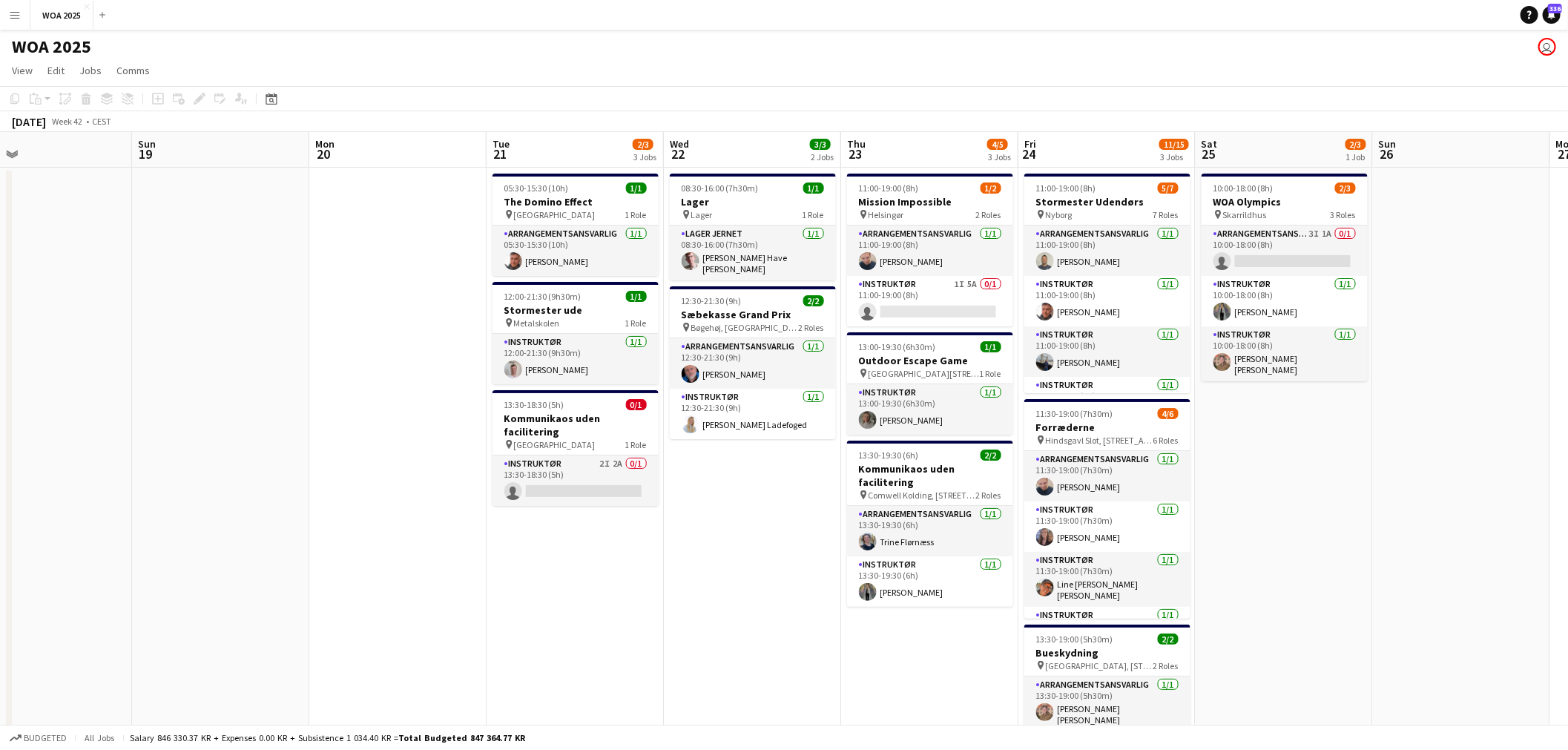
drag, startPoint x: 442, startPoint y: 461, endPoint x: 237, endPoint y: 446, distance: 205.5
click at [237, 446] on app-calendar-viewport "Wed 15 Thu 16 Fri 17 Sat 18 Sun 19 Mon 20 Tue 21 2/3 3 Jobs Wed 22 3/3 2 Jobs T…" at bounding box center [784, 611] width 1568 height 960
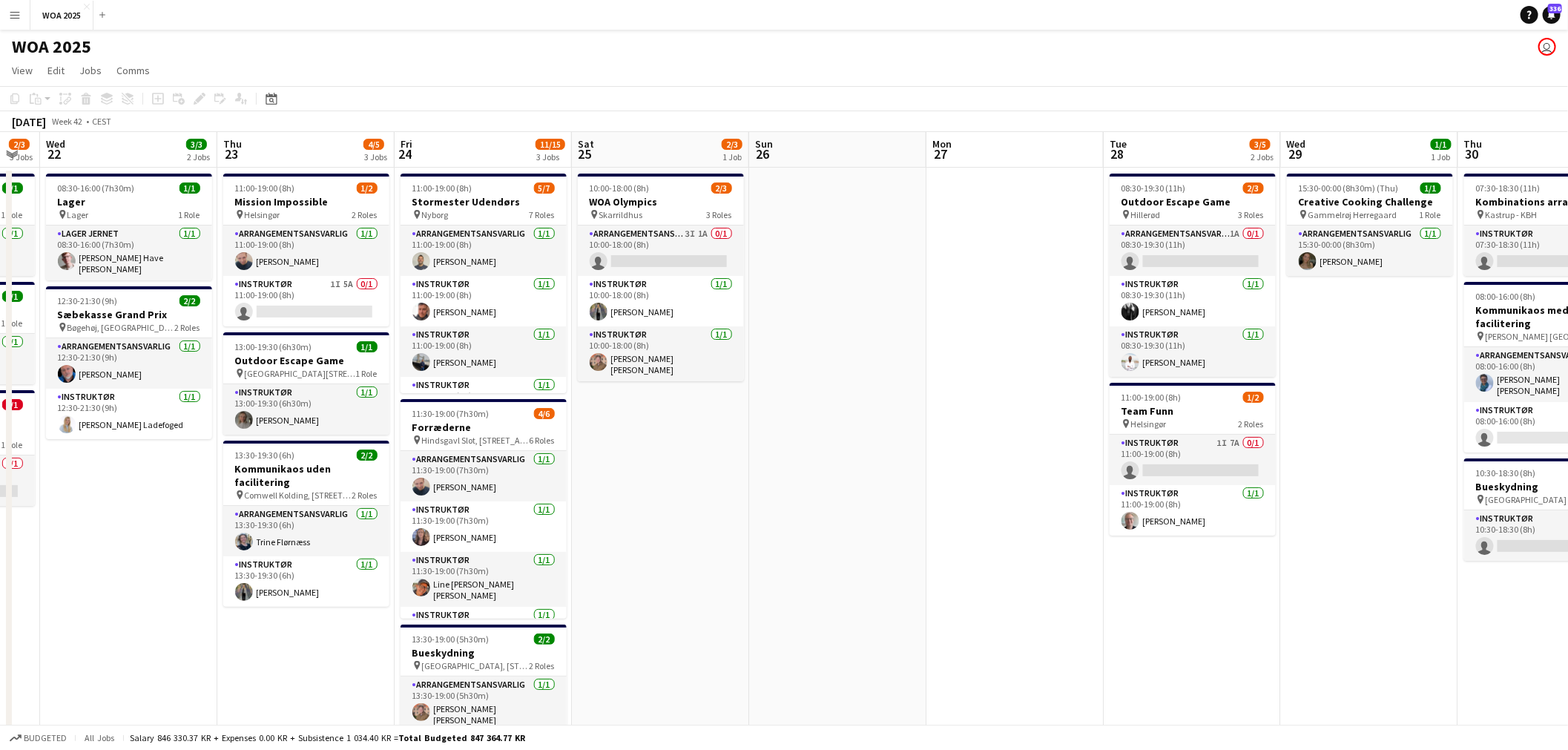
drag, startPoint x: 945, startPoint y: 529, endPoint x: 645, endPoint y: 527, distance: 300.0
click at [598, 520] on app-calendar-viewport "Sun 19 Mon 20 Tue 21 2/3 3 Jobs Wed 22 3/3 2 Jobs Thu 23 4/5 3 Jobs Fri 24 11/1…" at bounding box center [784, 611] width 1568 height 960
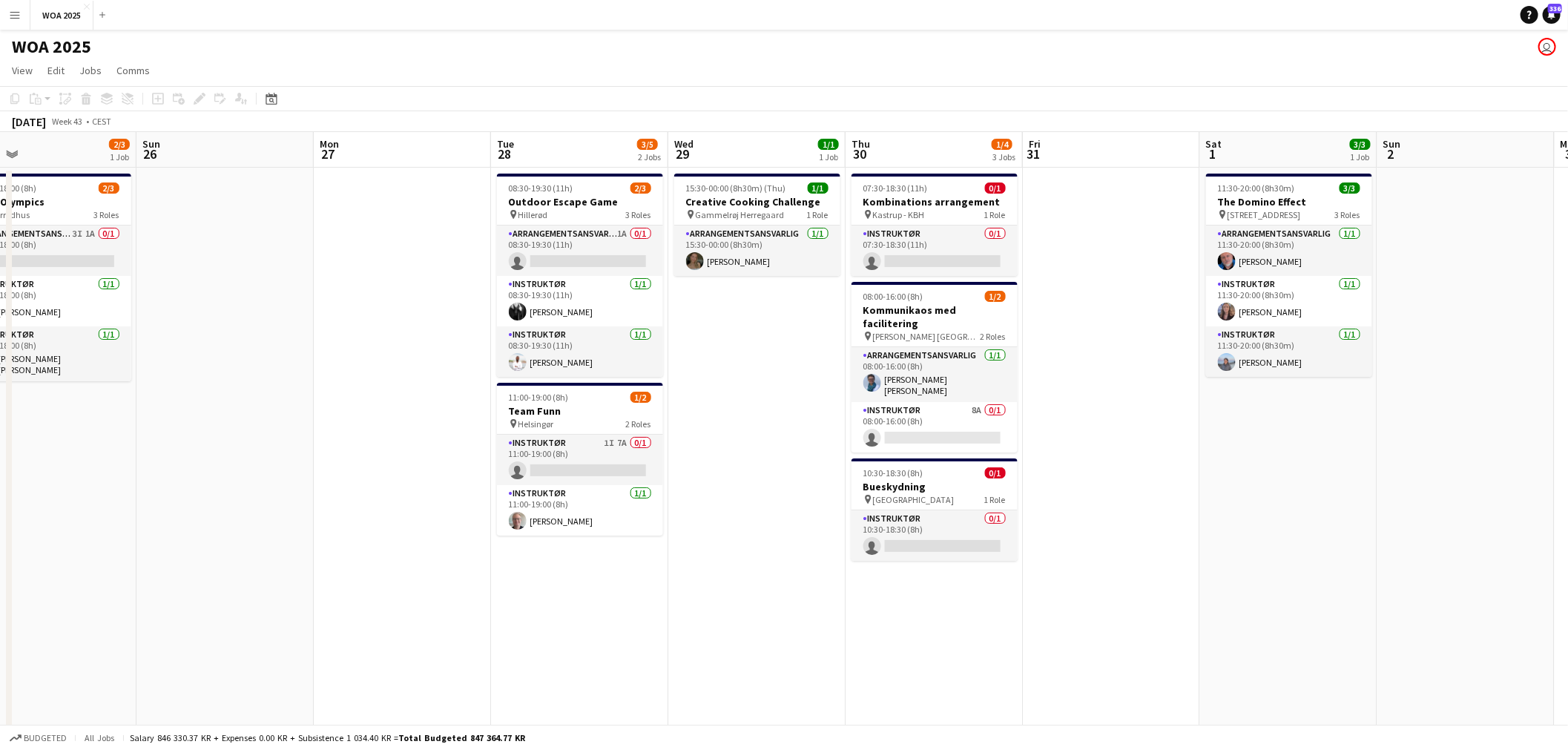
scroll to position [0, 574]
drag, startPoint x: 778, startPoint y: 529, endPoint x: 352, endPoint y: 523, distance: 426.0
click at [352, 523] on app-calendar-viewport "Wed 22 3/3 2 Jobs Thu 23 4/5 3 Jobs Fri 24 11/15 3 Jobs Sat 25 2/3 1 Job Sun 26…" at bounding box center [784, 611] width 1568 height 960
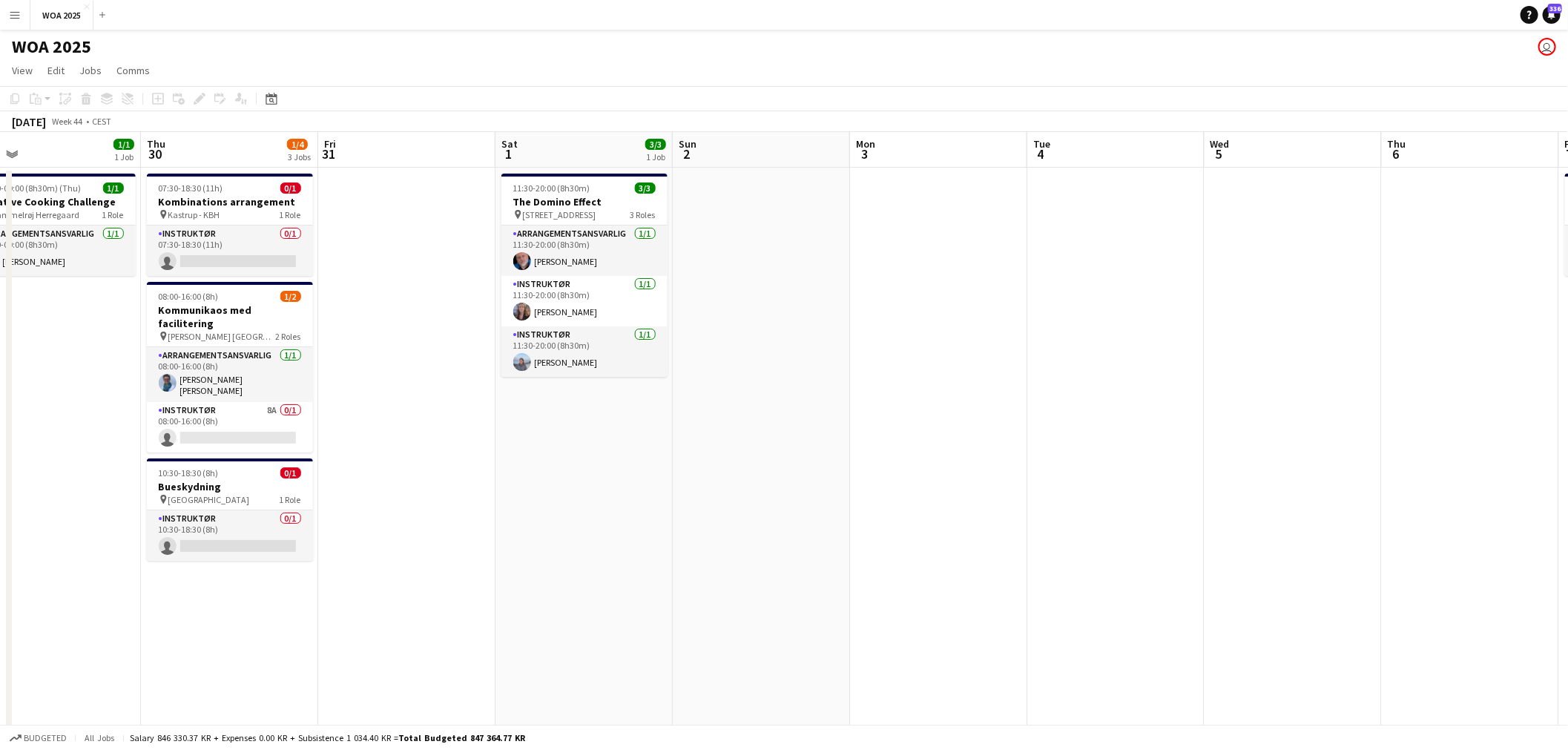
drag, startPoint x: 1187, startPoint y: 426, endPoint x: 480, endPoint y: 440, distance: 707.1
click at [480, 440] on app-calendar-viewport "Sun 26 Mon 27 Tue 28 3/5 2 Jobs Wed 29 1/1 1 Job Thu 30 1/4 3 Jobs Fri 31 Sat 1…" at bounding box center [784, 611] width 1568 height 960
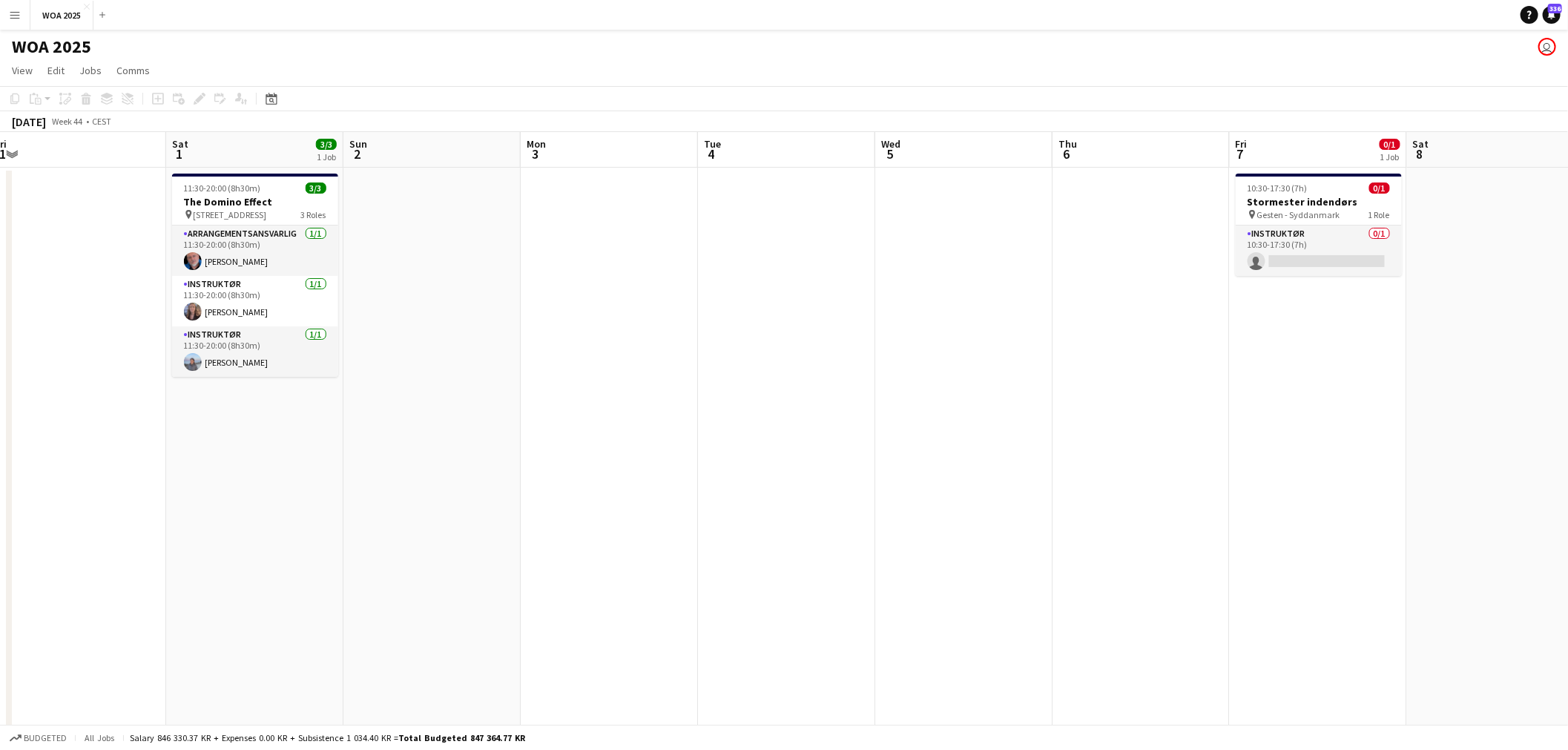
drag, startPoint x: 1064, startPoint y: 445, endPoint x: 640, endPoint y: 434, distance: 424.1
click at [642, 434] on app-calendar-viewport "Tue 28 3/5 2 Jobs Wed 29 1/1 1 Job Thu 30 1/4 3 Jobs Fri 31 Sat 1 3/3 1 Job Sun…" at bounding box center [784, 611] width 1568 height 960
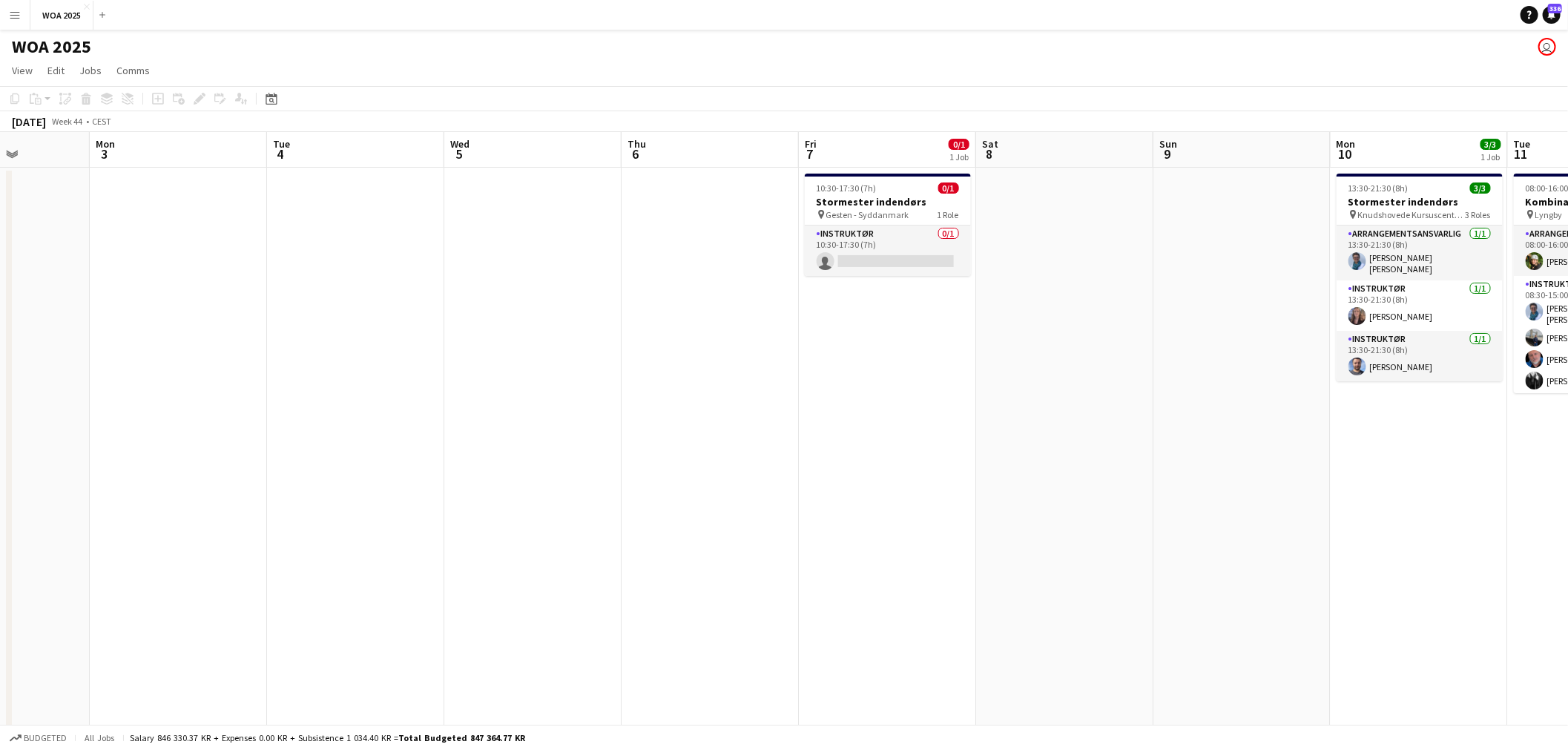
drag, startPoint x: 915, startPoint y: 443, endPoint x: 562, endPoint y: 457, distance: 353.3
click at [562, 457] on app-calendar-viewport "Fri 31 Sat 1 3/3 1 Job Sun 2 Mon 3 Tue 4 Wed 5 Thu 6 Fri 7 0/1 1 Job Sat 8 Sun …" at bounding box center [784, 611] width 1568 height 960
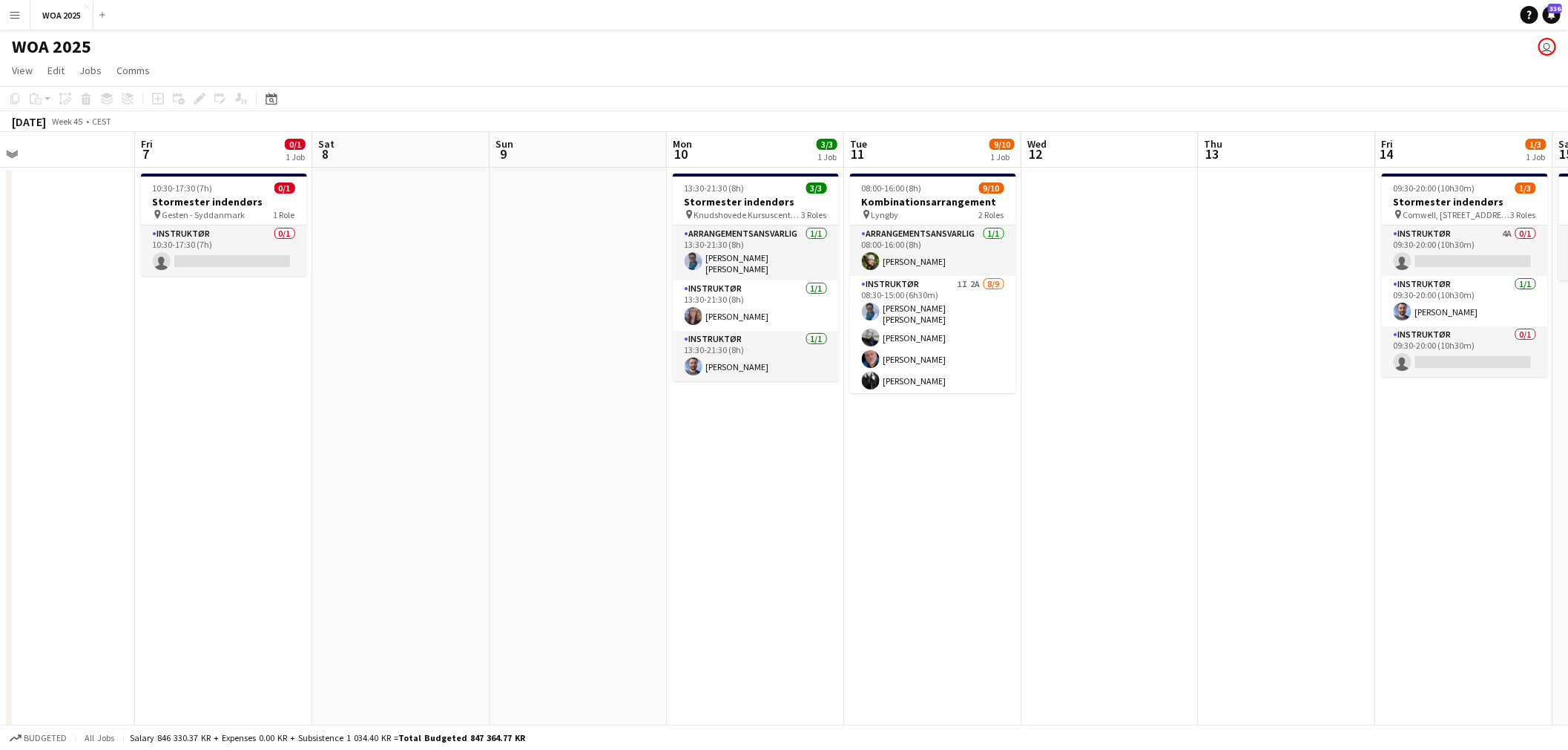
scroll to position [0, 578]
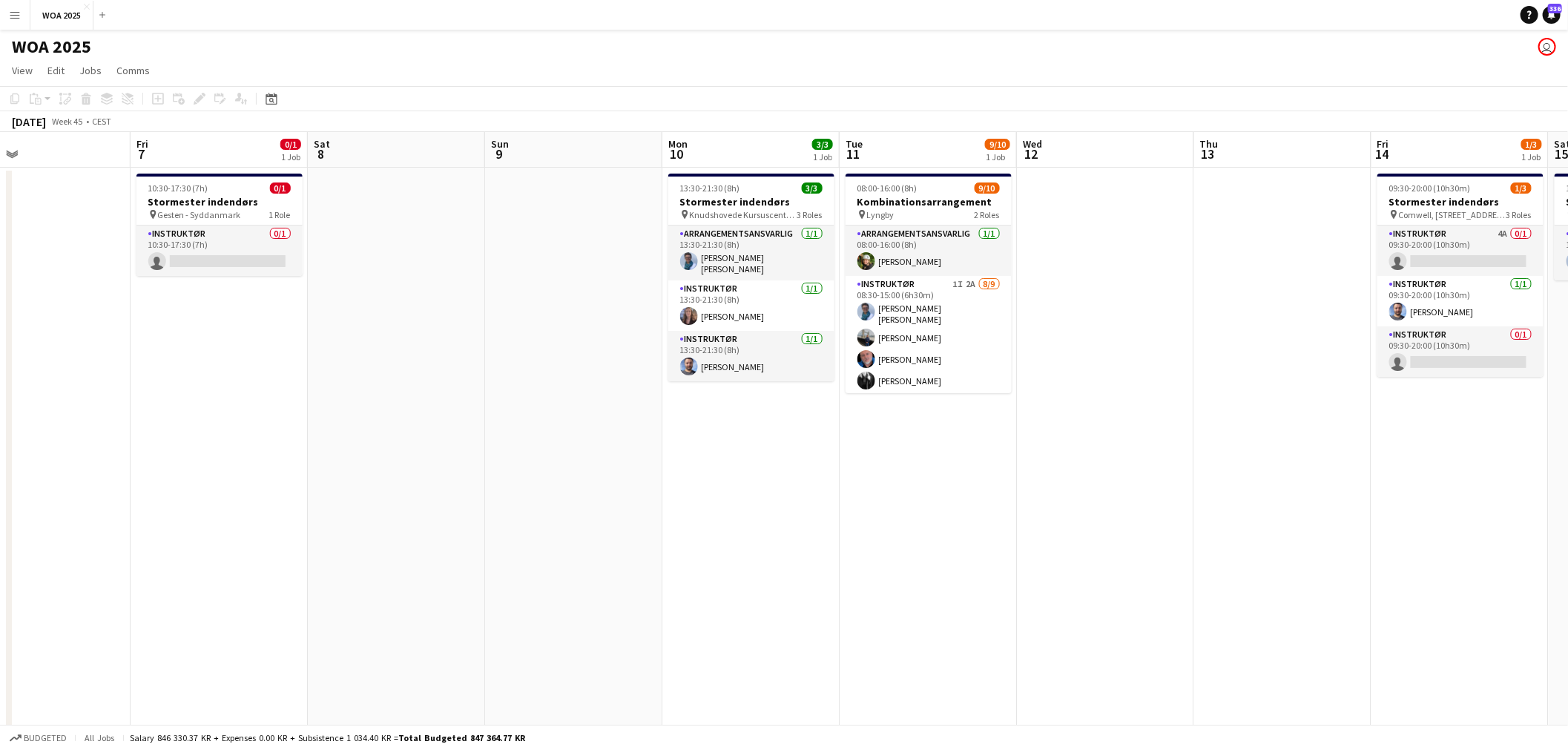
drag, startPoint x: 877, startPoint y: 479, endPoint x: 412, endPoint y: 471, distance: 465.1
click at [412, 471] on app-calendar-viewport "Mon 3 Tue 4 Wed 5 Thu 6 Fri 7 0/1 1 Job Sat 8 Sun 9 Mon 10 3/3 1 Job Tue 11 9/1…" at bounding box center [784, 611] width 1568 height 960
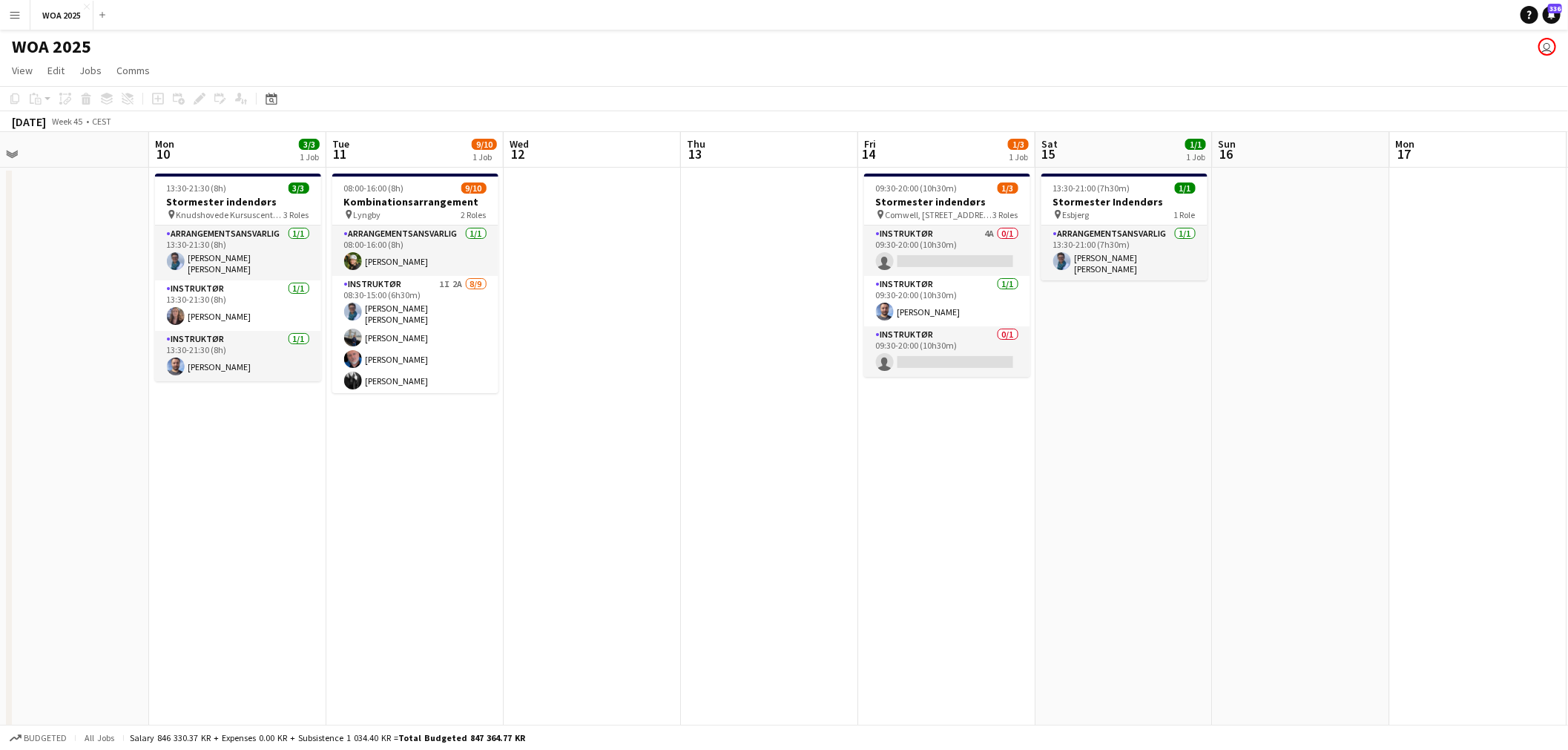
scroll to position [0, 562]
drag, startPoint x: 1182, startPoint y: 440, endPoint x: 677, endPoint y: 448, distance: 505.1
click at [677, 448] on app-calendar-viewport "Thu 6 Fri 7 0/1 1 Job Sat 8 Sun 9 Mon 10 3/3 1 Job Tue 11 9/10 1 Job Wed 12 Thu…" at bounding box center [784, 611] width 1568 height 960
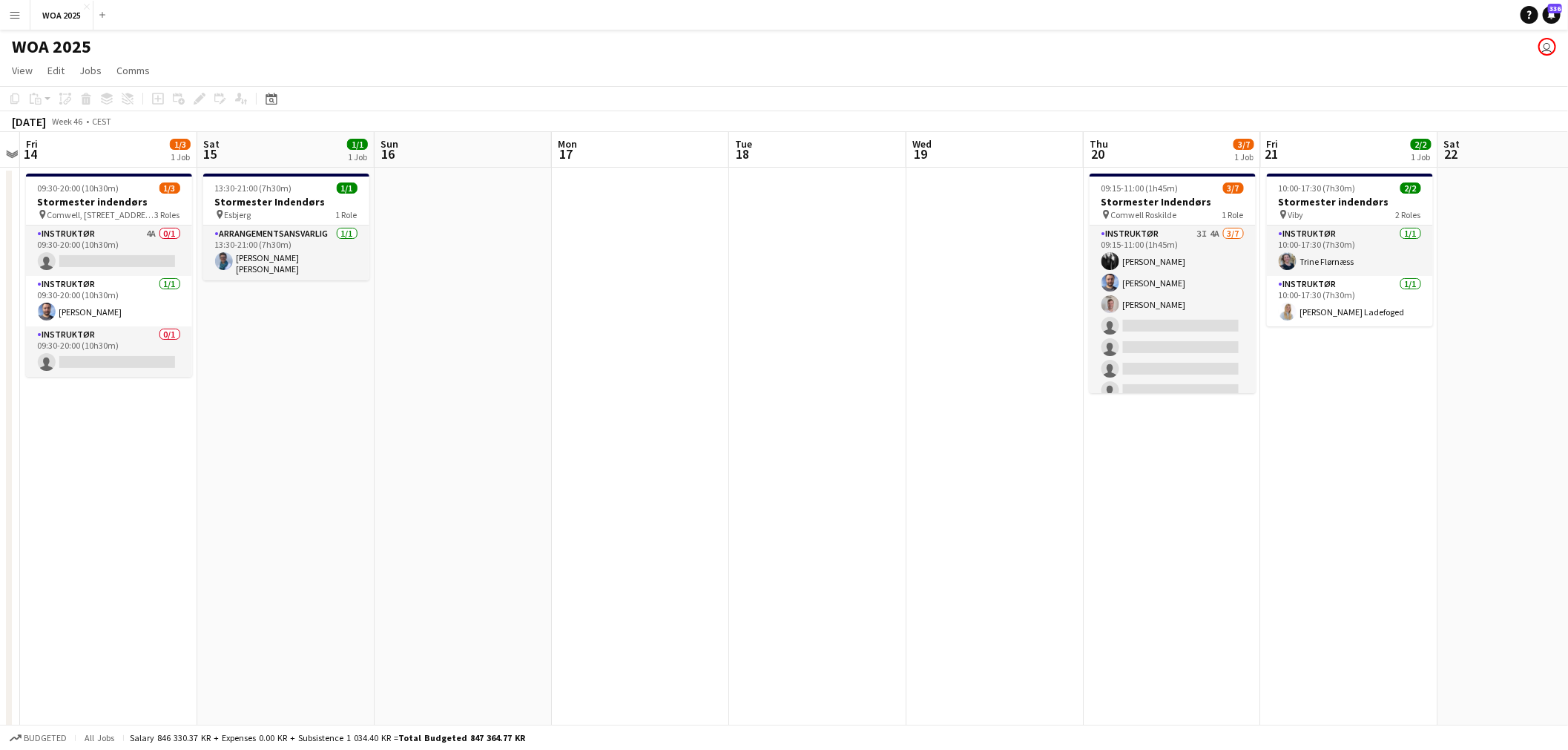
scroll to position [0, 534]
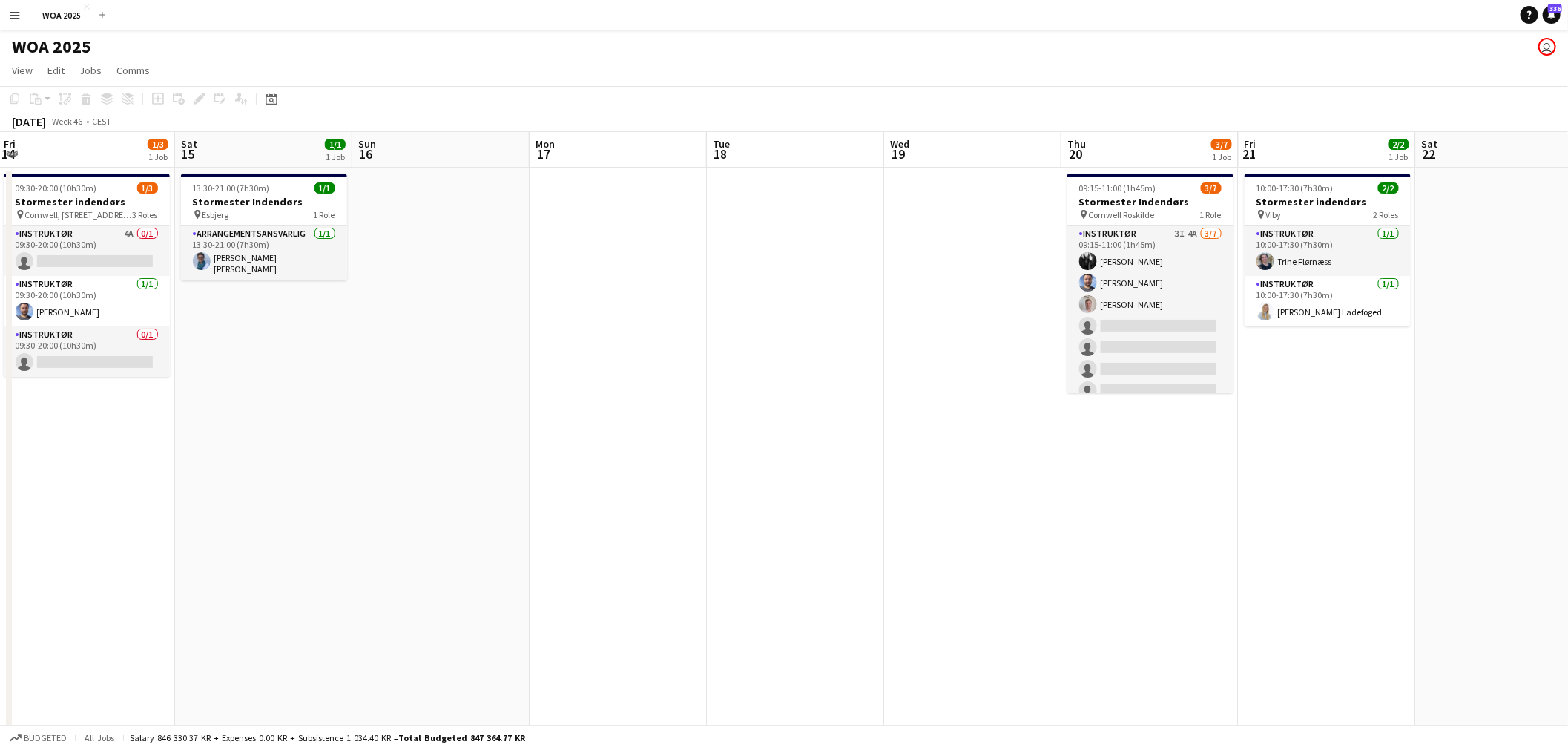
drag, startPoint x: 995, startPoint y: 467, endPoint x: 216, endPoint y: 419, distance: 780.5
click at [216, 419] on app-calendar-viewport "Tue 11 9/10 1 Job Wed 12 Thu 13 Fri 14 1/3 1 Job Sat 15 1/1 1 Job Sun 16 Mon 17…" at bounding box center [784, 611] width 1568 height 960
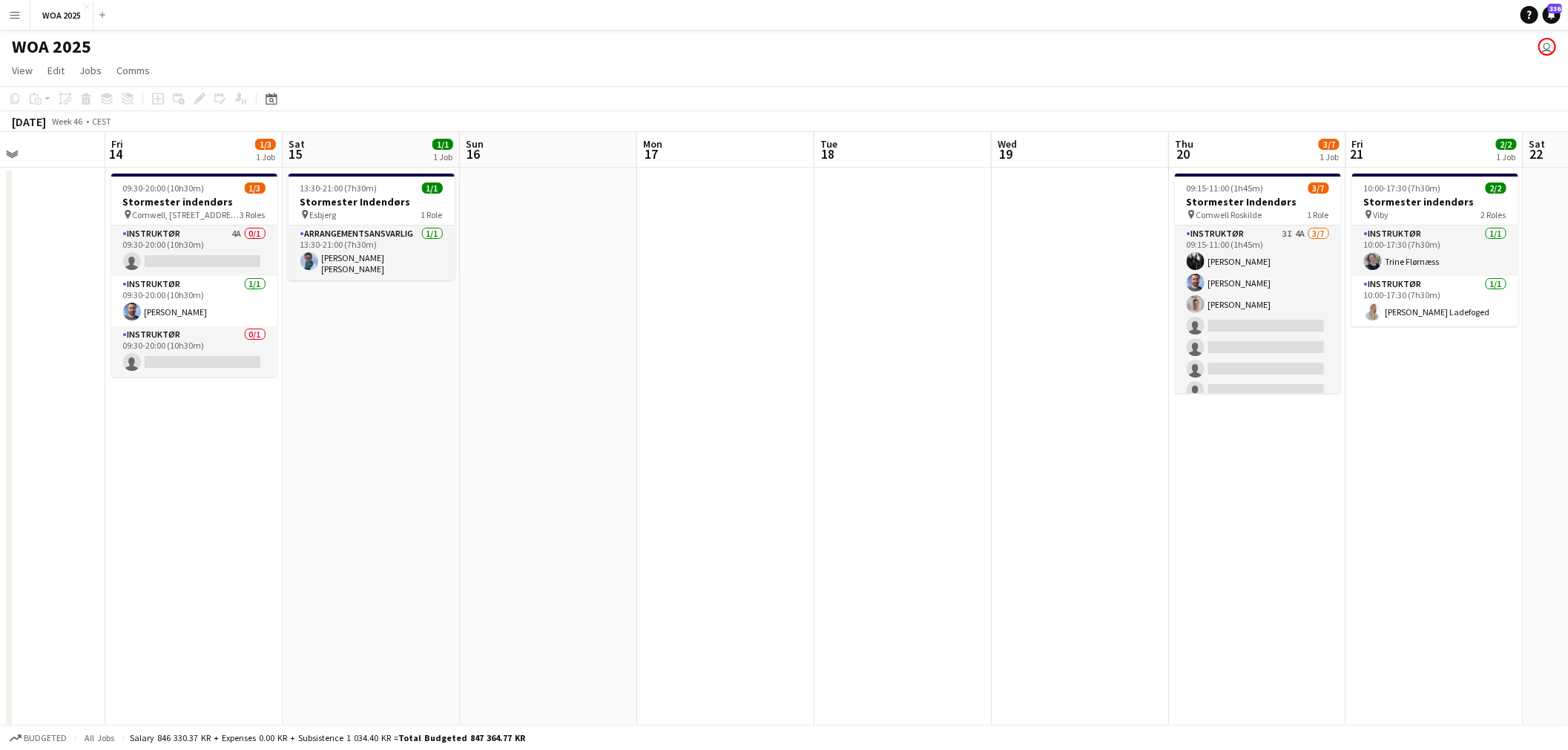
scroll to position [0, 398]
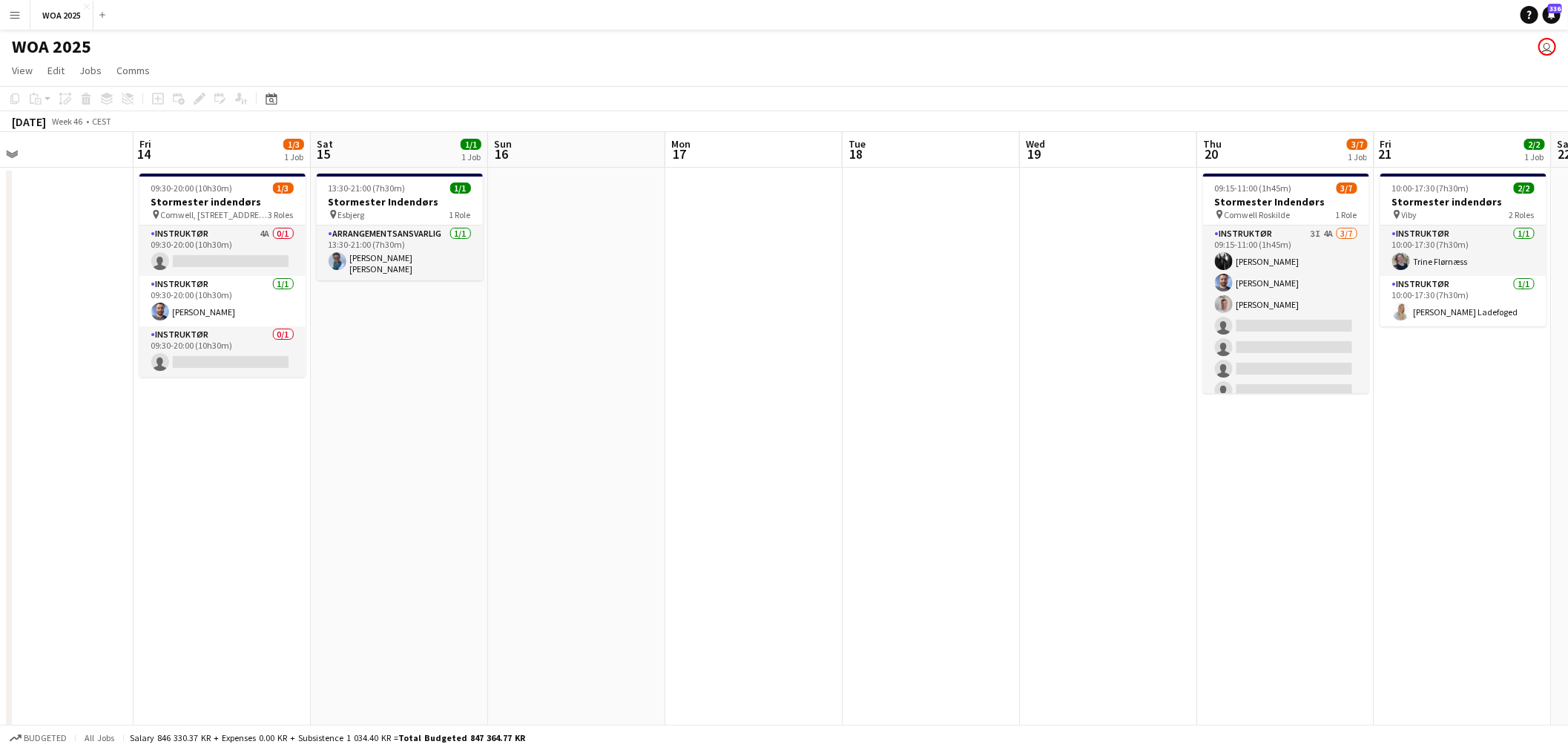
drag, startPoint x: 525, startPoint y: 412, endPoint x: 597, endPoint y: 423, distance: 72.8
click at [597, 423] on app-calendar-viewport "Tue 11 9/10 1 Job Wed 12 Thu 13 Fri 14 1/3 1 Job Sat 15 1/1 1 Job Sun 16 Mon 17…" at bounding box center [784, 611] width 1568 height 960
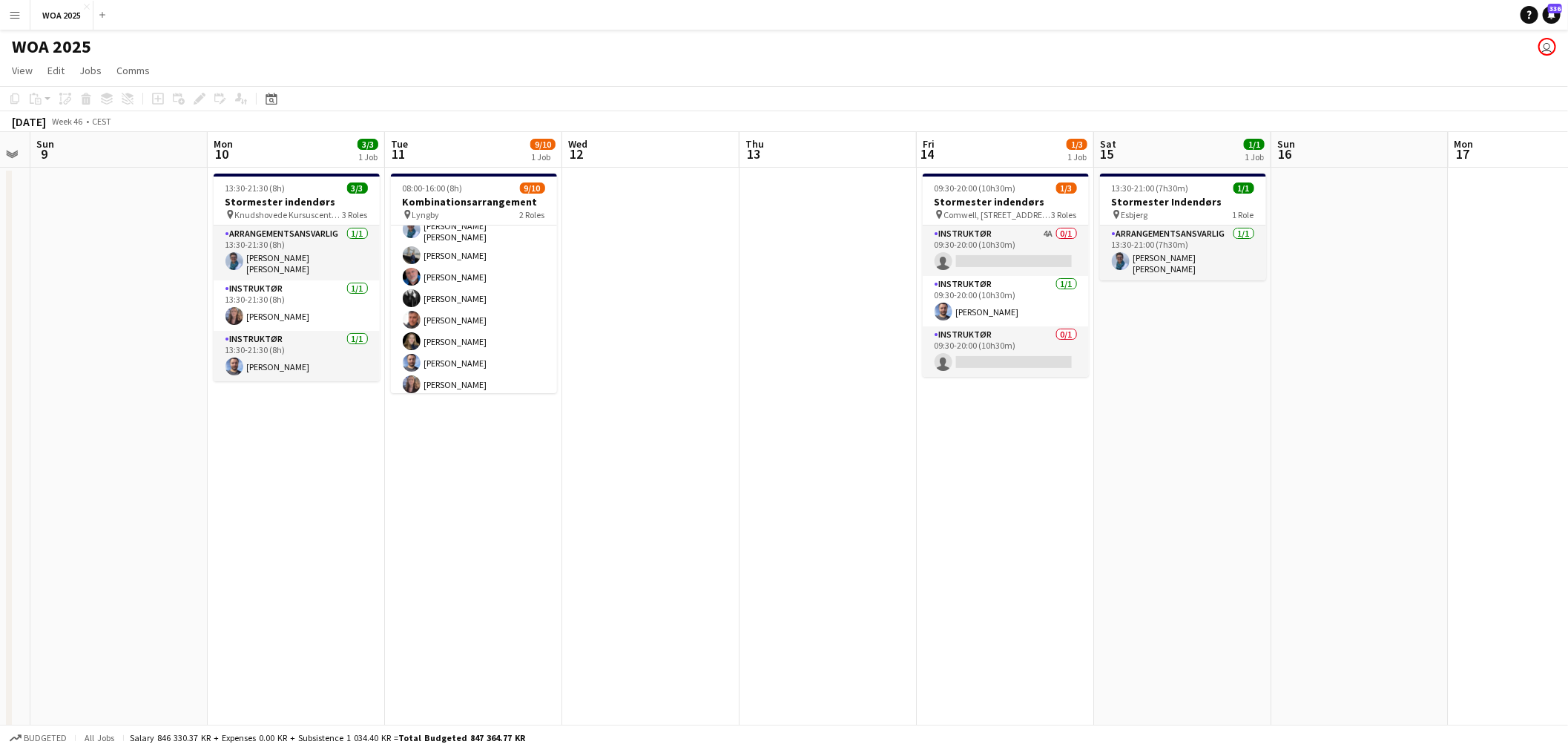
drag, startPoint x: 604, startPoint y: 348, endPoint x: 1366, endPoint y: 390, distance: 763.2
click at [1366, 390] on app-calendar-viewport "Fri 7 0/1 1 Job Sat 8 Sun 9 Mon 10 3/3 1 Job Tue 11 9/10 1 Job Wed 12 Thu 13 Fr…" at bounding box center [784, 611] width 1568 height 960
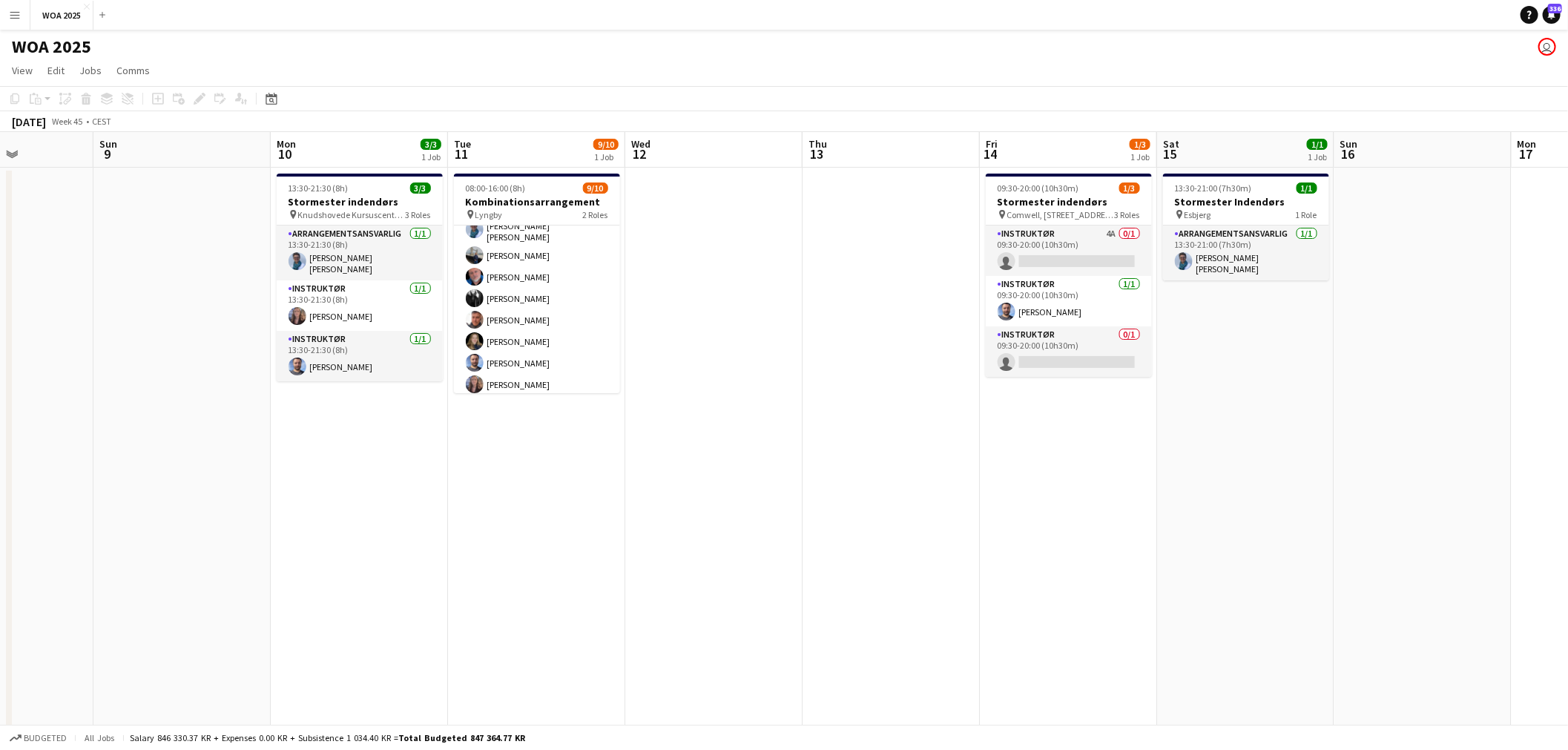
scroll to position [0, 469]
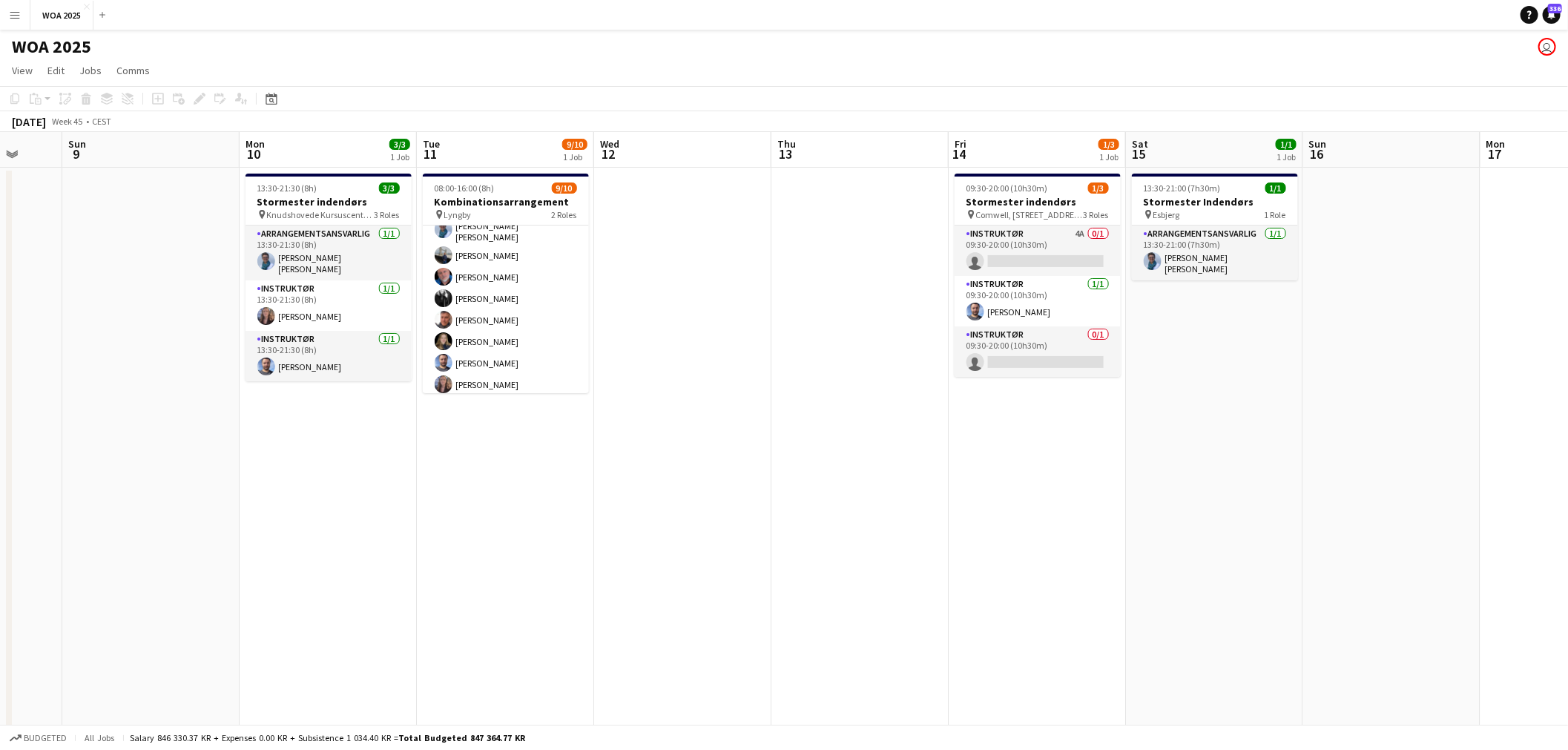
click at [808, 402] on app-calendar-viewport "Thu 6 Fri 7 0/1 1 Job Sat 8 Sun 9 Mon 10 3/3 1 Job Tue 11 9/10 1 Job Wed 12 Thu…" at bounding box center [784, 611] width 1568 height 960
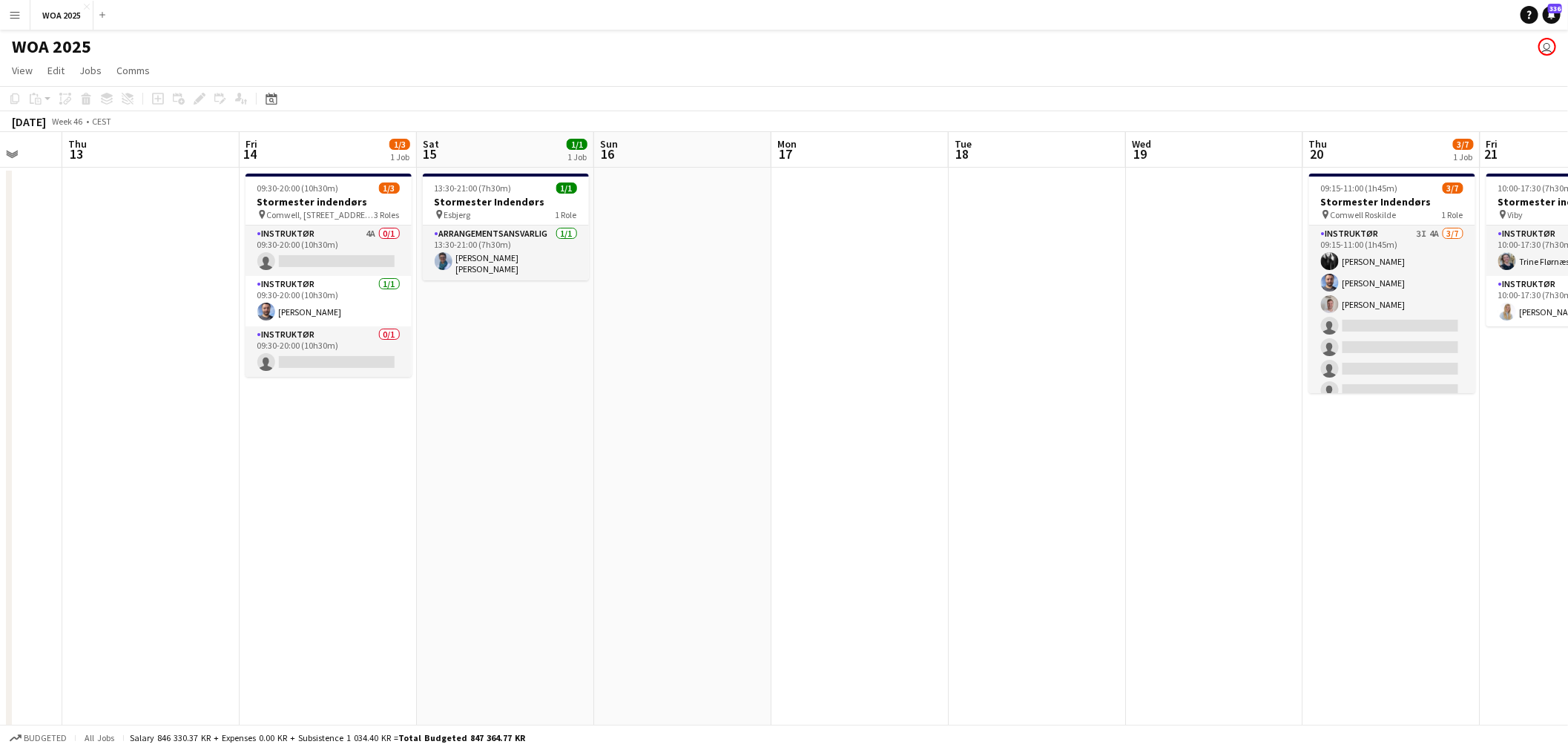
drag, startPoint x: 1189, startPoint y: 318, endPoint x: 710, endPoint y: 373, distance: 482.1
click at [464, 411] on app-calendar-viewport "Mon 10 3/3 1 Job Tue 11 9/10 1 Job Wed 12 Thu 13 Fri 14 1/3 1 Job Sat 15 1/1 1 …" at bounding box center [784, 611] width 1568 height 960
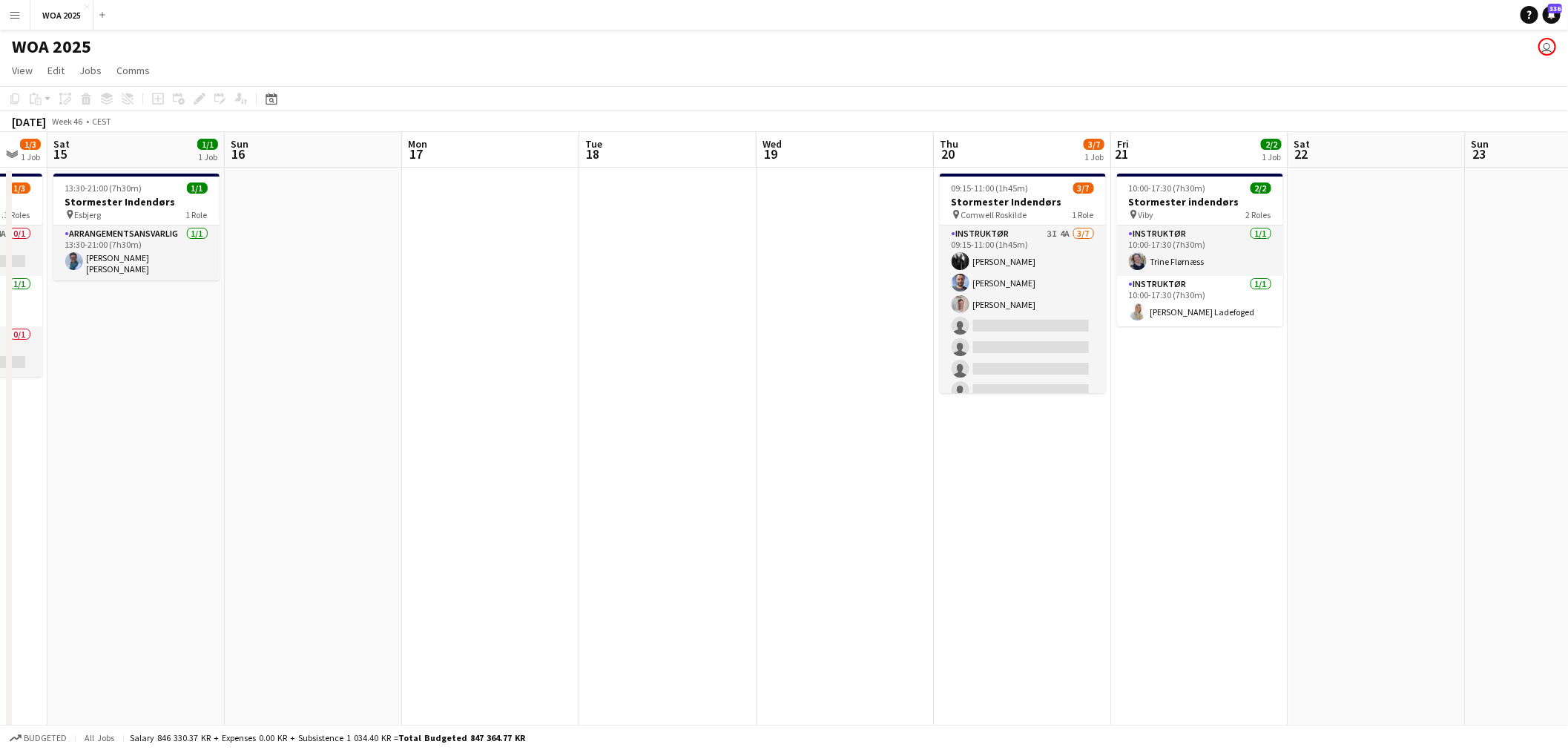
drag, startPoint x: 1115, startPoint y: 331, endPoint x: 730, endPoint y: 394, distance: 390.1
click at [660, 390] on app-calendar-viewport "Wed 12 Thu 13 Fri 14 1/3 1 Job Sat 15 1/1 1 Job Sun 16 Mon 17 Tue 18 Wed 19 Thu…" at bounding box center [784, 611] width 1568 height 960
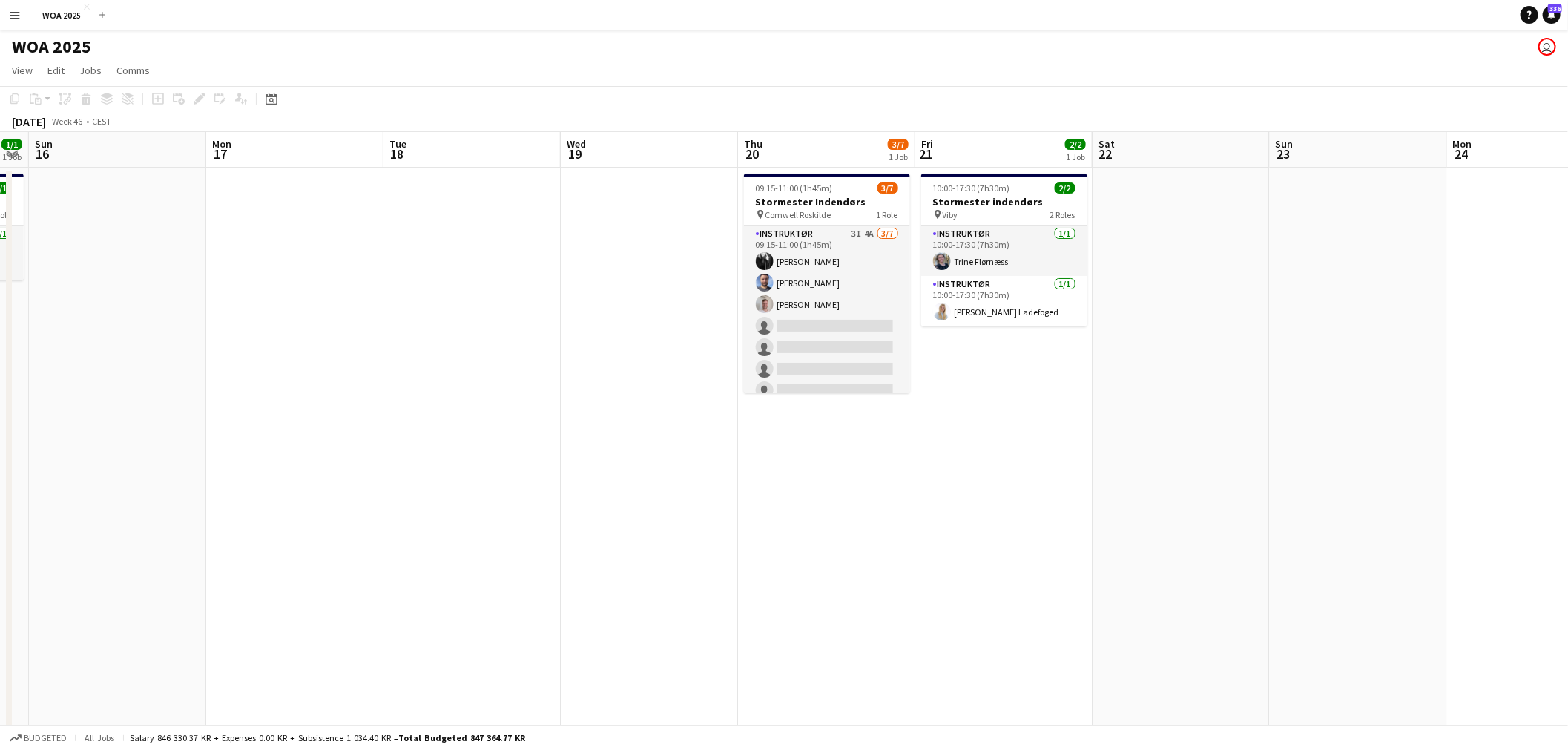
click at [982, 411] on app-date-cell "10:00-17:30 (7h30m) 2/2 Stormester indendørs pin Viby 2 Roles Instruktør [DATE]…" at bounding box center [1004, 630] width 177 height 925
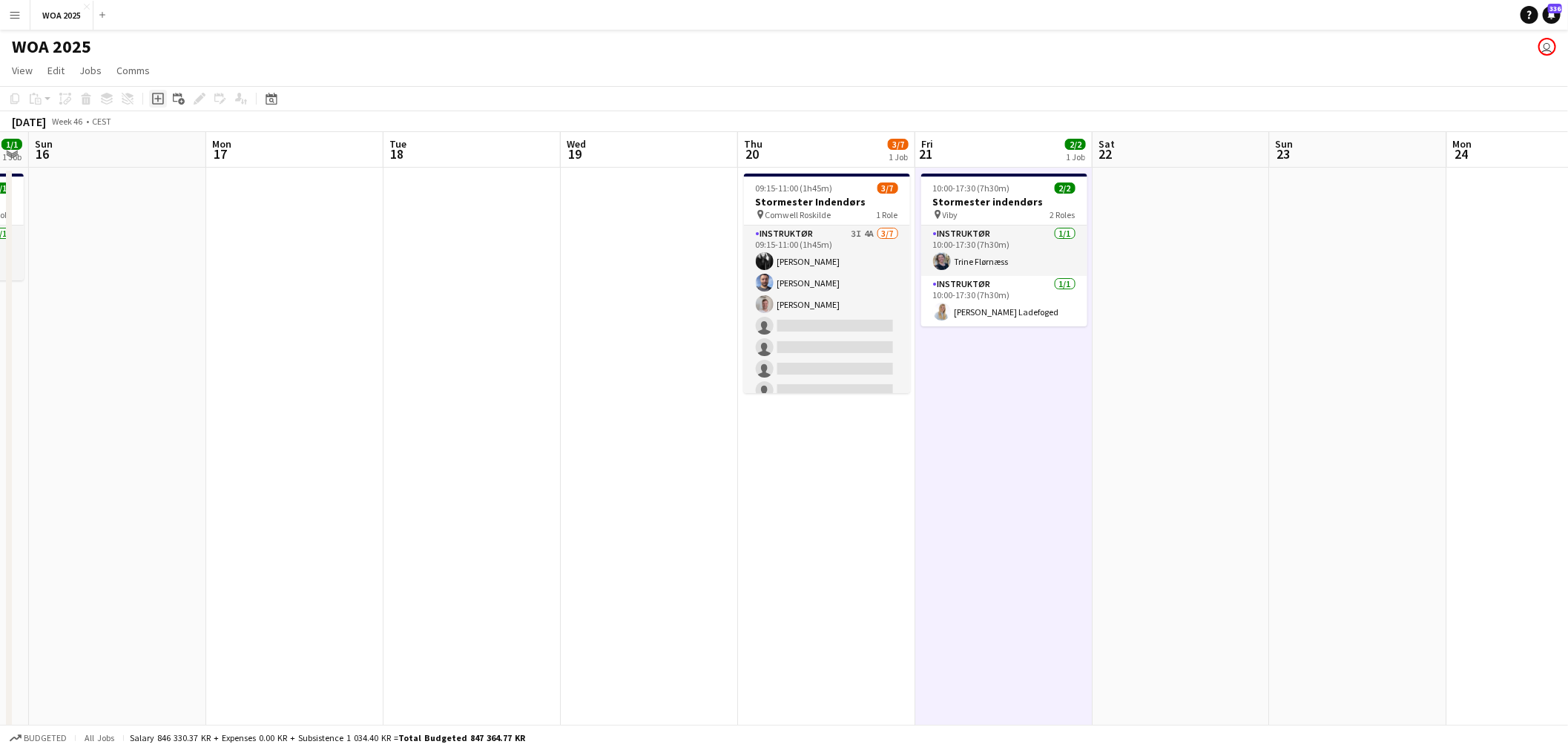
click at [164, 98] on div "Add job" at bounding box center [158, 98] width 18 height 18
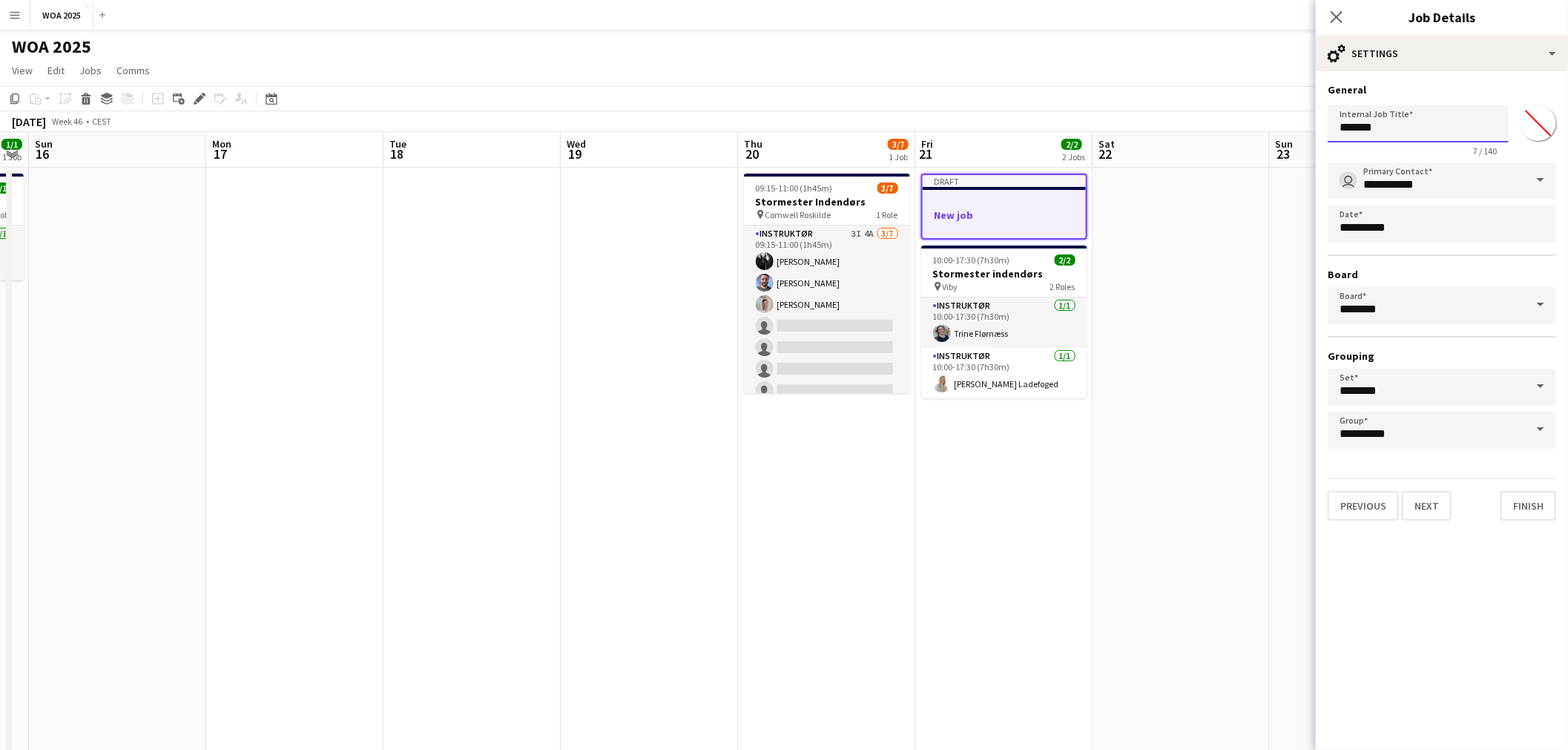
drag, startPoint x: 1353, startPoint y: 127, endPoint x: 1198, endPoint y: 128, distance: 155.0
click at [1198, 128] on body "Menu Boards Boards Boards All jobs Status Workforce Workforce My Workforce Recr…" at bounding box center [784, 558] width 1568 height 1117
type input "**********"
click at [1429, 497] on button "Next" at bounding box center [1427, 505] width 50 height 30
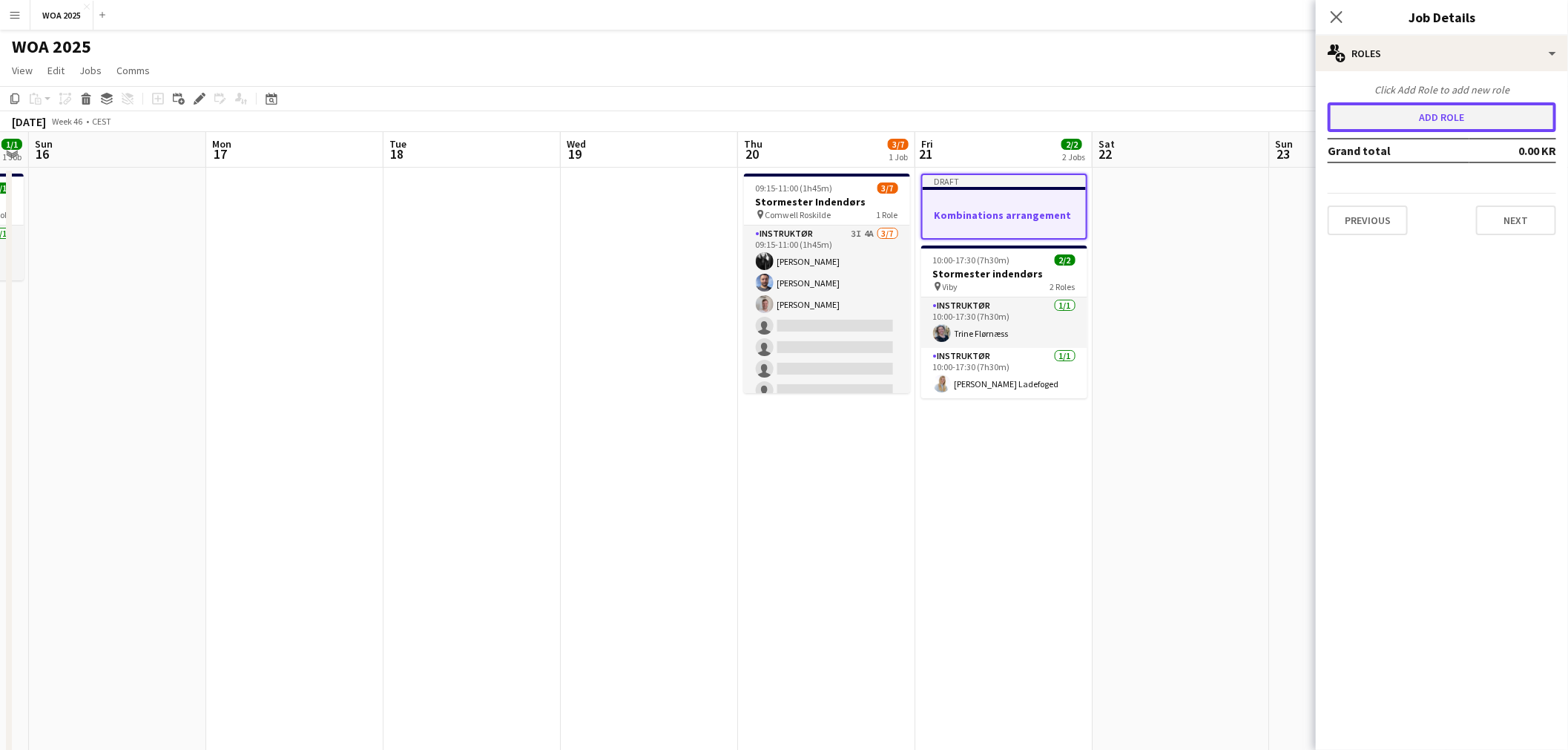
click at [1436, 110] on button "Add role" at bounding box center [1441, 117] width 229 height 30
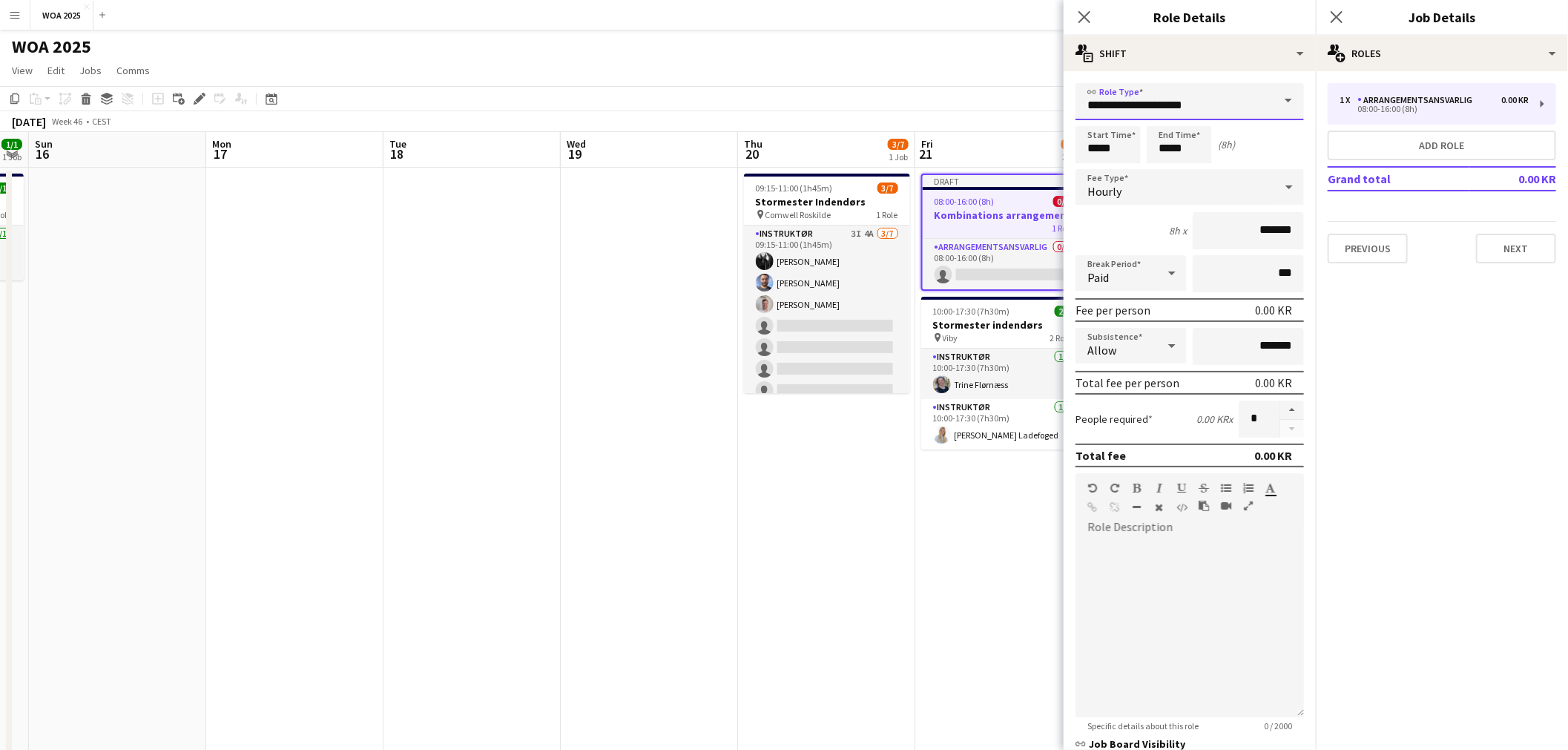
click at [1212, 113] on input "**********" at bounding box center [1189, 101] width 229 height 37
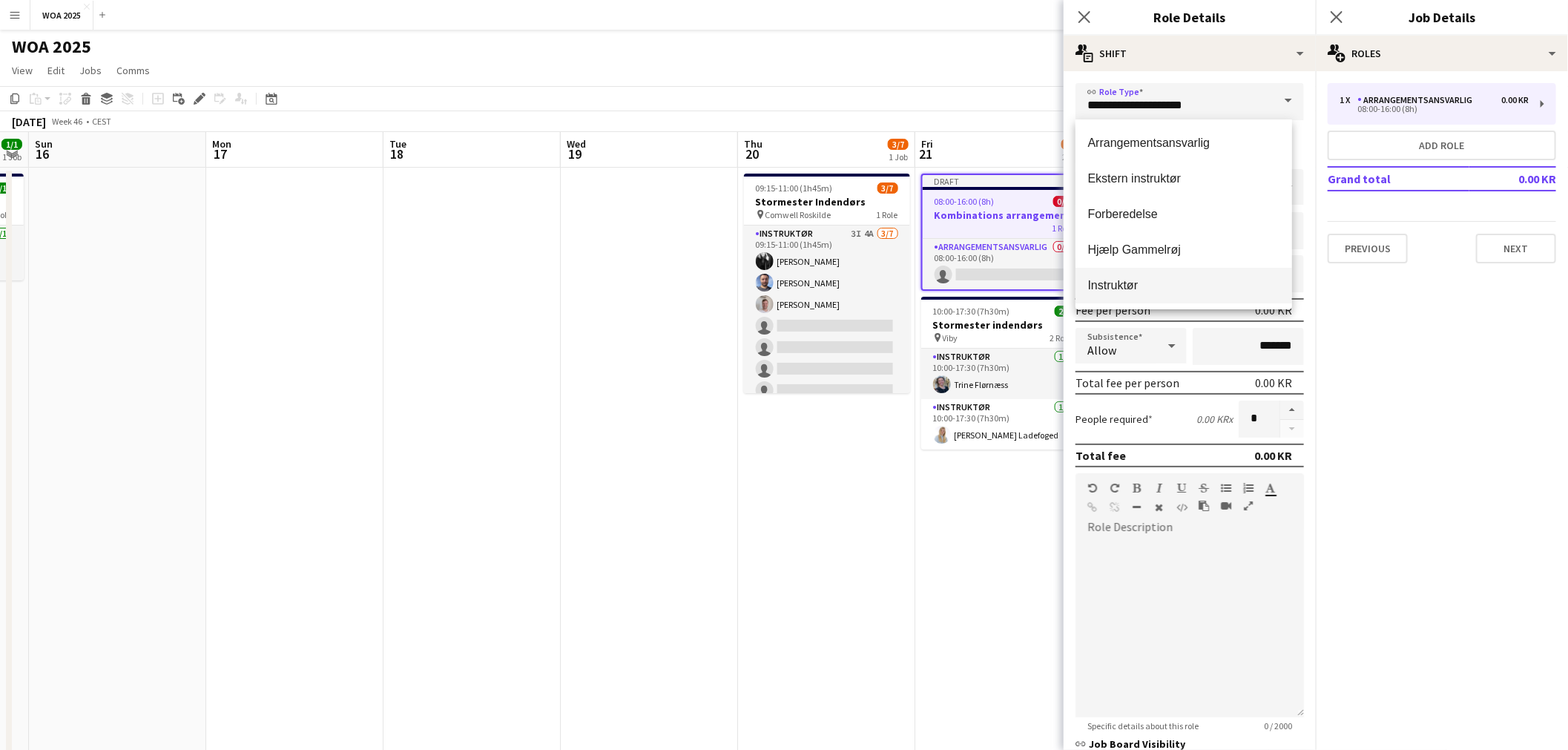
click at [1109, 280] on span "Instruktør" at bounding box center [1183, 285] width 192 height 14
type input "**********"
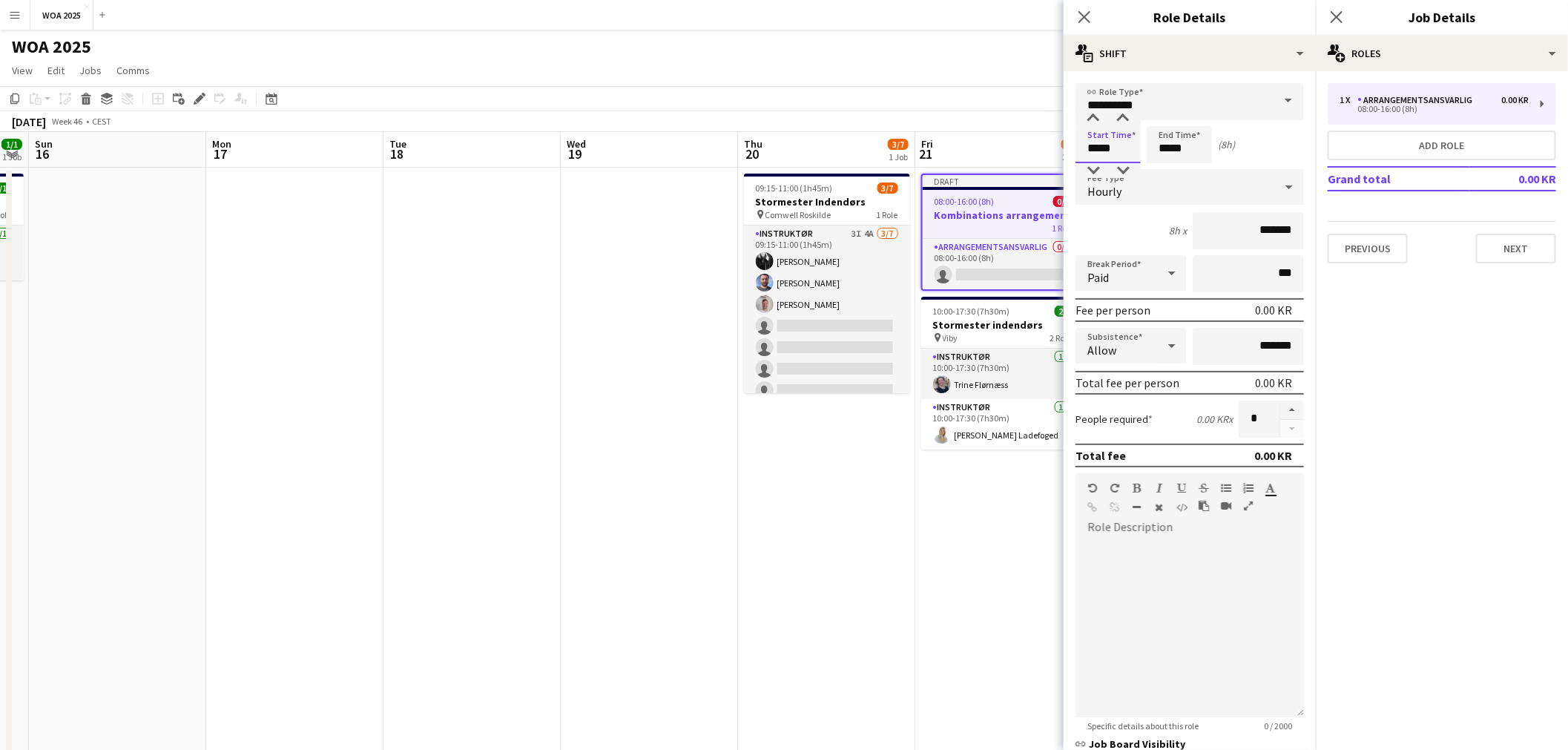
drag, startPoint x: 1128, startPoint y: 143, endPoint x: 1058, endPoint y: 146, distance: 70.1
click at [1058, 146] on body "Menu Boards Boards Boards All jobs Status Workforce Workforce My Workforce Recr…" at bounding box center [784, 558] width 1568 height 1117
type input "*****"
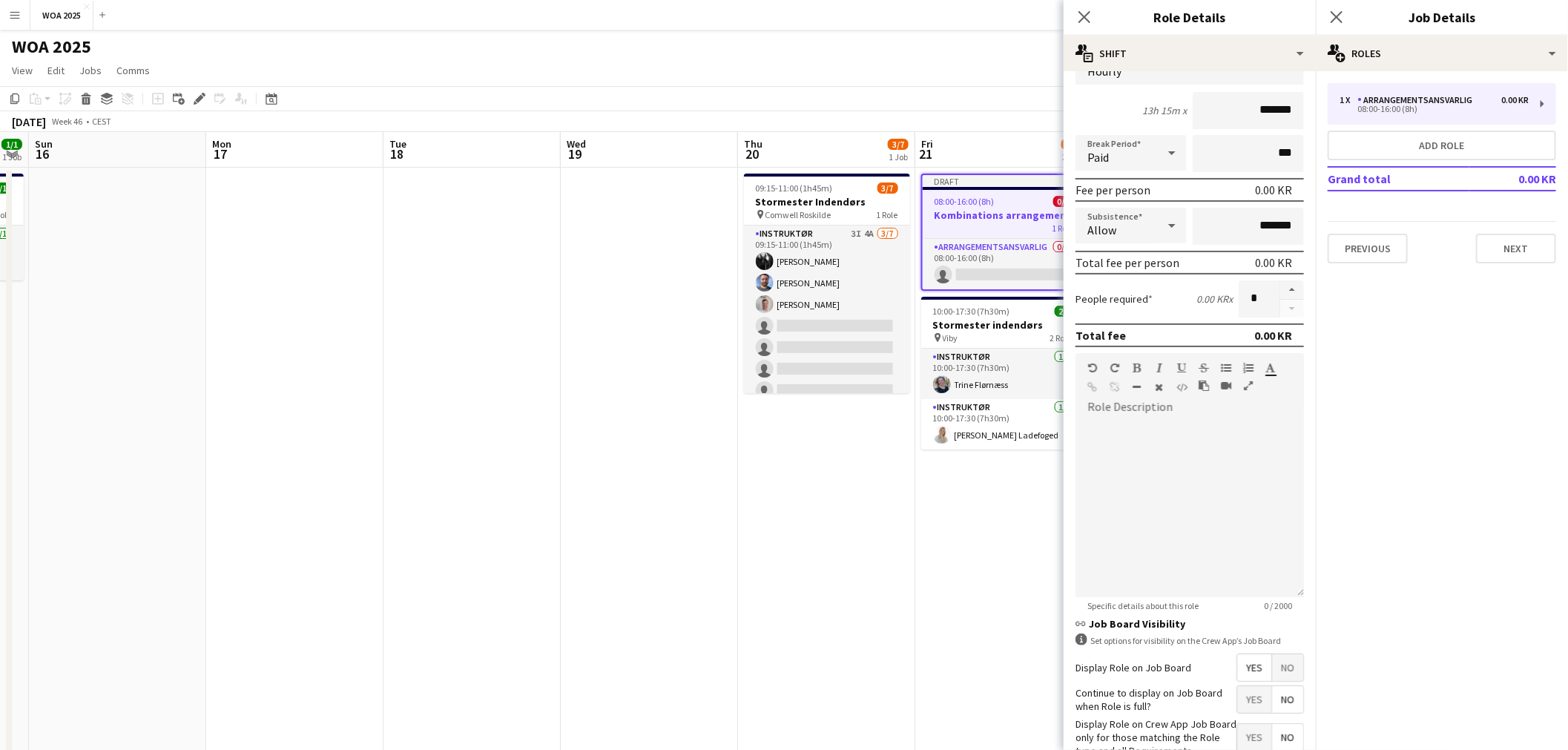
scroll to position [205, 0]
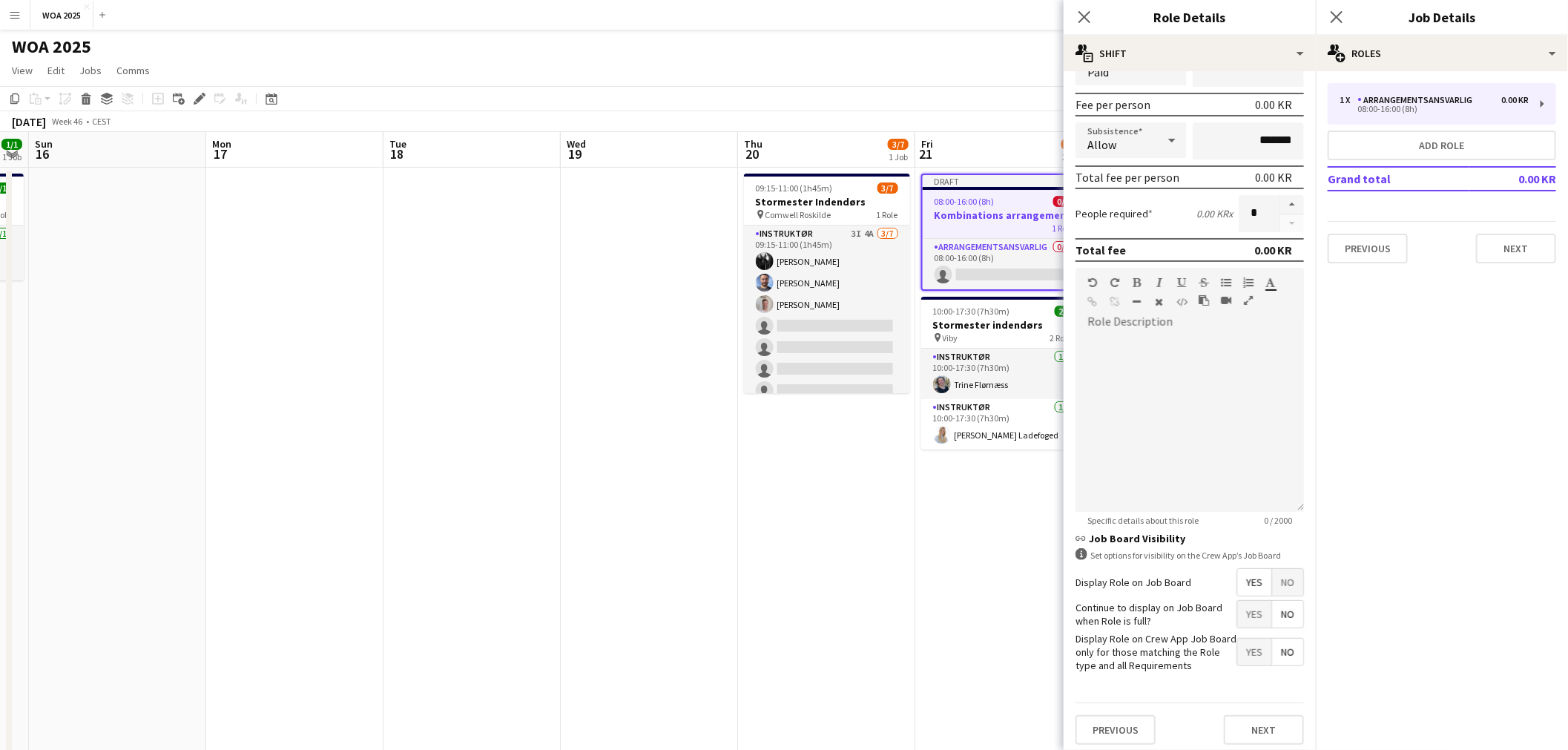
type input "*****"
click at [1237, 609] on span "Yes" at bounding box center [1254, 613] width 34 height 27
click at [1241, 715] on button "Next" at bounding box center [1264, 729] width 80 height 30
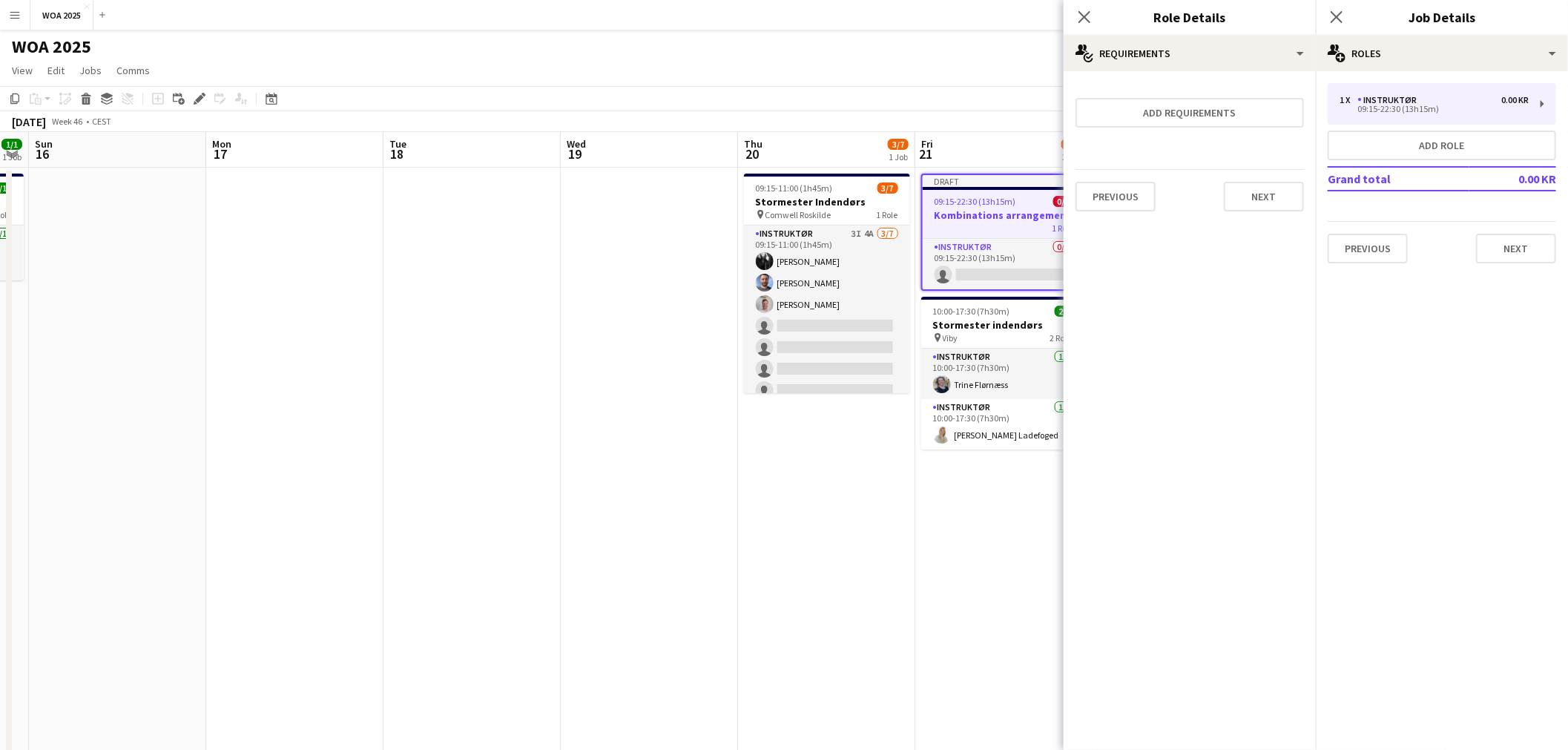
scroll to position [0, 0]
click at [1261, 202] on button "Next" at bounding box center [1264, 196] width 80 height 30
click at [1261, 202] on button "Finish" at bounding box center [1275, 199] width 56 height 30
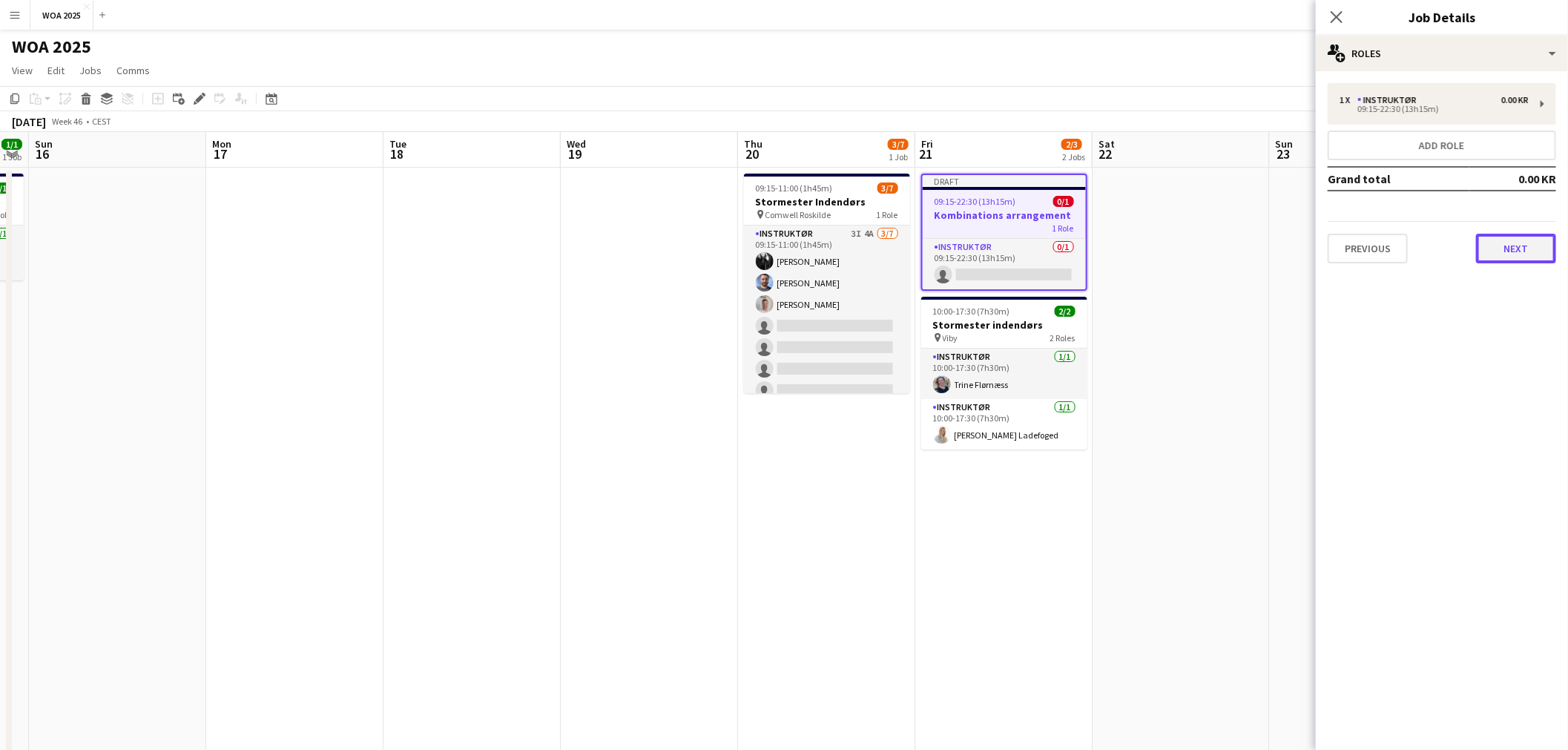
click at [1489, 245] on button "Next" at bounding box center [1516, 248] width 80 height 30
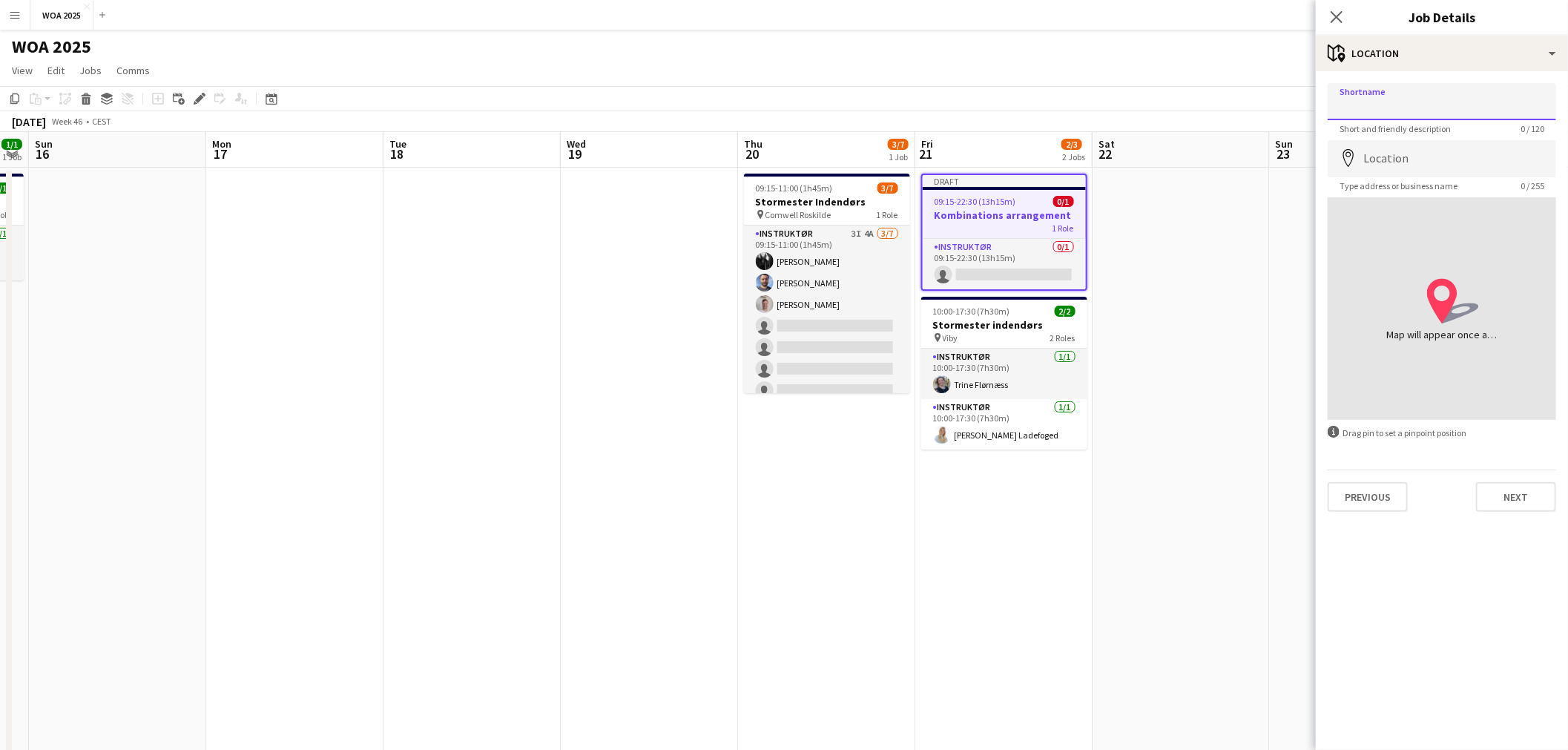
click at [1426, 95] on input "Shortname" at bounding box center [1441, 101] width 229 height 37
type input "*"
paste input "**********"
type input "**********"
click at [1466, 158] on input "Location" at bounding box center [1441, 158] width 229 height 37
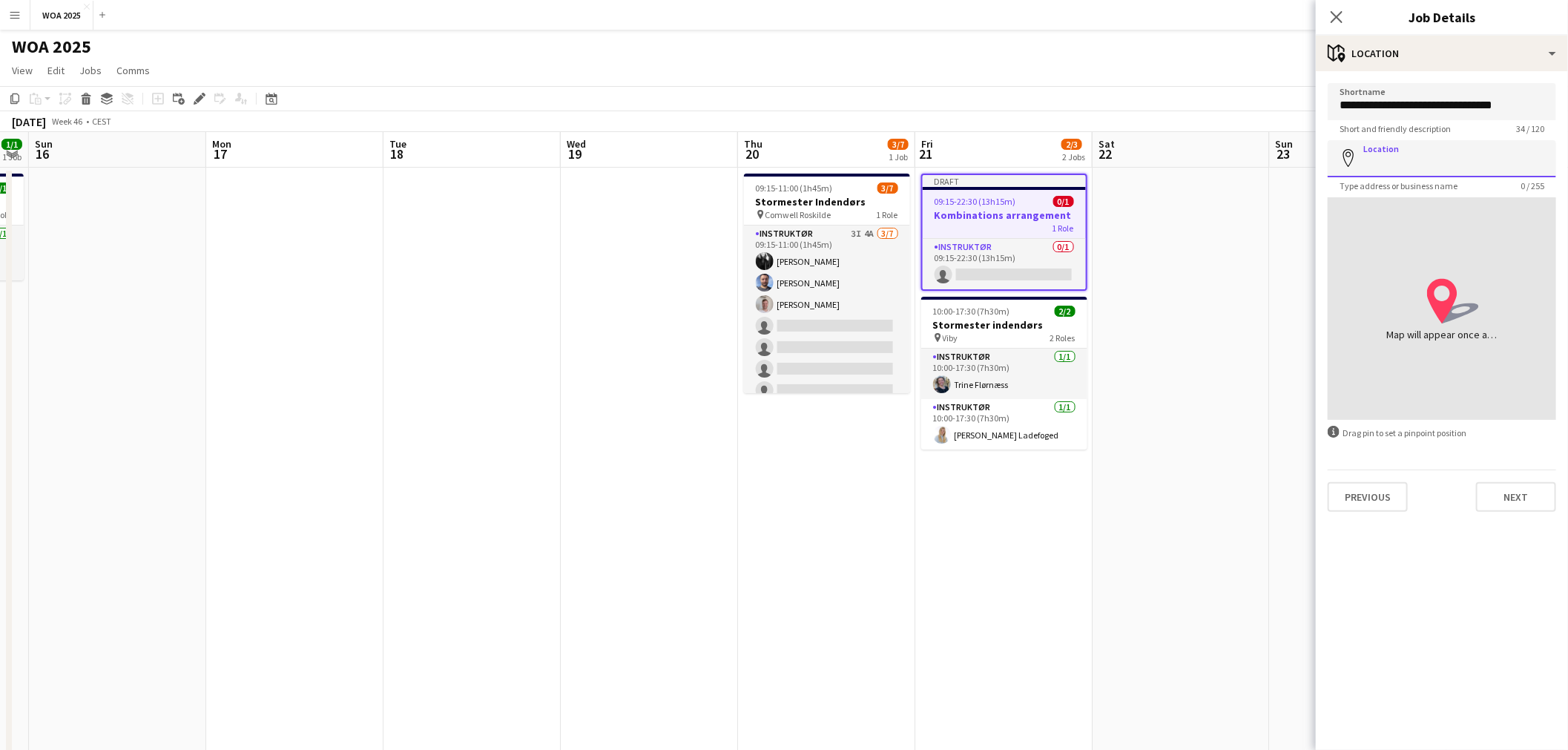
paste input "**********"
type input "**********"
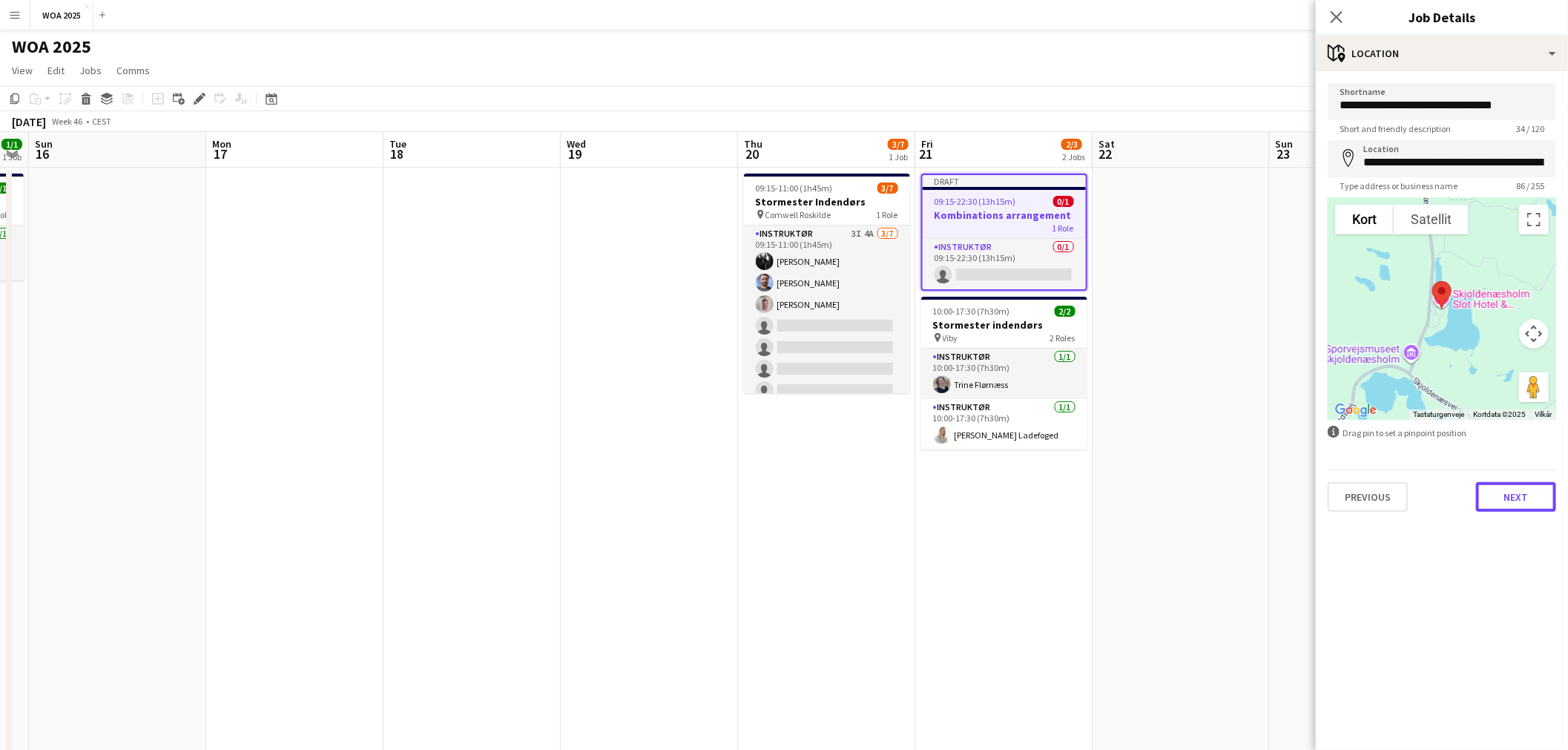
click at [1502, 486] on button "Next" at bounding box center [1516, 497] width 80 height 30
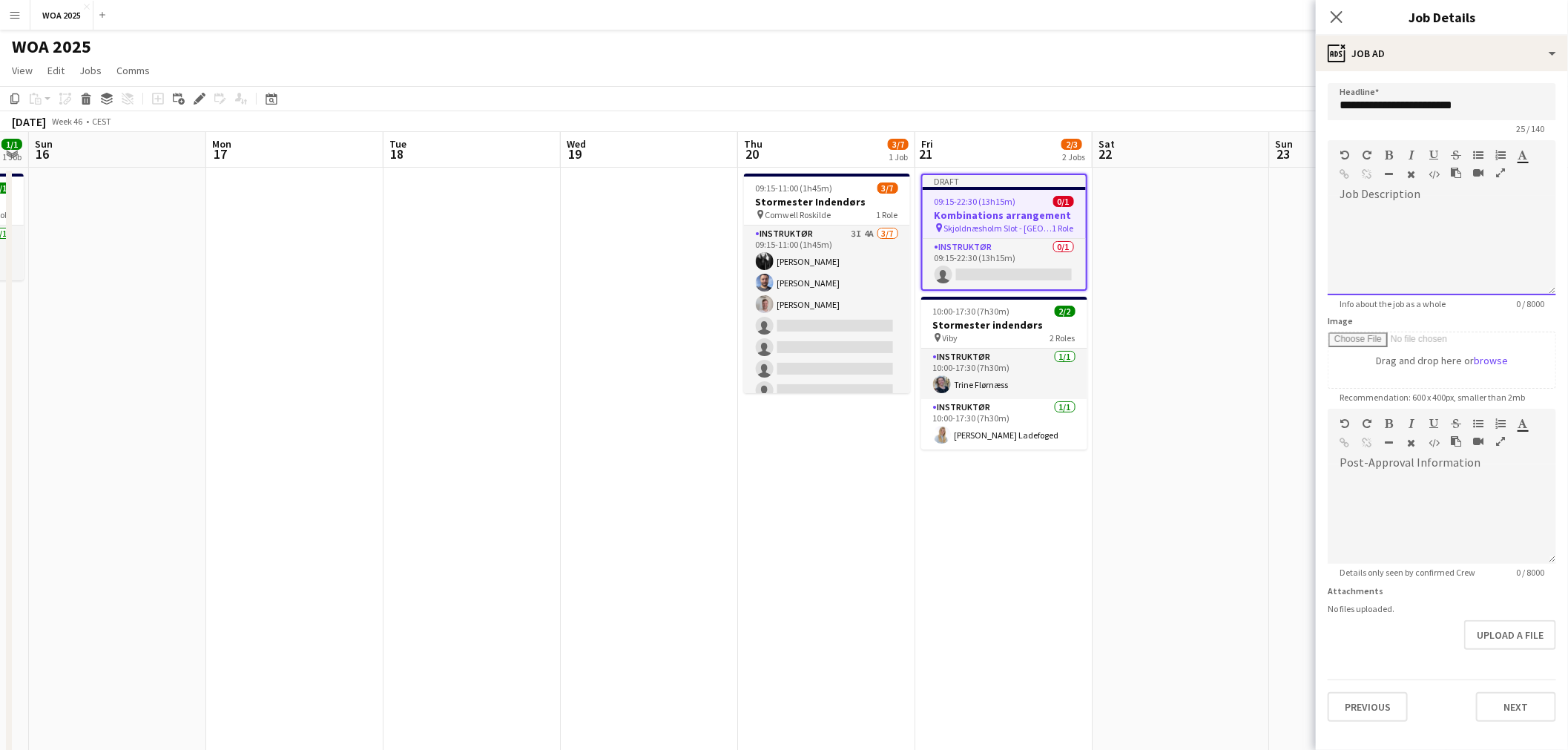
click at [1409, 223] on div at bounding box center [1441, 251] width 229 height 89
click at [1388, 240] on div at bounding box center [1441, 251] width 229 height 89
drag, startPoint x: 1465, startPoint y: 211, endPoint x: 1477, endPoint y: 216, distance: 13.0
click at [1466, 211] on div "**********" at bounding box center [1441, 251] width 229 height 89
click at [1464, 258] on div "**********" at bounding box center [1441, 251] width 229 height 89
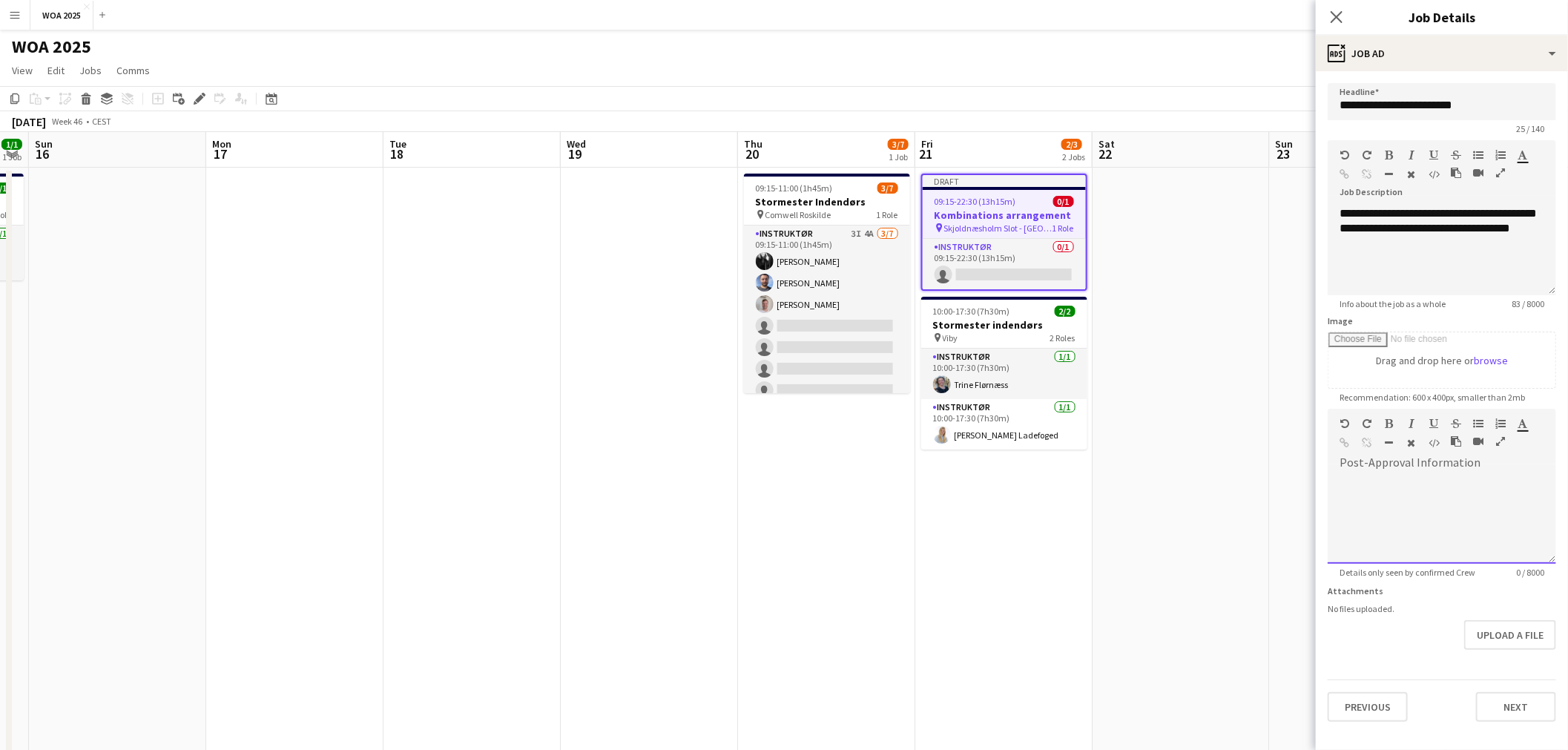
click at [1447, 467] on div at bounding box center [1441, 514] width 229 height 99
click at [1434, 482] on div at bounding box center [1441, 519] width 229 height 89
paste div
click at [1434, 263] on div "**********" at bounding box center [1441, 251] width 229 height 89
click at [1461, 265] on div "**********" at bounding box center [1441, 258] width 205 height 15
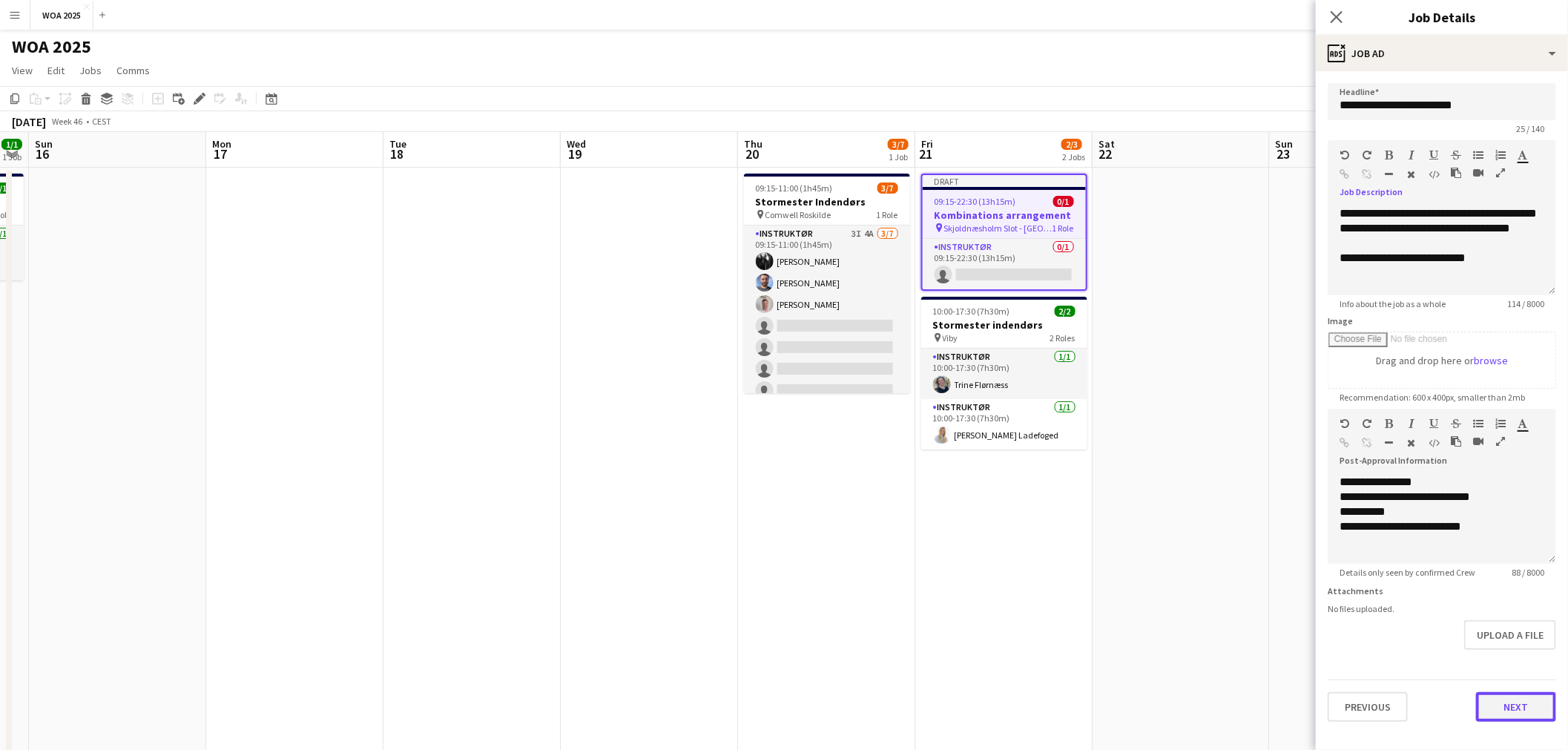
click at [1521, 706] on button "Next" at bounding box center [1516, 706] width 80 height 30
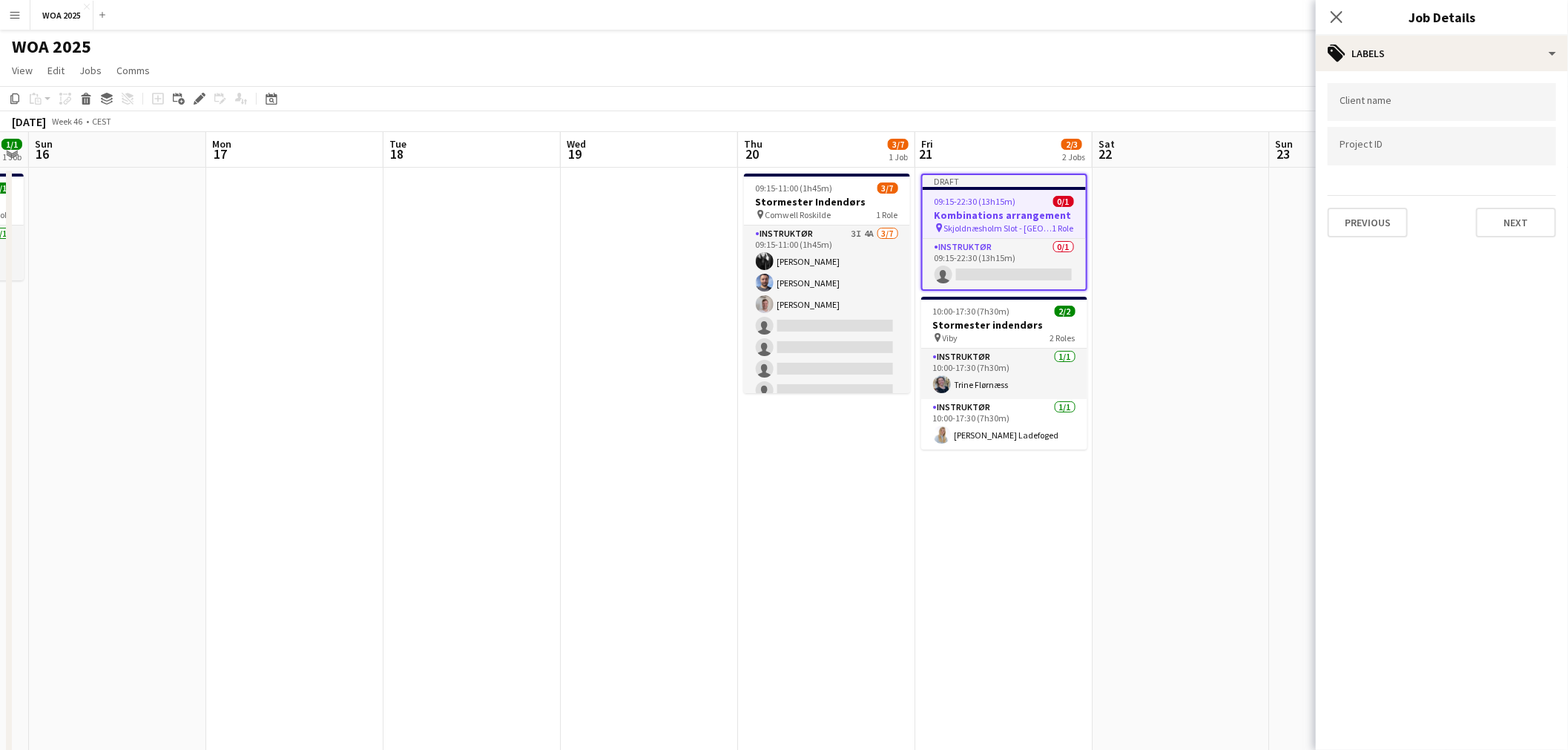
click at [1428, 152] on input "Type to search project ID labels..." at bounding box center [1441, 146] width 205 height 14
type input "****"
click at [1513, 207] on button "Next" at bounding box center [1516, 222] width 80 height 30
click at [1177, 260] on app-date-cell at bounding box center [1181, 630] width 177 height 925
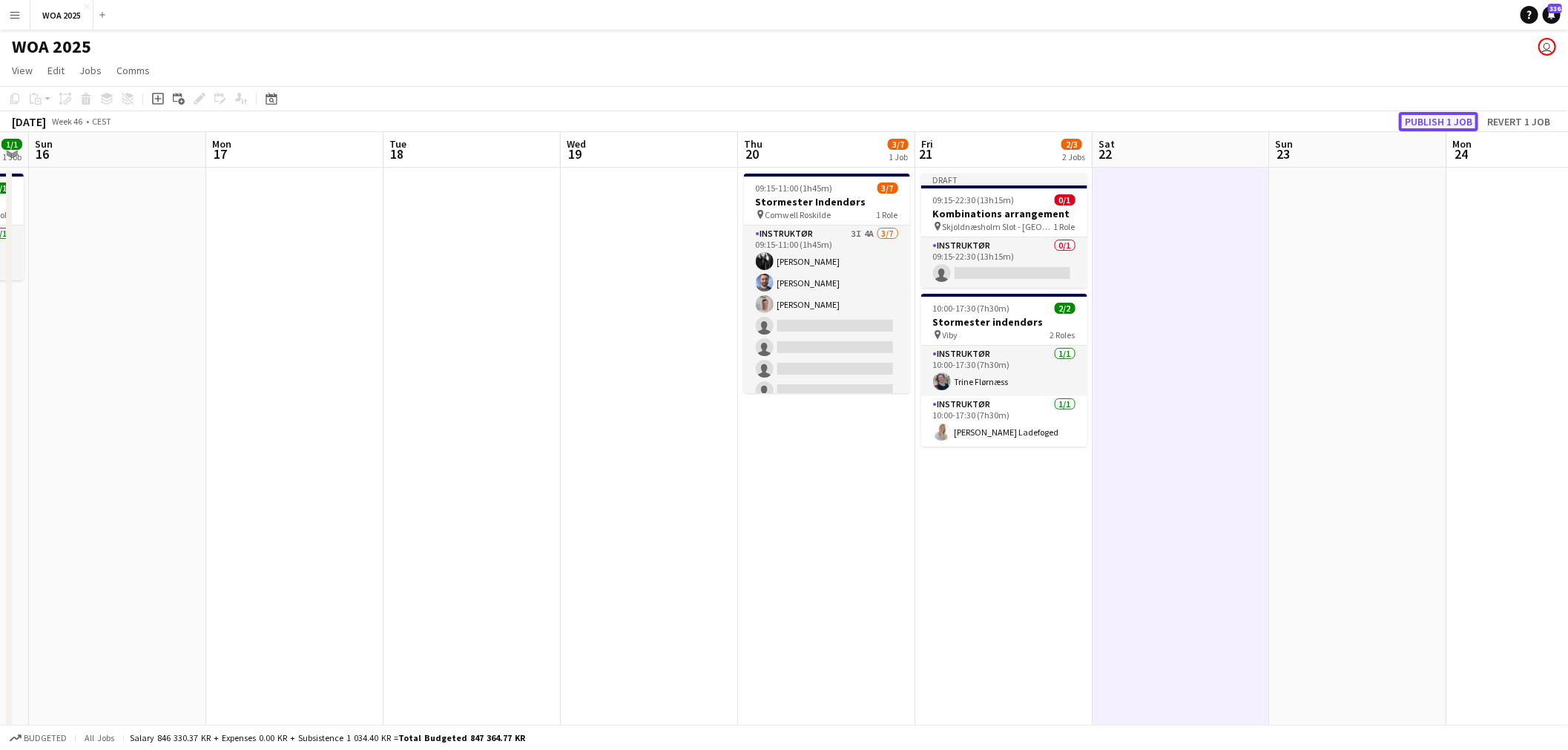
click at [1447, 121] on button "Publish 1 job" at bounding box center [1438, 122] width 80 height 20
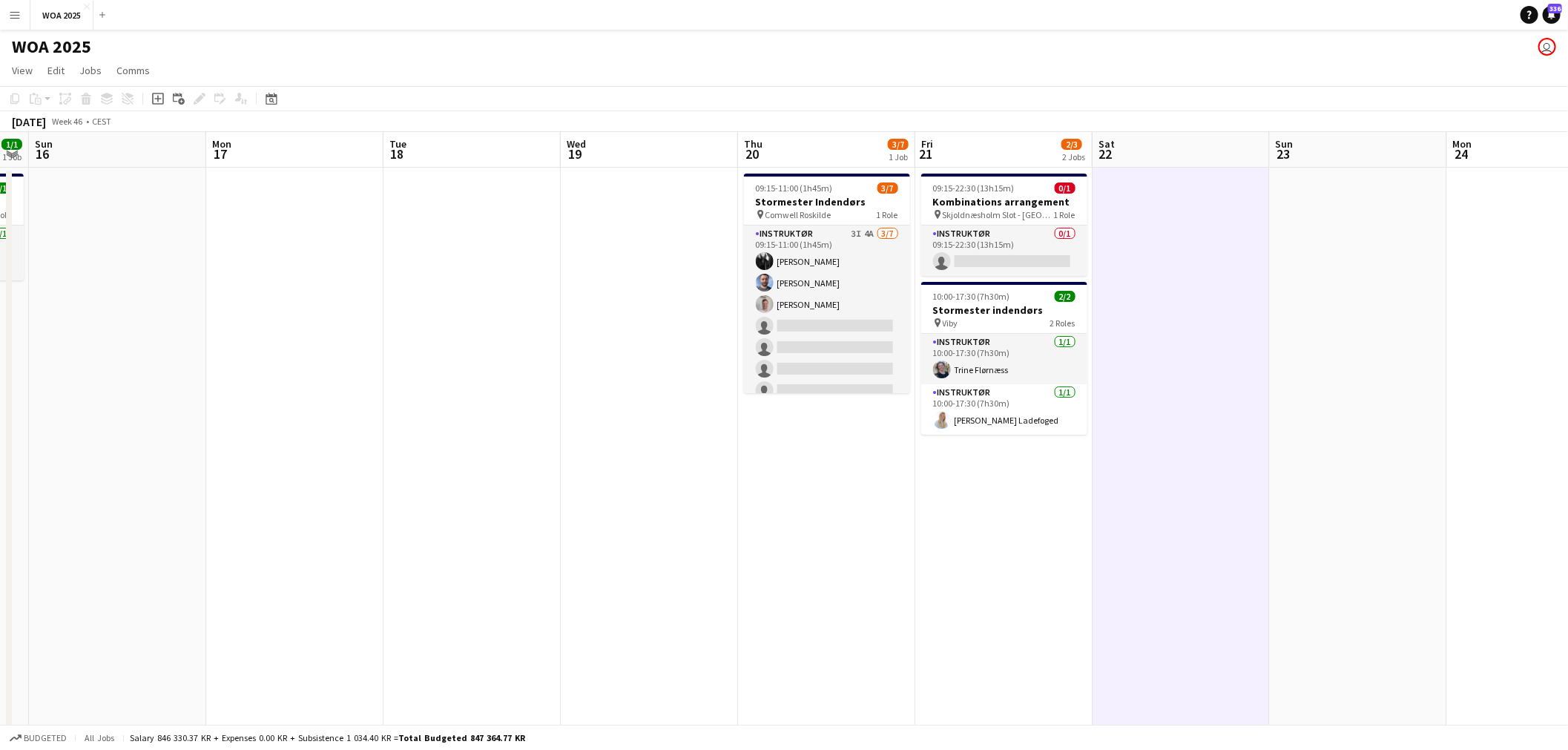
click at [1167, 260] on app-date-cell at bounding box center [1181, 630] width 177 height 925
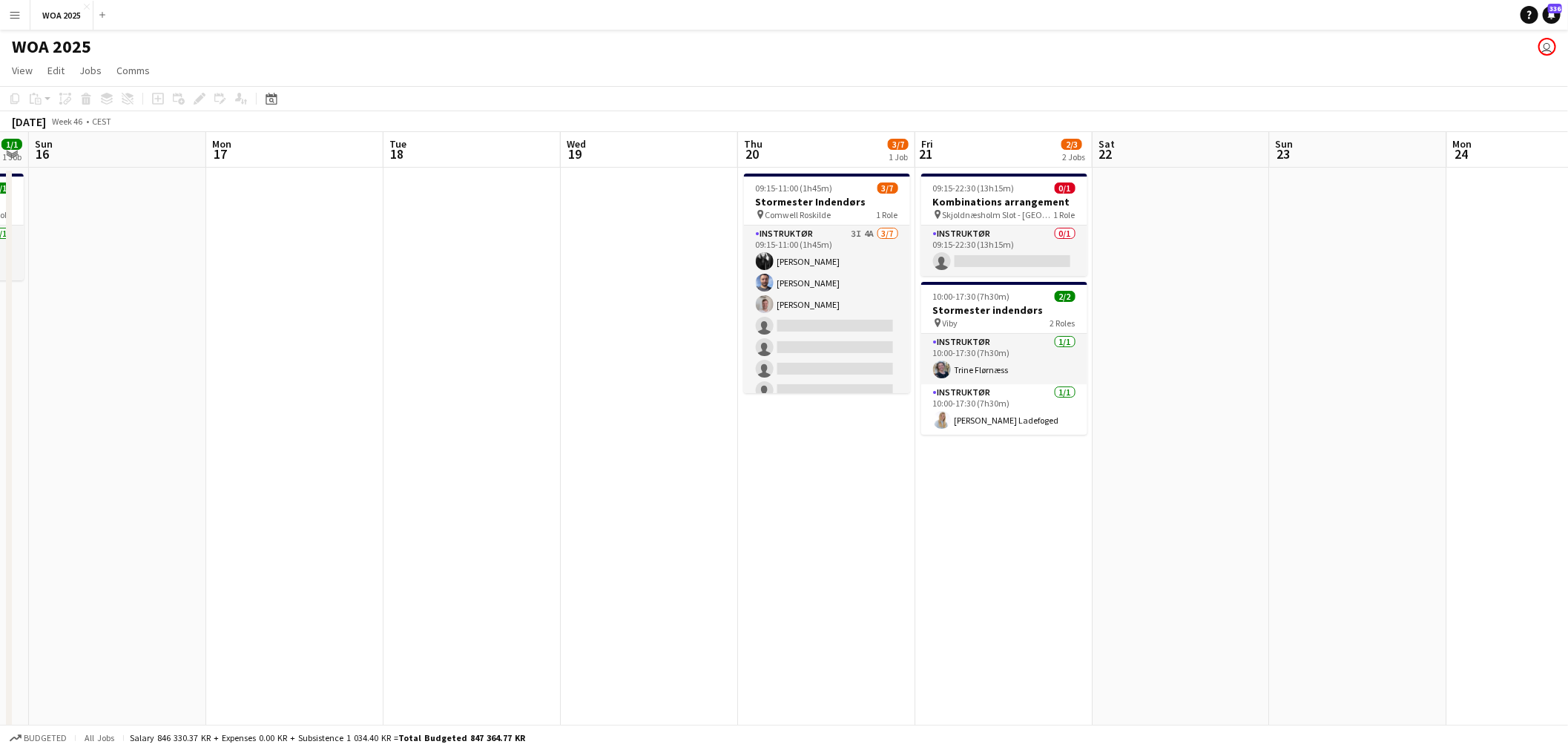
click at [1167, 260] on app-date-cell at bounding box center [1181, 630] width 177 height 925
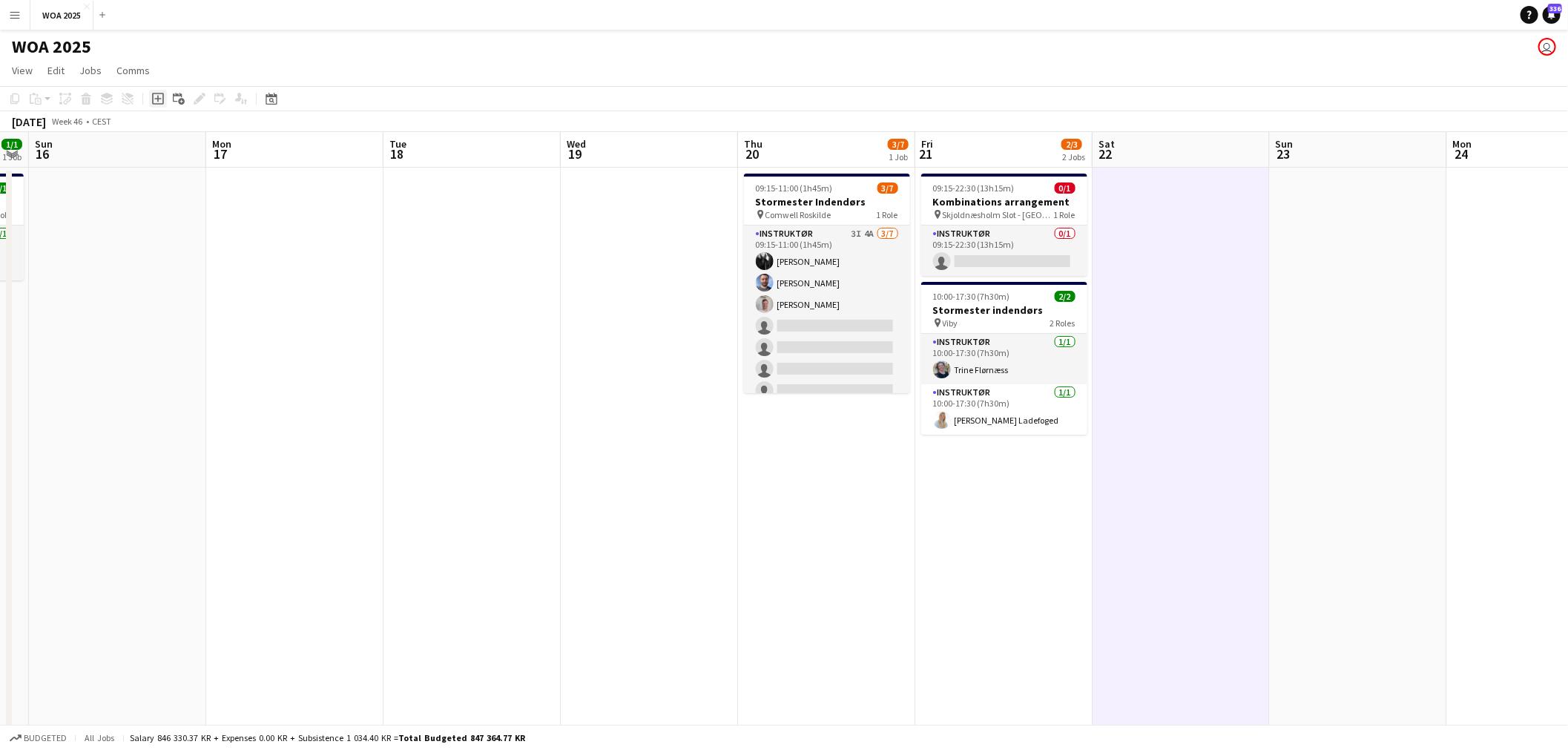
click at [164, 98] on div "Add job" at bounding box center [158, 98] width 18 height 18
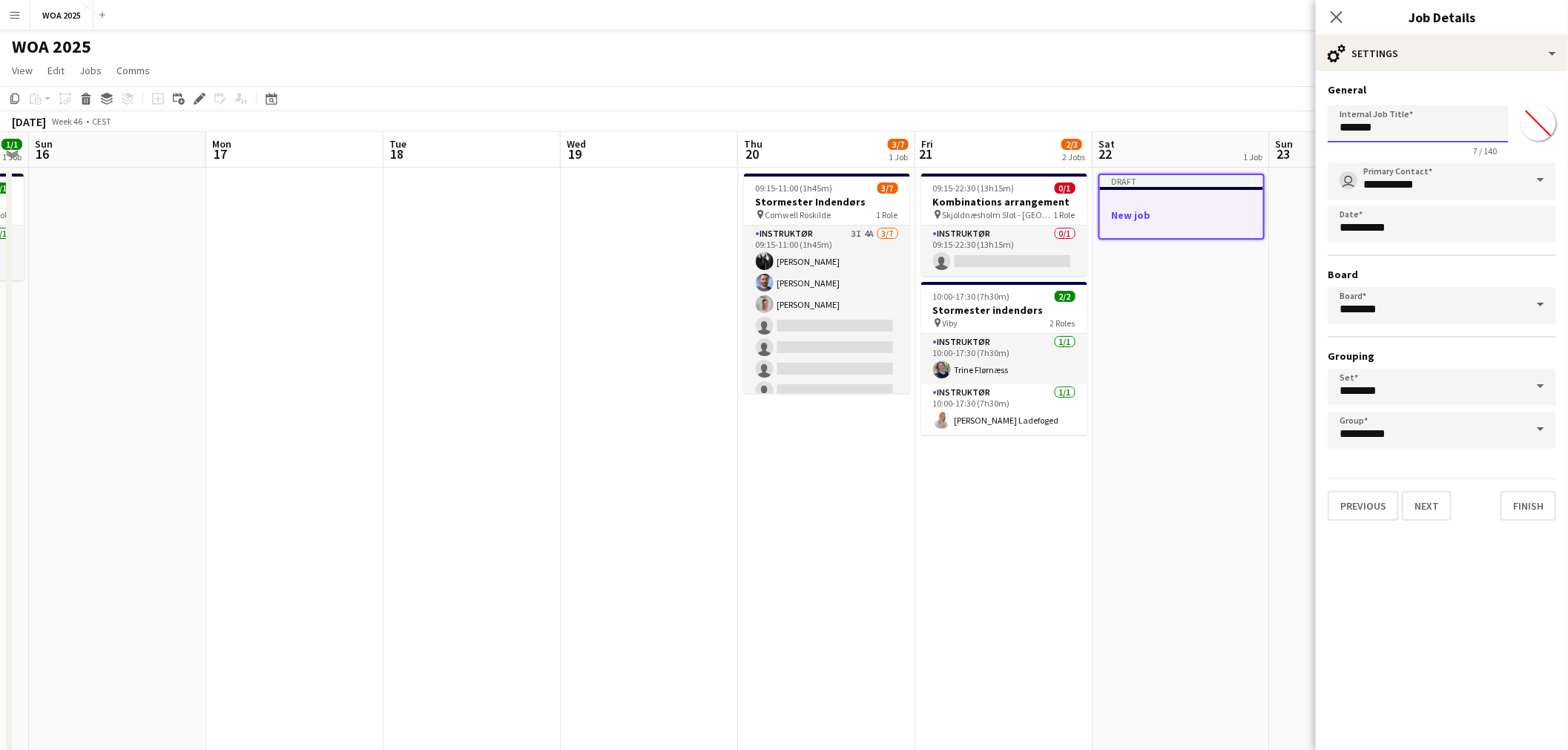
drag, startPoint x: 1425, startPoint y: 131, endPoint x: 1291, endPoint y: 137, distance: 134.1
click at [1291, 137] on body "Menu Boards Boards Boards All jobs Status Workforce Workforce My Workforce Recr…" at bounding box center [784, 558] width 1568 height 1117
type input "**********"
click at [1415, 502] on button "Next" at bounding box center [1427, 505] width 50 height 30
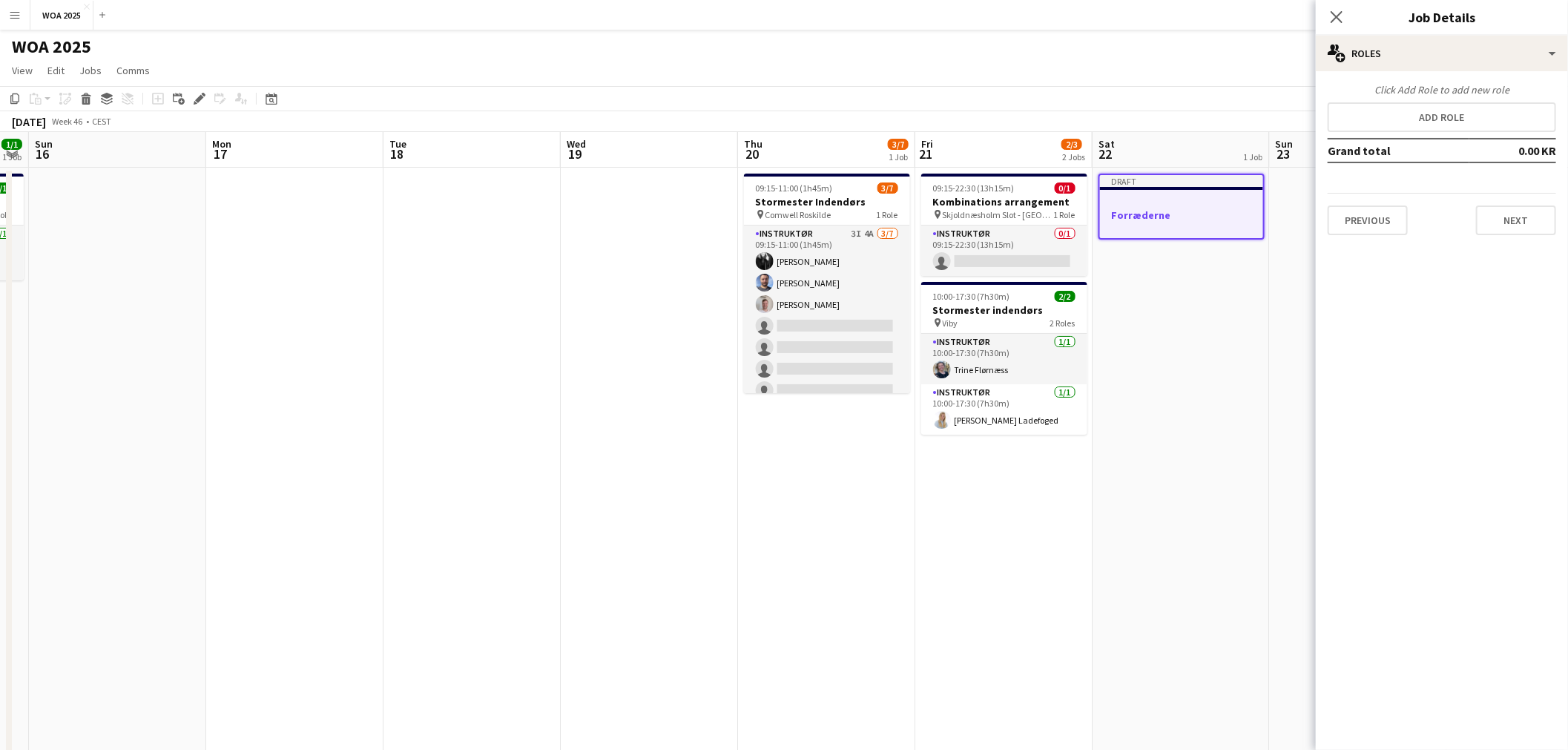
drag, startPoint x: 1105, startPoint y: 454, endPoint x: 1128, endPoint y: 435, distance: 29.8
click at [1105, 454] on app-date-cell "Draft Forræderne" at bounding box center [1181, 630] width 177 height 925
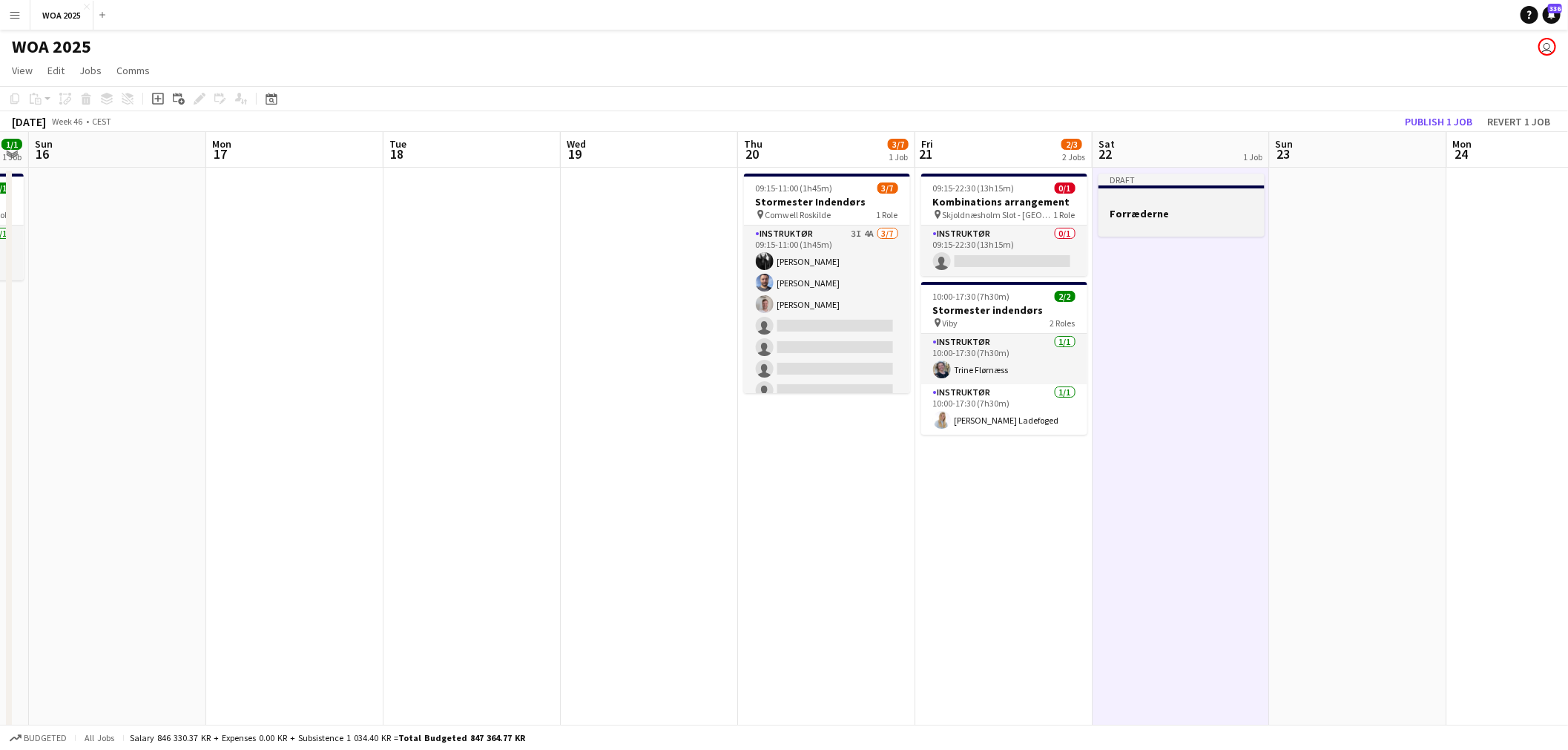
click at [1146, 223] on div at bounding box center [1182, 226] width 166 height 12
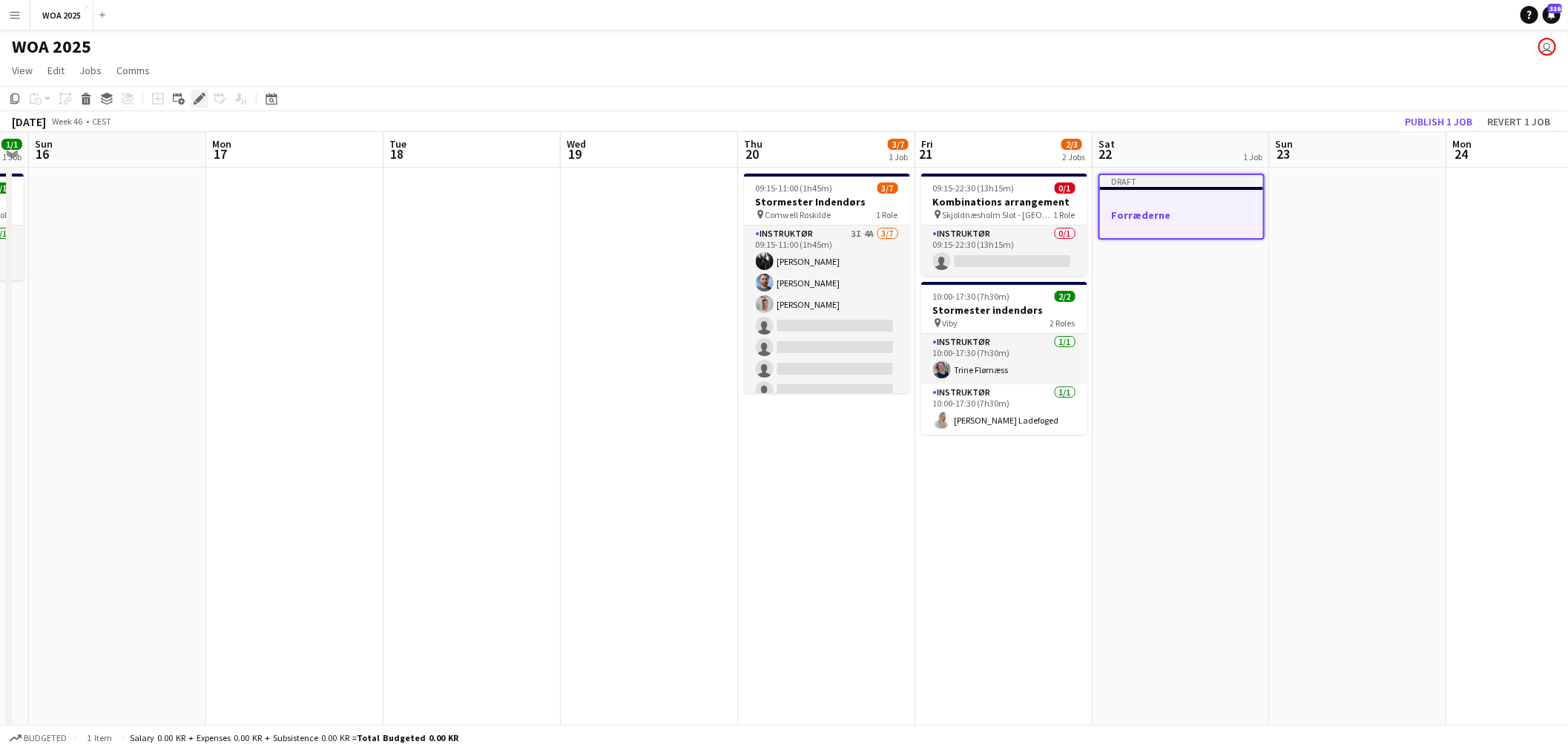
click at [197, 97] on icon "Edit" at bounding box center [200, 98] width 12 height 12
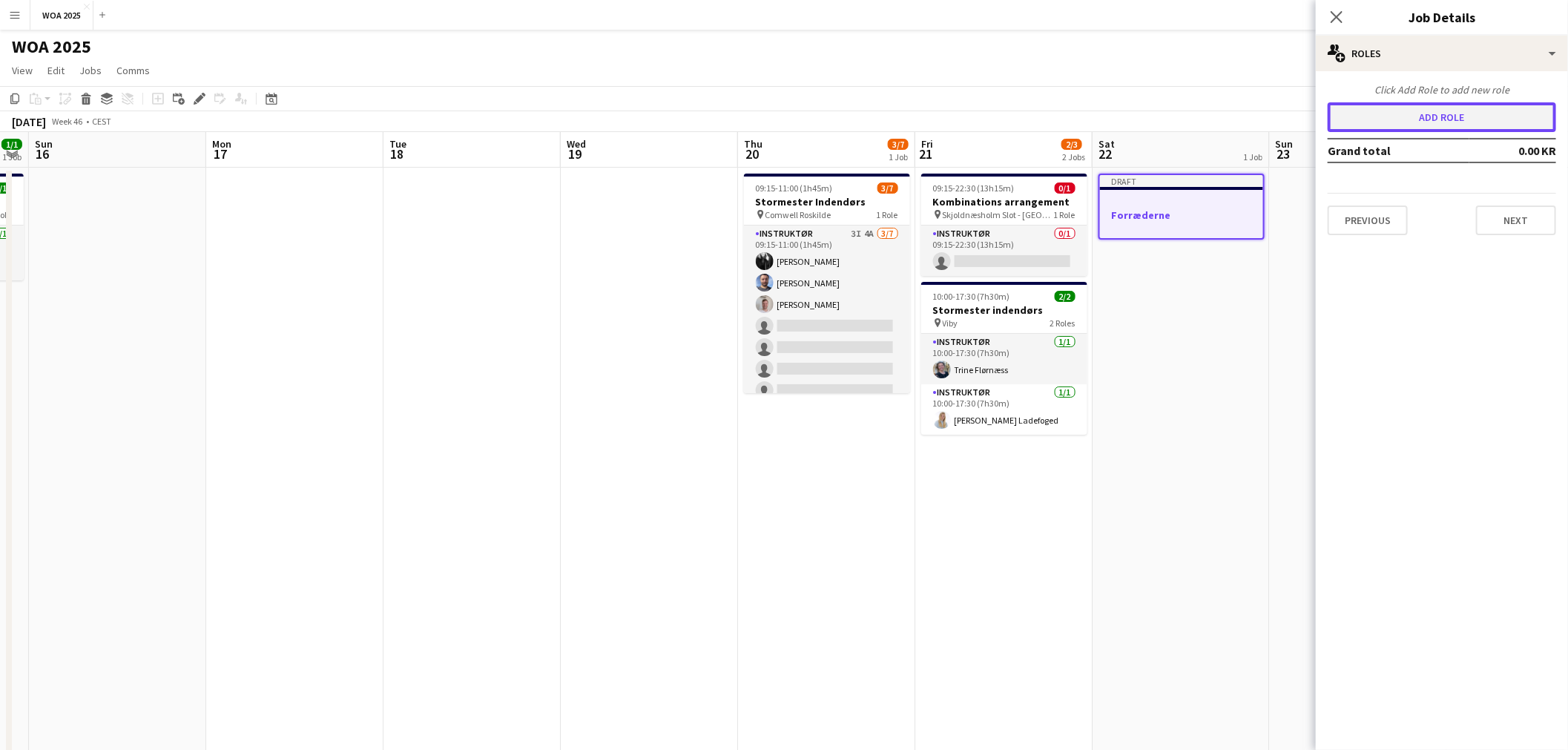
click at [1436, 122] on button "Add role" at bounding box center [1441, 117] width 229 height 30
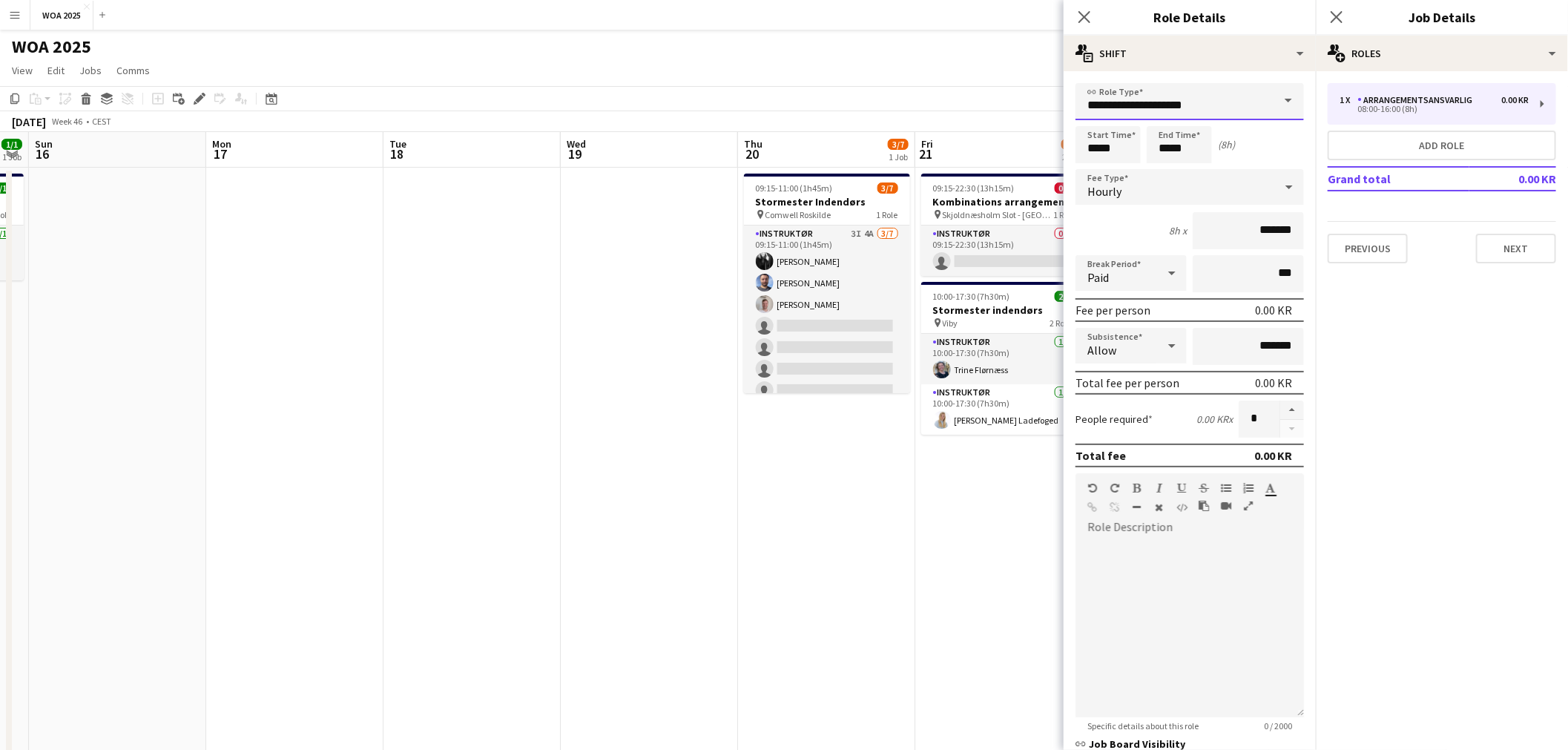
click at [1254, 91] on input "**********" at bounding box center [1189, 101] width 229 height 37
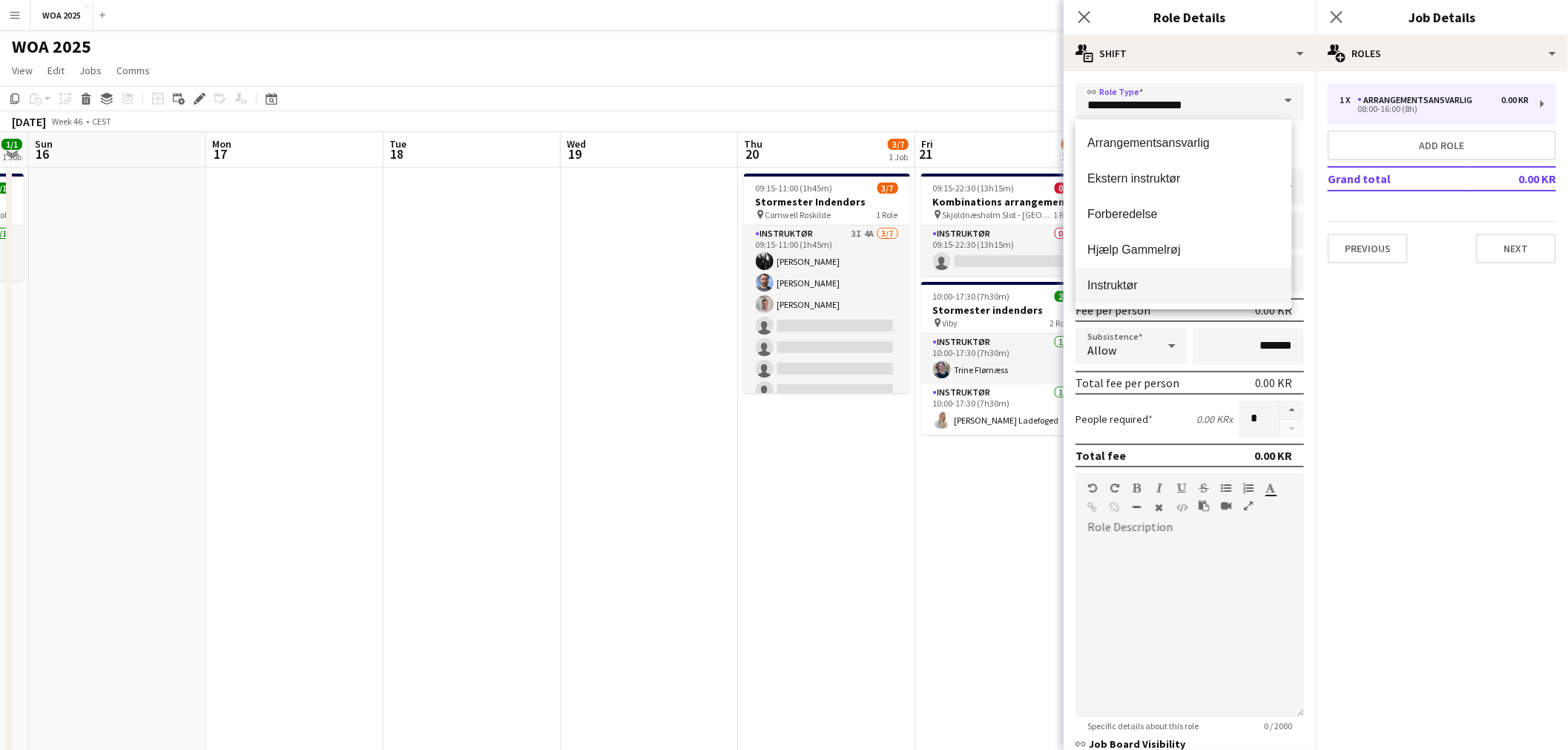
click at [1109, 273] on mat-option "Instruktør" at bounding box center [1183, 286] width 216 height 36
type input "**********"
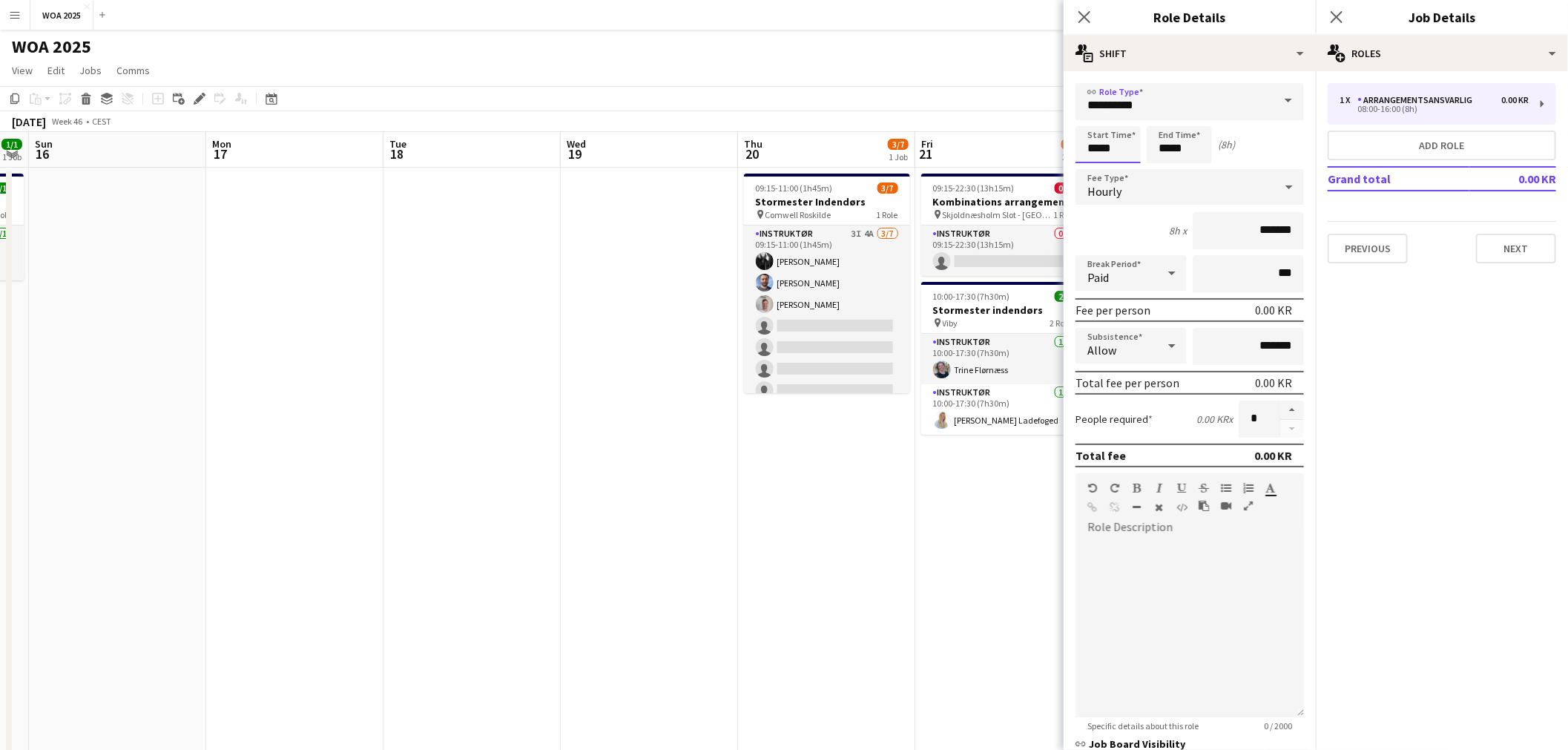
drag, startPoint x: 1125, startPoint y: 146, endPoint x: 1052, endPoint y: 144, distance: 73.0
click at [1052, 144] on body "Menu Boards Boards Boards All jobs Status Workforce Workforce My Workforce Recr…" at bounding box center [784, 558] width 1568 height 1117
type input "*****"
click at [1193, 598] on div at bounding box center [1189, 628] width 229 height 178
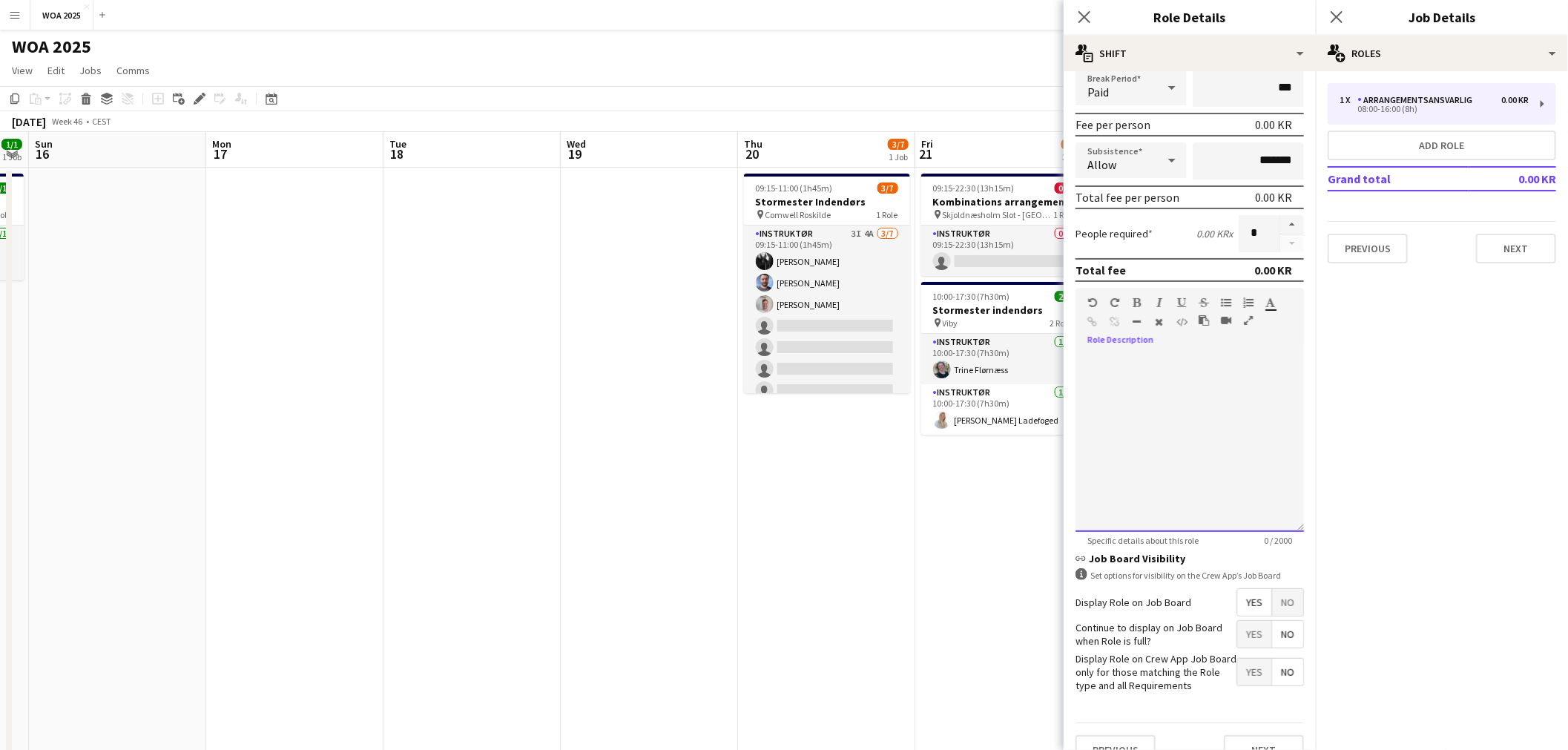
scroll to position [205, 0]
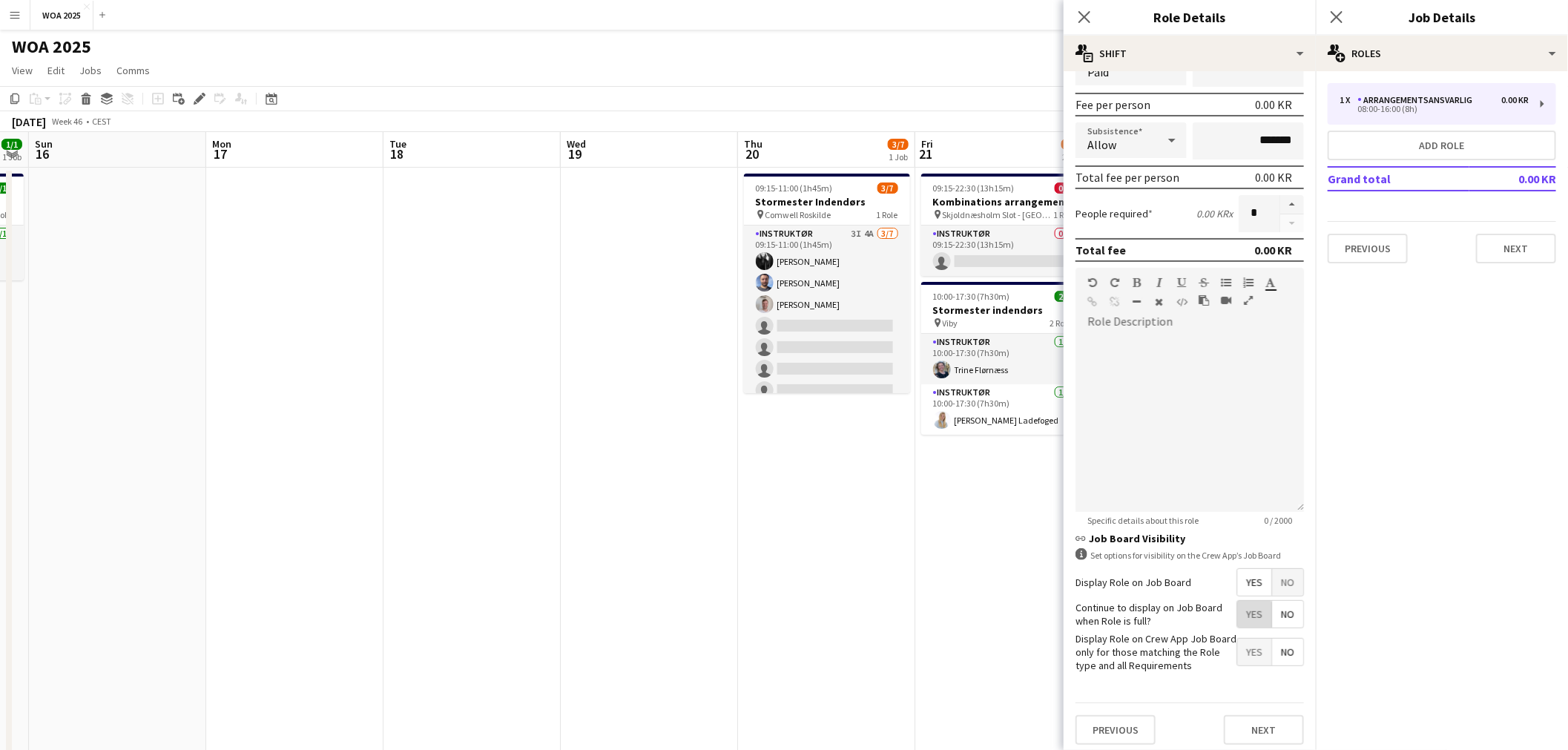
click at [1239, 611] on span "Yes" at bounding box center [1254, 613] width 34 height 27
click at [1224, 725] on button "Next" at bounding box center [1264, 729] width 80 height 30
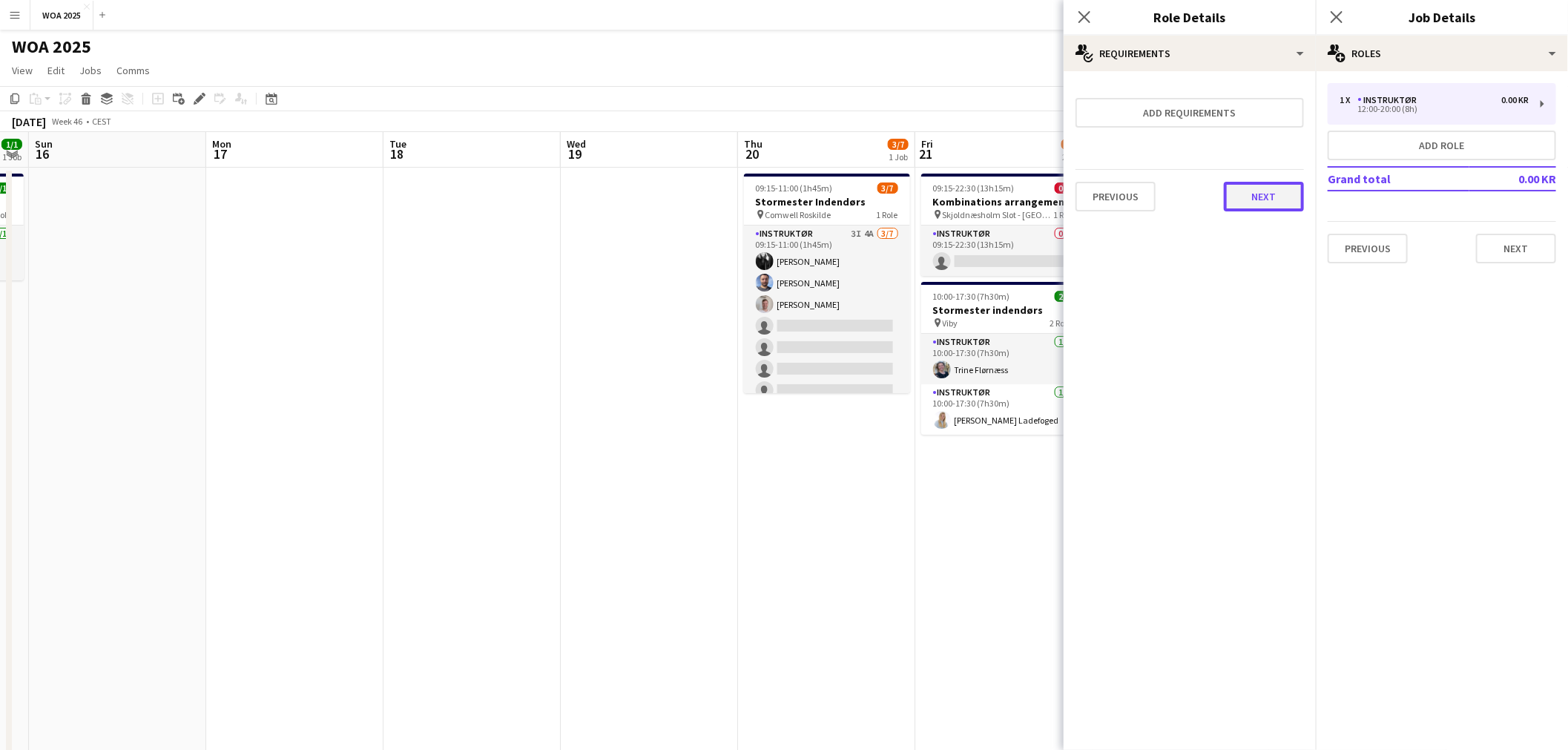
click at [1259, 193] on button "Next" at bounding box center [1264, 196] width 80 height 30
click at [1279, 199] on button "Finish" at bounding box center [1275, 199] width 56 height 30
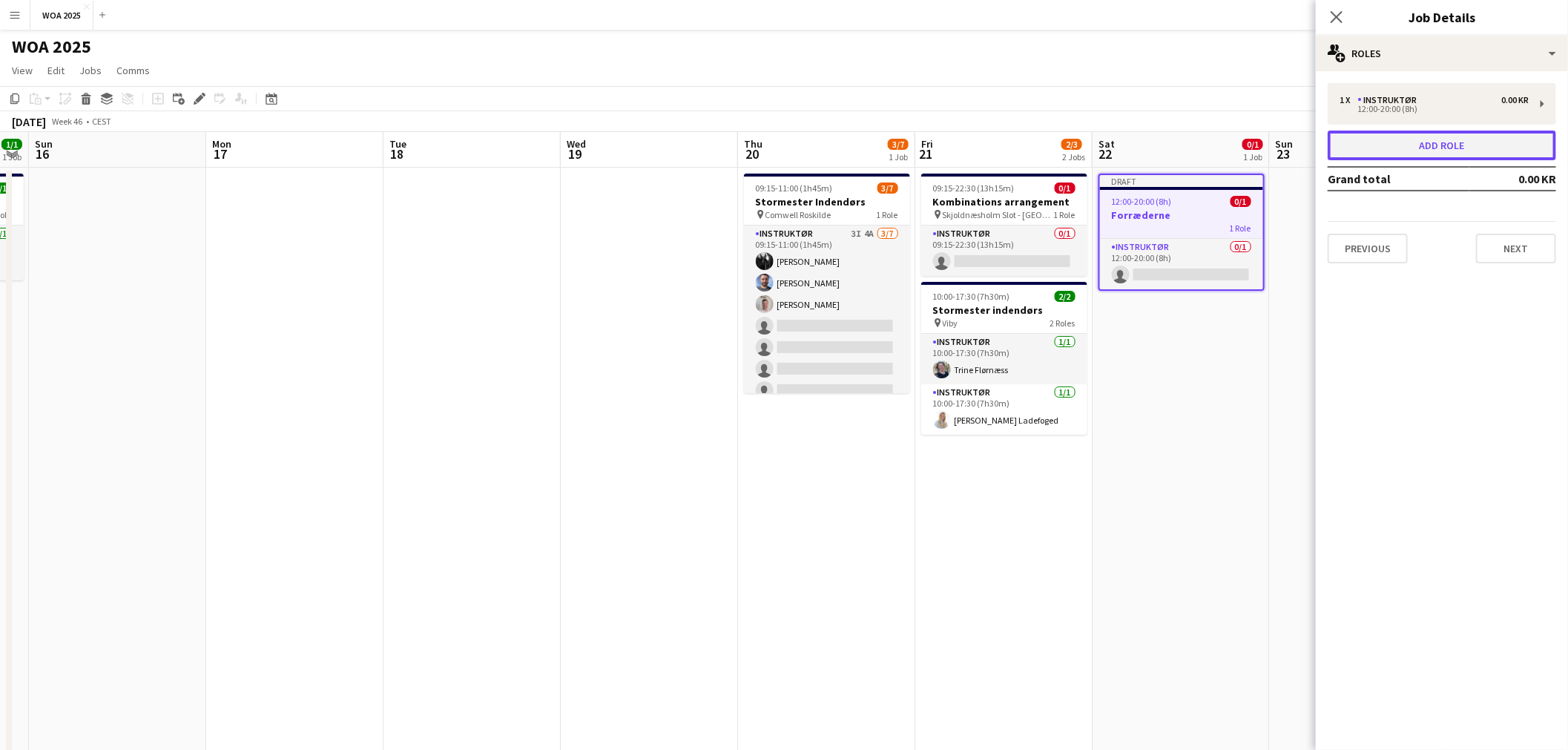
click at [1383, 146] on button "Add role" at bounding box center [1441, 145] width 229 height 30
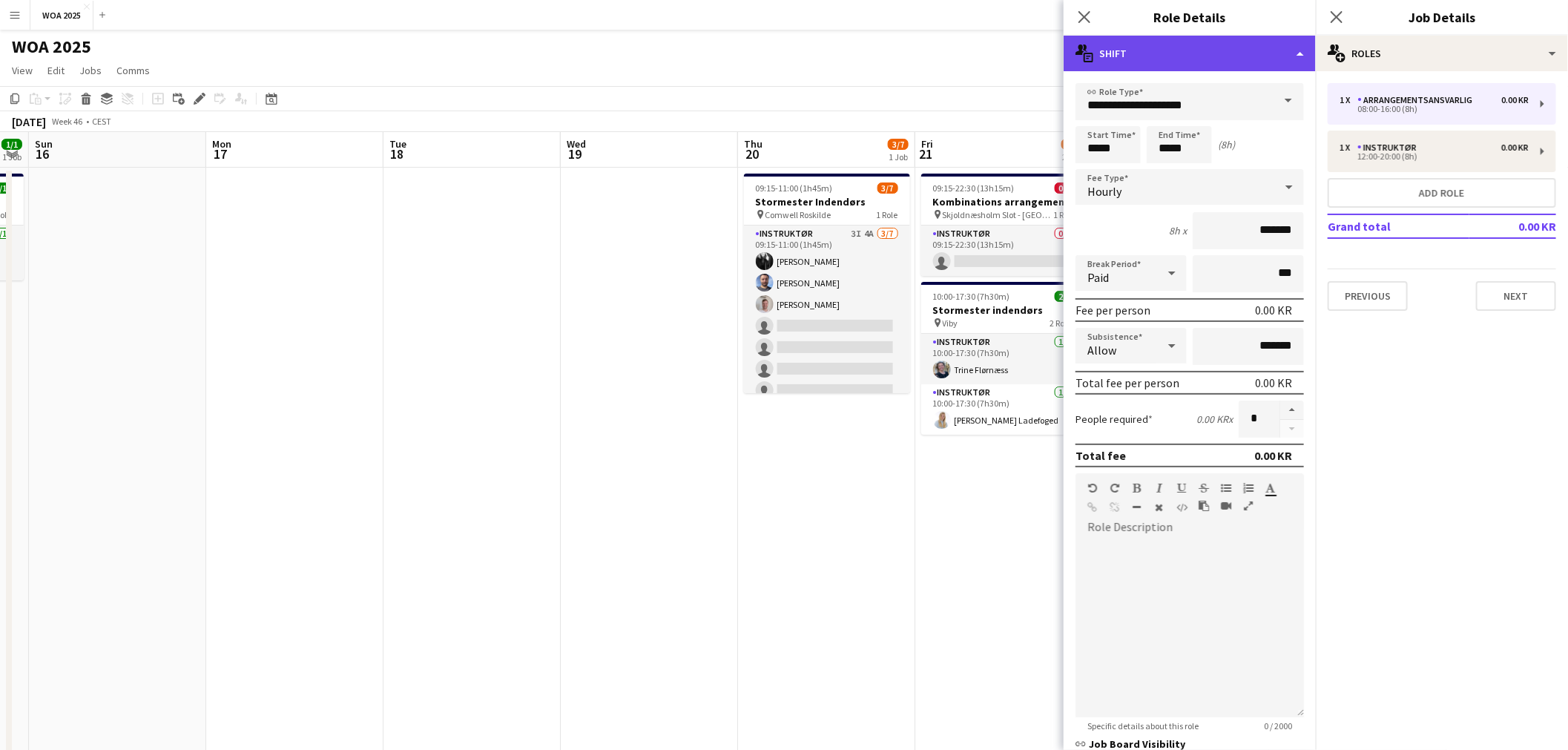
click at [1292, 62] on div "multiple-actions-text Shift" at bounding box center [1189, 54] width 252 height 36
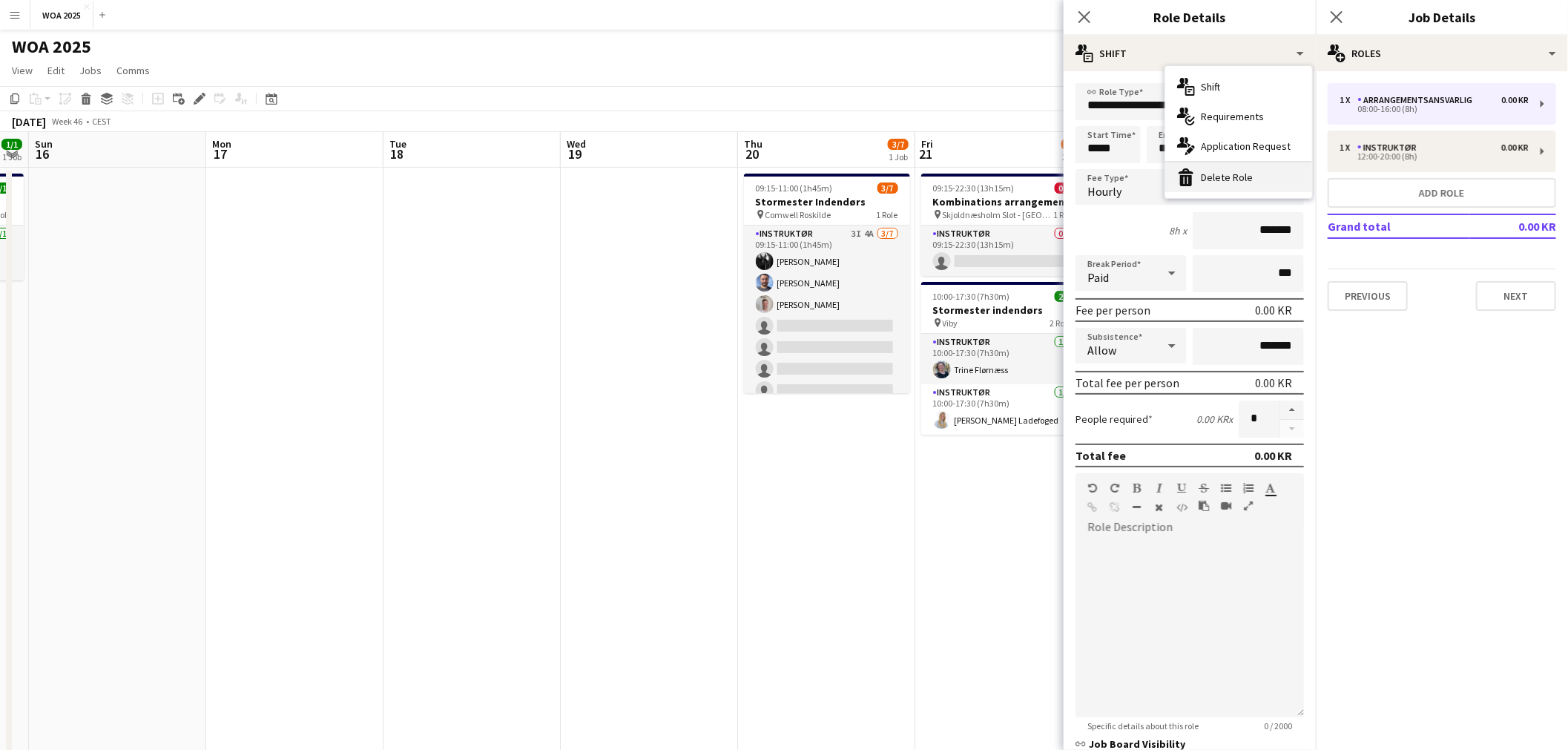
click at [1221, 174] on div "bin-2 Delete Role" at bounding box center [1237, 177] width 146 height 30
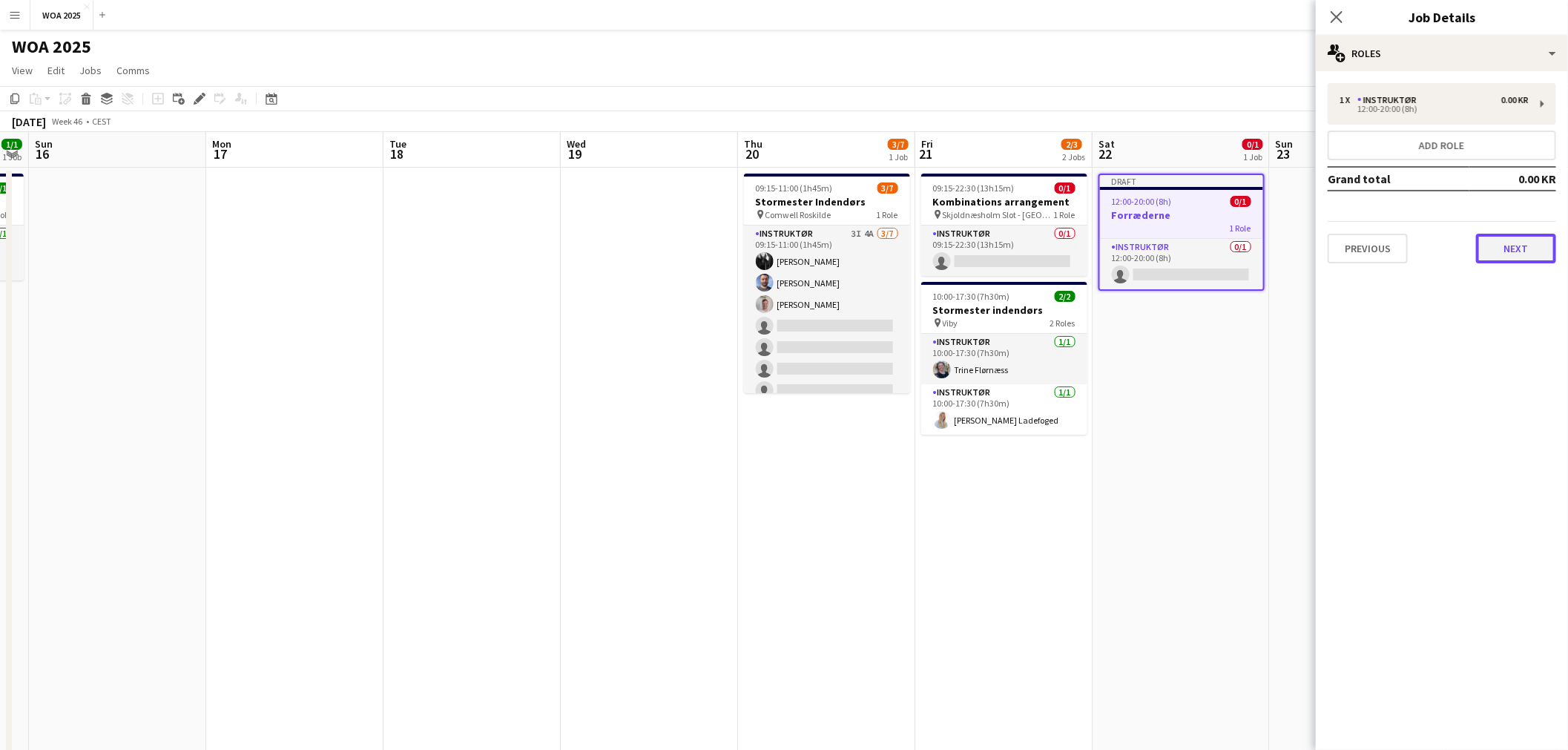
click at [1484, 242] on button "Next" at bounding box center [1516, 248] width 80 height 30
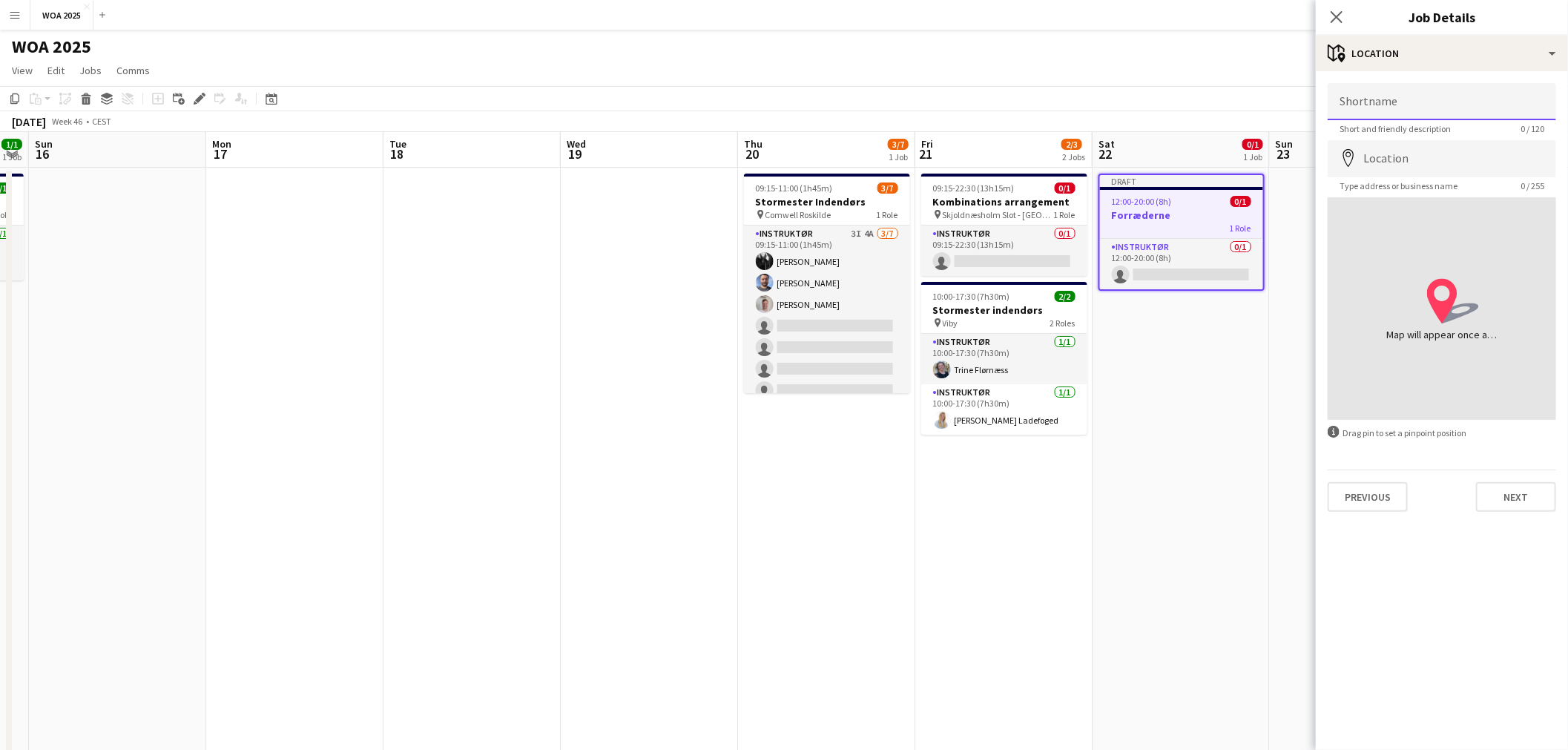
click at [1436, 101] on input "Shortname" at bounding box center [1441, 101] width 229 height 37
type input "*"
type input "******"
click at [1441, 164] on input "Location" at bounding box center [1441, 158] width 229 height 37
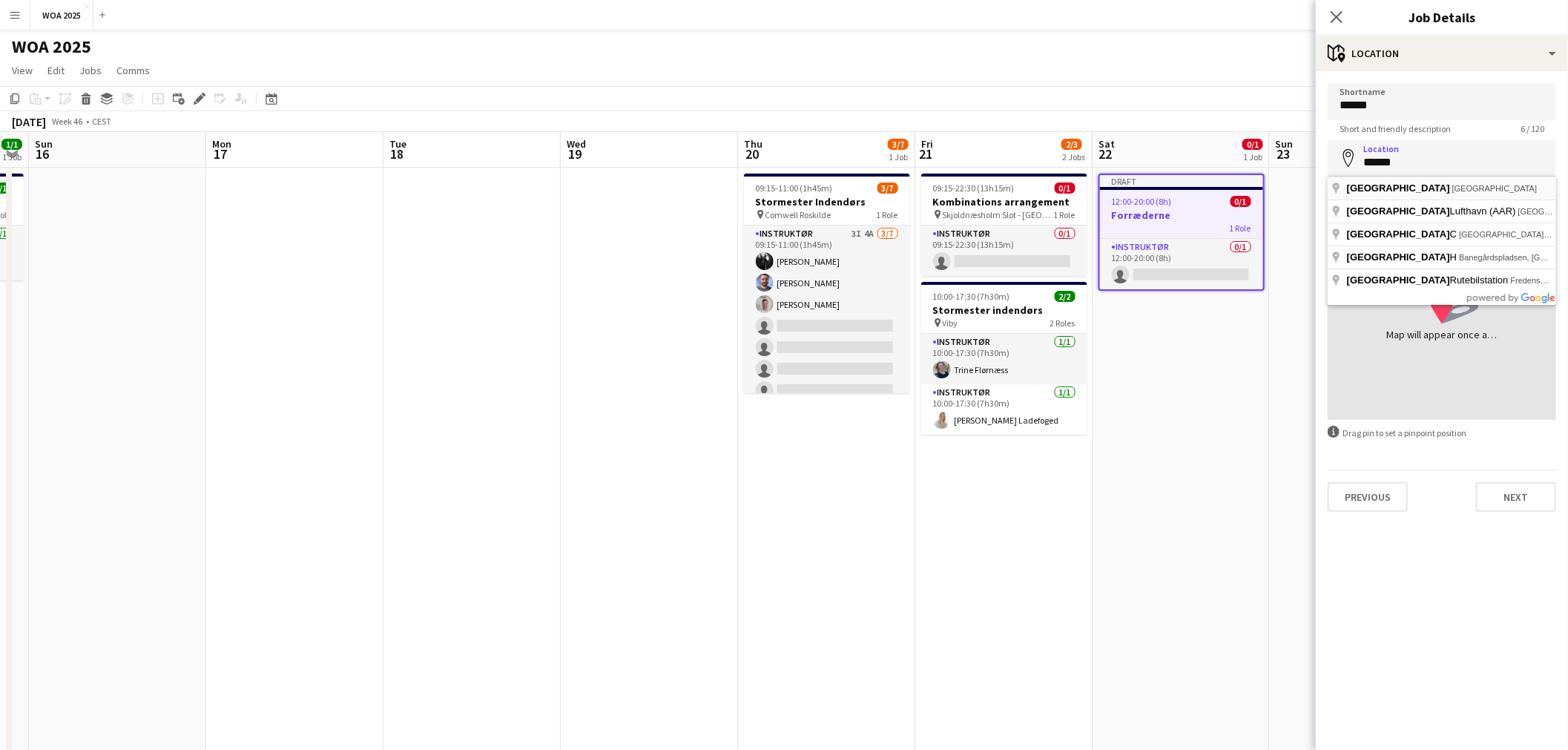
type input "**********"
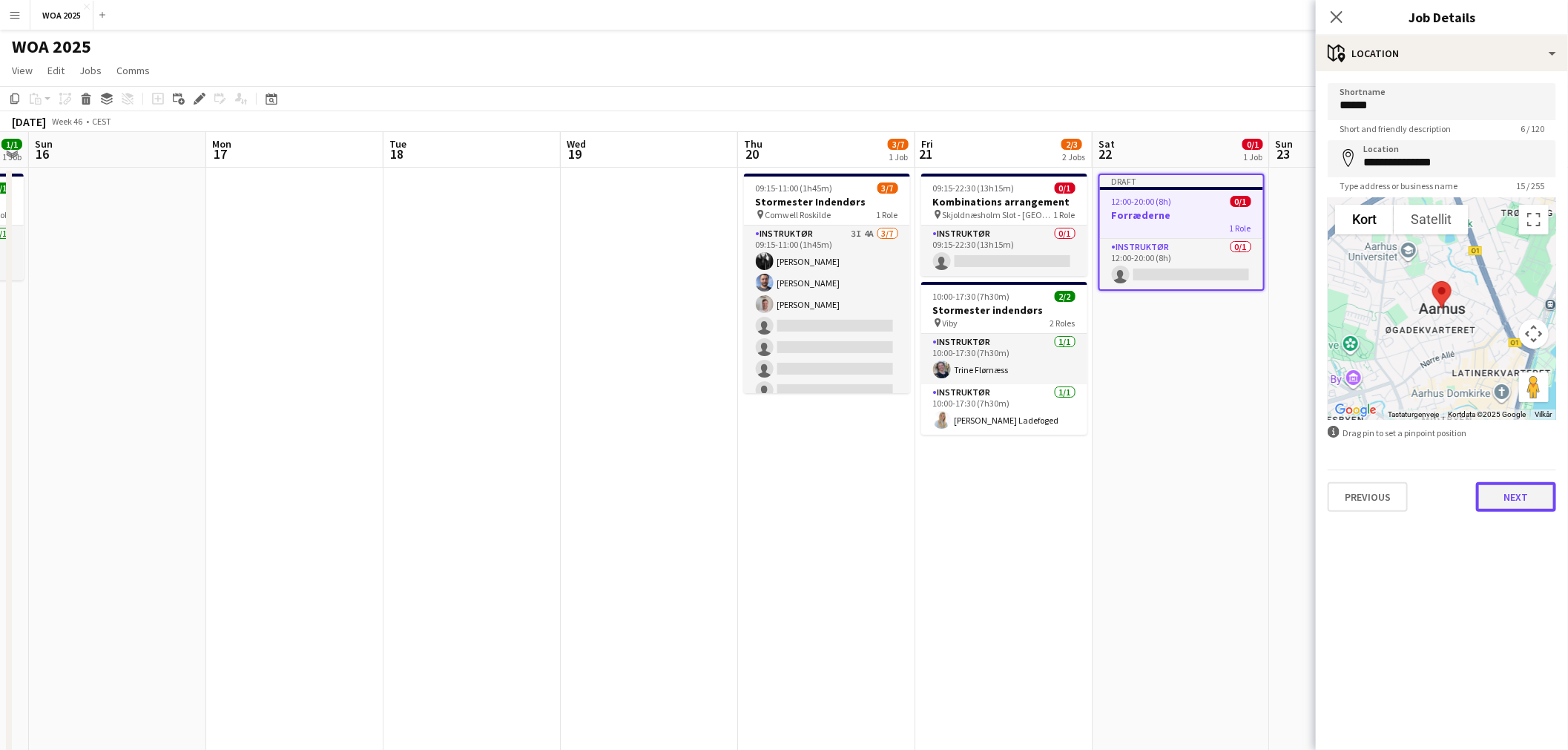
click at [1501, 492] on button "Next" at bounding box center [1516, 497] width 80 height 30
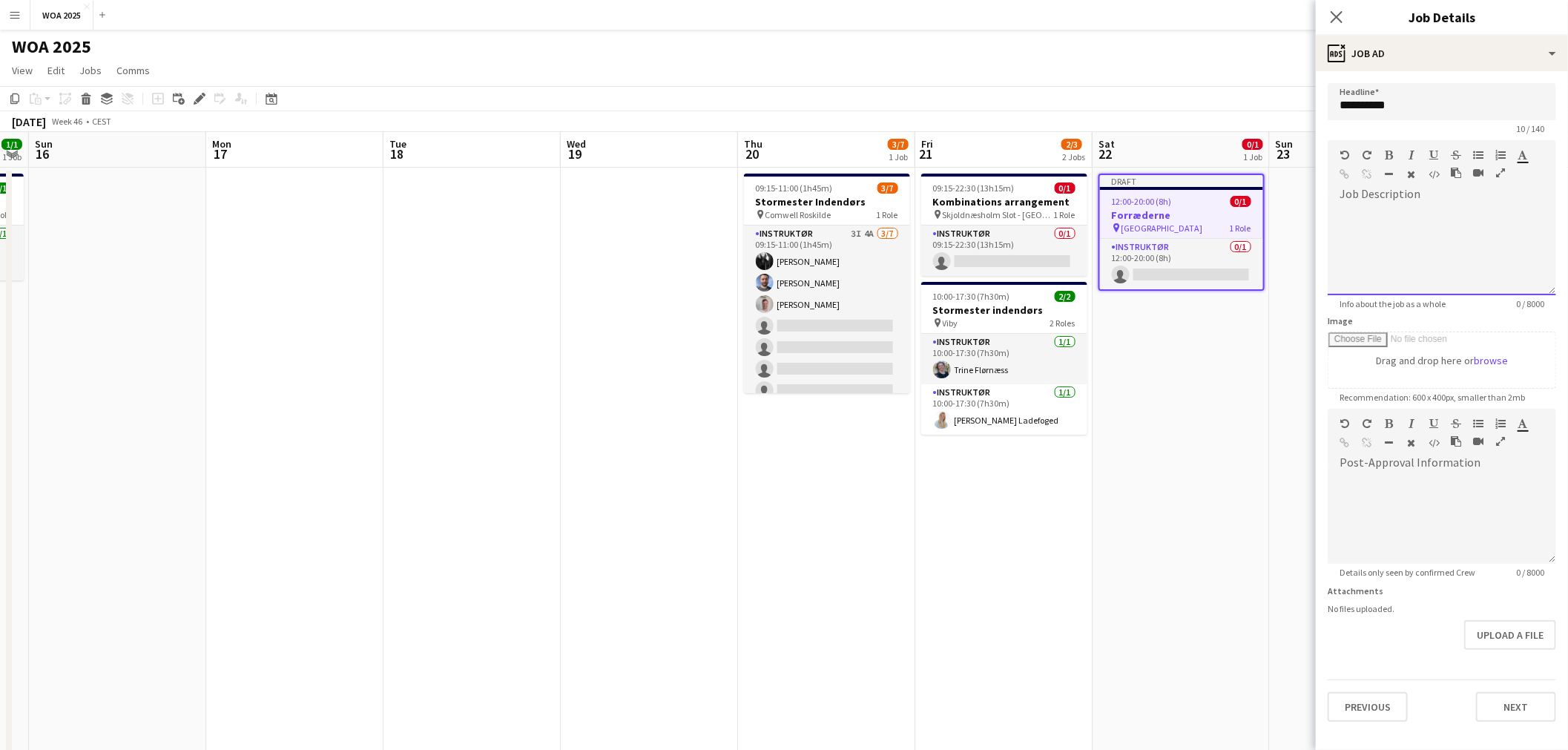
click at [1374, 206] on div at bounding box center [1441, 251] width 229 height 89
click at [1456, 486] on div at bounding box center [1441, 519] width 229 height 89
click at [1451, 497] on div at bounding box center [1441, 519] width 229 height 89
paste div
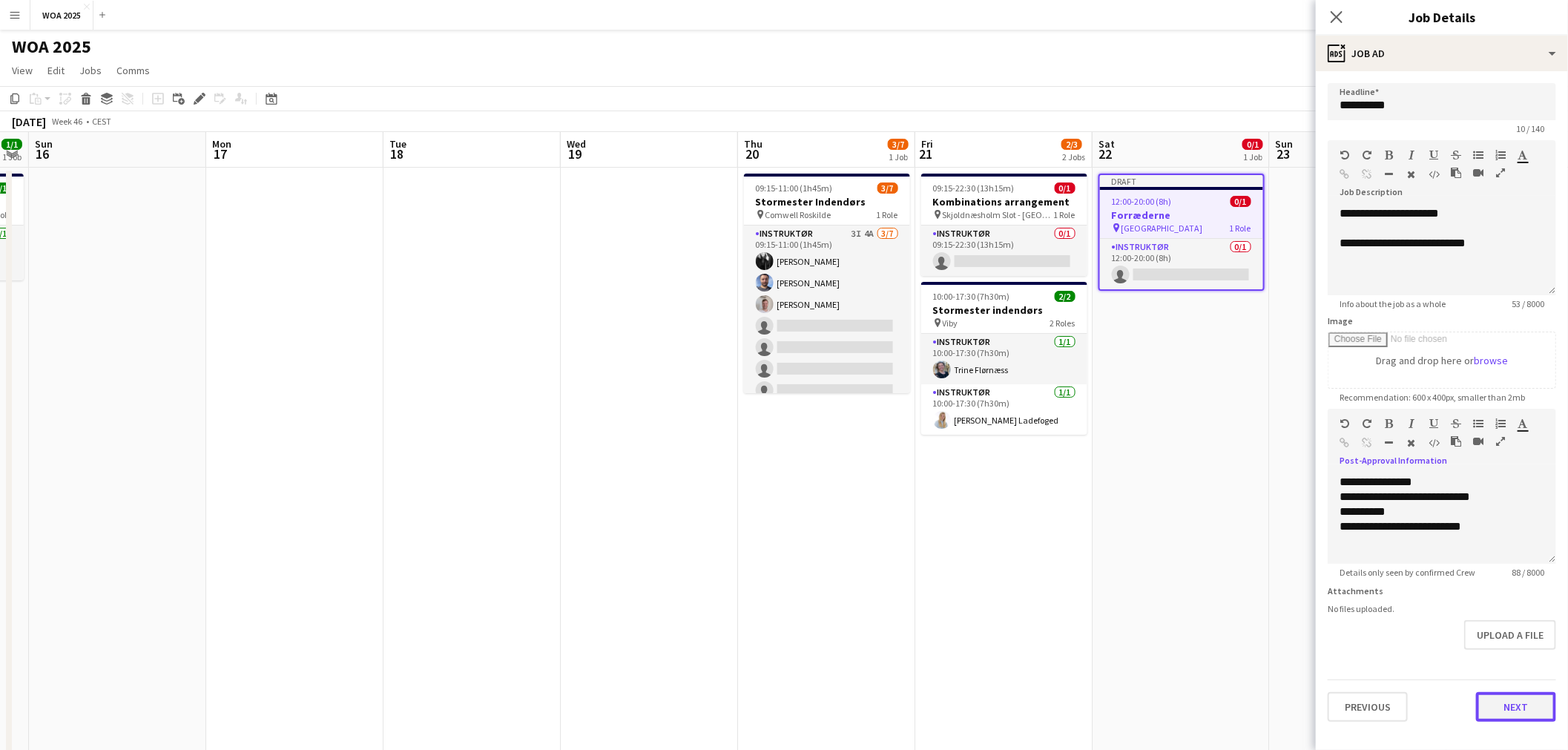
click at [1507, 703] on button "Next" at bounding box center [1516, 706] width 80 height 30
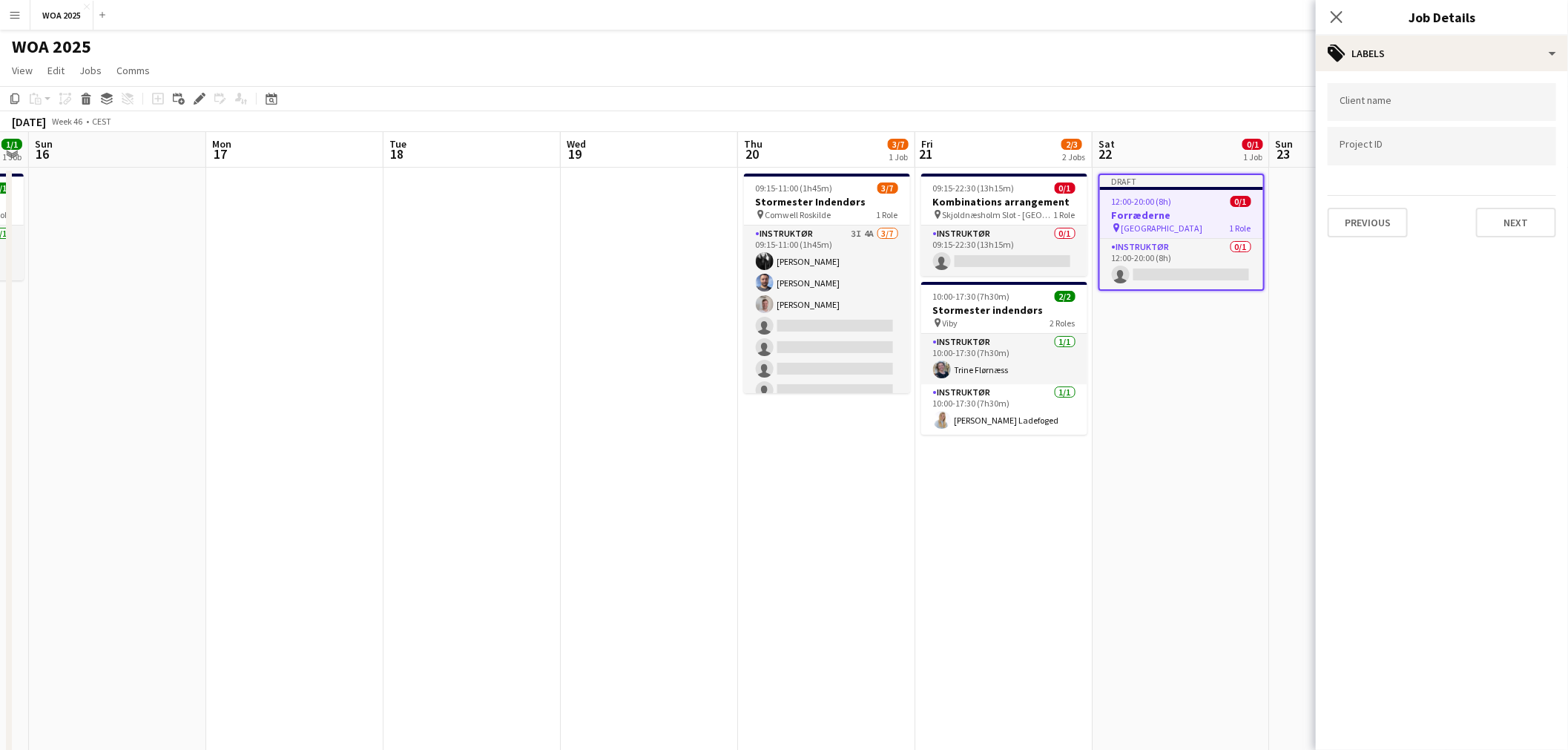
click at [1425, 142] on input "Type to search project ID labels..." at bounding box center [1441, 146] width 205 height 14
type input "****"
click at [1494, 213] on button "Next" at bounding box center [1516, 222] width 80 height 30
click at [1255, 92] on app-toolbar "Copy Paste Paste Ctrl+V Paste with crew Ctrl+Shift+V Paste linked Job [GEOGRAPH…" at bounding box center [784, 98] width 1568 height 25
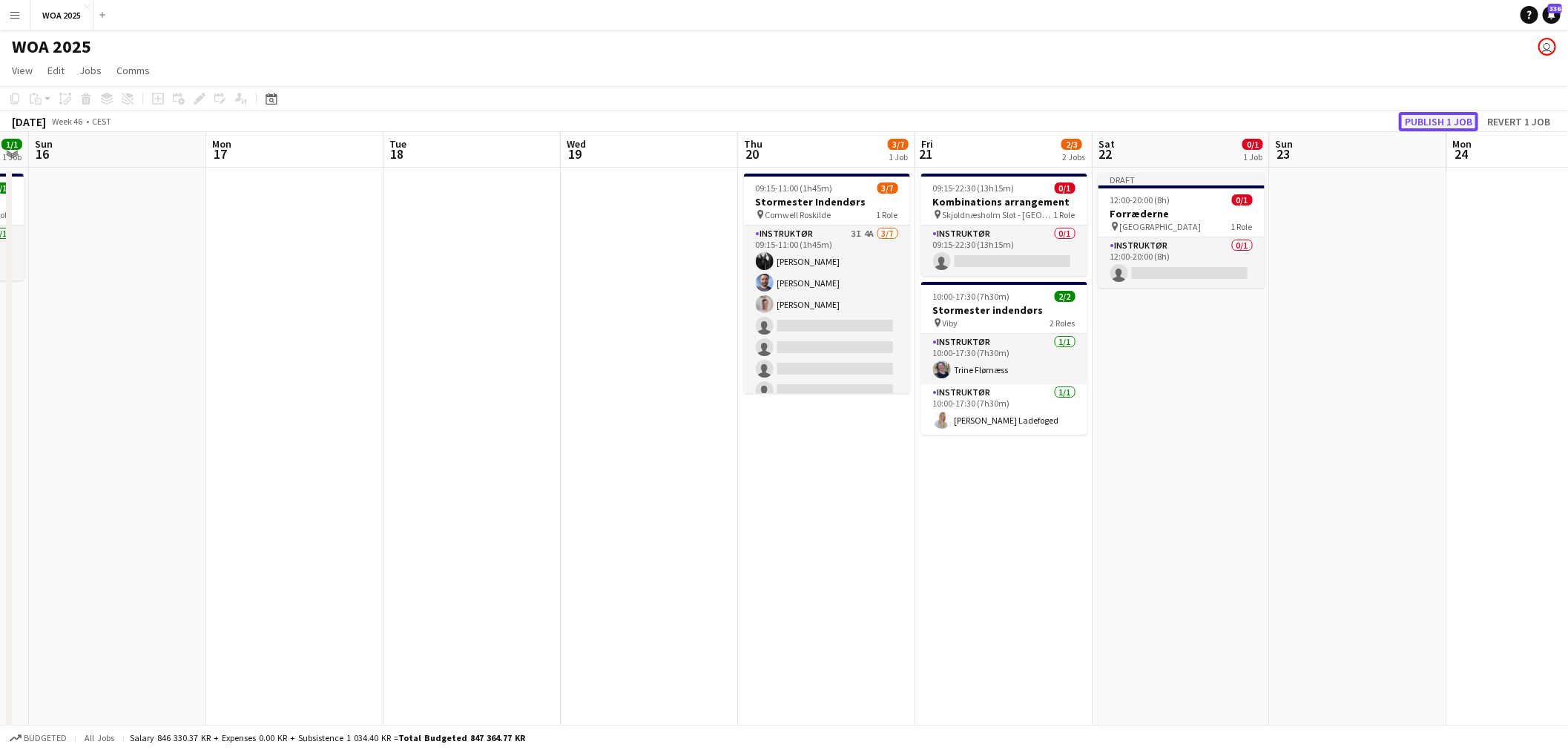
click at [1434, 119] on button "Publish 1 job" at bounding box center [1438, 122] width 80 height 20
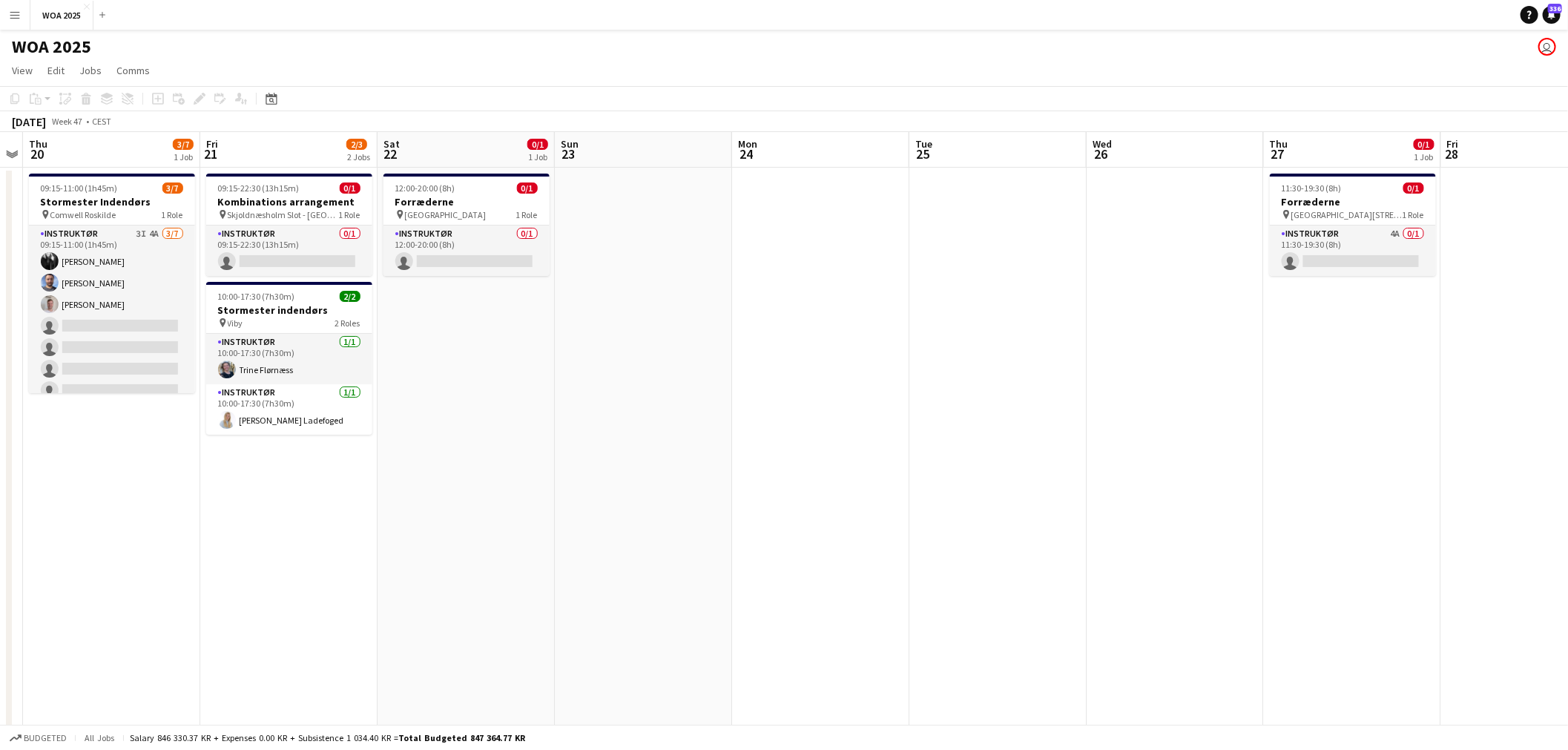
drag, startPoint x: 1354, startPoint y: 402, endPoint x: 639, endPoint y: 455, distance: 717.0
click at [639, 455] on app-calendar-viewport "Mon 17 Tue 18 Wed 19 Thu 20 3/7 1 Job Fri 21 2/3 2 Jobs Sat 22 0/1 1 Job Sun 23…" at bounding box center [784, 611] width 1568 height 960
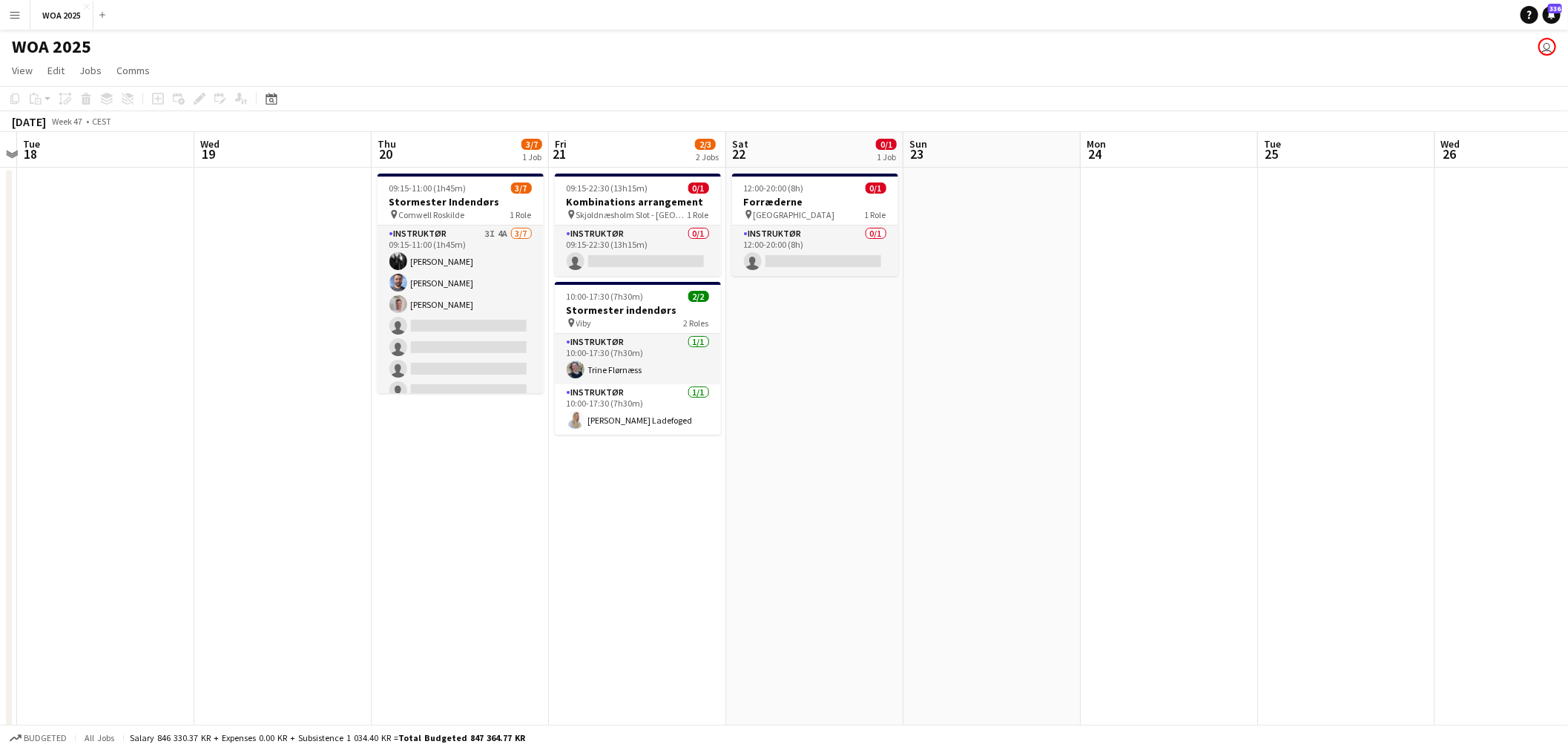
drag, startPoint x: 639, startPoint y: 455, endPoint x: 1167, endPoint y: 479, distance: 528.5
click at [1167, 479] on app-calendar-viewport "Sun 16 Mon 17 Tue 18 Wed 19 Thu 20 3/7 1 Job Fri 21 2/3 2 Jobs Sat 22 0/1 1 Job…" at bounding box center [784, 611] width 1568 height 960
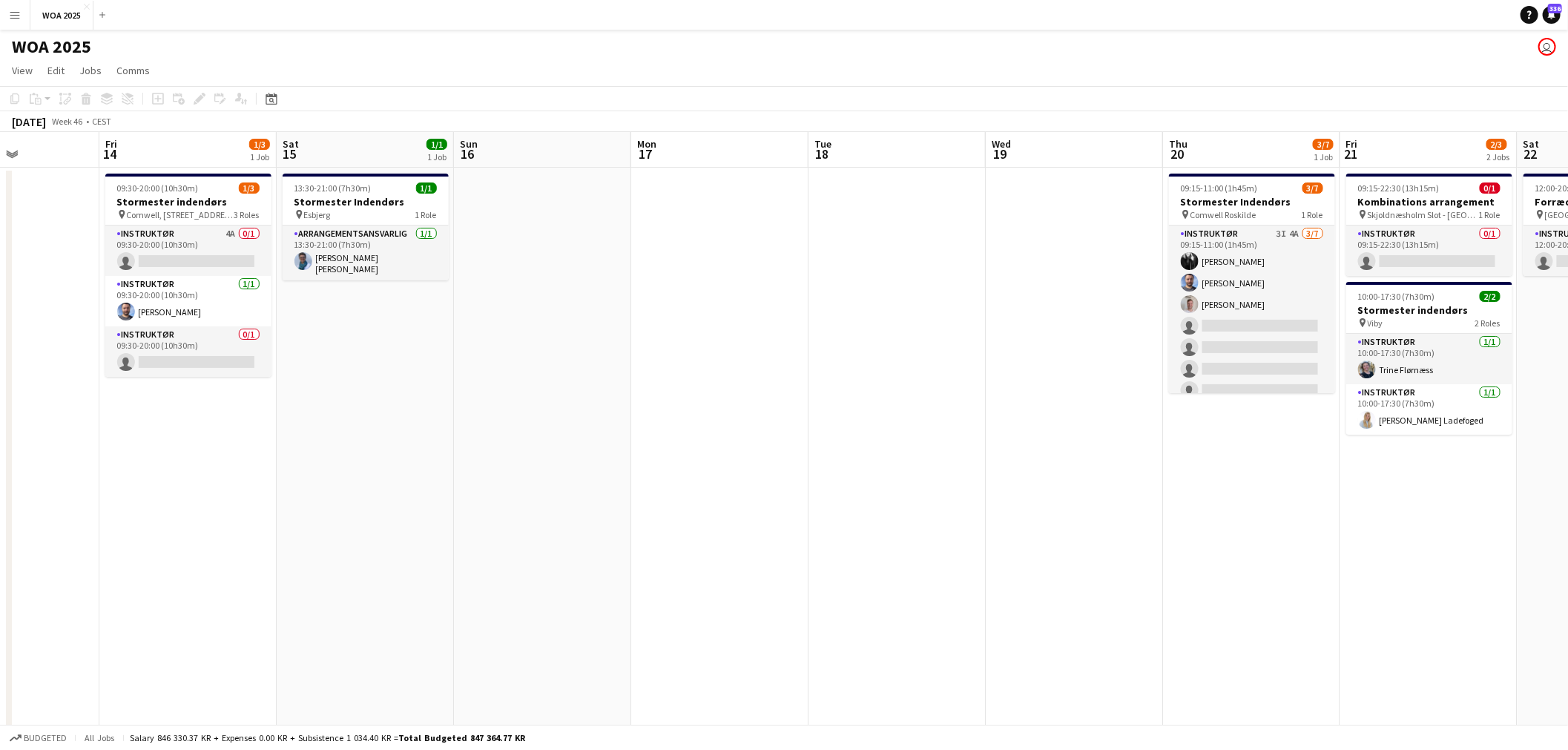
drag, startPoint x: 407, startPoint y: 467, endPoint x: 1095, endPoint y: 469, distance: 688.0
click at [1053, 469] on app-calendar-viewport "Tue 11 9/10 1 Job Wed 12 Thu 13 Fri 14 1/3 1 Job Sat 15 1/1 1 Job Sun 16 Mon 17…" at bounding box center [784, 611] width 1568 height 960
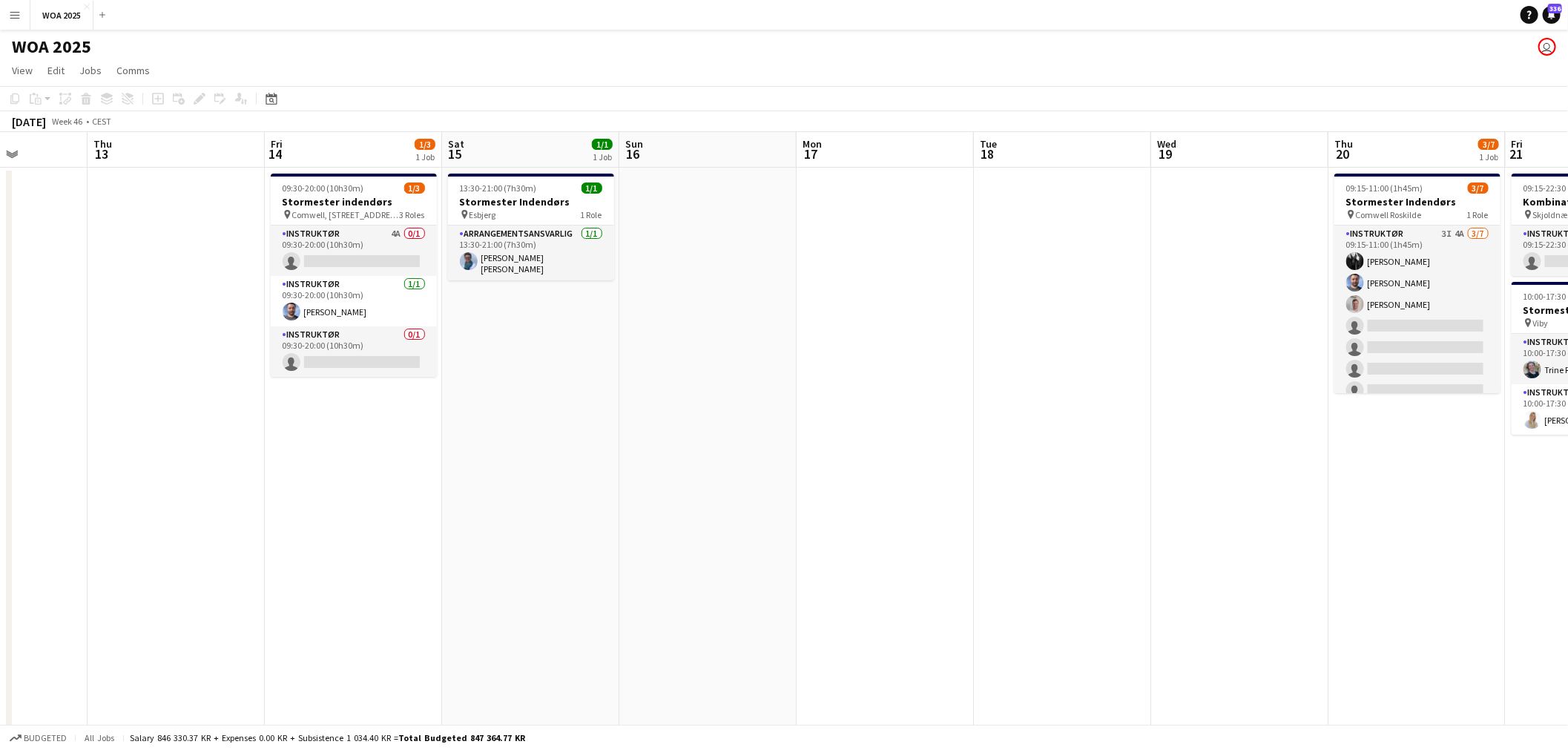
drag, startPoint x: 822, startPoint y: 462, endPoint x: 1094, endPoint y: 462, distance: 272.0
click at [1049, 462] on app-calendar-viewport "Tue 11 9/10 1 Job Wed 12 Thu 13 Fri 14 1/3 1 Job Sat 15 1/1 1 Job Sun 16 Mon 17…" at bounding box center [784, 611] width 1568 height 960
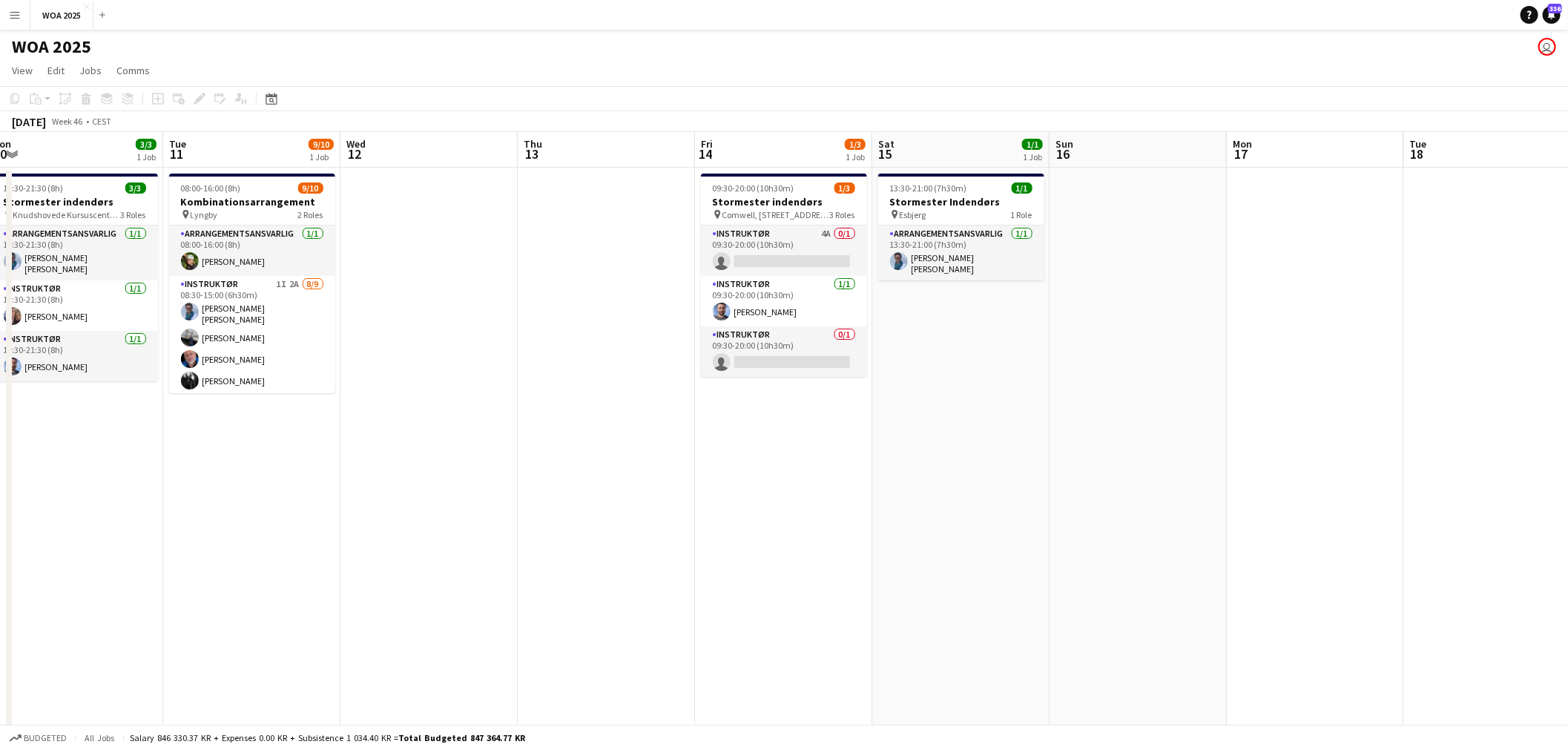
drag, startPoint x: 687, startPoint y: 467, endPoint x: 1218, endPoint y: 446, distance: 531.4
click at [1166, 445] on app-calendar-viewport "Sat 8 Sun 9 Mon 10 3/3 1 Job Tue 11 9/10 1 Job Wed 12 Thu 13 Fri 14 1/3 1 Job S…" at bounding box center [784, 611] width 1568 height 960
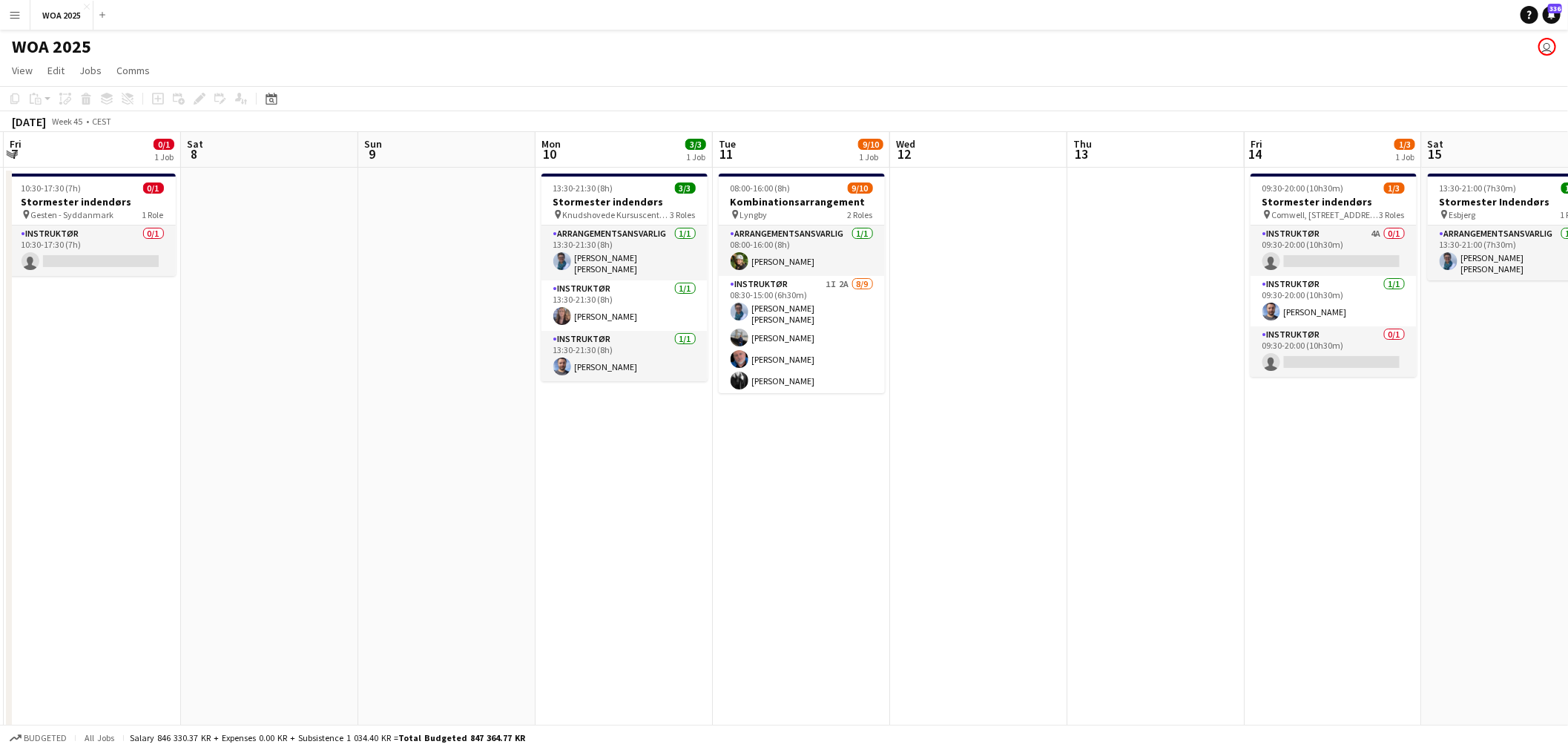
drag, startPoint x: 705, startPoint y: 462, endPoint x: 1165, endPoint y: 468, distance: 460.0
click at [1166, 468] on app-calendar-viewport "Wed 5 Thu 6 Fri 7 0/1 1 Job Sat 8 Sun 9 Mon 10 3/3 1 Job Tue 11 9/10 1 Job Wed …" at bounding box center [784, 611] width 1568 height 960
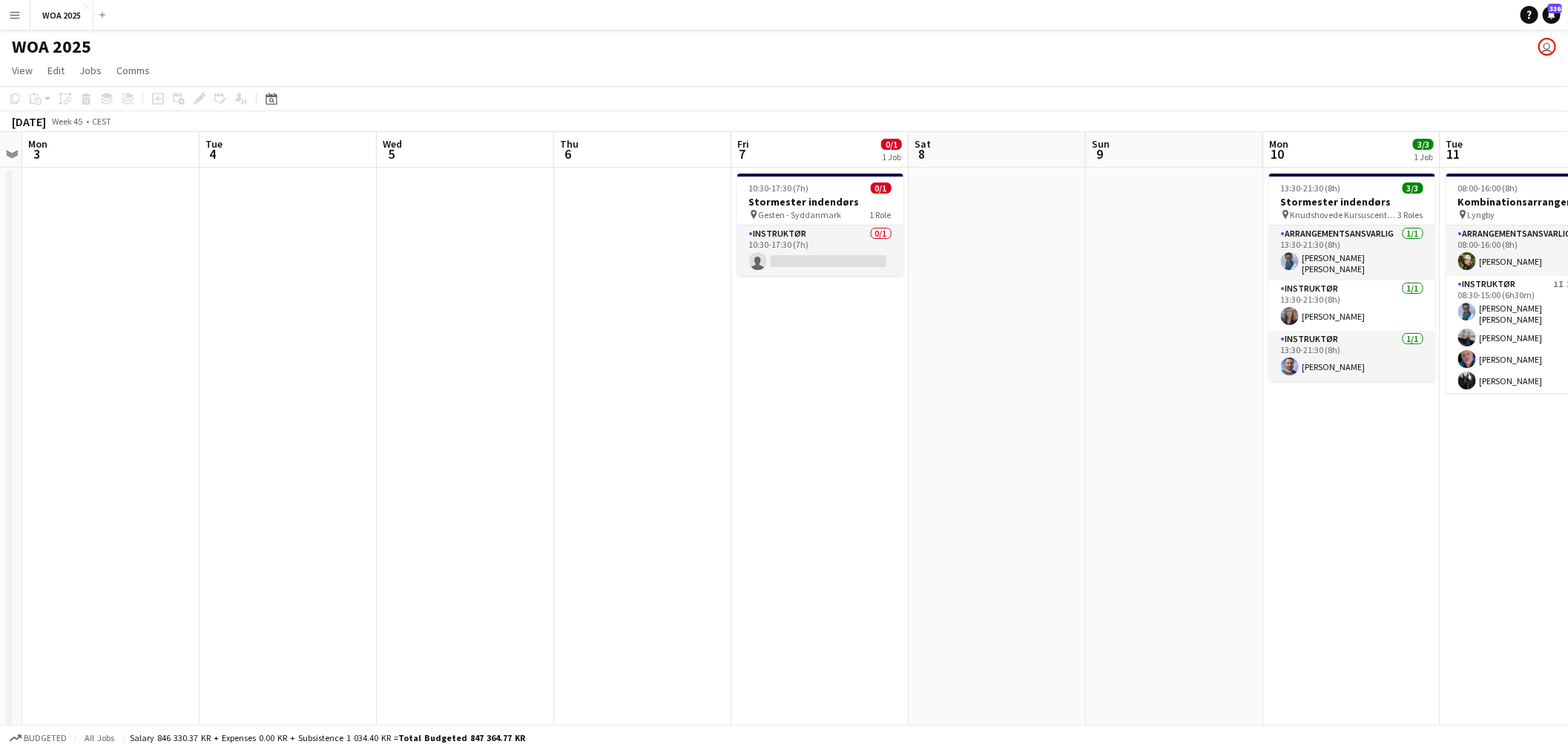
drag, startPoint x: 519, startPoint y: 469, endPoint x: 877, endPoint y: 469, distance: 358.0
click at [877, 469] on app-calendar-viewport "Sat 1 3/3 1 Job Sun 2 Mon 3 Tue 4 Wed 5 Thu 6 Fri 7 0/1 1 Job Sat 8 Sun 9 Mon 1…" at bounding box center [784, 611] width 1568 height 960
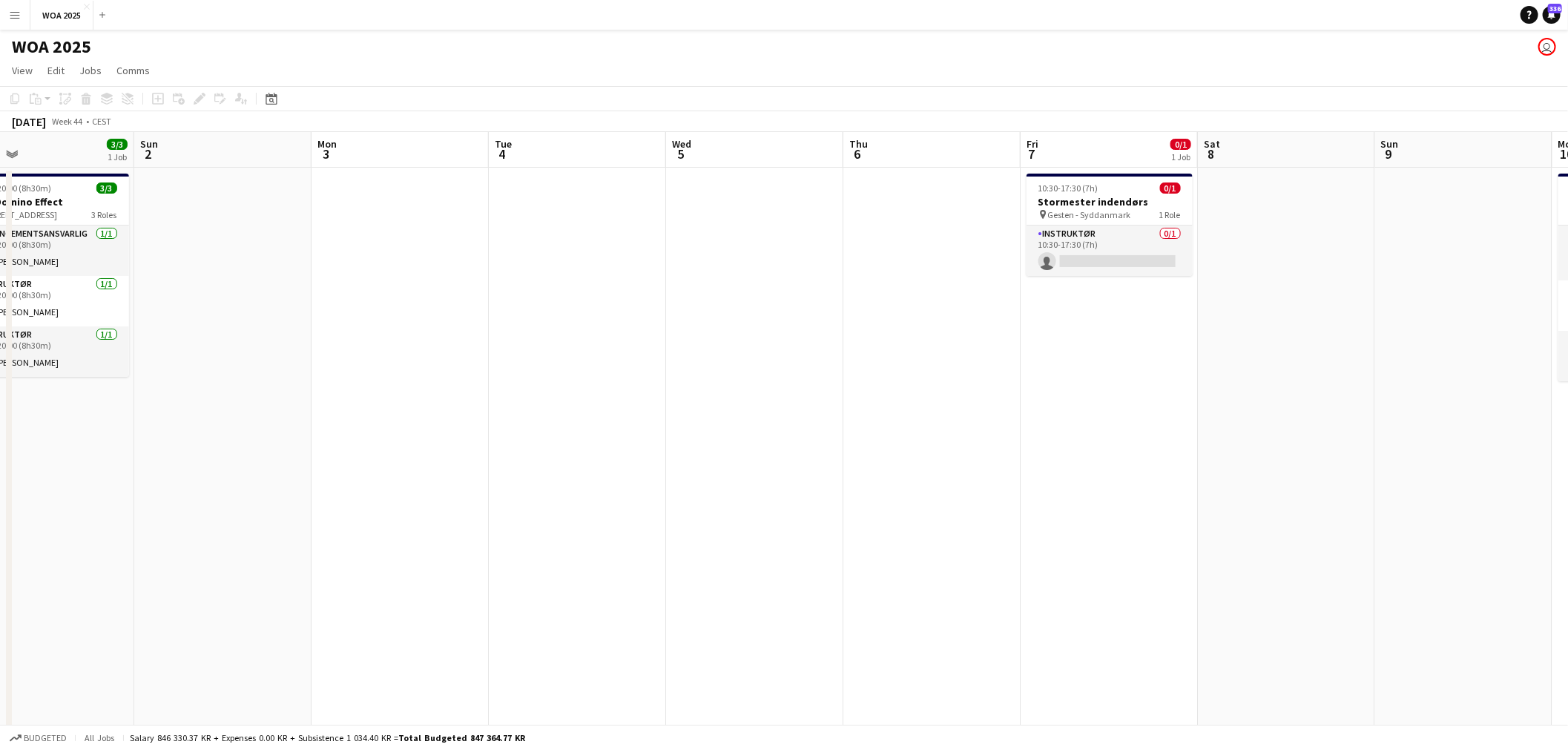
drag, startPoint x: 695, startPoint y: 445, endPoint x: 1104, endPoint y: 456, distance: 409.1
click at [1092, 455] on app-calendar-viewport "Thu 30 1/4 3 Jobs Fri 31 Sat 1 3/3 1 Job Sun 2 Mon 3 Tue 4 Wed 5 Thu 6 Fri 7 0/…" at bounding box center [784, 611] width 1568 height 960
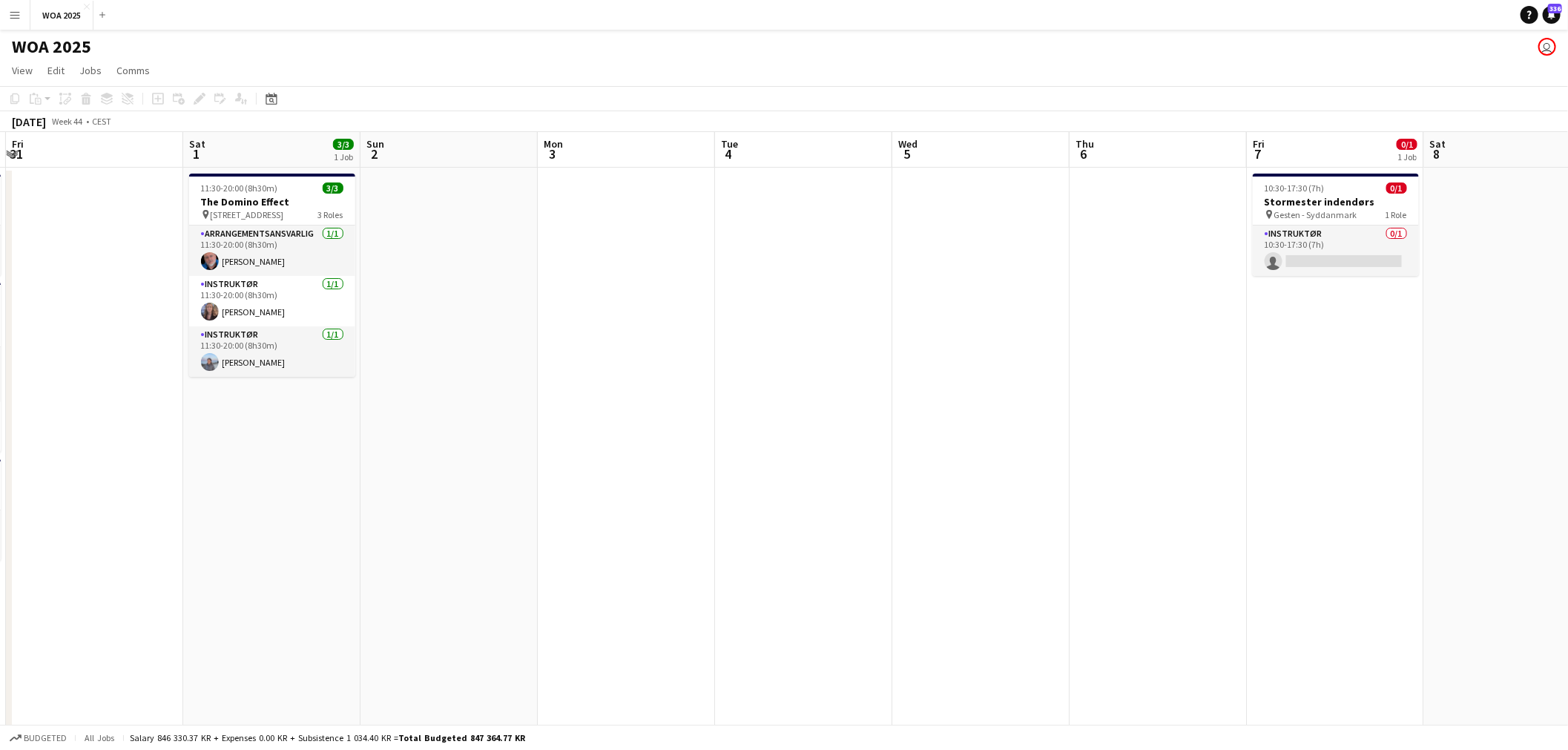
drag, startPoint x: 605, startPoint y: 438, endPoint x: 701, endPoint y: 415, distance: 98.7
click at [762, 439] on app-calendar-viewport "Wed 29 1/1 1 Job Thu 30 1/4 3 Jobs Fri 31 Sat 1 3/3 1 Job Sun 2 Mon 3 Tue 4 Wed…" at bounding box center [784, 611] width 1568 height 960
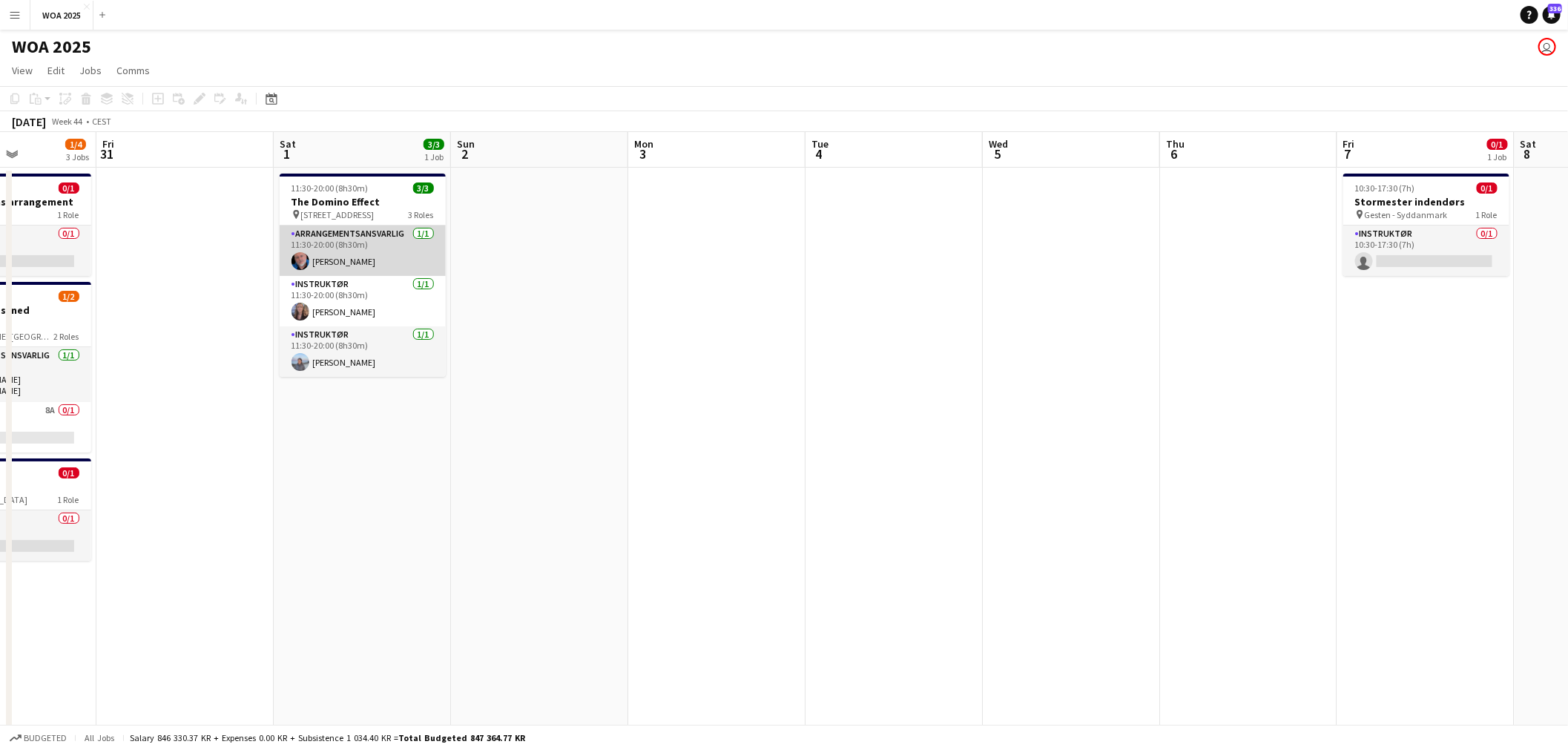
click at [375, 271] on app-card-role "Arrangementsansvarlig [DATE] 11:30-20:00 (8h30m) [PERSON_NAME]" at bounding box center [362, 250] width 166 height 51
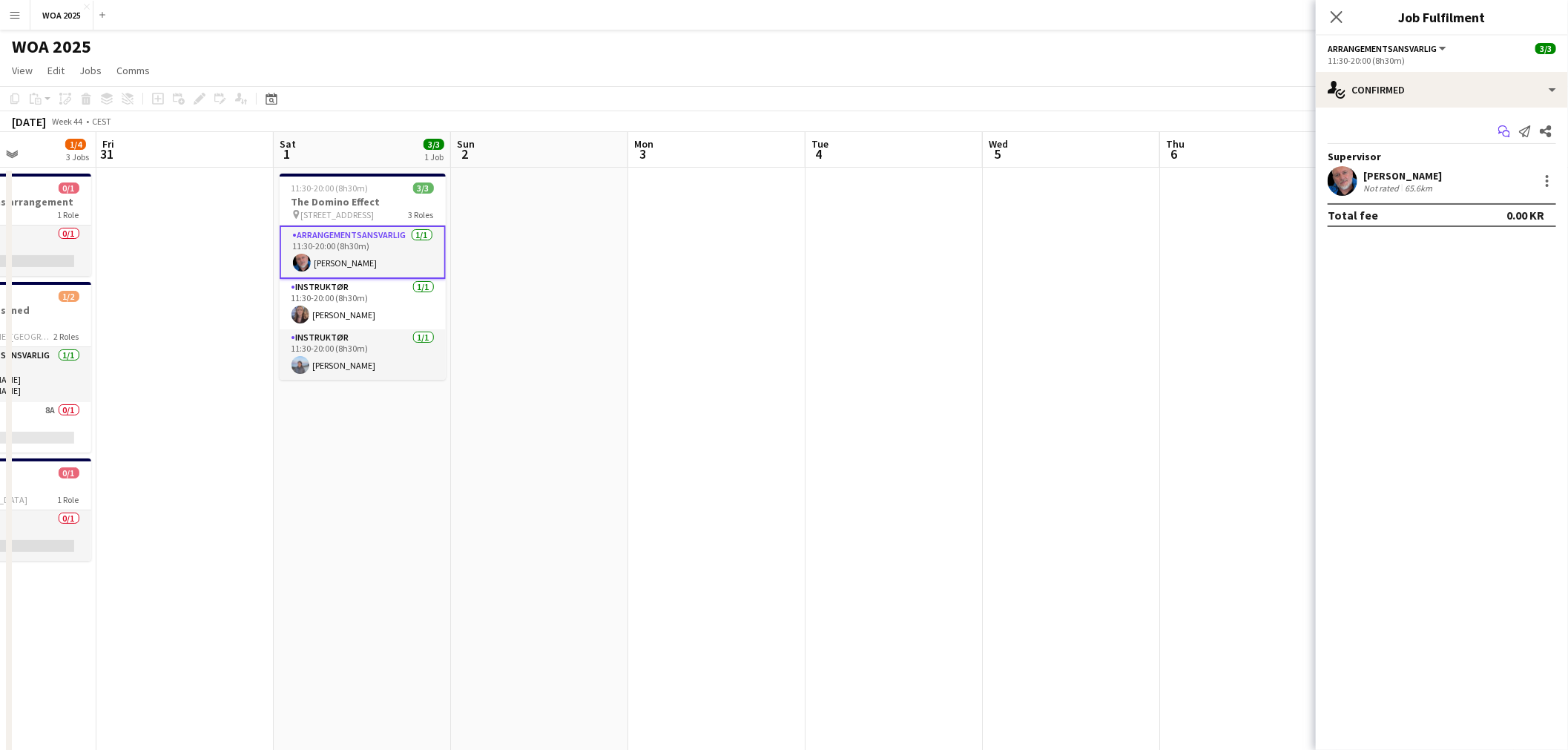
click at [1502, 134] on icon at bounding box center [1505, 134] width 8 height 8
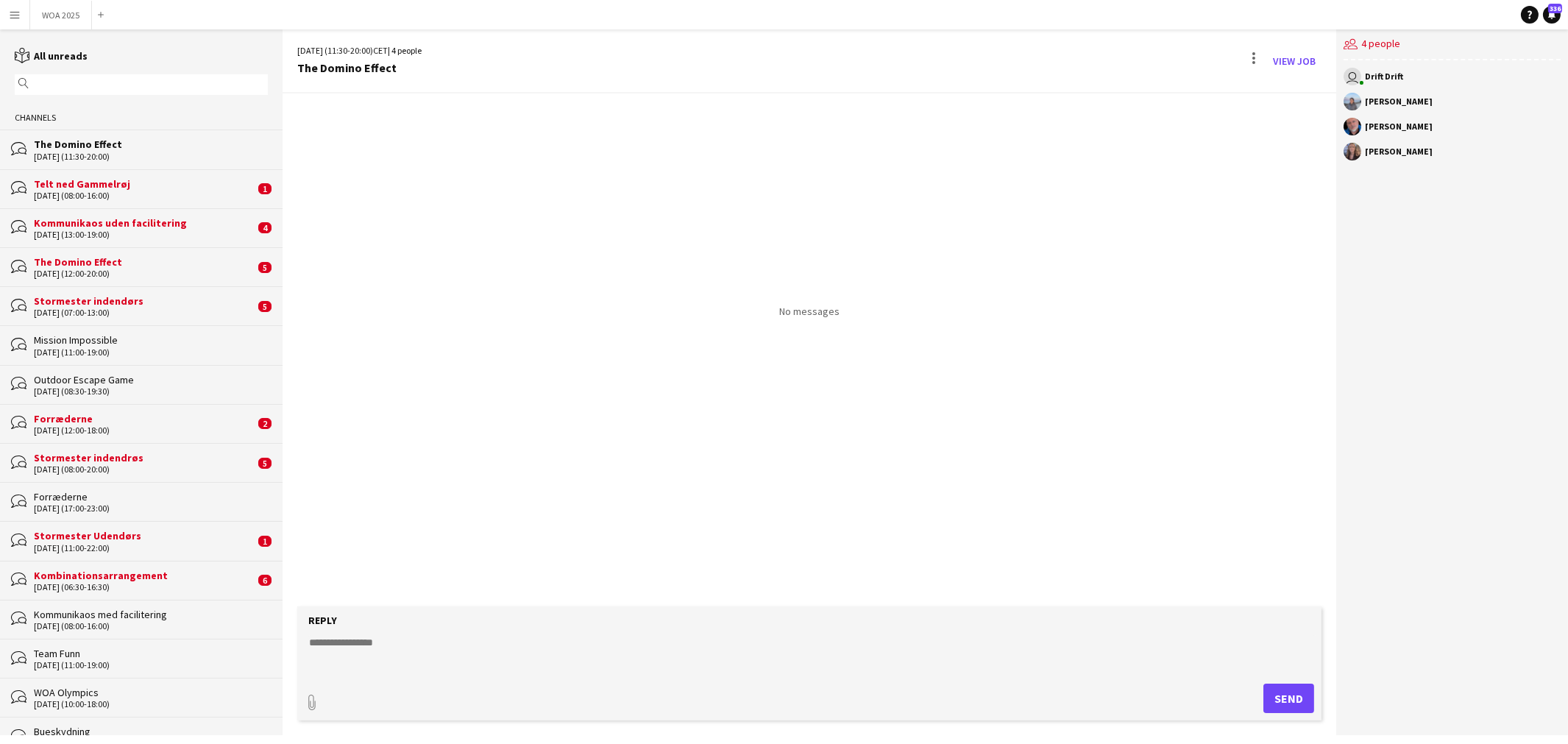
click at [742, 660] on textarea at bounding box center [812, 653] width 1010 height 38
paste textarea "**********"
type textarea "**********"
click at [1293, 700] on button "Send" at bounding box center [1289, 698] width 51 height 30
click at [70, 19] on button "WOA 2025 Close" at bounding box center [61, 15] width 62 height 29
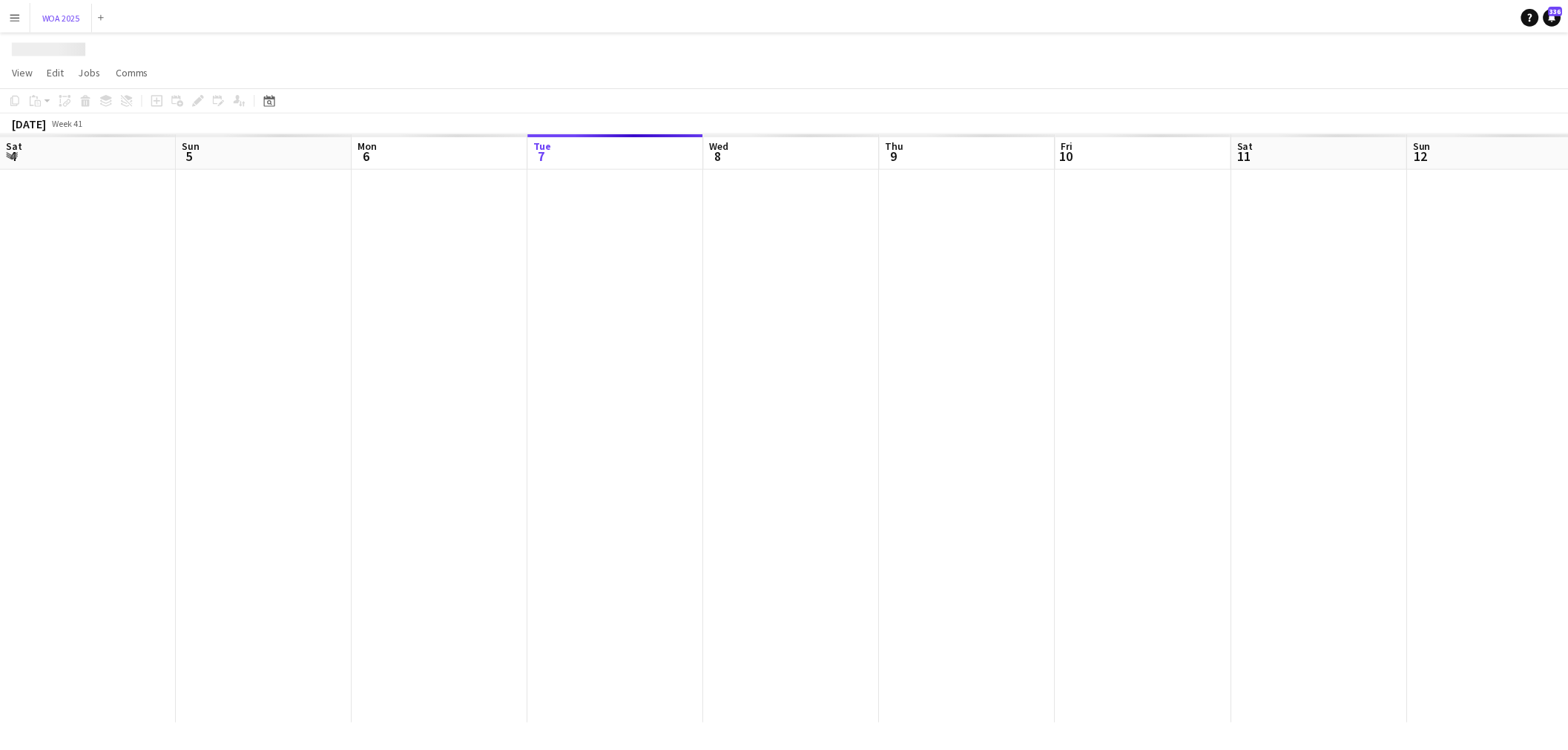
scroll to position [0, 354]
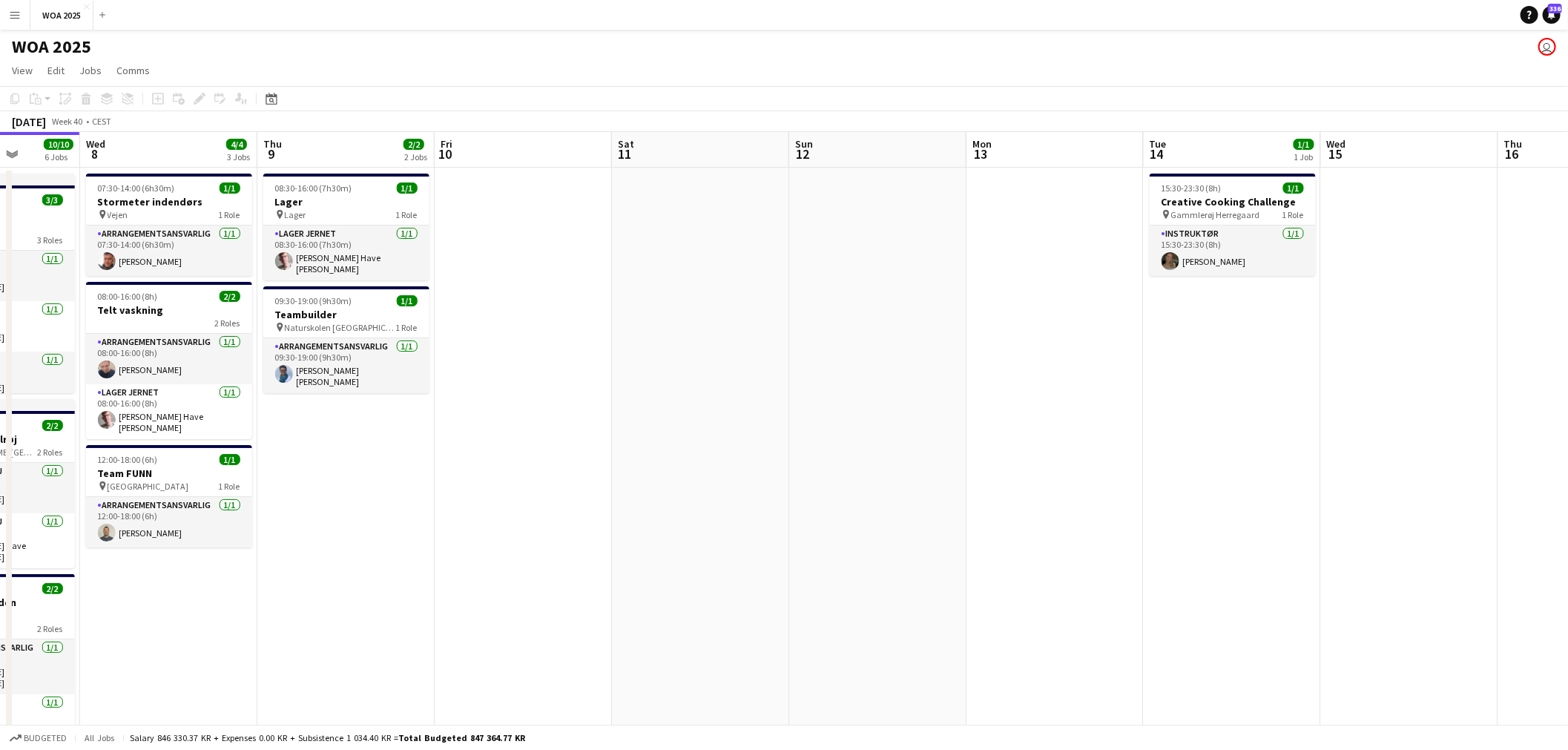
drag, startPoint x: 703, startPoint y: 418, endPoint x: 528, endPoint y: 427, distance: 175.2
click at [536, 426] on app-calendar-viewport "Sat 4 2/2 2 Jobs Sun 5 Mon 6 2/2 2 Jobs Tue 7 10/10 6 Jobs Wed 8 4/4 3 Jobs Thu…" at bounding box center [784, 611] width 1568 height 960
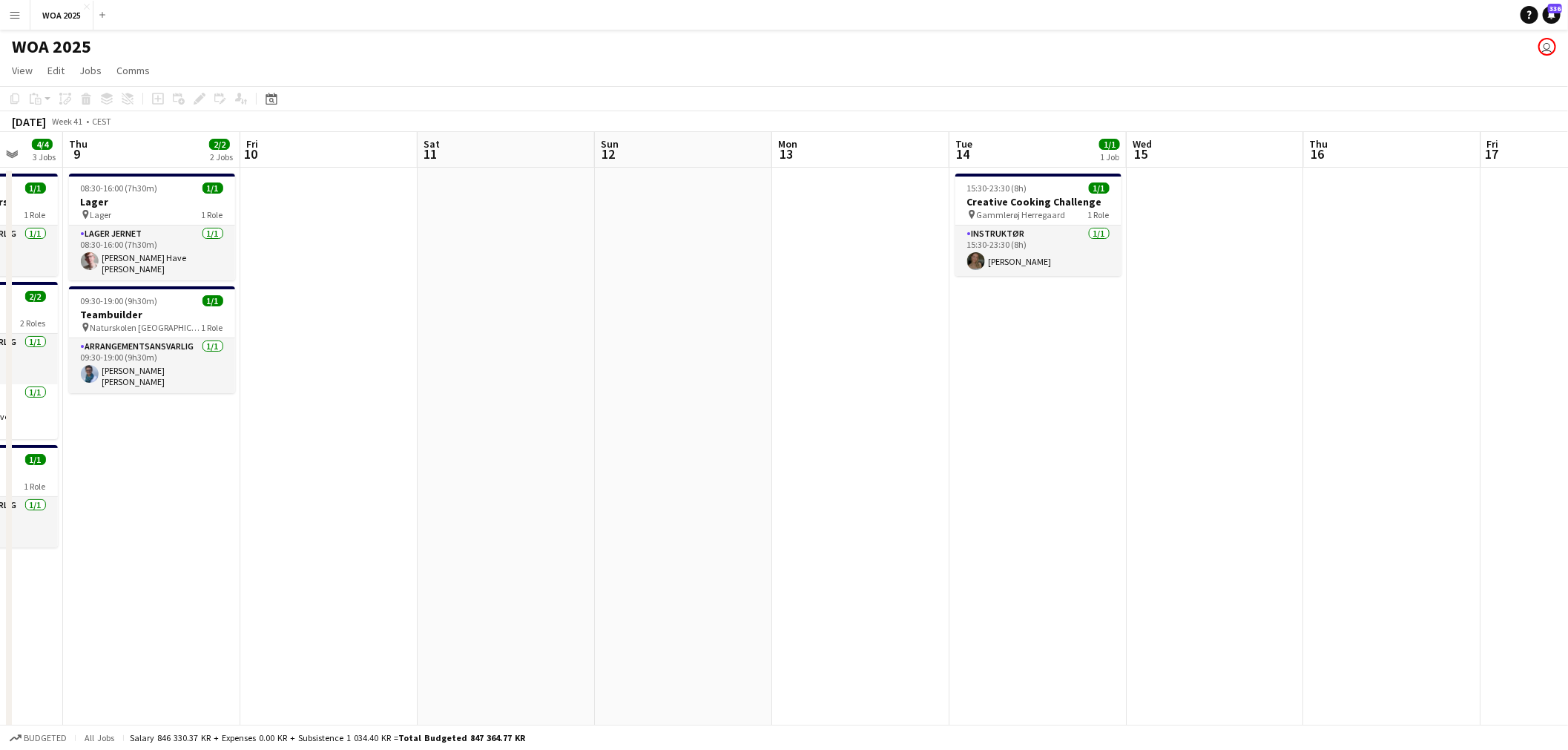
drag, startPoint x: 953, startPoint y: 391, endPoint x: 547, endPoint y: 425, distance: 407.4
click at [547, 425] on app-calendar-viewport "Mon 6 2/2 2 Jobs Tue 7 10/10 6 Jobs Wed 8 4/4 3 Jobs Thu 9 2/2 2 Jobs Fri 10 Sa…" at bounding box center [784, 611] width 1568 height 960
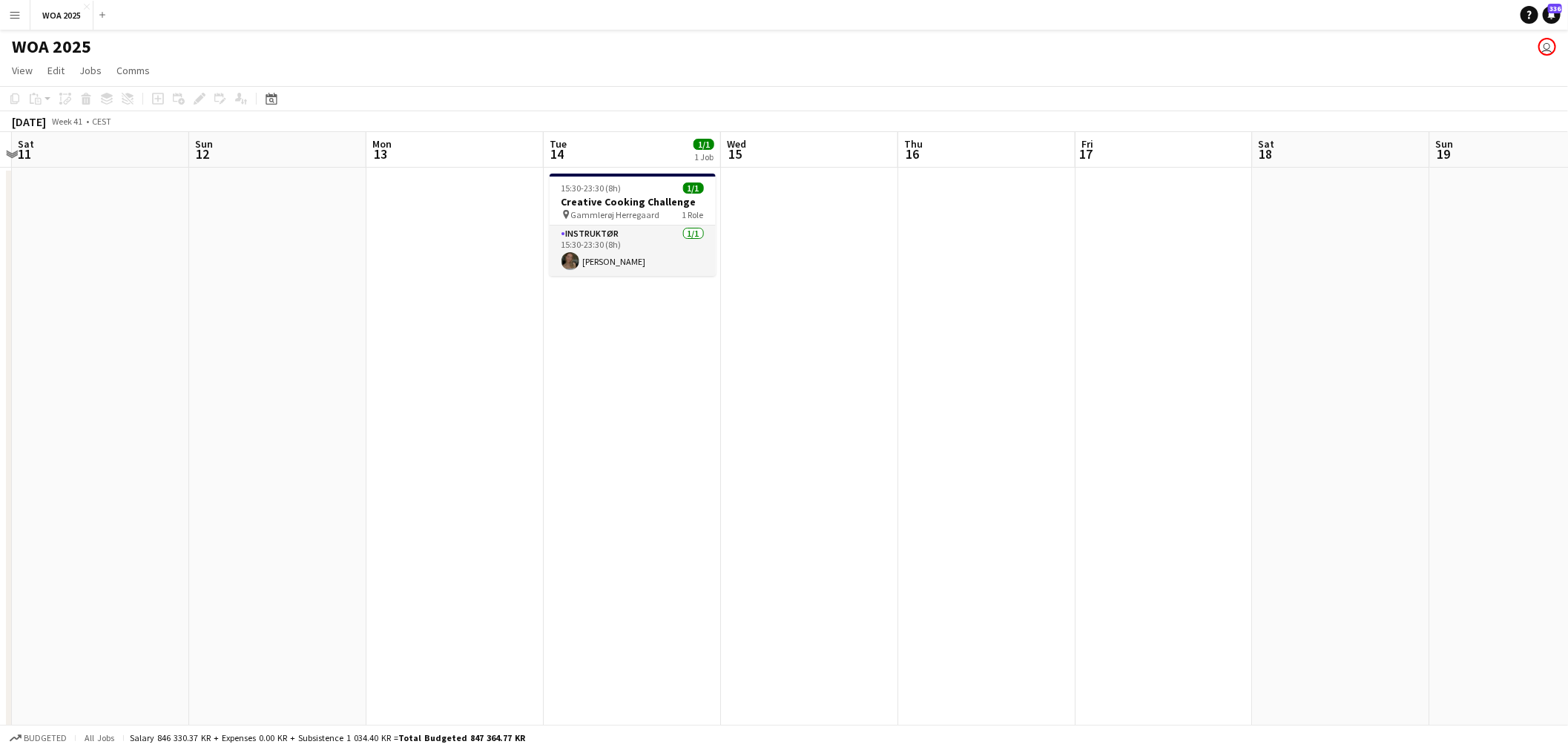
drag, startPoint x: 779, startPoint y: 415, endPoint x: 620, endPoint y: 415, distance: 159.0
click at [629, 412] on app-calendar-viewport "Wed 8 4/4 3 Jobs Thu 9 2/2 2 Jobs Fri 10 Sat 11 Sun 12 Mon 13 Tue 14 1/1 1 Job …" at bounding box center [784, 611] width 1568 height 960
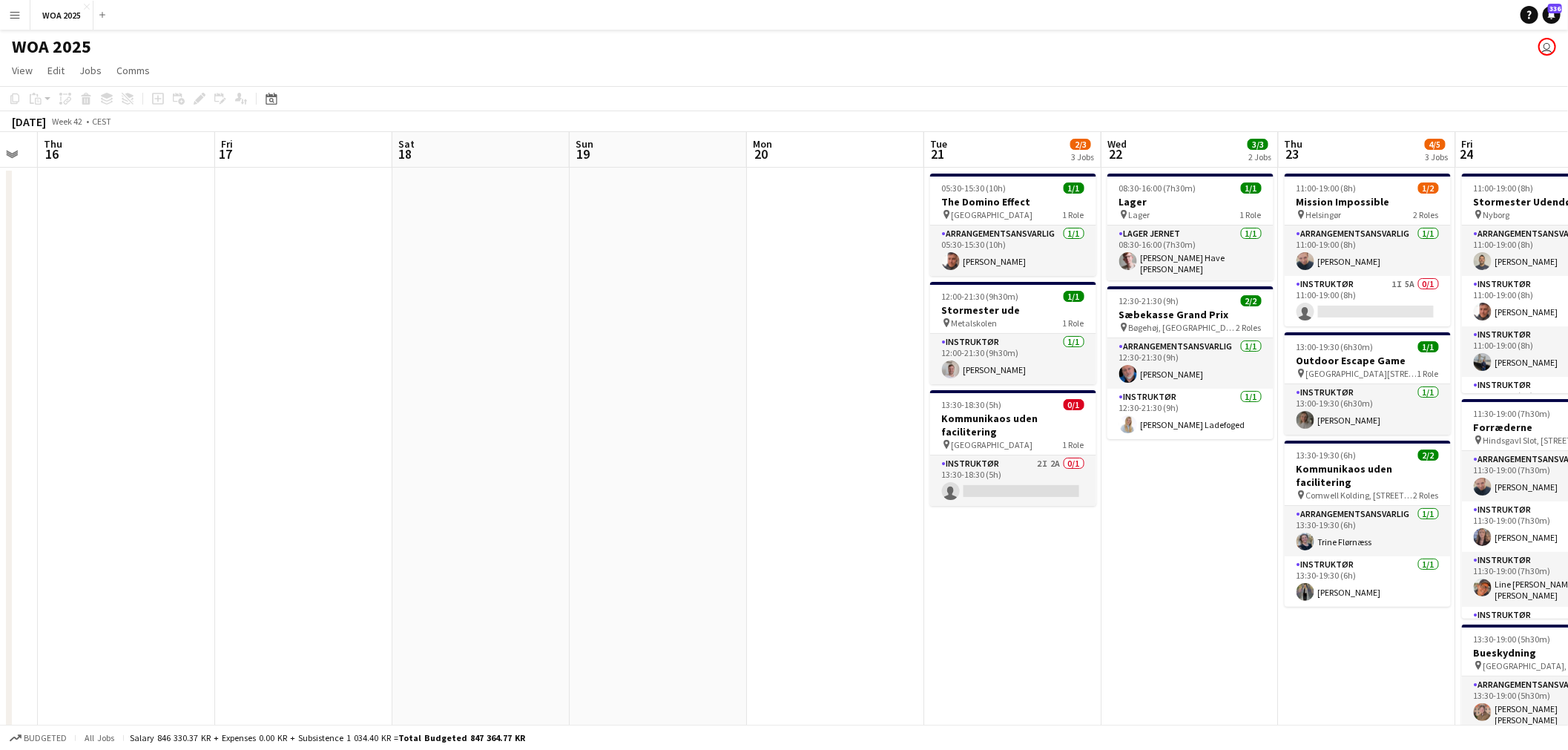
drag, startPoint x: 1151, startPoint y: 423, endPoint x: 602, endPoint y: 423, distance: 549.0
click at [602, 423] on app-calendar-viewport "Mon 13 Tue 14 1/1 1 Job Wed 15 Thu 16 Fri 17 Sat 18 Sun 19 Mon 20 Tue 21 2/3 3 …" at bounding box center [784, 611] width 1568 height 960
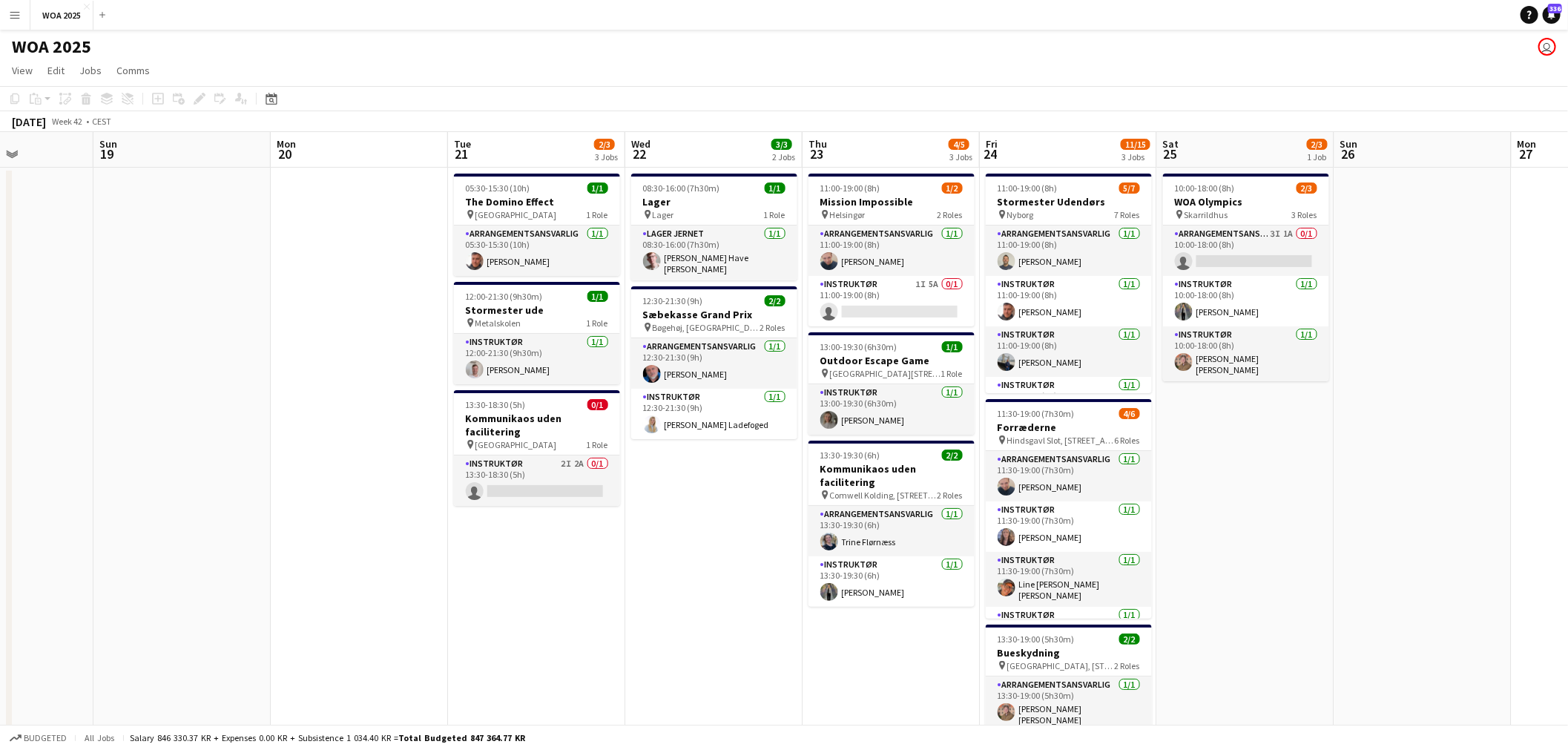
drag, startPoint x: 1028, startPoint y: 557, endPoint x: 951, endPoint y: 545, distance: 77.9
click at [951, 545] on app-calendar-viewport "Wed 15 Thu 16 Fri 17 Sat 18 Sun 19 Mon 20 Tue 21 2/3 3 Jobs Wed 22 3/3 2 Jobs T…" at bounding box center [784, 611] width 1568 height 960
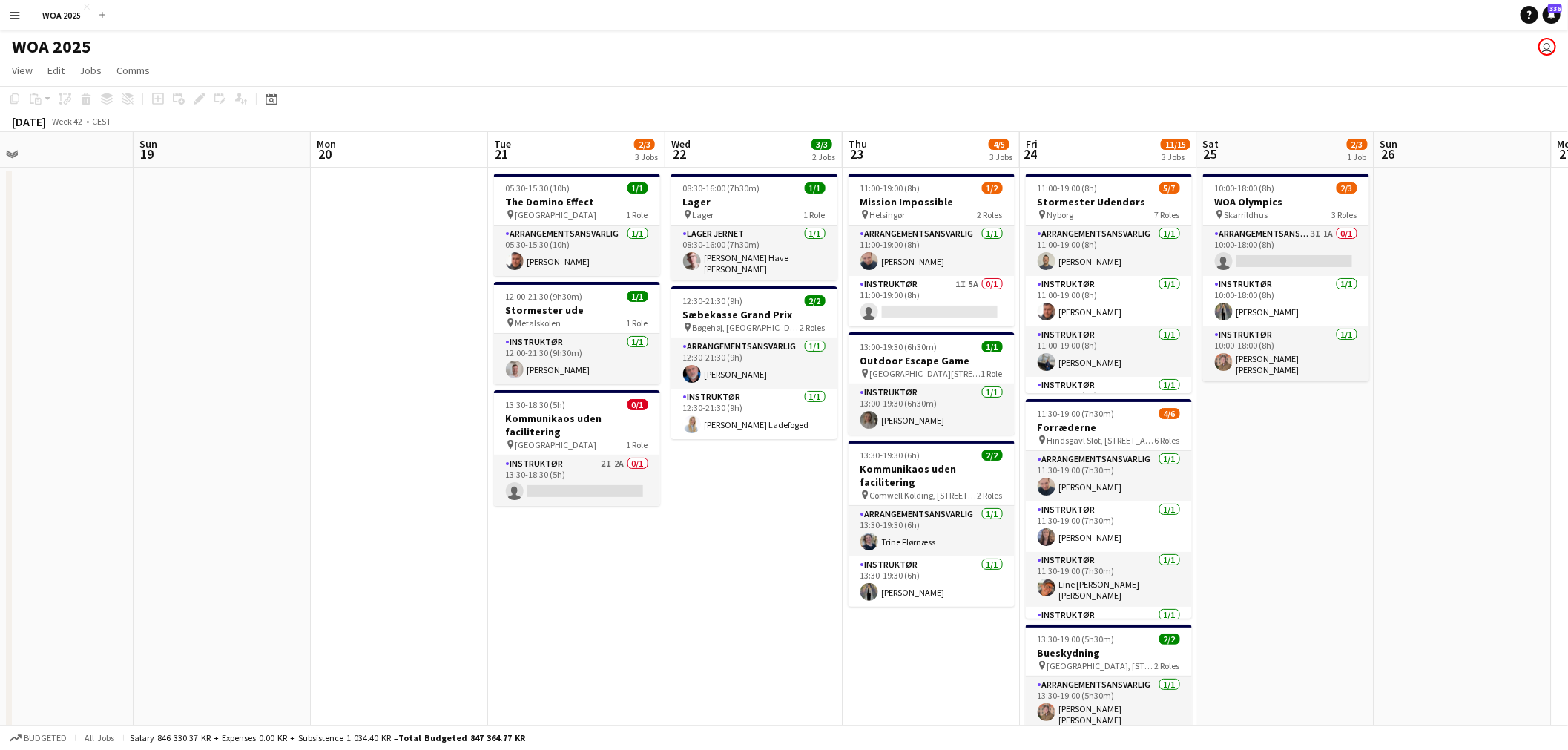
scroll to position [0, 580]
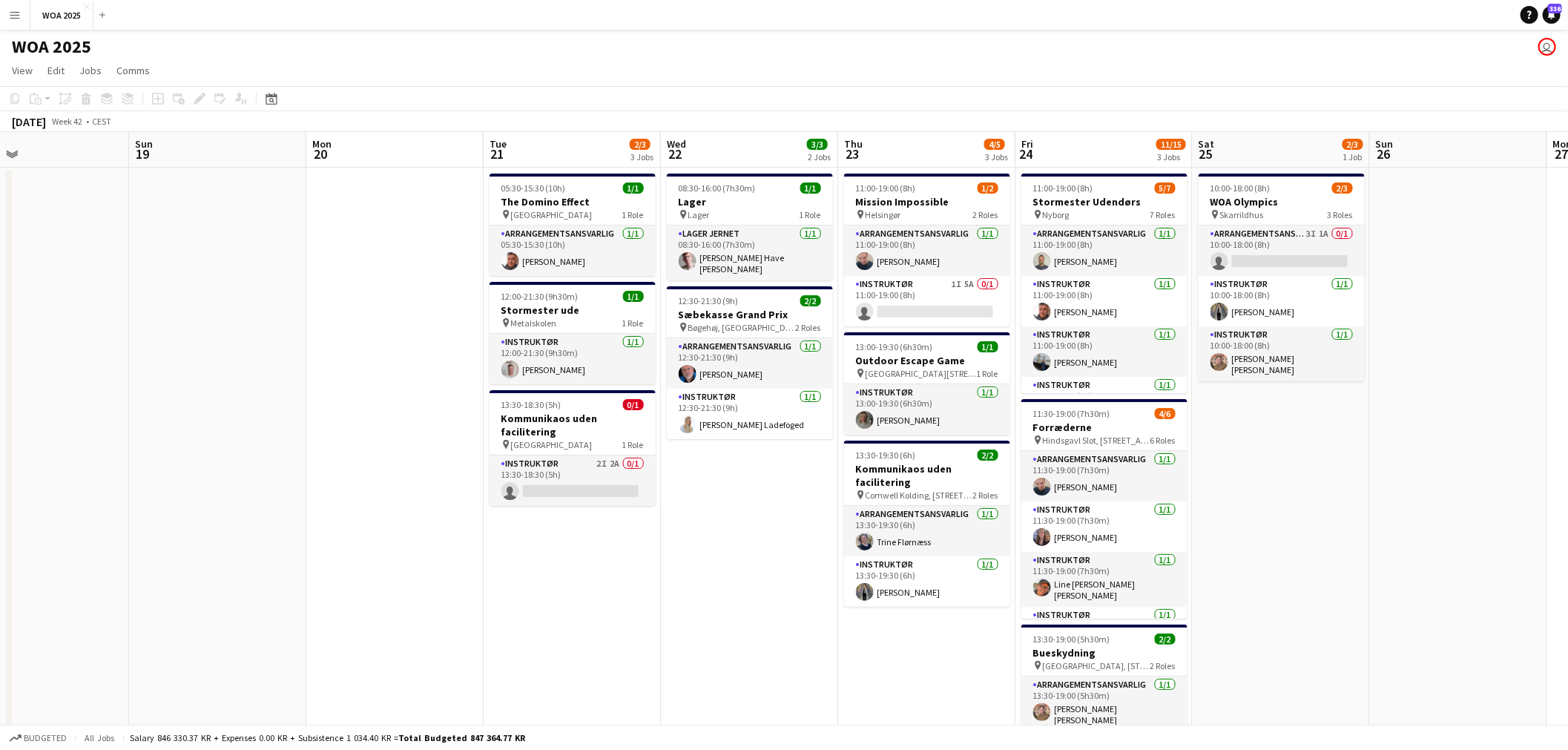
drag, startPoint x: 1437, startPoint y: 509, endPoint x: 1348, endPoint y: 503, distance: 89.2
click at [1348, 503] on app-calendar-viewport "Wed 15 Thu 16 Fri 17 Sat 18 Sun 19 Mon 20 Tue 21 2/3 3 Jobs Wed 22 3/3 2 Jobs T…" at bounding box center [784, 611] width 1568 height 960
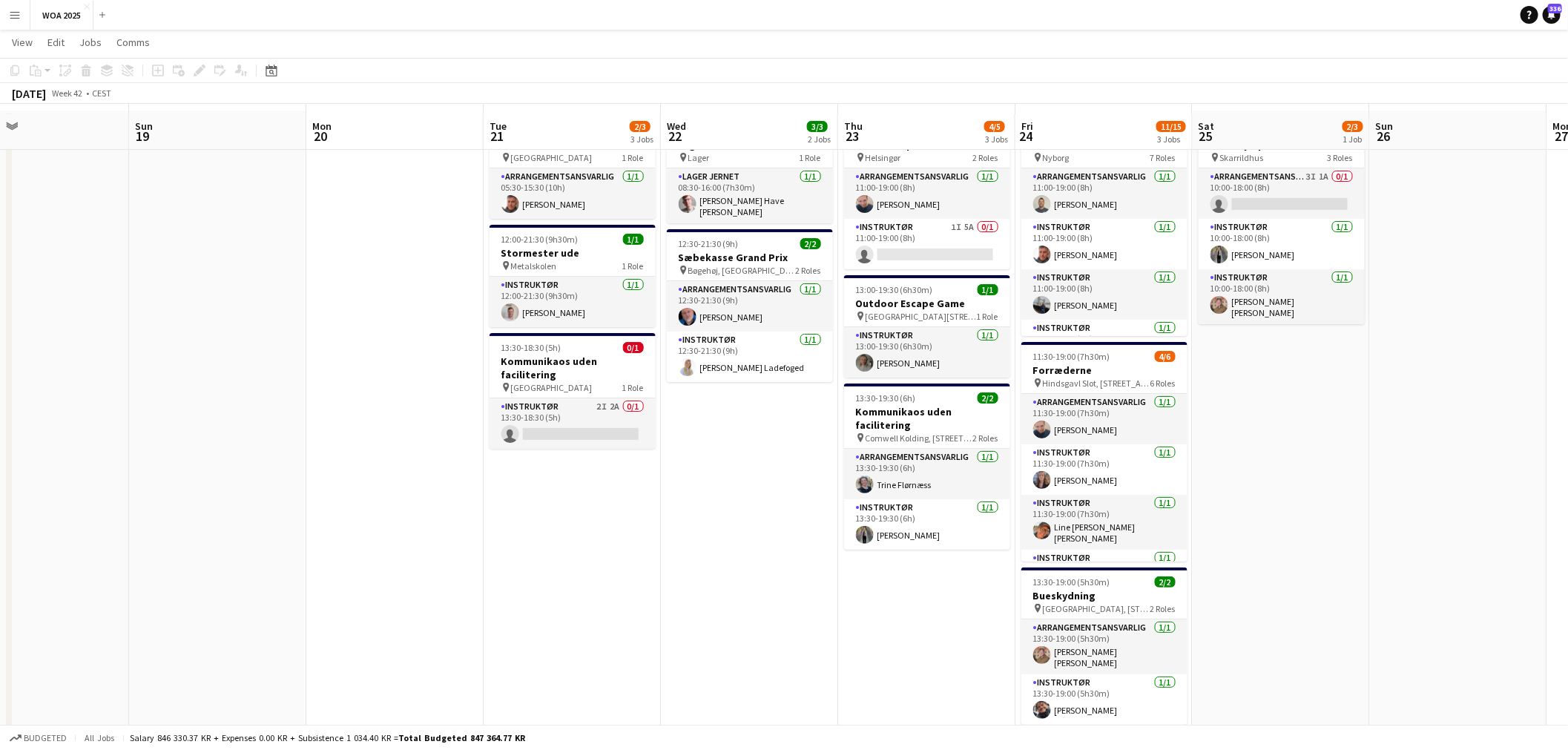
scroll to position [82, 0]
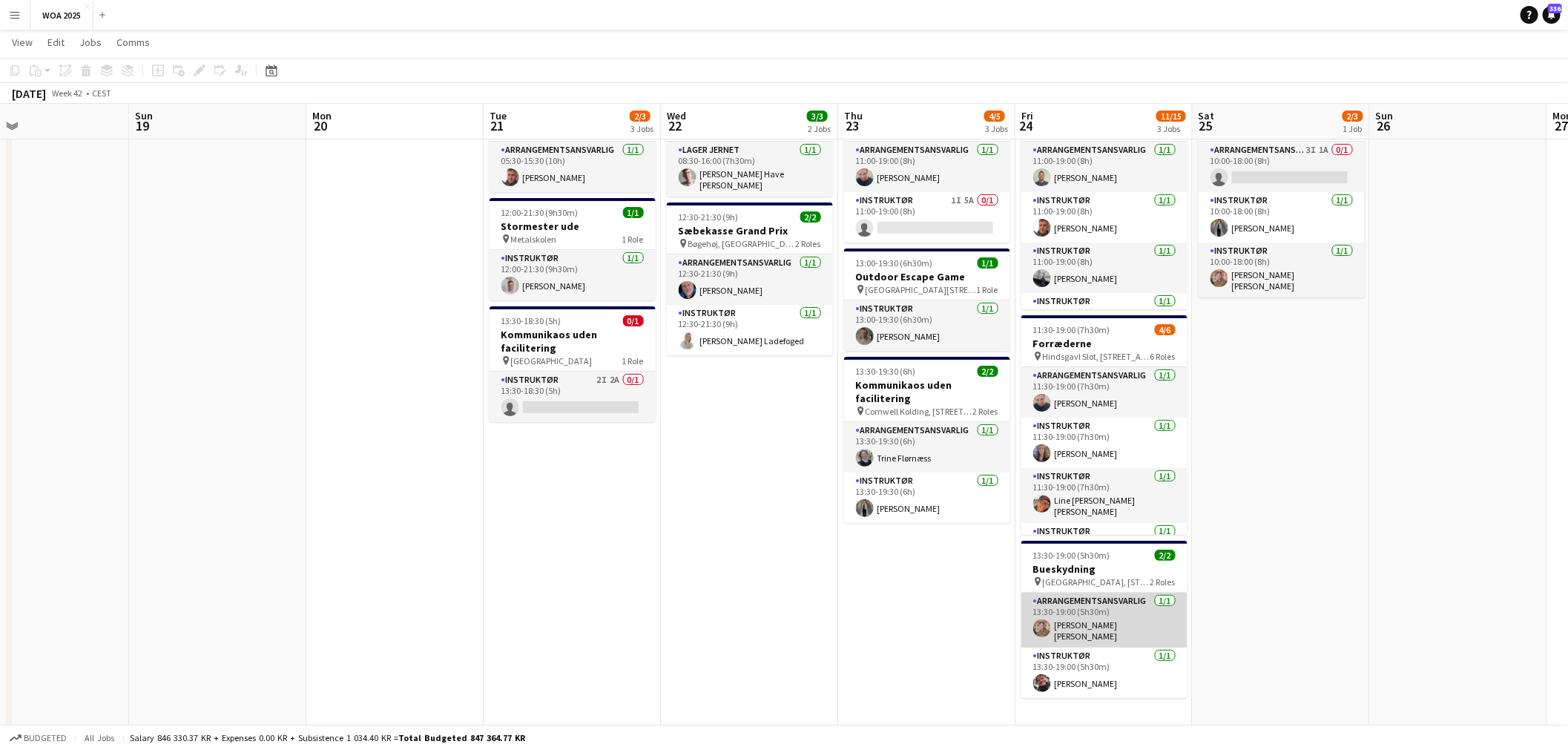
click at [1137, 617] on app-card-role "Arrangementsansvarlig [DATE] 13:30-19:00 (5h30m) [PERSON_NAME] [PERSON_NAME]" at bounding box center [1104, 620] width 166 height 55
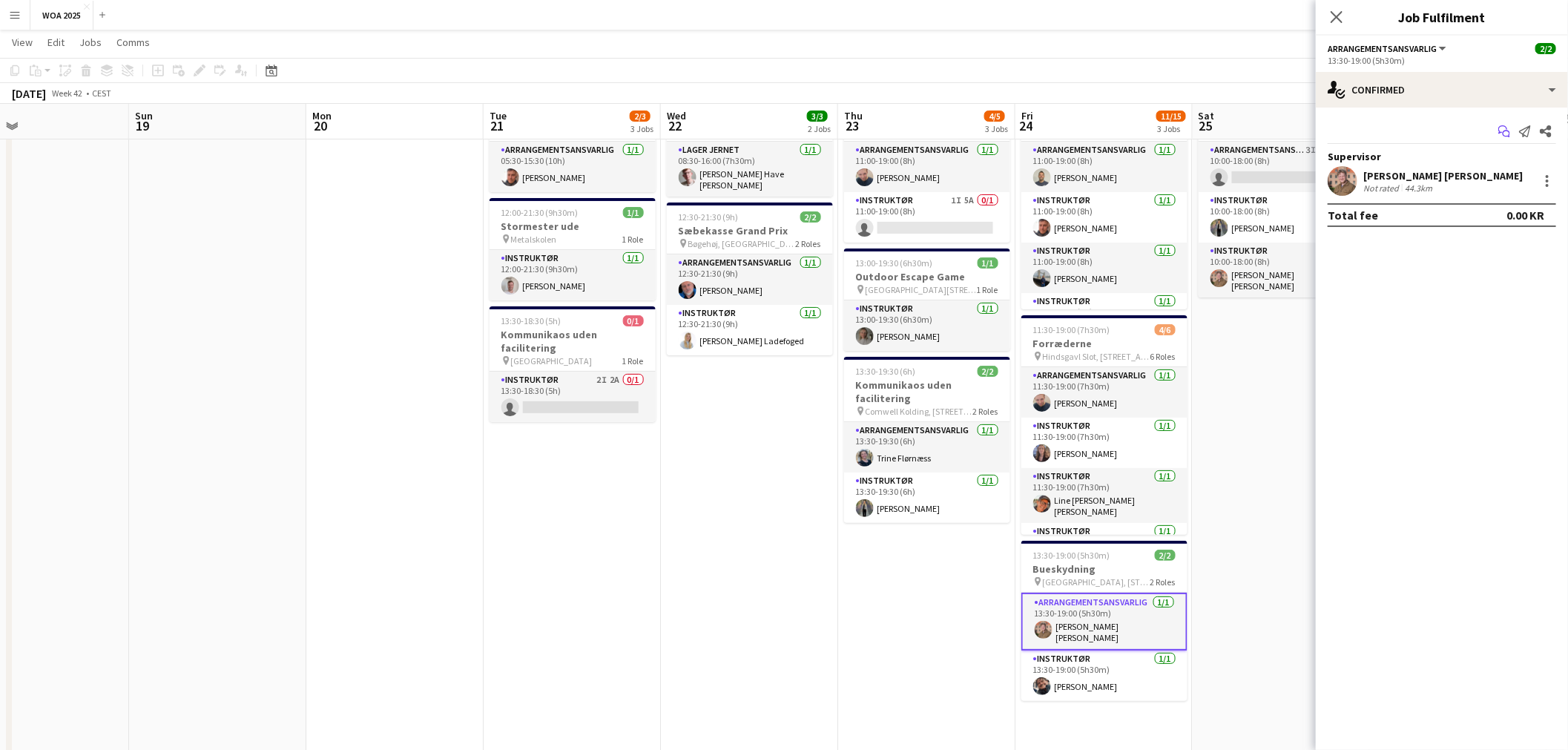
click at [1497, 130] on app-icon "Start chat" at bounding box center [1504, 131] width 21 height 21
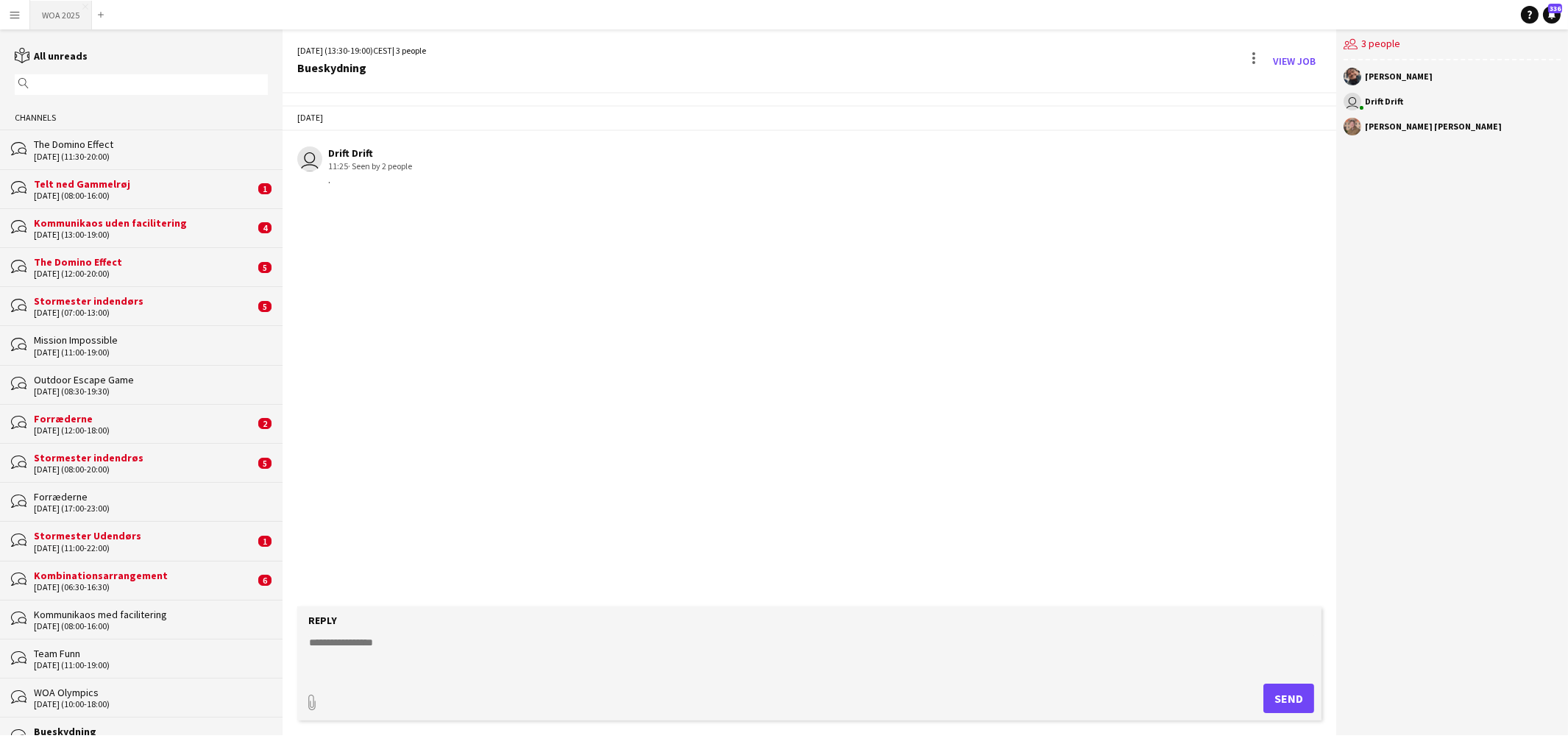
click at [62, 19] on button "WOA 2025 Close" at bounding box center [61, 15] width 62 height 29
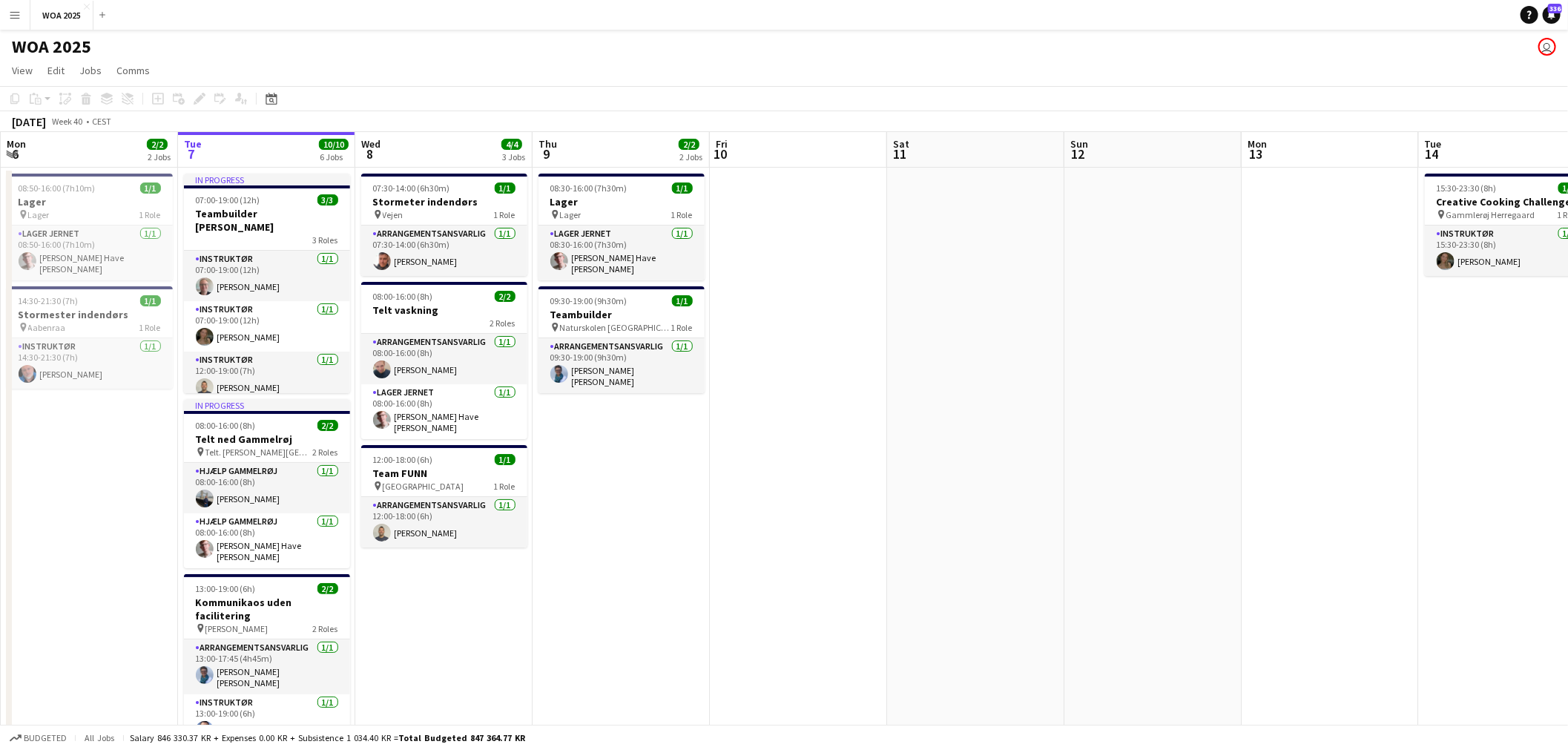
drag, startPoint x: 1362, startPoint y: 384, endPoint x: 795, endPoint y: 412, distance: 567.7
click at [837, 396] on app-calendar-viewport "Sat 4 2/2 2 Jobs Sun 5 Mon 6 2/2 2 Jobs Tue 7 10/10 6 Jobs Wed 8 4/4 3 Jobs Thu…" at bounding box center [784, 611] width 1568 height 960
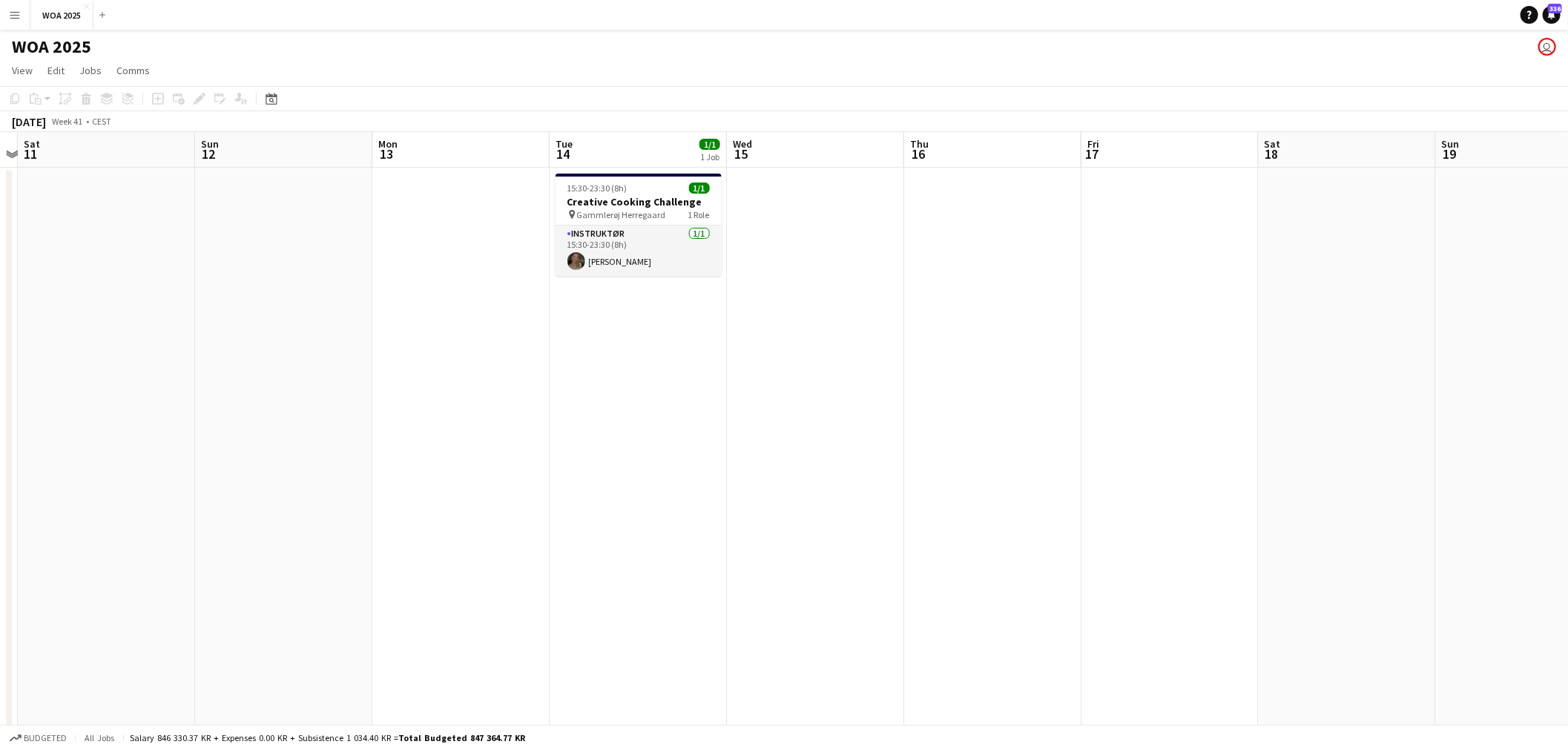
drag, startPoint x: 1297, startPoint y: 427, endPoint x: 877, endPoint y: 463, distance: 421.5
click at [881, 461] on app-calendar-viewport "Wed 8 4/4 3 Jobs Thu 9 2/2 2 Jobs Fri 10 Sat 11 Sun 12 Mon 13 Tue 14 1/1 1 Job …" at bounding box center [784, 611] width 1568 height 960
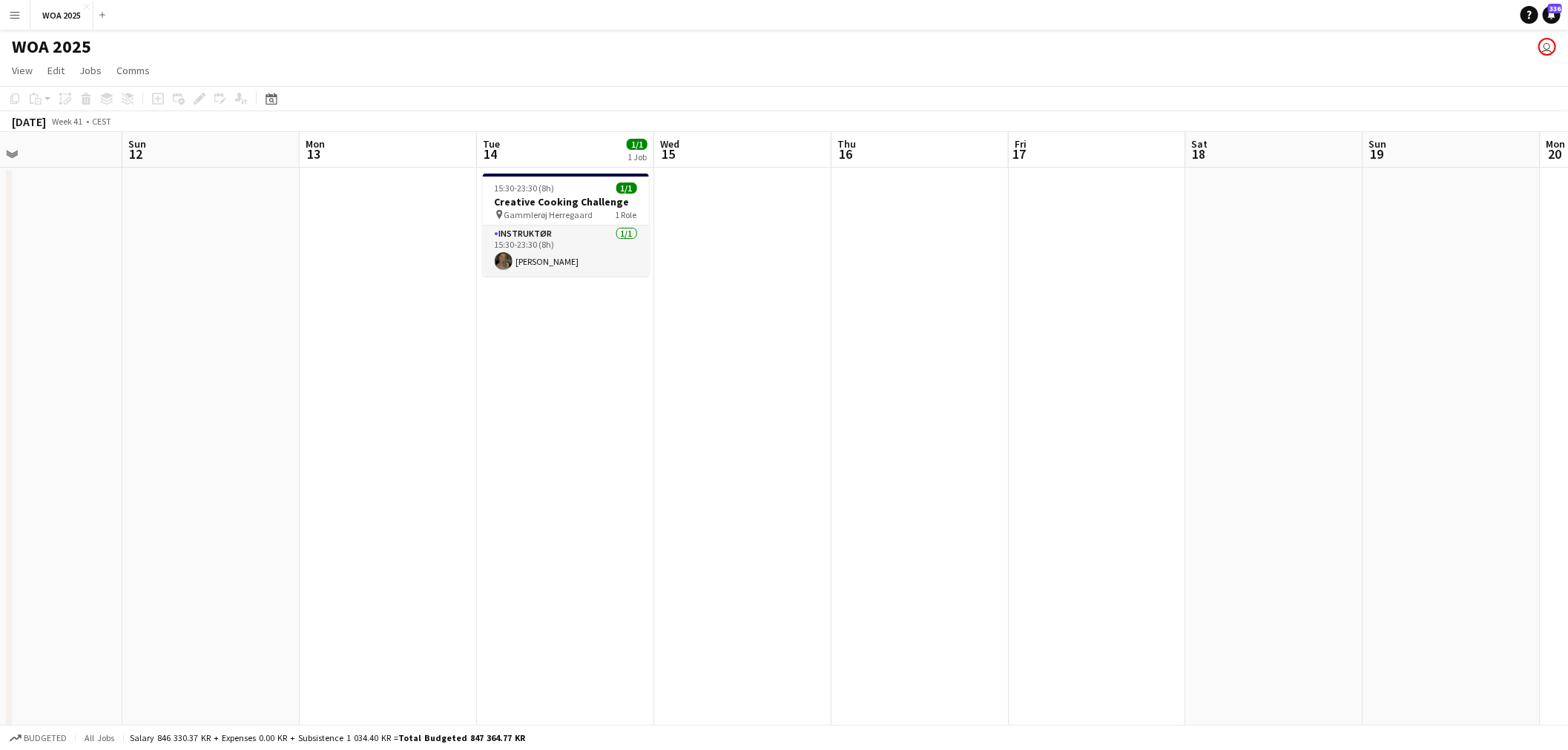
drag, startPoint x: 1259, startPoint y: 468, endPoint x: 665, endPoint y: 478, distance: 594.1
click at [672, 475] on app-calendar-viewport "Wed 8 4/4 3 Jobs Thu 9 2/2 2 Jobs Fri 10 Sat 11 Sun 12 Mon 13 Tue 14 1/1 1 Job …" at bounding box center [784, 611] width 1568 height 960
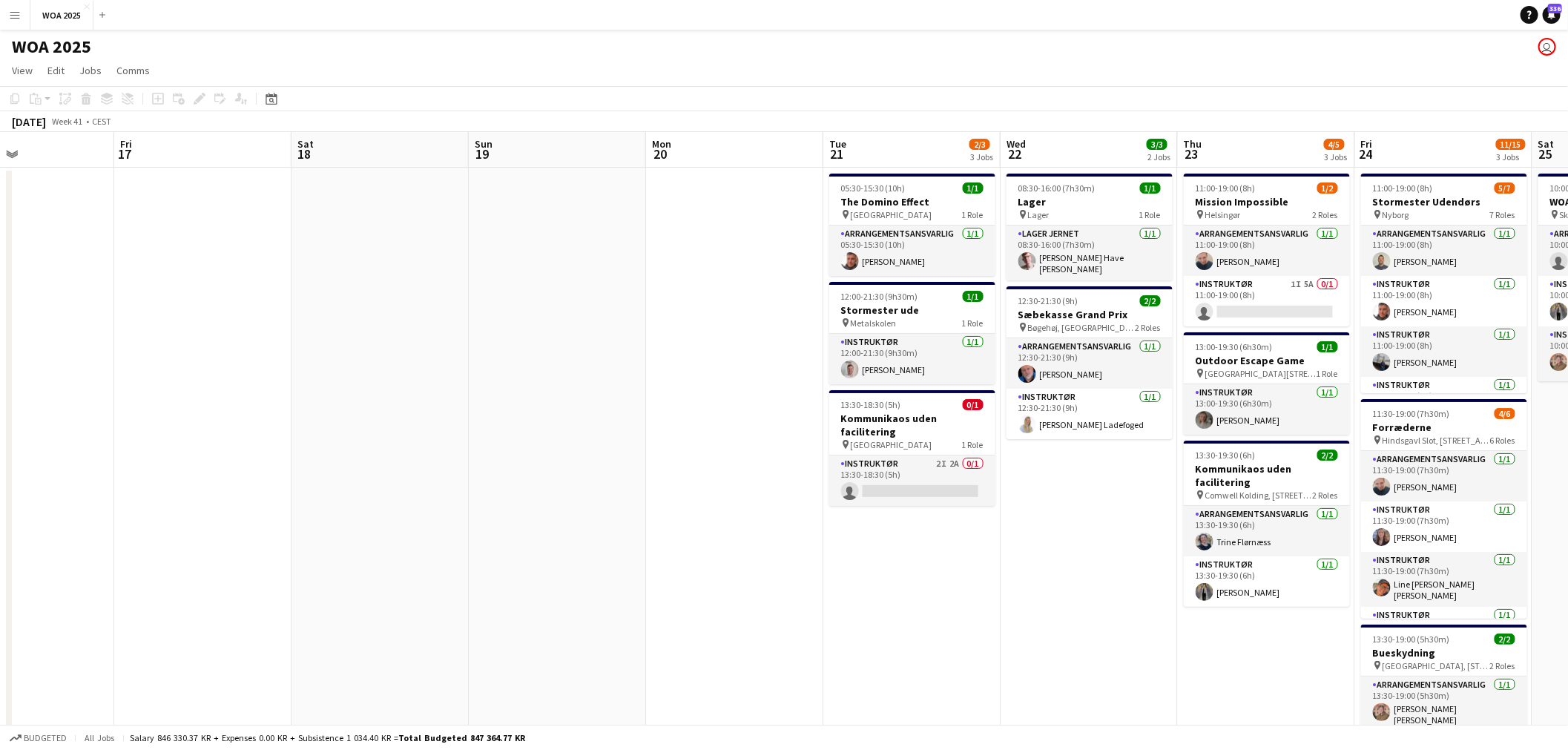
drag, startPoint x: 1085, startPoint y: 475, endPoint x: 606, endPoint y: 478, distance: 479.0
click at [634, 474] on app-calendar-viewport "Mon 13 Tue 14 1/1 1 Job Wed 15 Thu 16 Fri 17 Sat 18 Sun 19 Mon 20 Tue 21 2/3 3 …" at bounding box center [784, 611] width 1568 height 960
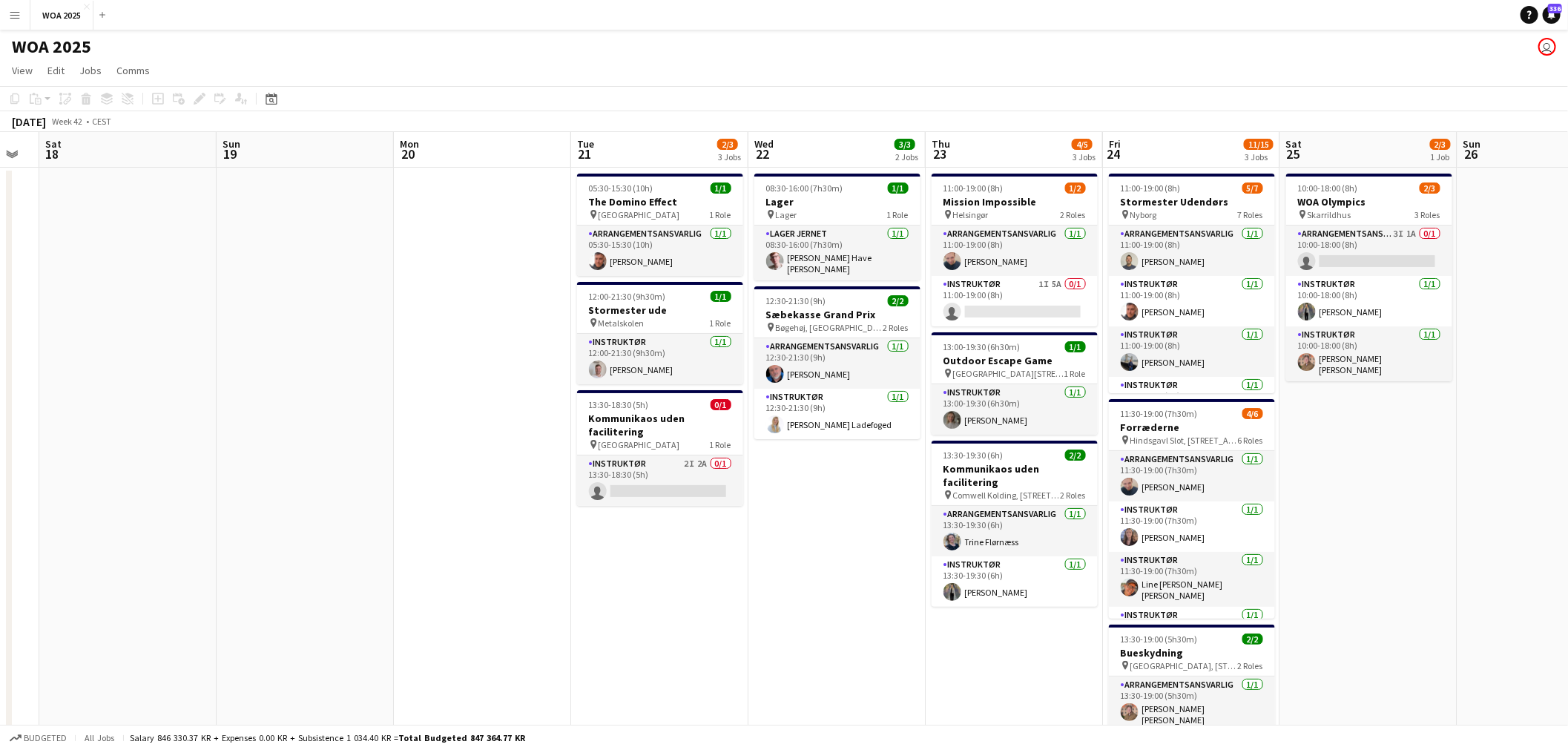
scroll to position [0, 497]
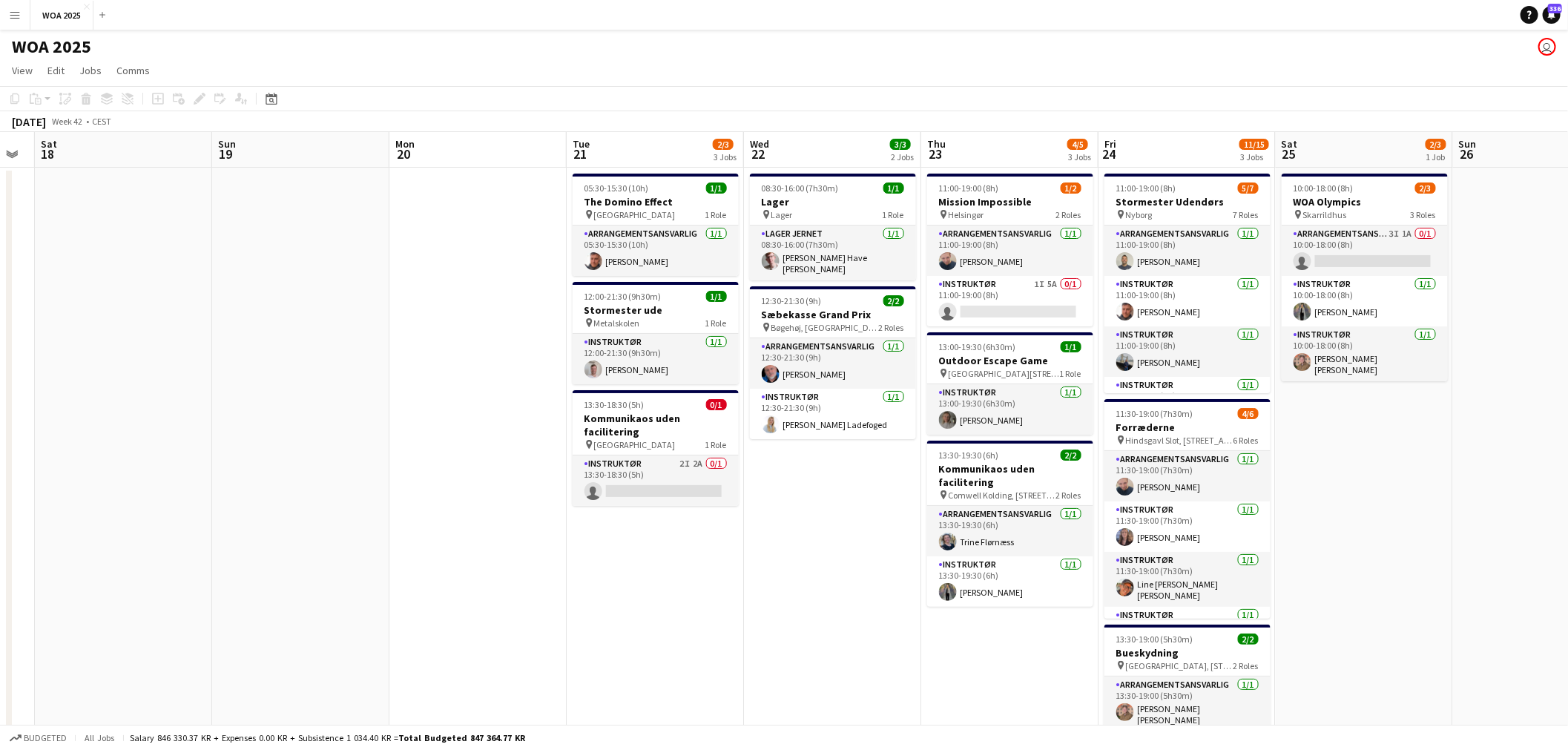
drag, startPoint x: 887, startPoint y: 550, endPoint x: 844, endPoint y: 543, distance: 43.6
click at [844, 543] on app-calendar-viewport "Wed 15 Thu 16 Fri 17 Sat 18 Sun 19 Mon 20 Tue 21 2/3 3 Jobs Wed 22 3/3 2 Jobs T…" at bounding box center [784, 611] width 1568 height 960
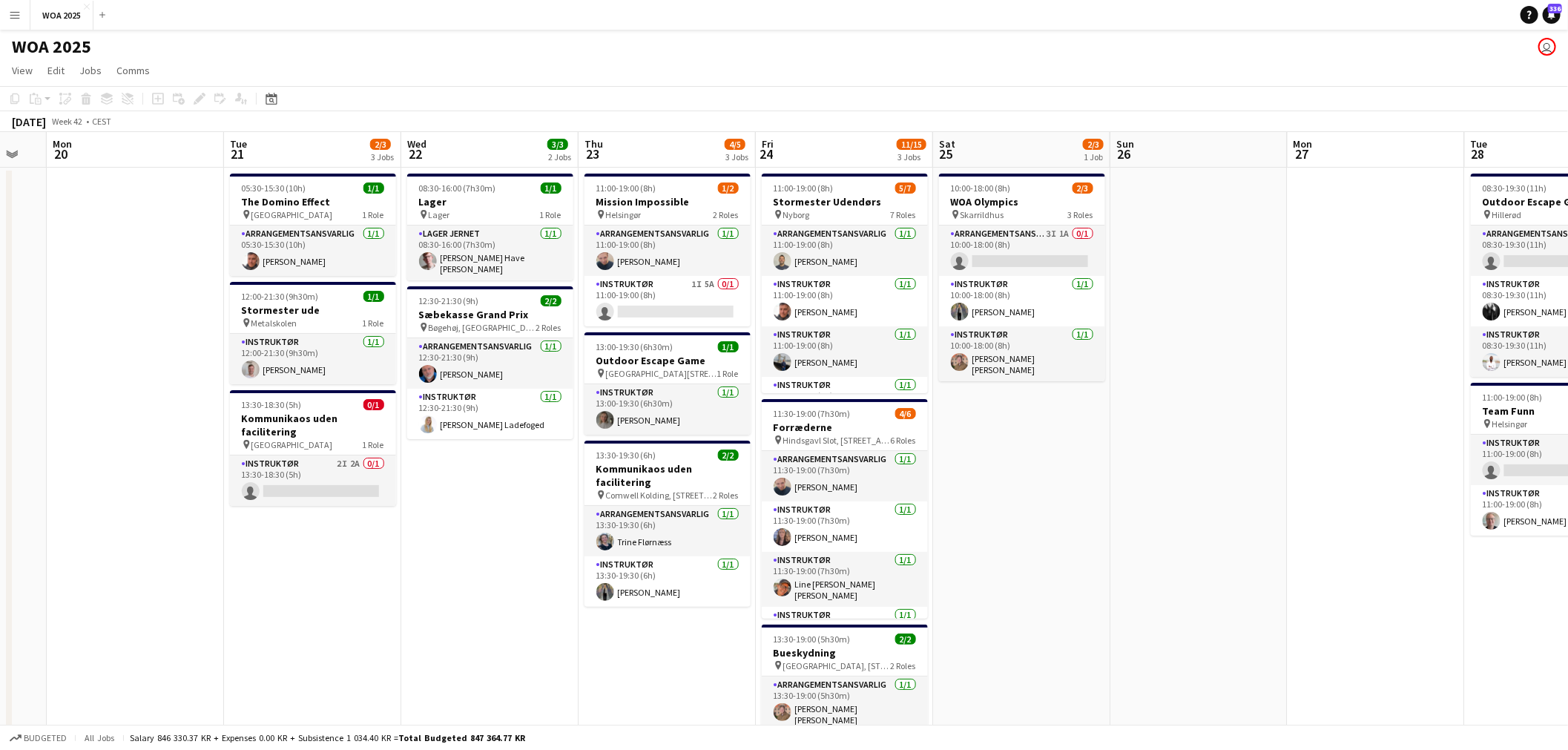
drag, startPoint x: 1436, startPoint y: 491, endPoint x: 856, endPoint y: 506, distance: 580.2
click at [722, 506] on app-calendar-viewport "Fri 17 Sat 18 Sun 19 Mon 20 Tue 21 2/3 3 Jobs Wed 22 3/3 2 Jobs Thu 23 4/5 3 Jo…" at bounding box center [784, 611] width 1568 height 960
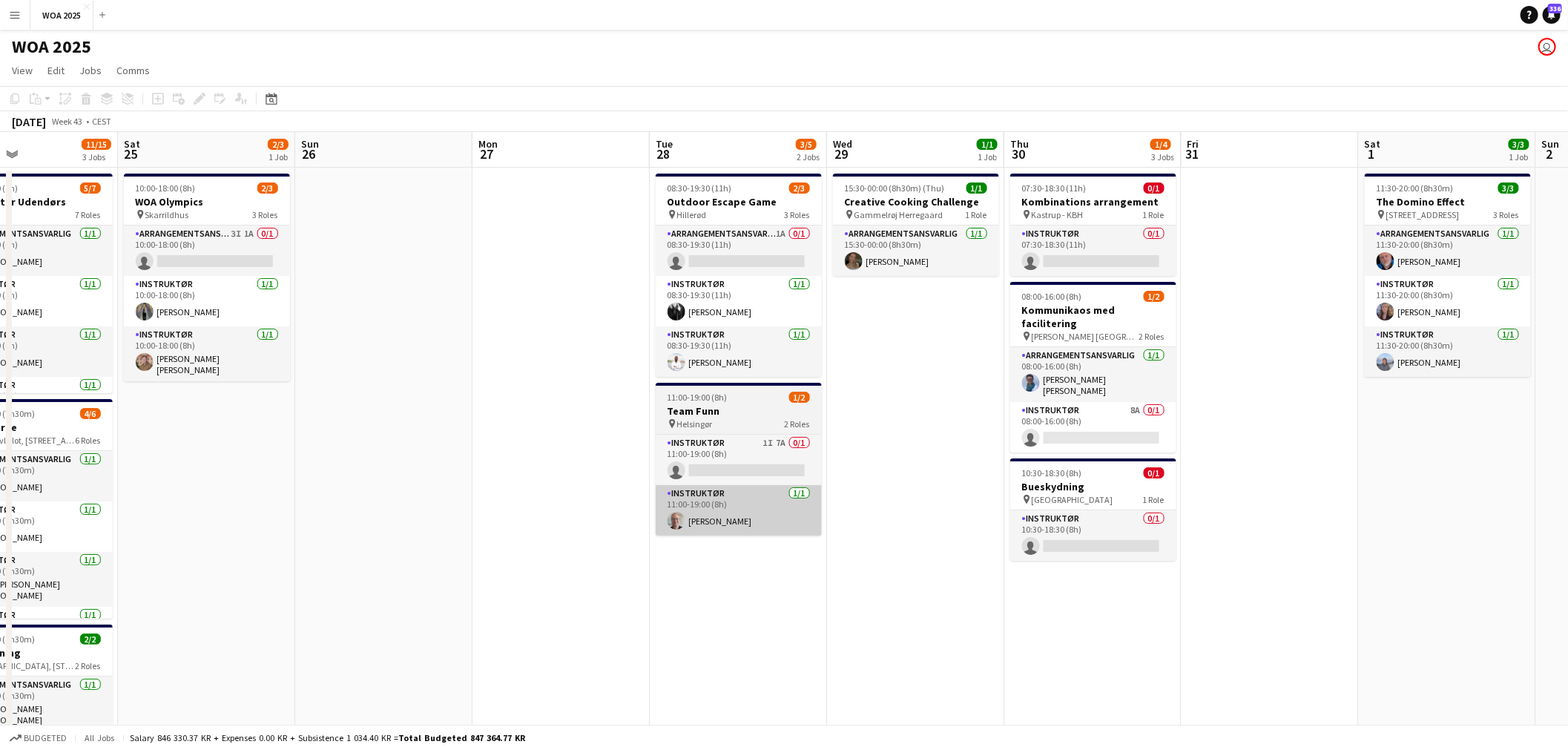
drag, startPoint x: 1082, startPoint y: 490, endPoint x: 761, endPoint y: 517, distance: 322.1
click at [764, 517] on app-calendar-viewport "Tue 21 2/3 3 Jobs Wed 22 3/3 2 Jobs Thu 23 4/5 3 Jobs Fri 24 11/15 3 Jobs Sat 2…" at bounding box center [784, 611] width 1568 height 960
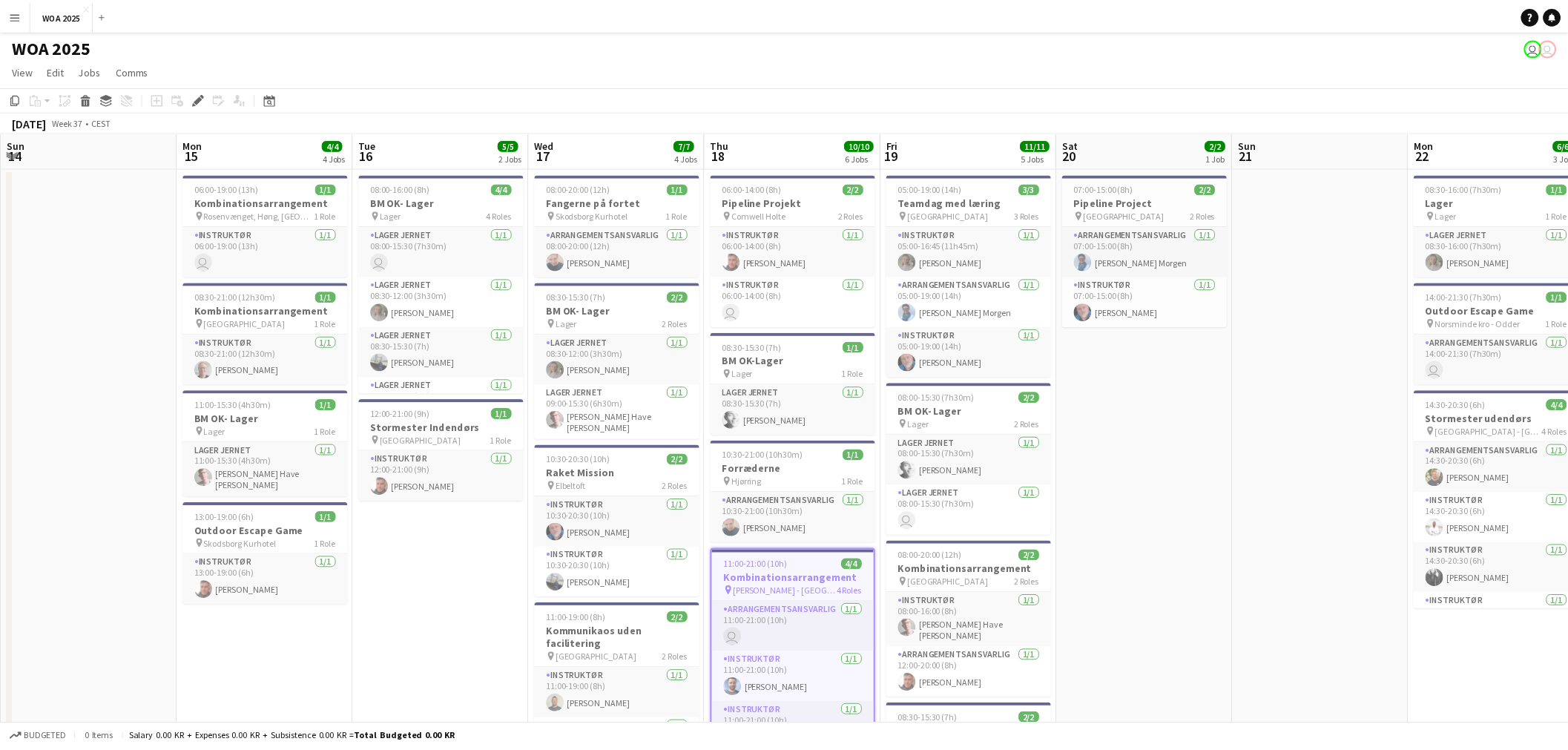
scroll to position [0, 510]
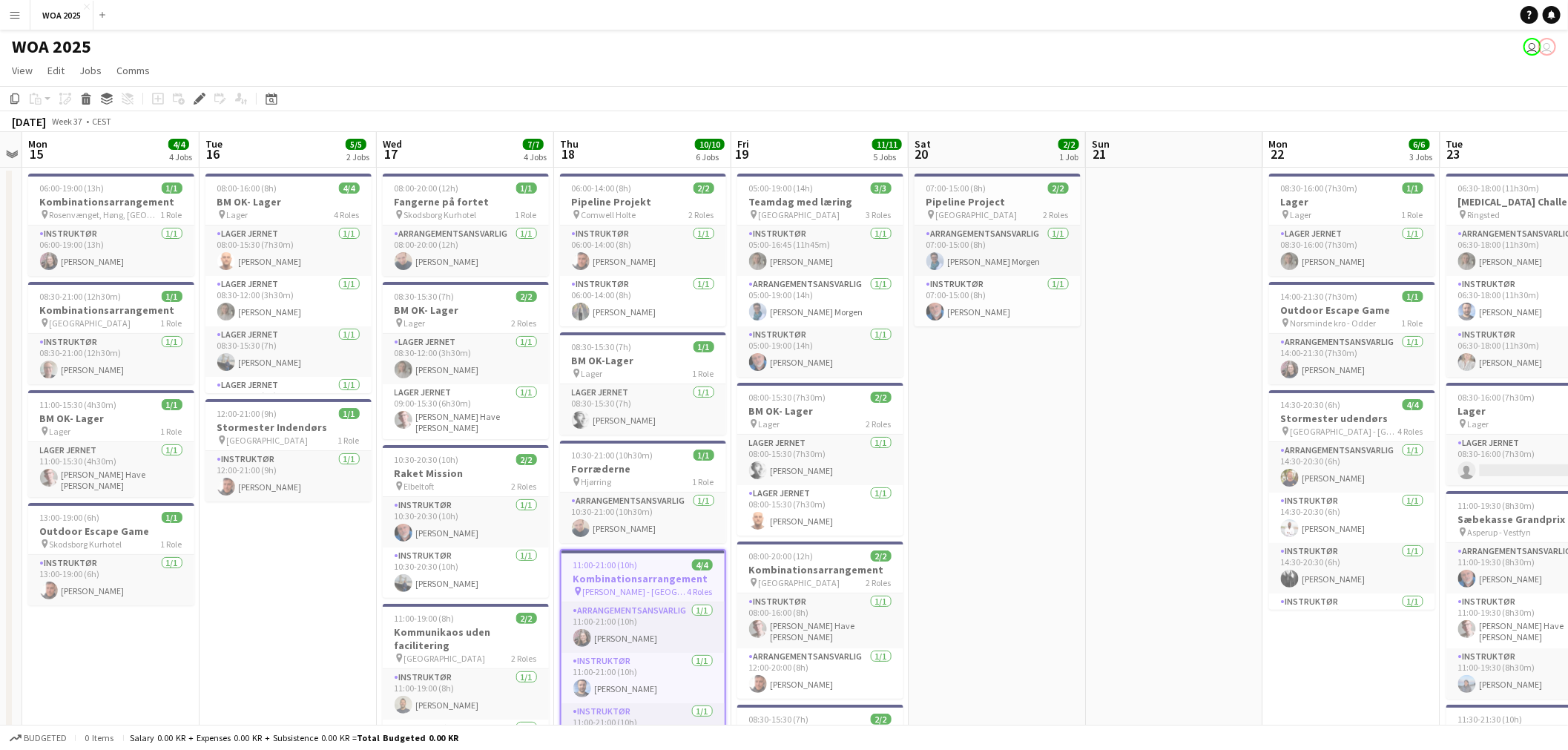
click at [618, 575] on h3 "Kombinationsarrangement" at bounding box center [643, 579] width 164 height 14
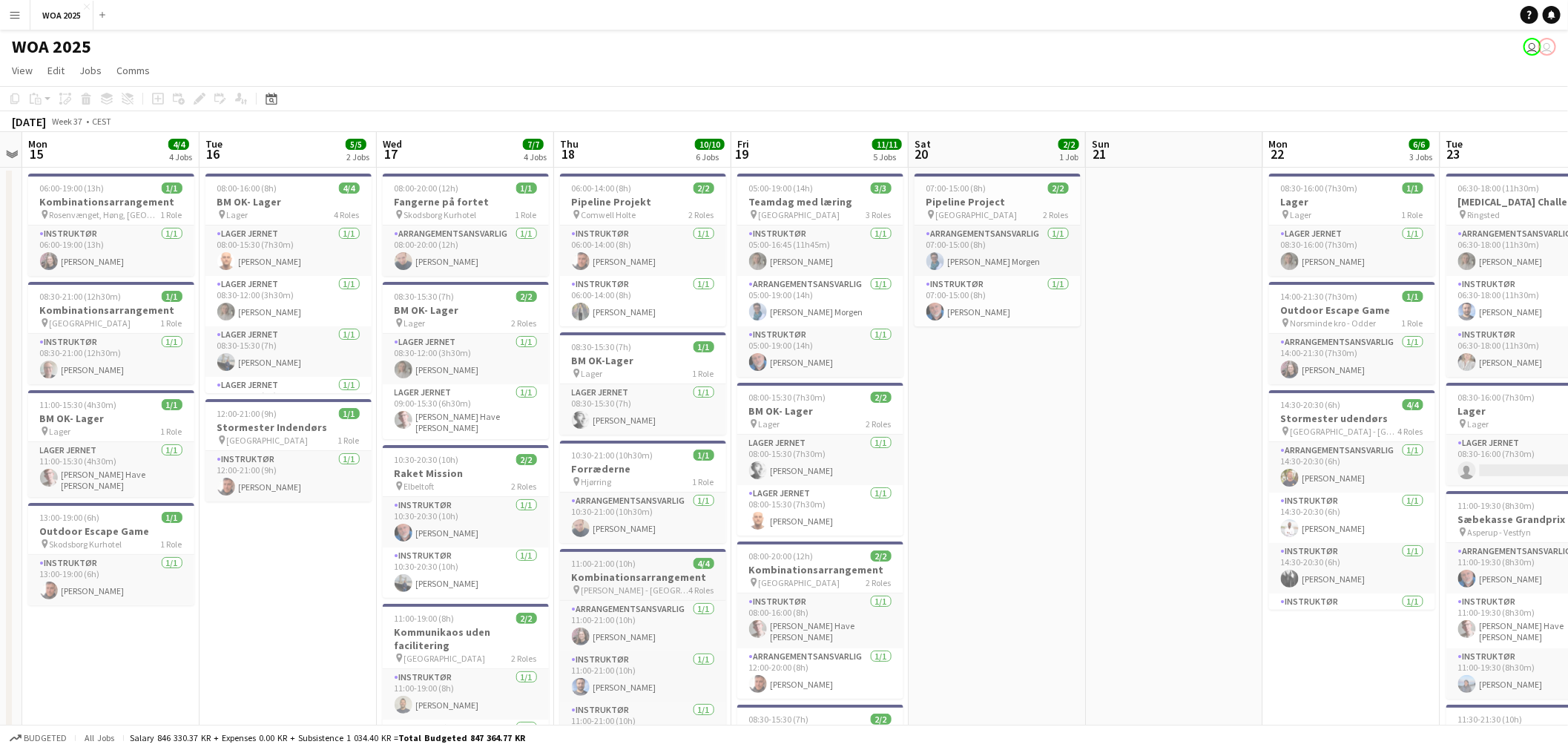
click at [613, 565] on span "11:00-21:00 (10h)" at bounding box center [604, 562] width 64 height 11
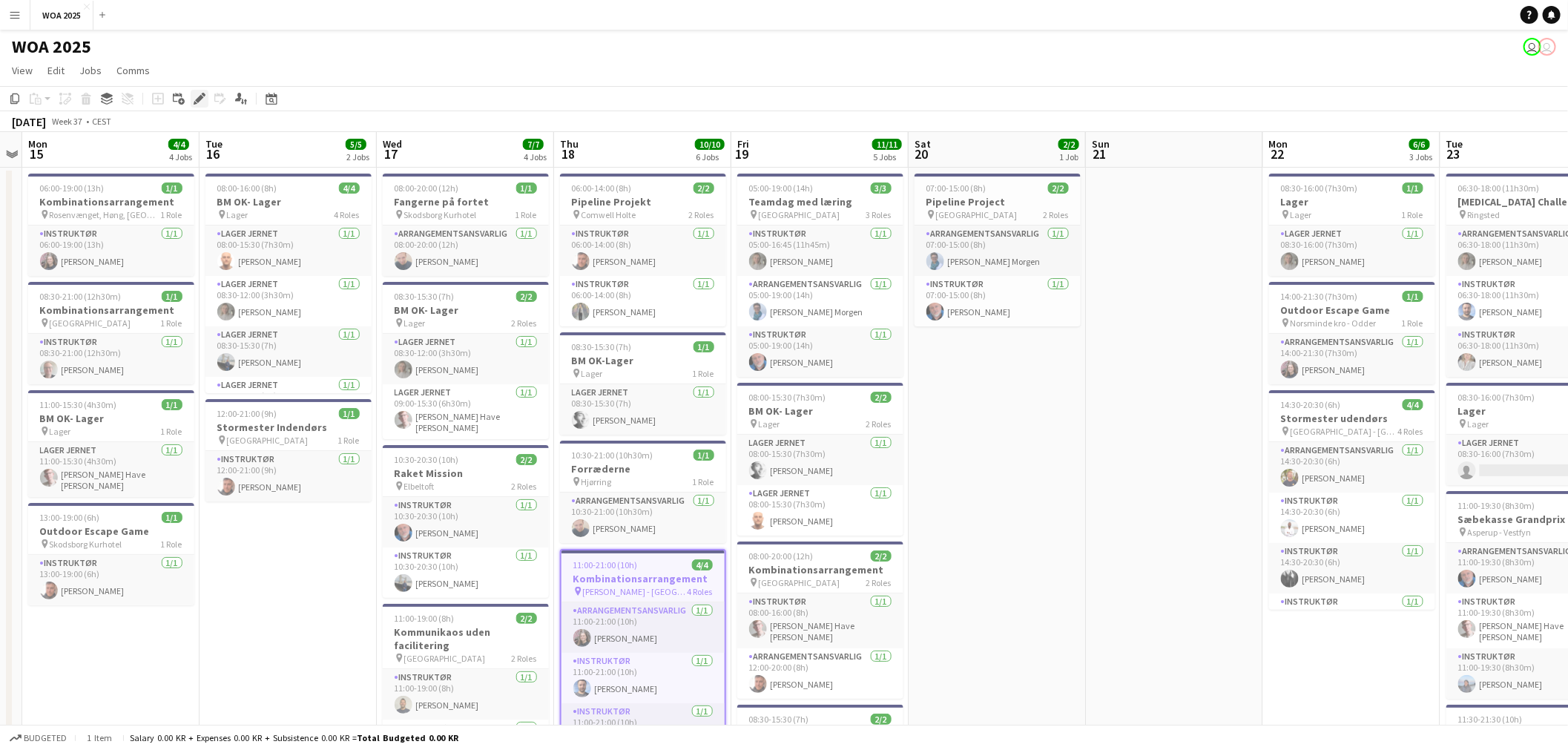
click at [200, 102] on icon "Edit" at bounding box center [200, 98] width 12 height 12
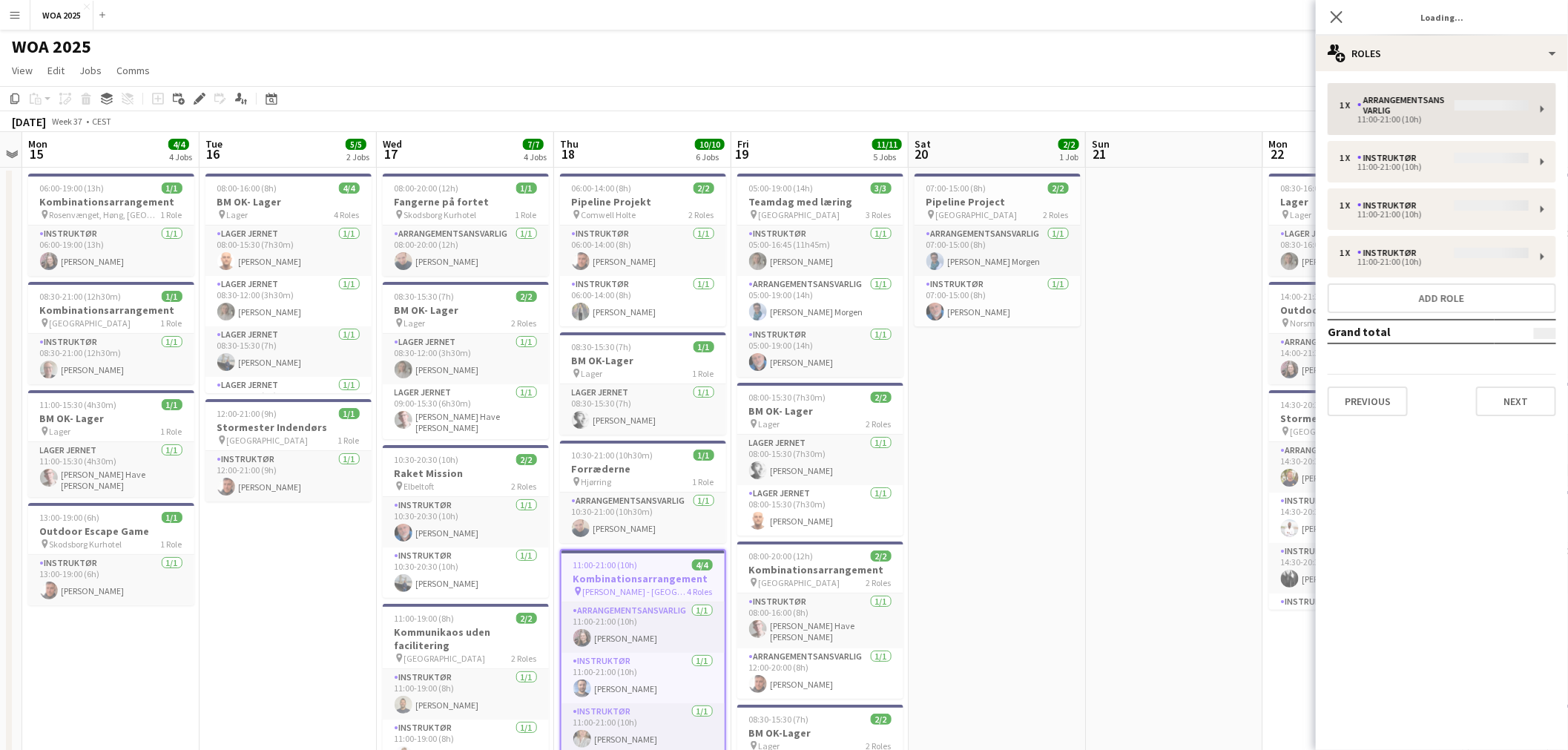
type input "**********"
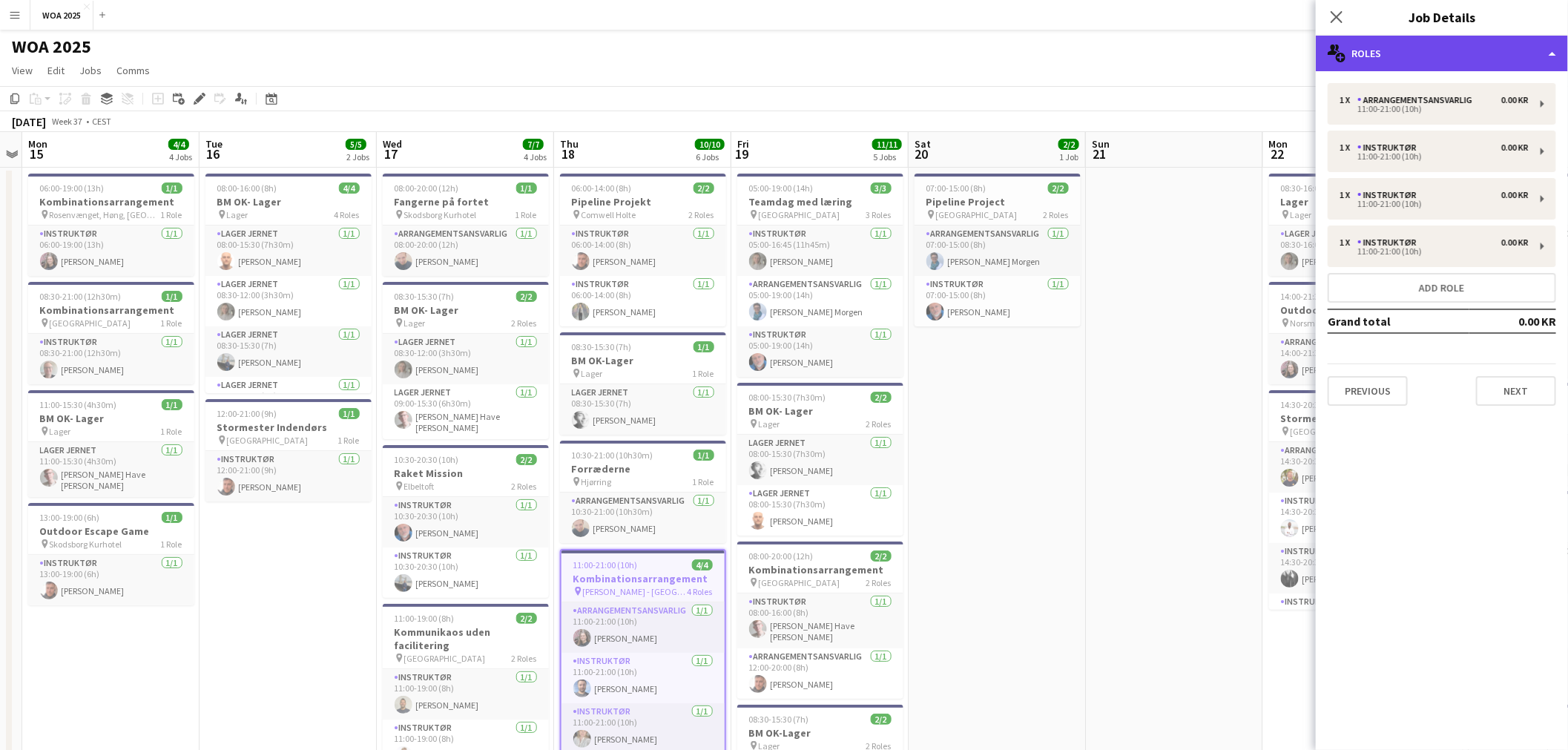
click at [1470, 63] on div "multiple-users-add Roles" at bounding box center [1441, 54] width 252 height 36
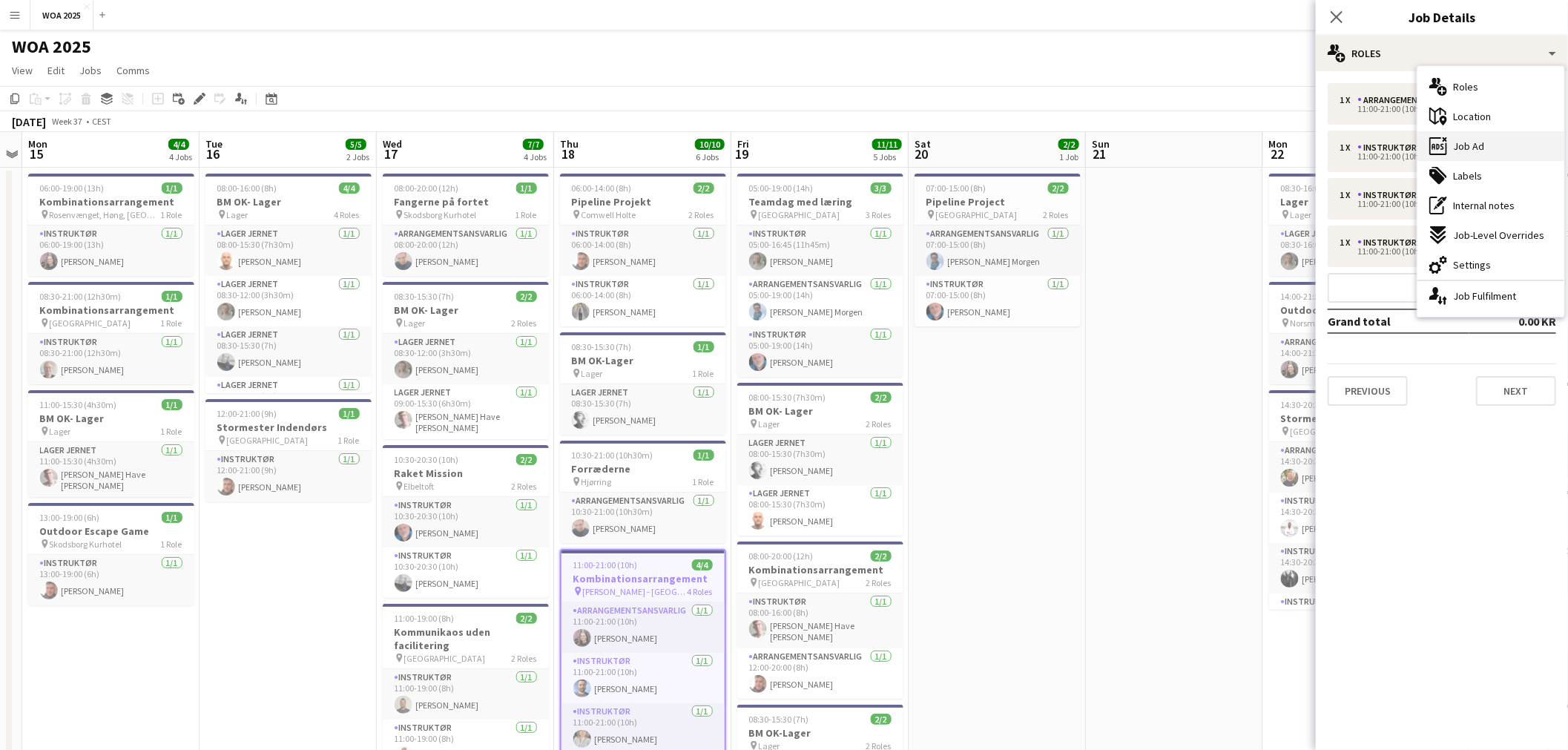
click at [1503, 144] on div "ads-window Job Ad" at bounding box center [1490, 146] width 146 height 30
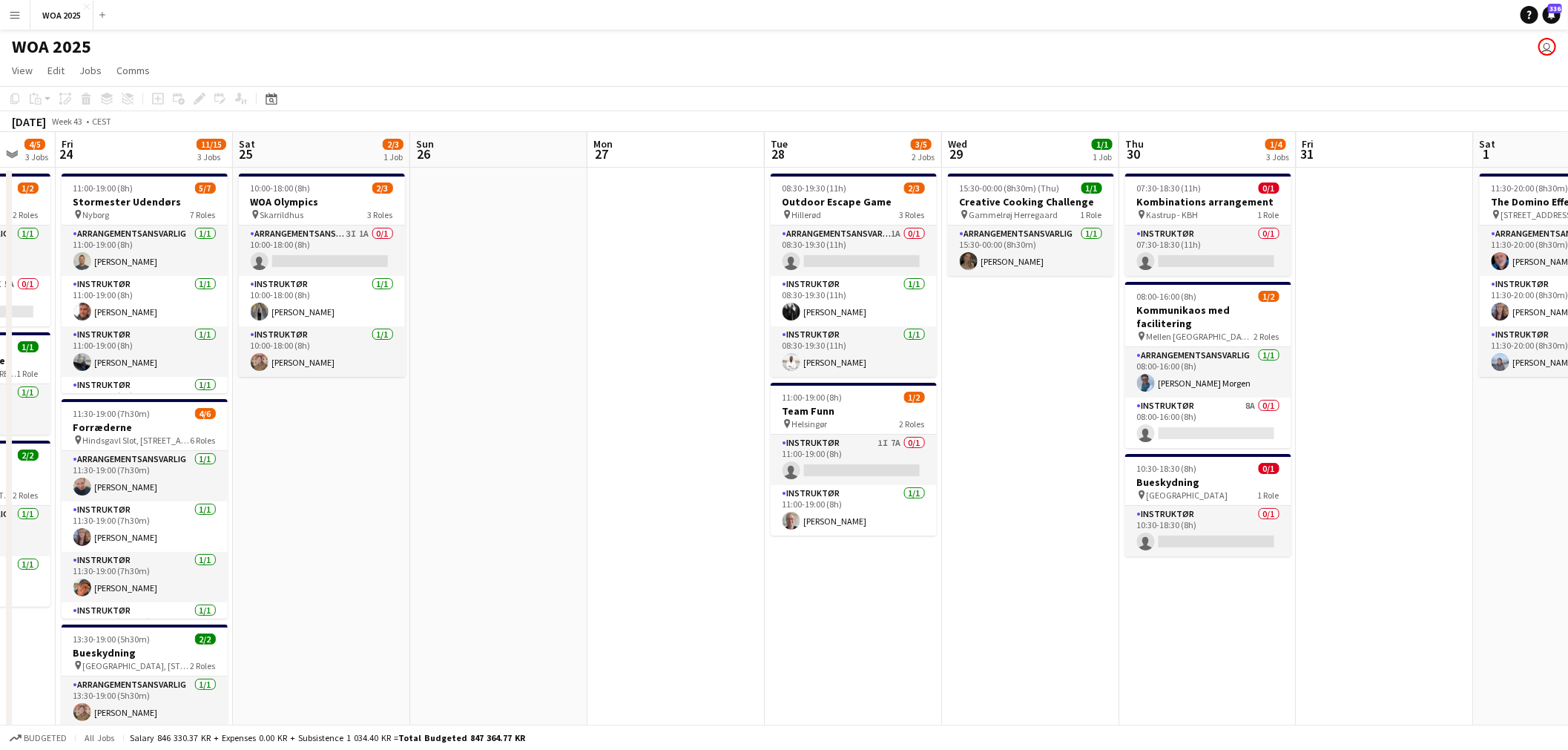
scroll to position [0, 486]
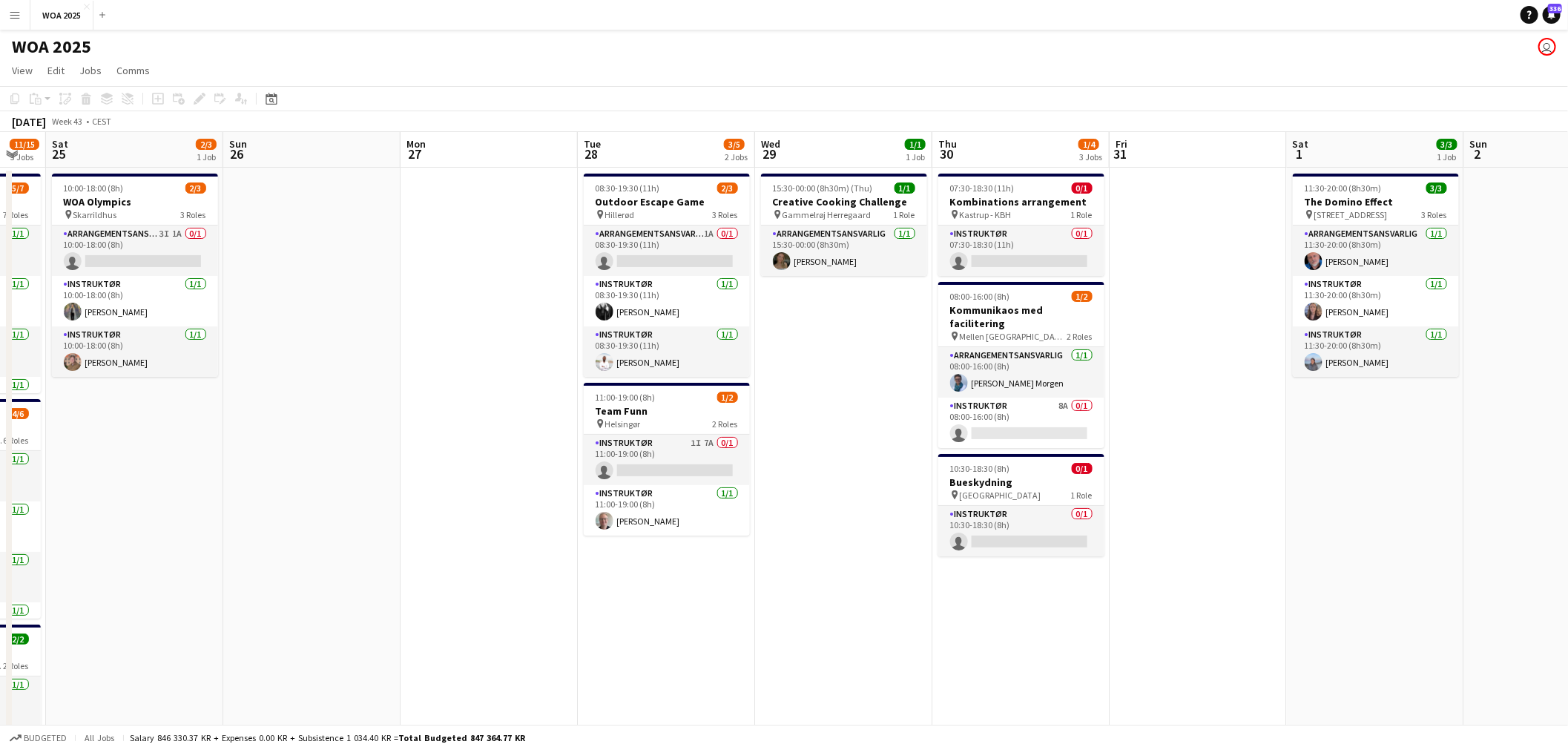
drag, startPoint x: 954, startPoint y: 546, endPoint x: 802, endPoint y: 545, distance: 152.0
click at [802, 545] on app-calendar-viewport "Wed 22 3/3 2 Jobs Thu 23 4/5 3 Jobs Fri 24 11/15 3 Jobs Sat 25 2/3 1 Job Sun 26…" at bounding box center [784, 611] width 1568 height 960
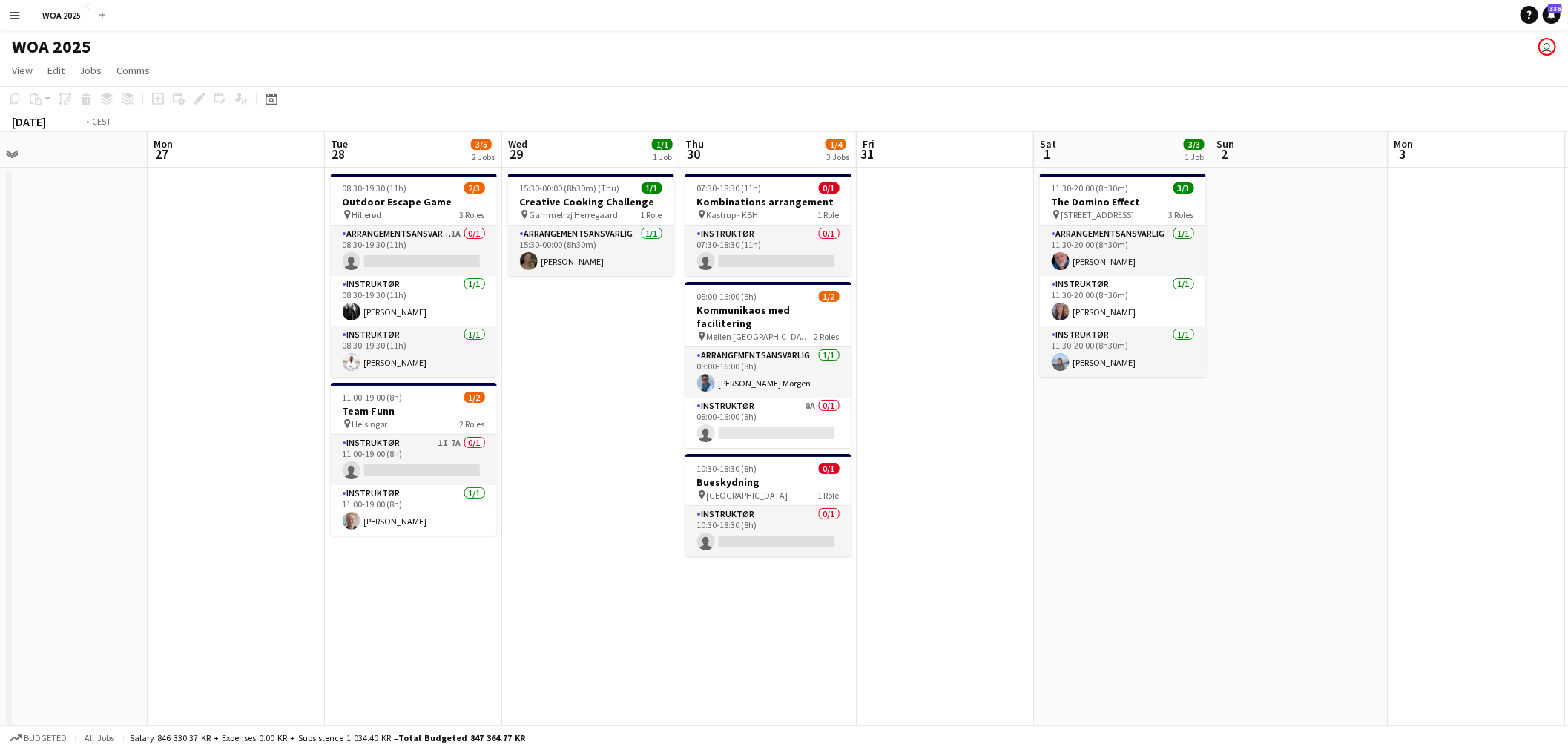
drag, startPoint x: 1225, startPoint y: 521, endPoint x: 665, endPoint y: 524, distance: 560.0
click at [670, 523] on app-calendar-viewport "Thu 23 4/5 3 Jobs Fri 24 11/15 3 Jobs Sat 25 2/3 1 Job Sun 26 Mon 27 Tue 28 3/5…" at bounding box center [784, 611] width 1568 height 960
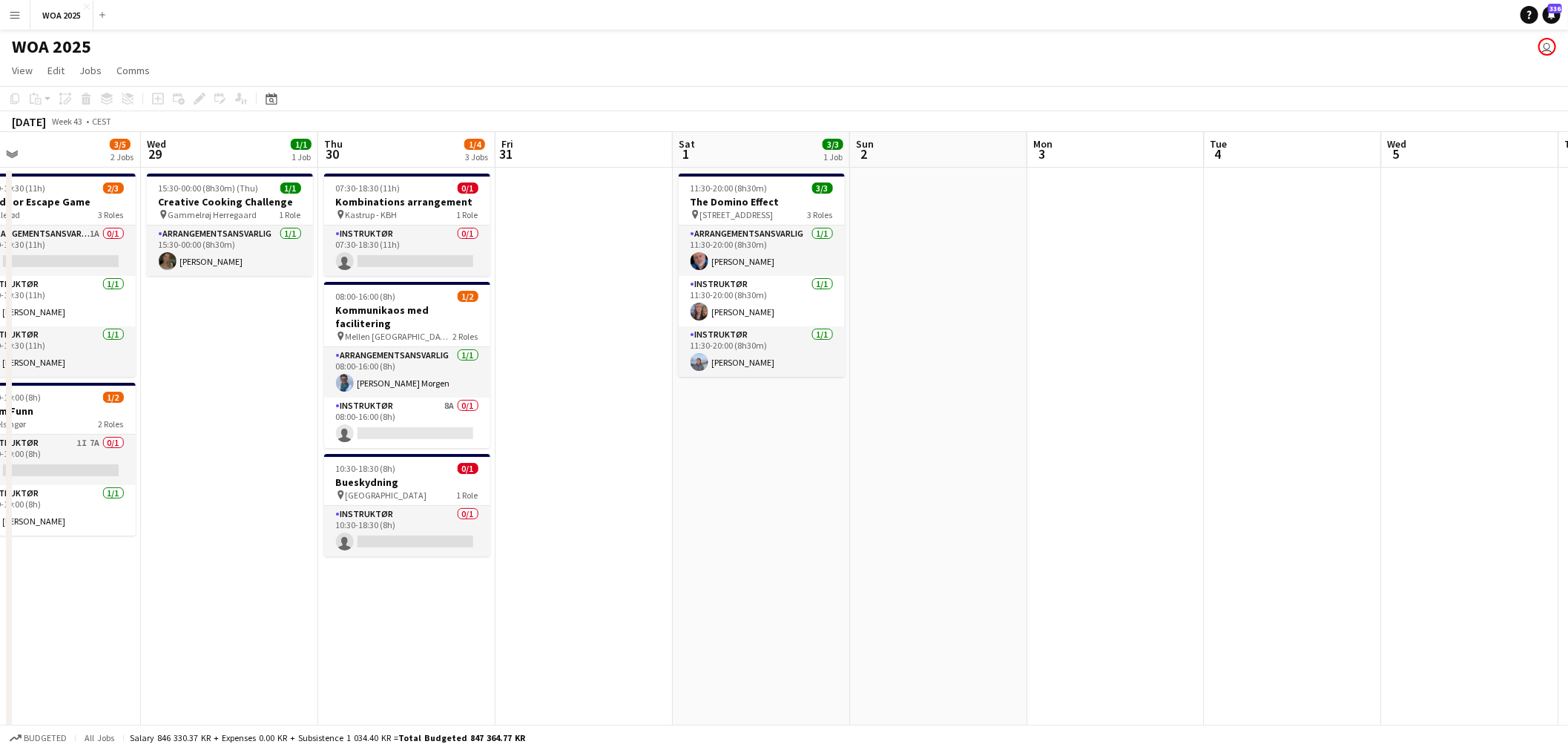
drag, startPoint x: 1137, startPoint y: 520, endPoint x: 592, endPoint y: 551, distance: 545.9
click at [592, 551] on app-calendar-viewport "Sat 25 2/3 1 Job Sun 26 Mon 27 Tue 28 3/5 2 Jobs Wed 29 1/1 1 Job Thu 30 1/4 3 …" at bounding box center [784, 611] width 1568 height 960
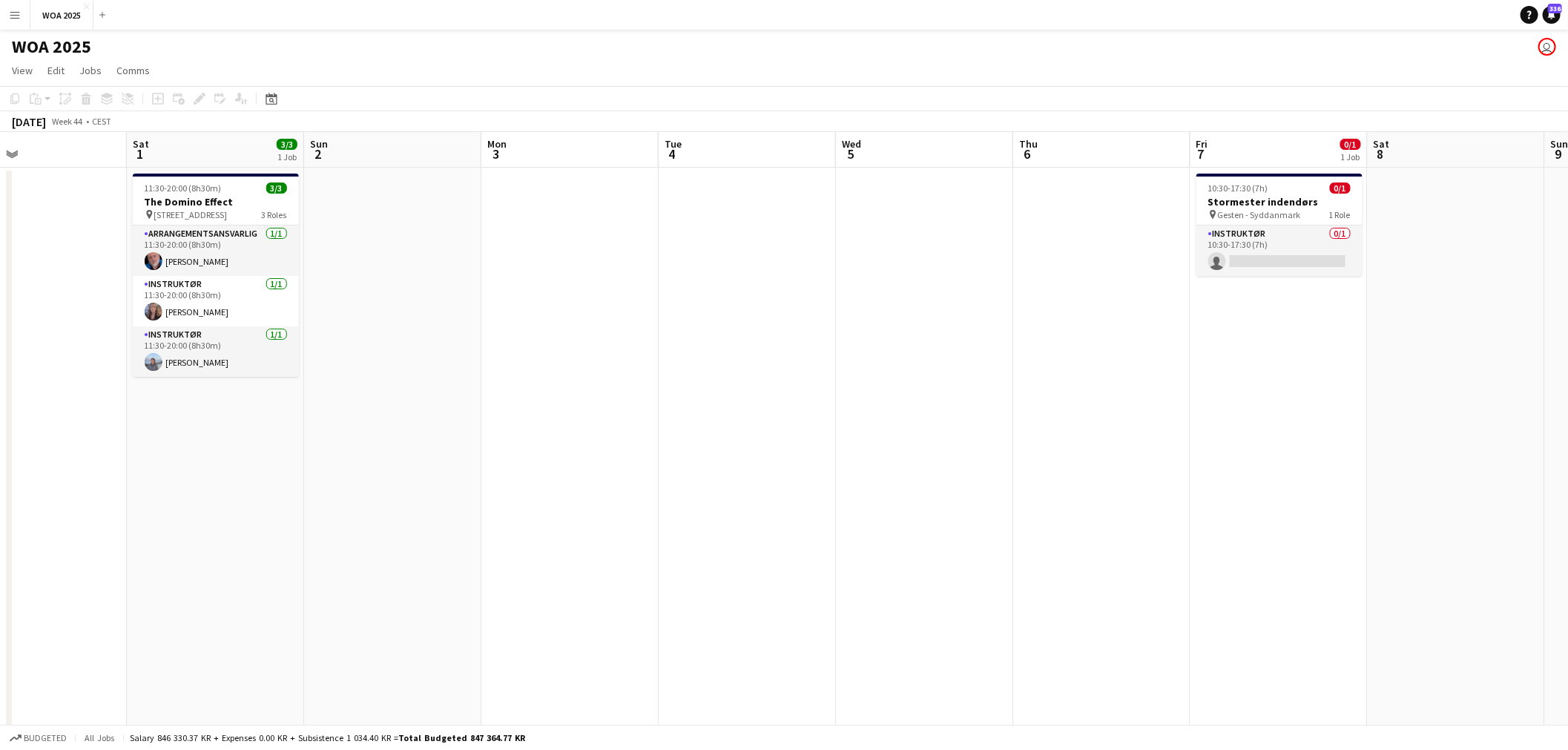
drag, startPoint x: 1114, startPoint y: 536, endPoint x: 702, endPoint y: 538, distance: 412.0
click at [712, 538] on app-calendar-viewport "Tue 28 3/5 2 Jobs Wed 29 1/1 1 Job Thu 30 1/4 3 Jobs Fri 31 Sat 1 3/3 1 Job Sun…" at bounding box center [784, 611] width 1568 height 960
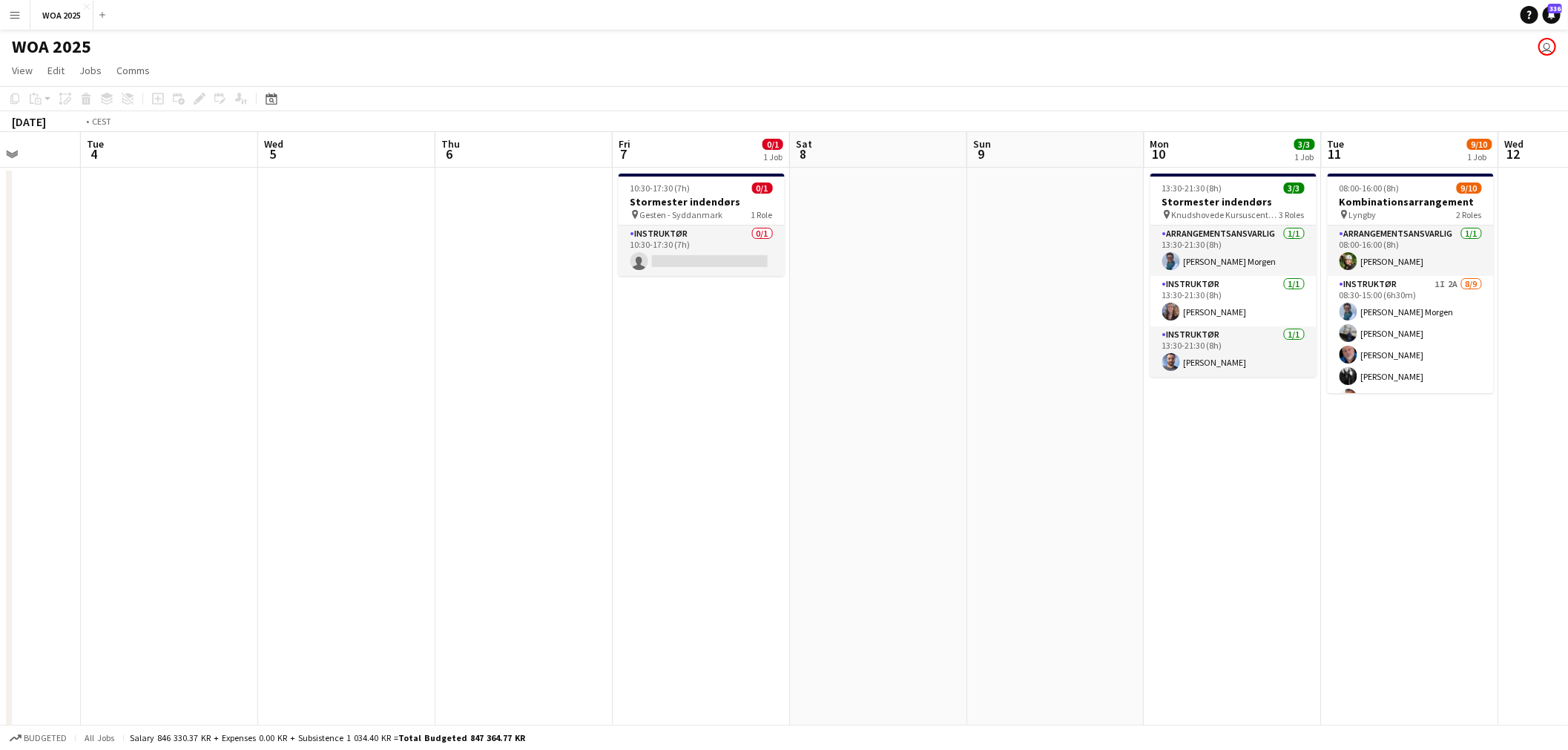
drag, startPoint x: 1094, startPoint y: 466, endPoint x: 695, endPoint y: 460, distance: 399.0
click at [718, 460] on app-calendar-viewport "Fri 31 Sat 1 3/3 1 Job Sun 2 Mon 3 Tue 4 Wed 5 Thu 6 Fri 7 0/1 1 Job Sat 8 Sun …" at bounding box center [784, 611] width 1568 height 960
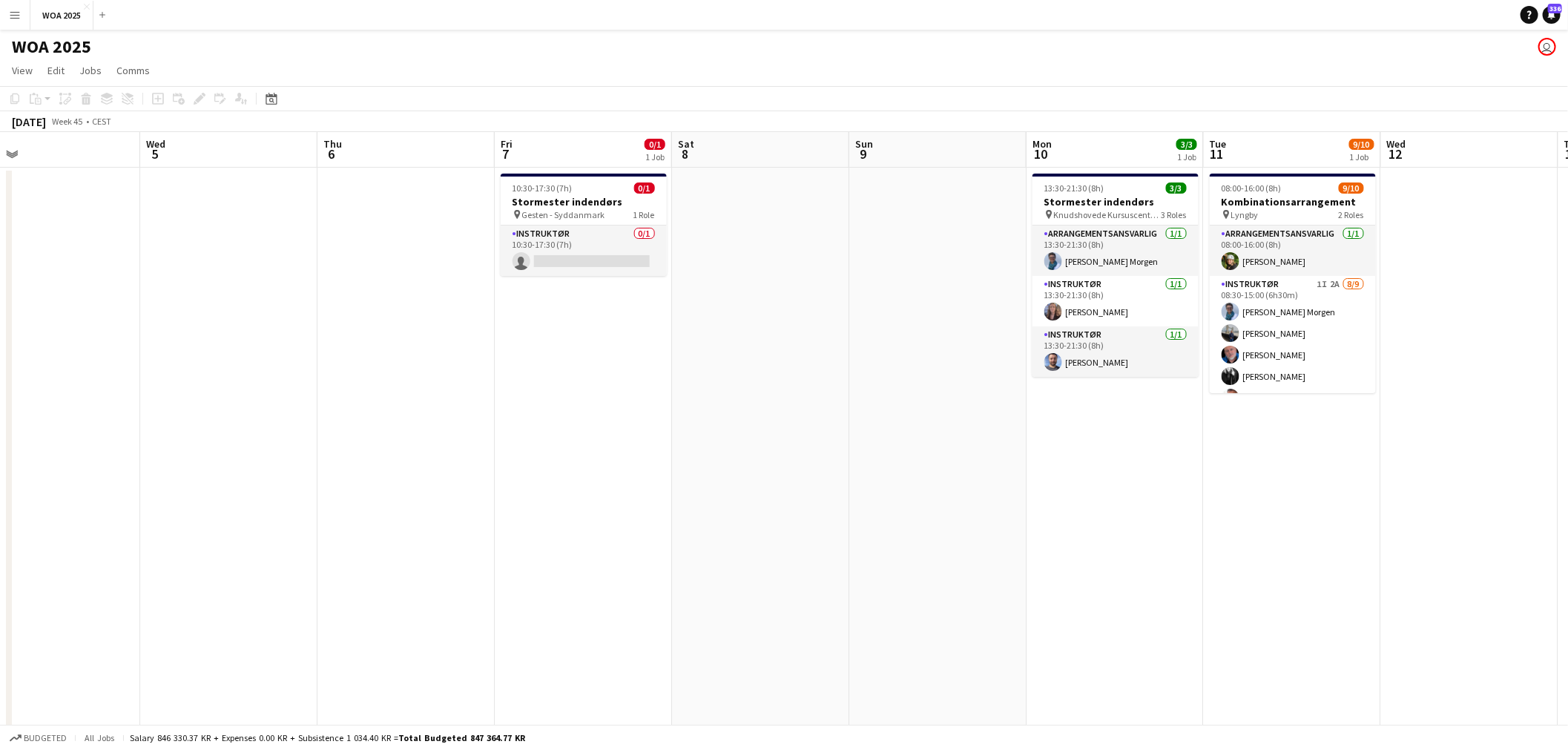
drag, startPoint x: 951, startPoint y: 472, endPoint x: 761, endPoint y: 472, distance: 190.0
click at [761, 472] on app-calendar-viewport "Sat 1 3/3 1 Job Sun 2 Mon 3 Tue 4 Wed 5 Thu 6 Fri 7 0/1 1 Job Sat 8 Sun 9 Mon 1…" at bounding box center [784, 611] width 1568 height 960
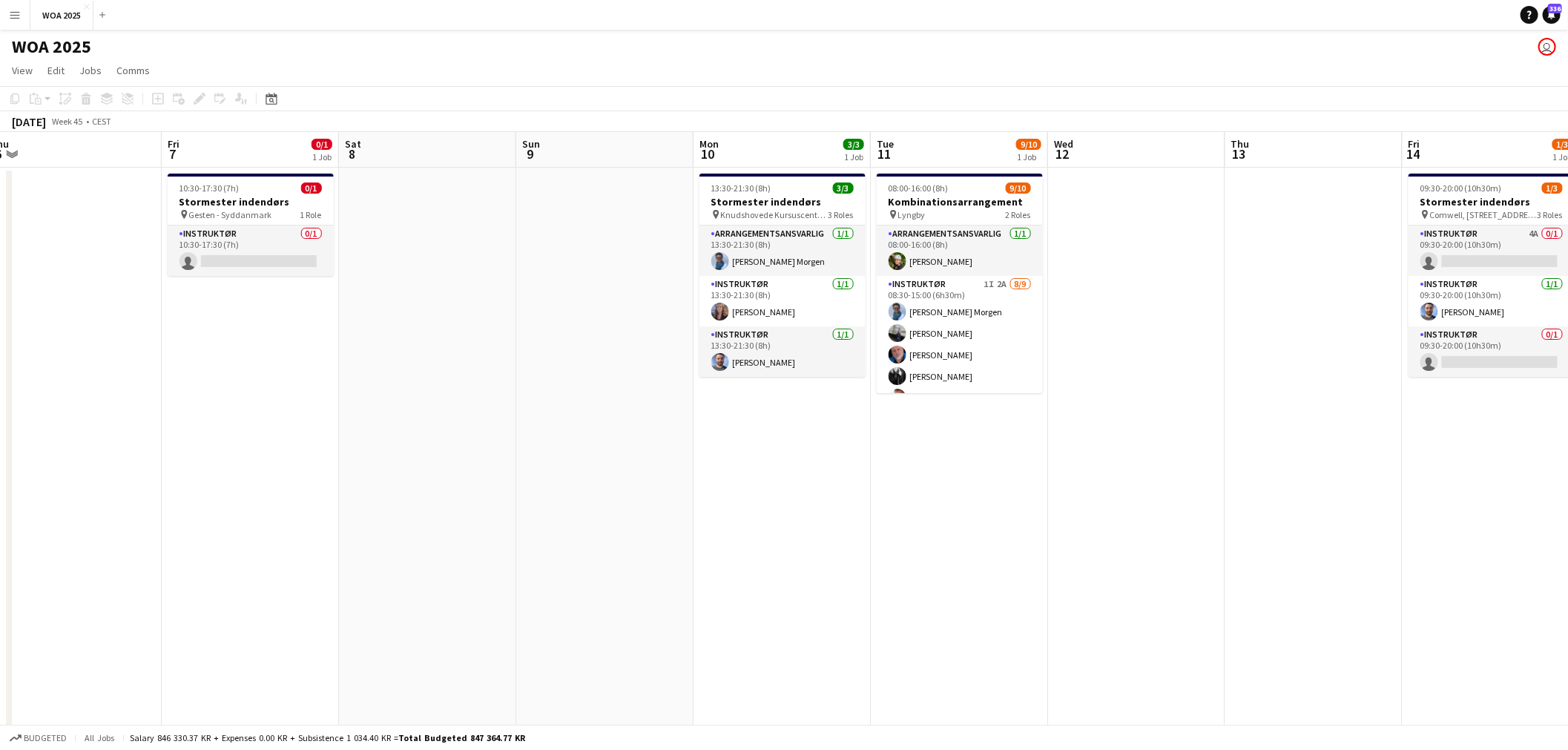
drag, startPoint x: 1020, startPoint y: 487, endPoint x: 701, endPoint y: 491, distance: 319.0
click at [713, 488] on app-calendar-viewport "Mon 3 Tue 4 Wed 5 Thu 6 Fri 7 0/1 1 Job Sat 8 Sun 9 Mon 10 3/3 1 Job Tue 11 9/1…" at bounding box center [784, 611] width 1568 height 960
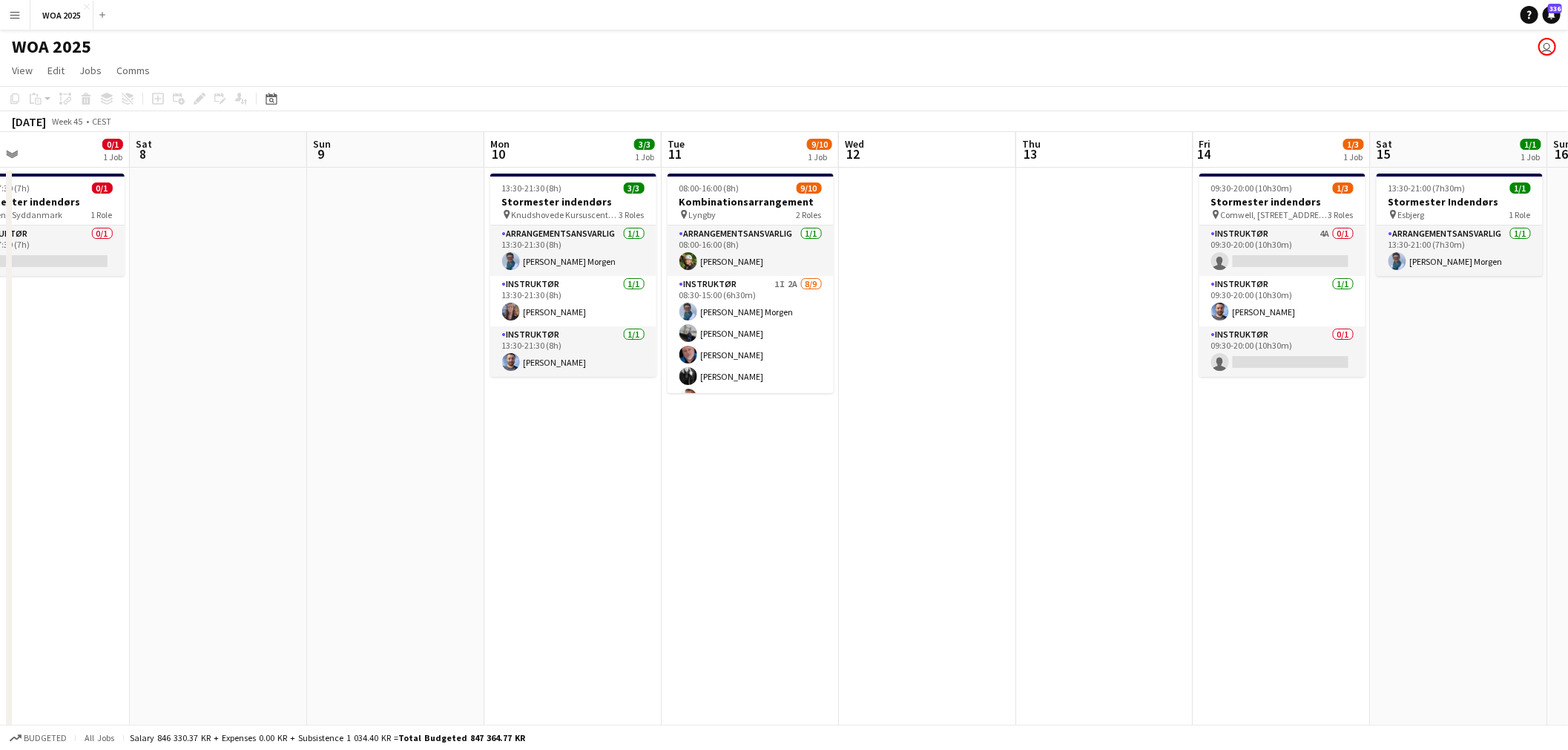
drag, startPoint x: 993, startPoint y: 493, endPoint x: 789, endPoint y: 503, distance: 204.2
click at [789, 503] on app-calendar-viewport "Tue 4 Wed 5 Thu 6 Fri 7 0/1 1 Job Sat 8 Sun 9 Mon 10 3/3 1 Job Tue 11 9/10 1 Jo…" at bounding box center [784, 611] width 1568 height 960
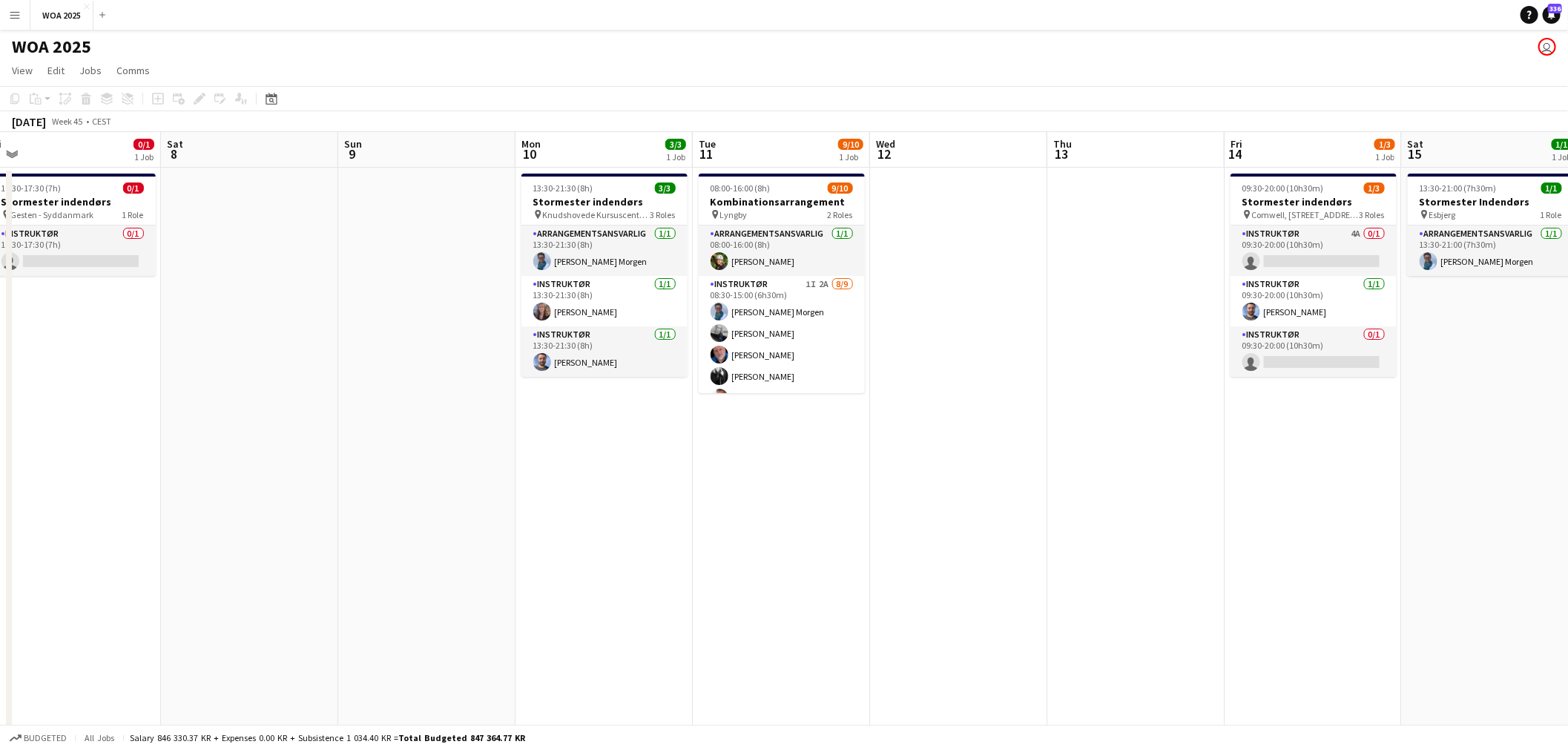
drag, startPoint x: 630, startPoint y: 491, endPoint x: 1143, endPoint y: 453, distance: 514.4
click at [1137, 449] on app-calendar-viewport "Wed 5 Thu 6 Fri 7 0/1 1 Job Sat 8 Sun 9 Mon 10 3/3 1 Job Tue 11 9/10 1 Job Wed …" at bounding box center [784, 611] width 1568 height 960
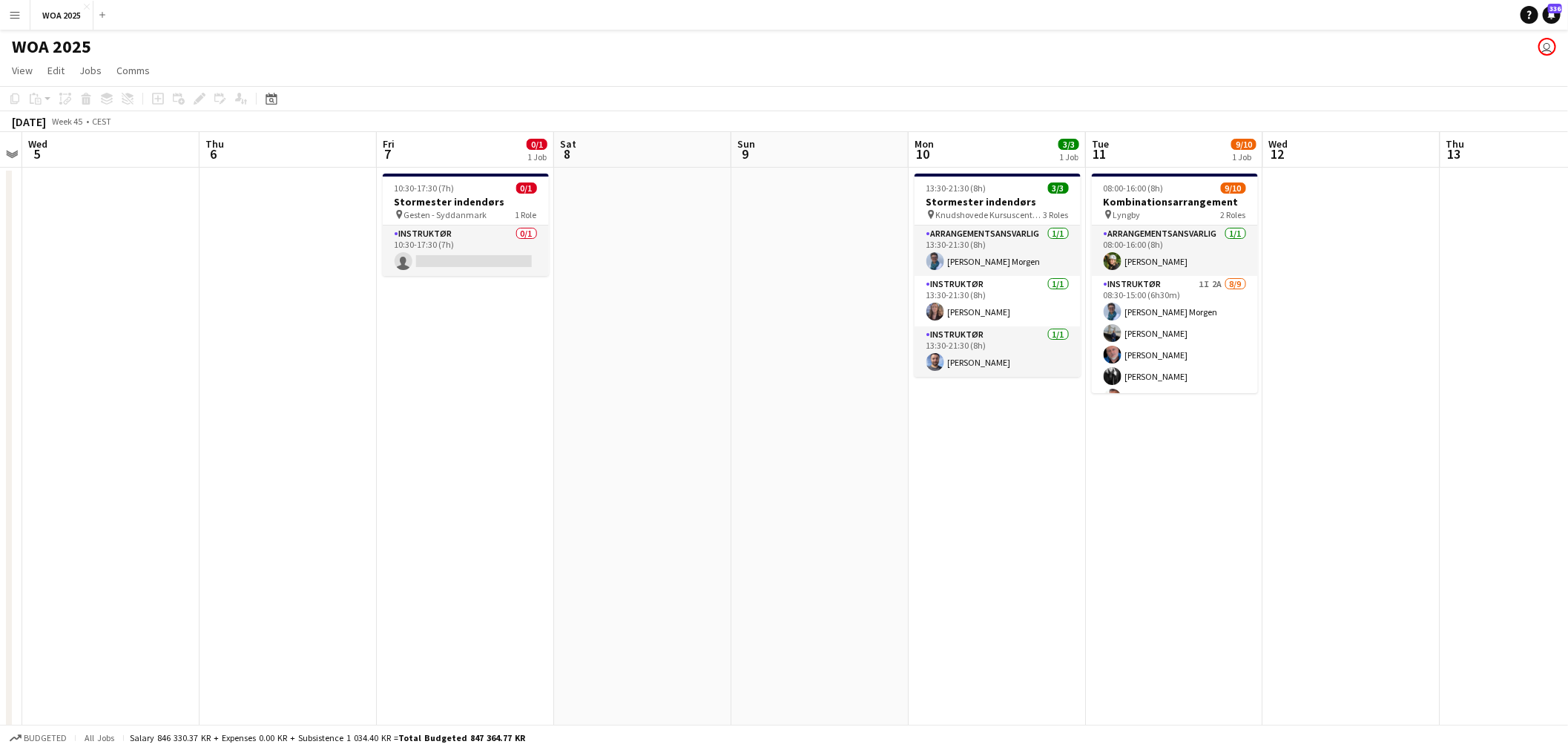
drag, startPoint x: 641, startPoint y: 457, endPoint x: 756, endPoint y: 455, distance: 115.0
click at [756, 455] on app-calendar-viewport "Sun 2 Mon 3 Tue 4 Wed 5 Thu 6 Fri 7 0/1 1 Job Sat 8 Sun 9 Mon 10 3/3 1 Job Tue …" at bounding box center [784, 611] width 1568 height 960
click at [997, 239] on app-card-role "Arrangementsansvarlig 1/1 13:30-21:30 (8h) Kitt Schou Morgen" at bounding box center [997, 250] width 166 height 51
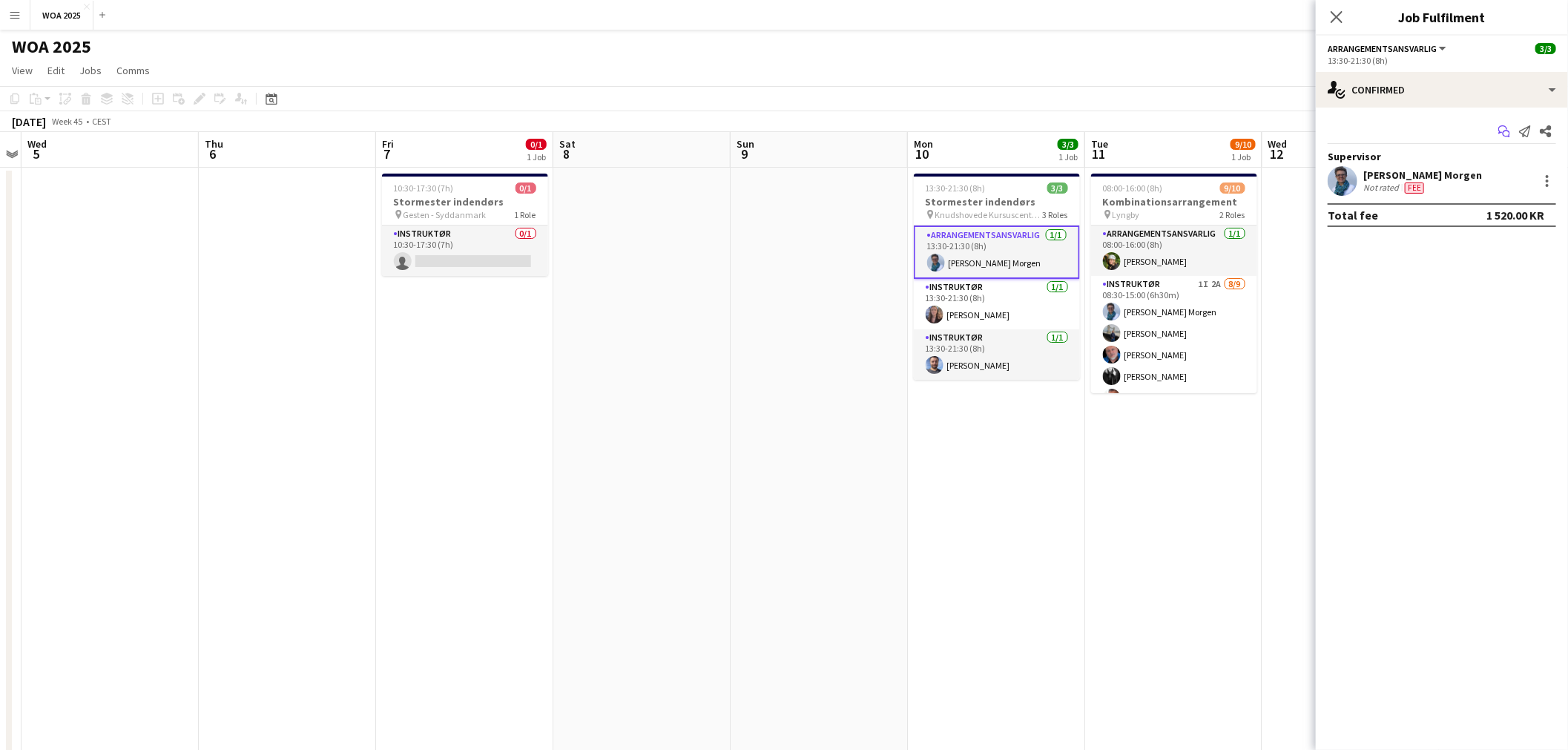
click at [1502, 129] on icon "Start chat" at bounding box center [1504, 131] width 12 height 12
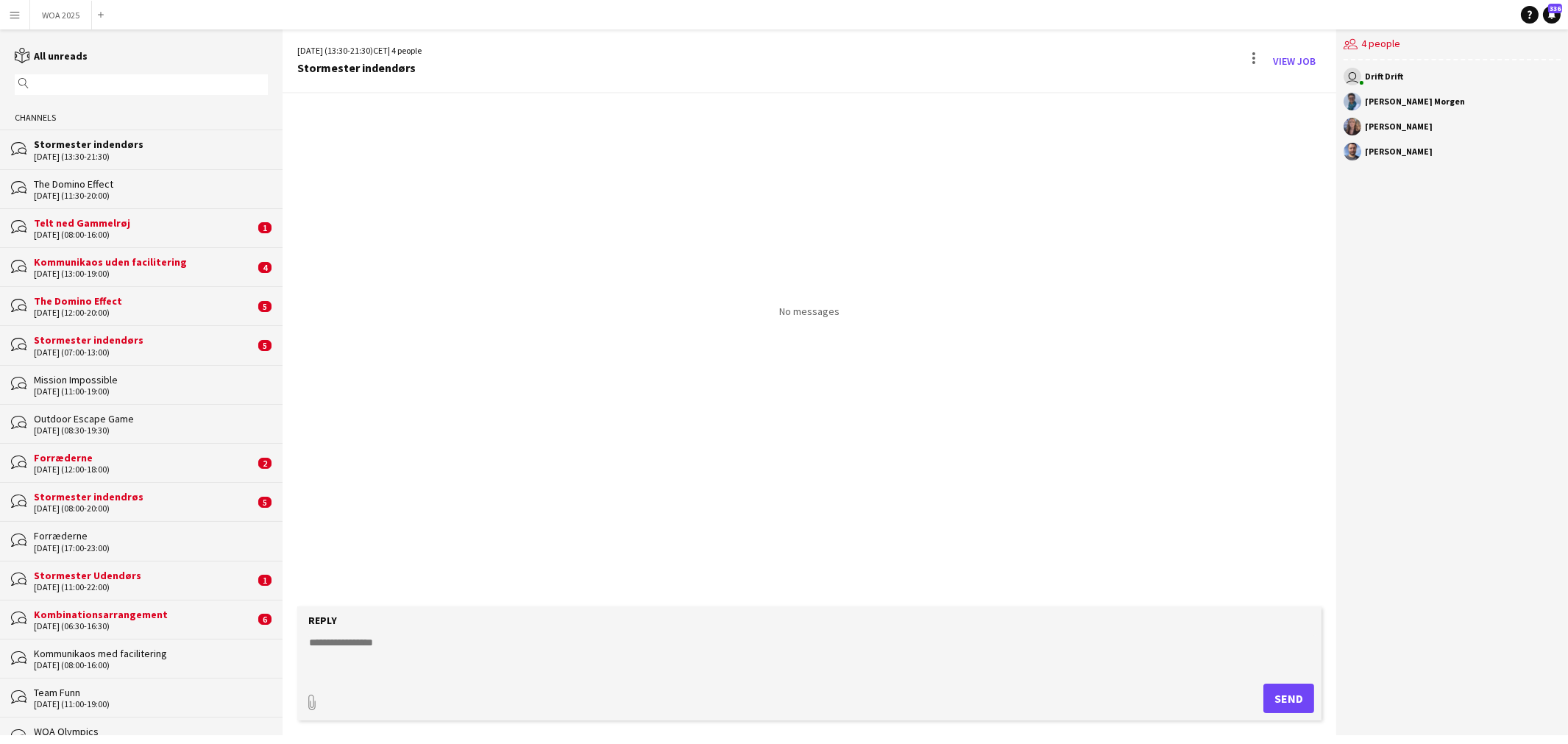
click at [1086, 650] on textarea at bounding box center [812, 653] width 1010 height 38
paste textarea "**********"
type textarea "**********"
click at [1279, 689] on button "Send" at bounding box center [1289, 698] width 51 height 30
click at [71, 17] on button "WOA 2025 Close" at bounding box center [61, 15] width 62 height 29
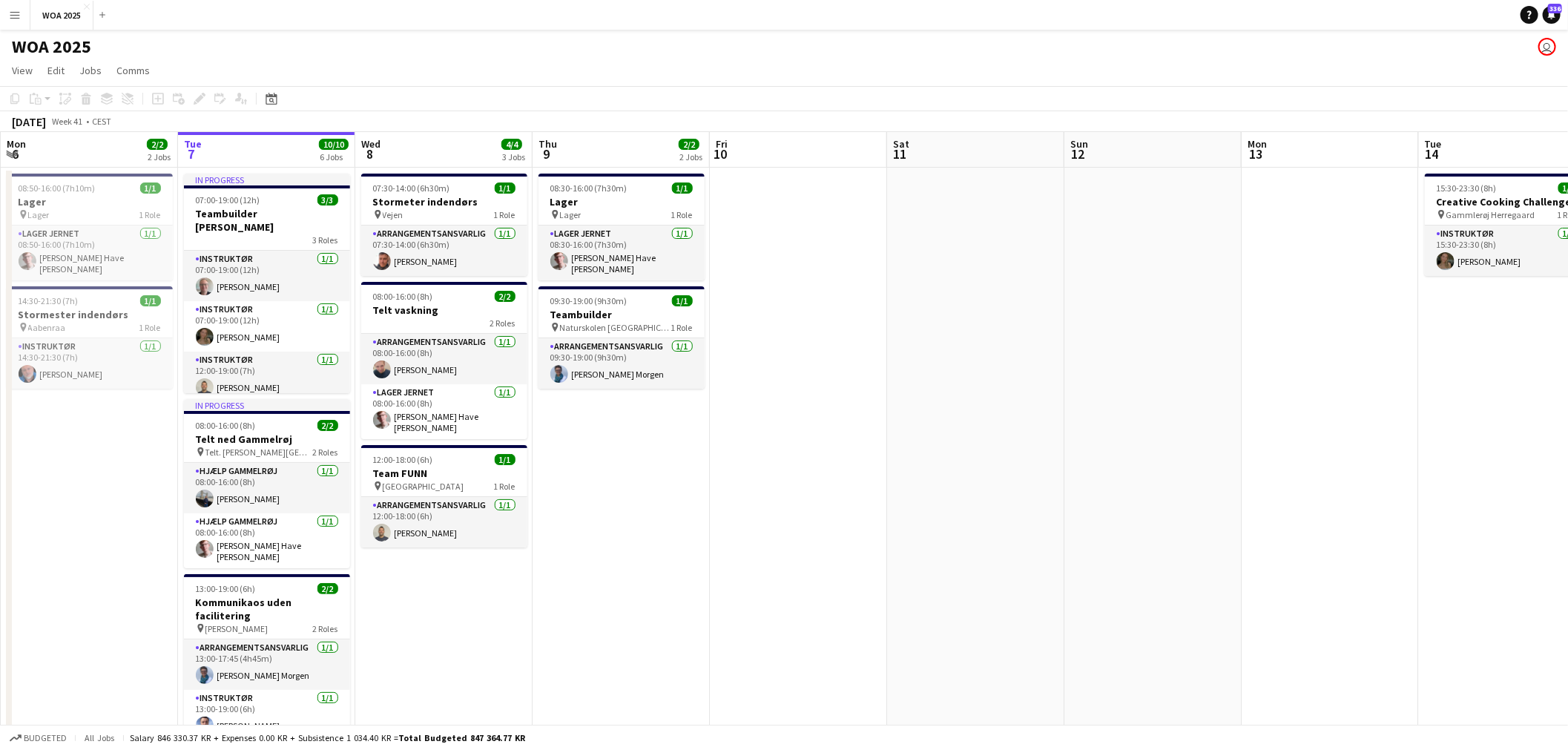
drag, startPoint x: 1182, startPoint y: 283, endPoint x: 1249, endPoint y: 306, distance: 70.8
click at [887, 301] on app-calendar-viewport "Sat 4 2/2 2 Jobs Sun 5 Mon 6 2/2 2 Jobs Tue 7 10/10 6 Jobs Wed 8 4/4 3 Jobs Thu…" at bounding box center [784, 611] width 1568 height 960
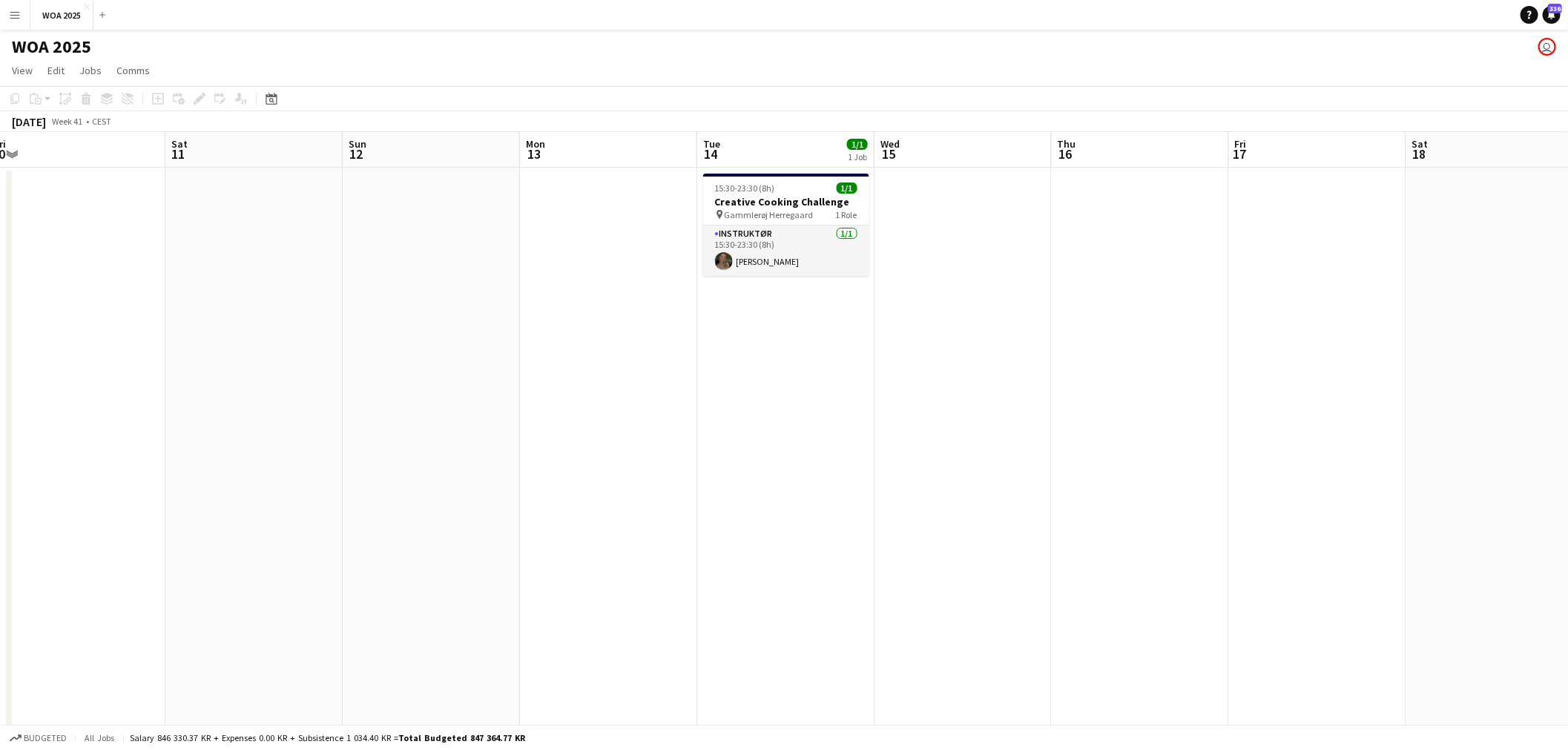
drag, startPoint x: 1249, startPoint y: 306, endPoint x: 953, endPoint y: 357, distance: 300.4
click at [886, 345] on app-calendar-viewport "Mon 6 2/2 2 Jobs Tue 7 10/10 6 Jobs Wed 8 4/4 3 Jobs Thu 9 2/2 2 Jobs Fri 10 Sa…" at bounding box center [784, 611] width 1568 height 960
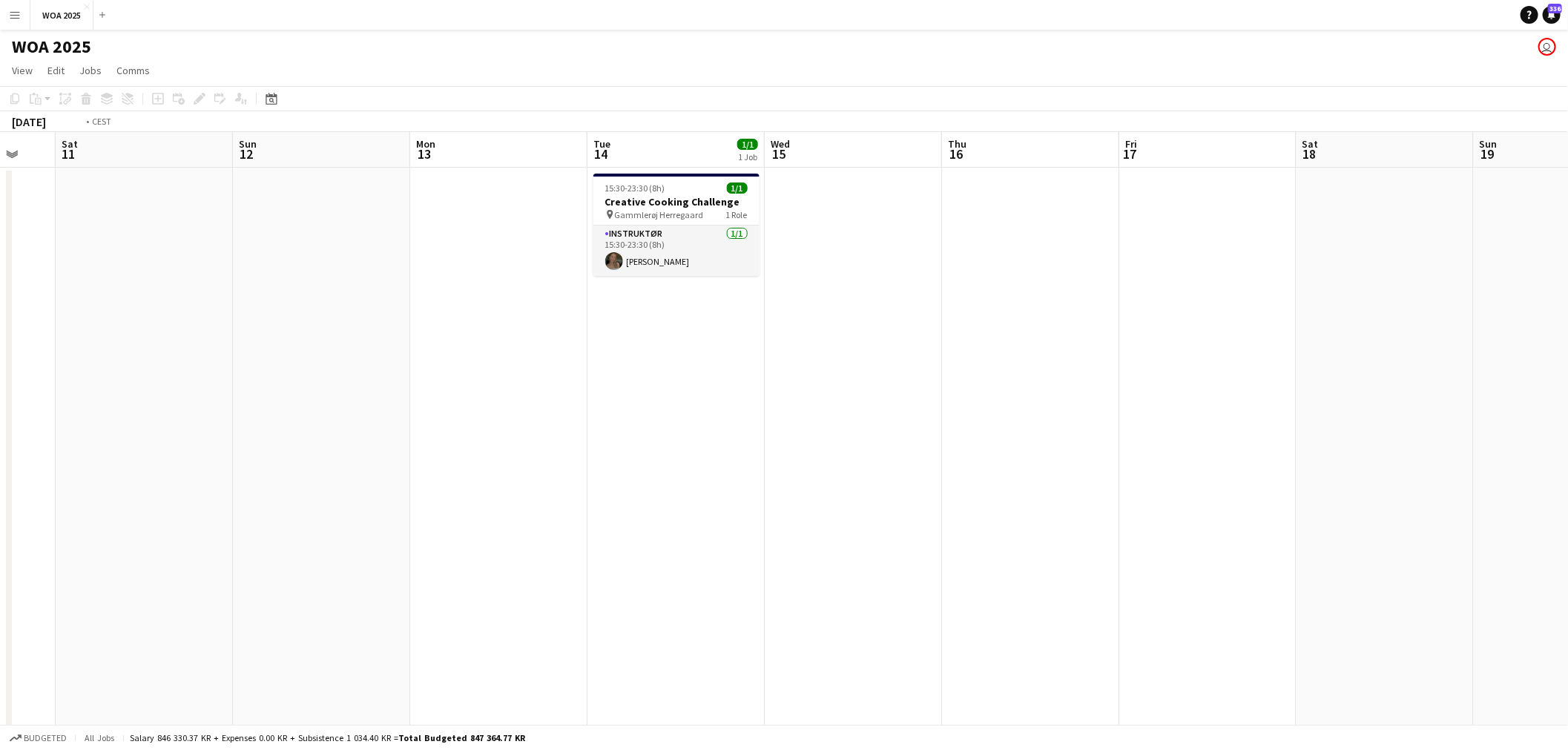
drag, startPoint x: 1339, startPoint y: 354, endPoint x: 1248, endPoint y: 373, distance: 93.0
click at [777, 390] on app-calendar-viewport "Wed 8 4/4 3 Jobs Thu 9 2/2 2 Jobs Fri 10 Sat 11 Sun 12 Mon 13 Tue 14 1/1 1 Job …" at bounding box center [784, 611] width 1568 height 960
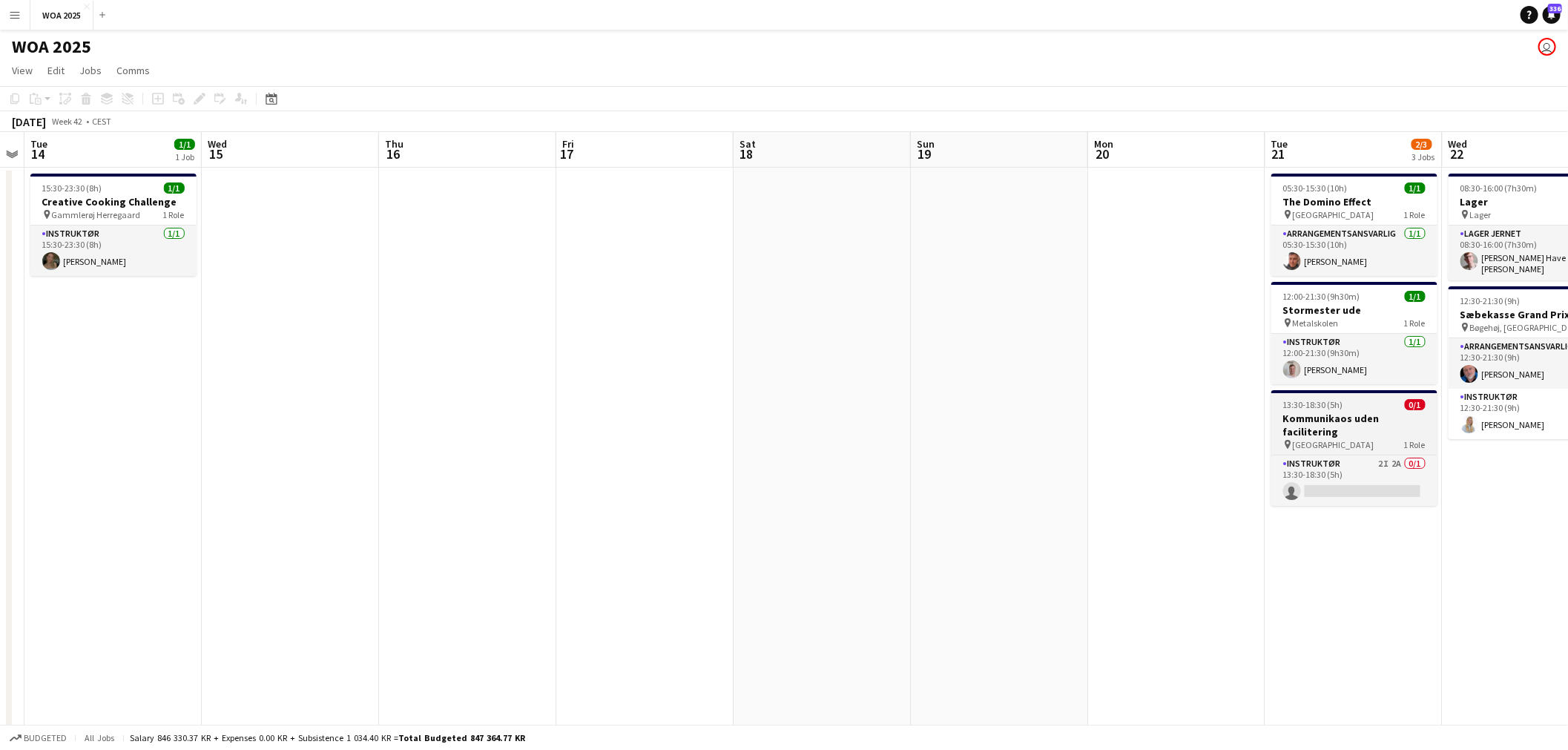
drag, startPoint x: 1248, startPoint y: 373, endPoint x: 765, endPoint y: 393, distance: 483.4
click at [580, 390] on app-calendar-viewport "Sat 11 Sun 12 Mon 13 Tue 14 1/1 1 Job Wed 15 Thu 16 Fri 17 Sat 18 Sun 19 Mon 20…" at bounding box center [784, 611] width 1568 height 960
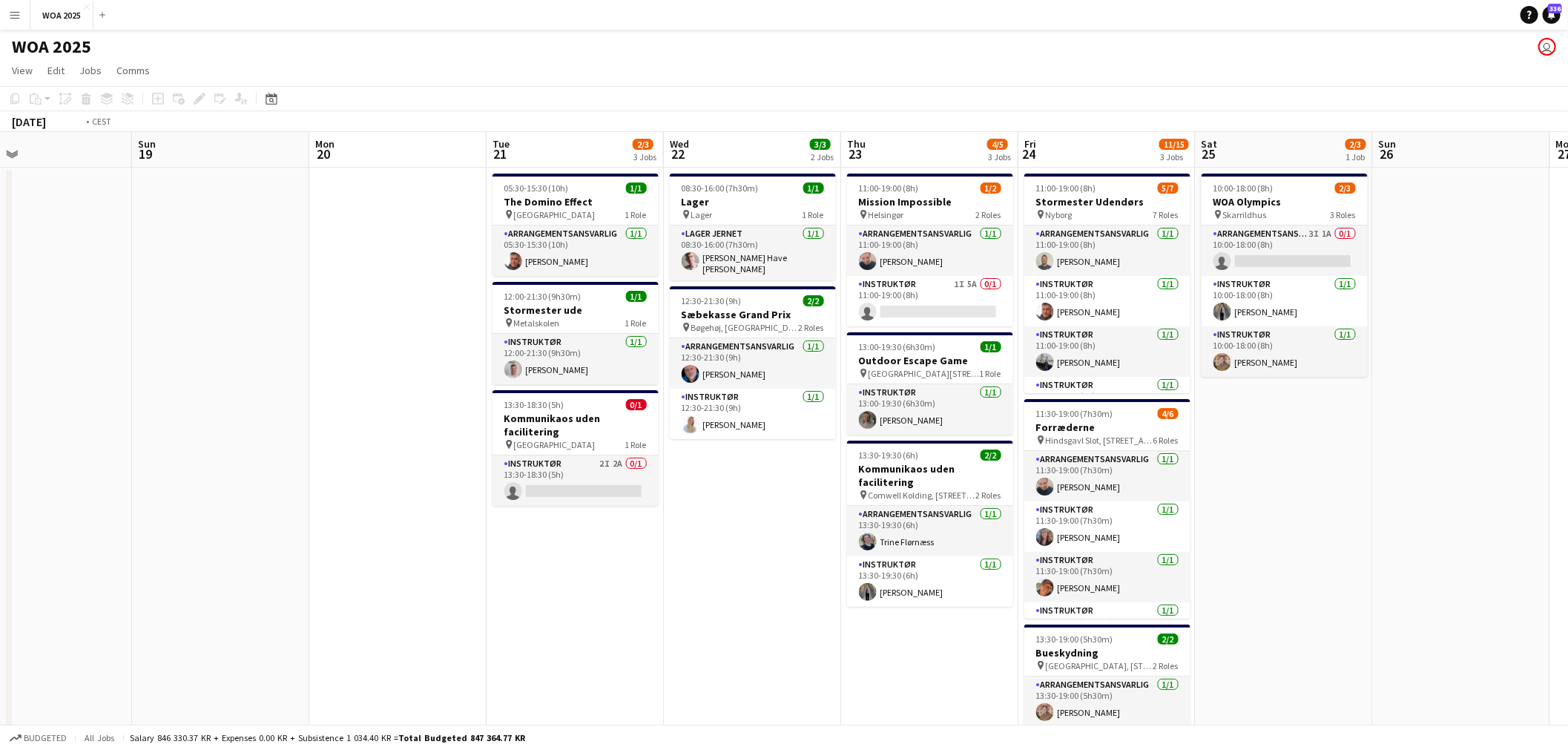
drag, startPoint x: 1038, startPoint y: 393, endPoint x: 982, endPoint y: 384, distance: 56.7
click at [554, 393] on app-calendar-viewport "Wed 15 Thu 16 Fri 17 Sat 18 Sun 19 Mon 20 Tue 21 2/3 3 Jobs Wed 22 3/3 2 Jobs T…" at bounding box center [784, 611] width 1568 height 960
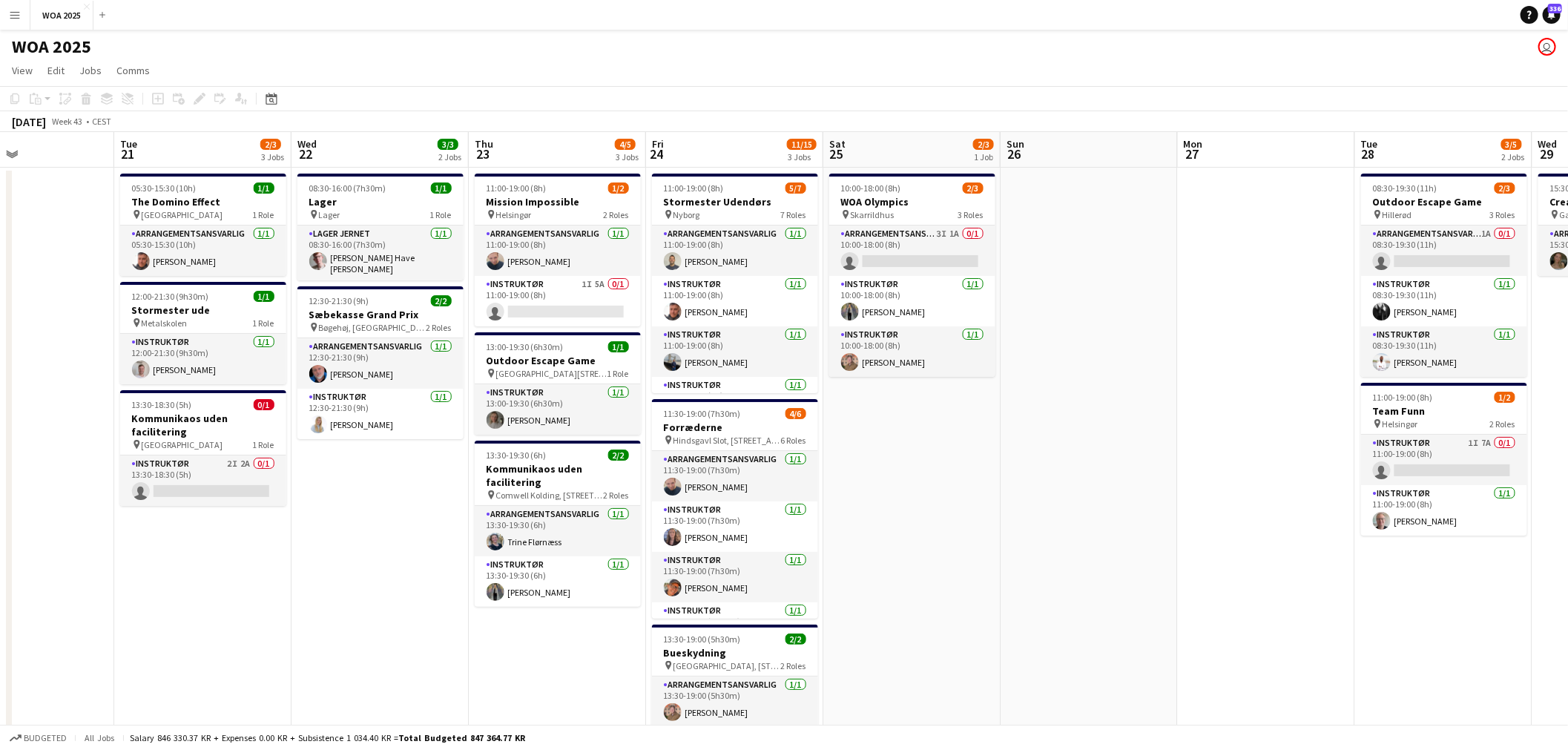
drag, startPoint x: 525, startPoint y: 399, endPoint x: 542, endPoint y: 401, distance: 17.1
click at [516, 401] on app-calendar-viewport "Fri 17 Sat 18 Sun 19 Mon 20 Tue 21 2/3 3 Jobs Wed 22 3/3 2 Jobs Thu 23 4/5 3 Jo…" at bounding box center [784, 611] width 1568 height 960
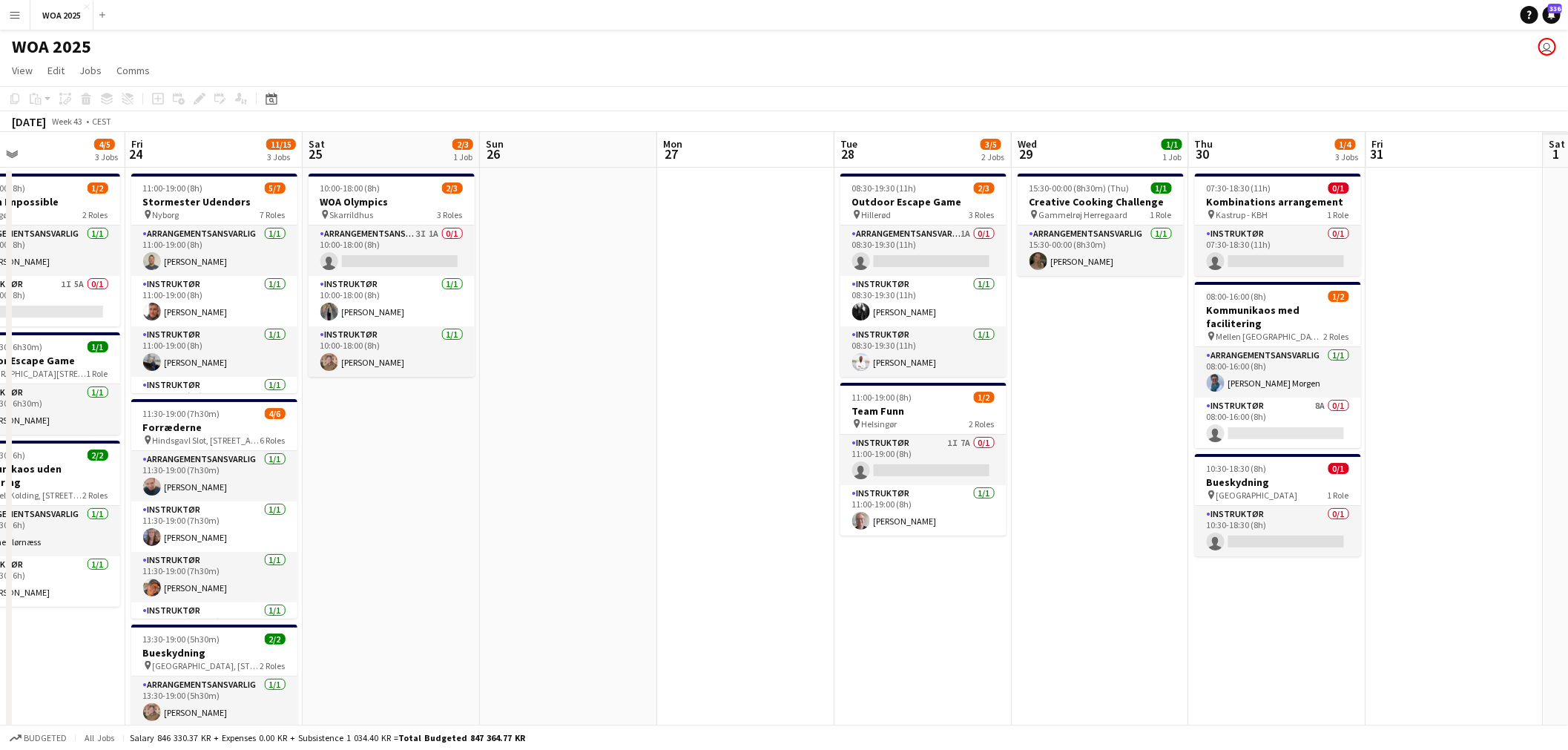
drag, startPoint x: 595, startPoint y: 393, endPoint x: 497, endPoint y: 396, distance: 98.0
click at [495, 396] on app-calendar-viewport "Mon 20 Tue 21 2/3 3 Jobs Wed 22 3/3 2 Jobs Thu 23 4/5 3 Jobs Fri 24 11/15 3 Job…" at bounding box center [784, 611] width 1568 height 960
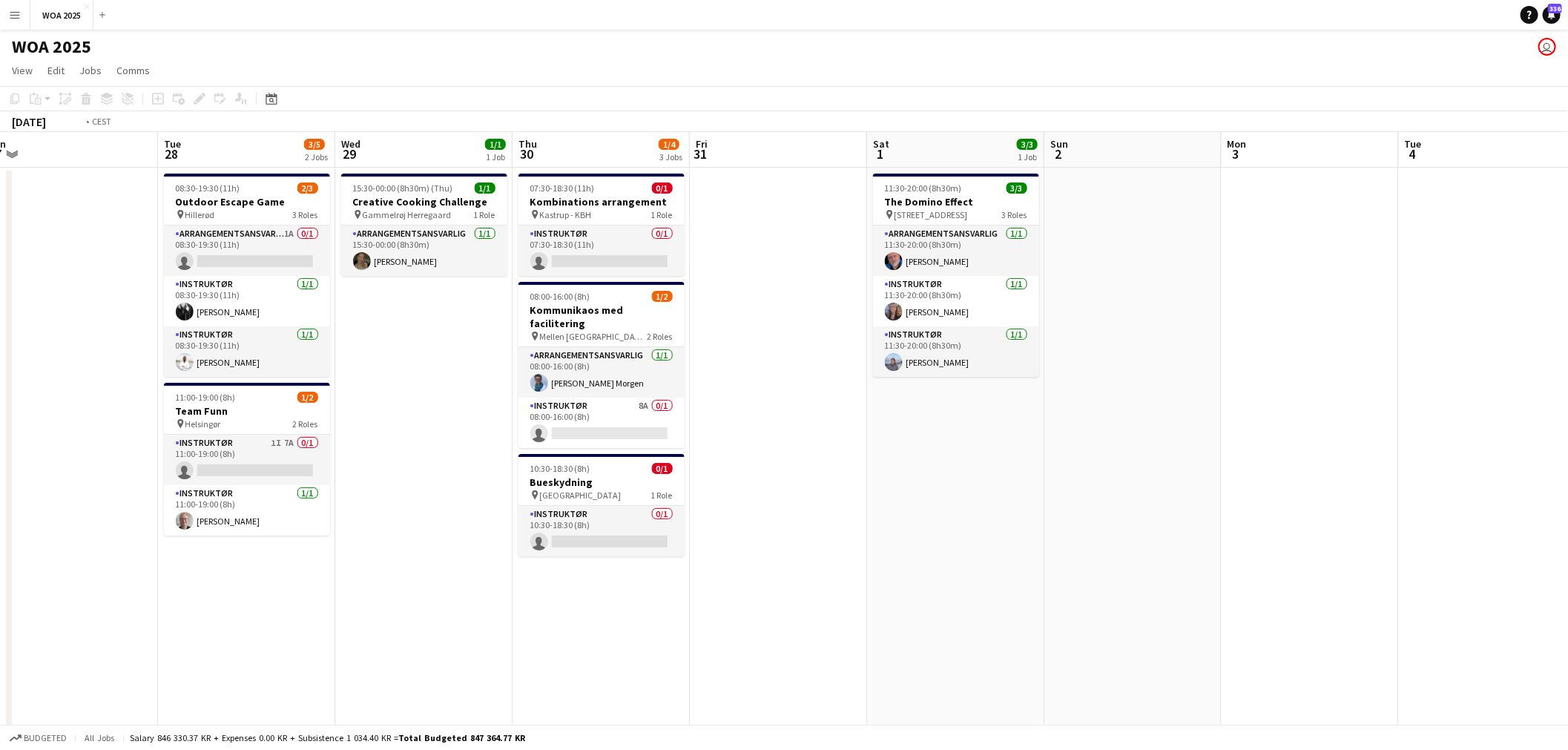
drag, startPoint x: 681, startPoint y: 411, endPoint x: 1079, endPoint y: 409, distance: 398.0
click at [647, 416] on app-calendar-viewport "Fri 24 11/15 3 Jobs Sat 25 2/3 1 Job Sun 26 Mon 27 Tue 28 3/5 2 Jobs Wed 29 1/1…" at bounding box center [784, 611] width 1568 height 960
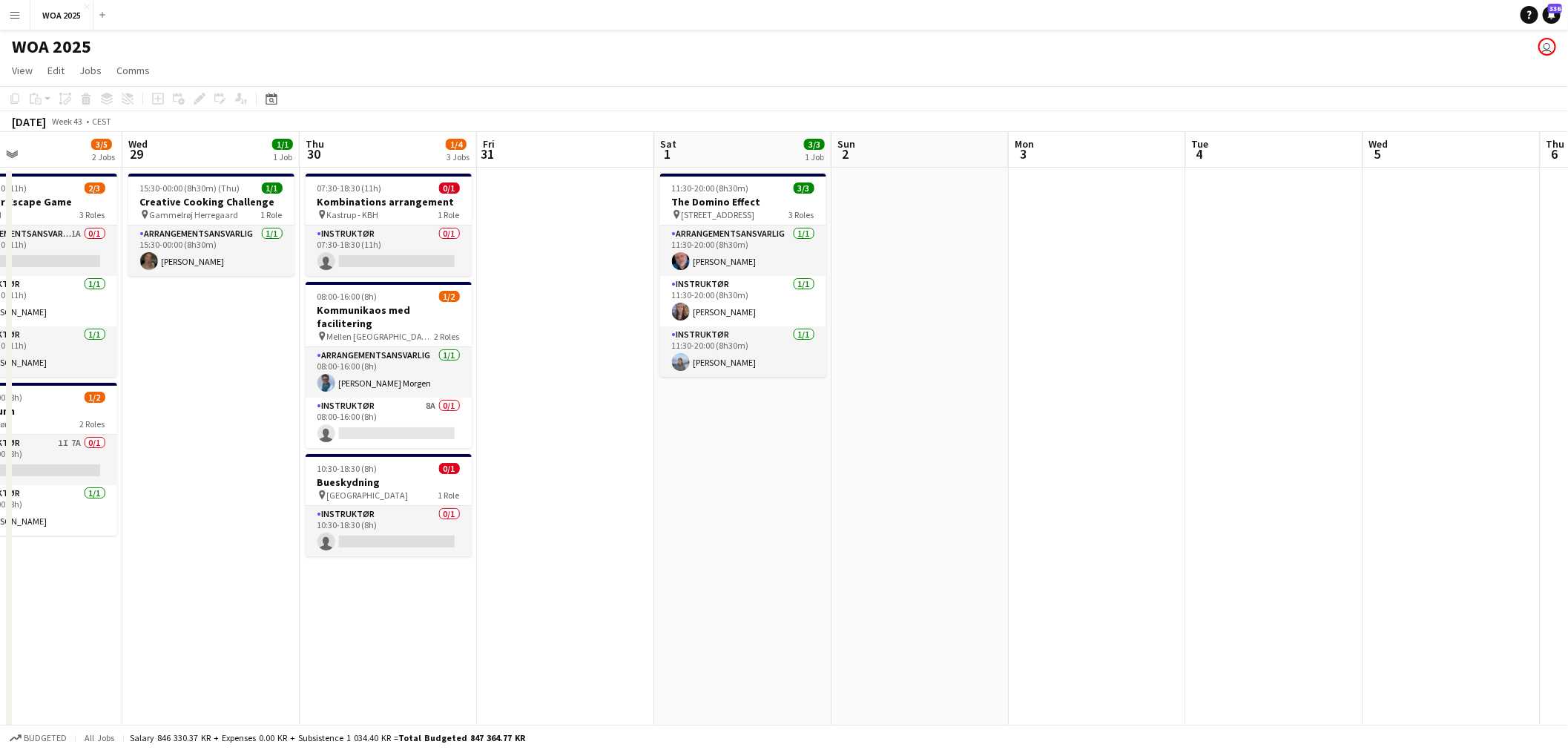
drag, startPoint x: 1201, startPoint y: 409, endPoint x: 802, endPoint y: 429, distance: 399.5
click at [593, 427] on app-calendar-viewport "Sat 25 2/3 1 Job Sun 26 Mon 27 Tue 28 3/5 2 Jobs Wed 29 1/1 1 Job Thu 30 1/4 3 …" at bounding box center [784, 611] width 1568 height 960
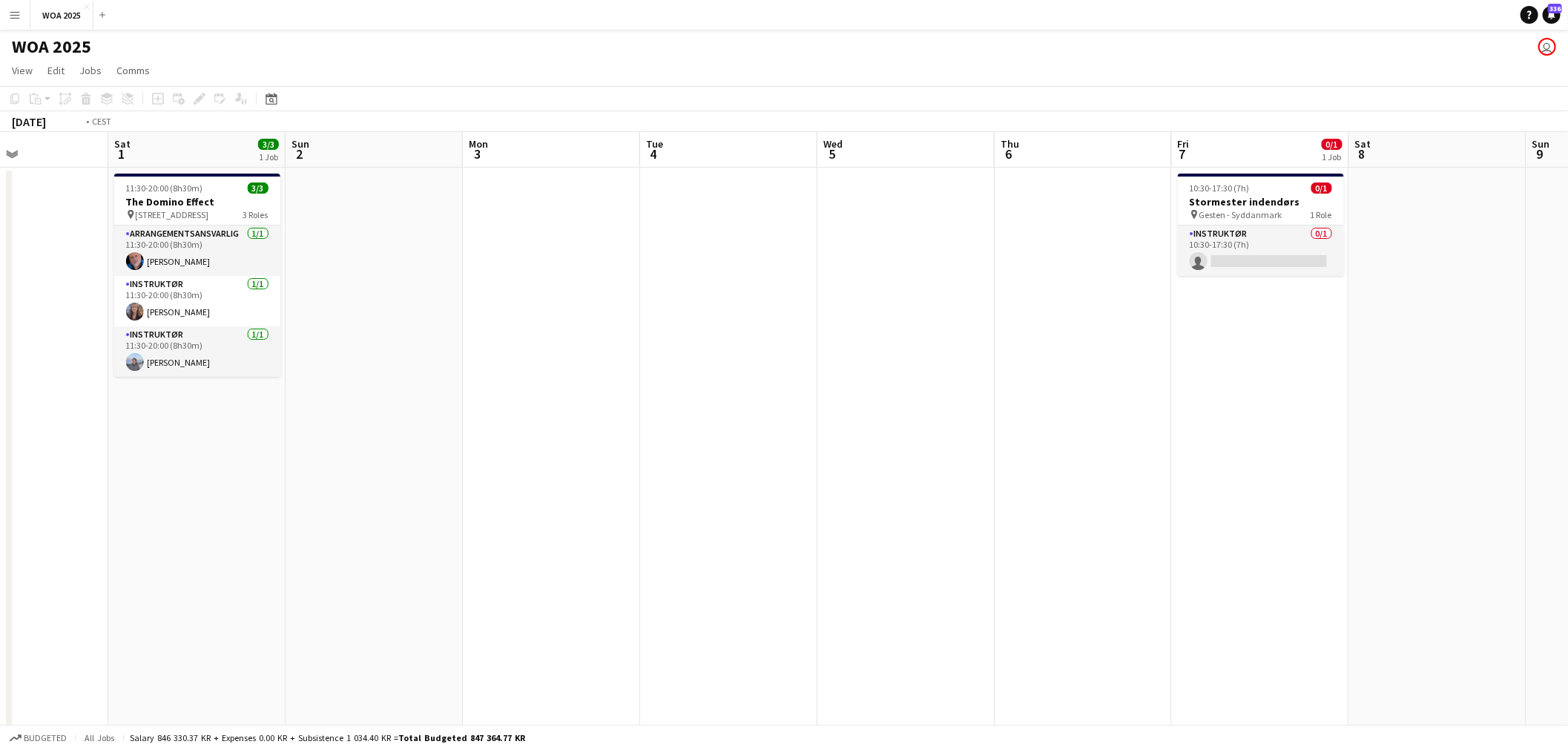
drag, startPoint x: 946, startPoint y: 410, endPoint x: 638, endPoint y: 414, distance: 308.0
click at [638, 414] on app-calendar-viewport "Tue 28 3/5 2 Jobs Wed 29 1/1 1 Job Thu 30 1/4 3 Jobs Fri 31 Sat 1 3/3 1 Job Sun…" at bounding box center [784, 611] width 1568 height 960
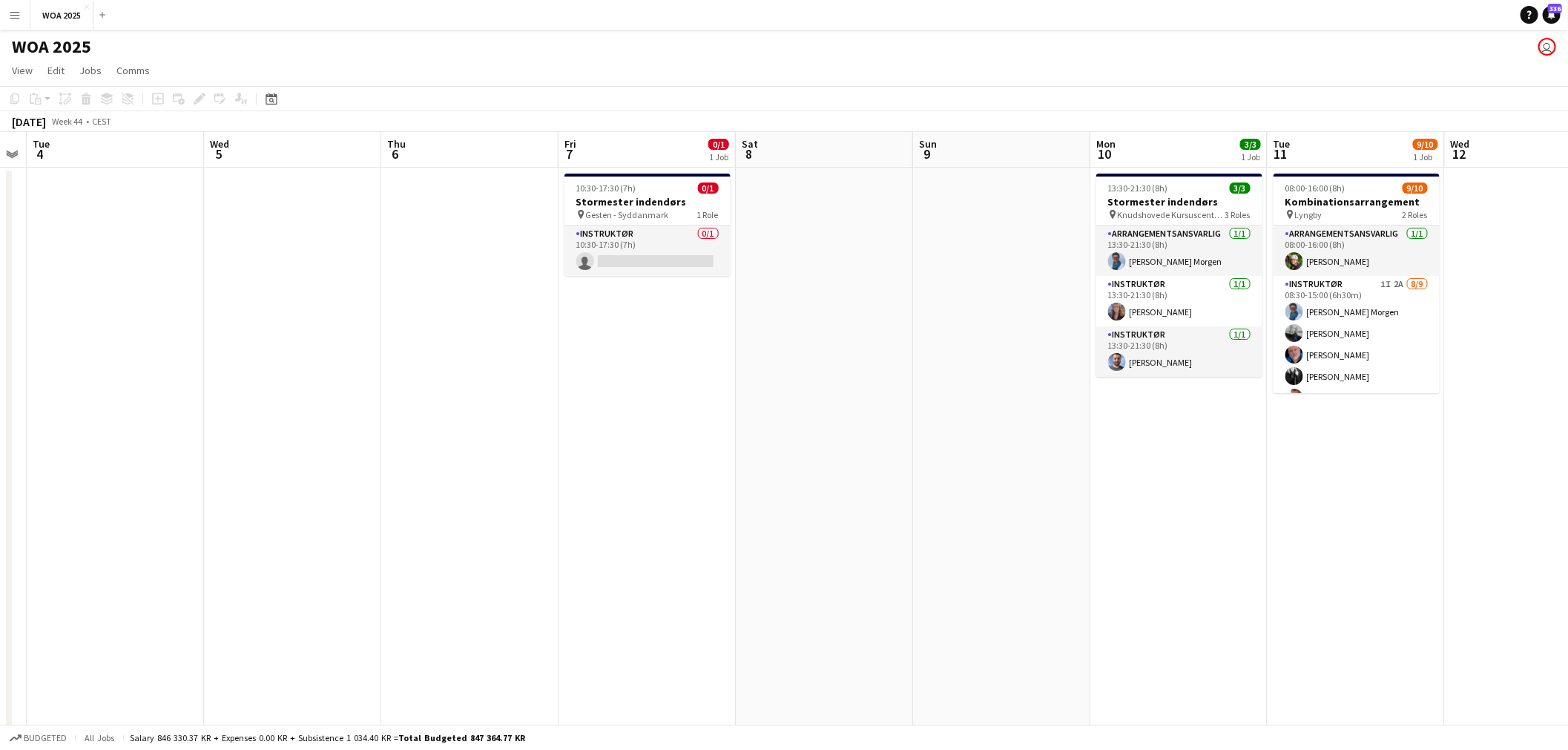
drag, startPoint x: 1040, startPoint y: 413, endPoint x: 766, endPoint y: 431, distance: 274.6
click at [752, 430] on app-calendar-viewport "Sat 1 3/3 1 Job Sun 2 Mon 3 Tue 4 Wed 5 Thu 6 Fri 7 0/1 1 Job Sat 8 Sun 9 Mon 1…" at bounding box center [784, 611] width 1568 height 960
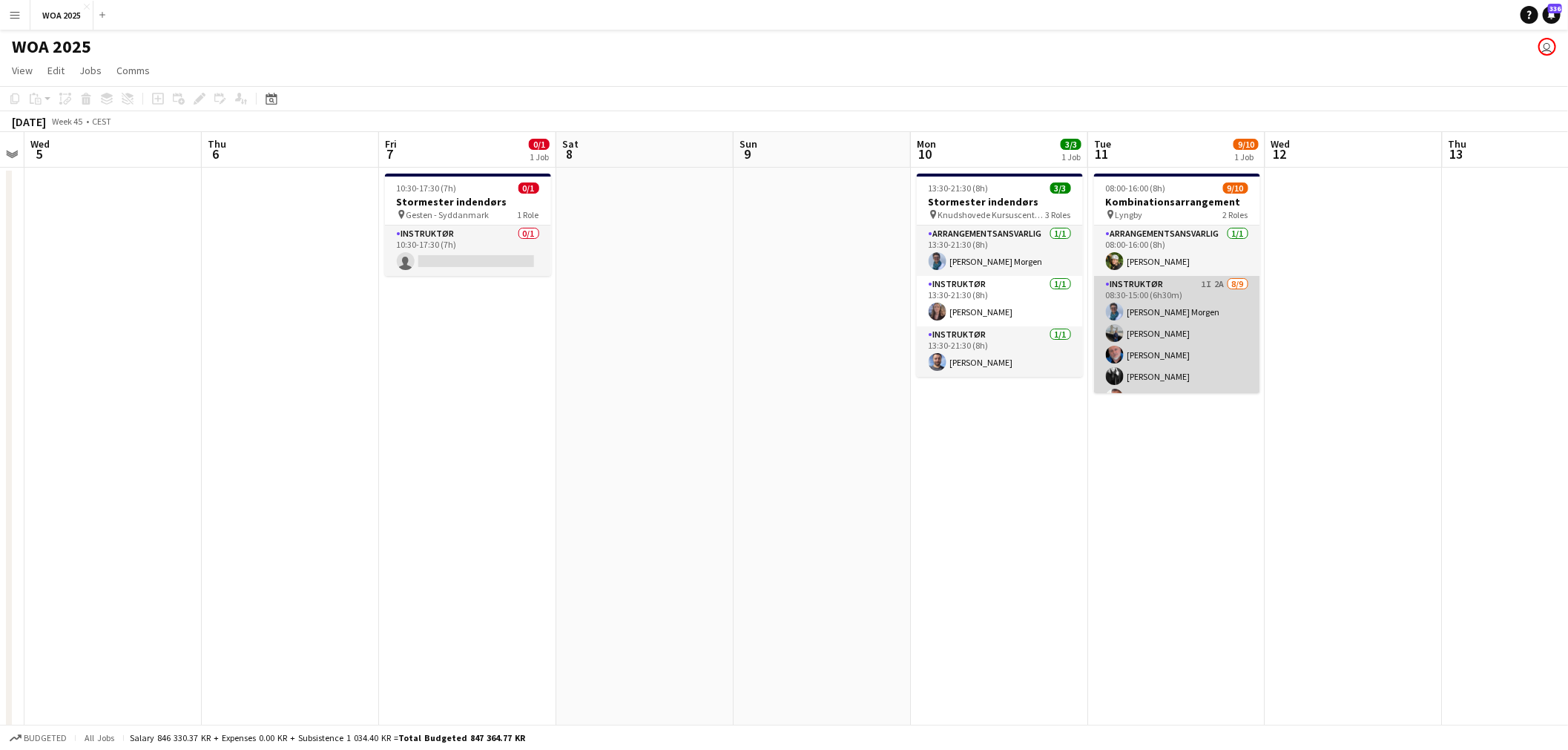
click at [1179, 283] on app-card-role "Instruktør 1I 2A 8/9 08:30-15:00 (6h30m) Kitt Schou Morgen Zakarias Thomsen Car…" at bounding box center [1177, 387] width 166 height 223
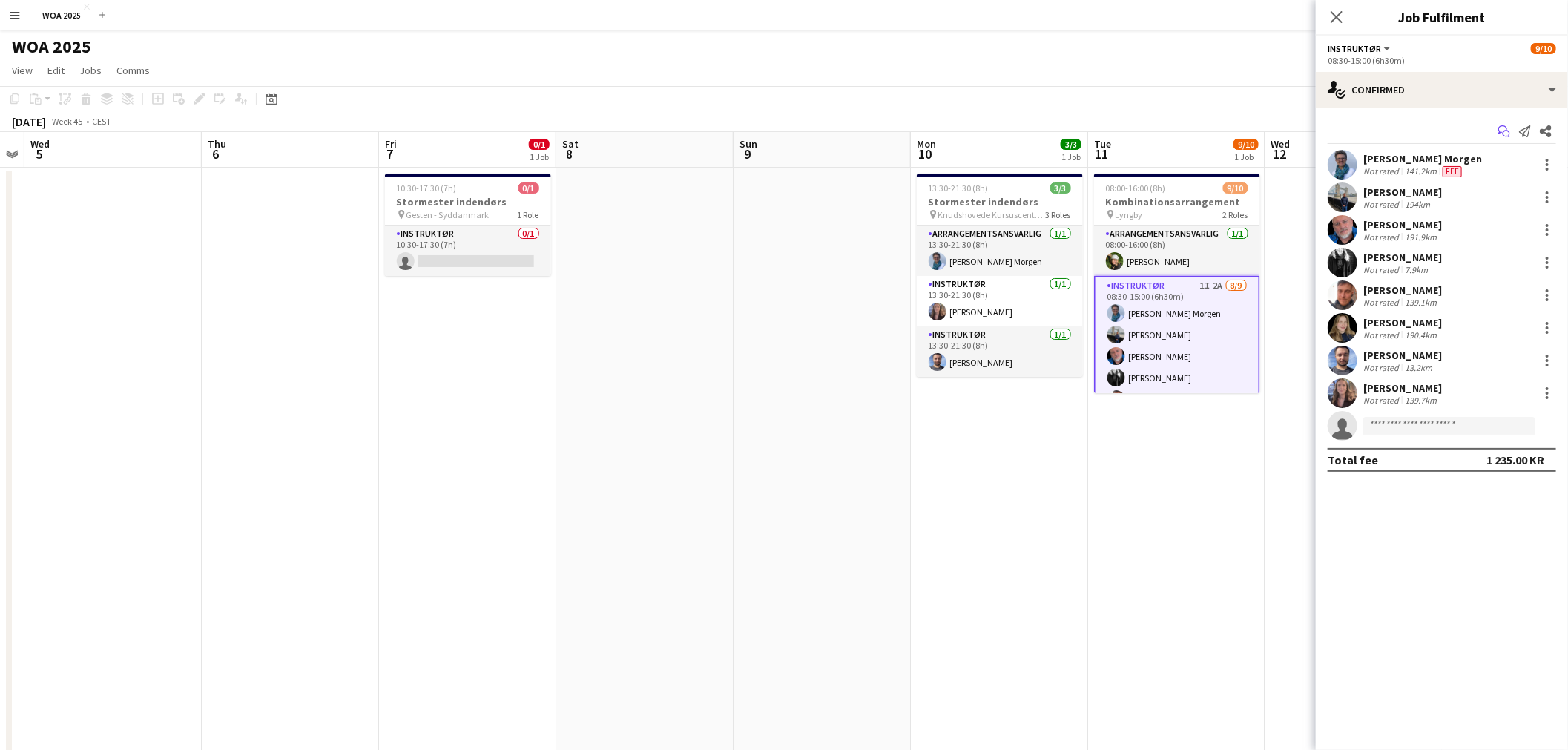
click at [1513, 128] on app-icon "Start chat" at bounding box center [1504, 131] width 21 height 21
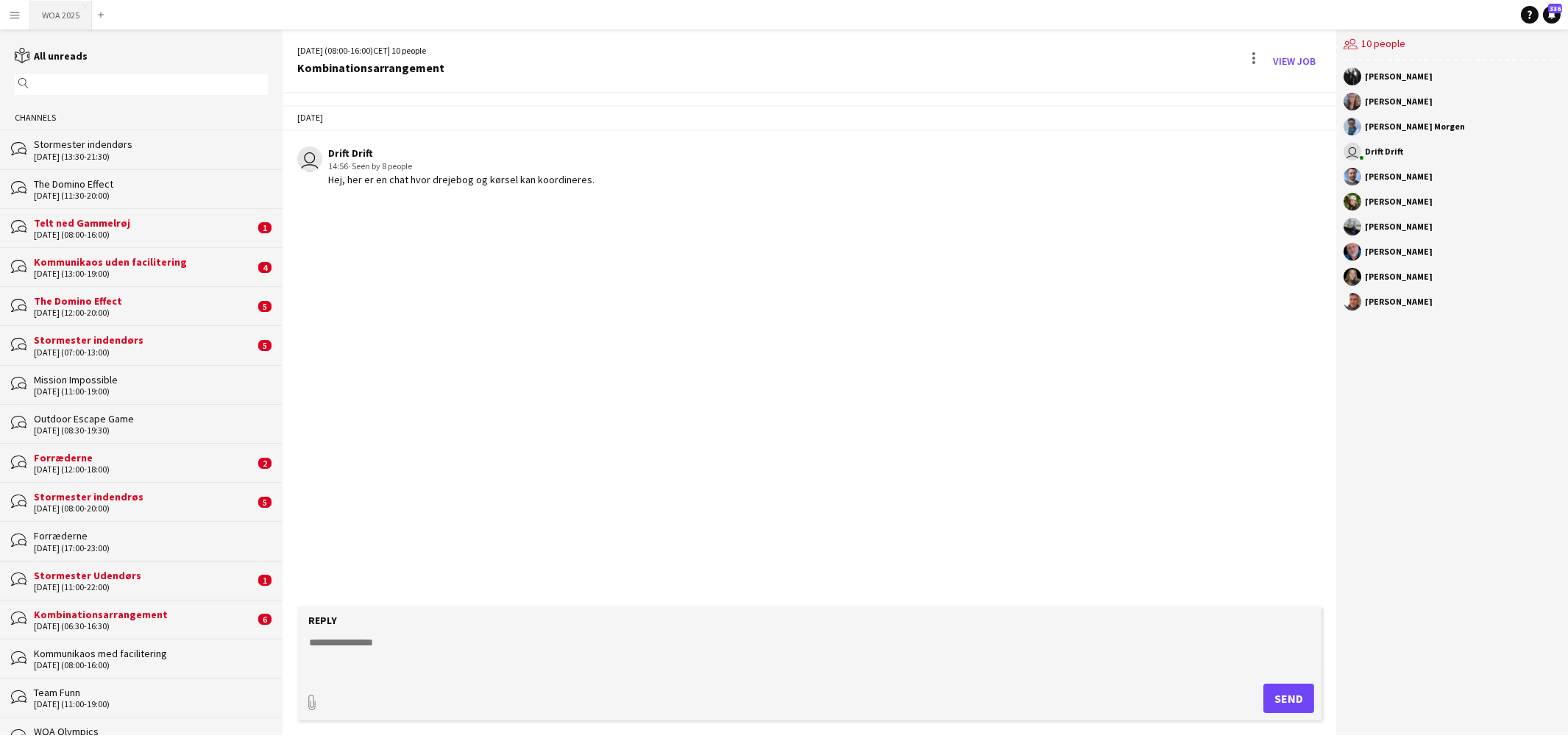
click at [57, 11] on button "WOA 2025 Close" at bounding box center [61, 15] width 62 height 29
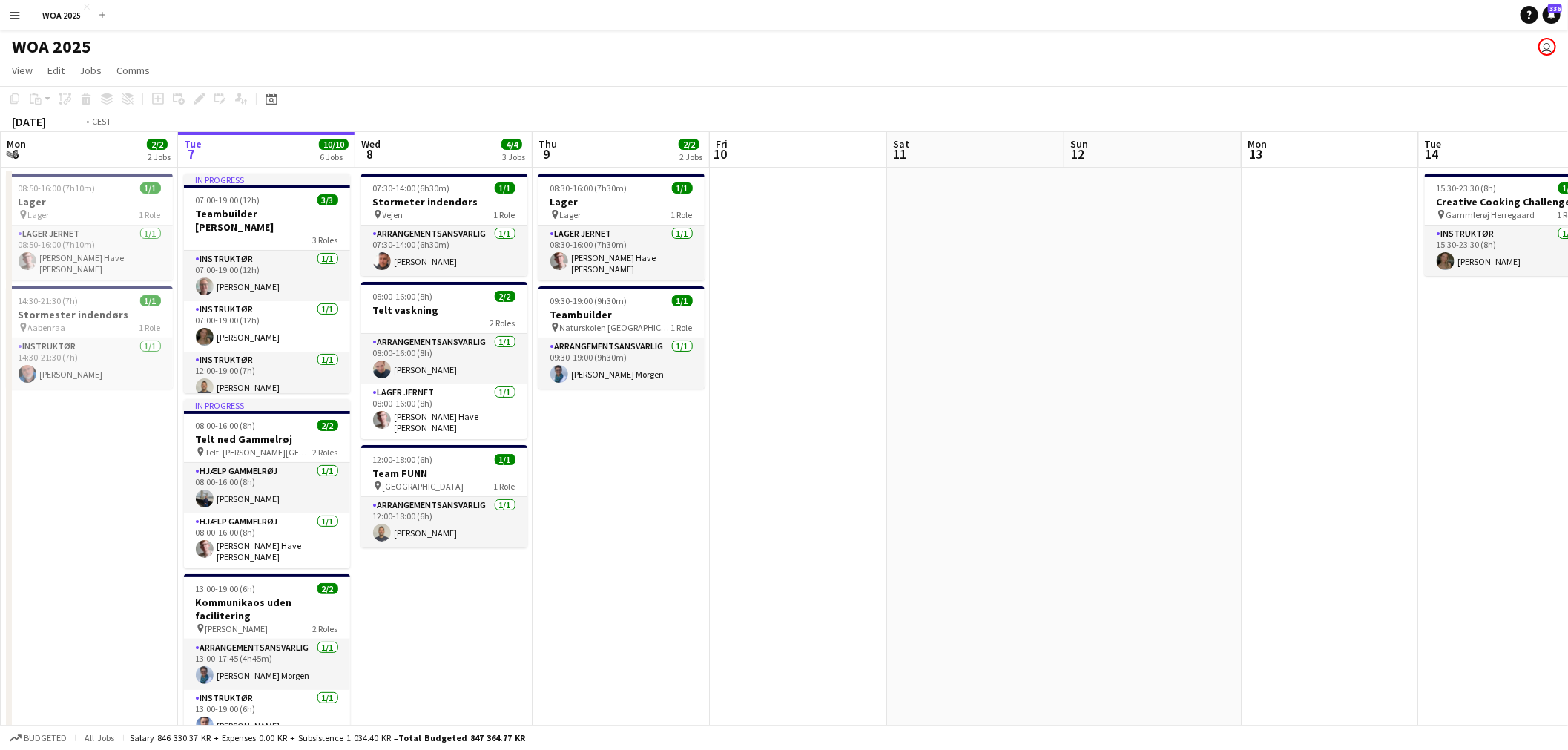
drag, startPoint x: 1278, startPoint y: 307, endPoint x: 982, endPoint y: 352, distance: 299.4
click at [833, 320] on app-calendar-viewport "Sat 4 2/2 2 Jobs Sun 5 Mon 6 2/2 2 Jobs Tue 7 10/10 6 Jobs Wed 8 4/4 3 Jobs Thu…" at bounding box center [784, 611] width 1568 height 960
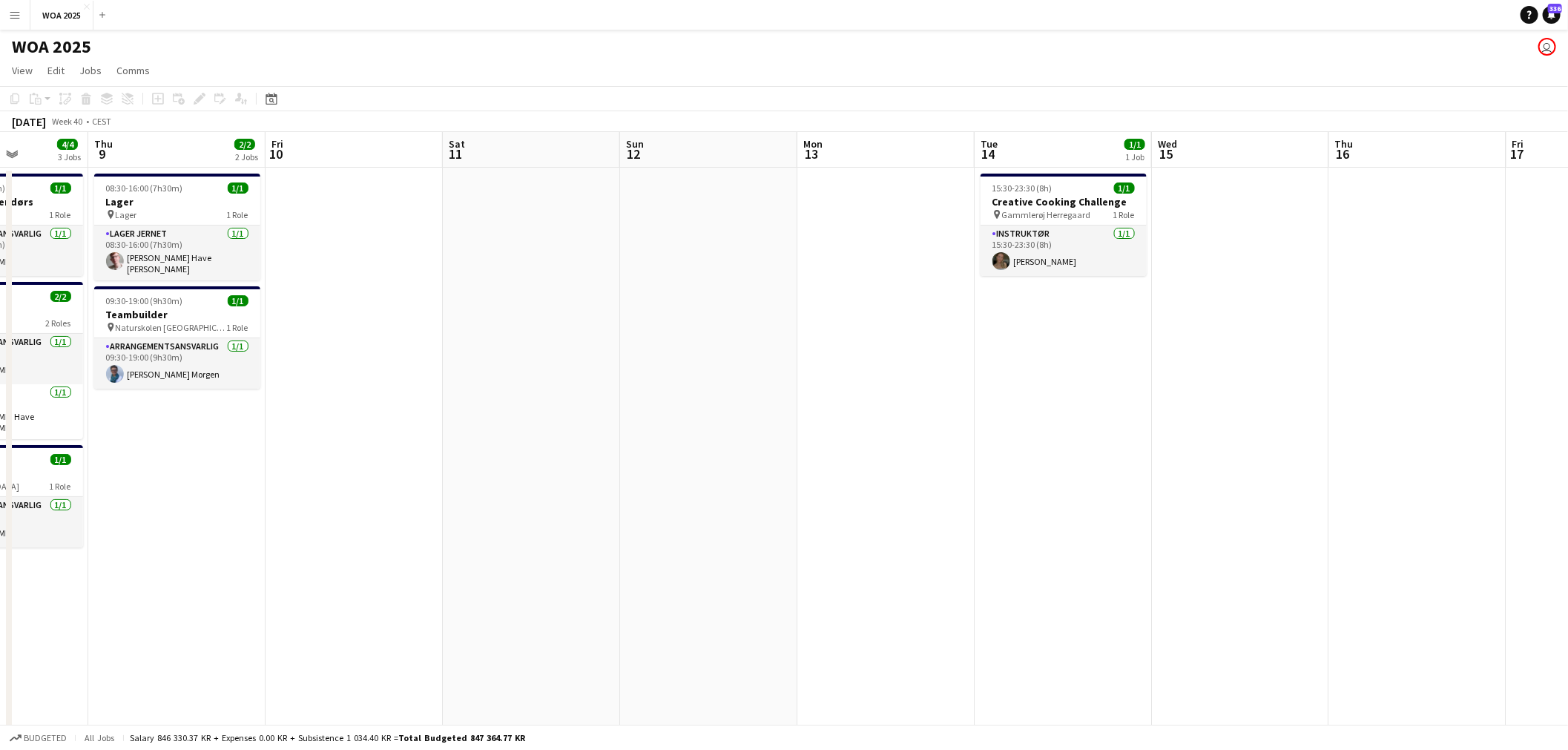
click at [804, 412] on app-calendar-viewport "Mon 6 2/2 2 Jobs Tue 7 10/10 6 Jobs Wed 8 4/4 3 Jobs Thu 9 2/2 2 Jobs Fri 10 Sa…" at bounding box center [784, 611] width 1568 height 960
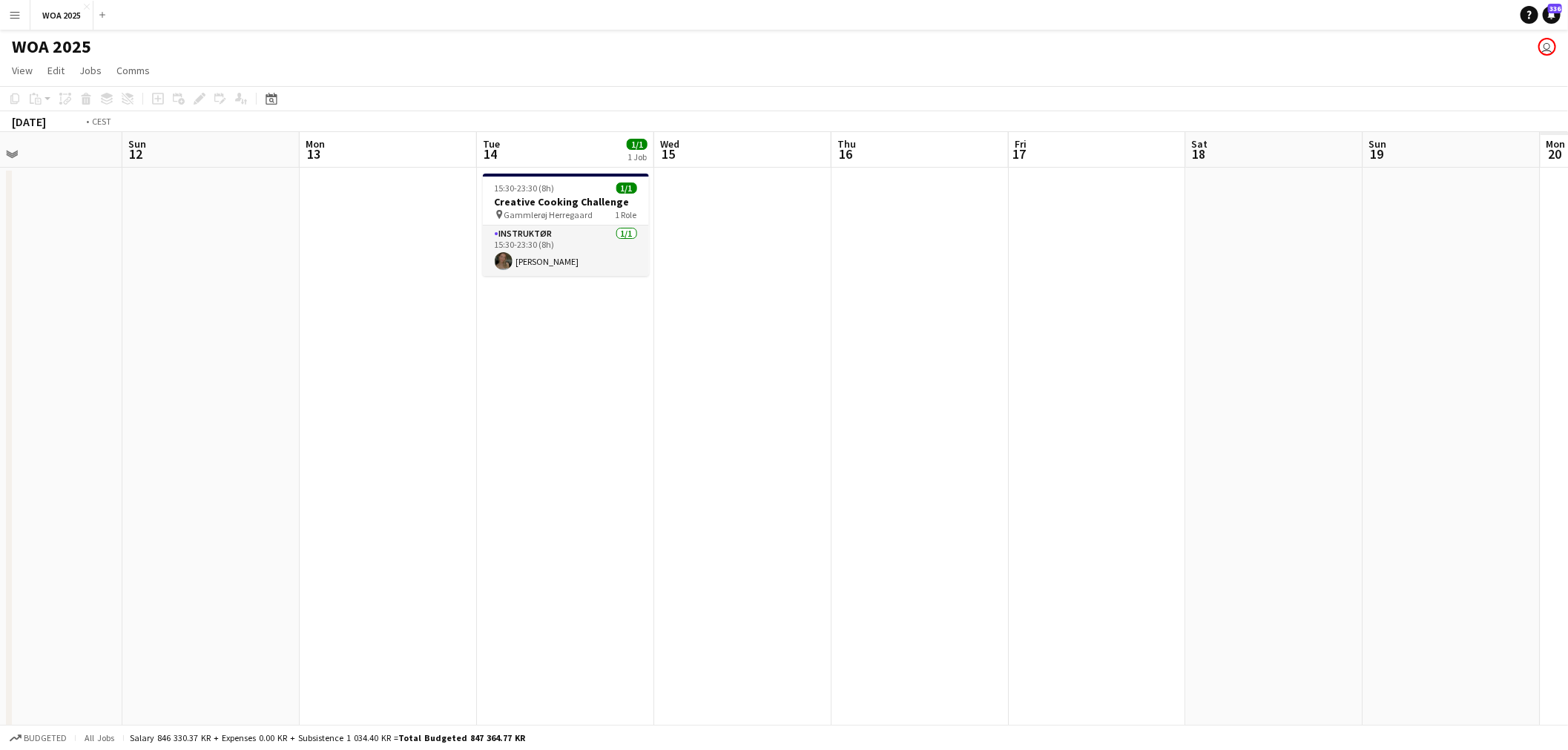
drag, startPoint x: 1317, startPoint y: 415, endPoint x: 866, endPoint y: 439, distance: 451.6
click at [720, 449] on app-calendar-viewport "Wed 8 4/4 3 Jobs Thu 9 2/2 2 Jobs Fri 10 Sat 11 Sun 12 Mon 13 Tue 14 1/1 1 Job …" at bounding box center [784, 611] width 1568 height 960
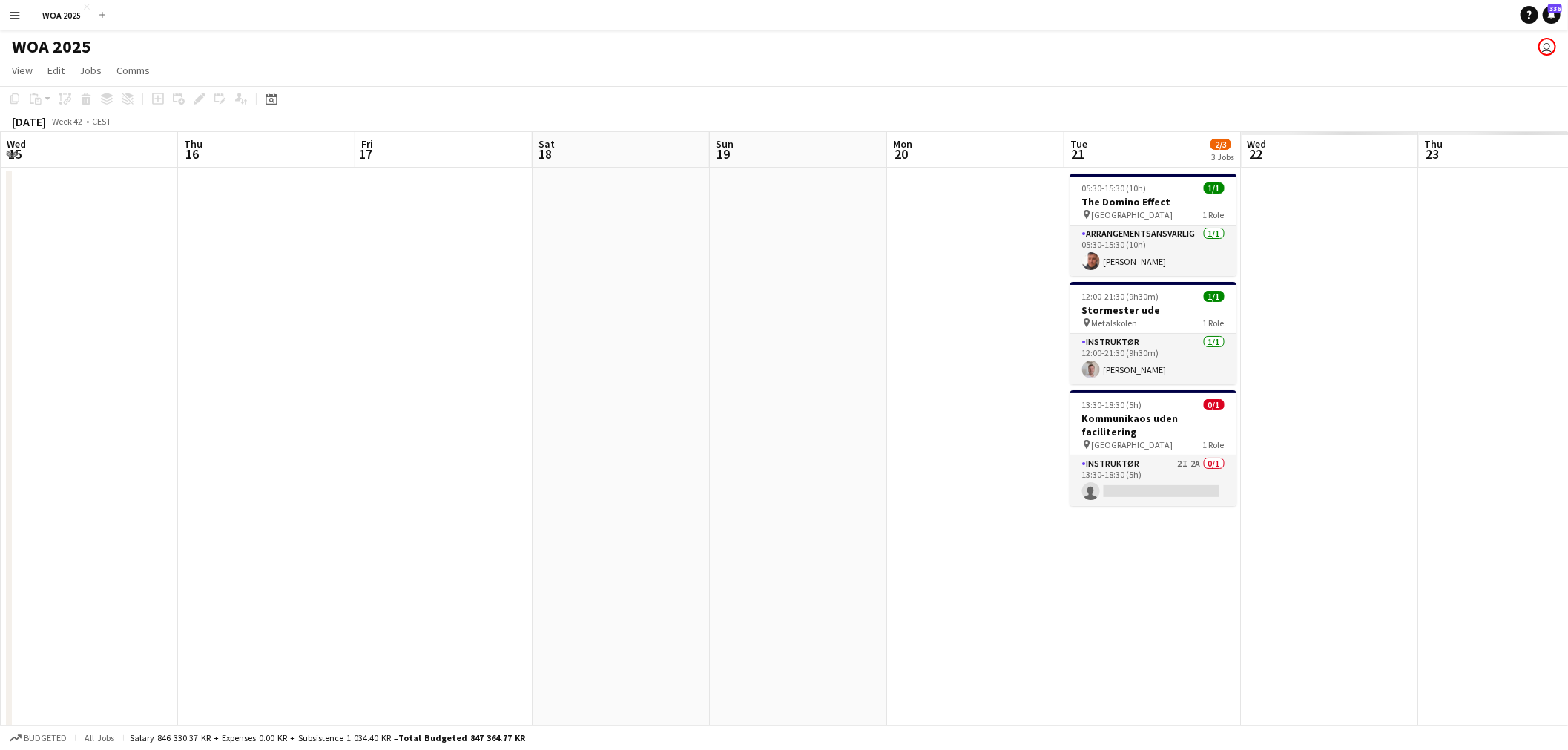
click at [578, 461] on app-calendar-viewport "Sun 12 Mon 13 Tue 14 1/1 1 Job Wed 15 Thu 16 Fri 17 Sat 18 Sun 19 Mon 20 Tue 21…" at bounding box center [784, 611] width 1568 height 960
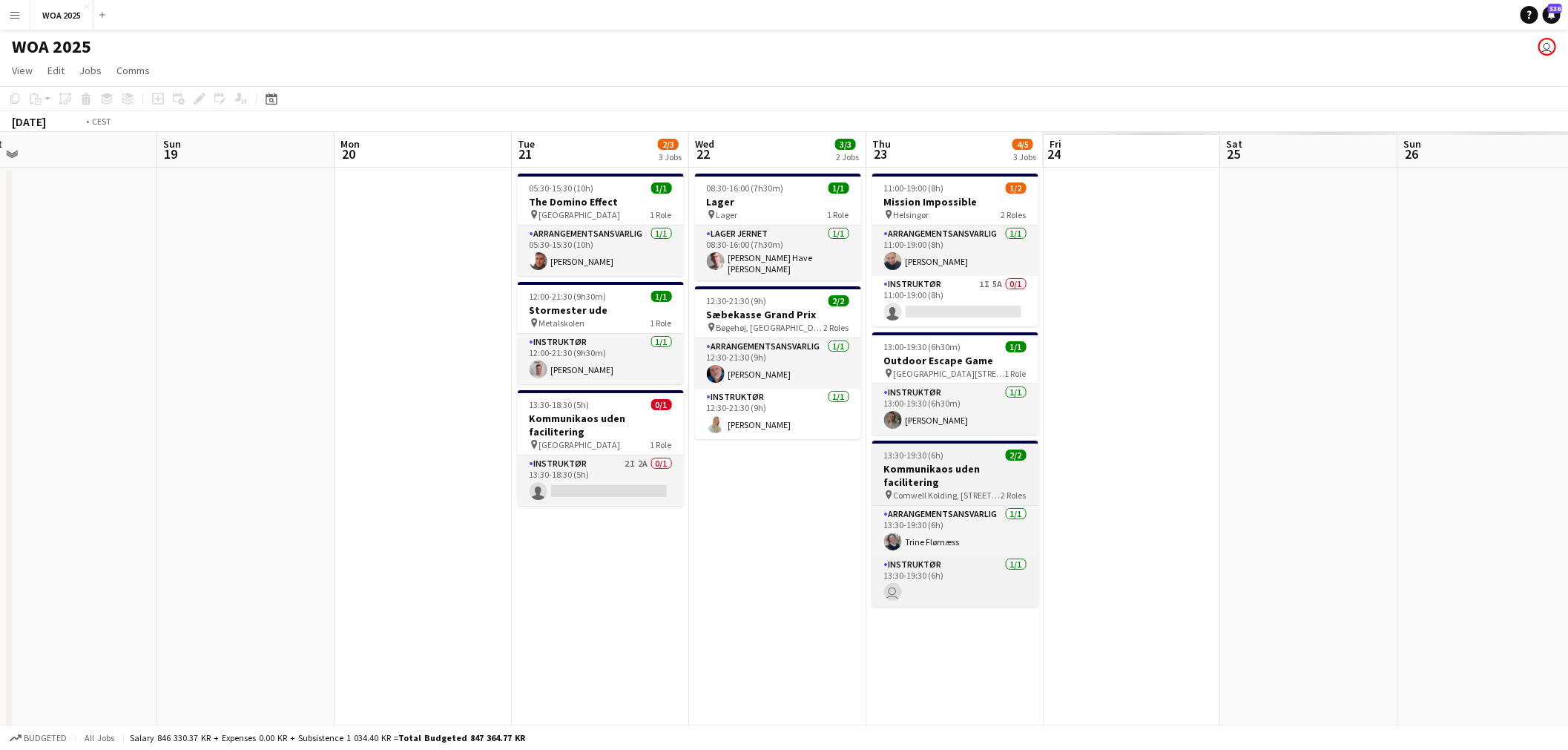
drag, startPoint x: 772, startPoint y: 439, endPoint x: 474, endPoint y: 445, distance: 298.1
click at [450, 449] on app-calendar-viewport "Wed 15 Thu 16 Fri 17 Sat 18 Sun 19 Mon 20 Tue 21 2/3 3 Jobs Wed 22 3/3 2 Jobs T…" at bounding box center [784, 611] width 1568 height 960
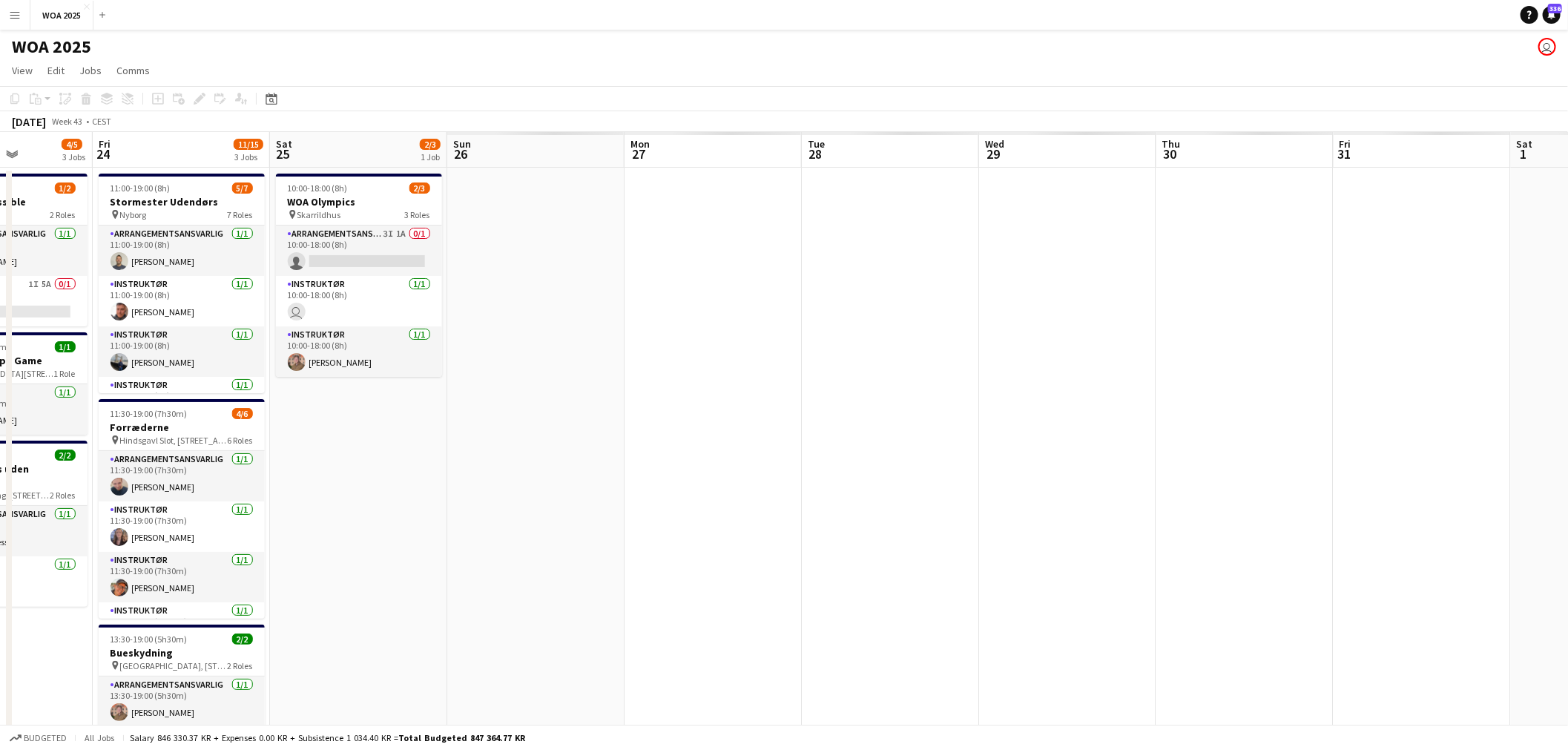
drag, startPoint x: 482, startPoint y: 414, endPoint x: 1100, endPoint y: 354, distance: 620.9
click at [458, 420] on app-calendar-viewport "Mon 20 Tue 21 2/3 3 Jobs Wed 22 3/3 2 Jobs Thu 23 4/5 3 Jobs Fri 24 11/15 3 Job…" at bounding box center [784, 611] width 1568 height 960
drag, startPoint x: 1100, startPoint y: 354, endPoint x: 671, endPoint y: 396, distance: 431.1
click at [669, 396] on app-calendar-viewport "Mon 20 Tue 21 2/3 3 Jobs Wed 22 3/3 2 Jobs Thu 23 4/5 3 Jobs Fri 24 11/15 3 Job…" at bounding box center [784, 611] width 1568 height 960
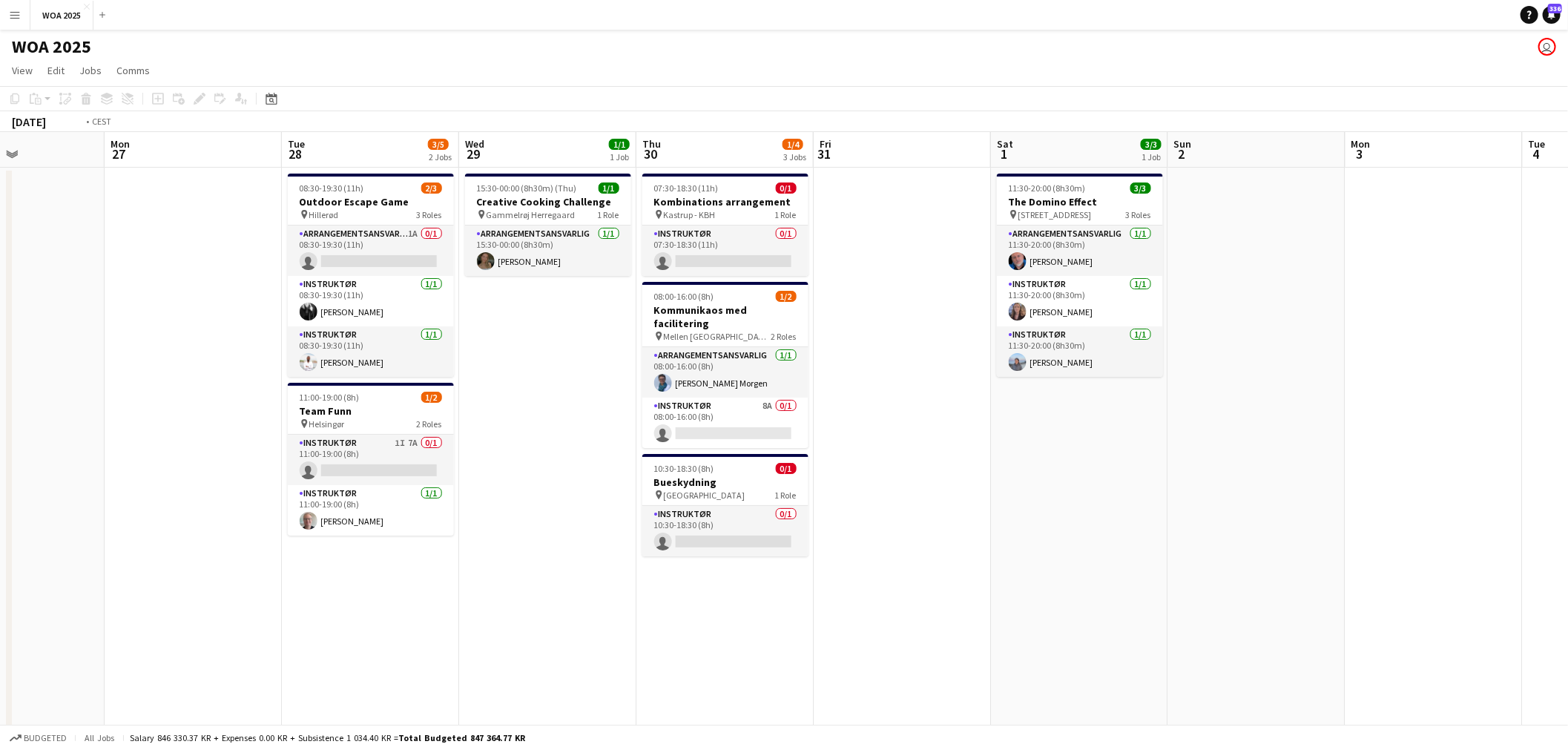
drag, startPoint x: 1137, startPoint y: 379, endPoint x: 927, endPoint y: 402, distance: 211.3
click at [649, 409] on app-calendar-viewport "Thu 23 4/5 3 Jobs Fri 24 11/15 3 Jobs Sat 25 2/3 1 Job Sun 26 Mon 27 Tue 28 3/5…" at bounding box center [784, 611] width 1568 height 960
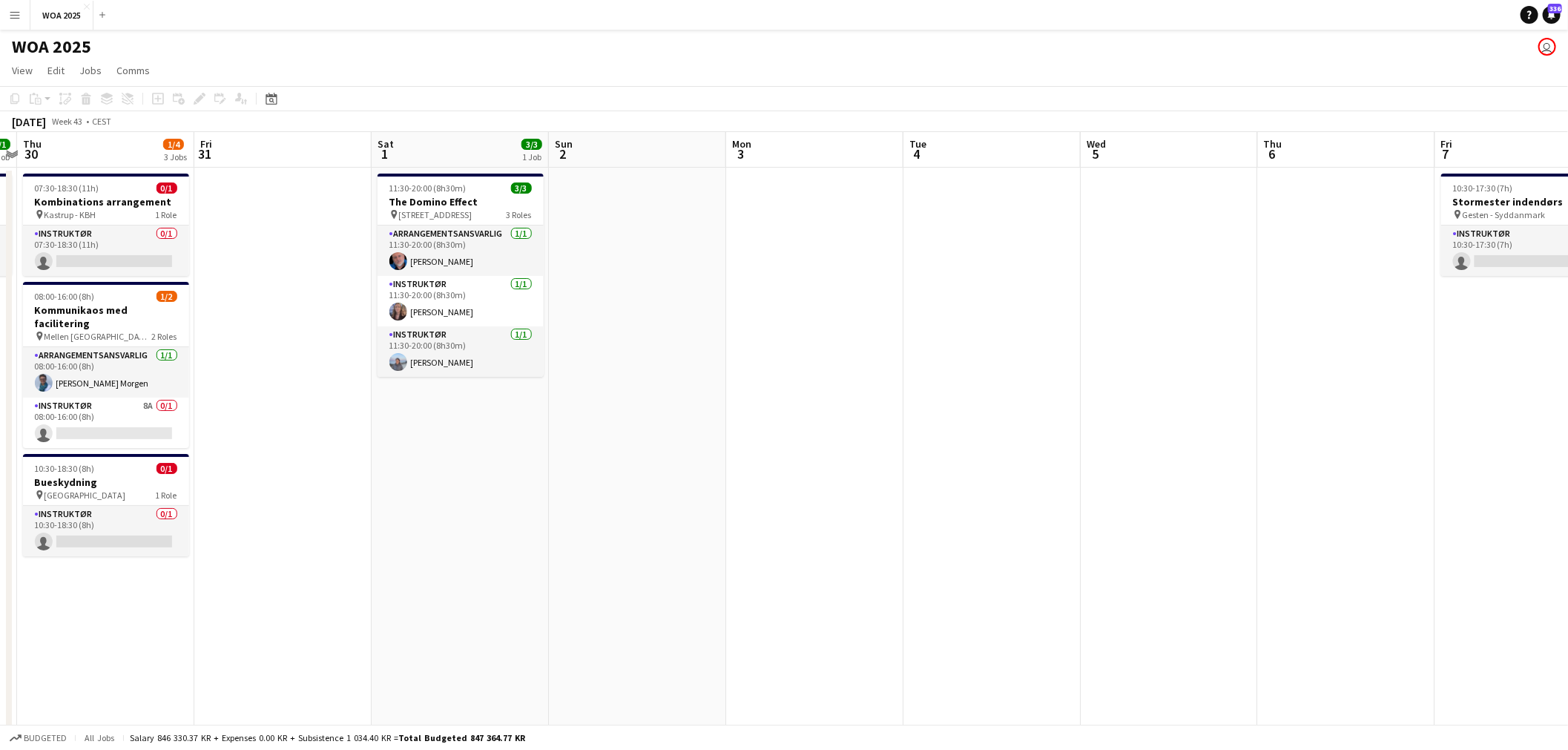
drag, startPoint x: 1187, startPoint y: 384, endPoint x: 680, endPoint y: 408, distance: 507.6
click at [522, 407] on app-calendar-viewport "Mon 27 Tue 28 3/5 2 Jobs Wed 29 1/1 1 Job Thu 30 1/4 3 Jobs Fri 31 Sat 1 3/3 1 …" at bounding box center [784, 611] width 1568 height 960
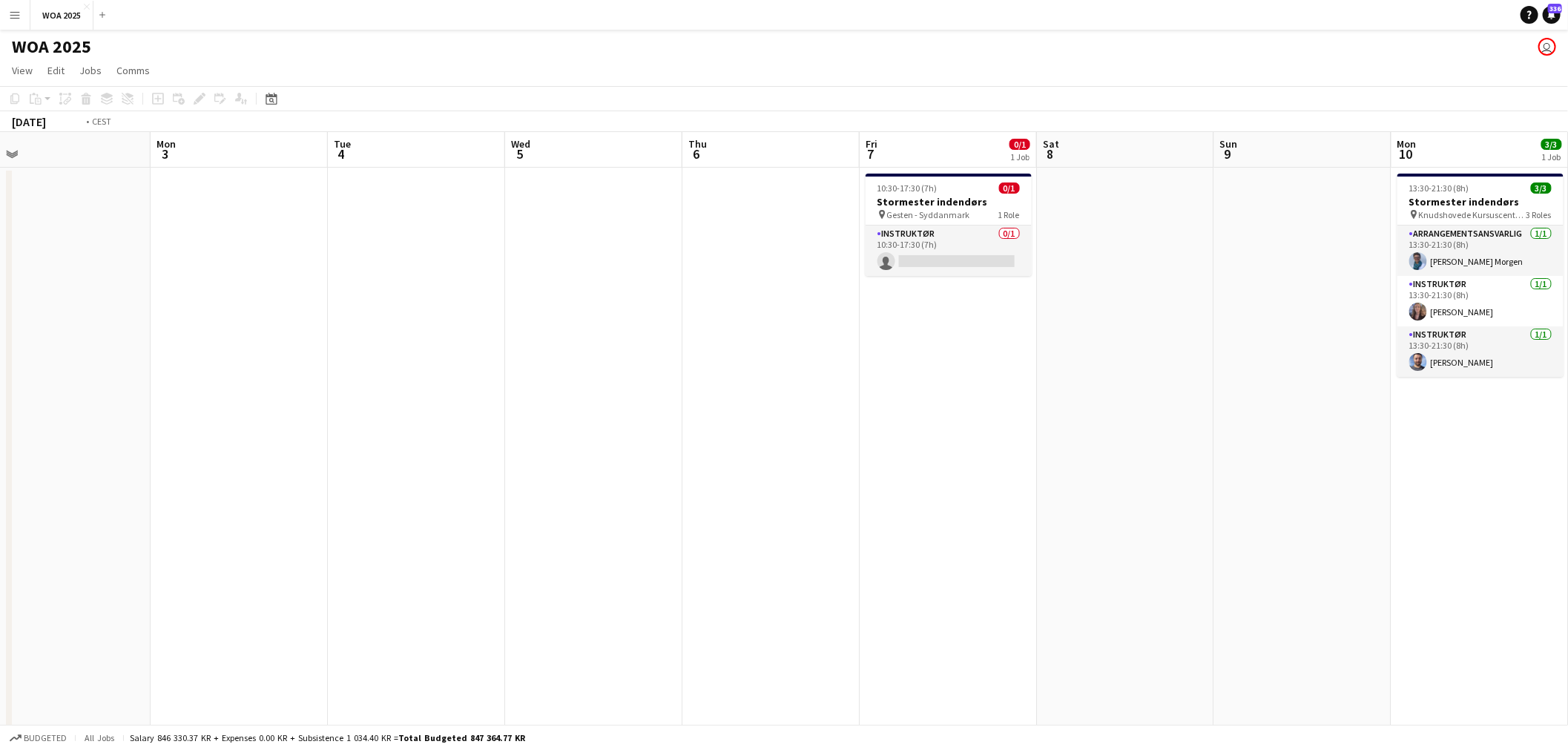
drag, startPoint x: 983, startPoint y: 402, endPoint x: 516, endPoint y: 429, distance: 467.8
click at [512, 428] on app-calendar-viewport "Thu 30 1/4 3 Jobs Fri 31 Sat 1 3/3 1 Job Sun 2 Mon 3 Tue 4 Wed 5 Thu 6 Fri 7 0/…" at bounding box center [784, 611] width 1568 height 960
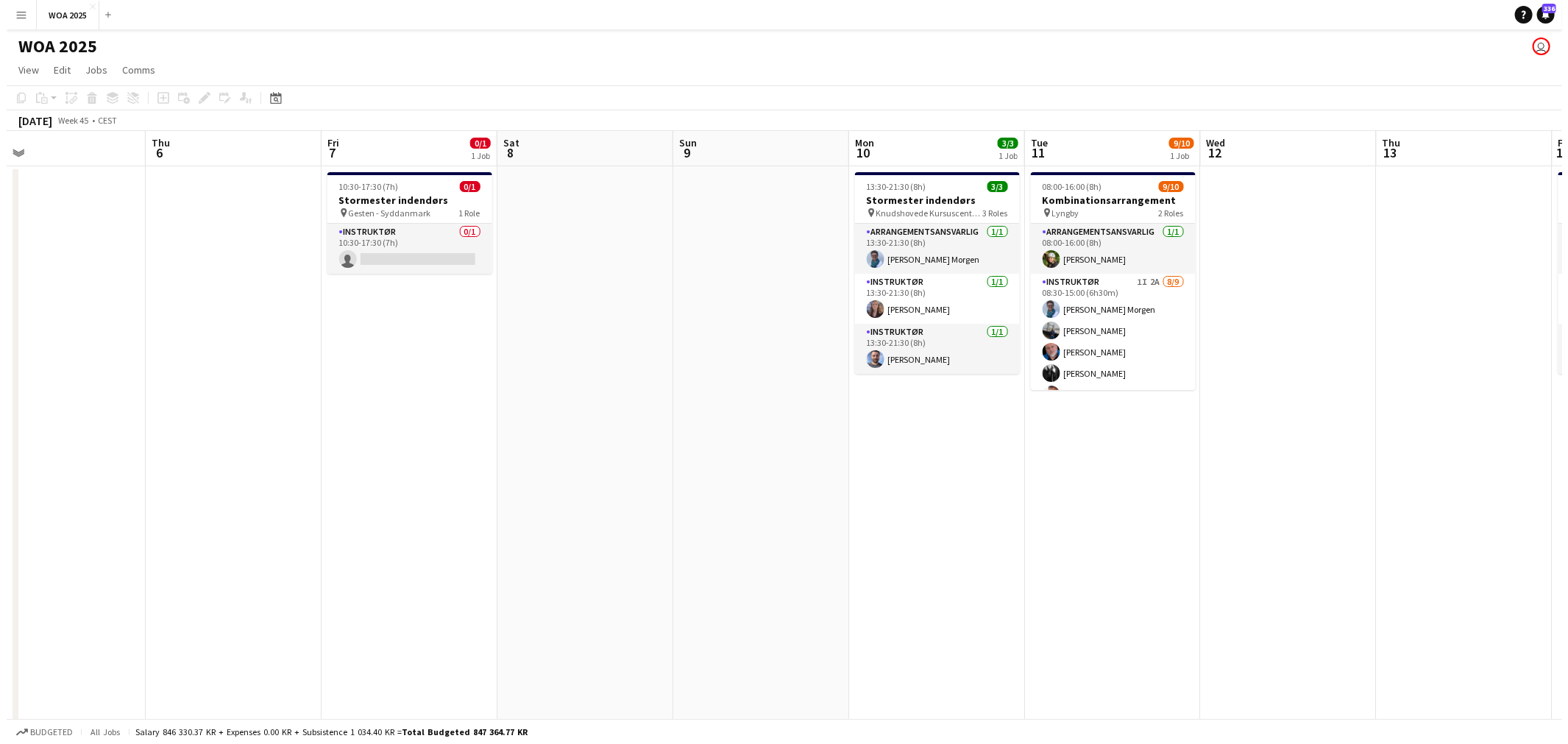
scroll to position [0, 497]
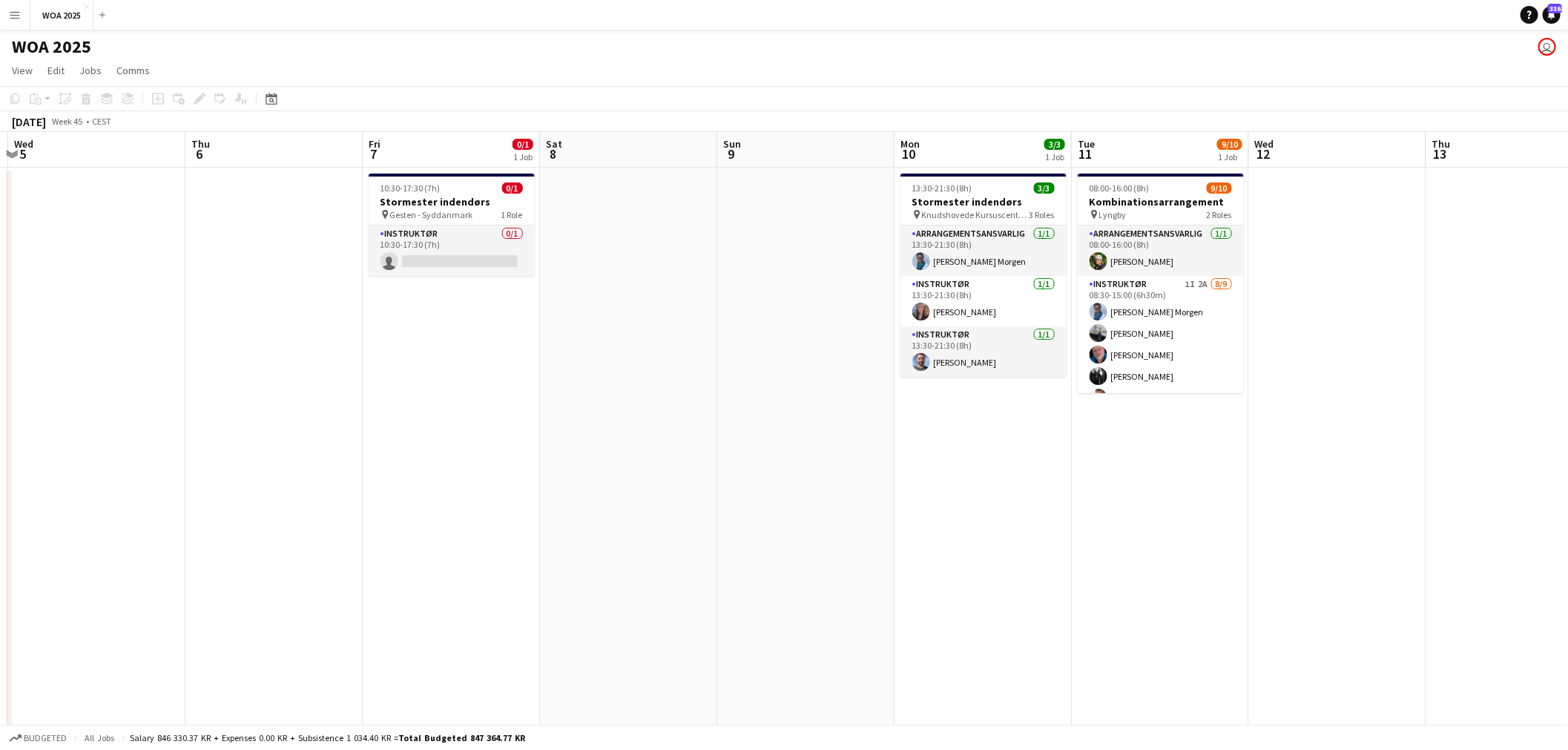
drag, startPoint x: 1058, startPoint y: 432, endPoint x: 775, endPoint y: 454, distance: 283.9
click at [792, 454] on app-calendar-viewport "Sun 2 Mon 3 Tue 4 Wed 5 Thu 6 Fri 7 0/1 1 Job Sat 8 Sun 9 Mon 10 3/3 1 Job Tue …" at bounding box center [784, 611] width 1568 height 960
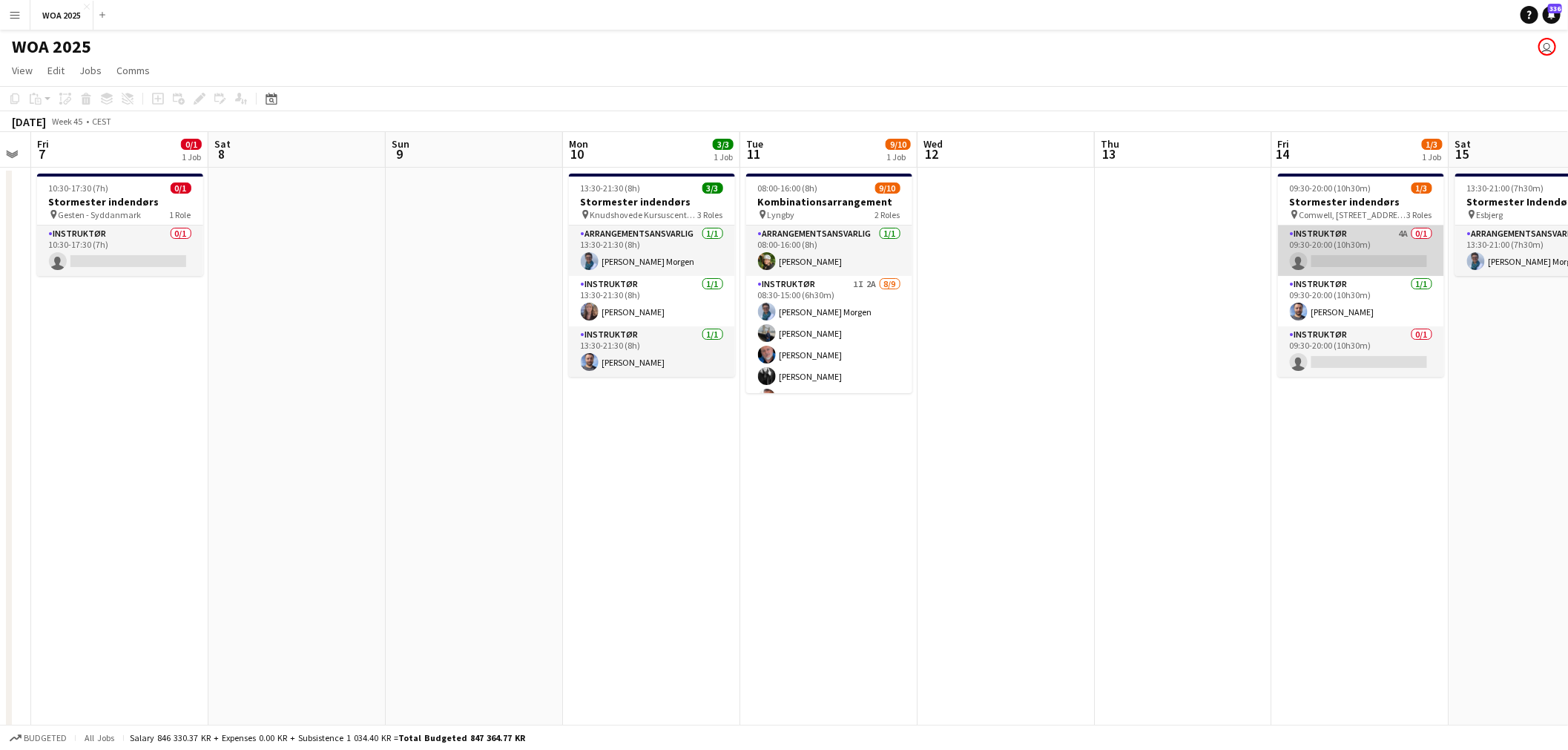
click at [1347, 259] on app-card-role "Instruktør 4A 0/1 09:30-20:00 (10h30m) single-neutral-actions" at bounding box center [1361, 250] width 166 height 51
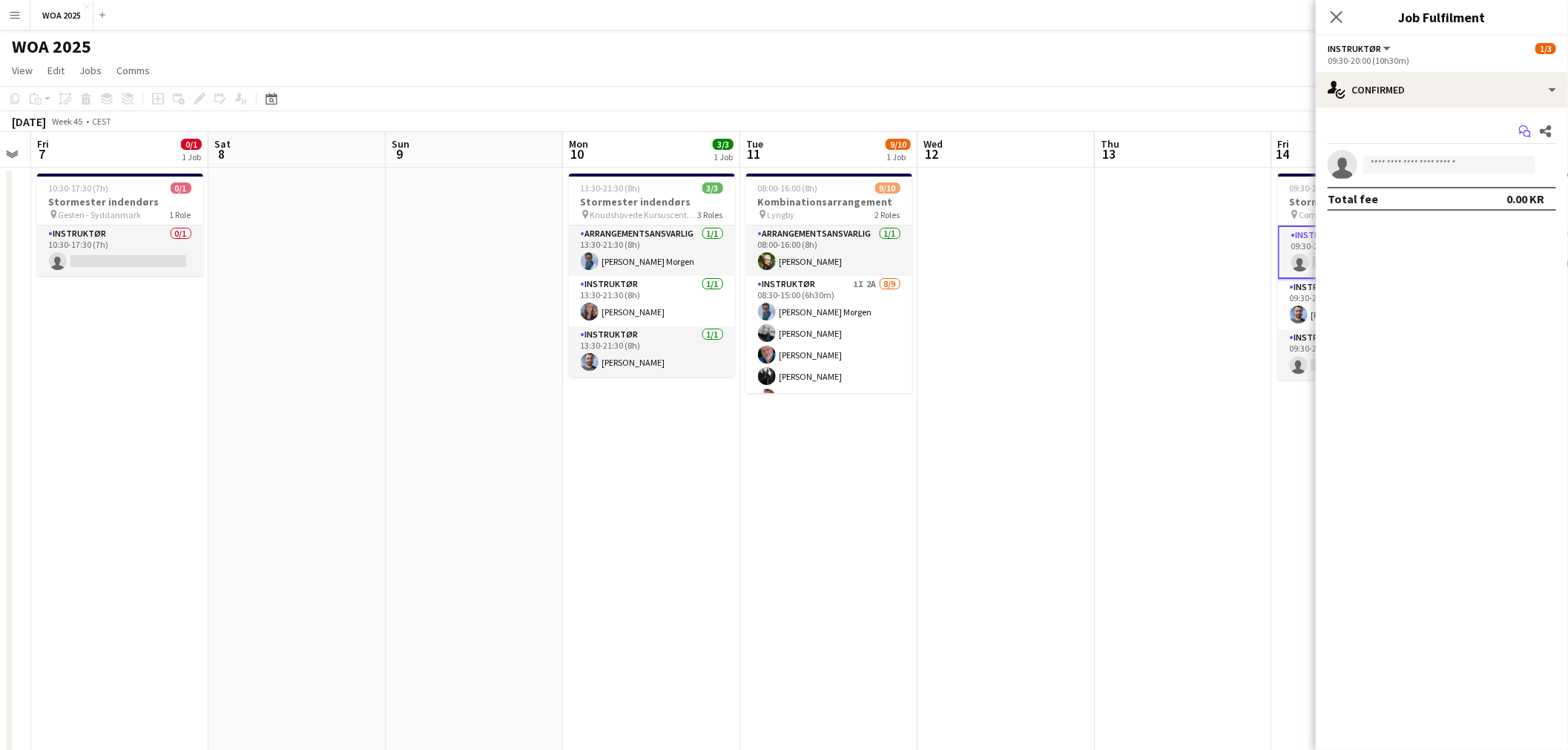
click at [1524, 134] on icon at bounding box center [1527, 134] width 8 height 8
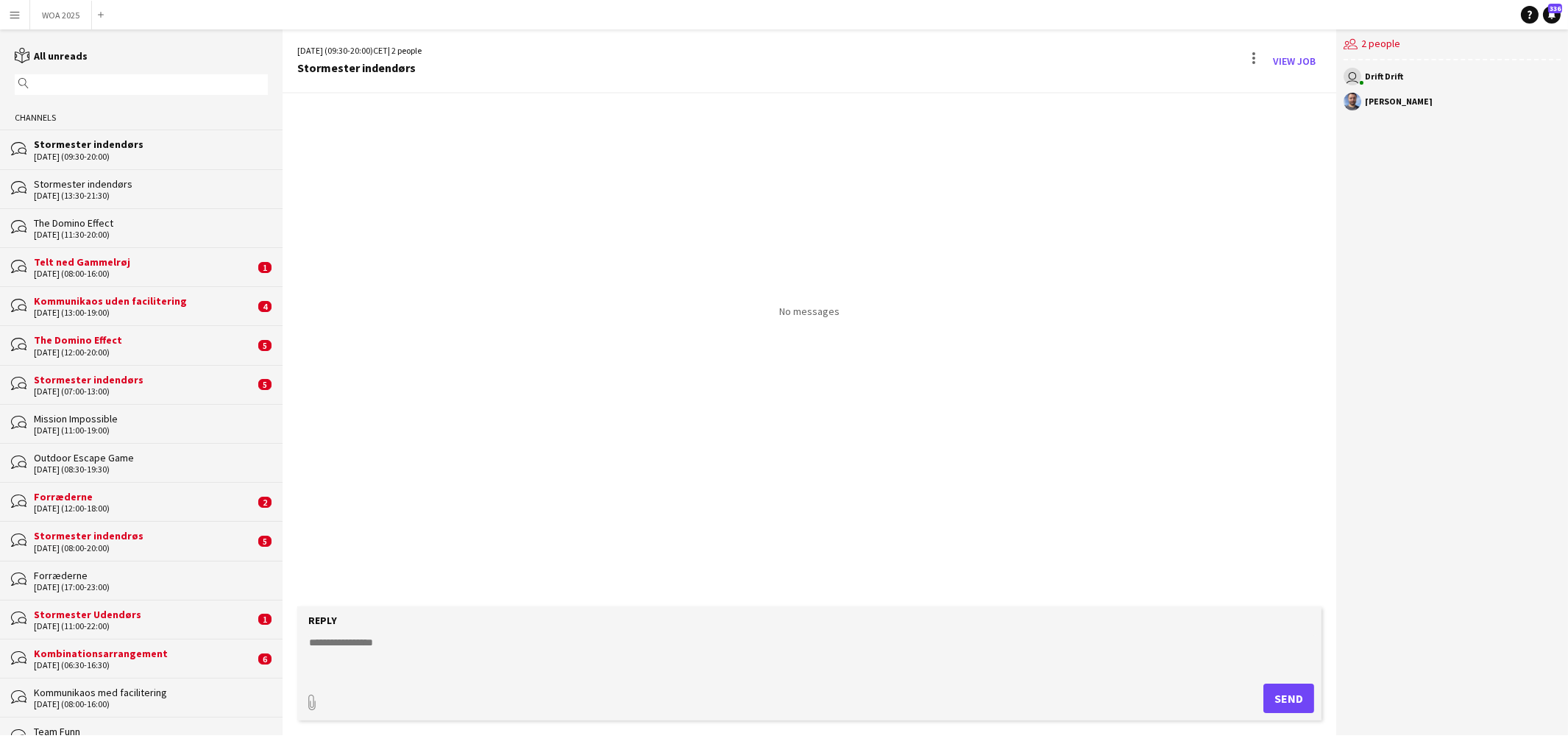
click at [680, 653] on textarea at bounding box center [812, 653] width 1010 height 38
paste textarea "**********"
type textarea "**********"
click at [1265, 694] on button "Send" at bounding box center [1289, 698] width 51 height 30
click at [60, 22] on button "WOA 2025 Close" at bounding box center [61, 15] width 62 height 29
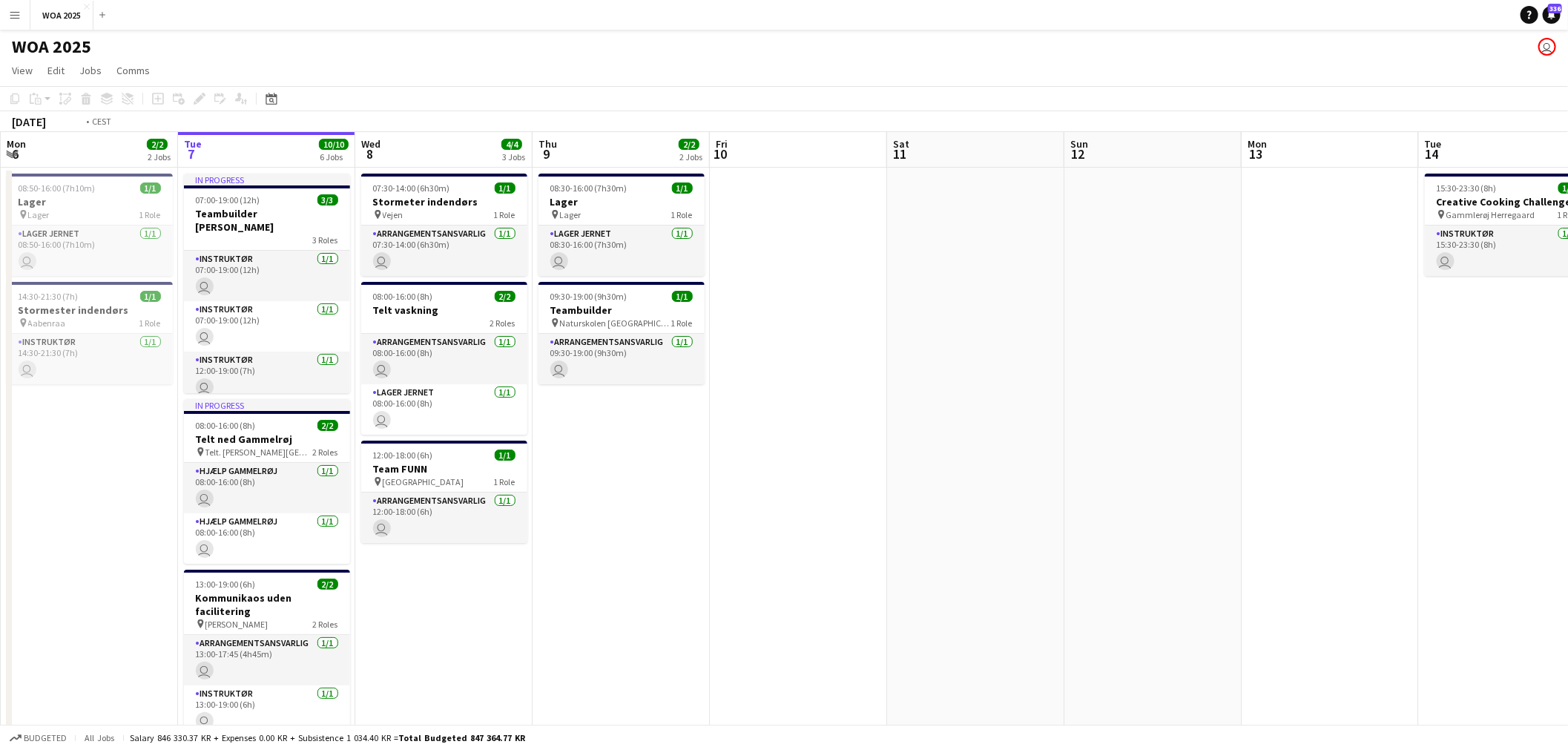
drag
click at [855, 252] on app-calendar-viewport "Sat 4 2/2 2 Jobs Sun 5 Mon 6 2/2 2 Jobs Tue 7 10/10 6 Jobs Wed 8 4/4 3 Jobs Thu…" at bounding box center [784, 611] width 1568 height 960
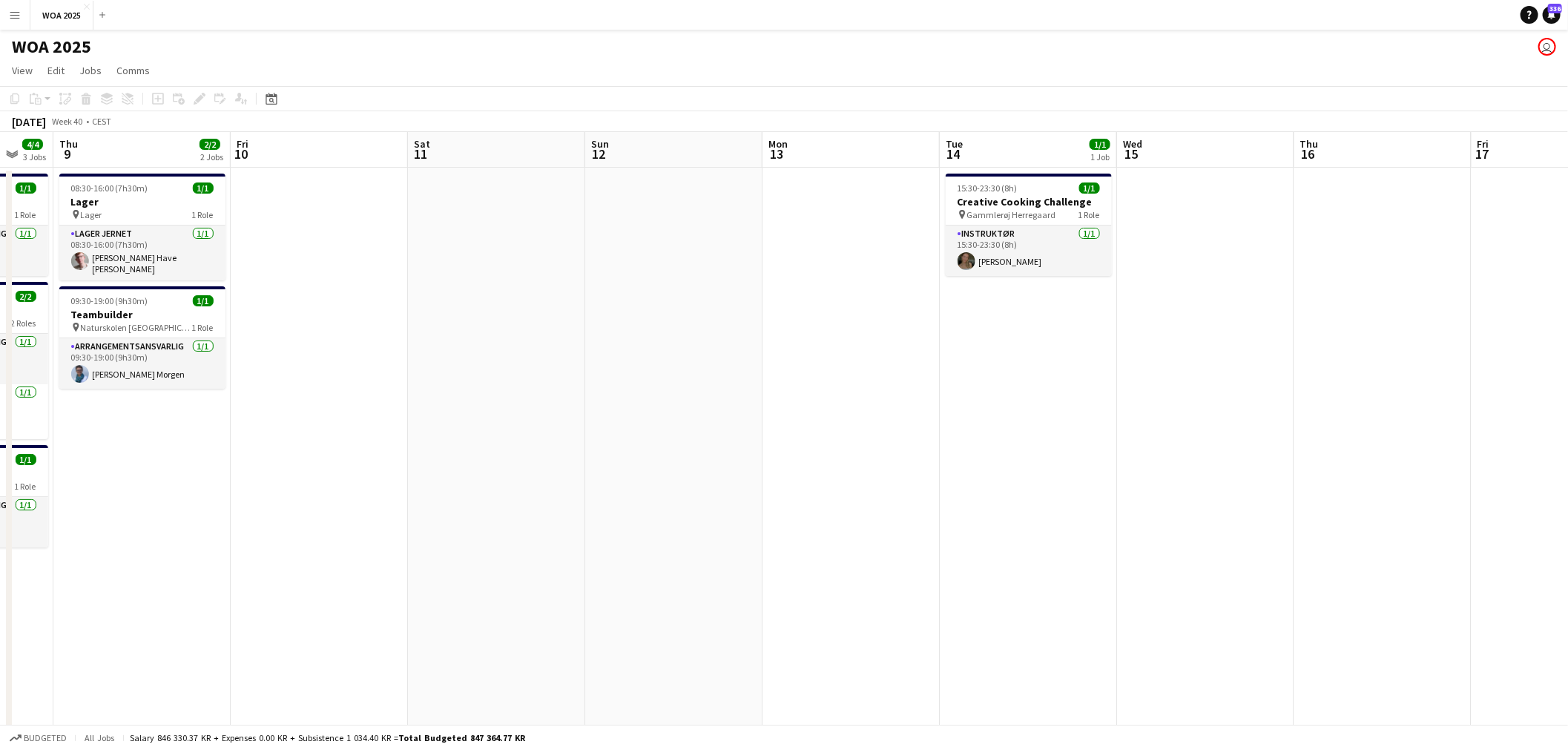
click at [872, 301] on app-calendar-viewport "Mon 6 2/2 2 Jobs Tue 7 10/10 6 Jobs Wed 8 4/4 3 Jobs Thu 9 2/2 2 Jobs Fri 10 Sa…" at bounding box center [784, 611] width 1568 height 960
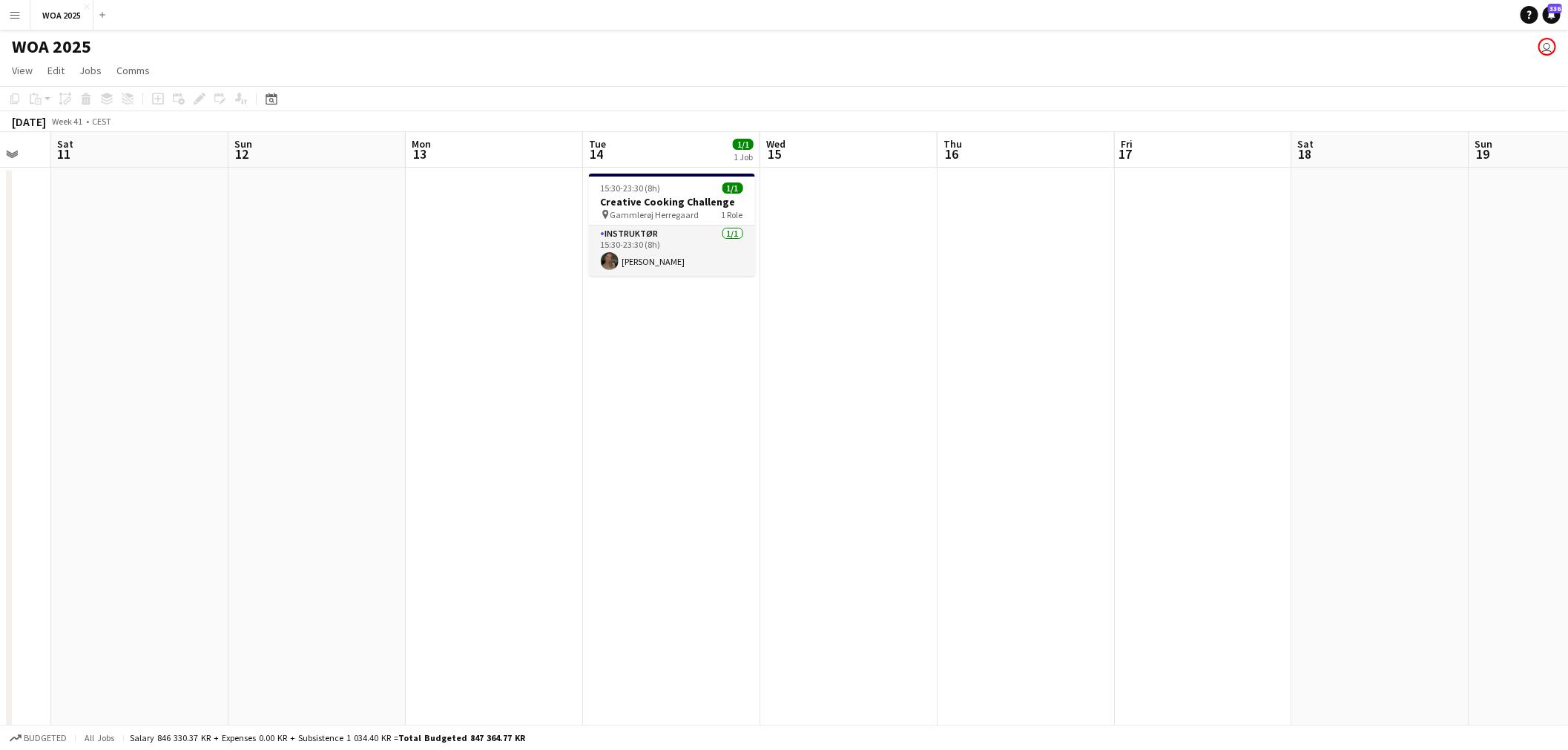
click at [883, 369] on app-calendar-viewport "Wed 8 4/4 3 Jobs Thu 9 2/2 2 Jobs Fri 10 Sat 11 Sun 12 Mon 13 Tue 14 1/1 1 Job …" at bounding box center [784, 611] width 1568 height 960
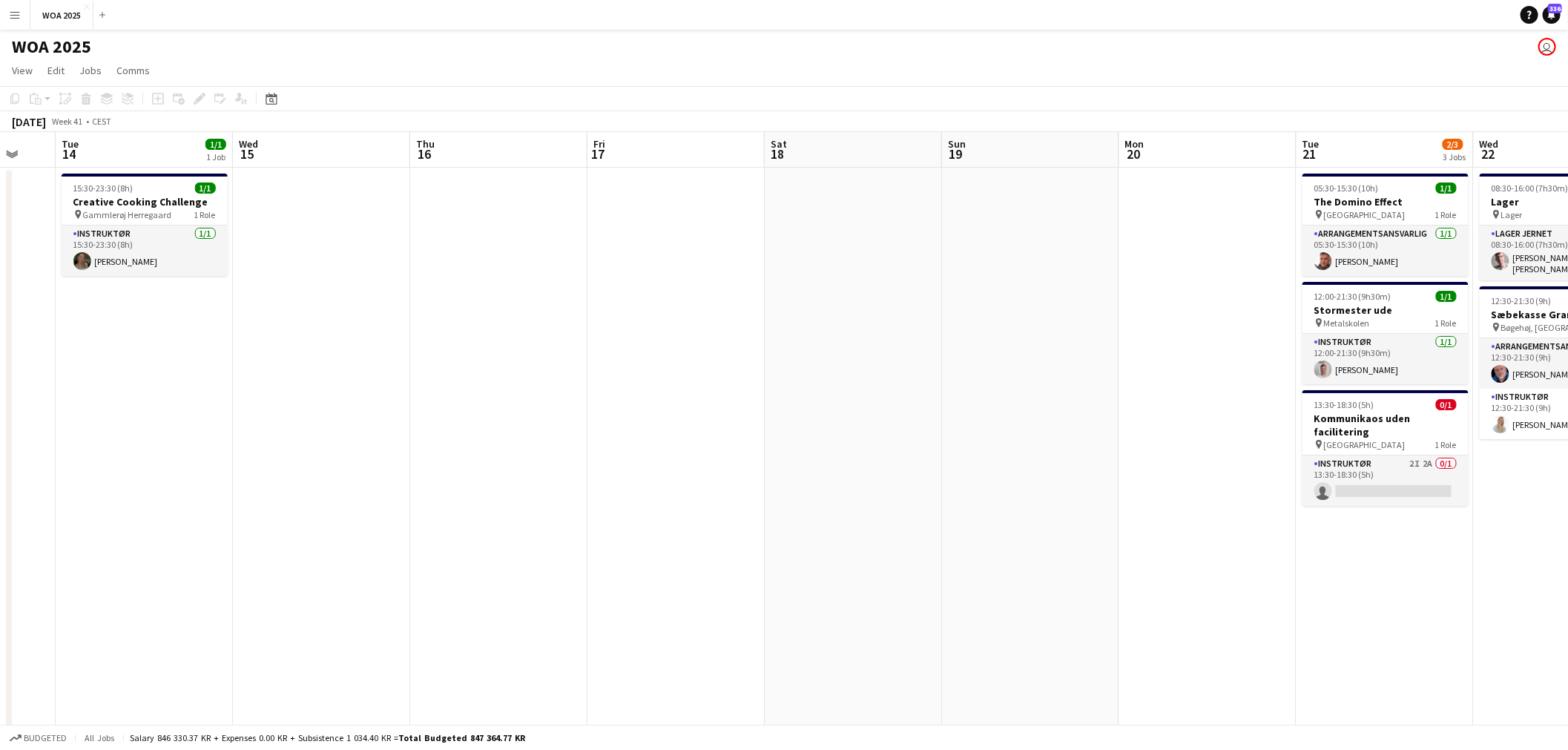
click at [779, 407] on app-calendar-viewport "Fri 10 Sat 11 Sun 12 Mon 13 Tue 14 1/1 1 Job Wed 15 Thu 16 Fri 17 Sat 18 Sun 19…" at bounding box center [784, 611] width 1568 height 960
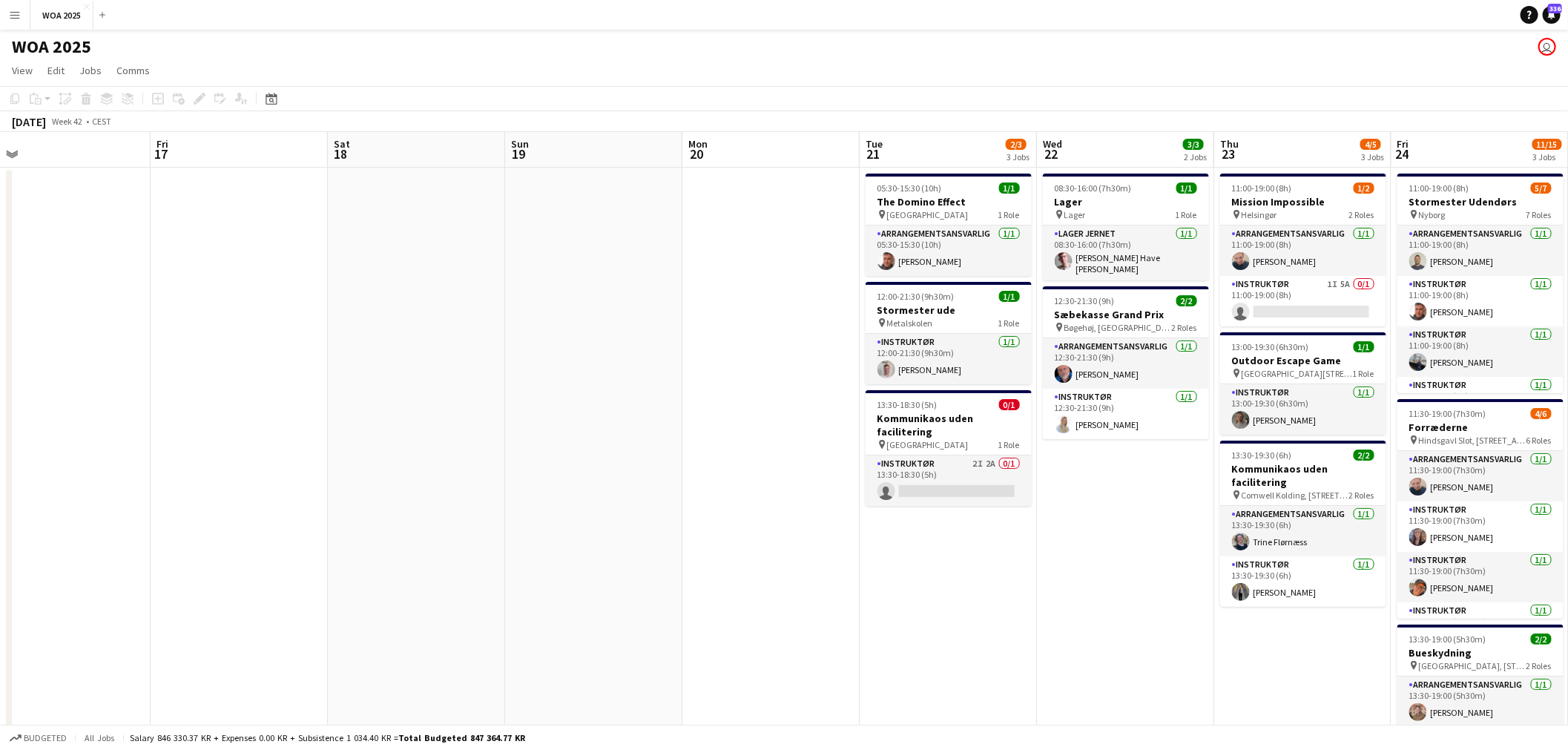
click at [760, 414] on app-calendar-viewport "Tue 14 1/1 1 Job Wed 15 Thu 16 Fri 17 Sat 18 Sun 19 Mon 20 Tue 21 2/3 3 Jobs We…" at bounding box center [784, 611] width 1568 height 960
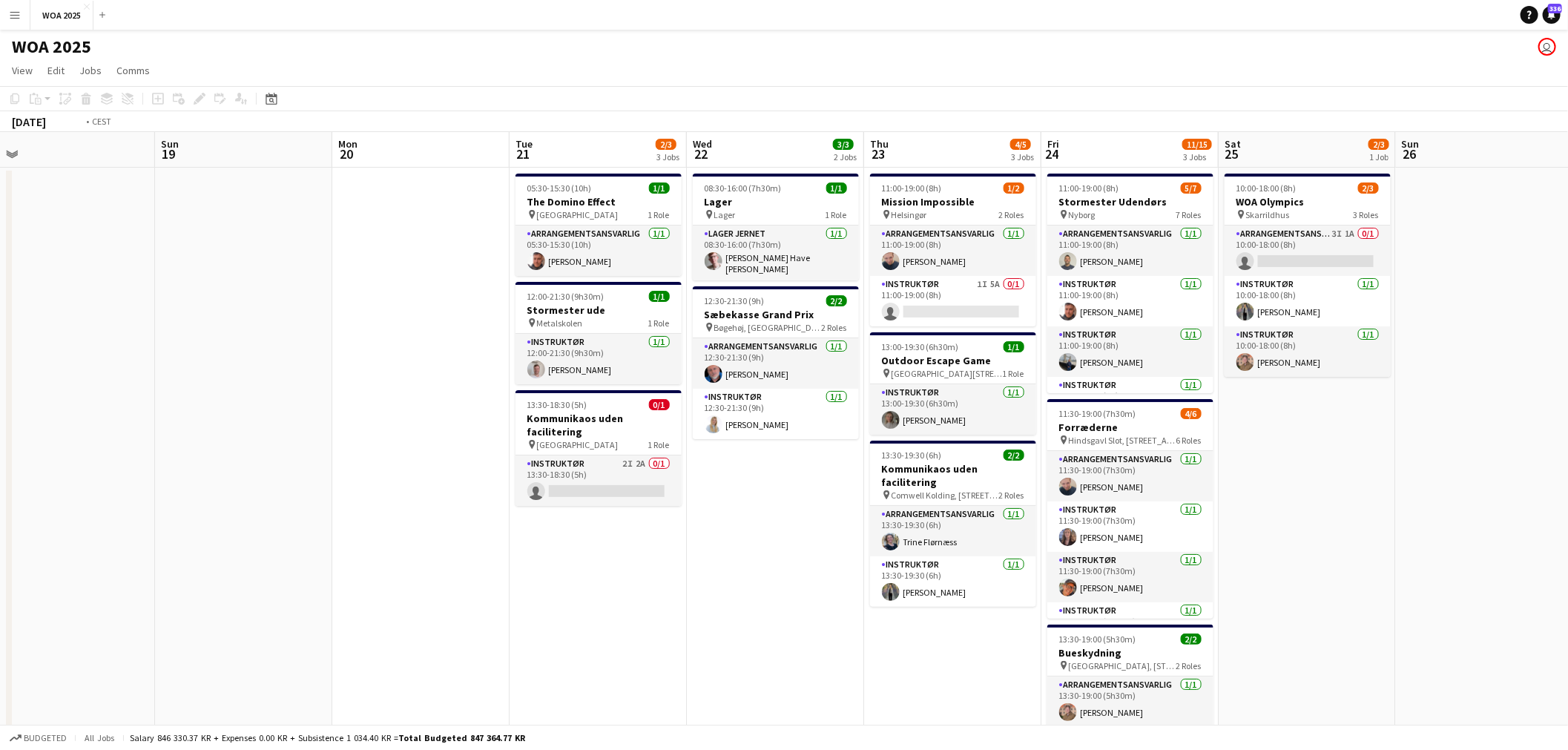
click at [807, 407] on app-calendar-viewport "Thu 16 Fri 17 Sat 18 Sun 19 Mon 20 Tue 21 2/3 3 Jobs Wed 22 3/3 2 Jobs Thu 23 4…" at bounding box center [784, 611] width 1568 height 960
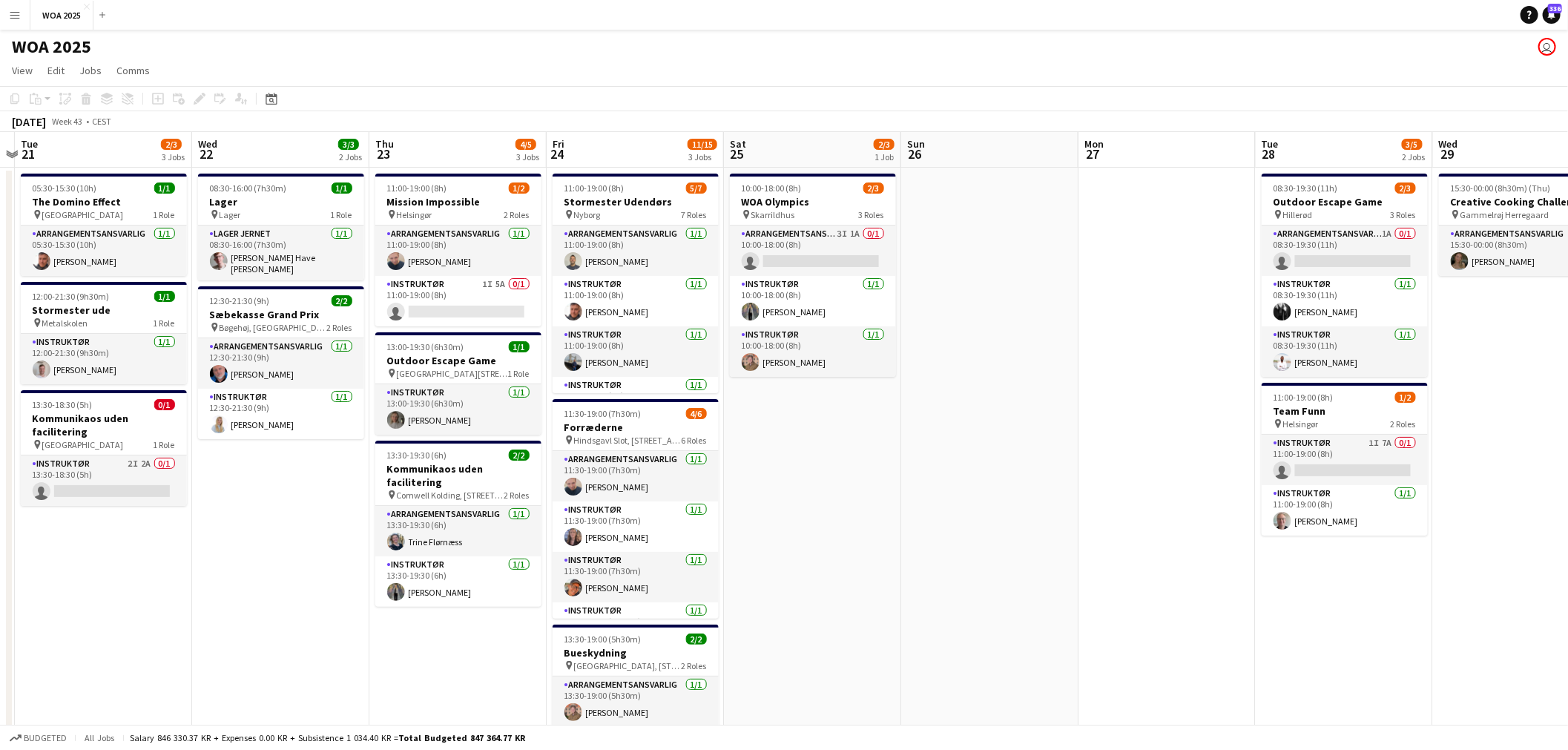
click at [665, 405] on app-calendar-viewport "Sat 18 Sun 19 Mon 20 Tue 21 2/3 3 Jobs Wed 22 3/3 2 Jobs Thu 23 4/5 3 Jobs Fri …" at bounding box center [784, 611] width 1568 height 960
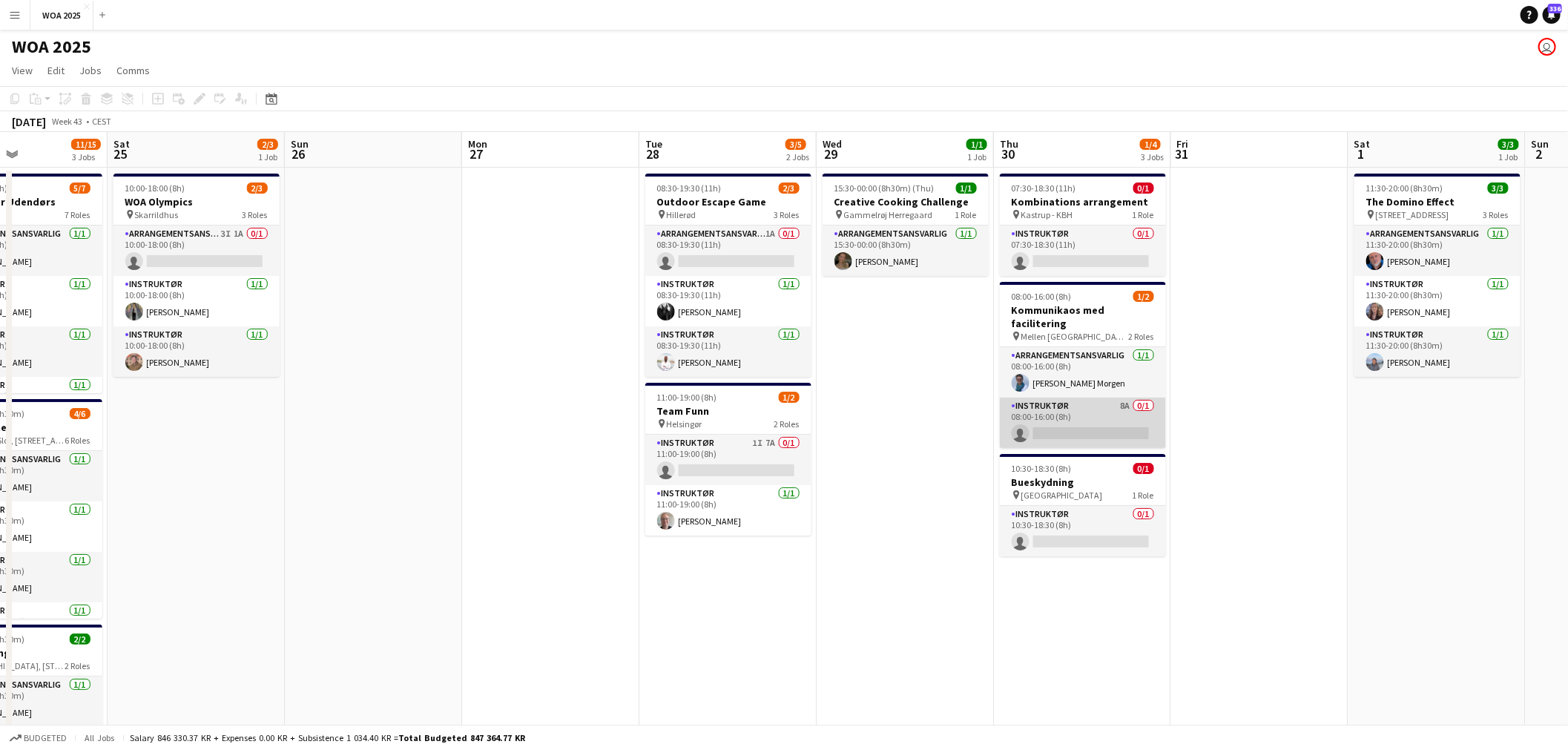
click at [742, 415] on app-calendar-viewport "Tue 21 2/3 3 Jobs Wed 22 3/3 2 Jobs Thu 23 4/5 3 Jobs Fri 24 11/15 3 Jobs Sat 2…" at bounding box center [784, 611] width 1568 height 960
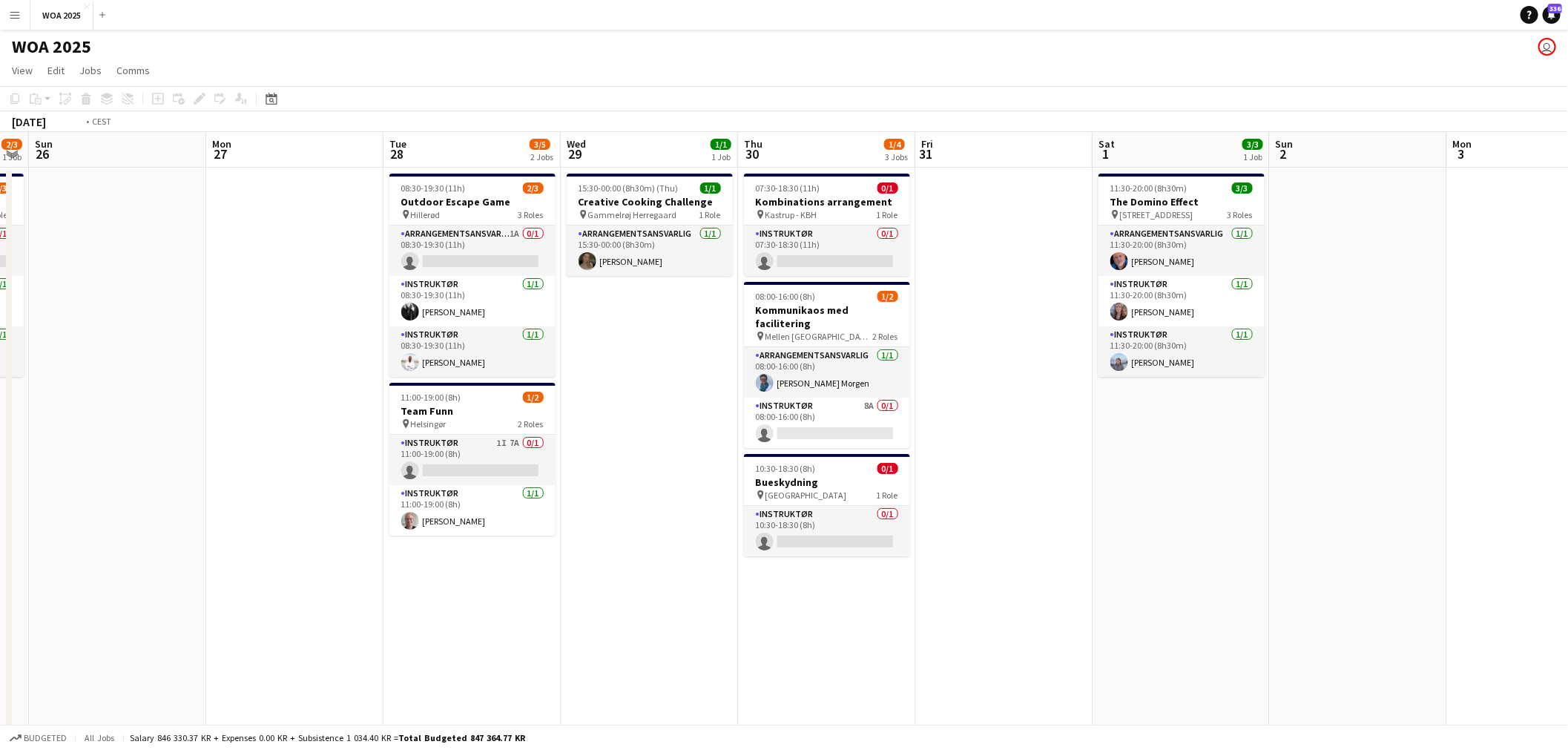
click at [796, 420] on app-calendar-viewport "Thu 23 4/5 3 Jobs Fri 24 11/15 3 Jobs Sat 25 2/3 1 Job Sun 26 Mon 27 Tue 28 3/5…" at bounding box center [784, 611] width 1568 height 960
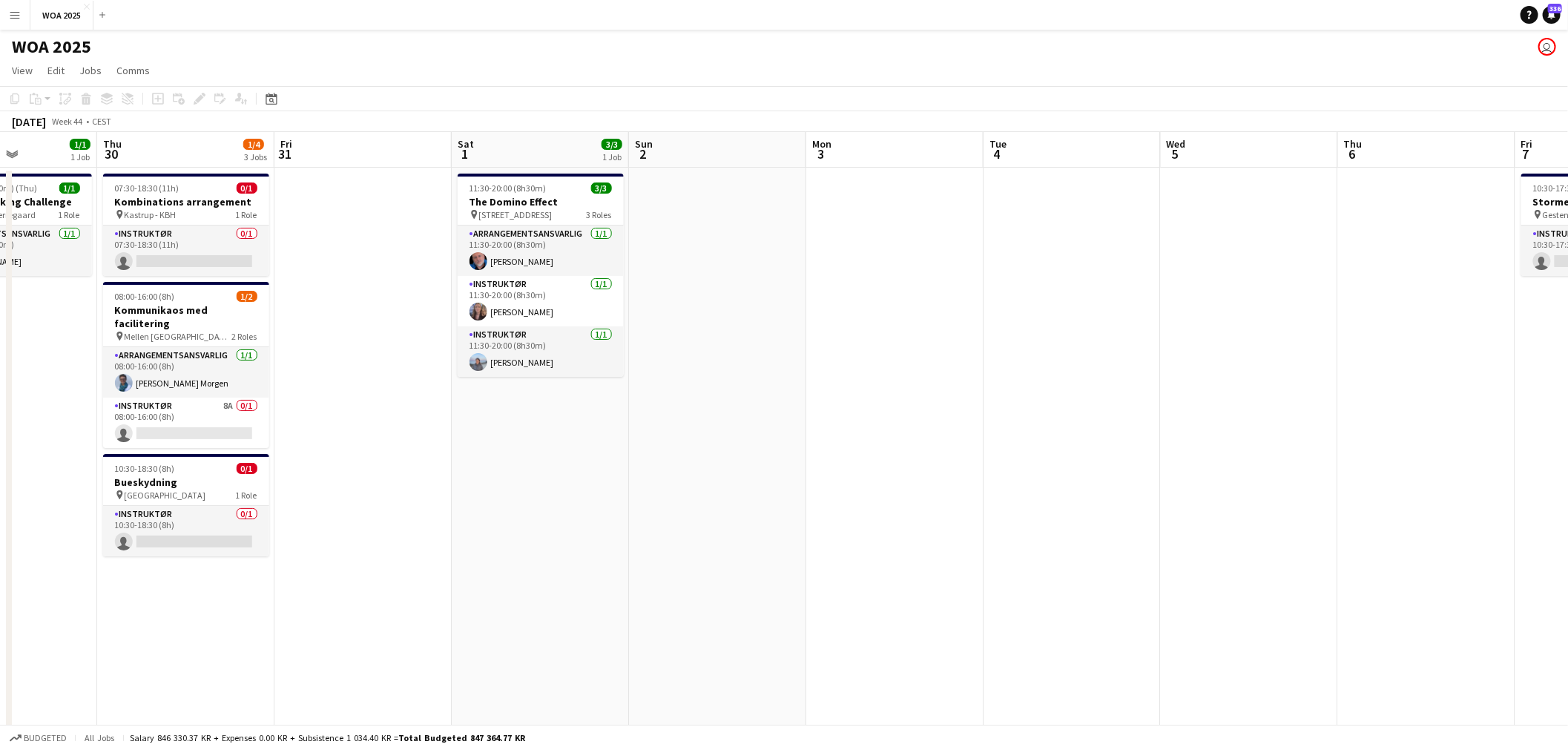
click at [525, 423] on app-calendar-viewport "Sun 26 Mon 27 Tue 28 3/5 2 Jobs Wed 29 1/1 1 Job Thu 30 1/4 3 Jobs Fri 31 Sat 1…" at bounding box center [784, 611] width 1568 height 960
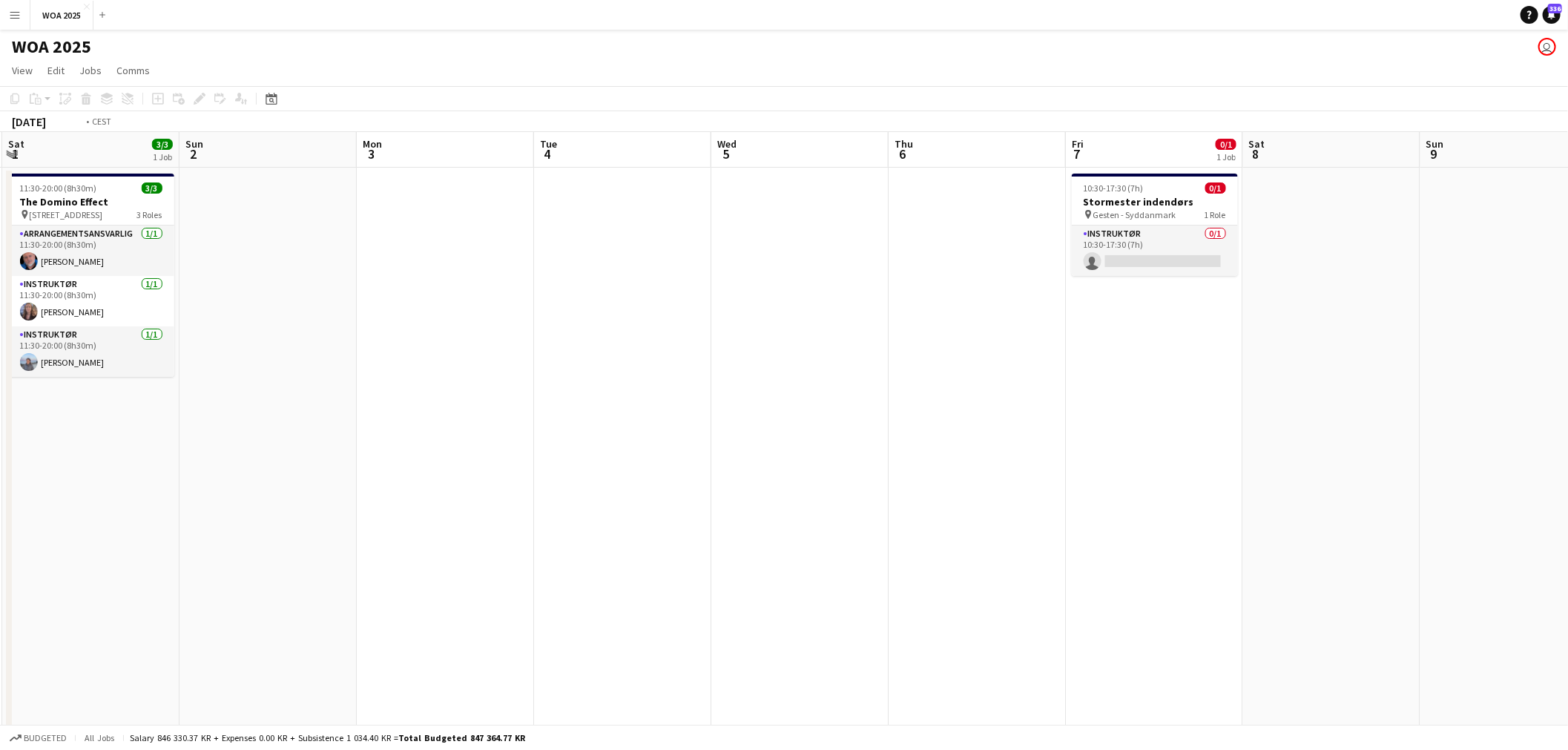
click at [566, 404] on app-calendar-viewport "Wed 29 1/1 1 Job Thu 30 1/4 3 Jobs Fri 31 Sat 1 3/3 1 Job Sun 2 Mon 3 Tue 4 Wed…" at bounding box center [784, 611] width 1568 height 960
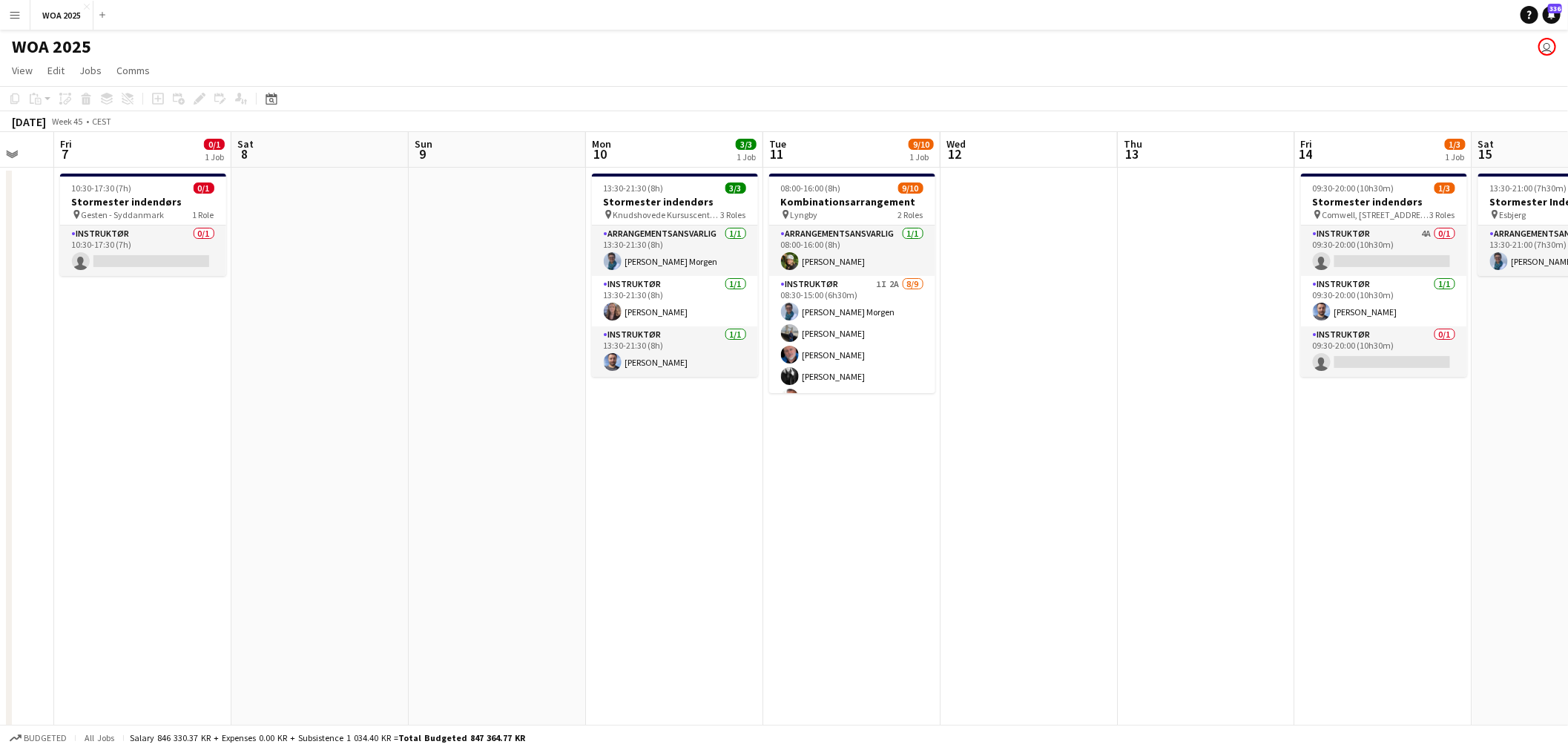
click at [636, 423] on app-calendar-viewport "Tue 4 Wed 5 Thu 6 Fri 7 0/1 1 Job Sat 8 Sun 9 Mon 10 3/3 1 Job Tue 11 9/10 1 Jo…" at bounding box center [784, 611] width 1568 height 960
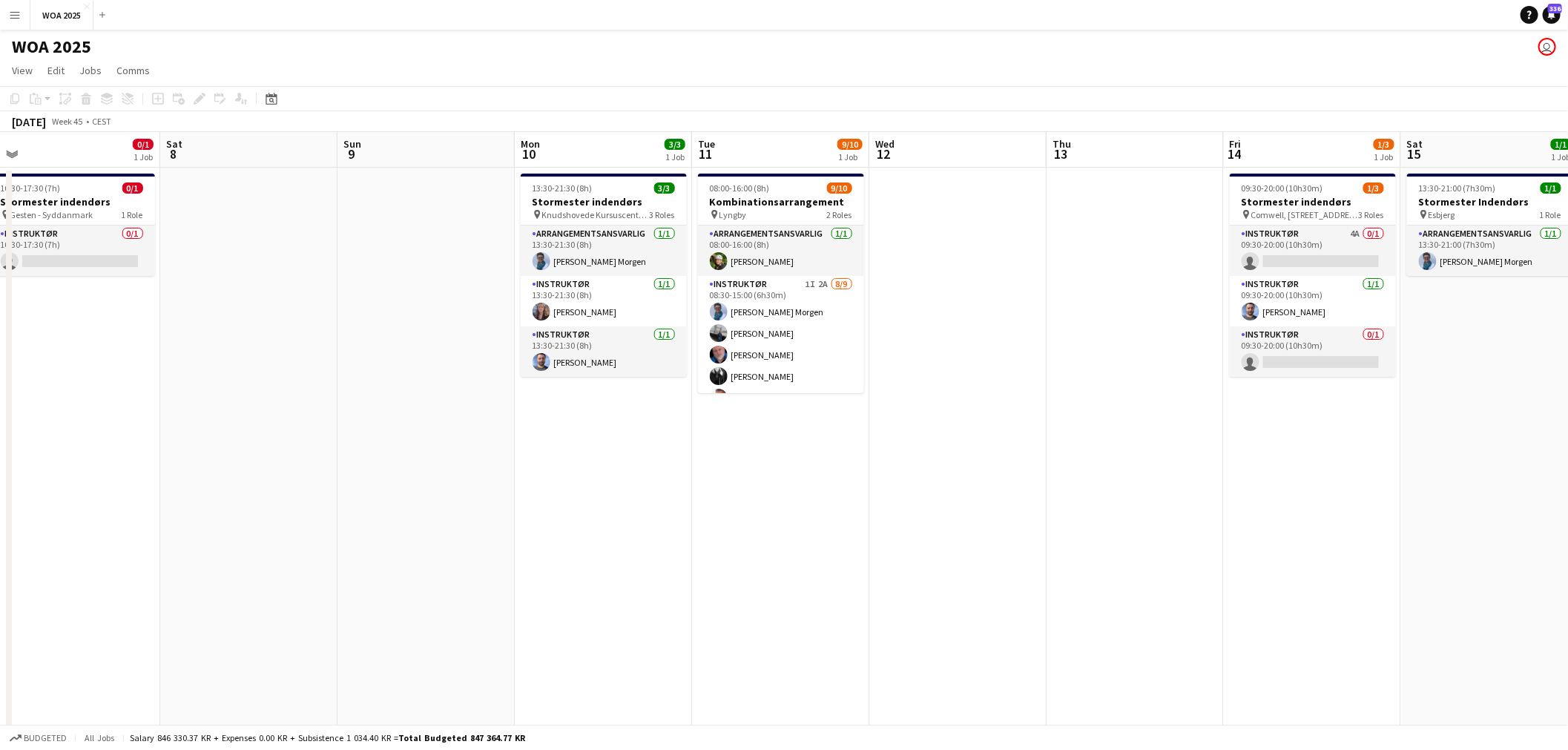
click at [921, 442] on app-calendar-viewport "Tue 4 Wed 5 Thu 6 Fri 7 0/1 1 Job Sat 8 Sun 9 Mon 10 3/3 1 Job Tue 11 9/10 1 Jo…" at bounding box center [784, 611] width 1568 height 960
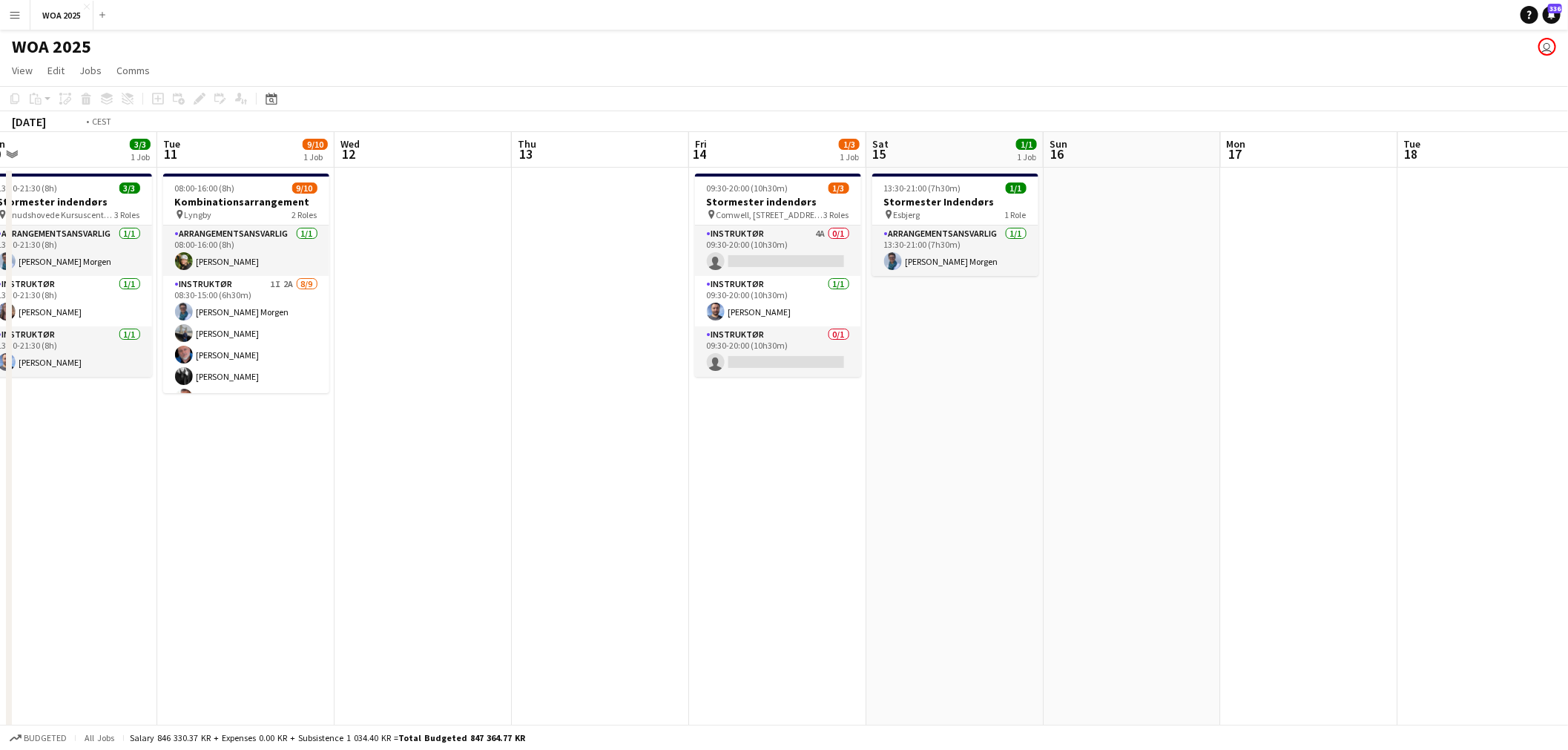
click at [930, 440] on app-calendar-viewport "Fri 7 0/1 1 Job Sat 8 Sun 9 Mon 10 3/3 1 Job Tue 11 9/10 1 Job Wed 12 Thu 13 Fr…" at bounding box center [784, 611] width 1568 height 960
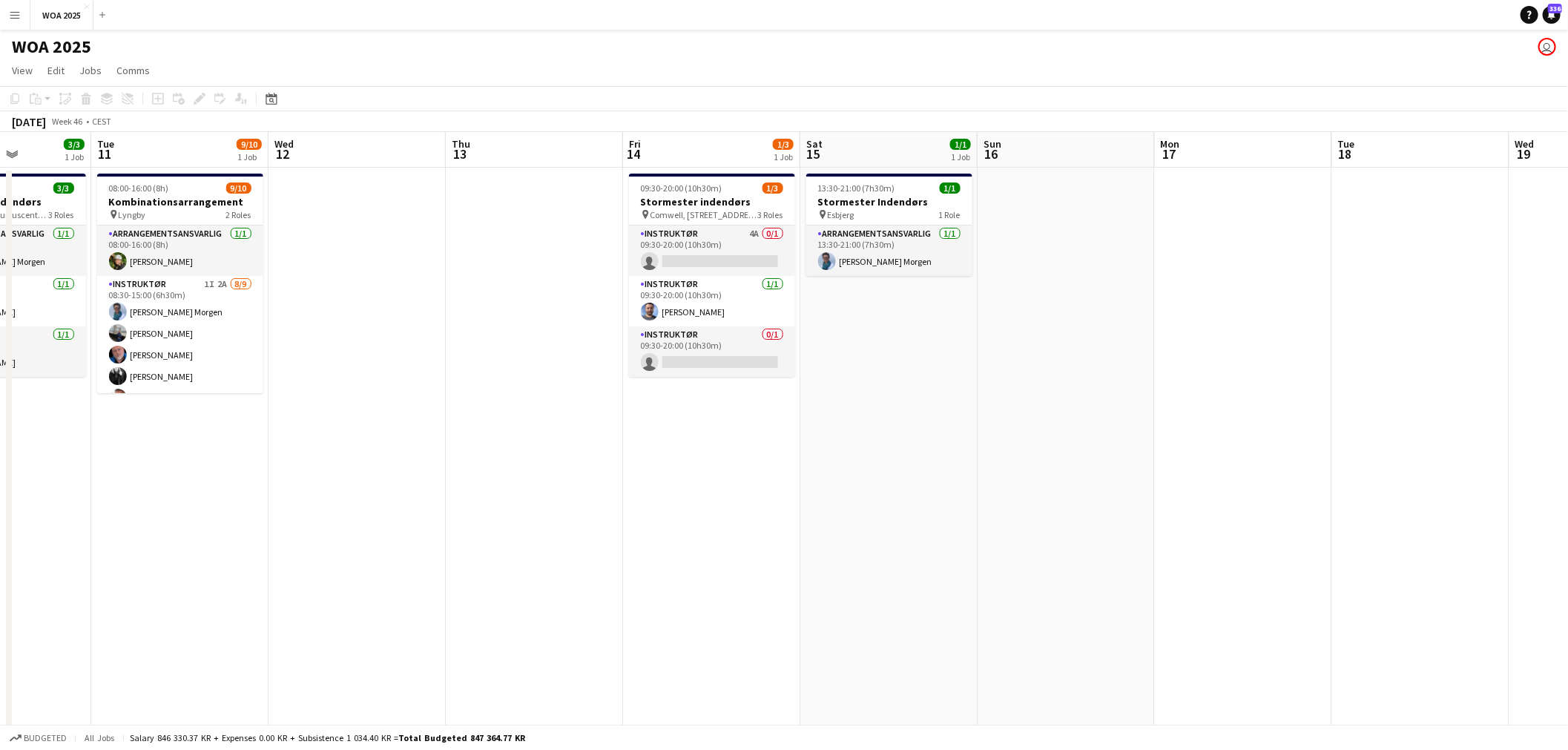
click at [789, 435] on app-calendar-viewport "Fri 7 0/1 1 Job Sat 8 Sun 9 Mon 10 3/3 1 Job Tue 11 9/10 1 Job Wed 12 Thu 13 Fr…" at bounding box center [784, 611] width 1568 height 960
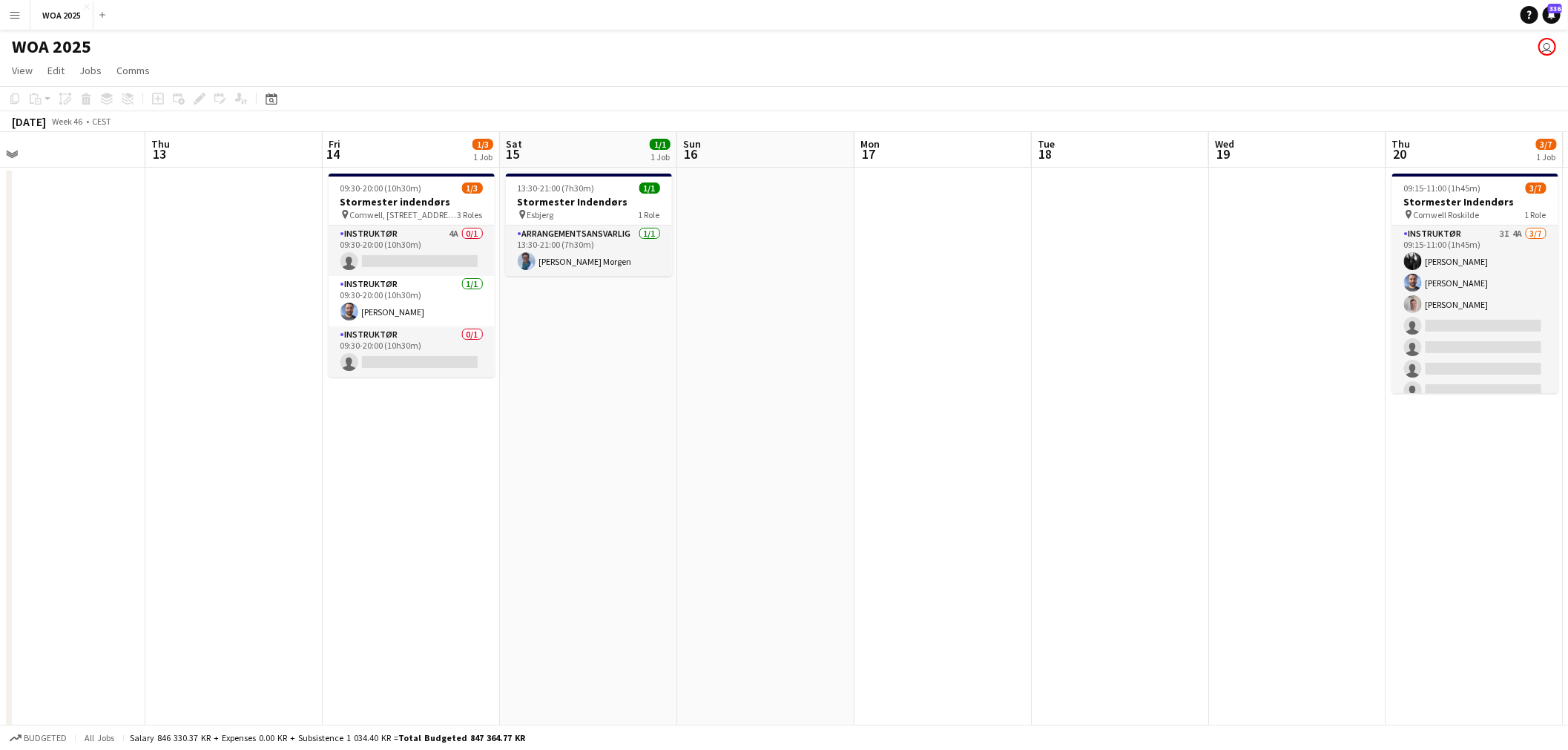
click at [854, 431] on app-calendar-viewport "Mon 10 3/3 1 Job Tue 11 9/10 1 Job Wed 12 Thu 13 Fri 14 1/3 1 Job Sat 15 1/1 1 …" at bounding box center [784, 611] width 1568 height 960
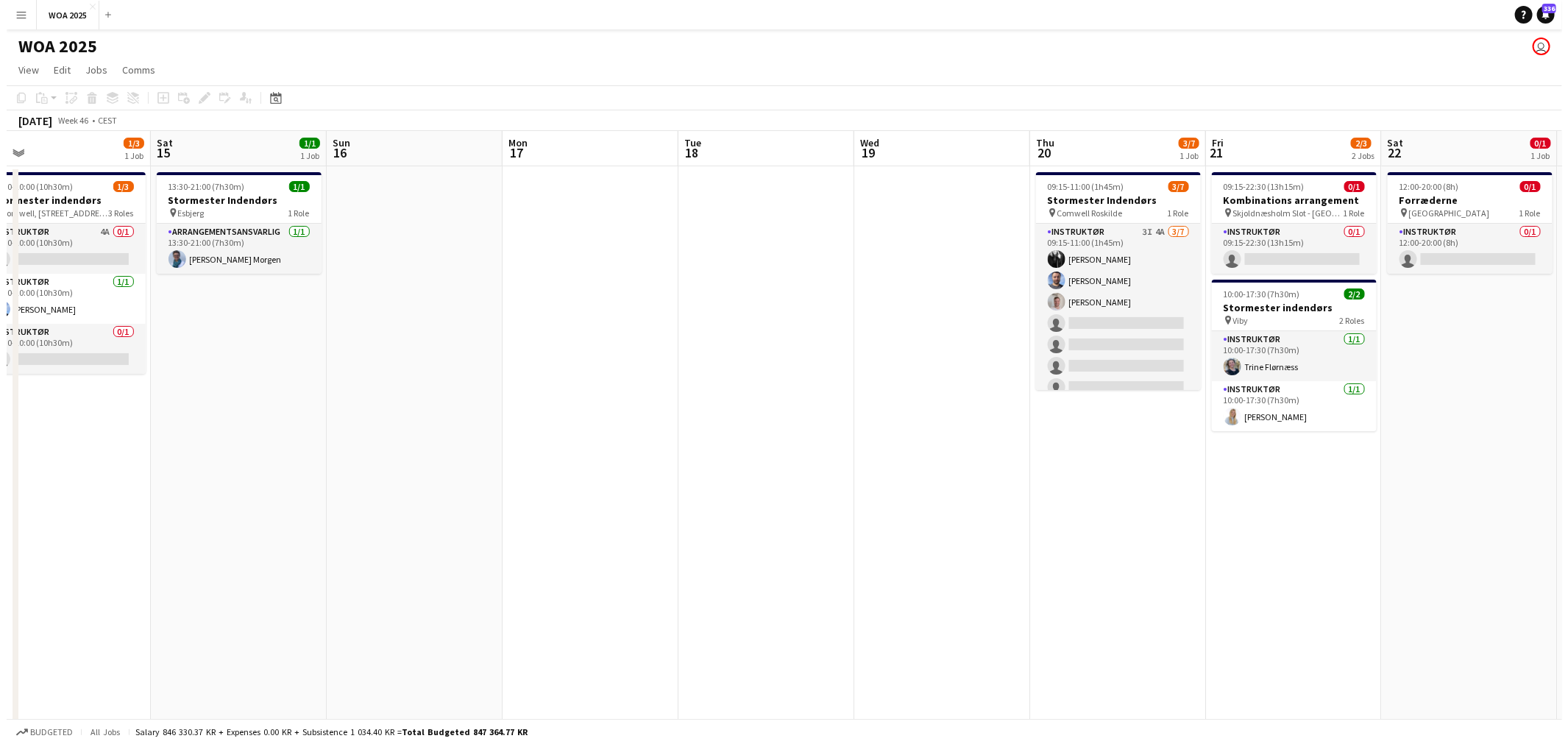
scroll to position [0, 405]
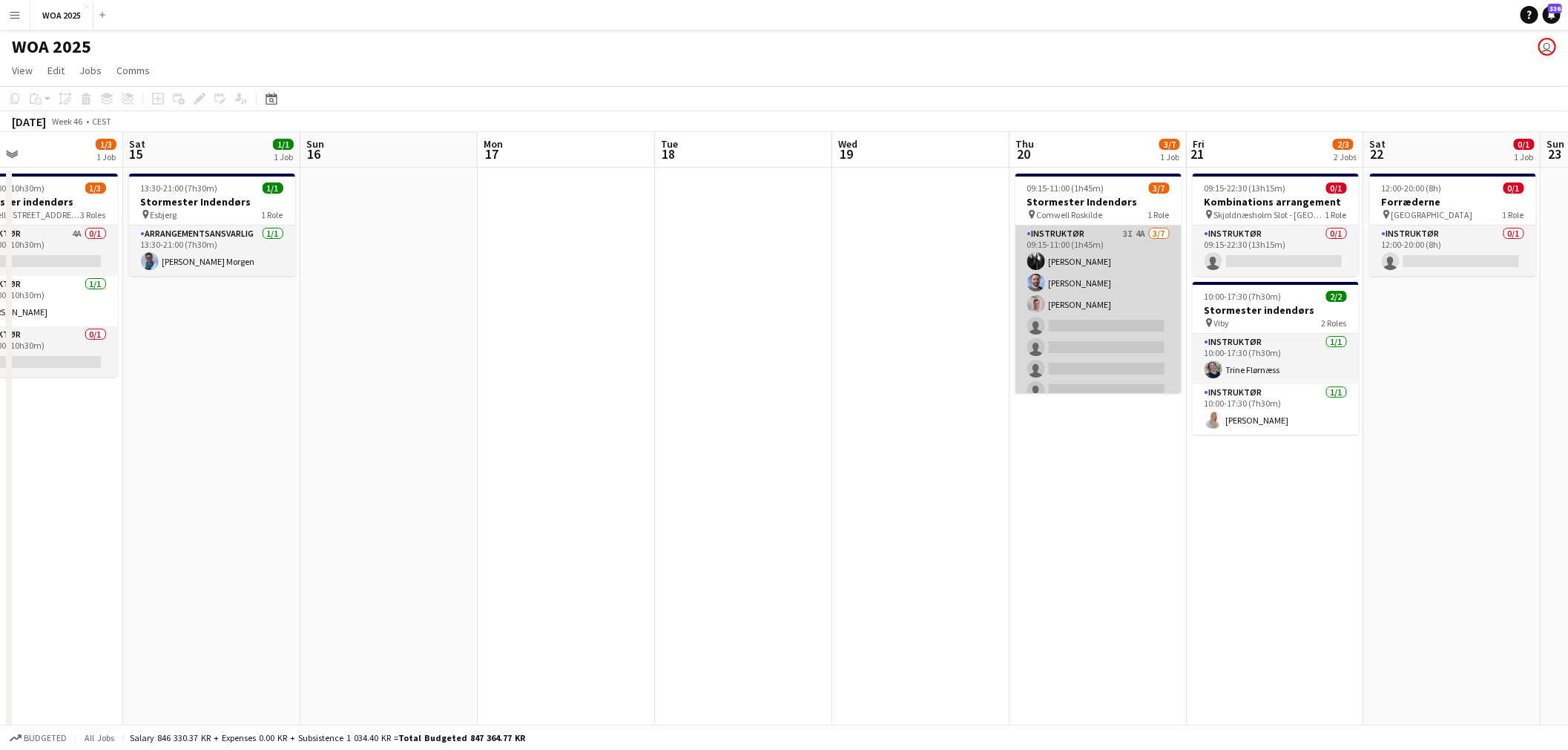
click at [1072, 301] on app-card-role "Instruktør 3I 4A 3/7 09:15-11:00 (1h45m) Frankie Moore Julius Vissing Morten Pe…" at bounding box center [1099, 315] width 166 height 180
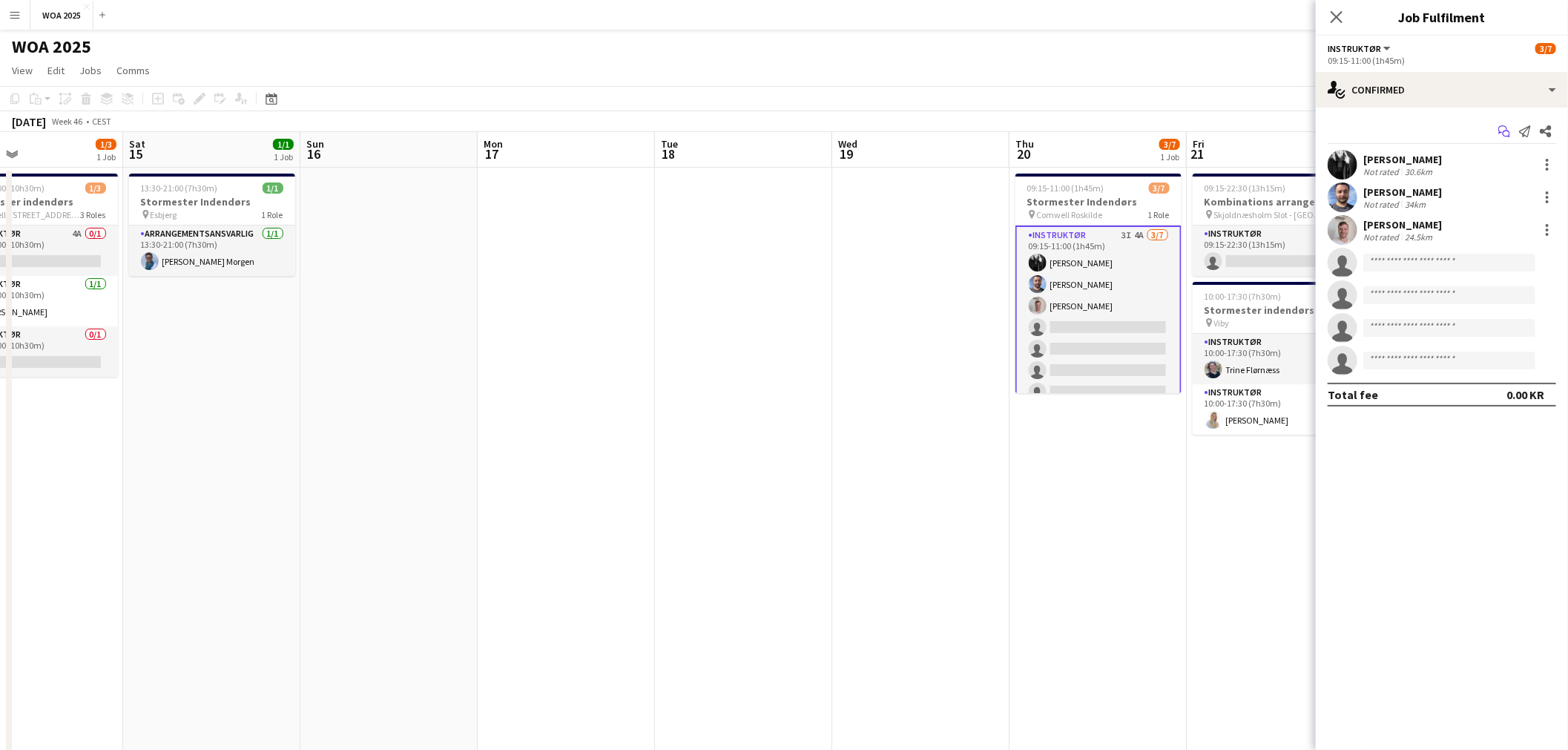
click at [1503, 128] on icon "Start chat" at bounding box center [1504, 131] width 12 height 12
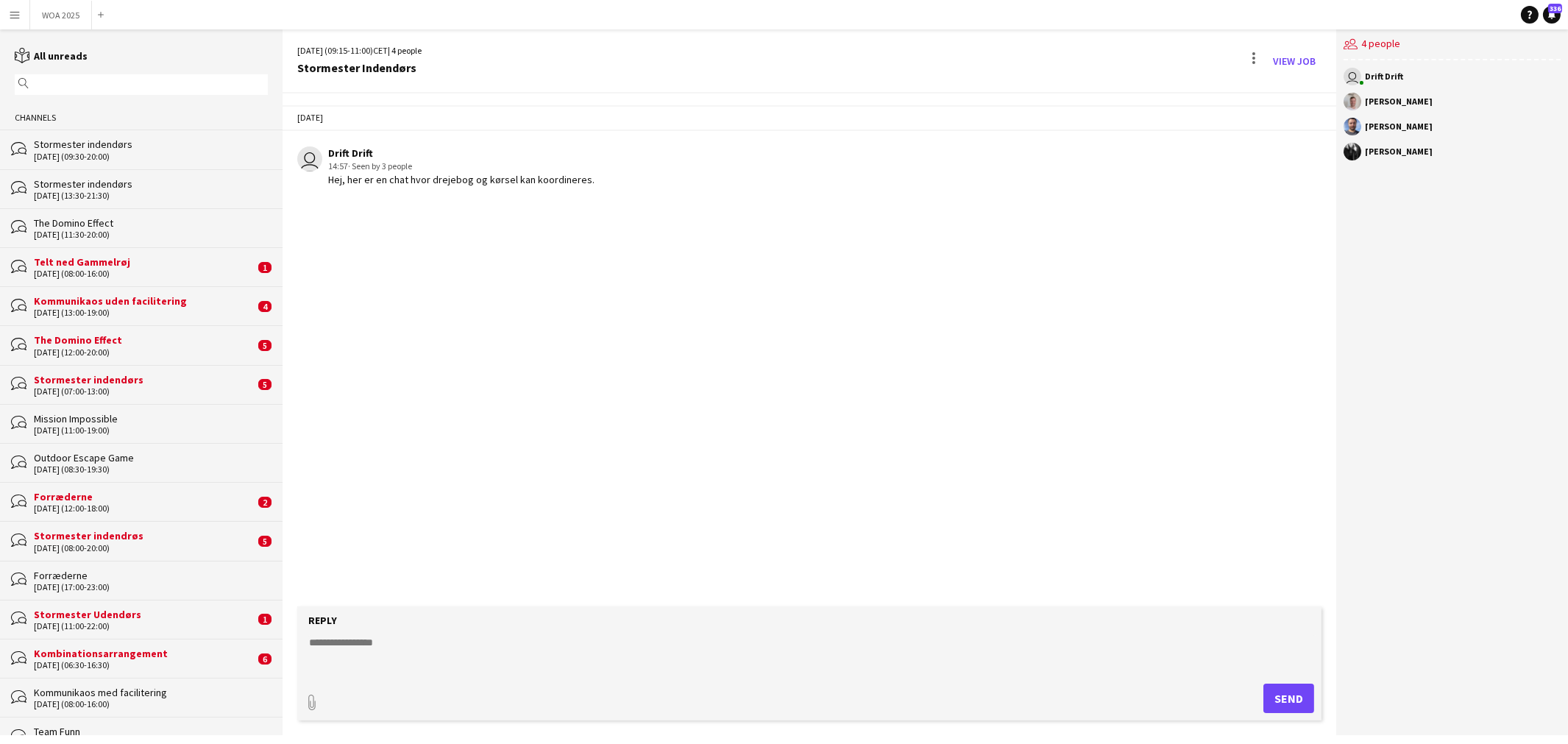
click at [642, 665] on textarea at bounding box center [812, 653] width 1010 height 38
click at [65, 6] on button "WOA 2025 Close" at bounding box center [61, 15] width 62 height 29
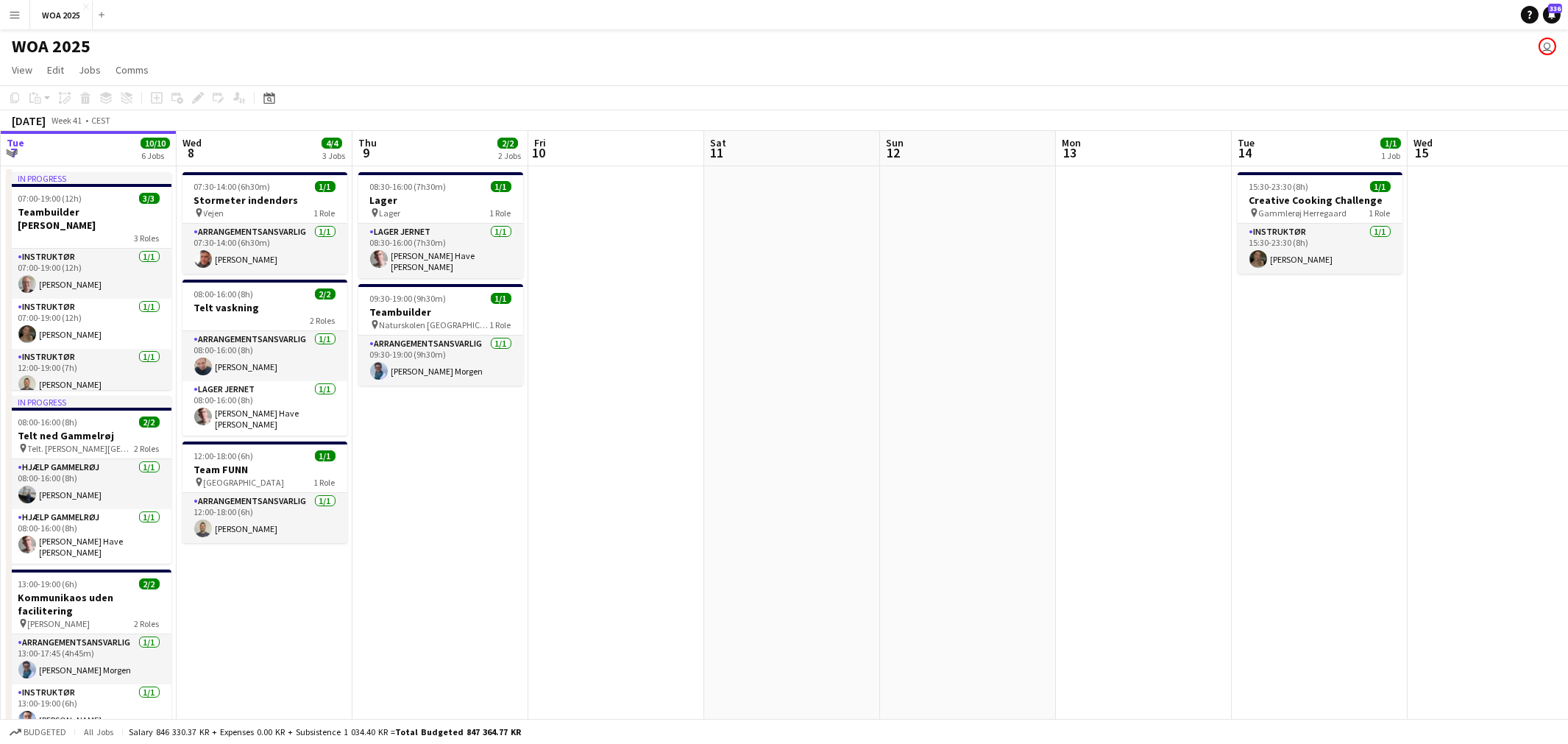
click at [547, 268] on app-calendar-viewport "Sun 5 Mon 6 2/2 2 Jobs Tue 7 10/10 6 Jobs Wed 8 4/4 3 Jobs Thu 9 2/2 2 Jobs Fri…" at bounding box center [784, 606] width 1568 height 952
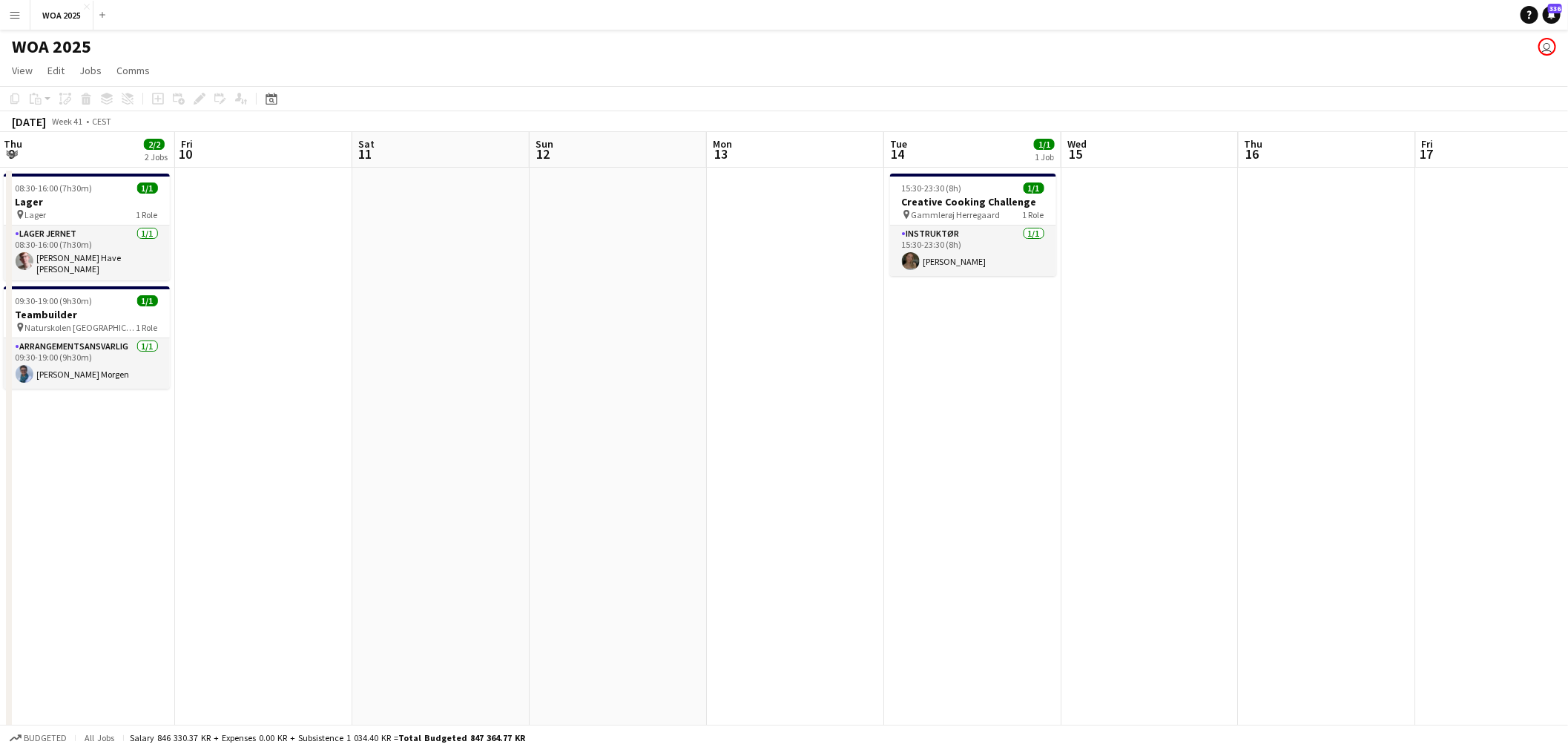
click at [617, 351] on app-calendar-viewport "Mon 6 2/2 2 Jobs Tue 7 10/10 6 Jobs Wed 8 4/4 3 Jobs Thu 9 2/2 2 Jobs Fri 10 Sa…" at bounding box center [784, 611] width 1568 height 960
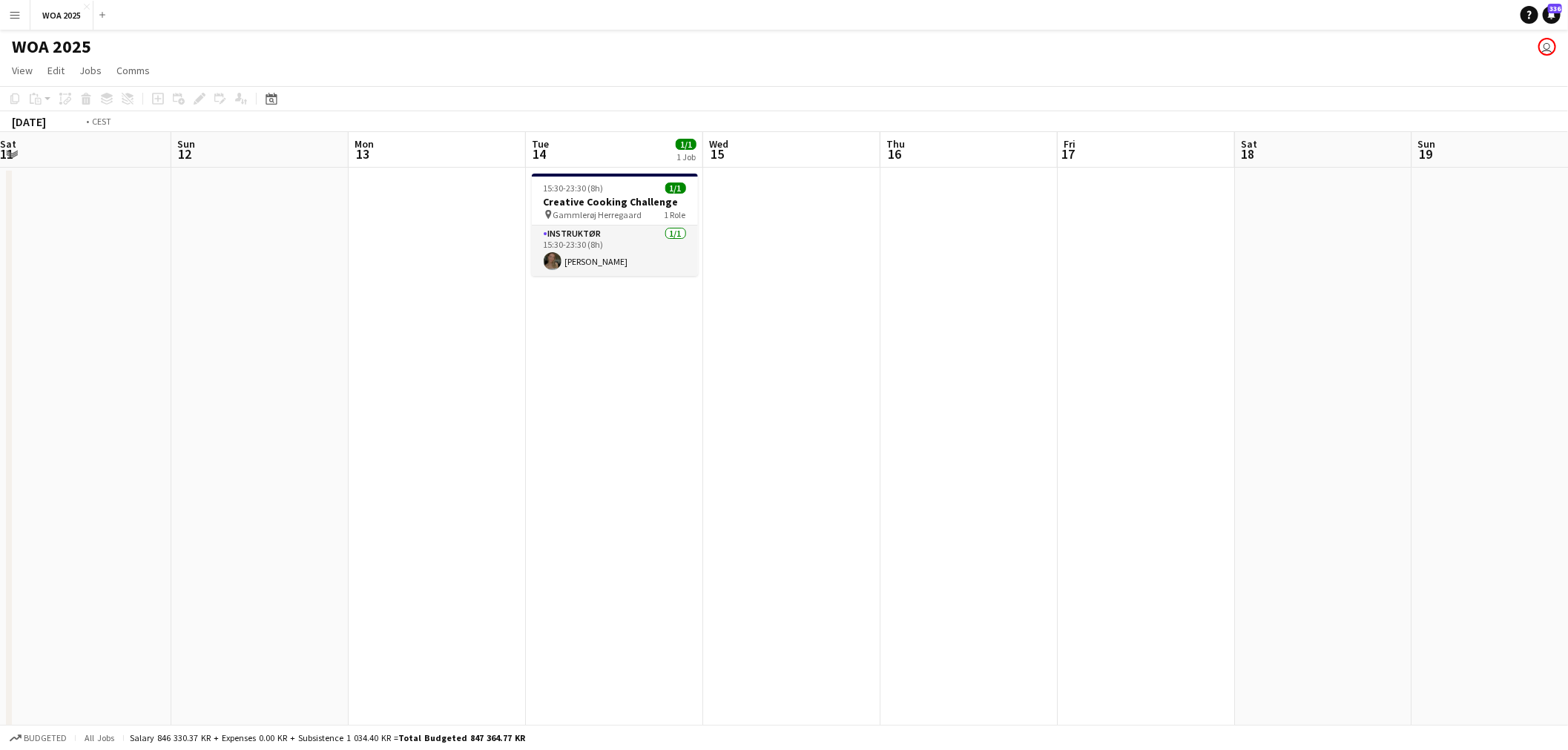
click at [825, 396] on app-calendar-viewport "Thu 9 2/2 2 Jobs Fri 10 Sat 11 Sun 12 Mon 13 Tue 14 1/1 1 Job Wed 15 Thu 16 Fri…" at bounding box center [784, 611] width 1568 height 960
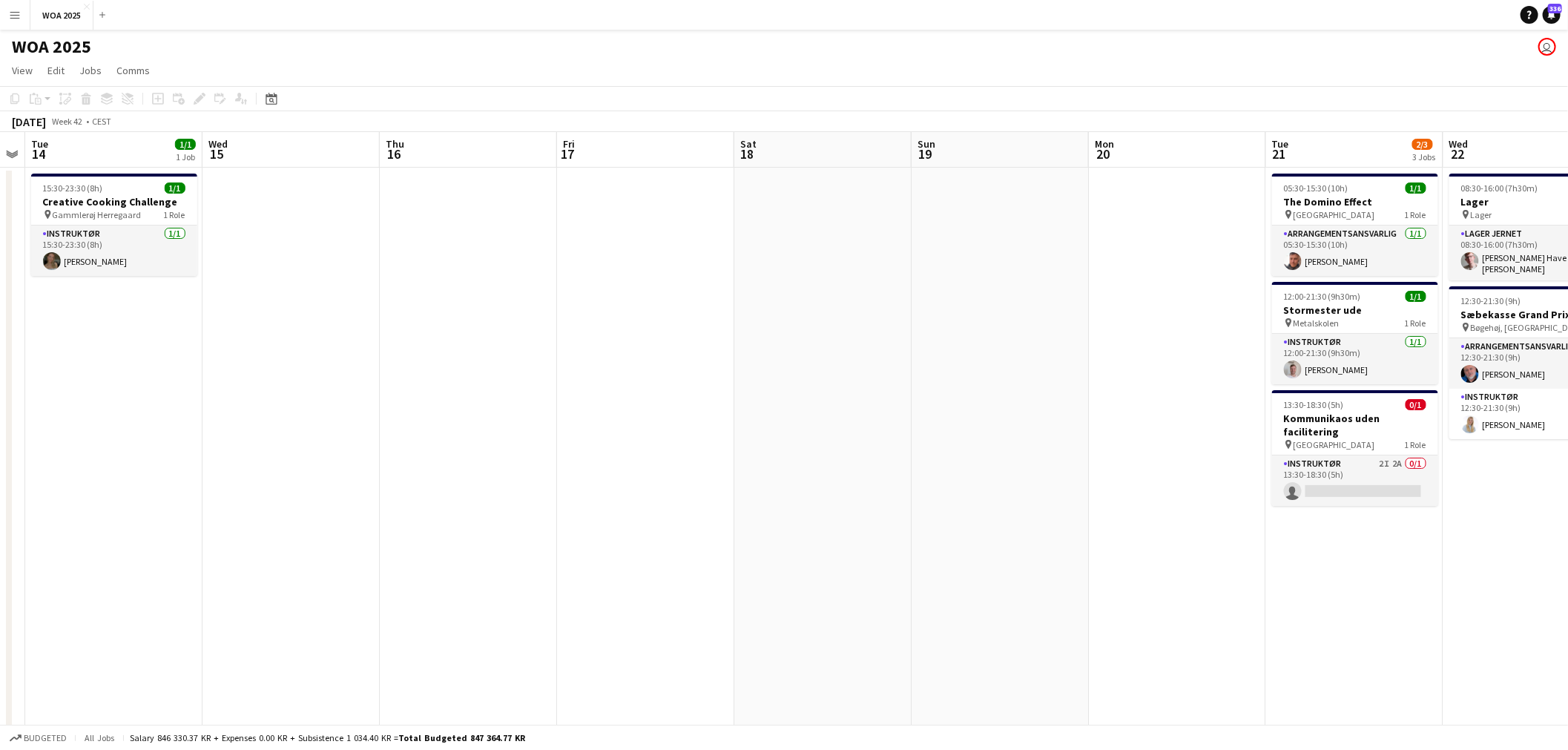
click at [502, 430] on app-calendar-viewport "Sat 11 Sun 12 Mon 13 Tue 14 1/1 1 Job Wed 15 Thu 16 Fri 17 Sat 18 Sun 19 Mon 20…" at bounding box center [784, 611] width 1568 height 960
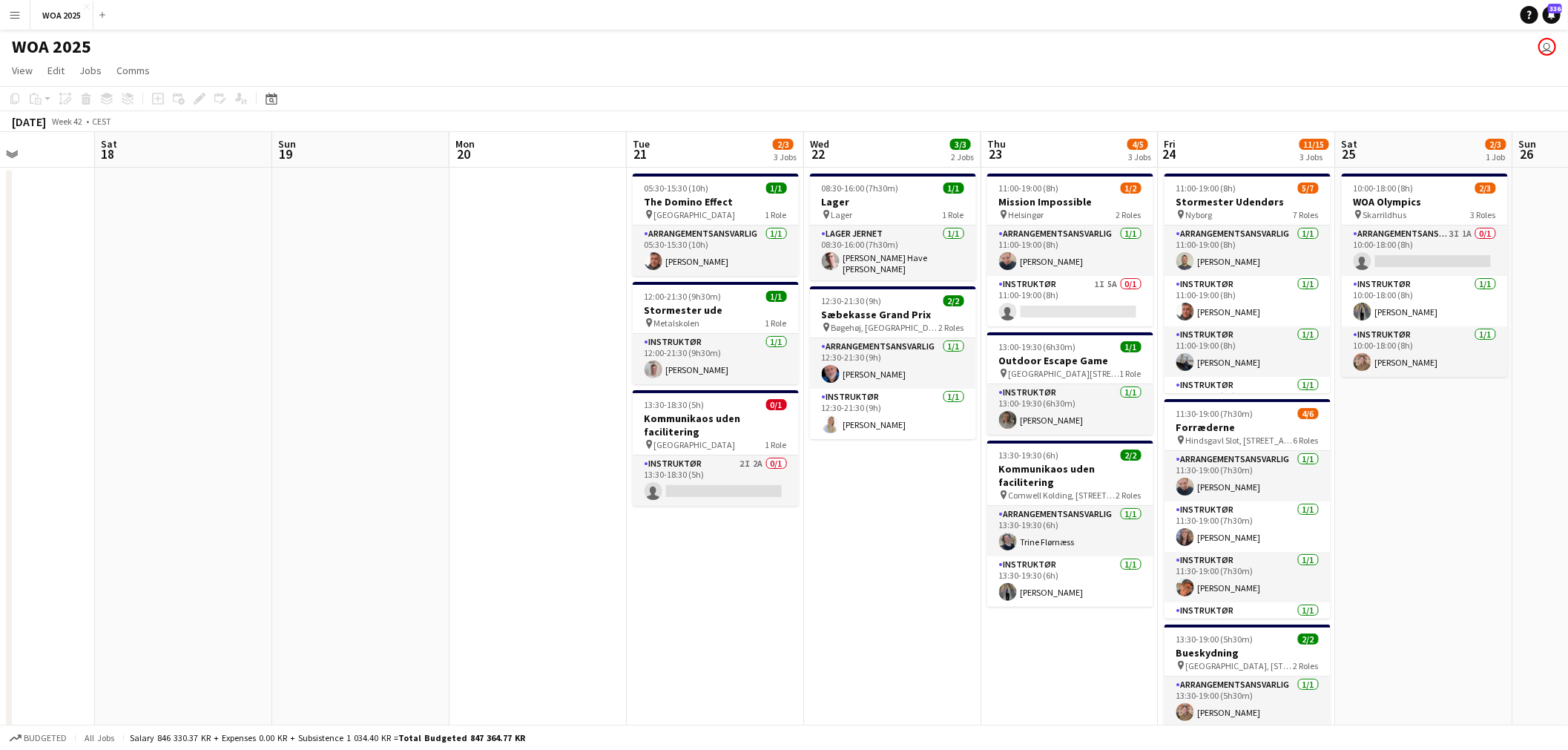
click at [698, 438] on app-calendar-viewport "Tue 14 1/1 1 Job Wed 15 Thu 16 Fri 17 Sat 18 Sun 19 Mon 20 Tue 21 2/3 3 Jobs We…" at bounding box center [784, 611] width 1568 height 960
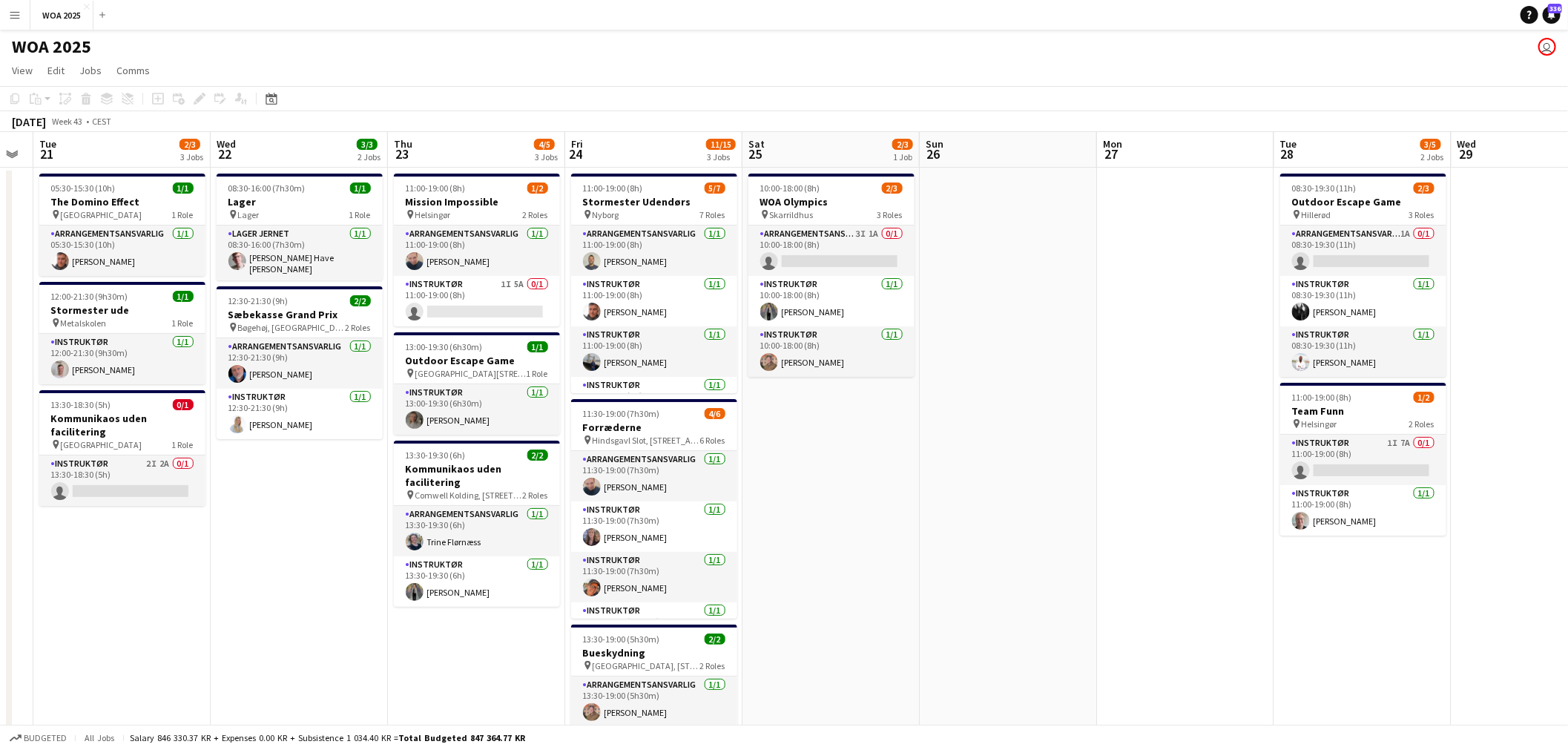
click at [706, 428] on app-calendar-viewport "Sat 18 Sun 19 Mon 20 Tue 21 2/3 3 Jobs Wed 22 3/3 2 Jobs Thu 23 4/5 3 Jobs Fri …" at bounding box center [784, 611] width 1568 height 960
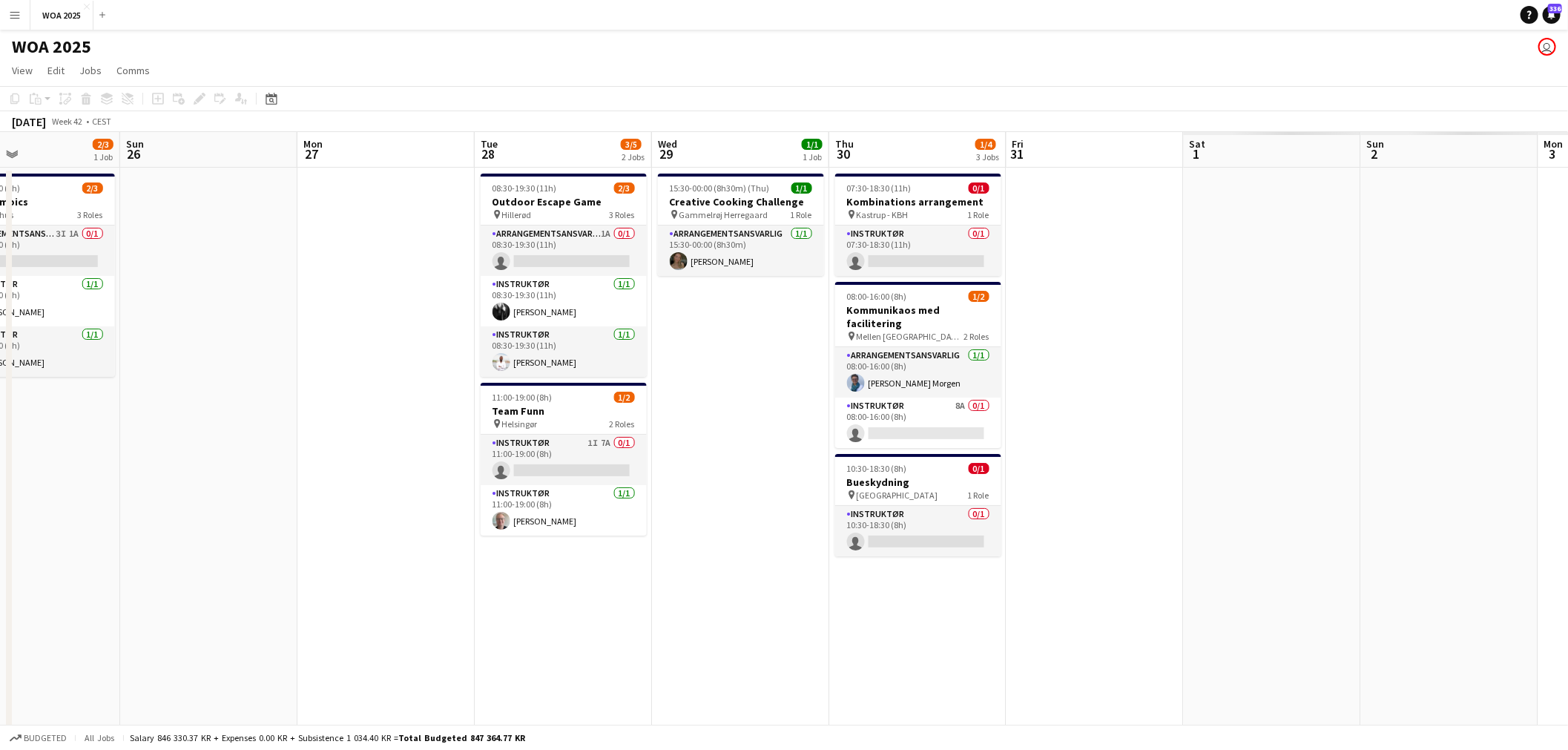
click at [647, 410] on app-calendar-viewport "Tue 21 2/3 3 Jobs Wed 22 3/3 2 Jobs Thu 23 4/5 3 Jobs Fri 24 11/15 3 Jobs Sat 2…" at bounding box center [784, 611] width 1568 height 960
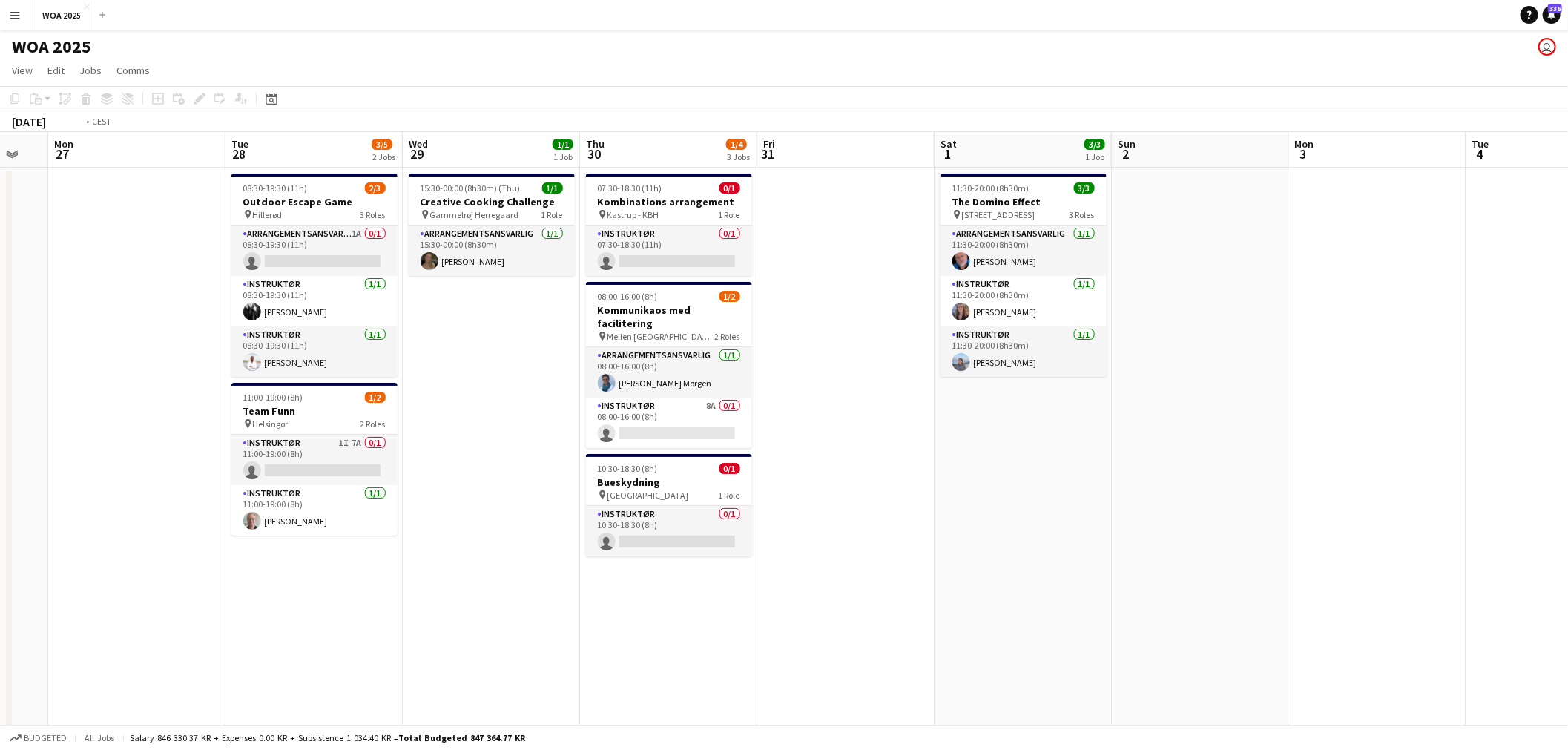
click at [695, 412] on app-calendar-viewport "Fri 24 11/15 3 Jobs Sat 25 2/3 1 Job Sun 26 Mon 27 Tue 28 3/5 2 Jobs Wed 29 1/1…" at bounding box center [784, 611] width 1568 height 960
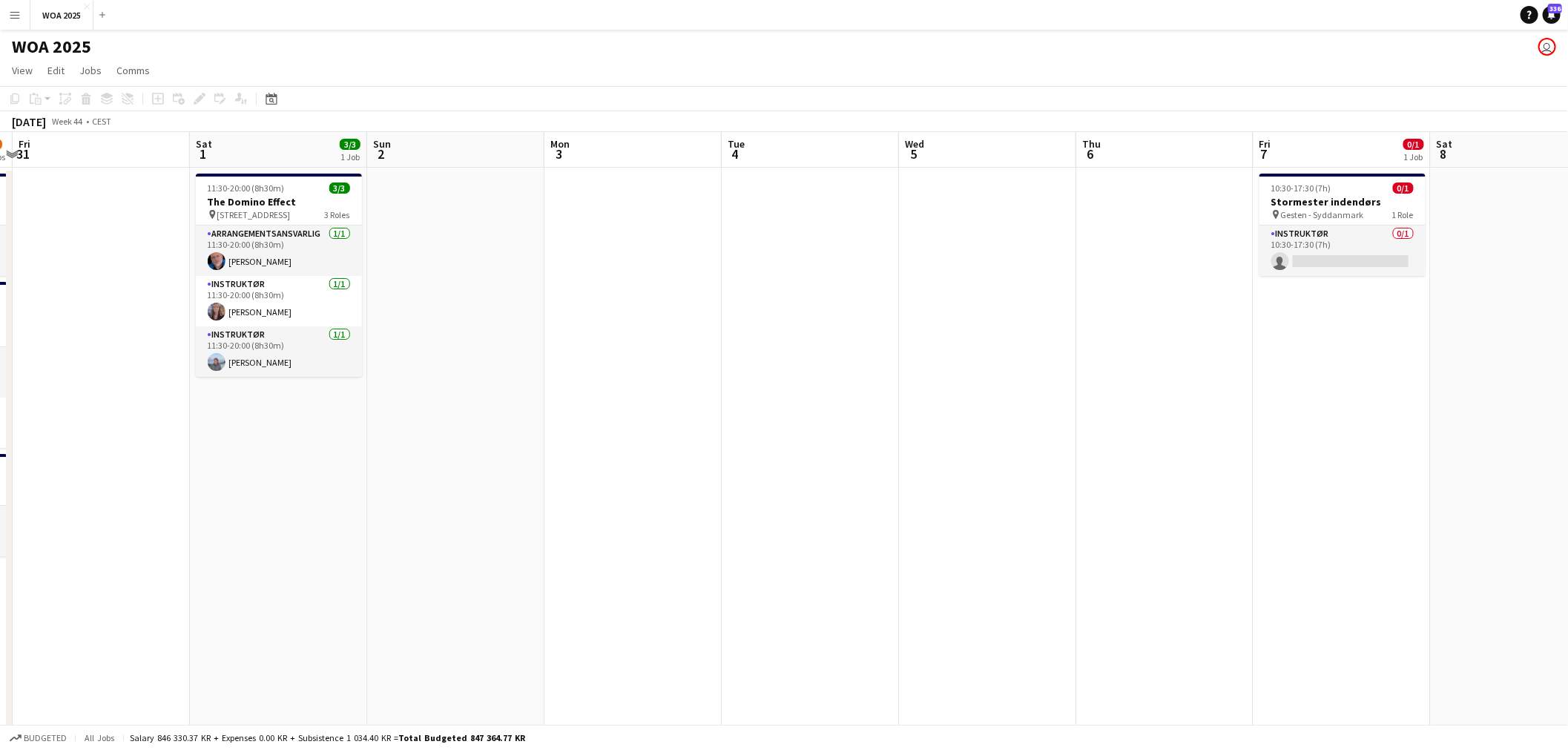
click at [670, 418] on app-calendar-viewport "Tue 28 3/5 2 Jobs Wed 29 1/1 1 Job Thu 30 1/4 3 Jobs Fri 31 Sat 1 3/3 1 Job Sun…" at bounding box center [784, 611] width 1568 height 960
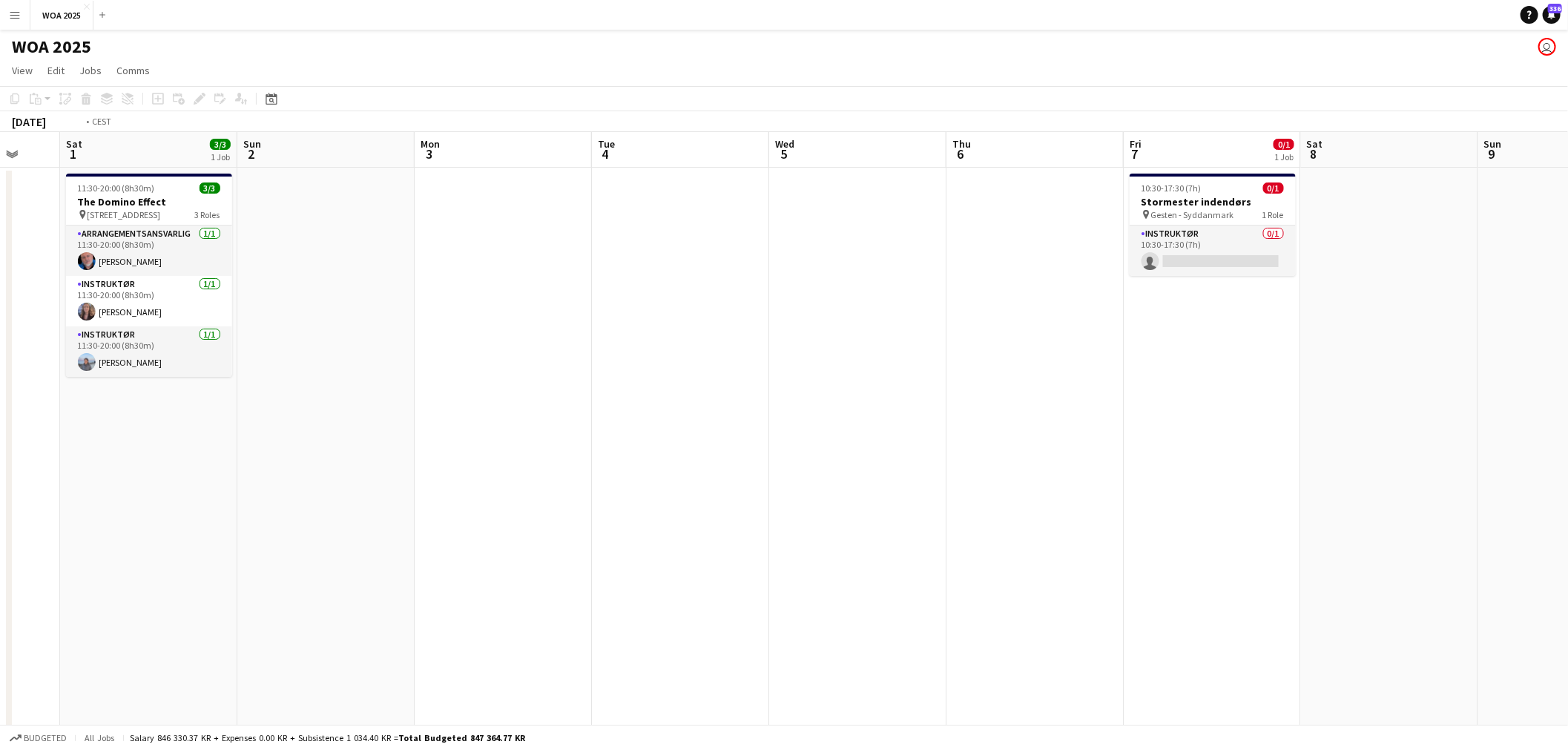
click at [760, 439] on app-calendar-viewport "Wed 29 1/1 1 Job Thu 30 1/4 3 Jobs Fri 31 Sat 1 3/3 1 Job Sun 2 Mon 3 Tue 4 Wed…" at bounding box center [784, 611] width 1568 height 960
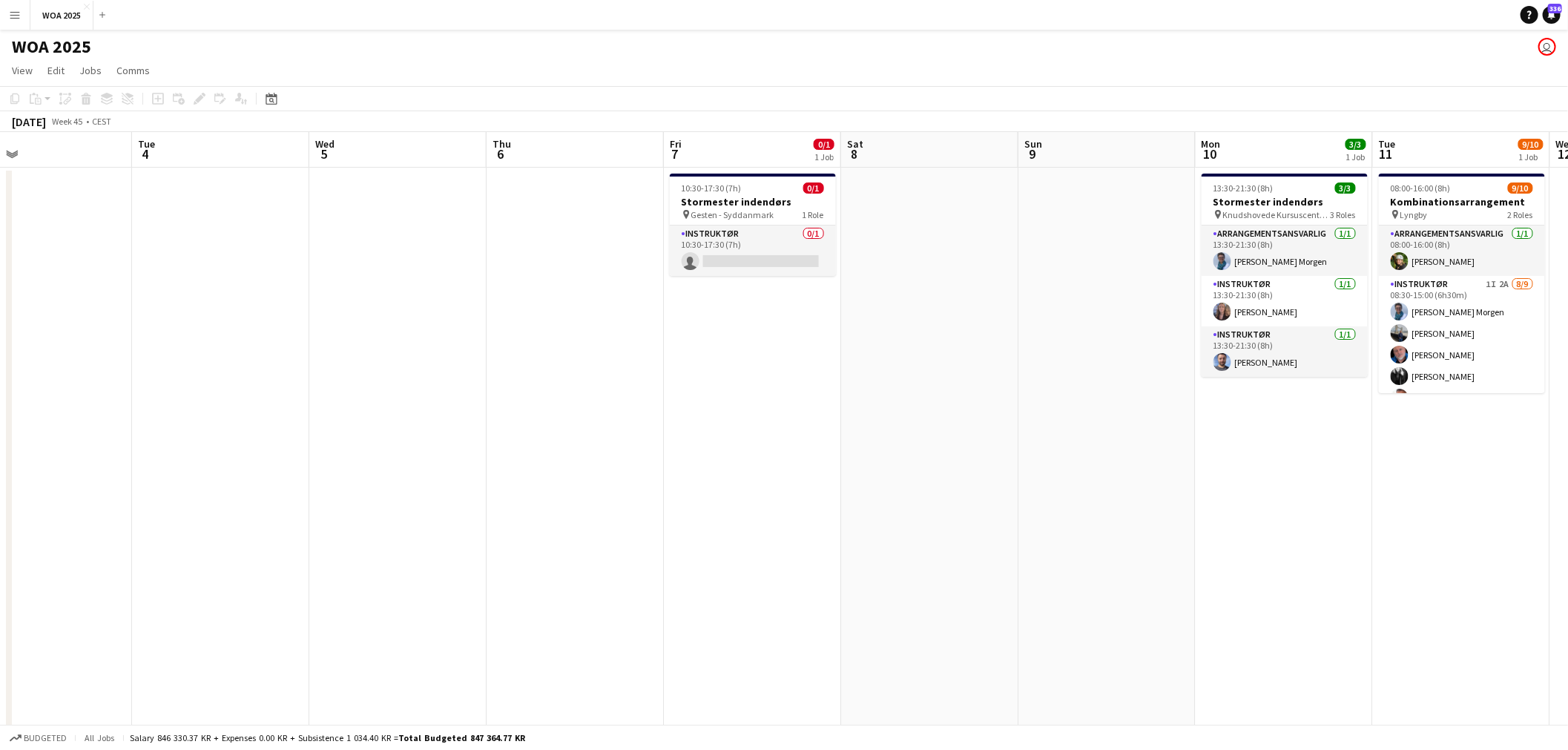
click at [701, 429] on app-calendar-viewport "Fri 31 Sat 1 3/3 1 Job Sun 2 Mon 3 Tue 4 Wed 5 Thu 6 Fri 7 0/1 1 Job Sat 8 Sun …" at bounding box center [784, 611] width 1568 height 960
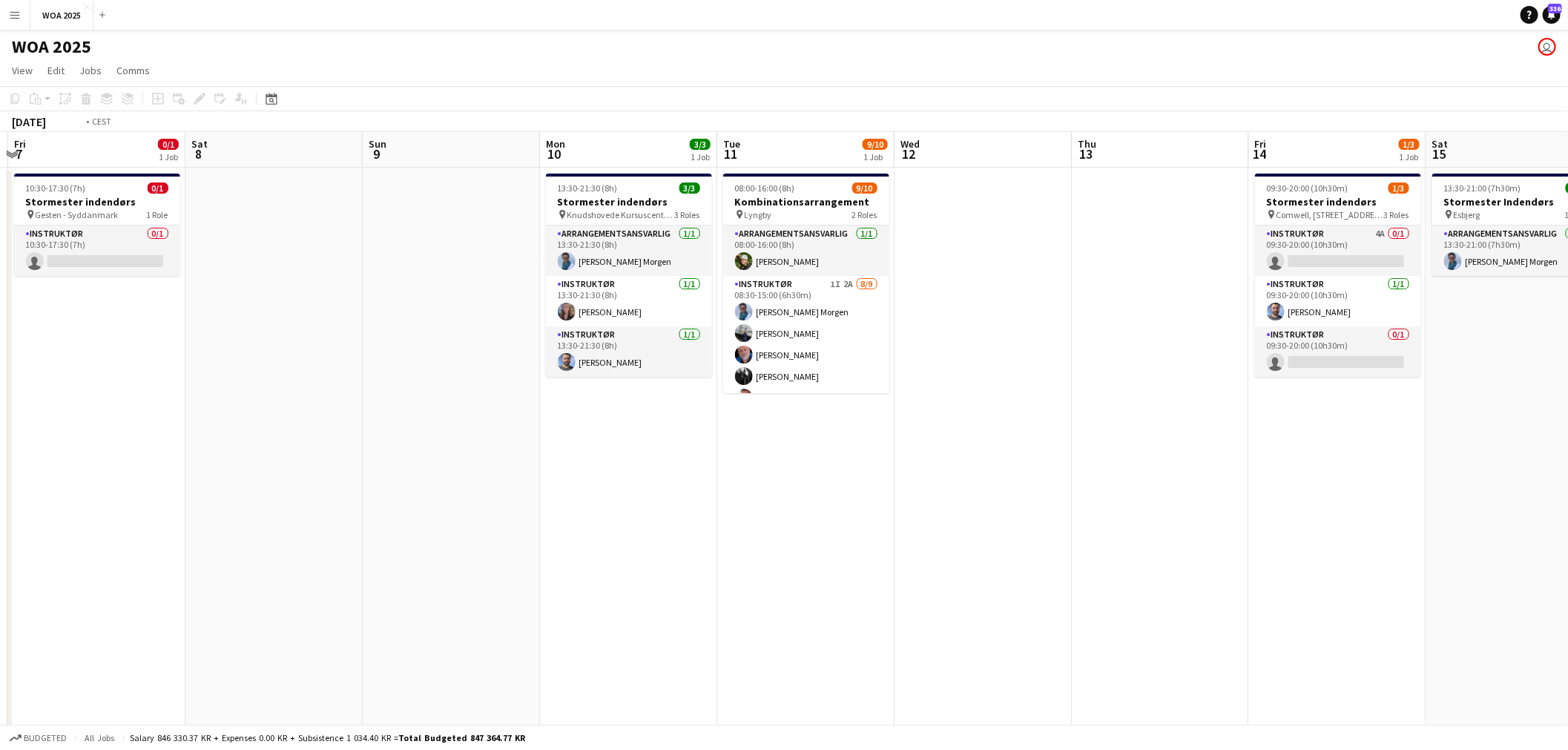
click at [636, 424] on app-calendar-viewport "Tue 4 Wed 5 Thu 6 Fri 7 0/1 1 Job Sat 8 Sun 9 Mon 10 3/3 1 Job Tue 11 9/10 1 Jo…" at bounding box center [784, 611] width 1568 height 960
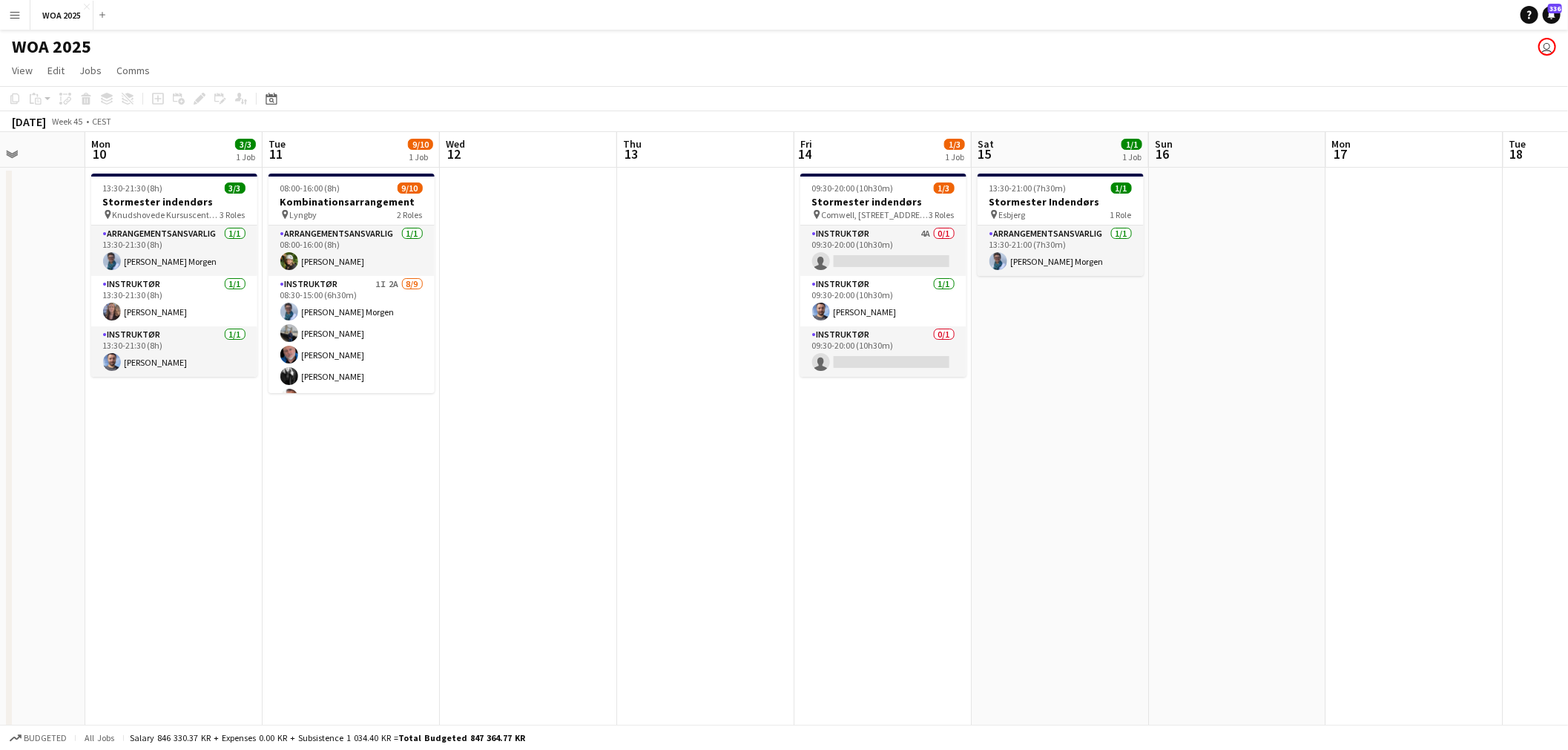
click at [725, 443] on app-calendar-viewport "Fri 7 0/1 1 Job Sat 8 Sun 9 Mon 10 3/3 1 Job Tue 11 9/10 1 Job Wed 12 Thu 13 Fr…" at bounding box center [784, 611] width 1568 height 960
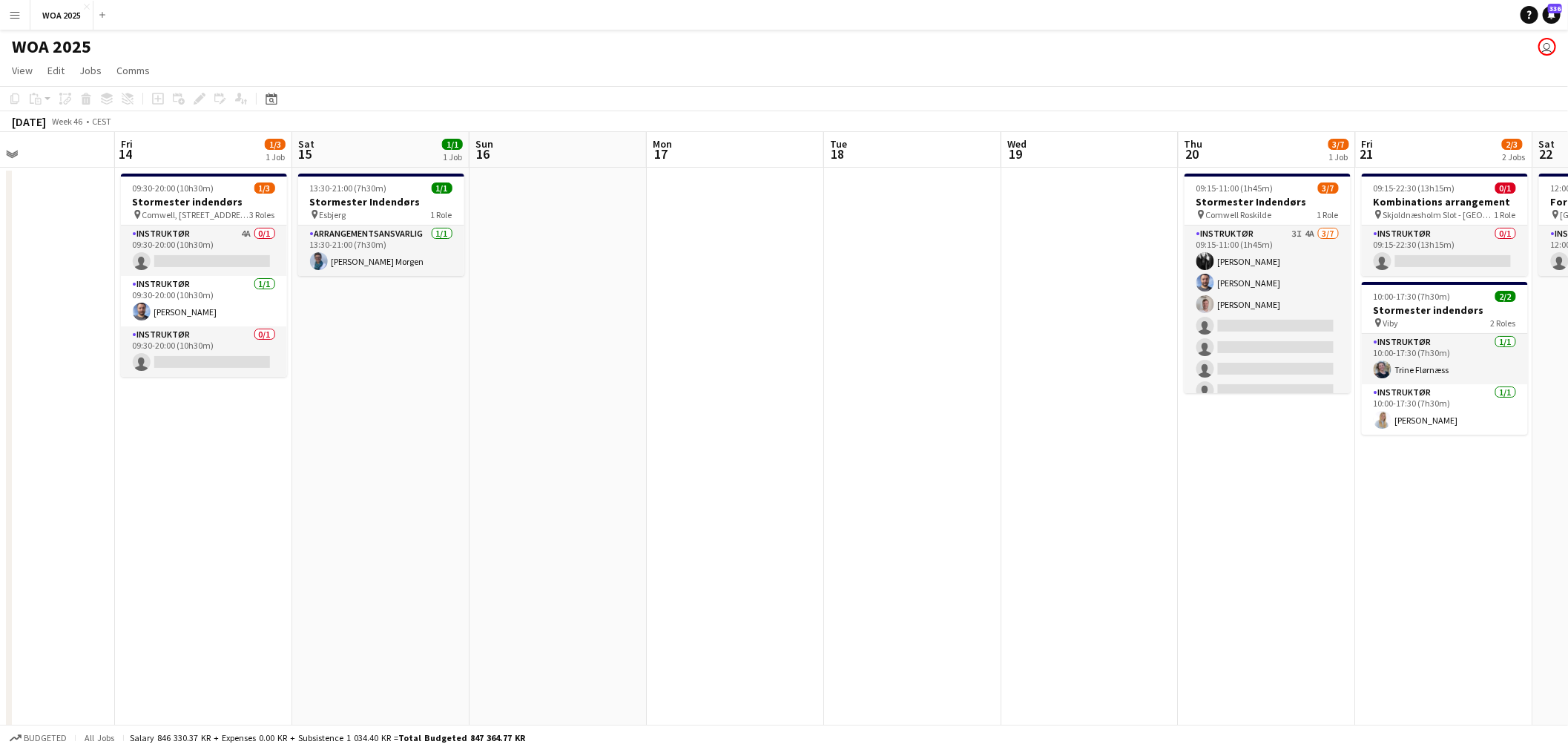
click at [706, 451] on app-calendar-viewport "Mon 10 3/3 1 Job Tue 11 9/10 1 Job Wed 12 Thu 13 Fri 14 1/3 1 Job Sat 15 1/1 1 …" at bounding box center [784, 611] width 1568 height 960
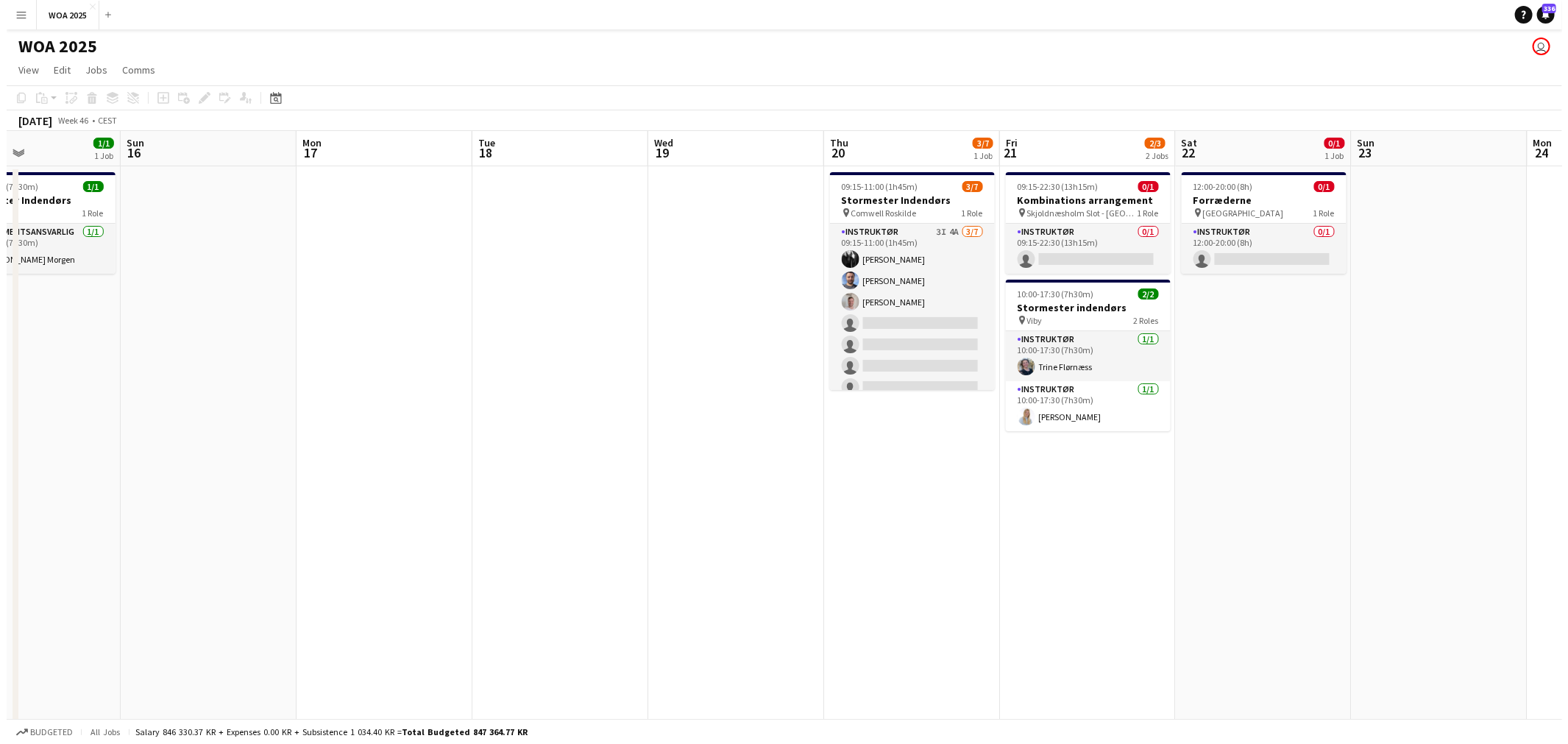
scroll to position [0, 607]
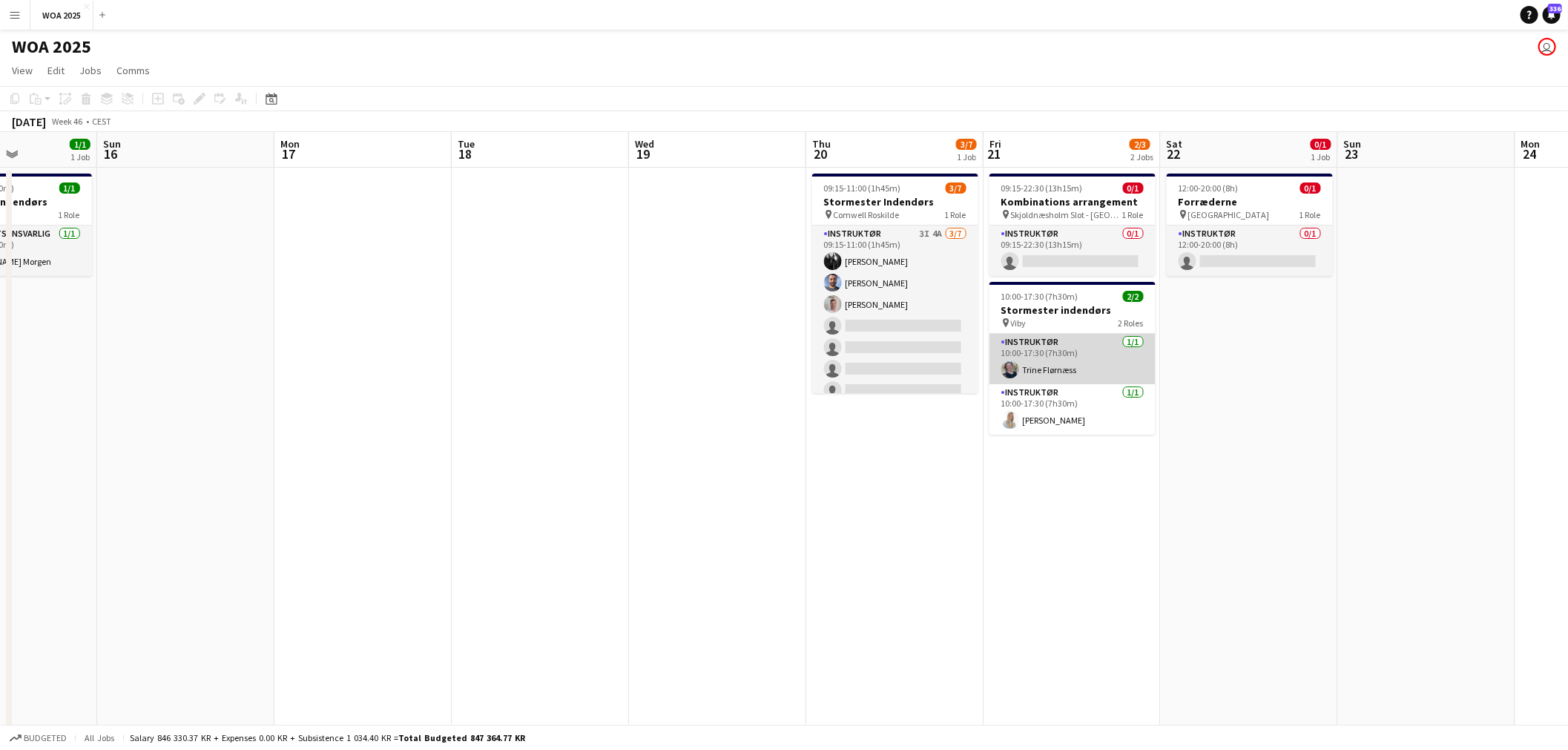
click at [1063, 364] on app-card-role "Instruktør 1/1 10:00-17:30 (7h30m) Trine Flørnæss" at bounding box center [1072, 359] width 166 height 51
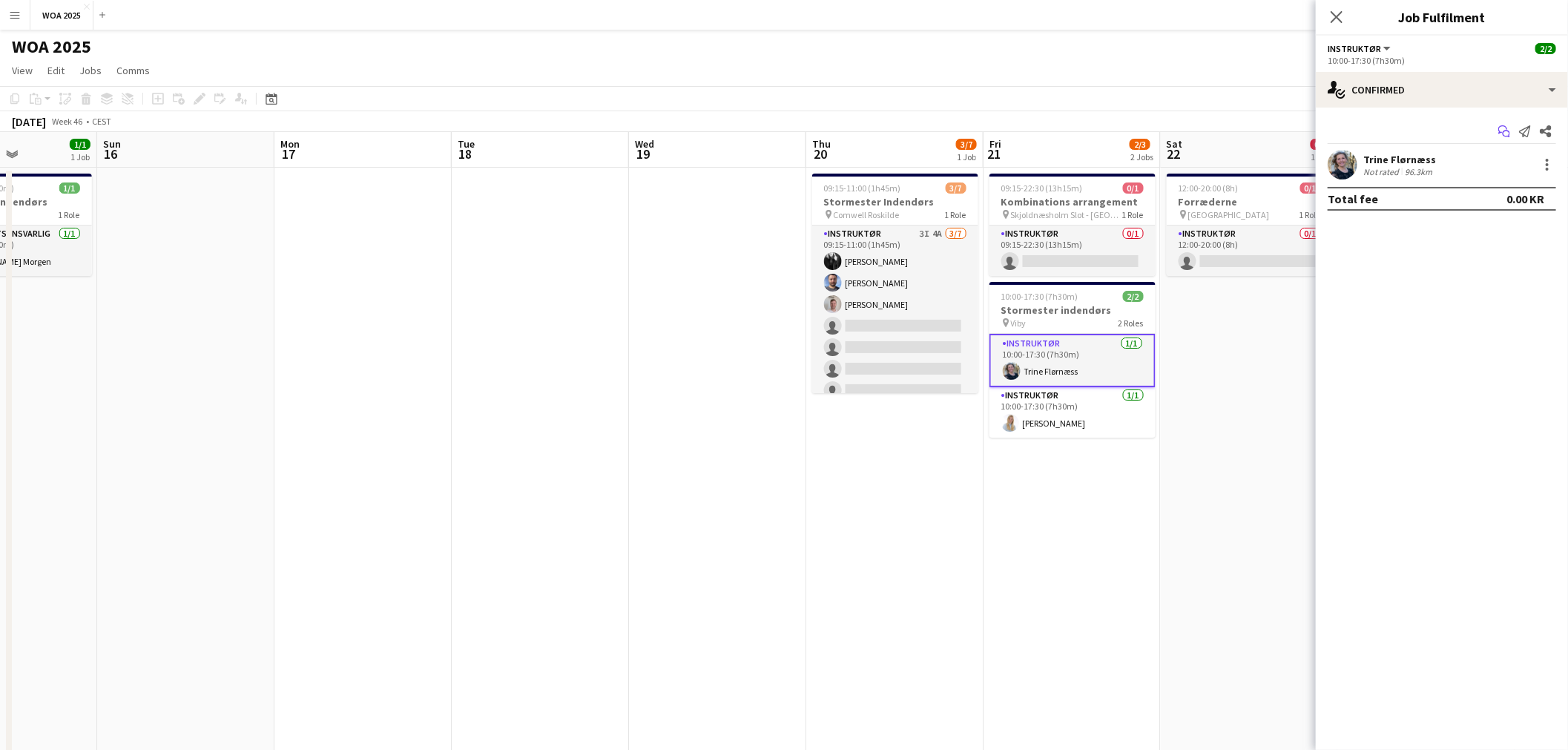
click at [1510, 128] on app-icon "Start chat" at bounding box center [1504, 131] width 21 height 21
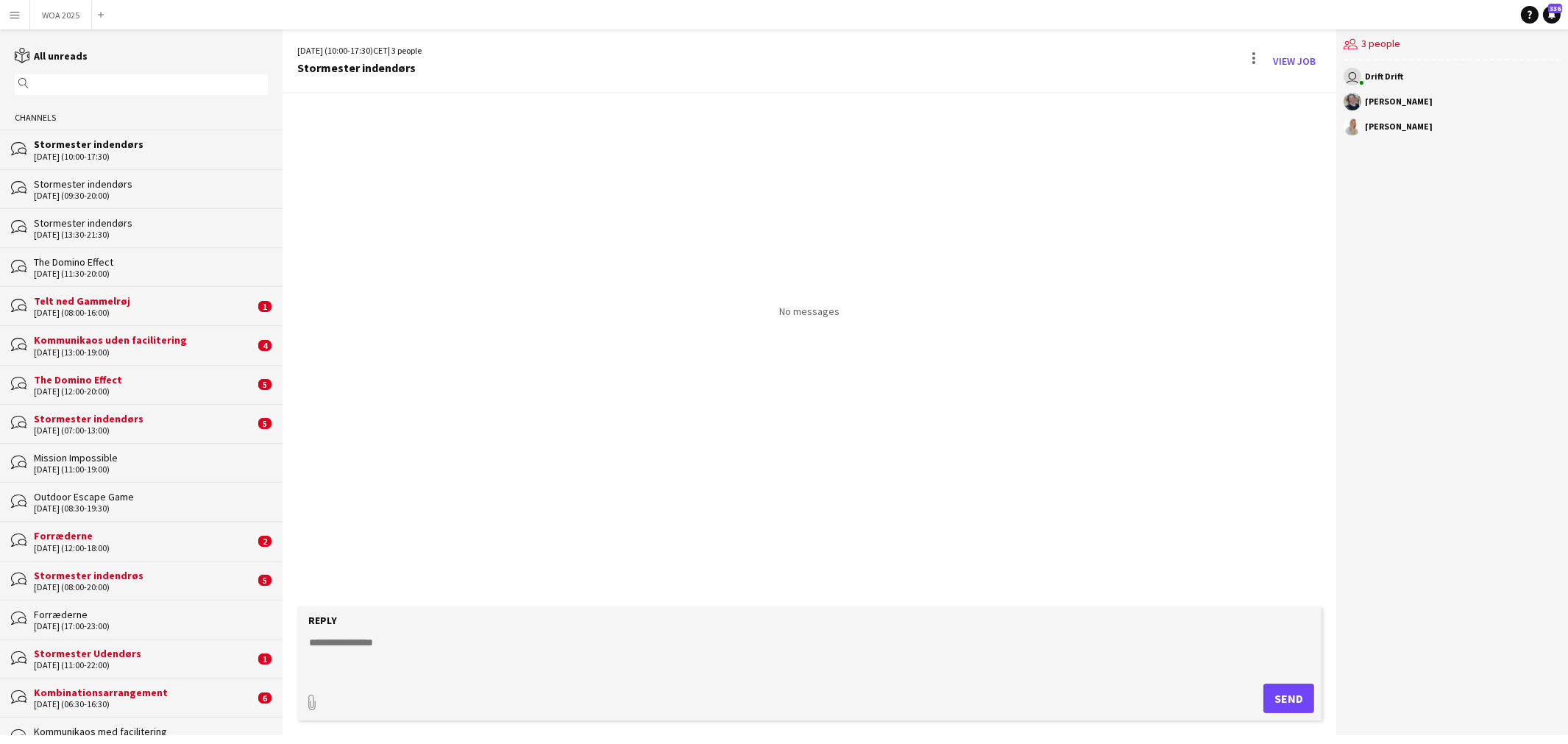
click at [497, 657] on textarea at bounding box center [812, 653] width 1010 height 38
paste textarea "**********"
type textarea "**********"
click at [1276, 702] on button "Send" at bounding box center [1289, 698] width 51 height 30
click at [68, 17] on button "WOA 2025 Close" at bounding box center [61, 15] width 62 height 29
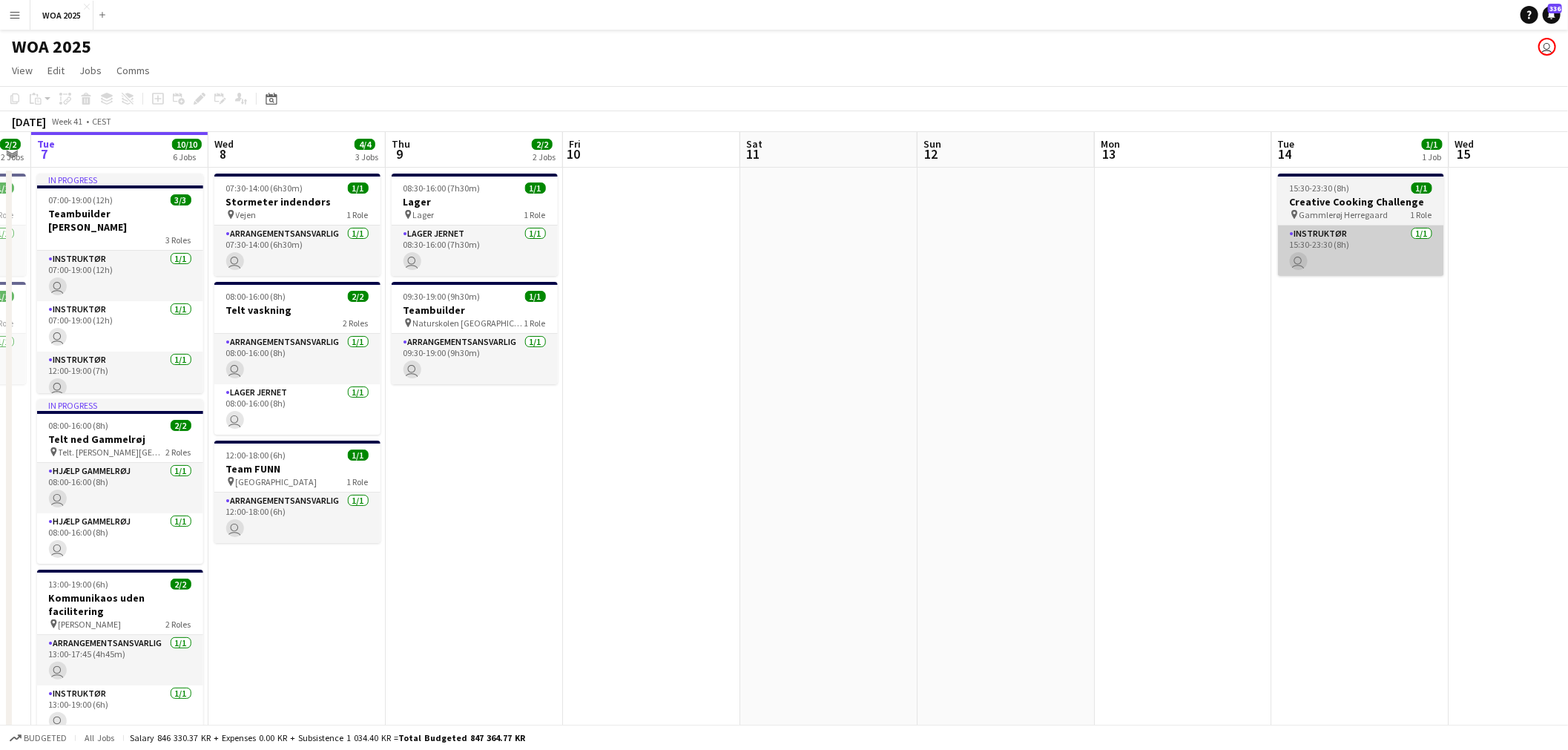
click at [606, 238] on app-calendar-viewport "Sat 4 2/2 2 Jobs Sun 5 Mon 6 2/2 2 Jobs Tue 7 10/10 6 Jobs Wed 8 4/4 3 Jobs Thu…" at bounding box center [784, 611] width 1568 height 960
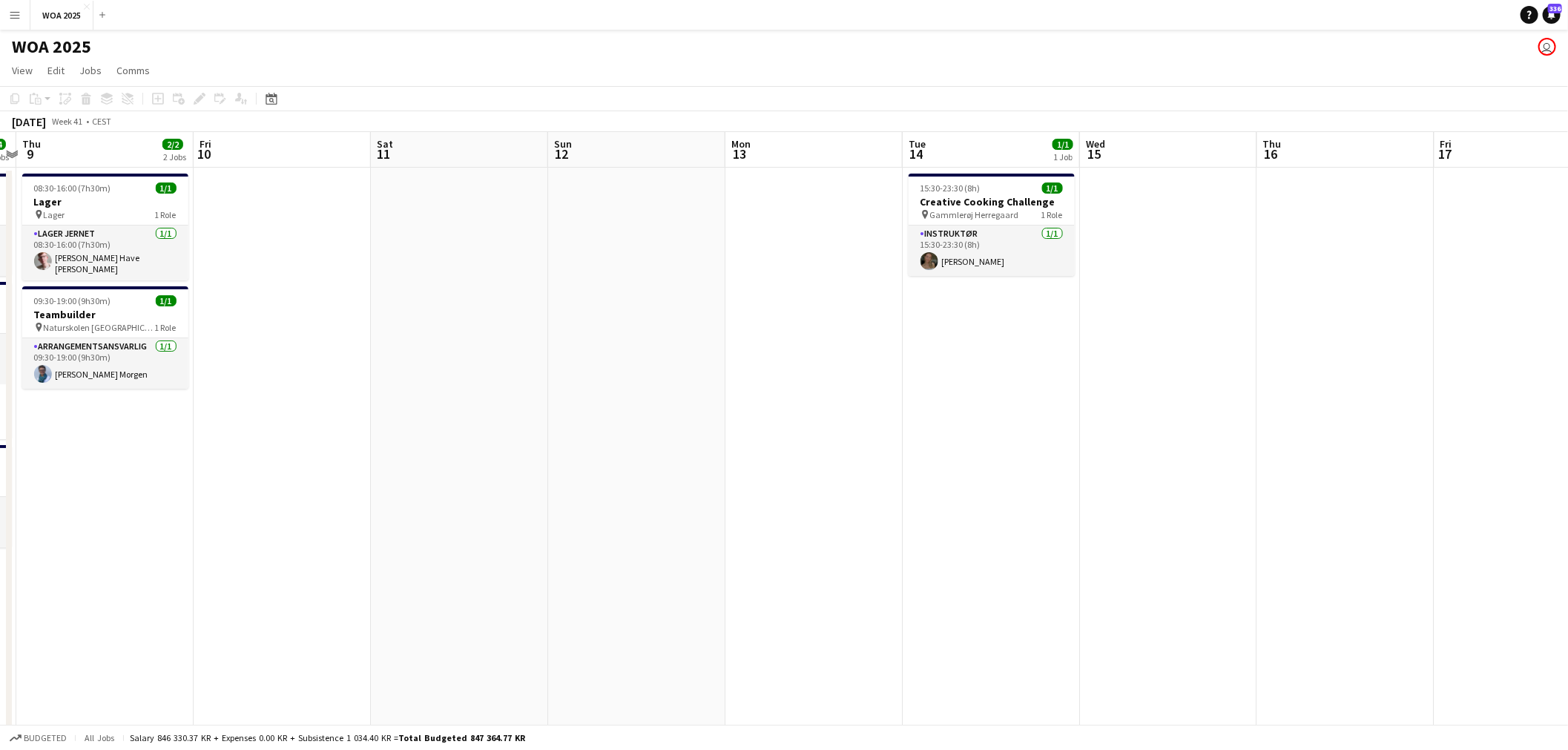
click at [861, 301] on app-calendar-viewport "Mon 6 2/2 2 Jobs Tue 7 10/10 6 Jobs Wed 8 4/4 3 Jobs Thu 9 2/2 2 Jobs Fri 10 Sa…" at bounding box center [784, 611] width 1568 height 960
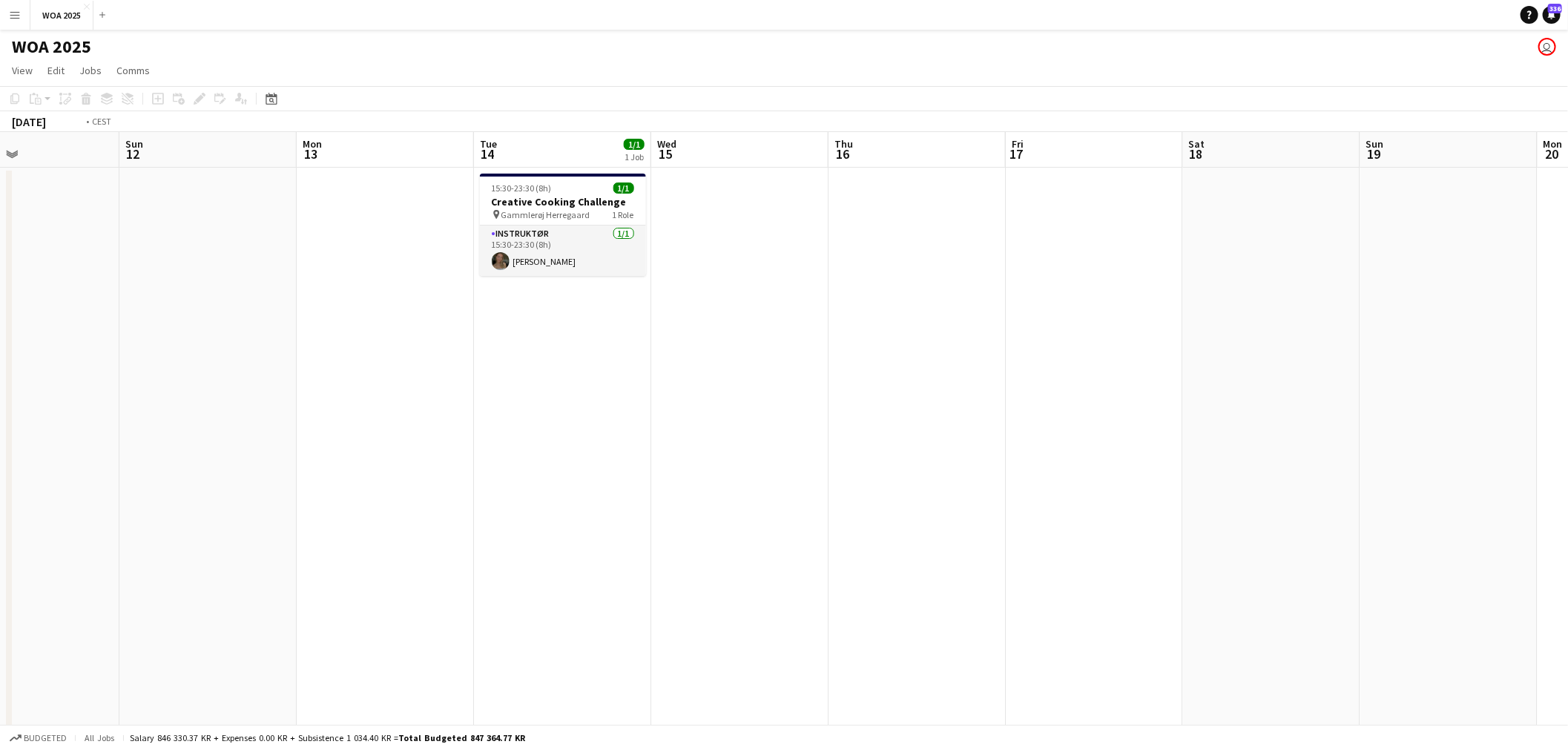
click at [883, 321] on app-calendar-viewport "Wed 8 4/4 3 Jobs Thu 9 2/2 2 Jobs Fri 10 Sat 11 Sun 12 Mon 13 Tue 14 1/1 1 Job …" at bounding box center [784, 611] width 1568 height 960
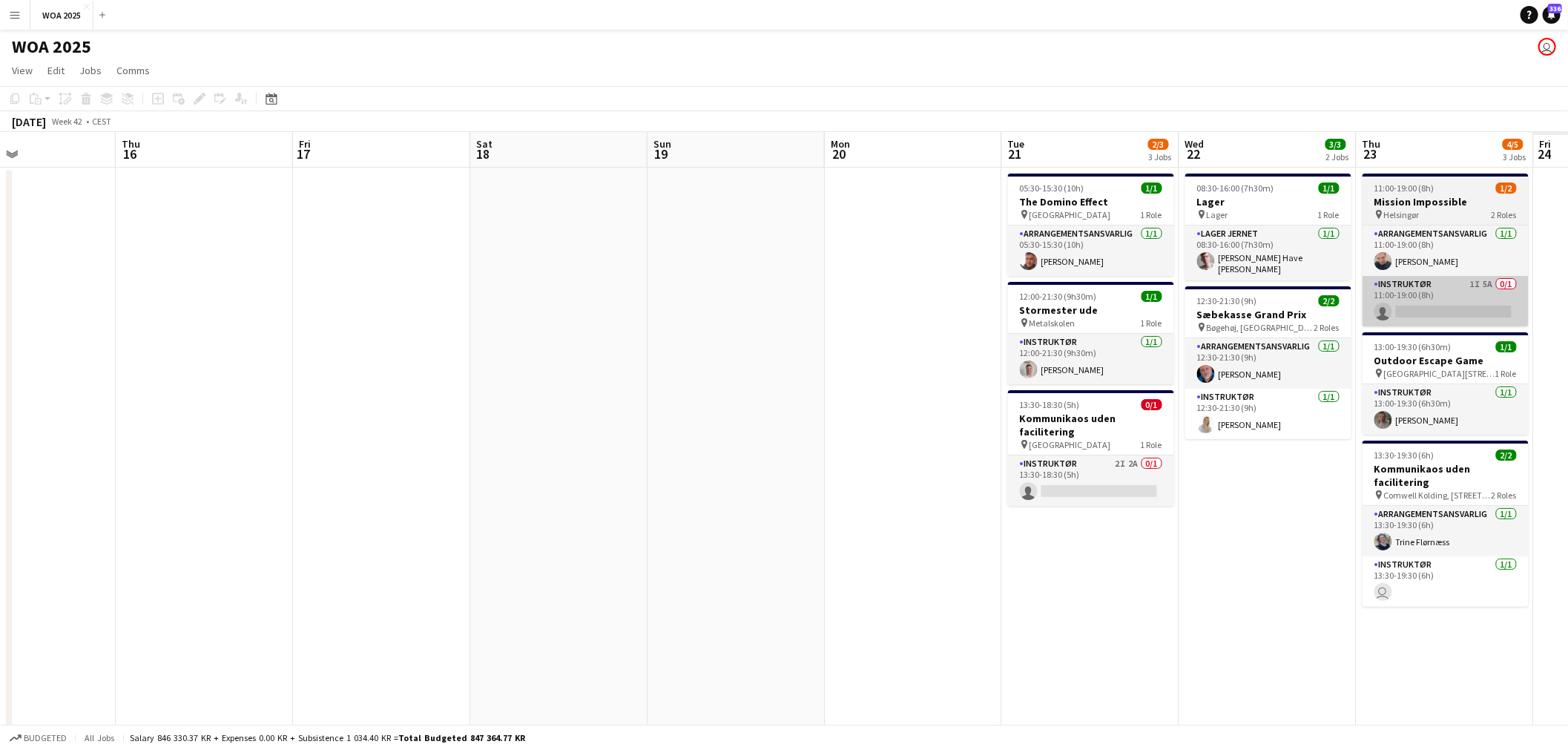
click at [715, 294] on app-calendar-viewport "Sat 11 Sun 12 Mon 13 Tue 14 1/1 1 Job Wed 15 Thu 16 Fri 17 Sat 18 Sun 19 Mon 20…" at bounding box center [784, 611] width 1568 height 960
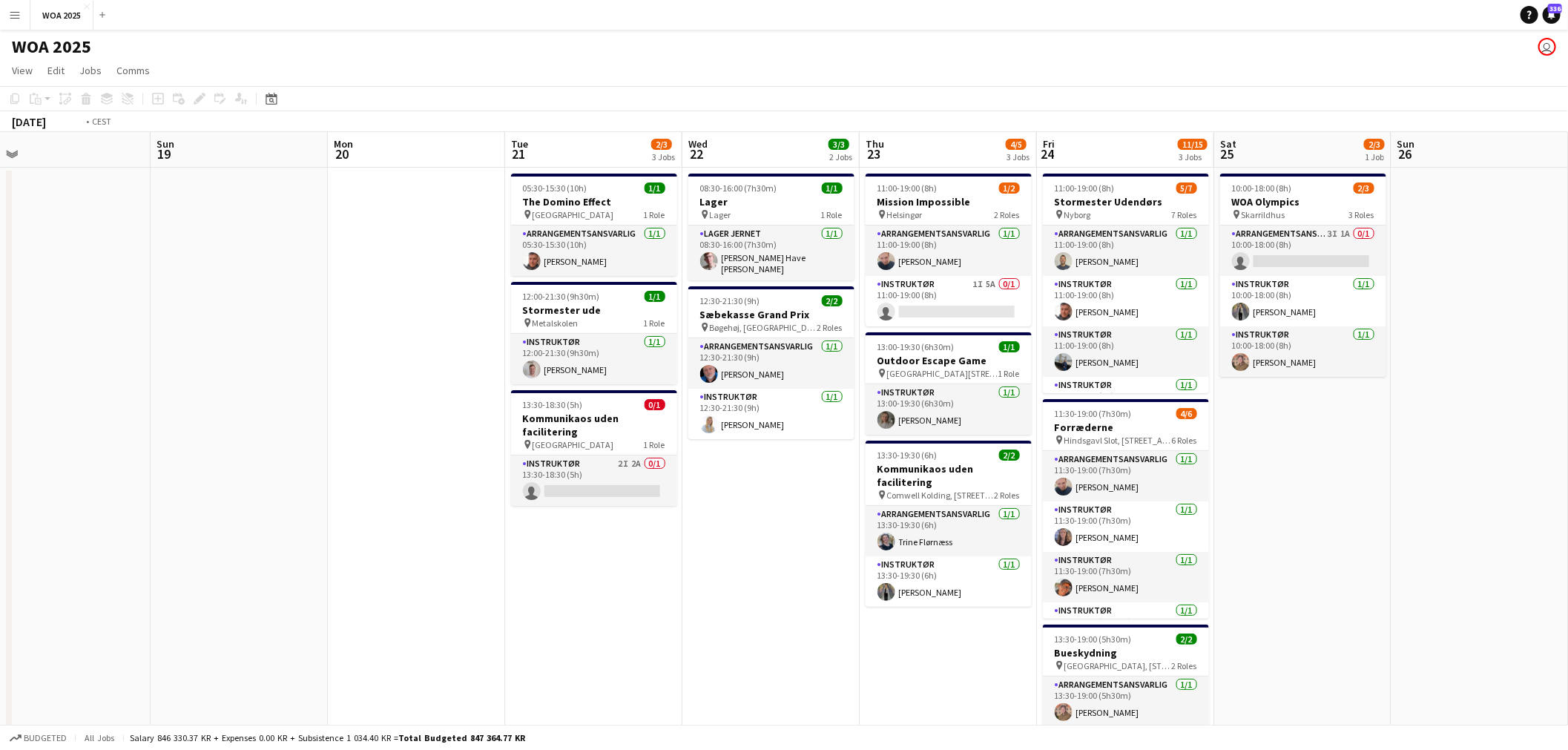
click at [783, 283] on app-calendar-viewport "Thu 16 Fri 17 Sat 18 Sun 19 Mon 20 Tue 21 2/3 3 Jobs Wed 22 3/3 2 Jobs Thu 23 4…" at bounding box center [784, 611] width 1568 height 960
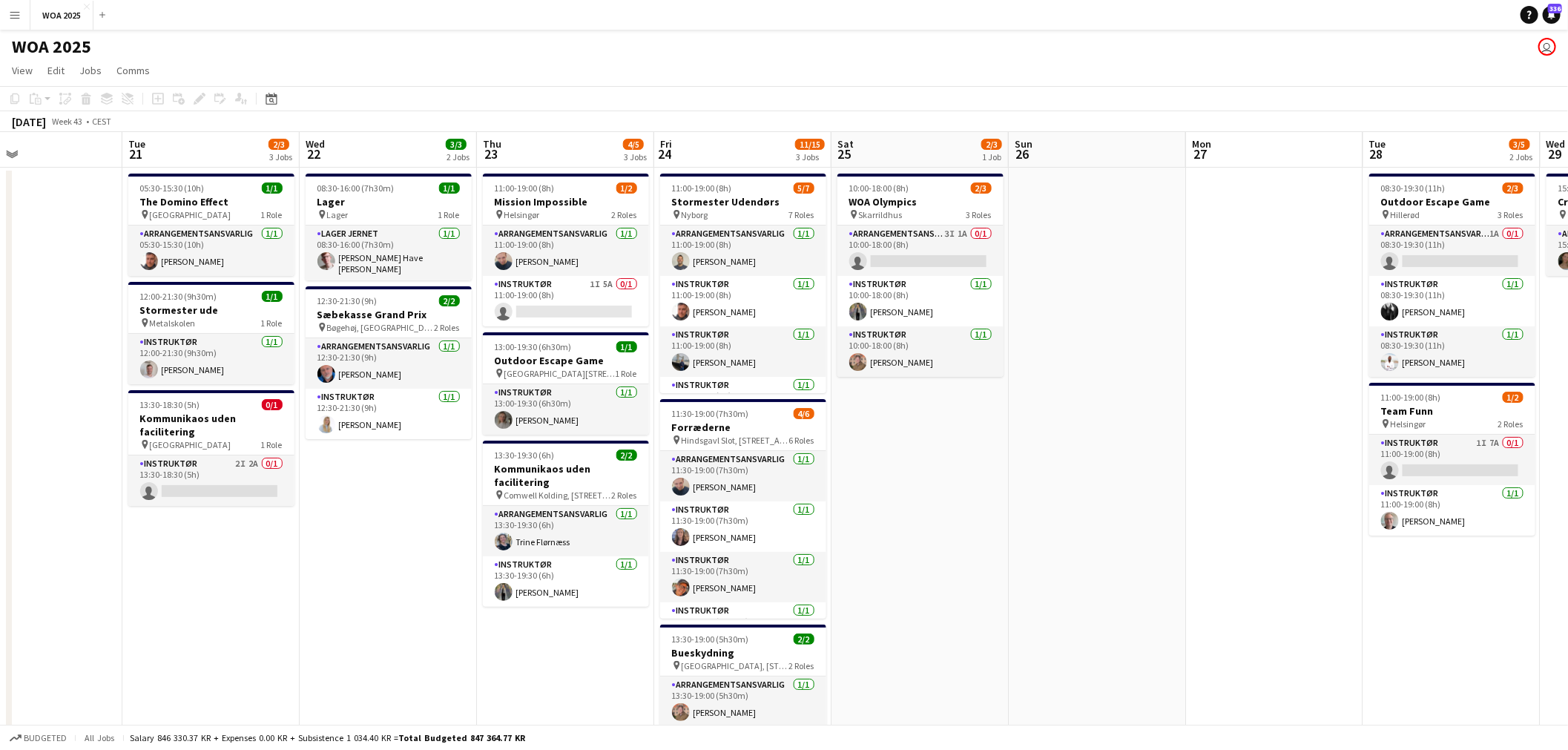
click at [730, 285] on app-calendar-viewport "Sat 18 Sun 19 Mon 20 Tue 21 2/3 3 Jobs Wed 22 3/3 2 Jobs Thu 23 4/5 3 Jobs Fri …" at bounding box center [784, 611] width 1568 height 960
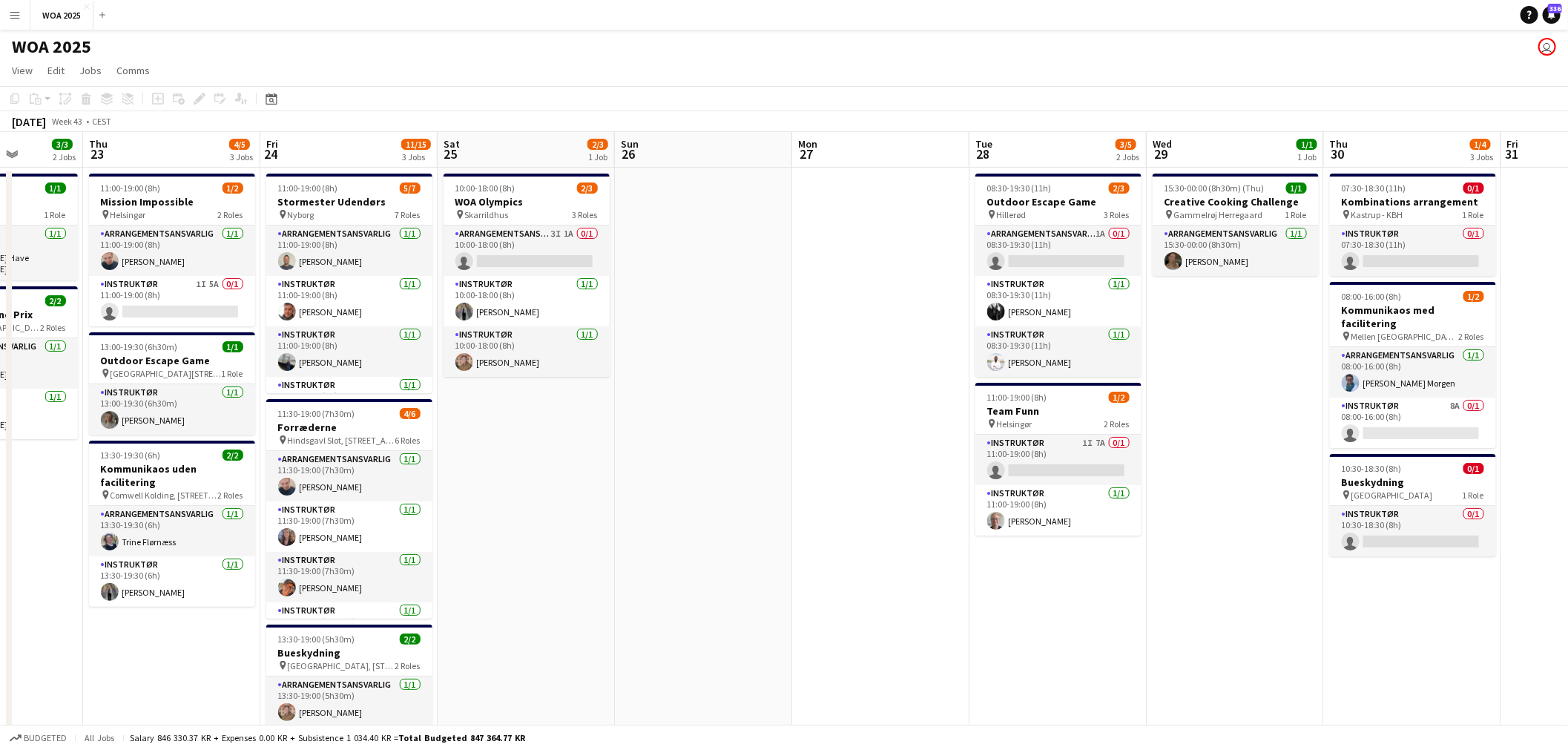
click at [736, 282] on app-calendar-viewport "Mon 20 Tue 21 2/3 3 Jobs Wed 22 3/3 2 Jobs Thu 23 4/5 3 Jobs Fri 24 11/15 3 Job…" at bounding box center [784, 611] width 1568 height 960
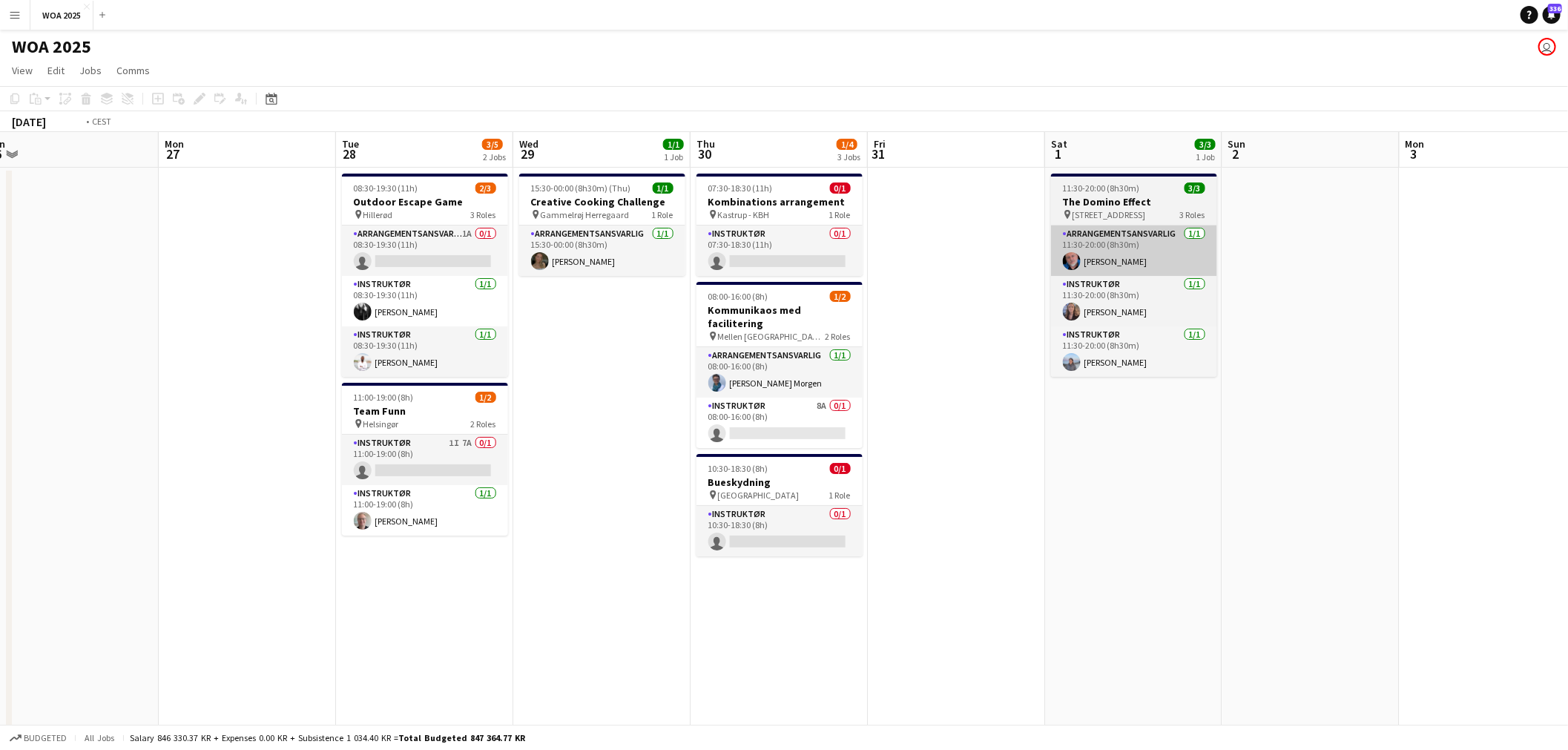
click at [534, 262] on app-calendar-viewport "Thu 23 4/5 3 Jobs Fri 24 11/15 3 Jobs Sat 25 2/3 1 Job Sun 26 Mon 27 Tue 28 3/5…" at bounding box center [784, 611] width 1568 height 960
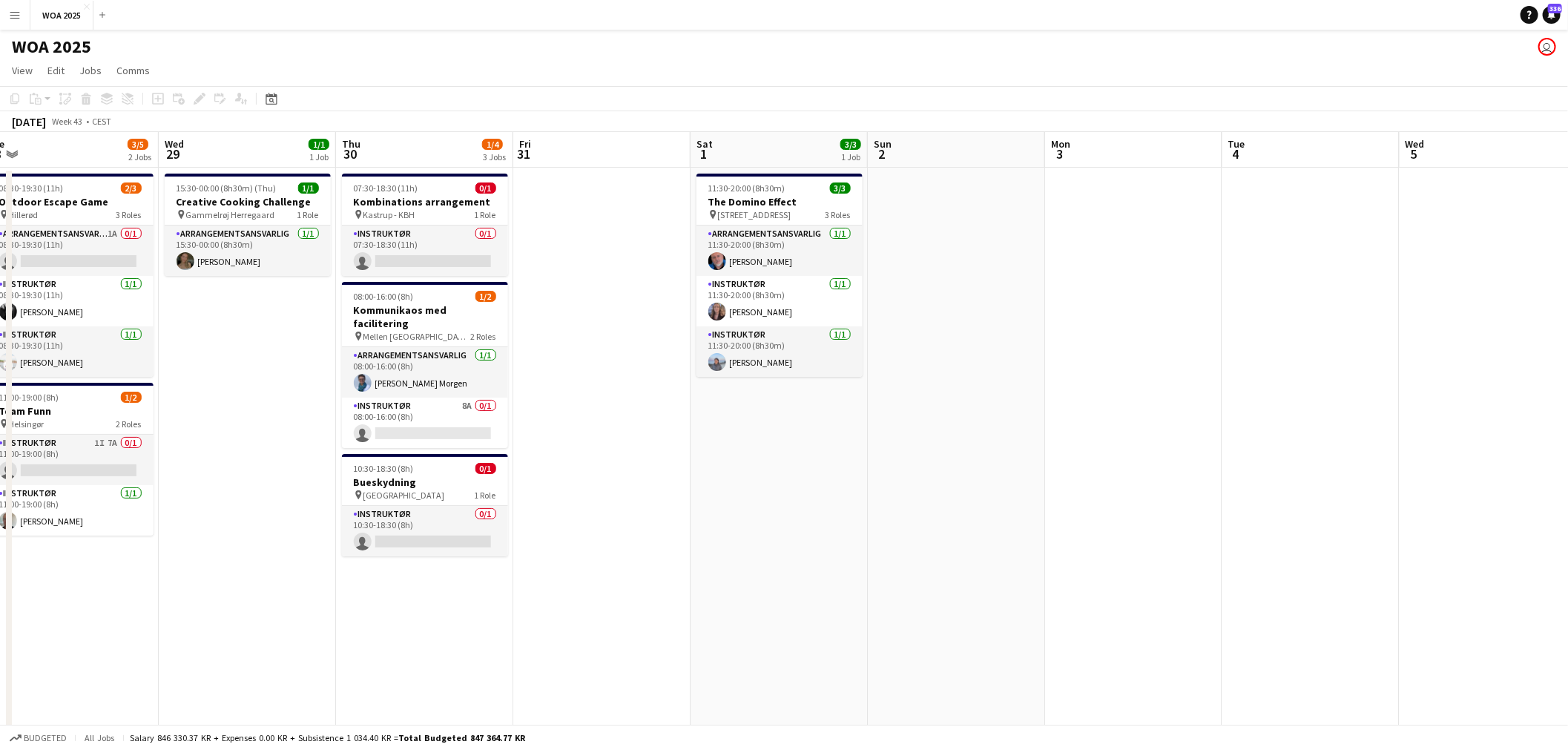
click at [434, 243] on app-calendar-viewport "Sat 25 2/3 1 Job Sun 26 Mon 27 Tue 28 3/5 2 Jobs Wed 29 1/1 1 Job Thu 30 1/4 3 …" at bounding box center [784, 611] width 1568 height 960
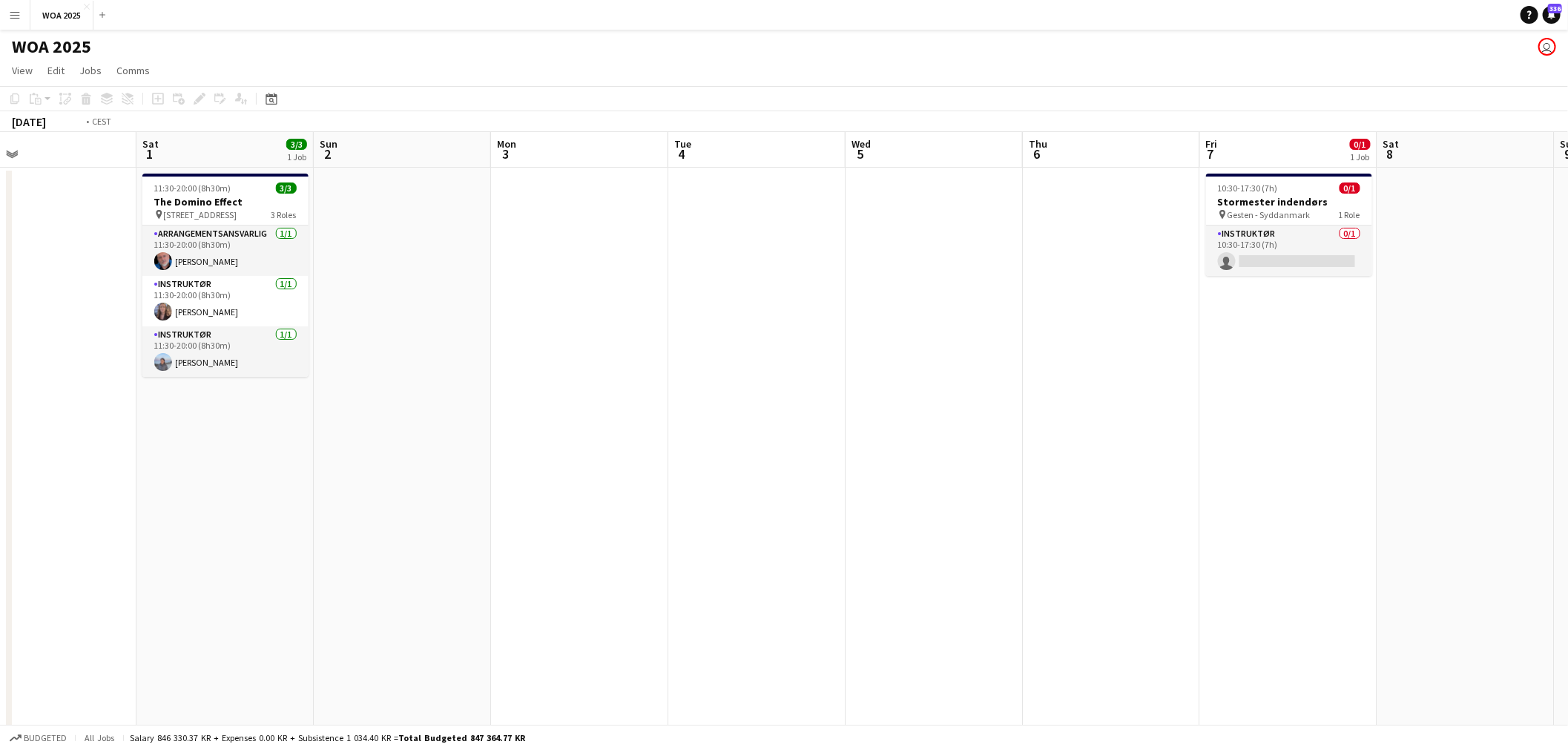
click at [404, 234] on app-calendar-viewport "Tue 28 3/5 2 Jobs Wed 29 1/1 1 Job Thu 30 1/4 3 Jobs Fri 31 Sat 1 3/3 1 Job Sun…" at bounding box center [784, 611] width 1568 height 960
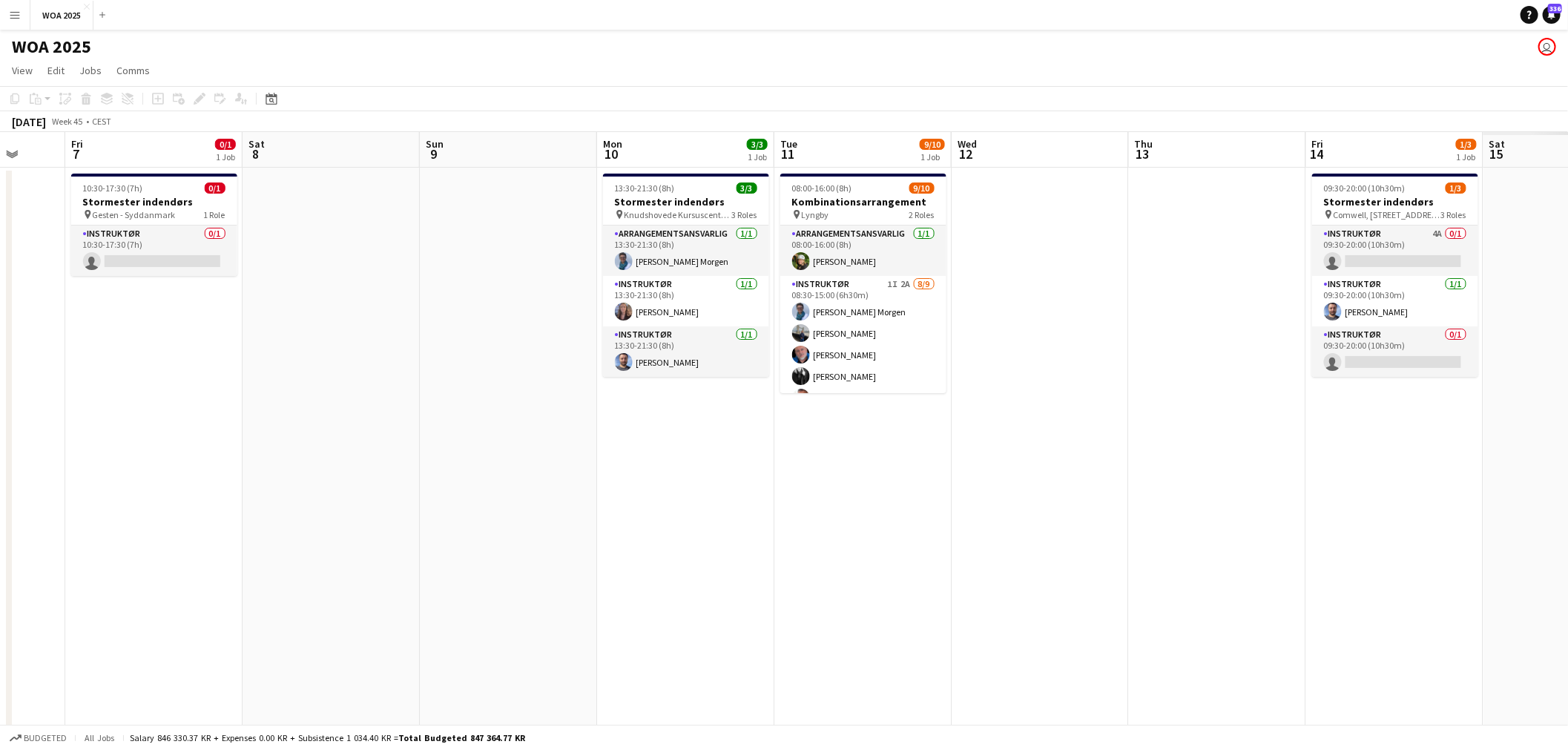
click at [395, 240] on app-calendar-viewport "Mon 3 Tue 4 Wed 5 Thu 6 Fri 7 0/1 1 Job Sat 8 Sun 9 Mon 10 3/3 1 Job Tue 11 9/1…" at bounding box center [784, 611] width 1568 height 960
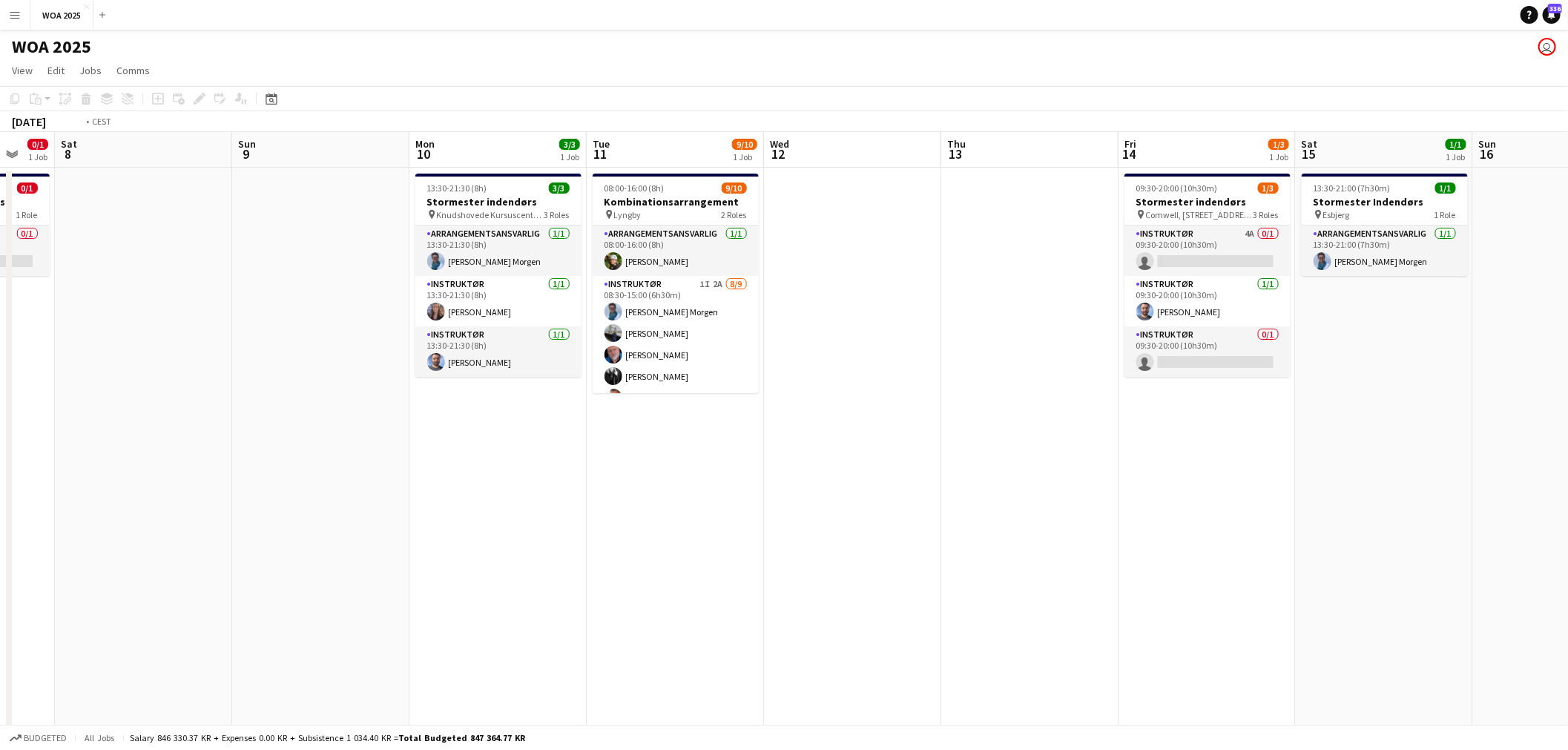
click at [435, 264] on app-calendar-viewport "Wed 5 Thu 6 Fri 7 0/1 1 Job Sat 8 Sun 9 Mon 10 3/3 1 Job Tue 11 9/10 1 Job Wed …" at bounding box center [784, 611] width 1568 height 960
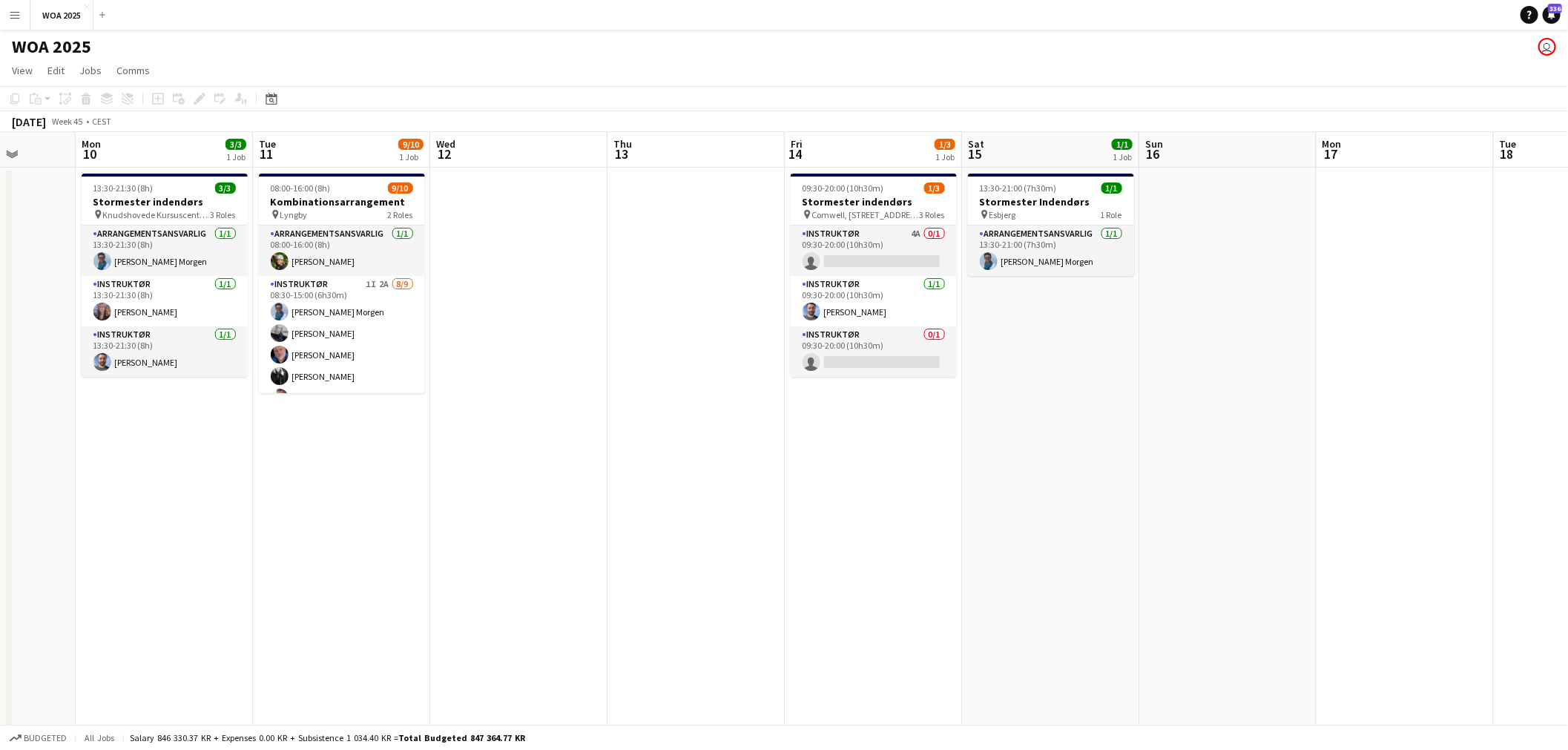
click at [516, 257] on app-calendar-viewport "Fri 7 0/1 1 Job Sat 8 Sun 9 Mon 10 3/3 1 Job Tue 11 9/10 1 Job Wed 12 Thu 13 Fr…" at bounding box center [784, 611] width 1568 height 960
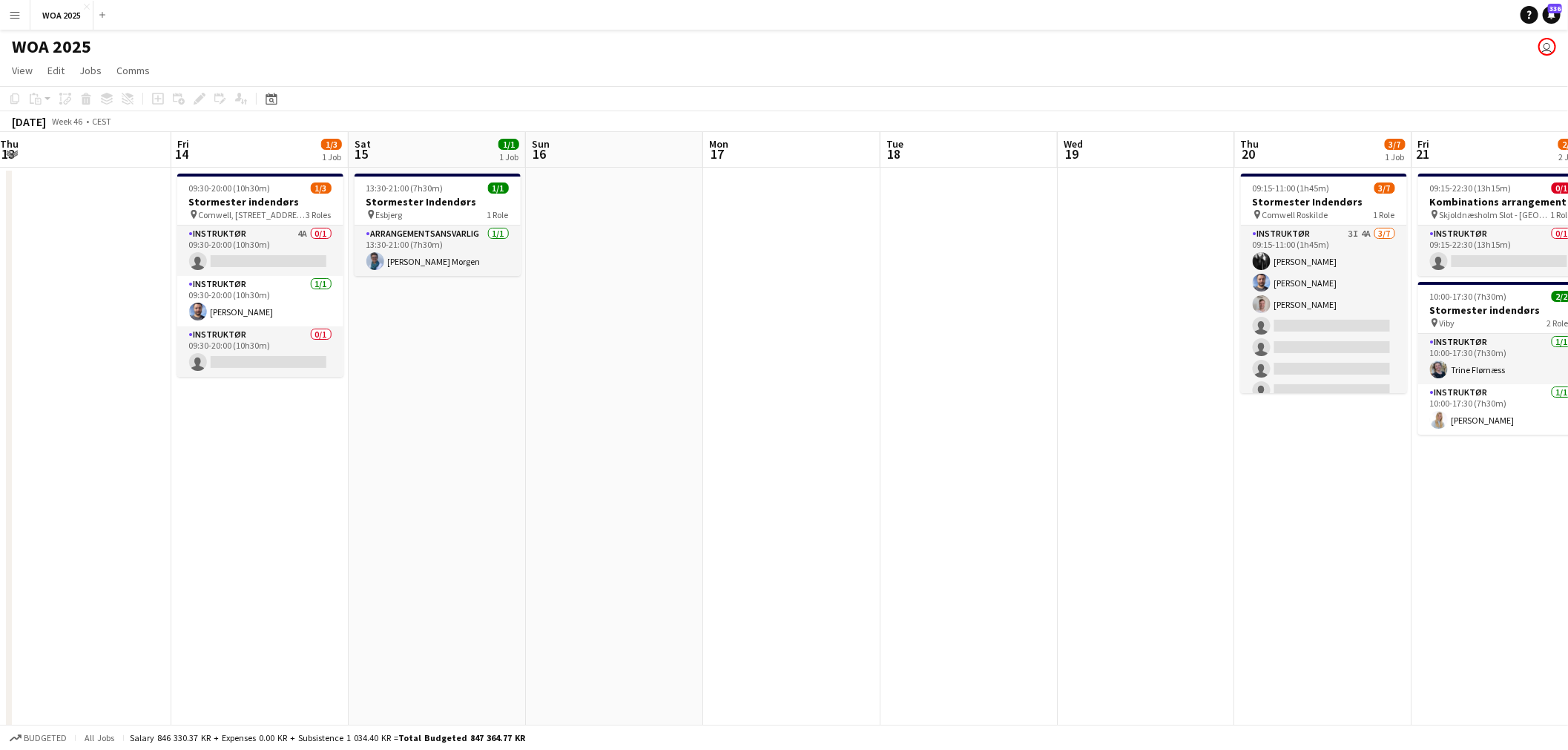
click at [431, 255] on app-calendar-viewport "Mon 10 3/3 1 Job Tue 11 9/10 1 Job Wed 12 Thu 13 Fri 14 1/3 1 Job Sat 15 1/1 1 …" at bounding box center [784, 611] width 1568 height 960
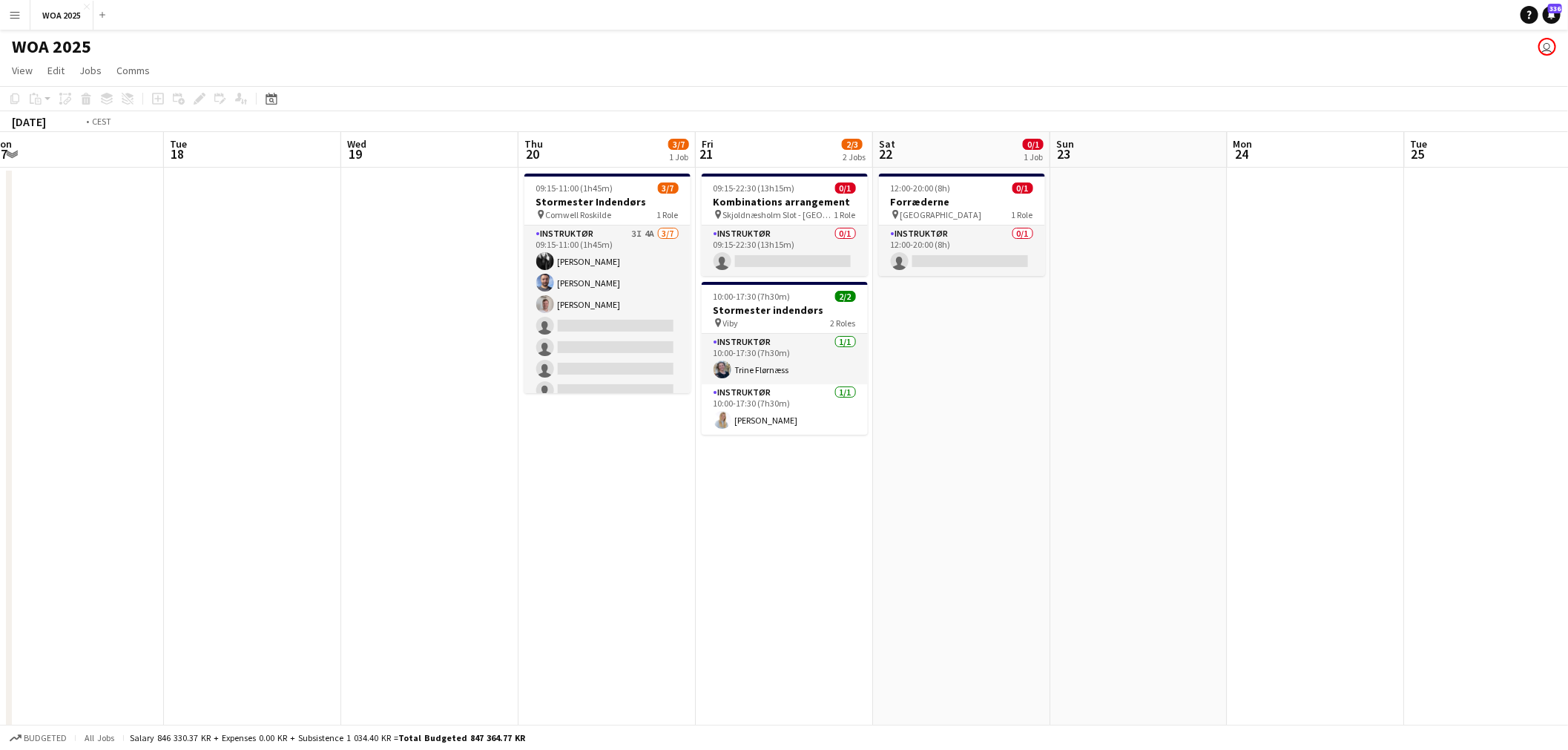
click at [723, 323] on app-calendar-viewport "Fri 14 1/3 1 Job Sat 15 1/1 1 Job Sun 16 Mon 17 Tue 18 Wed 19 Thu 20 3/7 1 Job …" at bounding box center [784, 611] width 1568 height 960
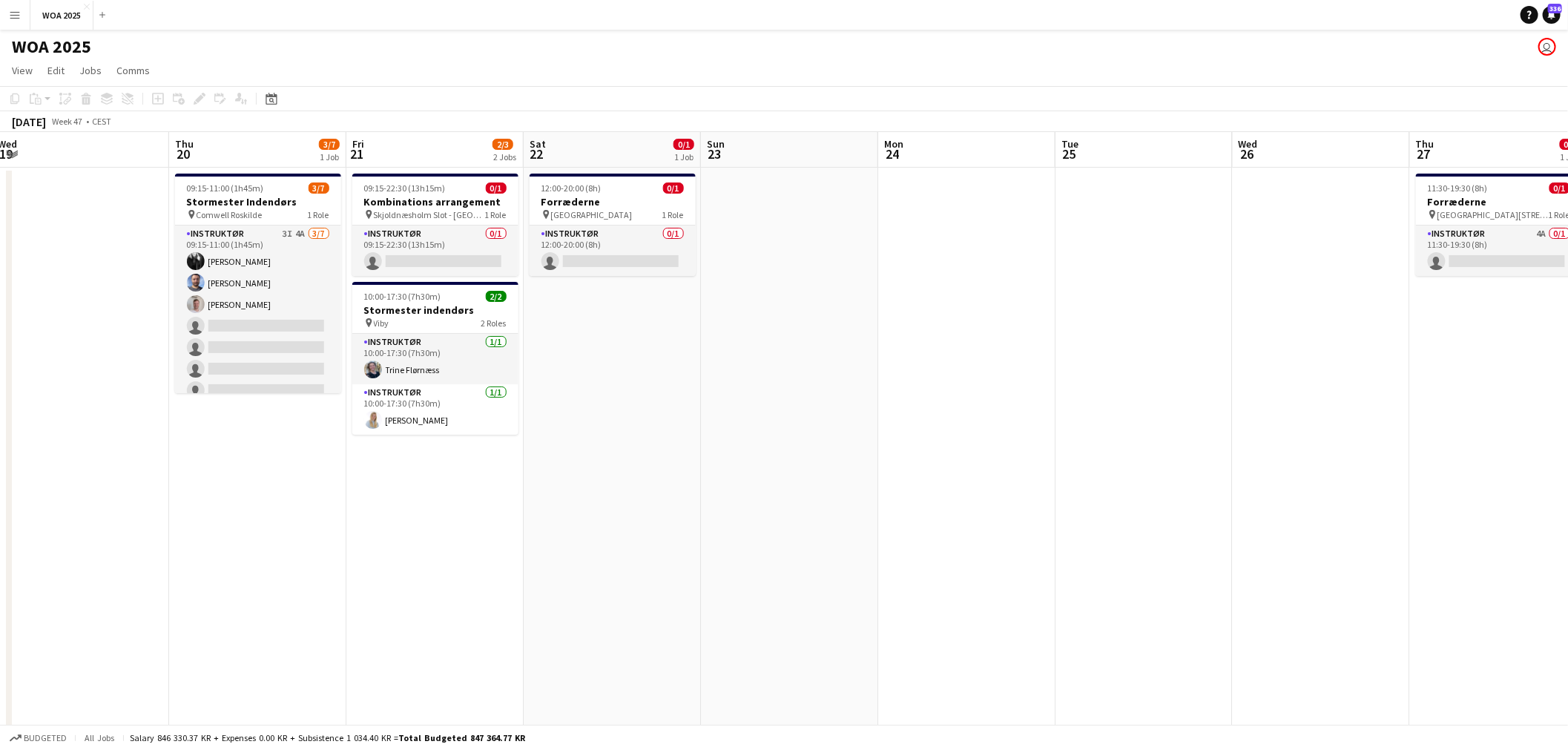
click at [672, 305] on app-calendar-viewport "Sun 16 Mon 17 Tue 18 Wed 19 Thu 20 3/7 1 Job Fri 21 2/3 2 Jobs Sat 22 0/1 1 Job…" at bounding box center [784, 611] width 1568 height 960
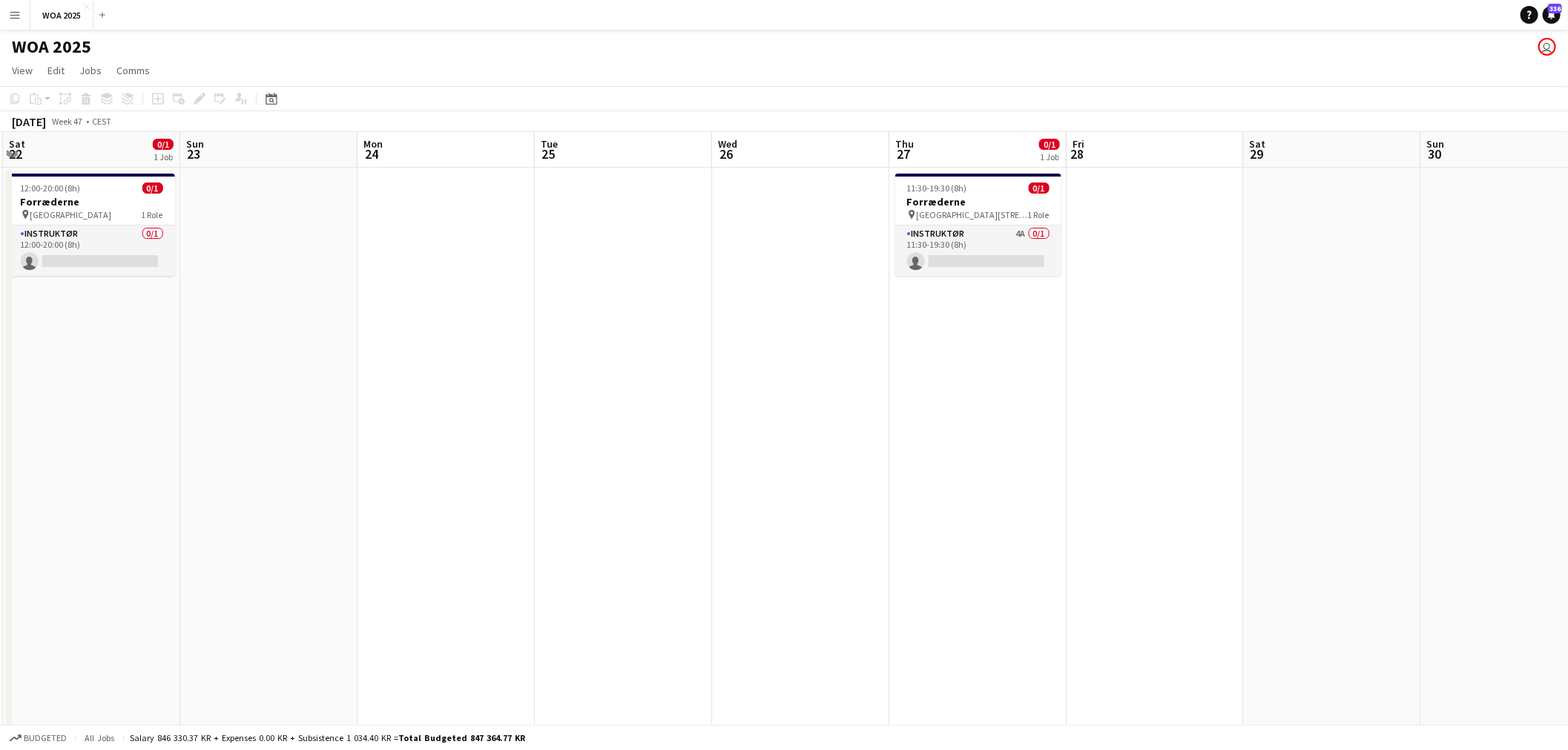
click at [656, 307] on app-calendar-viewport "Wed 19 Thu 20 3/7 1 Job Fri 21 2/3 2 Jobs Sat 22 0/1 1 Job Sun 23 Mon 24 Tue 25…" at bounding box center [784, 611] width 1568 height 960
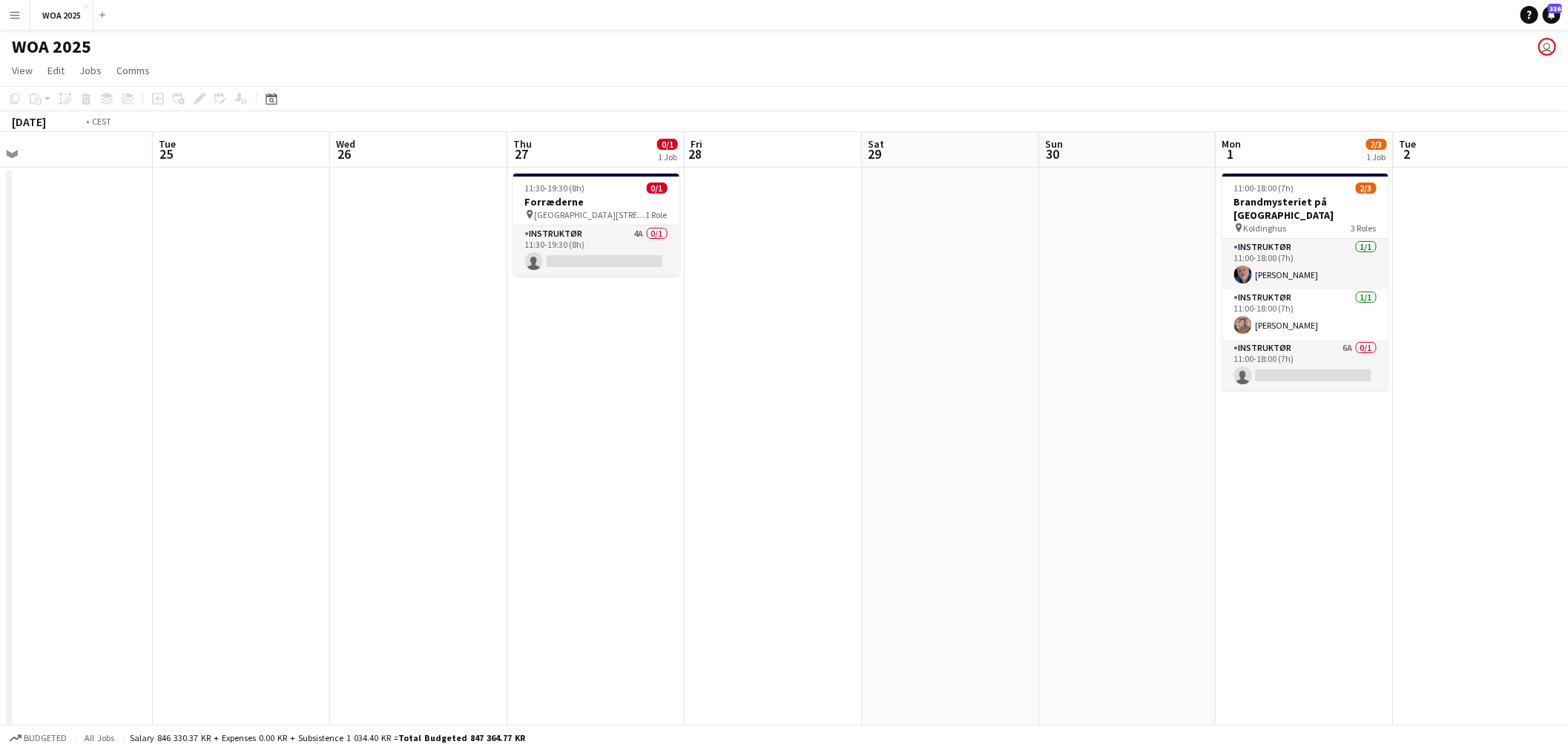
click at [736, 318] on app-calendar-viewport "Fri 21 2/3 2 Jobs Sat 22 0/1 1 Job Sun 23 Mon 24 Tue 25 Wed 26 Thu 27 0/1 1 Job…" at bounding box center [784, 611] width 1568 height 960
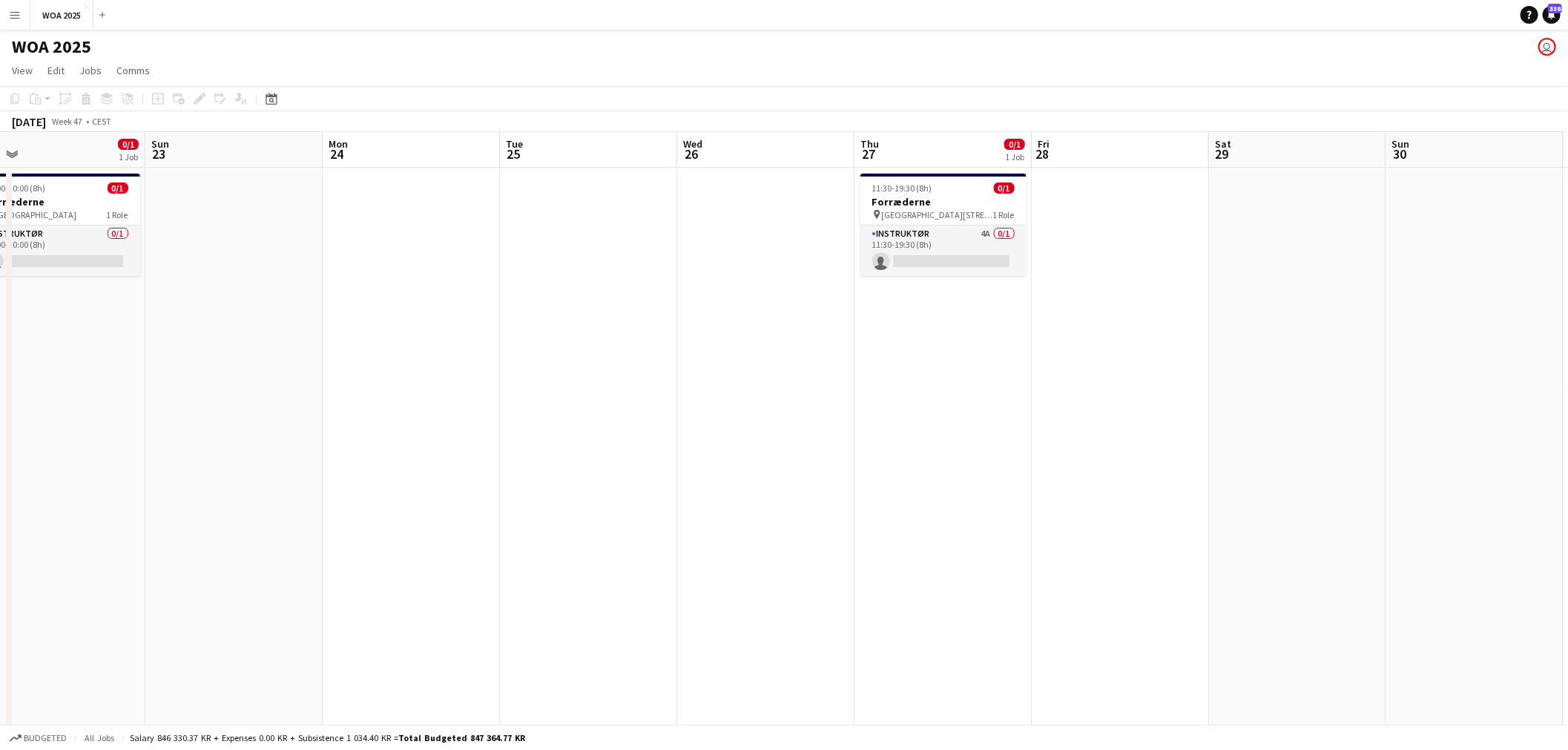
click at [1073, 274] on app-calendar-viewport "Thu 20 3/7 1 Job Fri 21 2/3 2 Jobs Sat 22 0/1 1 Job Sun 23 Mon 24 Tue 25 Wed 26…" at bounding box center [784, 611] width 1568 height 960
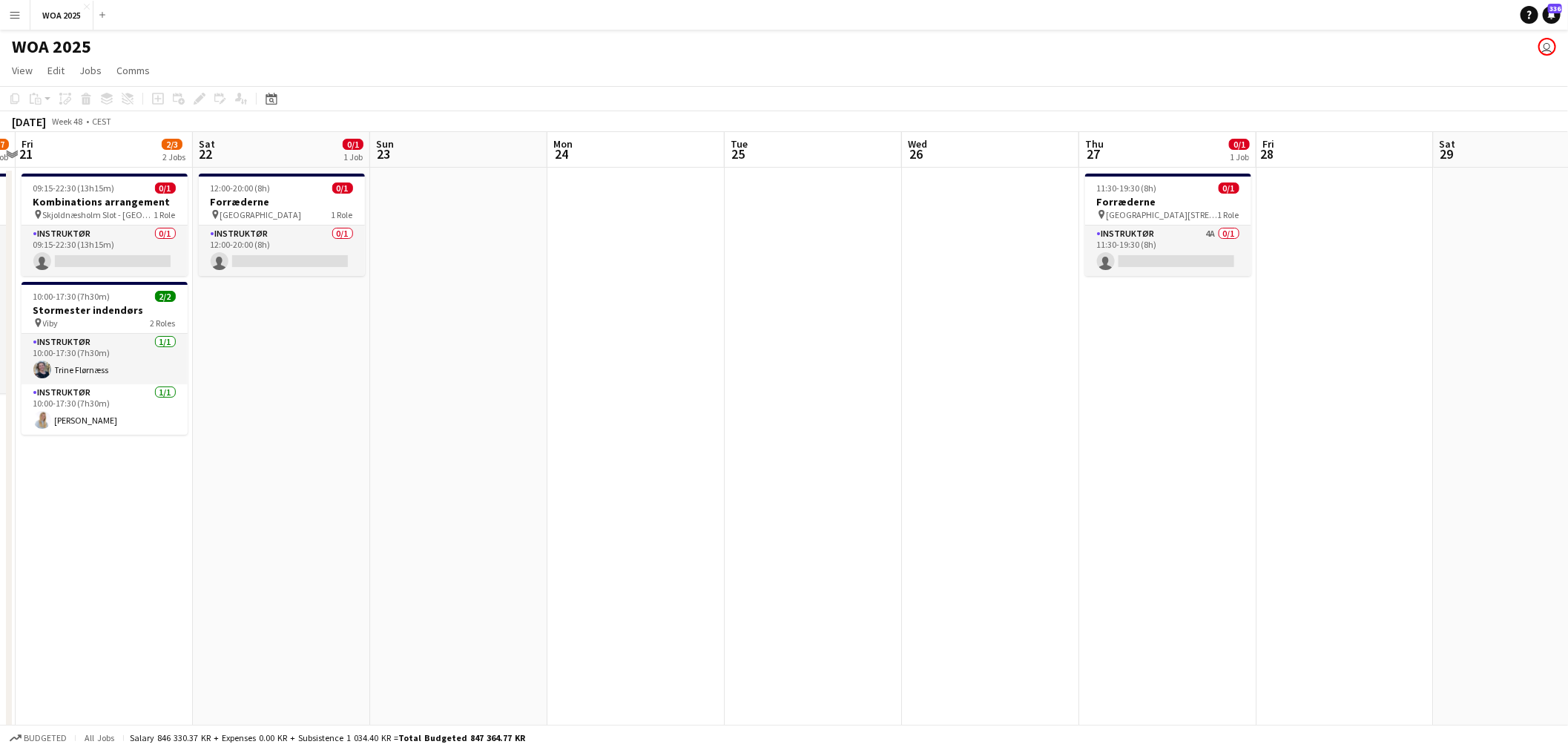
click at [1166, 278] on app-calendar-viewport "Wed 19 Thu 20 3/7 1 Job Fri 21 2/3 2 Jobs Sat 22 0/1 1 Job Sun 23 Mon 24 Tue 25…" at bounding box center [784, 611] width 1568 height 960
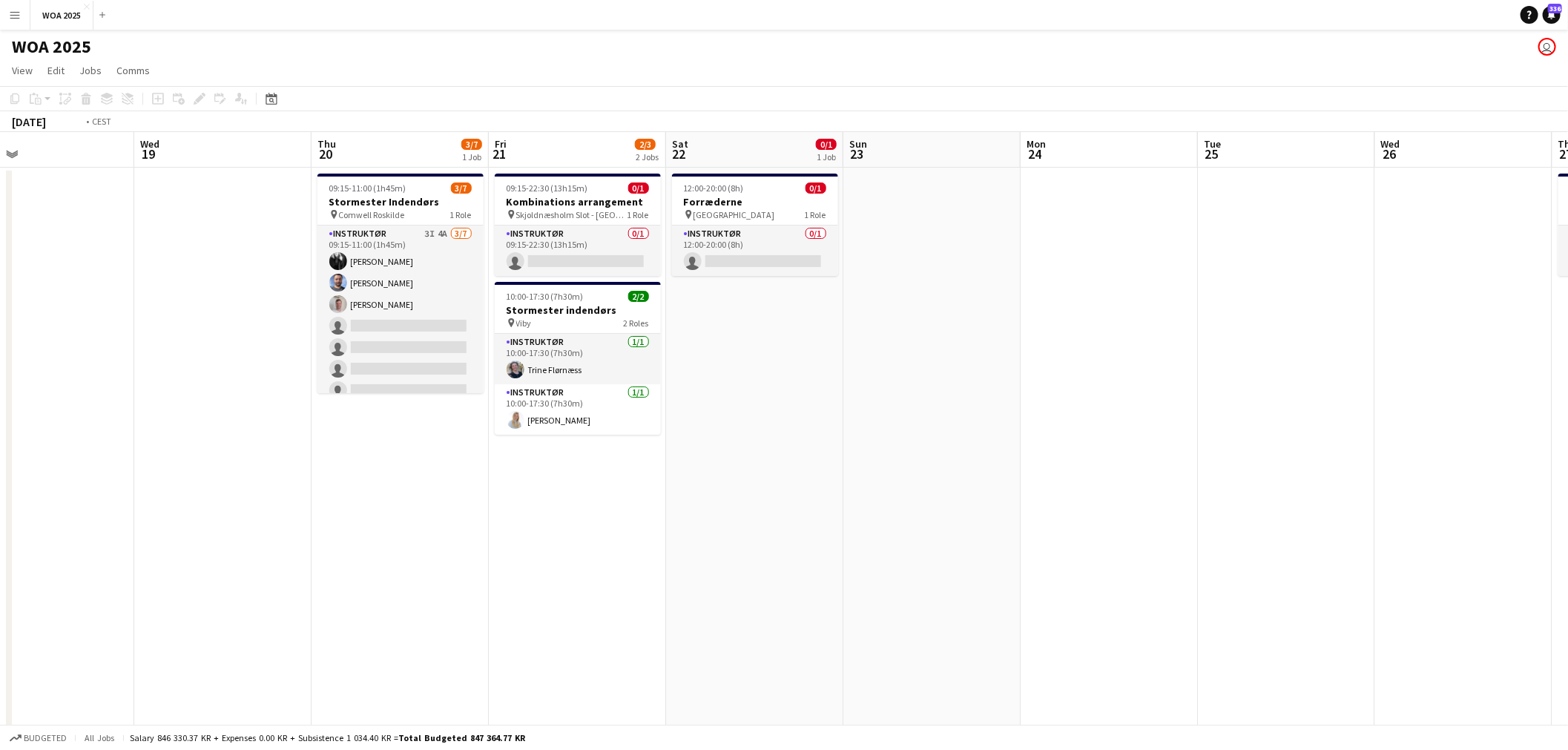
click at [1297, 329] on app-calendar-viewport "Sun 16 Mon 17 Tue 18 Wed 19 Thu 20 3/7 1 Job Fri 21 2/3 2 Jobs Sat 22 0/1 1 Job…" at bounding box center [784, 611] width 1568 height 960
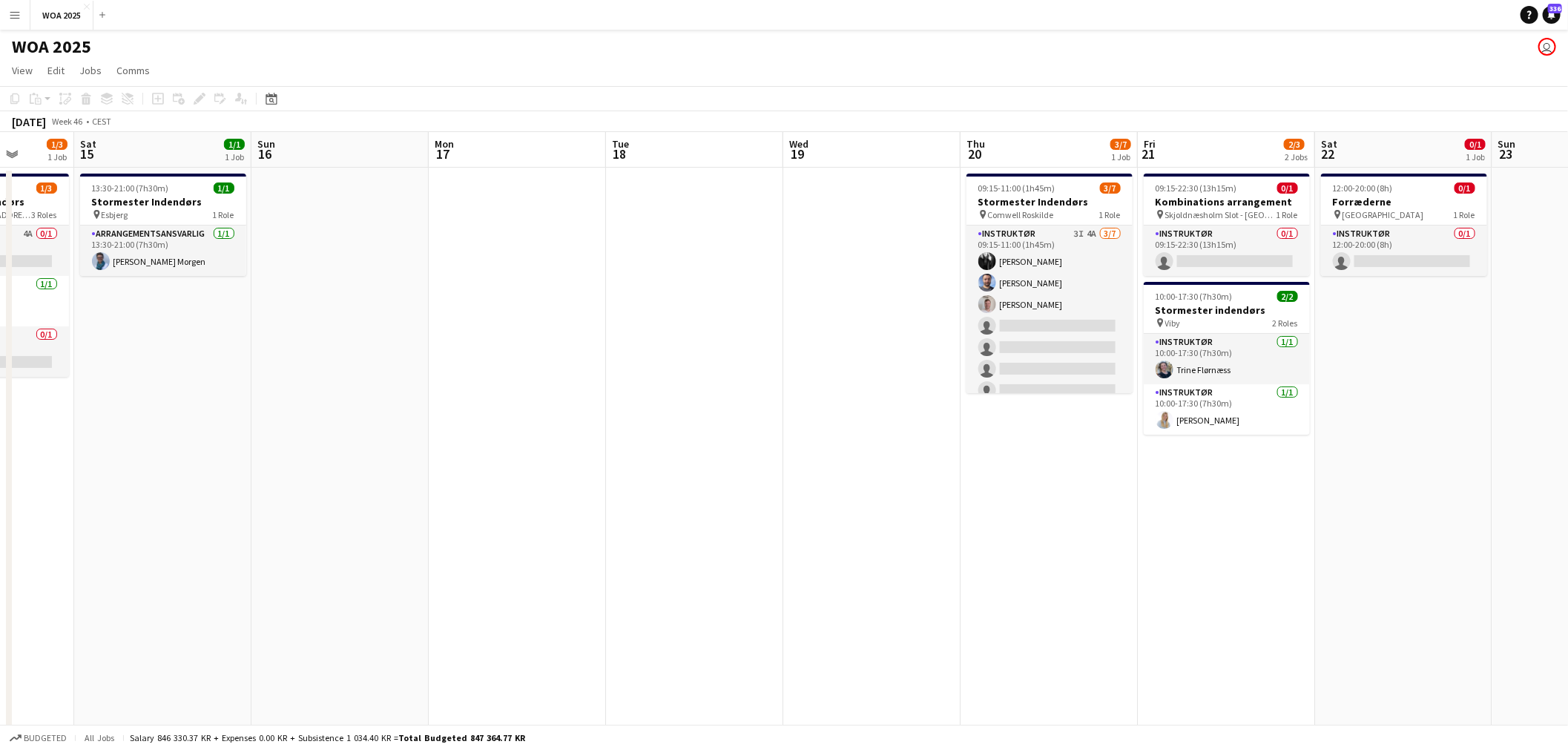
click at [1263, 335] on app-calendar-viewport "Thu 13 Fri 14 1/3 1 Job Sat 15 1/1 1 Job Sun 16 Mon 17 Tue 18 Wed 19 Thu 20 3/7…" at bounding box center [784, 611] width 1568 height 960
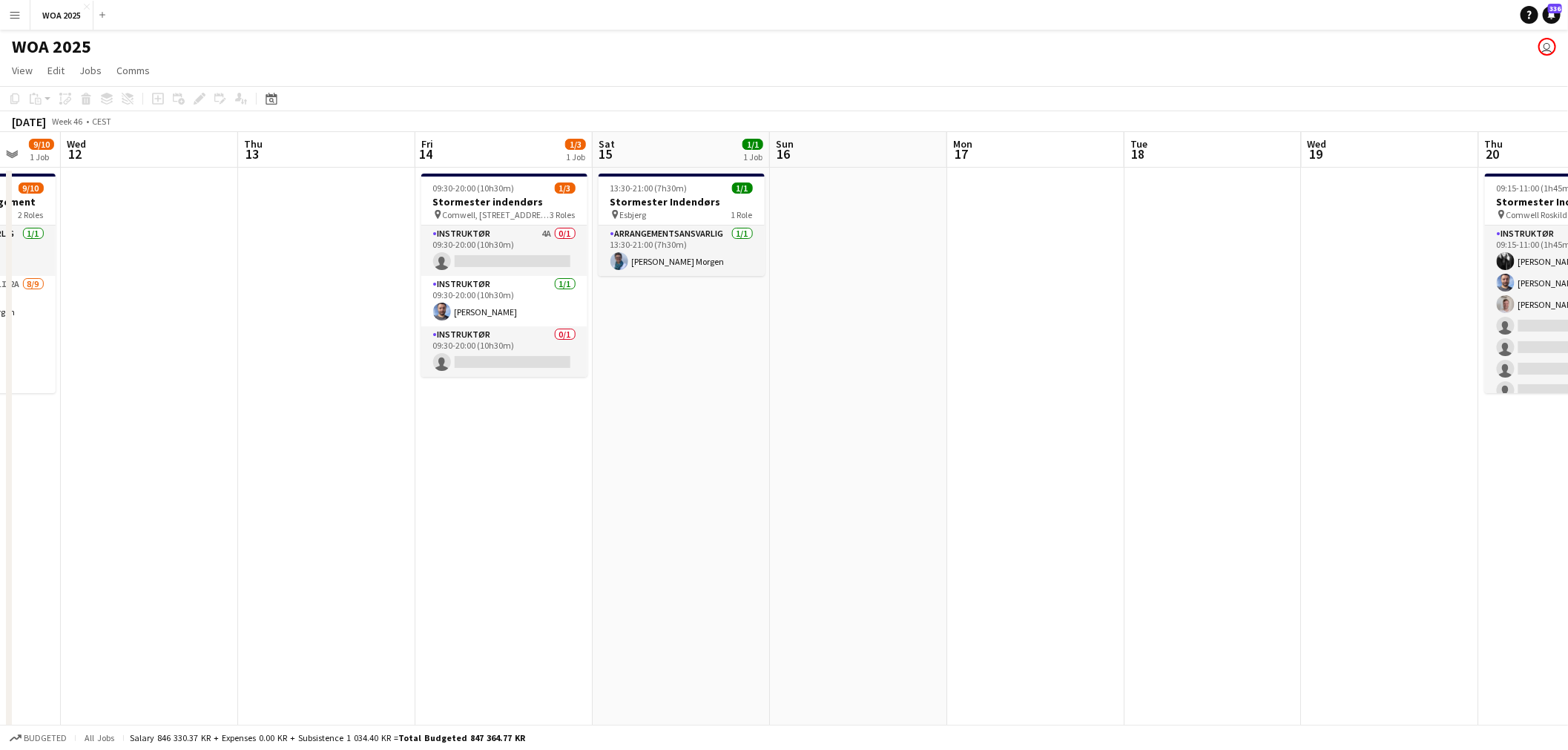
scroll to position [0, 357]
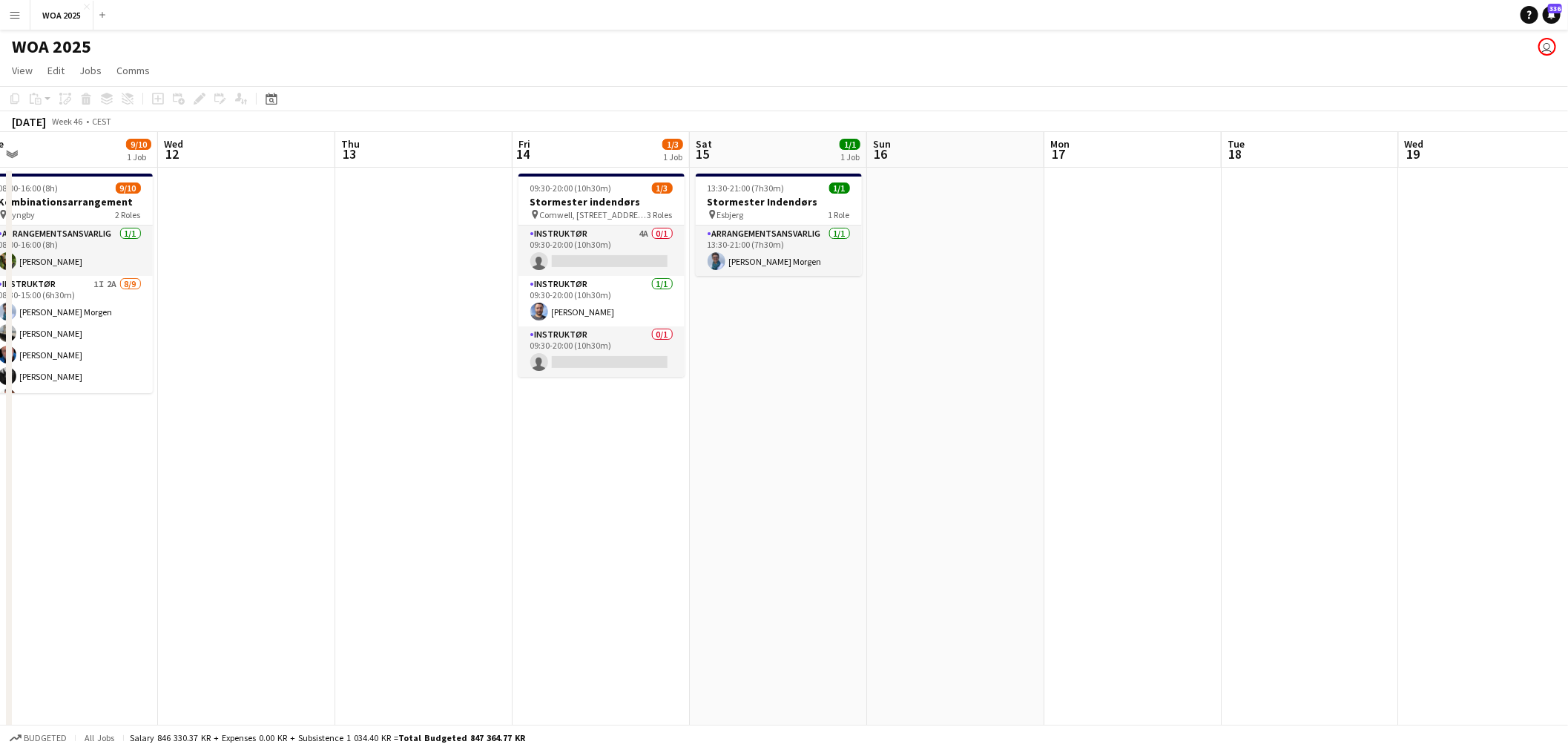
click at [1051, 339] on app-calendar-viewport "Sun 9 Mon 10 3/3 1 Job Tue 11 9/10 1 Job Wed 12 Thu 13 Fri 14 1/3 1 Job Sat 15 …" at bounding box center [784, 611] width 1568 height 960
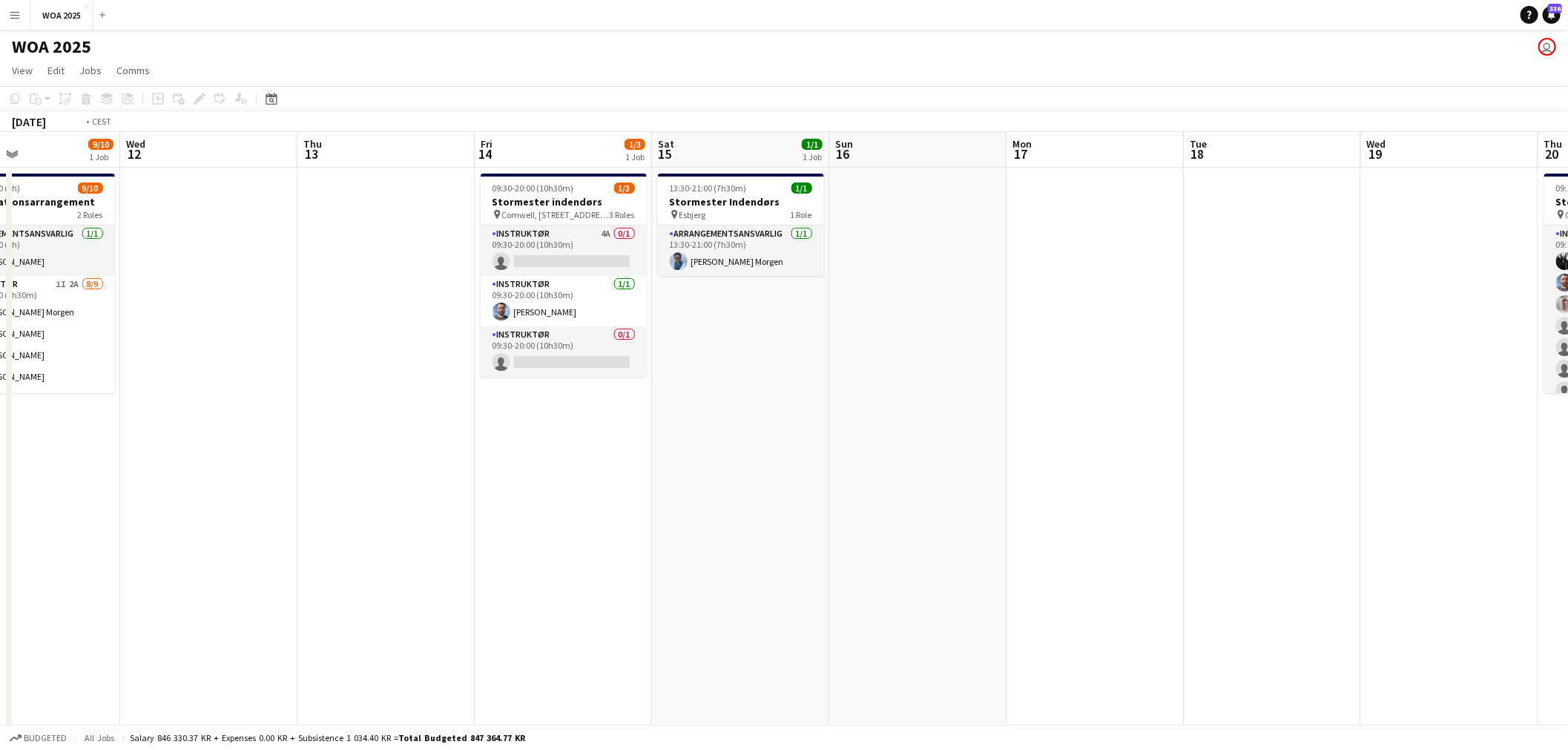
drag, startPoint x: 472, startPoint y: 372, endPoint x: 1003, endPoint y: 384, distance: 531.1
click at [1031, 390] on app-calendar-viewport "Sun 9 Mon 10 3/3 1 Job Tue 11 9/10 1 Job Wed 12 Thu 13 Fri 14 1/3 1 Job Sat 15 …" at bounding box center [784, 611] width 1568 height 960
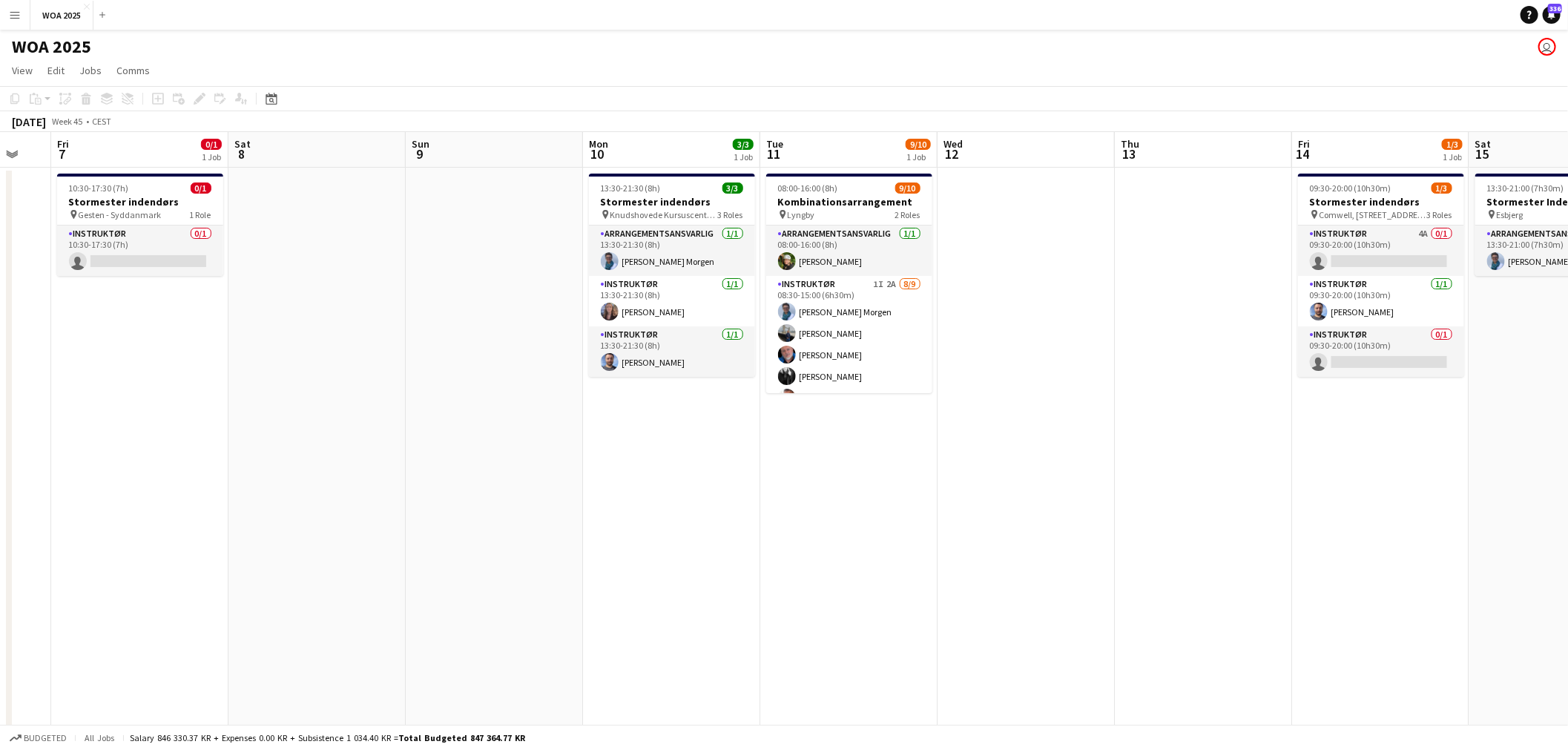
drag, startPoint x: 735, startPoint y: 406, endPoint x: 1183, endPoint y: 413, distance: 448.1
click at [1175, 413] on app-calendar-viewport "Wed 5 Thu 6 Fri 7 0/1 1 Job Sat 8 Sun 9 Mon 10 3/3 1 Job Tue 11 9/10 1 Job Wed …" at bounding box center [784, 611] width 1568 height 960
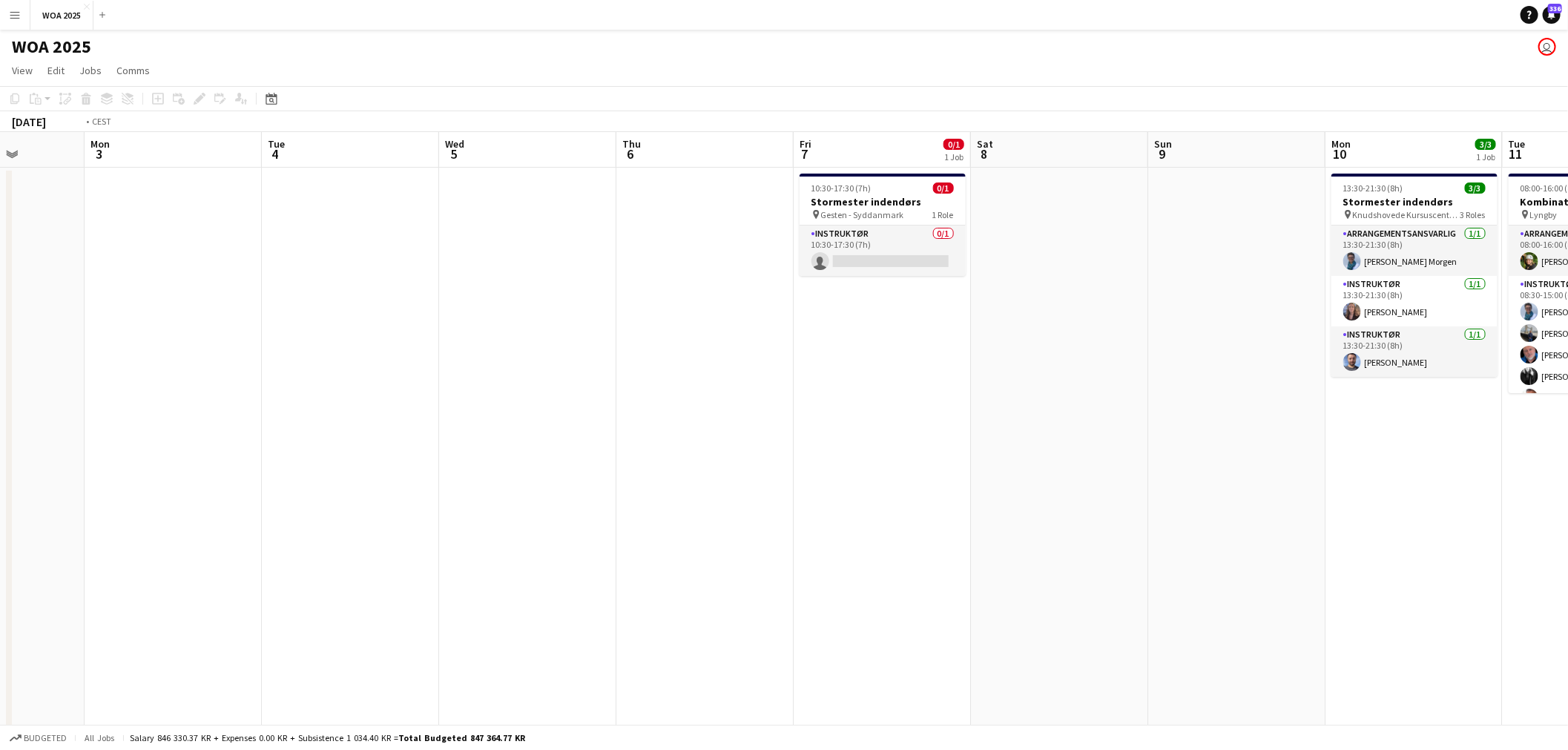
drag, startPoint x: 732, startPoint y: 414, endPoint x: 1193, endPoint y: 424, distance: 461.1
click at [1192, 424] on app-calendar-viewport "Sat 1 3/3 1 Job Sun 2 Mon 3 Tue 4 Wed 5 Thu 6 Fri 7 0/1 1 Job Sat 8 Sun 9 Mon 1…" at bounding box center [784, 611] width 1568 height 960
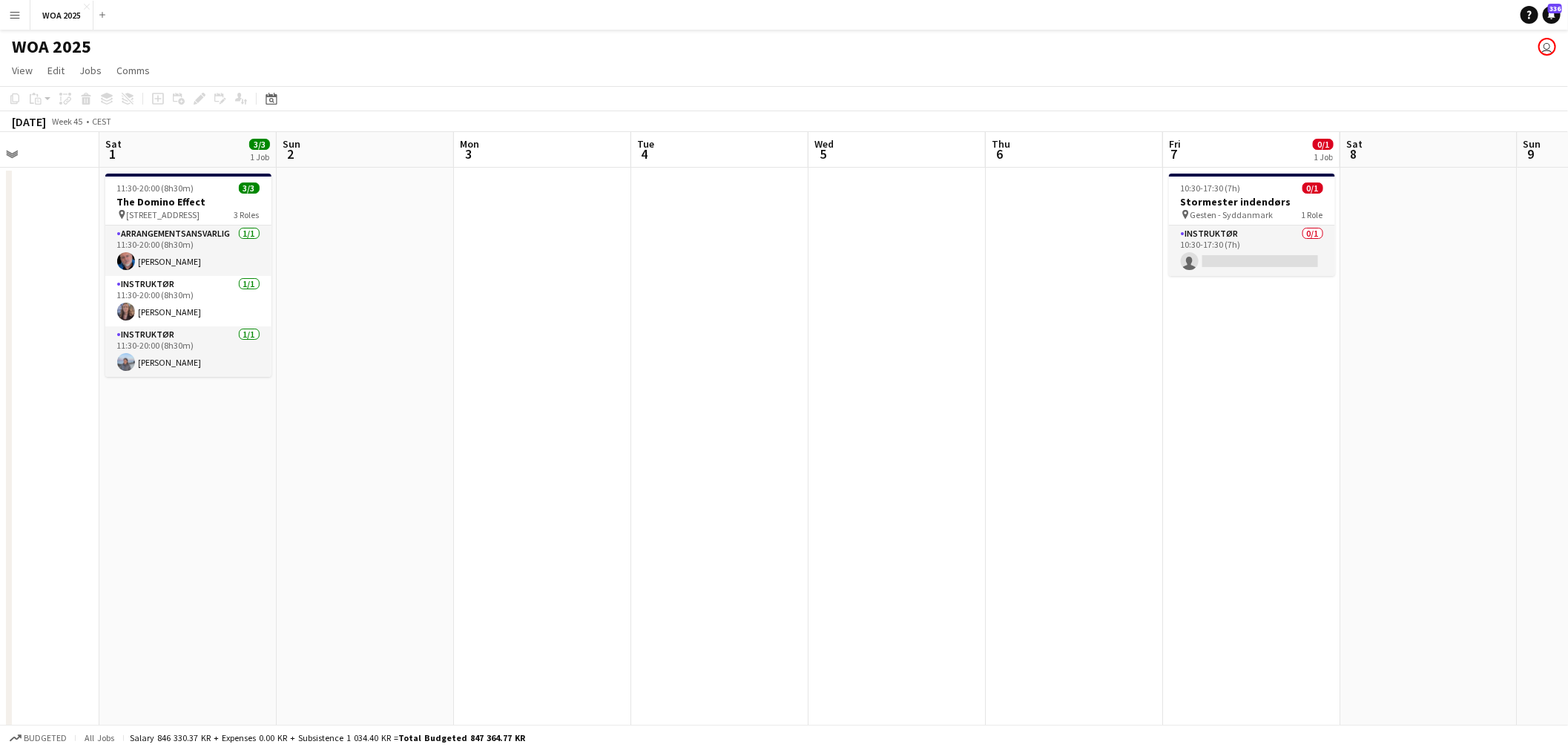
drag, startPoint x: 993, startPoint y: 428, endPoint x: 1339, endPoint y: 432, distance: 346.0
click at [1337, 432] on app-calendar-viewport "Thu 30 1/4 3 Jobs Fri 31 Sat 1 3/3 1 Job Sun 2 Mon 3 Tue 4 Wed 5 Thu 6 Fri 7 0/…" at bounding box center [784, 611] width 1568 height 960
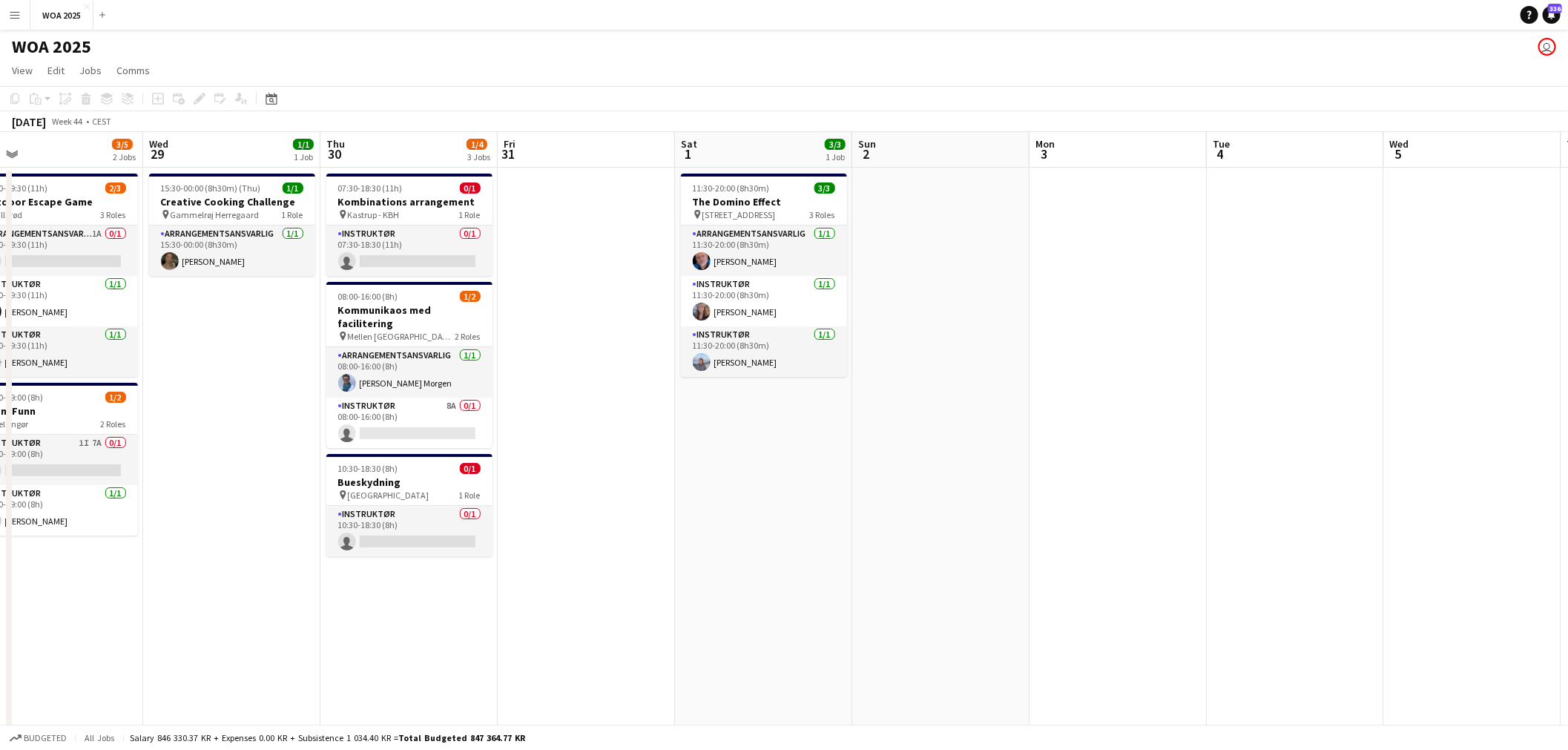
scroll to position [0, 464]
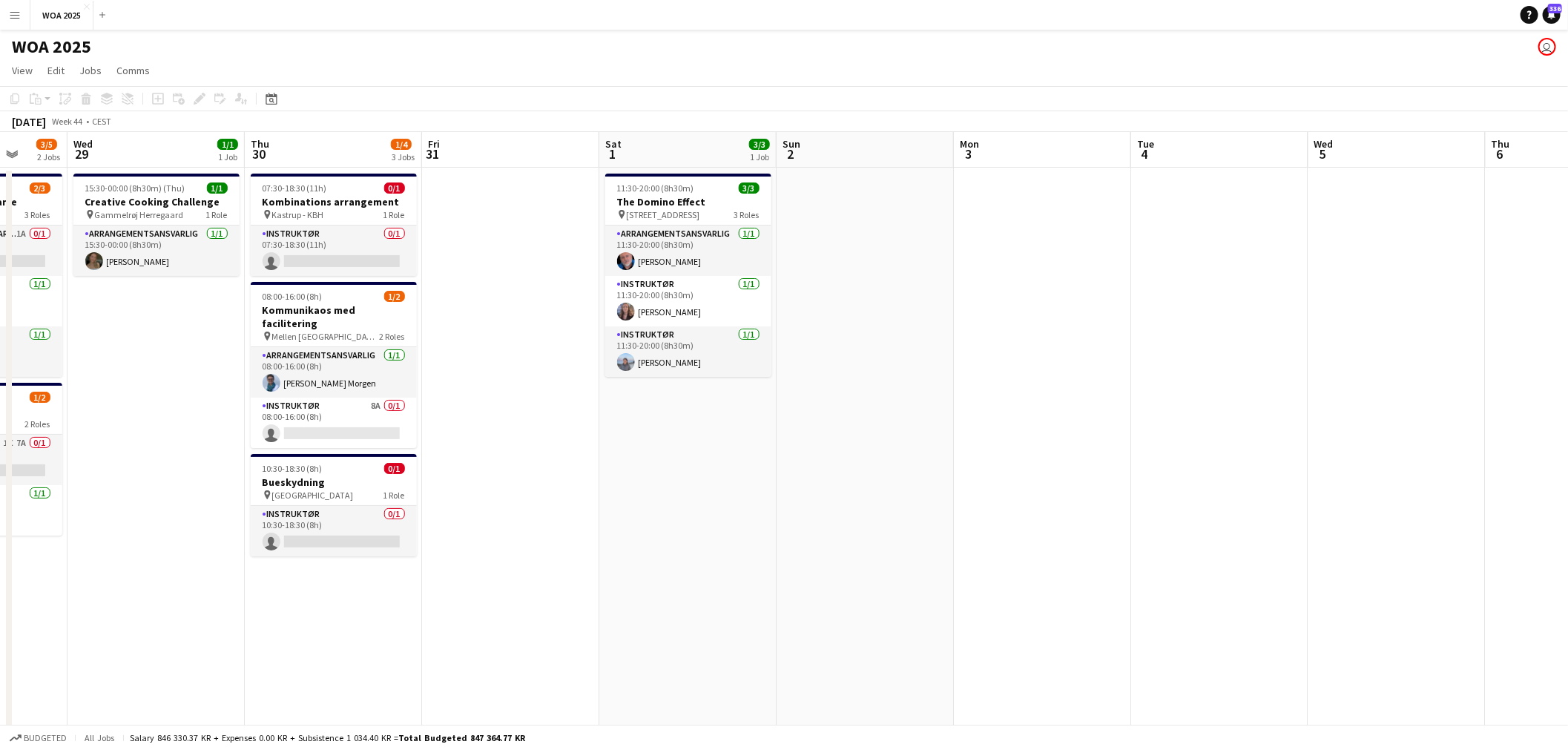
drag, startPoint x: 597, startPoint y: 438, endPoint x: 814, endPoint y: 461, distance: 218.2
click at [814, 460] on app-calendar-viewport "Sun 26 Mon 27 Tue 28 3/5 2 Jobs Wed 29 1/1 1 Job Thu 30 1/4 3 Jobs Fri 31 Sat 1…" at bounding box center [784, 611] width 1568 height 960
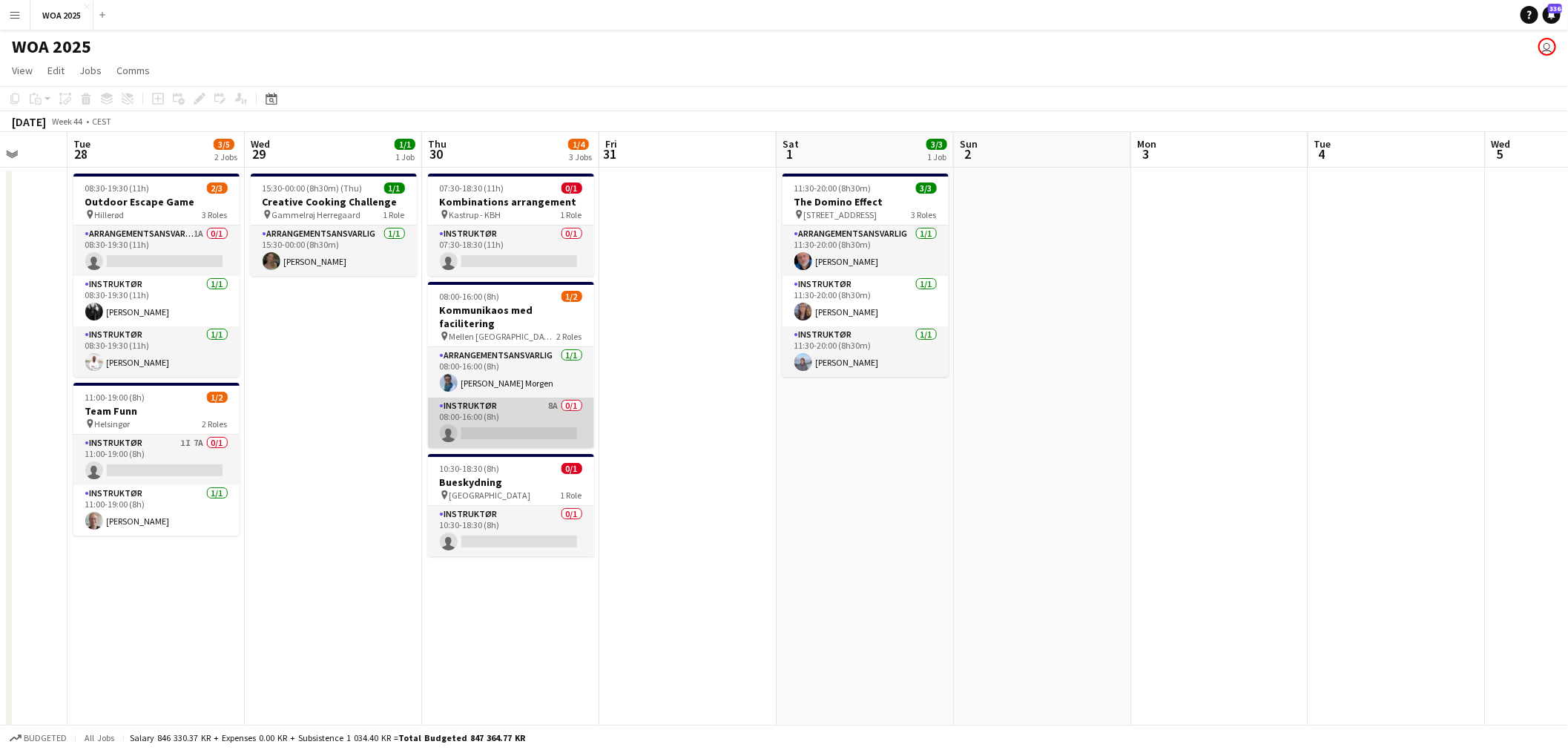
click at [466, 402] on app-card-role "Instruktør 8A 0/1 08:00-16:00 (8h) single-neutral-actions" at bounding box center [511, 422] width 166 height 51
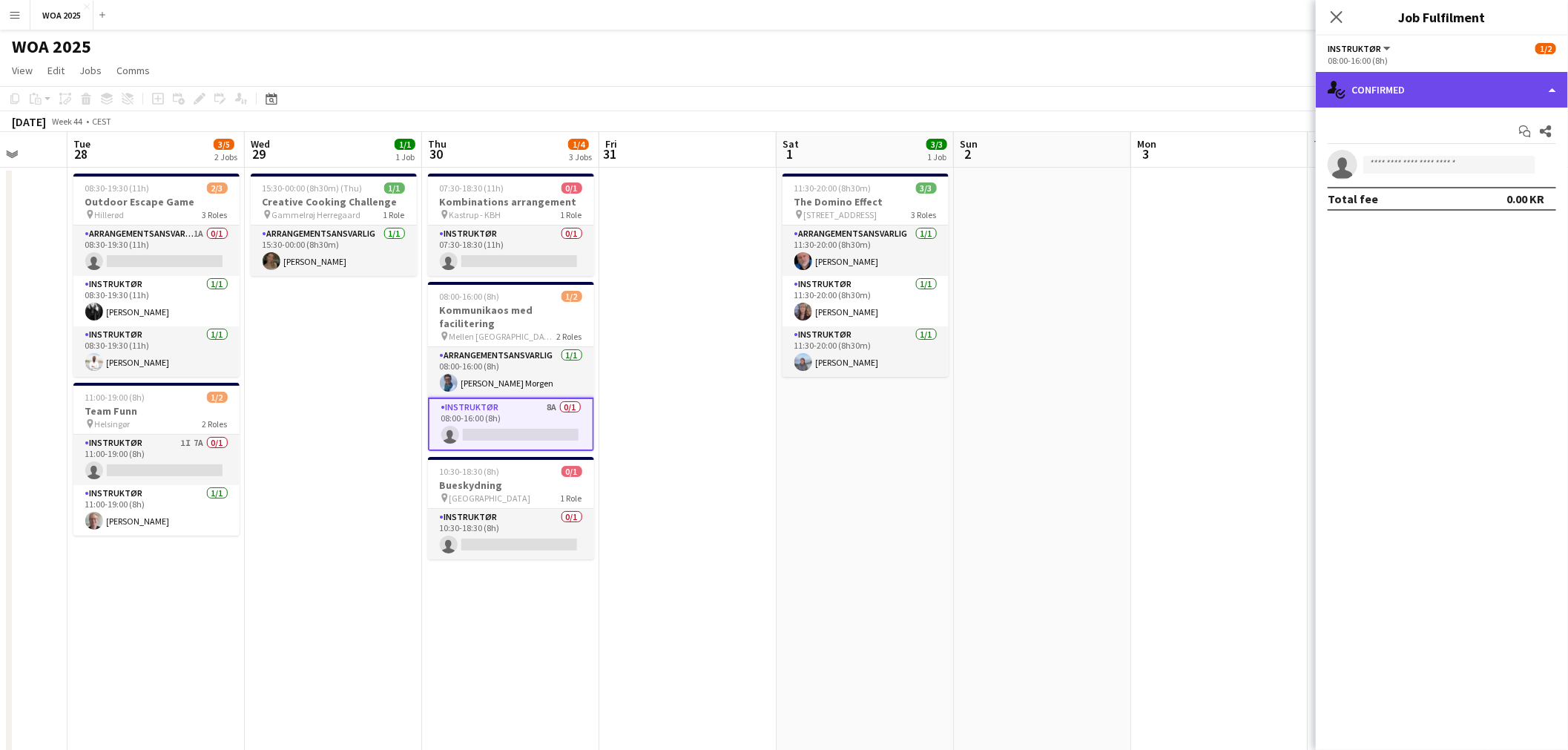
click at [1440, 92] on div "single-neutral-actions-check-2 Confirmed" at bounding box center [1441, 90] width 252 height 36
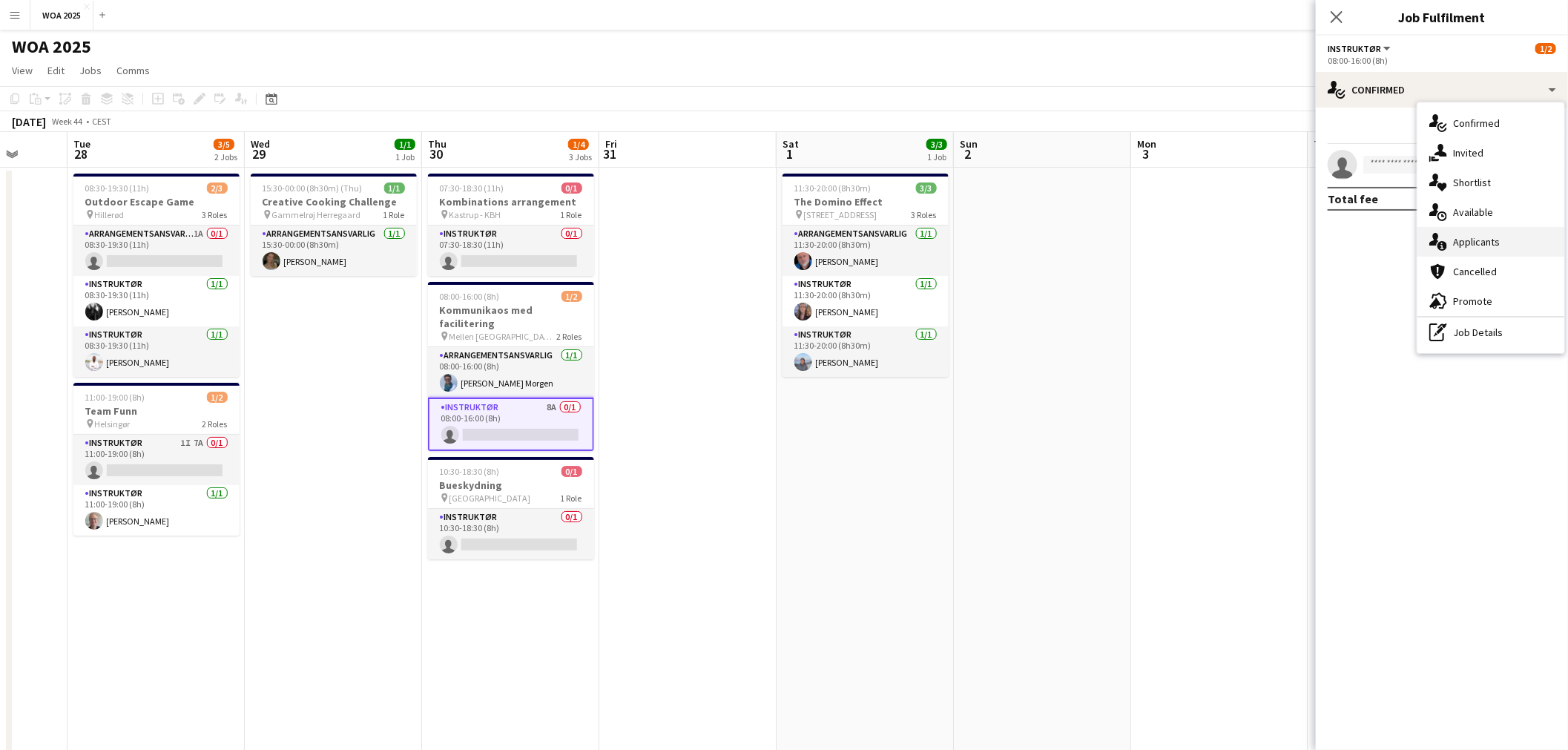
click at [1493, 241] on span "Applicants" at bounding box center [1476, 242] width 47 height 14
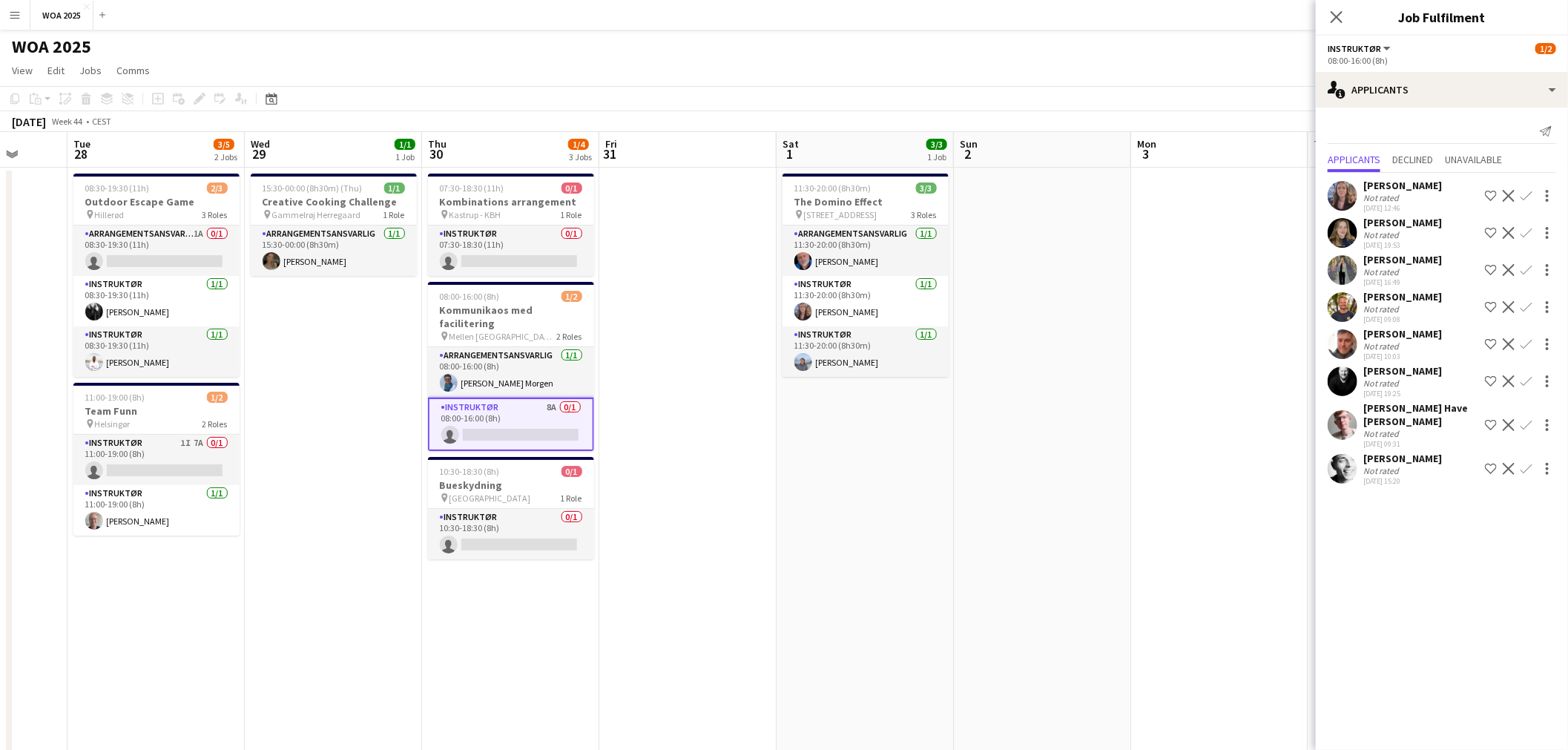
click at [1523, 387] on app-icon "Confirm" at bounding box center [1526, 381] width 12 height 12
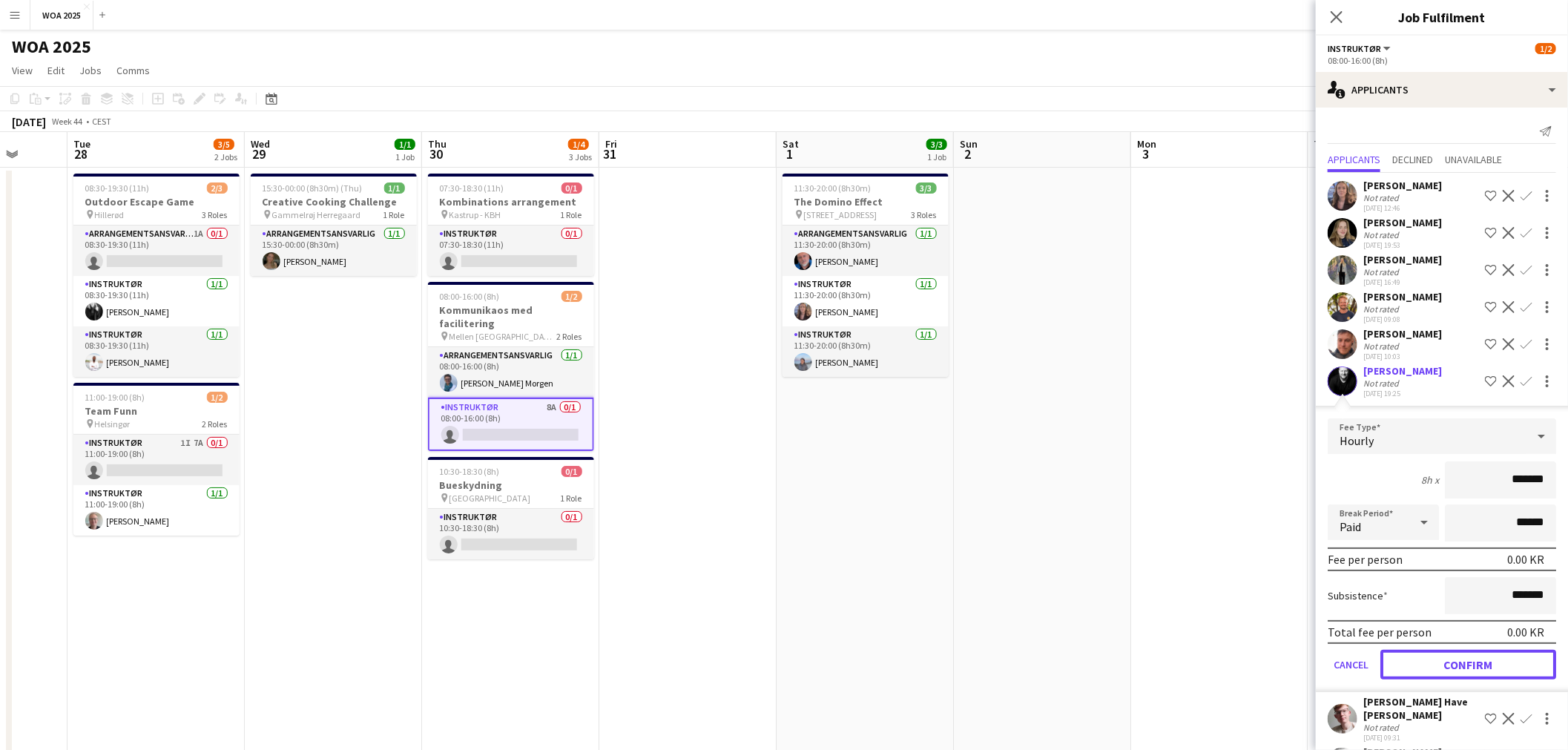
click at [1458, 667] on button "Confirm" at bounding box center [1468, 664] width 176 height 30
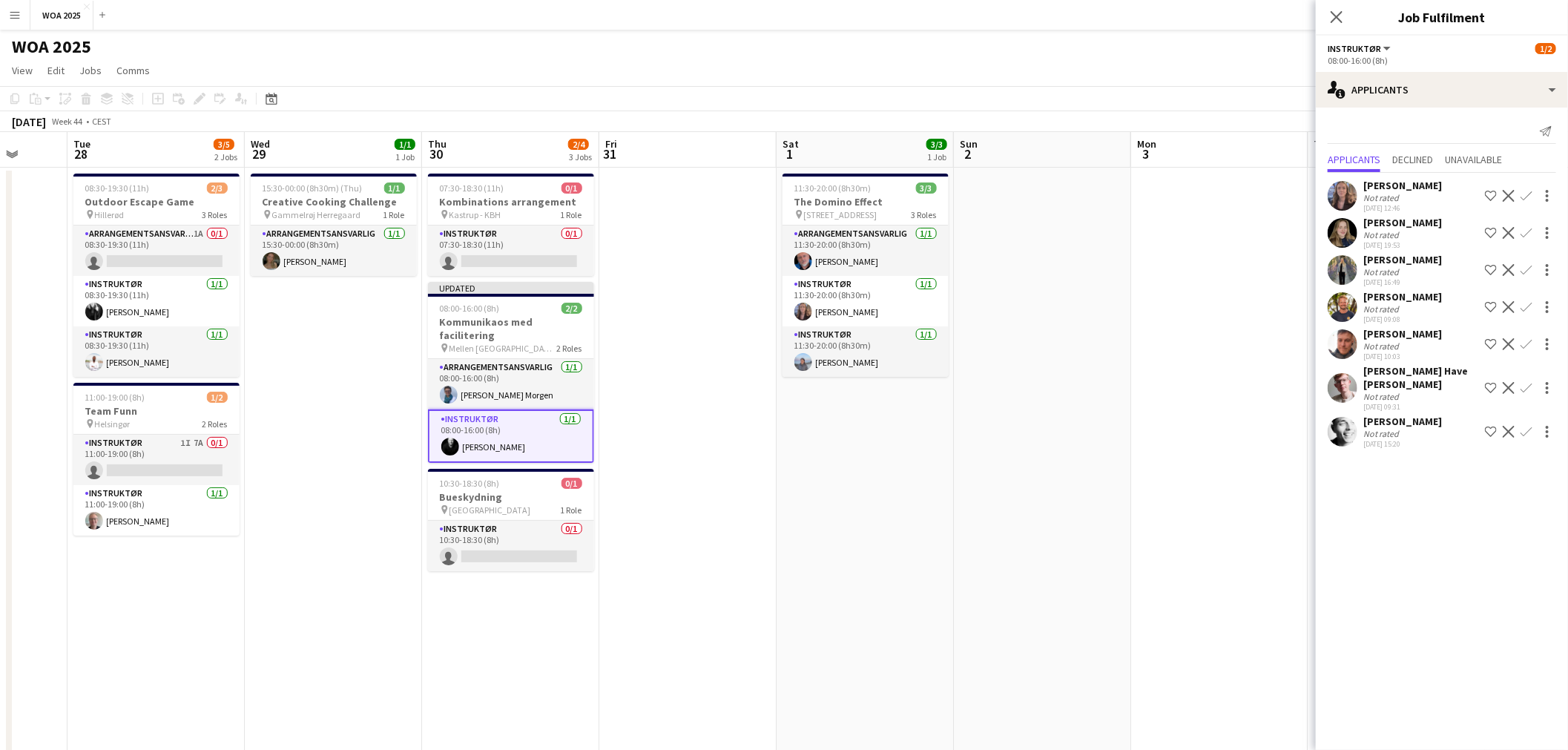
click at [1248, 83] on app-page-menu "View Day view expanded Day view collapsed Month view Date picker Jump to [DATE]…" at bounding box center [784, 72] width 1568 height 28
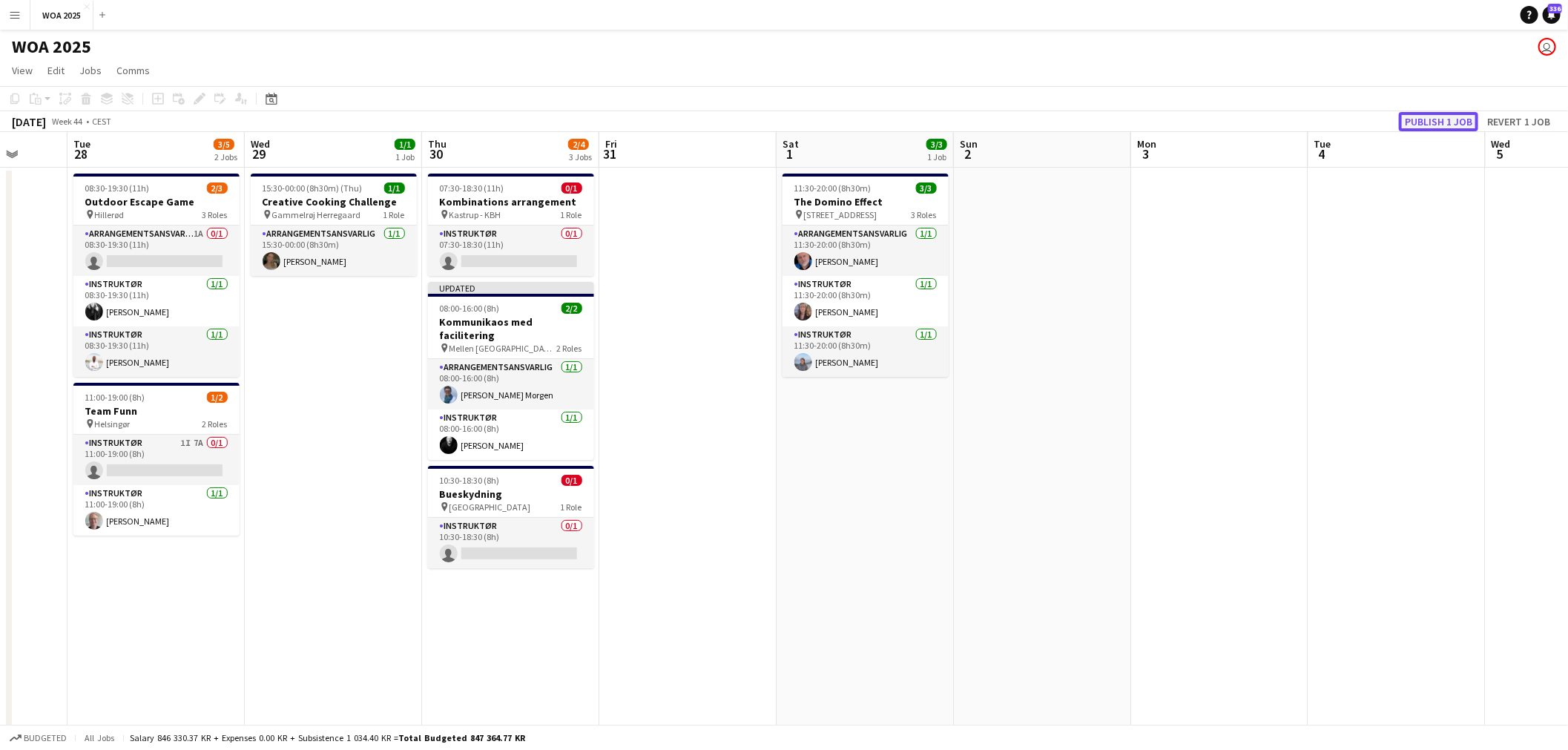
click at [1428, 122] on button "Publish 1 job" at bounding box center [1438, 122] width 80 height 20
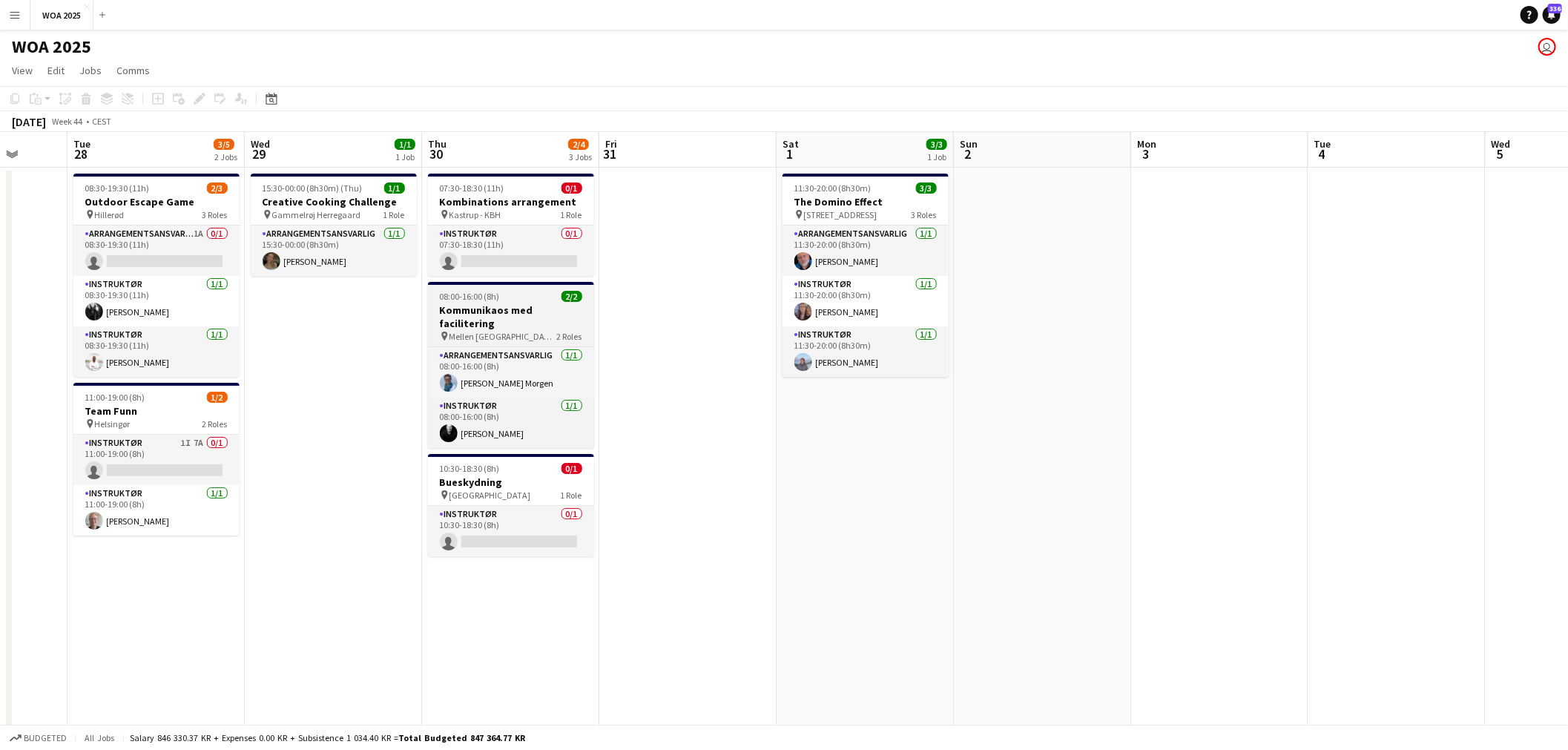
click at [492, 330] on span "[PERSON_NAME] [GEOGRAPHIC_DATA] og [GEOGRAPHIC_DATA]" at bounding box center [504, 336] width 108 height 11
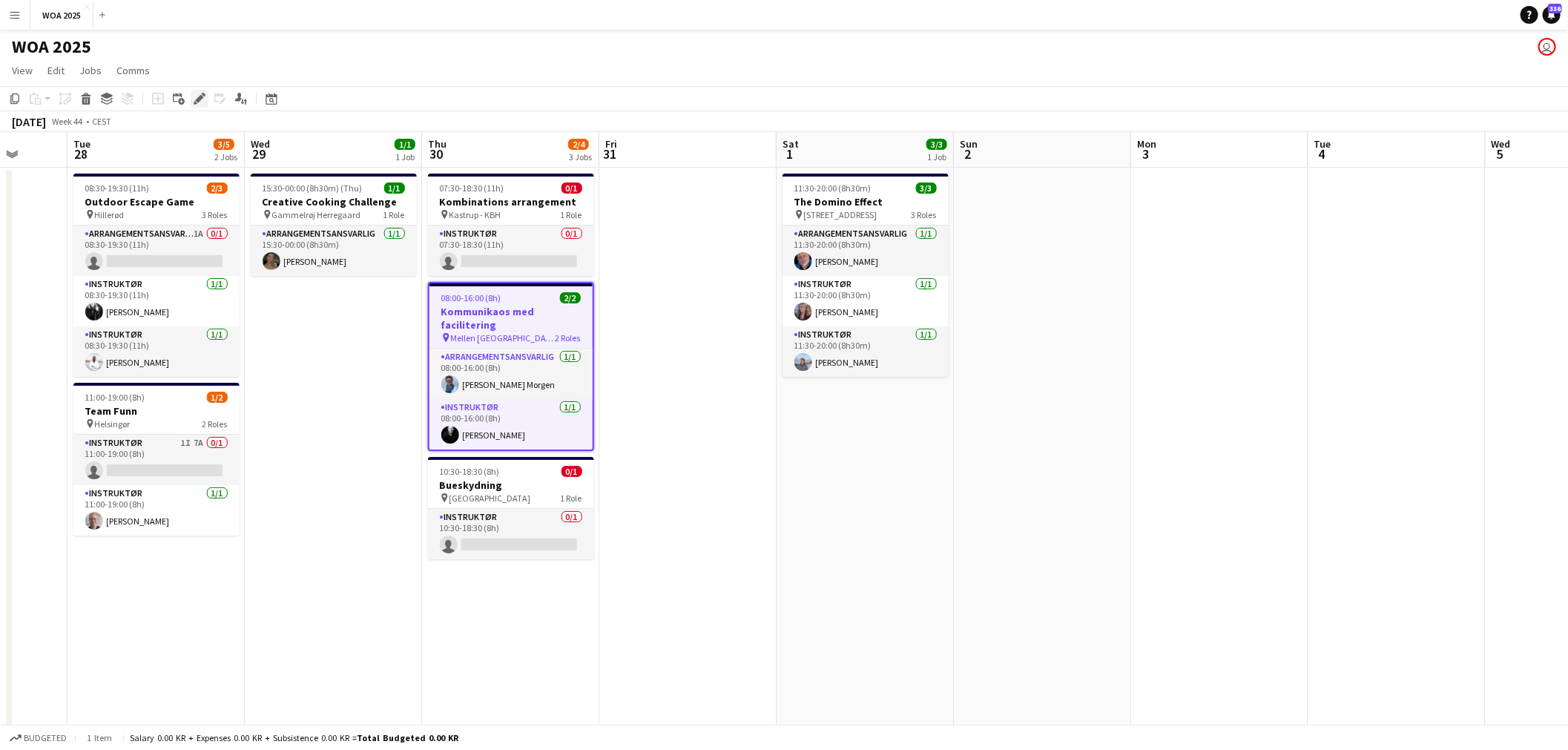
click at [201, 98] on icon "Edit" at bounding box center [200, 98] width 12 height 12
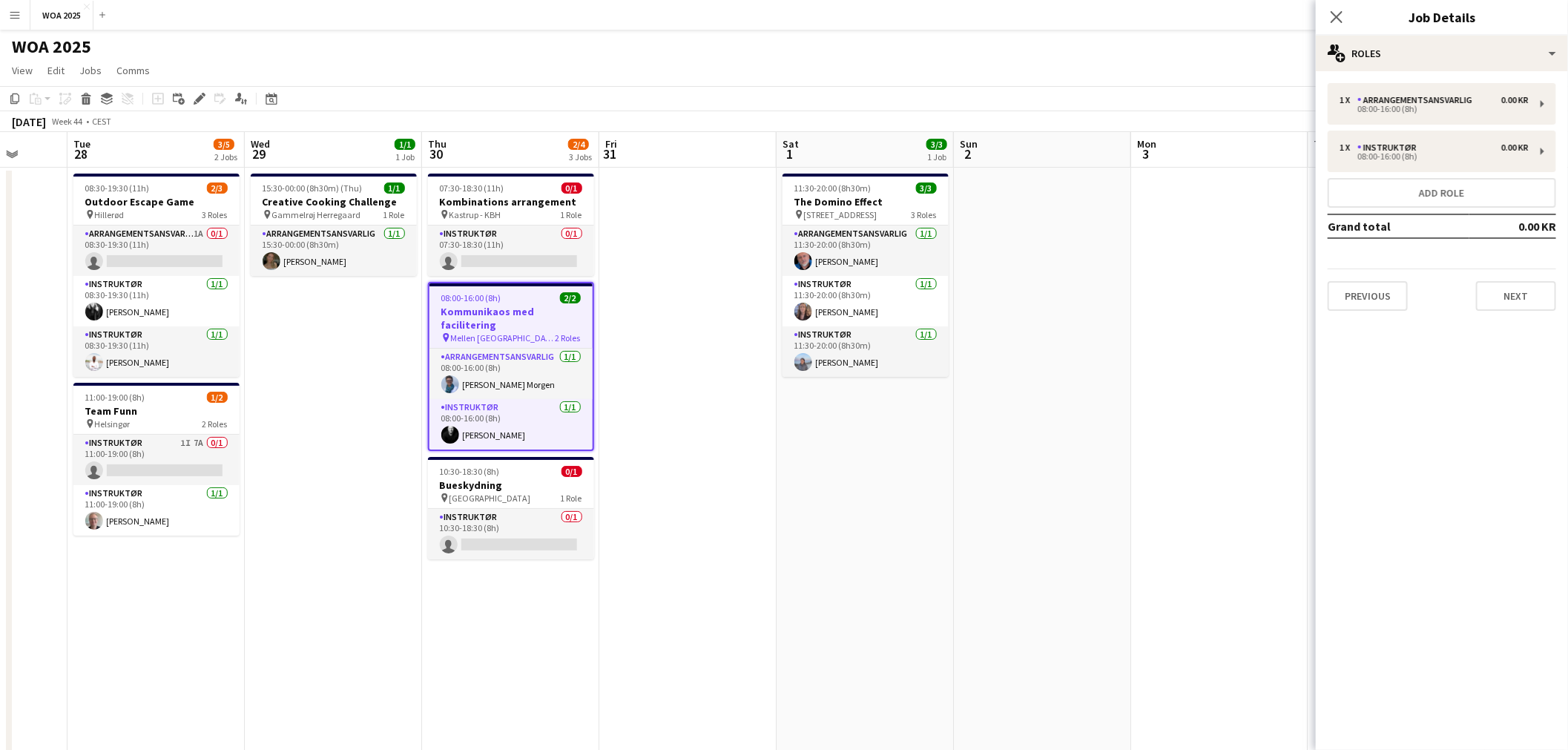
click at [1422, 73] on div "1 x Arrangementsansvarlig 0.00 KR 08:00-16:00 (8h) 1 x Instruktør 0.00 KR 08:00…" at bounding box center [1441, 197] width 252 height 252
click at [1445, 63] on div "multiple-users-add Roles" at bounding box center [1441, 54] width 252 height 36
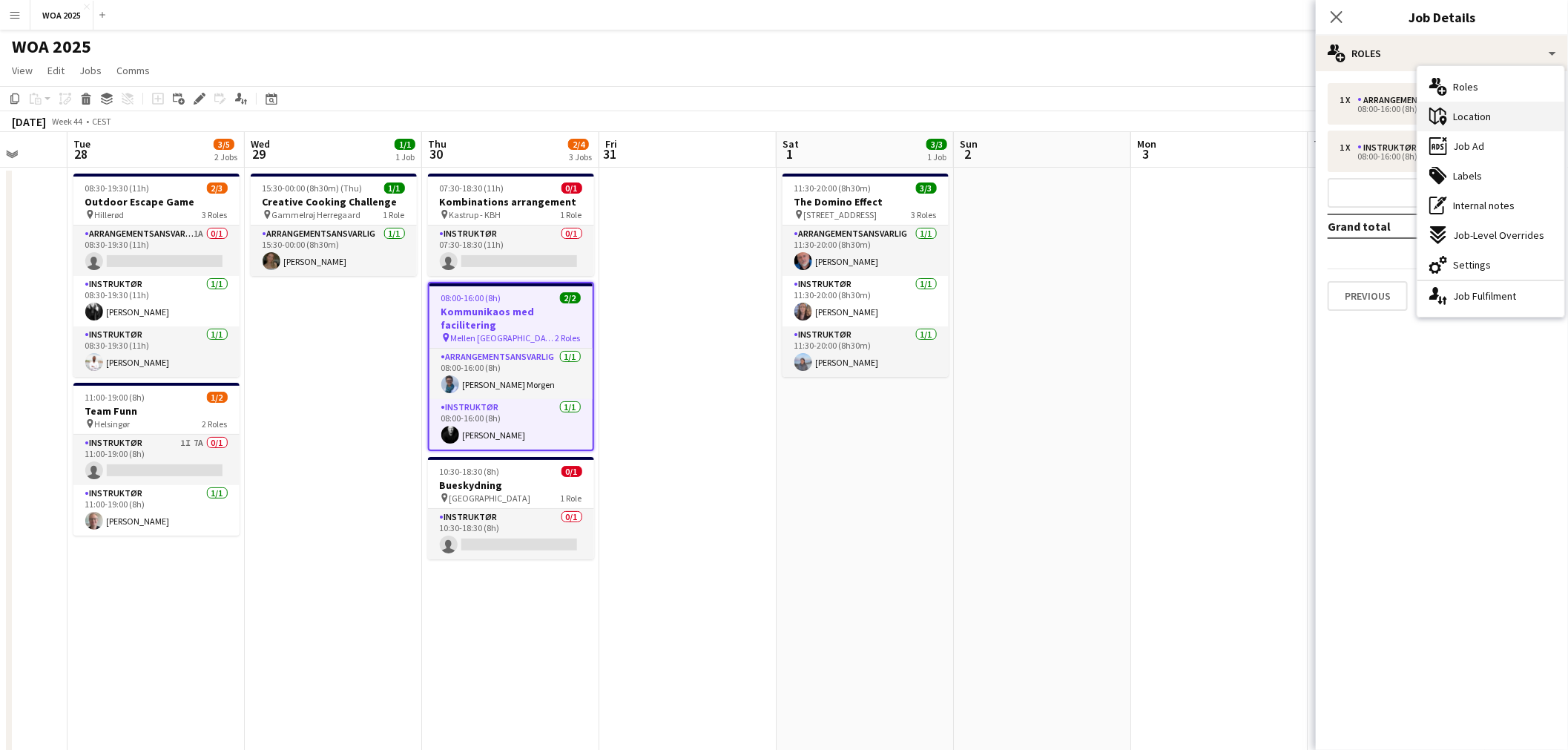
click at [1504, 121] on div "maps-pin-1 Location" at bounding box center [1490, 116] width 146 height 30
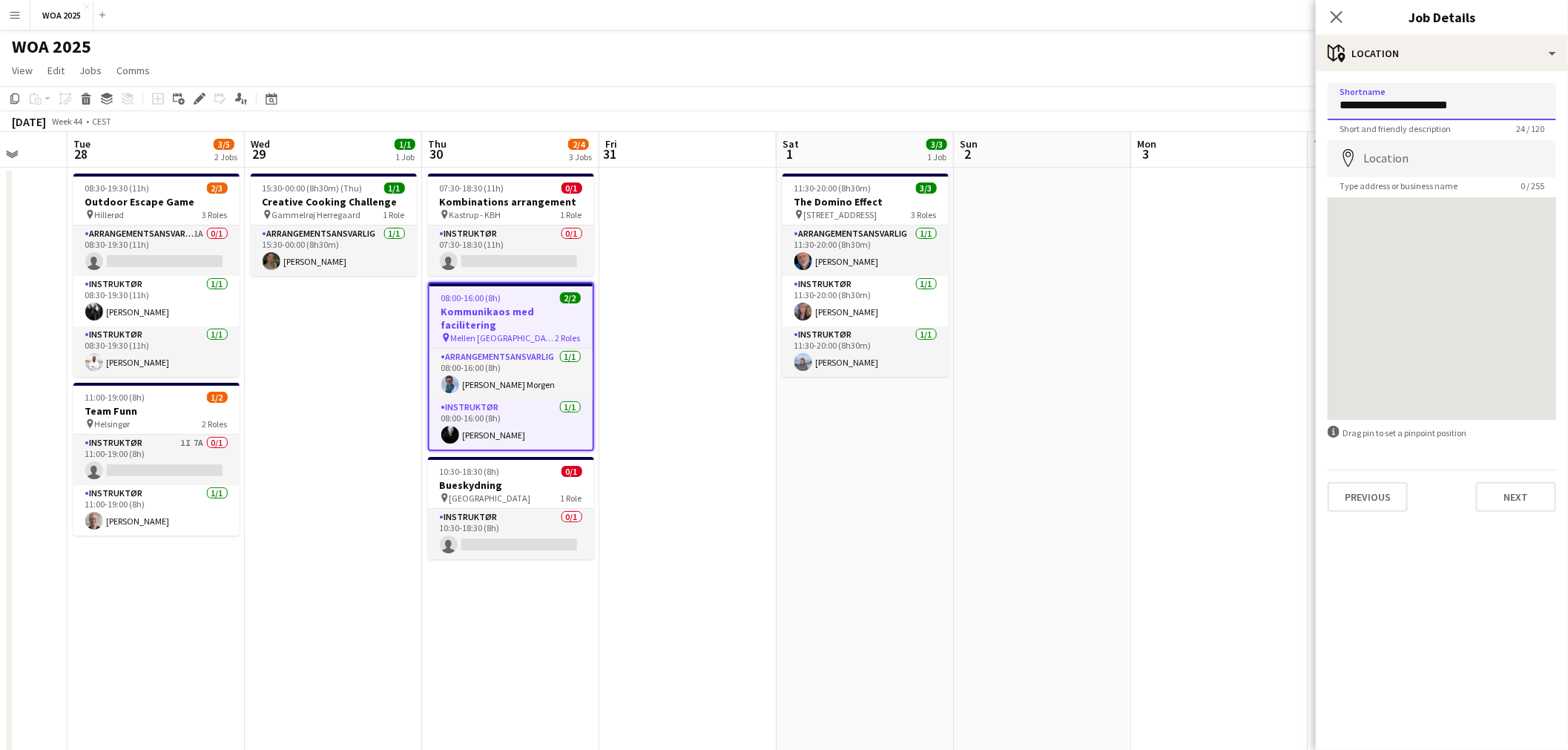
drag, startPoint x: 1481, startPoint y: 110, endPoint x: 1300, endPoint y: 105, distance: 181.1
click at [1300, 105] on body "Menu Boards Boards Boards All jobs Status Workforce Workforce My Workforce Recr…" at bounding box center [784, 558] width 1568 height 1117
type input "**********"
click at [1485, 152] on input "Location" at bounding box center [1441, 158] width 229 height 37
type input "**********"
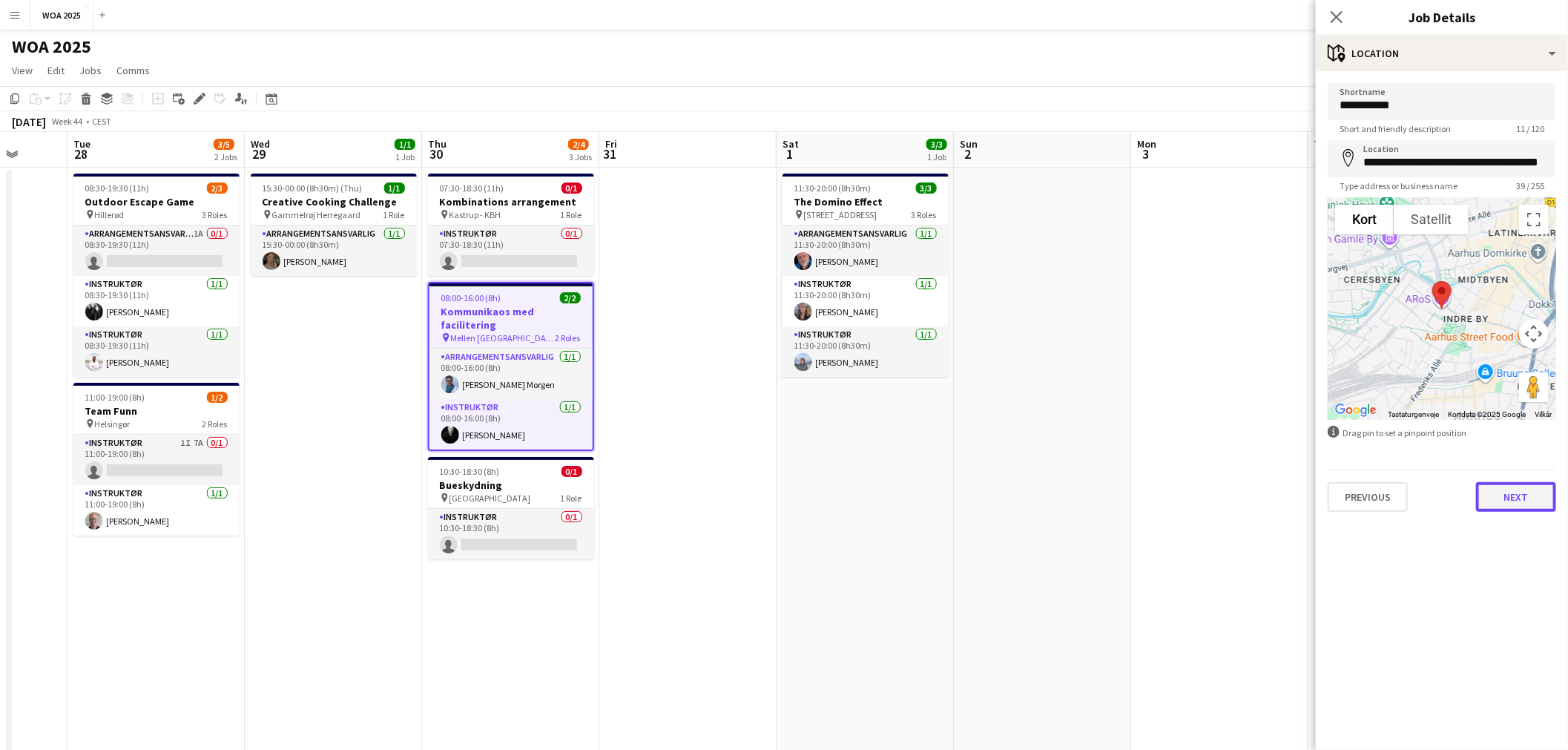
click at [1505, 501] on button "Next" at bounding box center [1516, 497] width 80 height 30
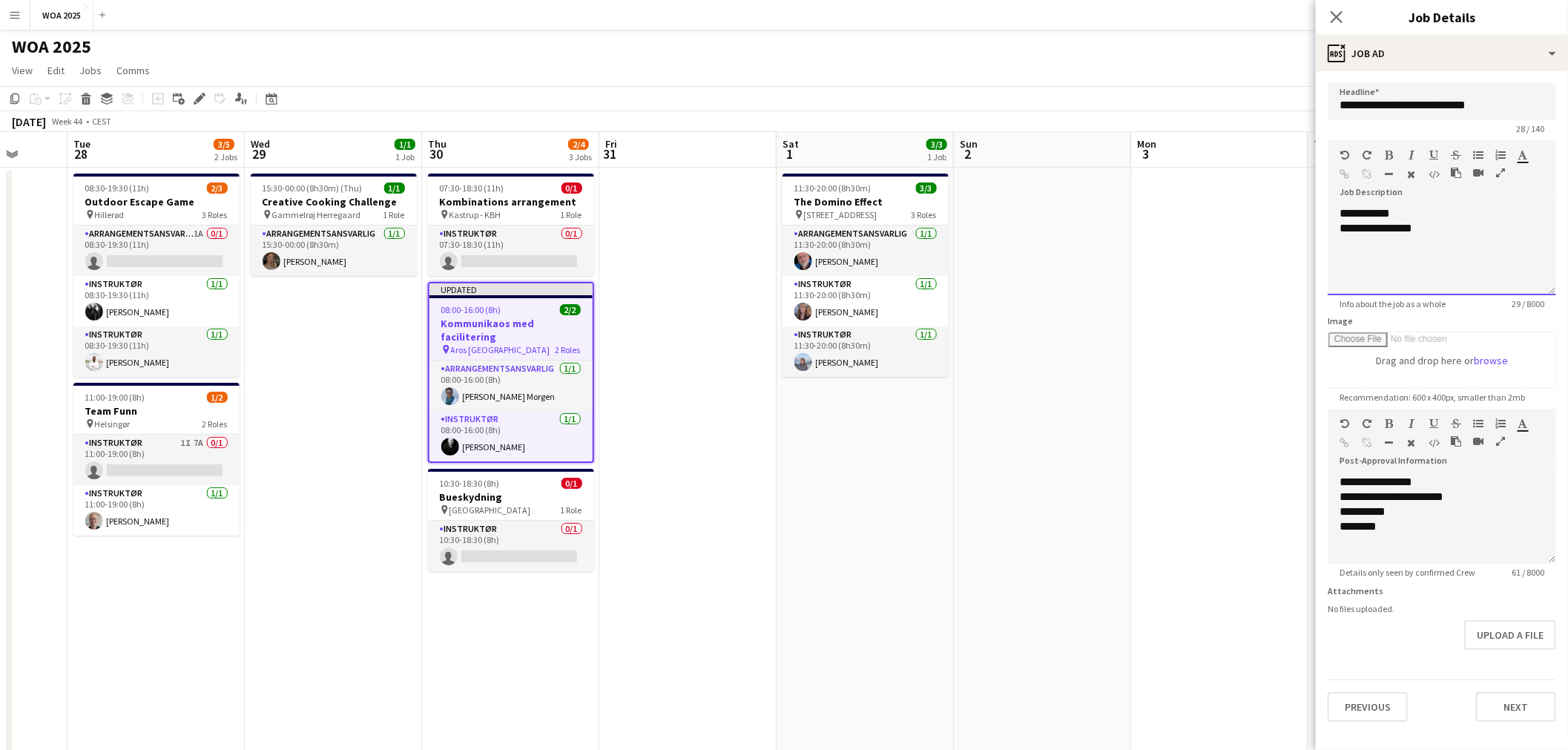
click at [1499, 232] on div "**********" at bounding box center [1441, 228] width 205 height 15
click at [1478, 229] on div "**********" at bounding box center [1441, 228] width 205 height 15
click at [1121, 272] on app-date-cell at bounding box center [1042, 630] width 177 height 925
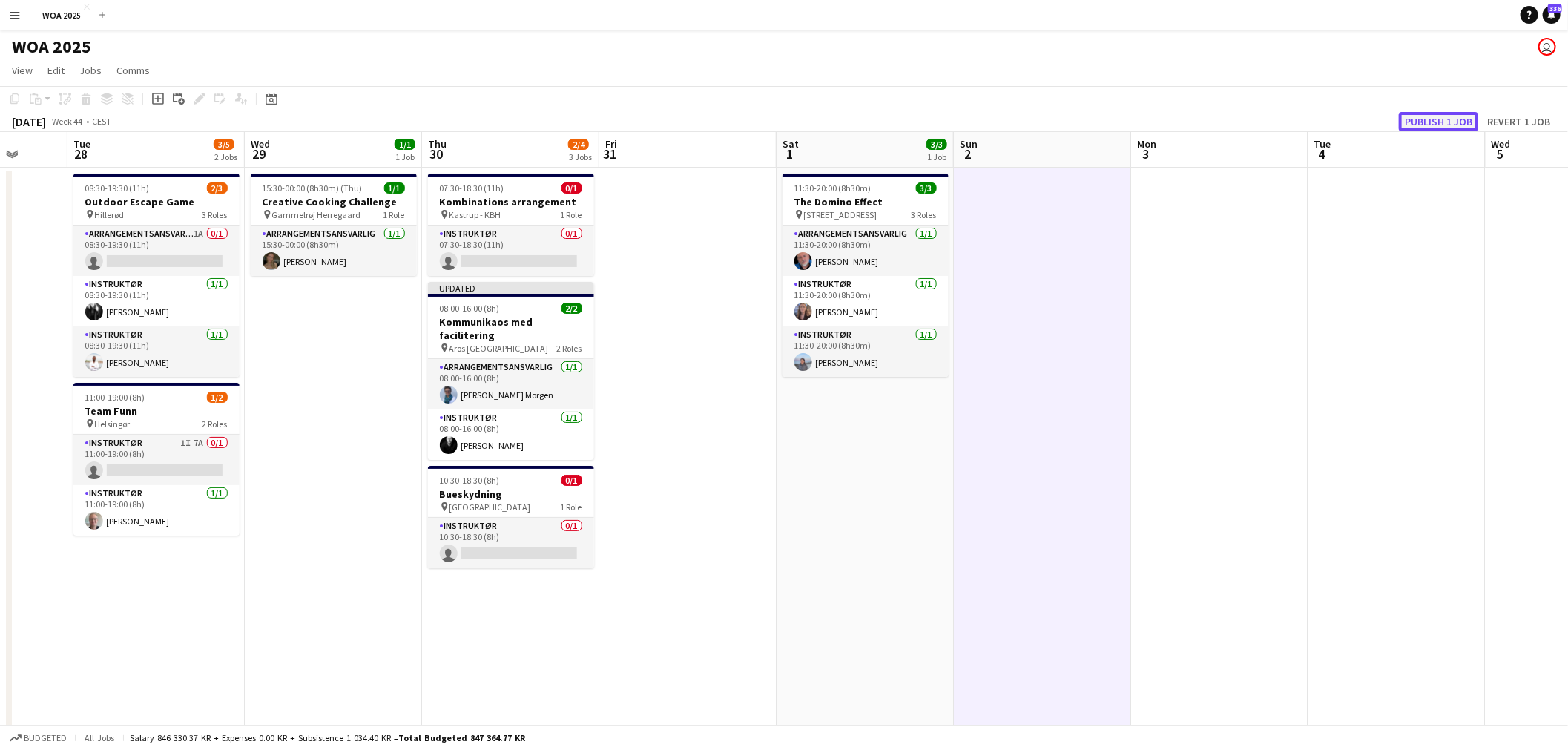
click at [1437, 124] on button "Publish 1 job" at bounding box center [1438, 122] width 80 height 20
